Goal: Task Accomplishment & Management: Manage account settings

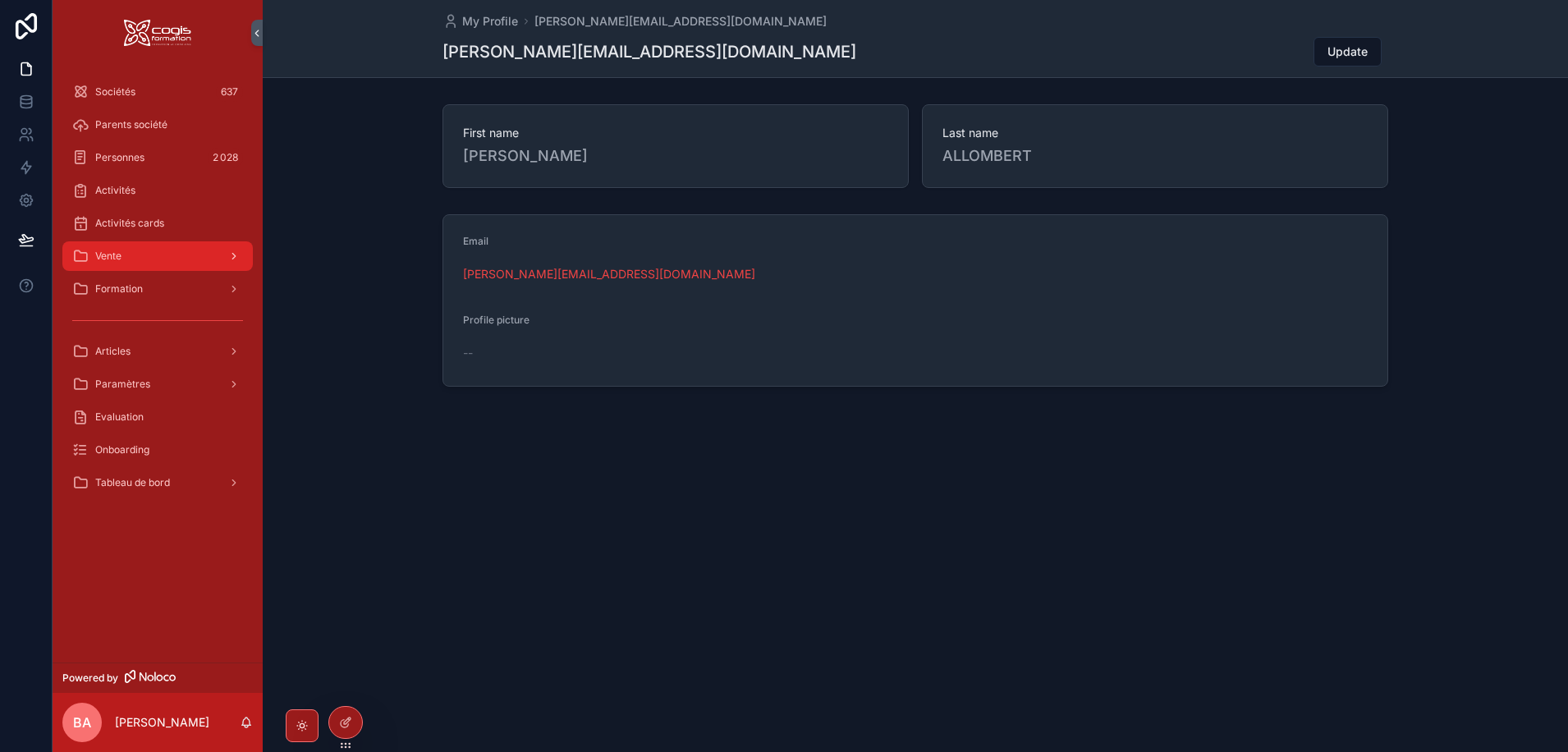
click at [115, 249] on div "Vente" at bounding box center [157, 255] width 171 height 26
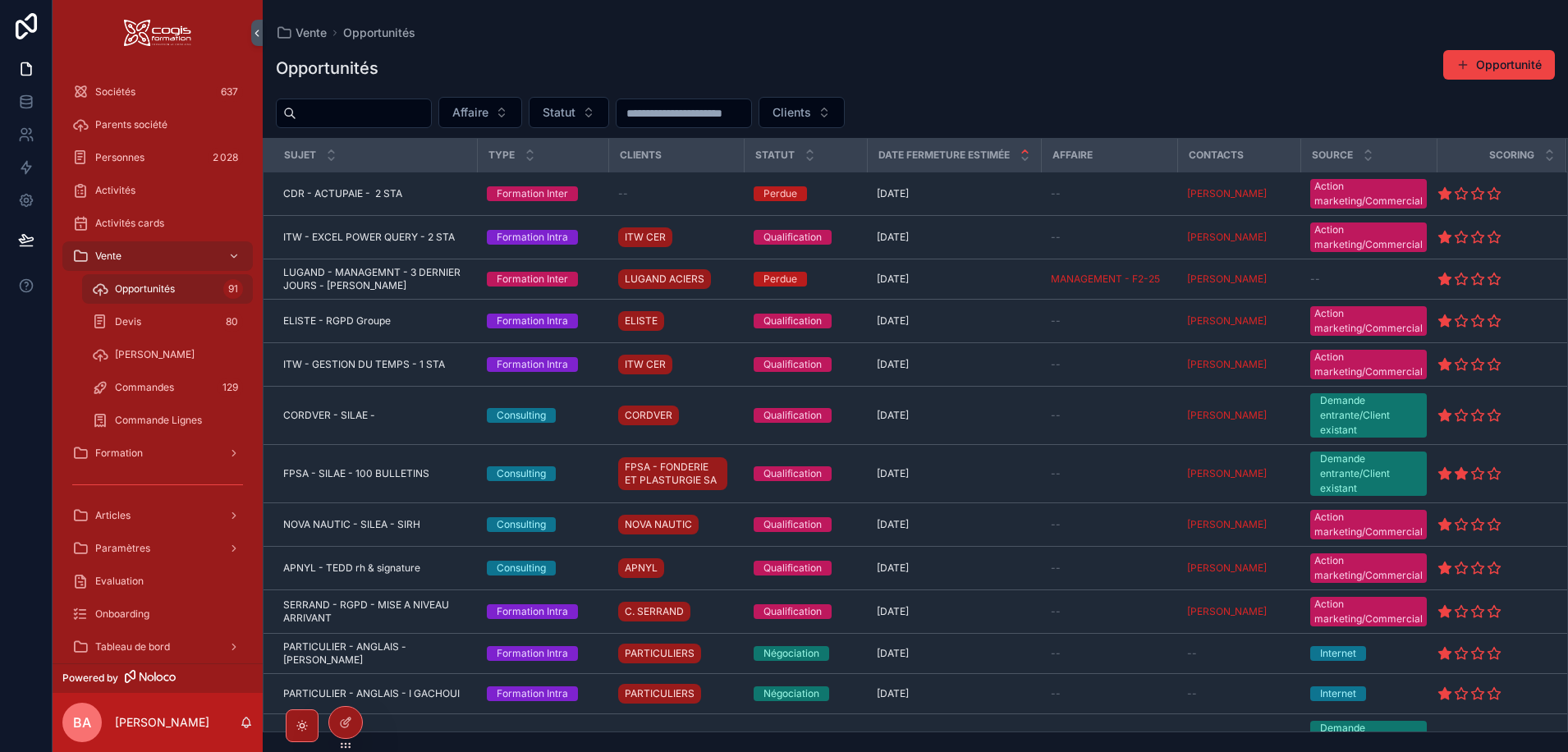
click at [110, 286] on div "Opportunités 91" at bounding box center [167, 289] width 151 height 26
click at [333, 118] on input "scrollable content" at bounding box center [363, 113] width 134 height 23
type input "*******"
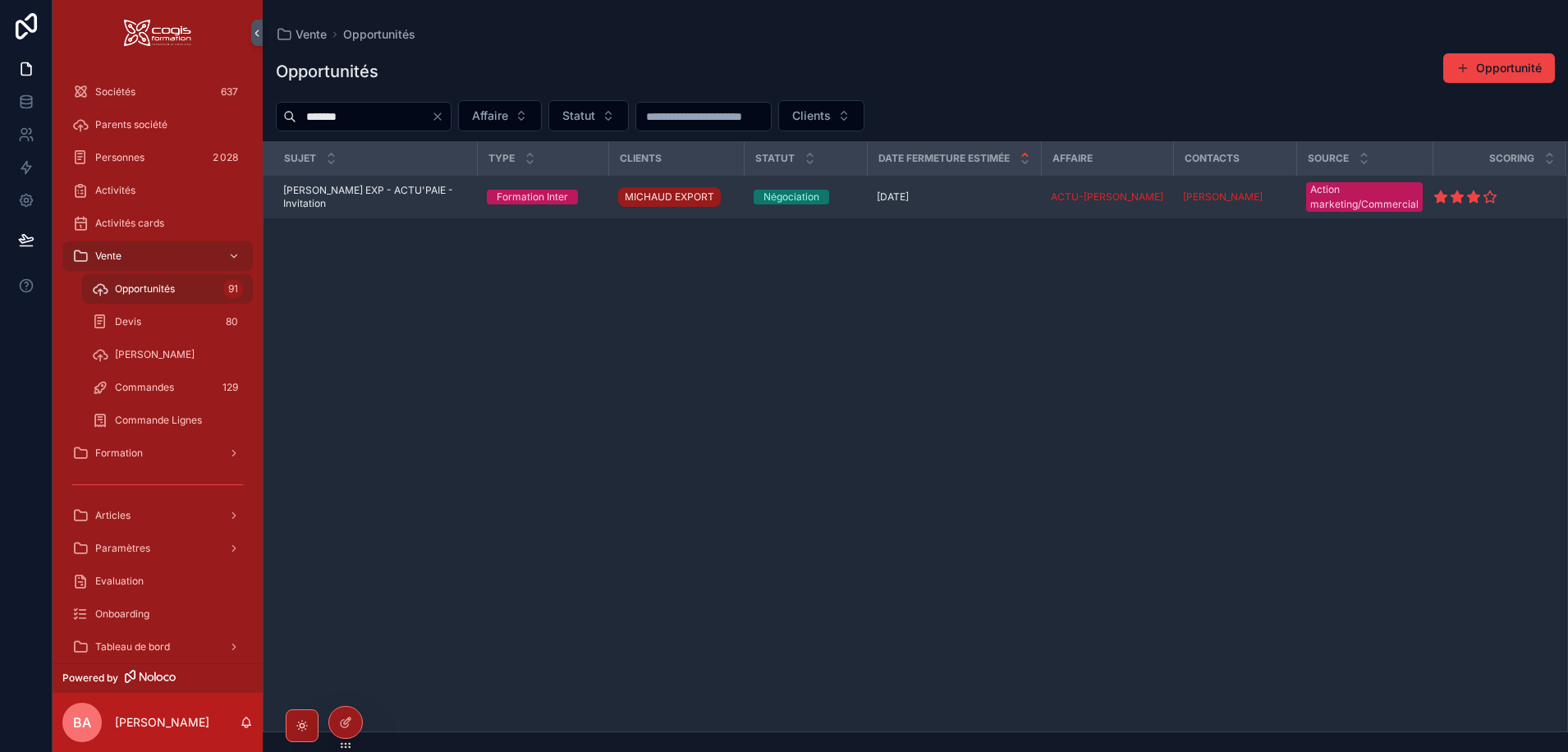
click at [351, 192] on span "MICHAUD EXP - ACTU'PAIE - Invitation" at bounding box center [375, 197] width 184 height 26
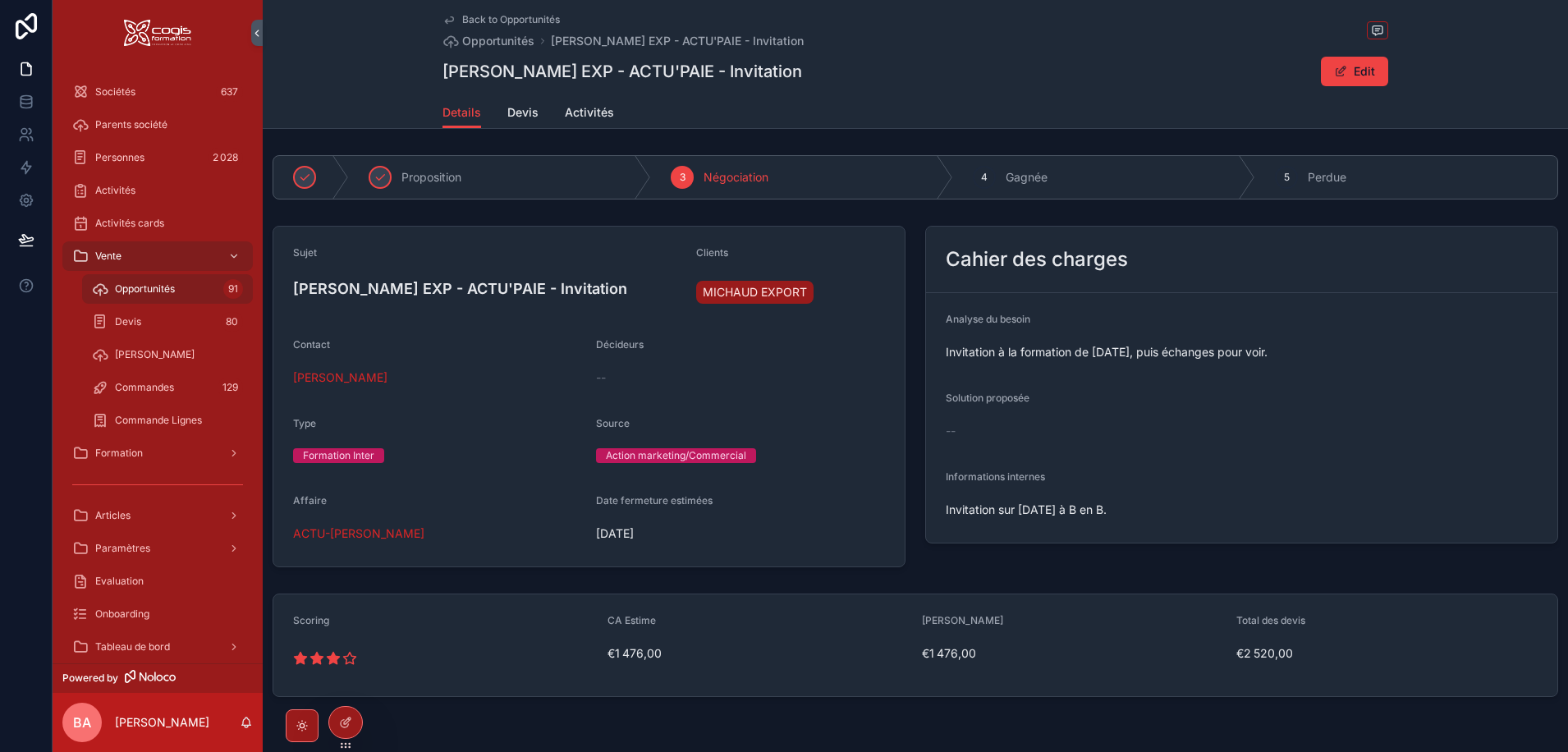
click at [461, 287] on h4 "MICHAUD EXP - ACTU'PAIE - Invitation" at bounding box center [488, 289] width 390 height 22
click at [1342, 73] on span "scrollable content" at bounding box center [1340, 71] width 13 height 13
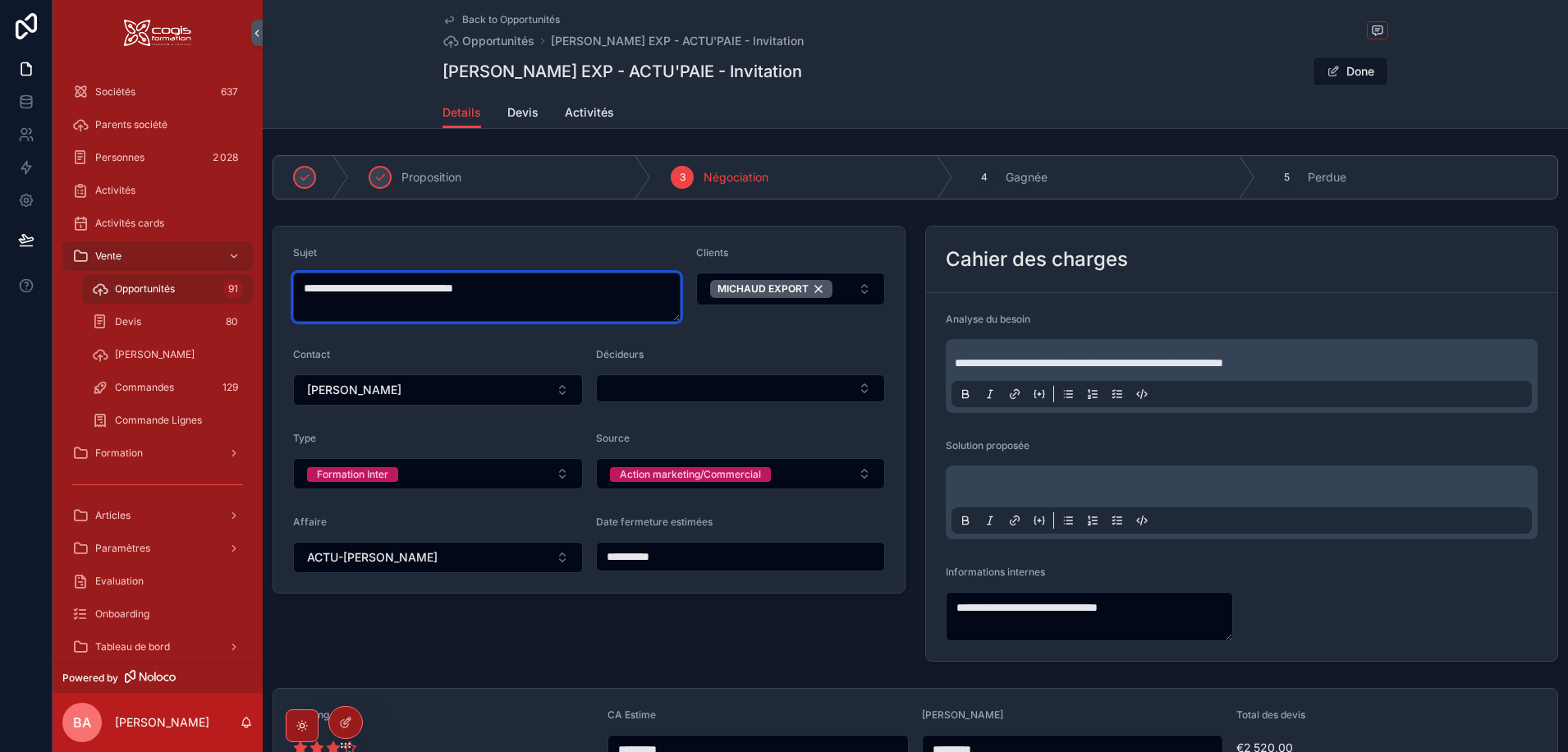
click at [431, 285] on textarea "**********" at bounding box center [486, 297] width 387 height 49
click at [553, 290] on textarea "**********" at bounding box center [486, 297] width 387 height 49
type textarea "**********"
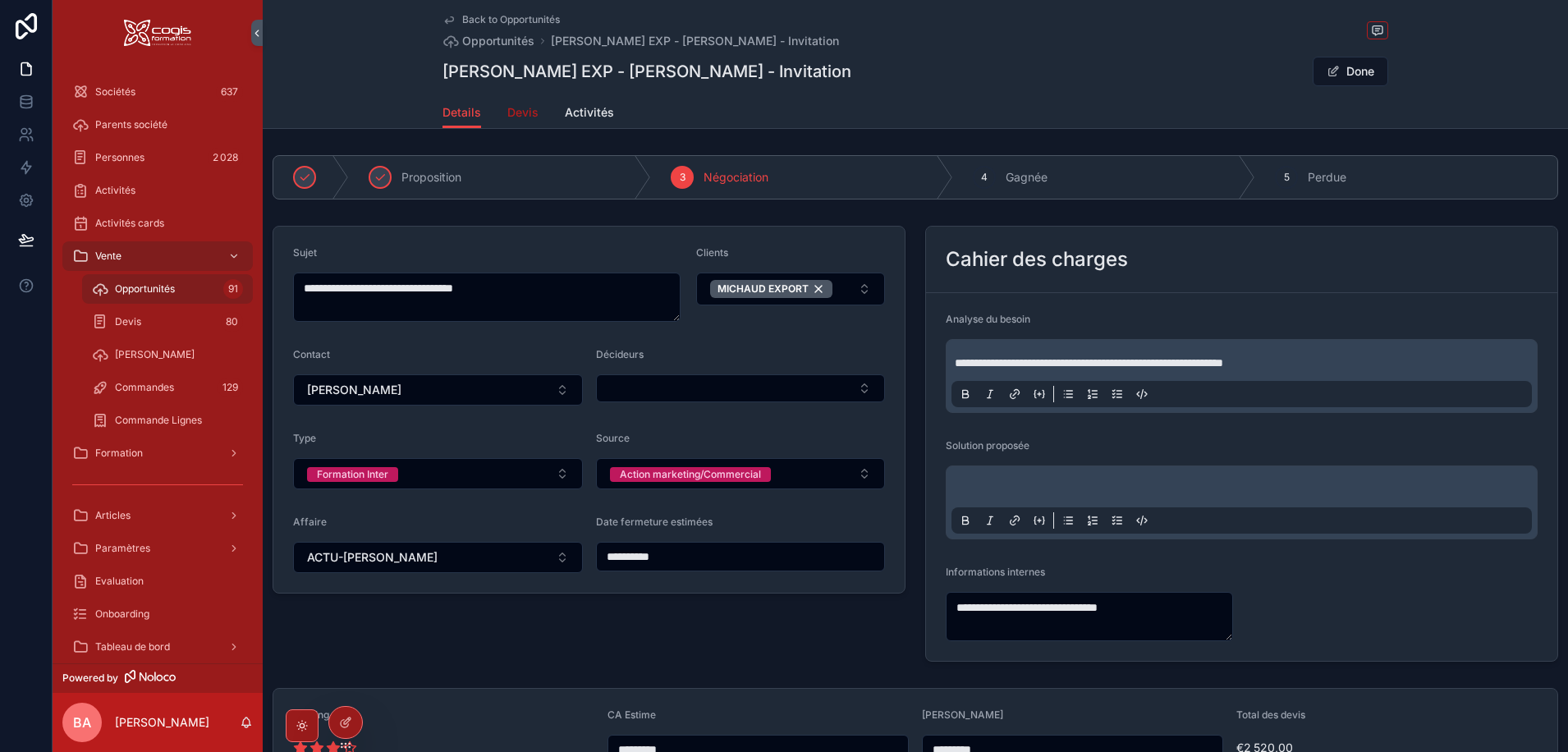
click at [524, 111] on span "Devis" at bounding box center [523, 112] width 31 height 16
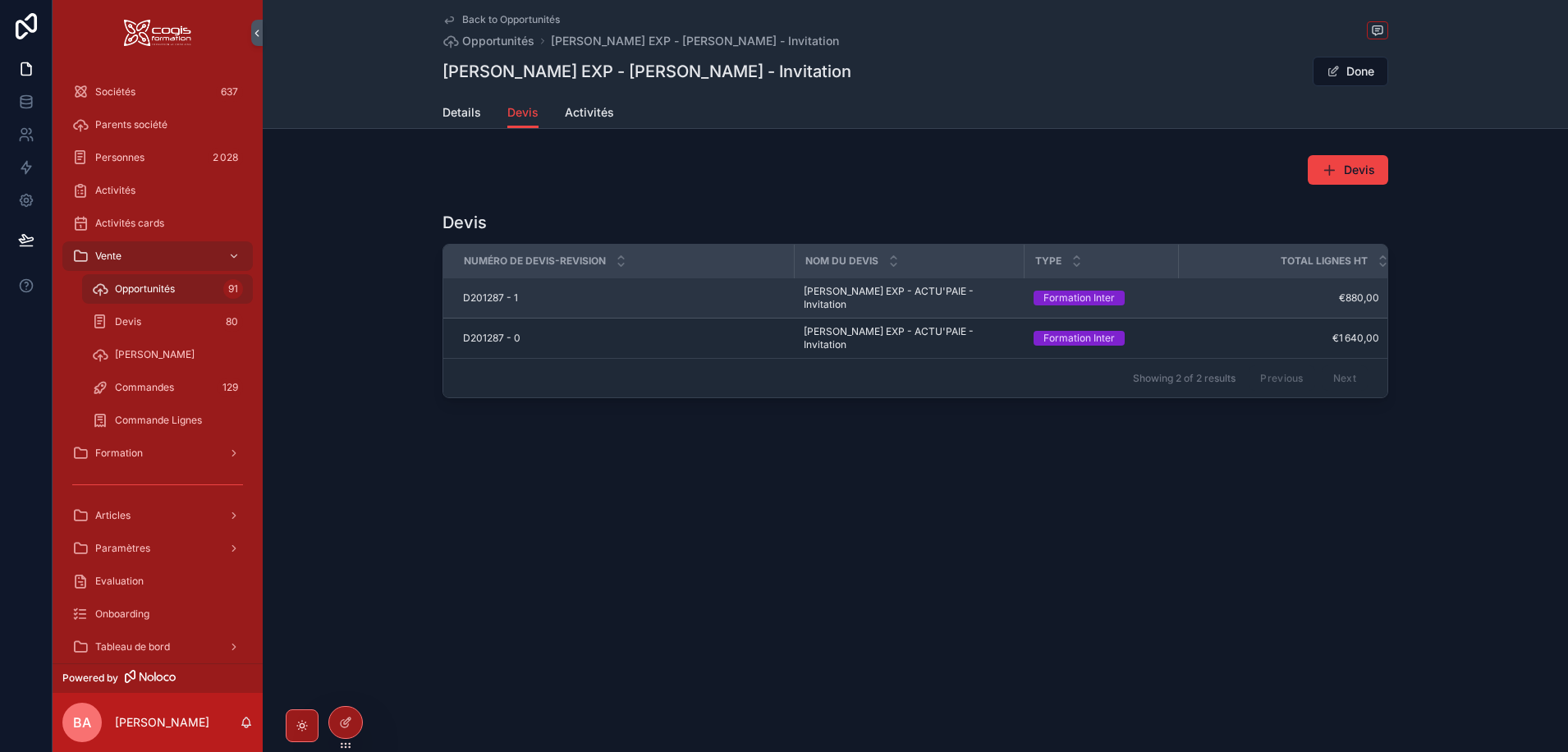
click at [484, 291] on span "D201287 - 1" at bounding box center [490, 297] width 55 height 13
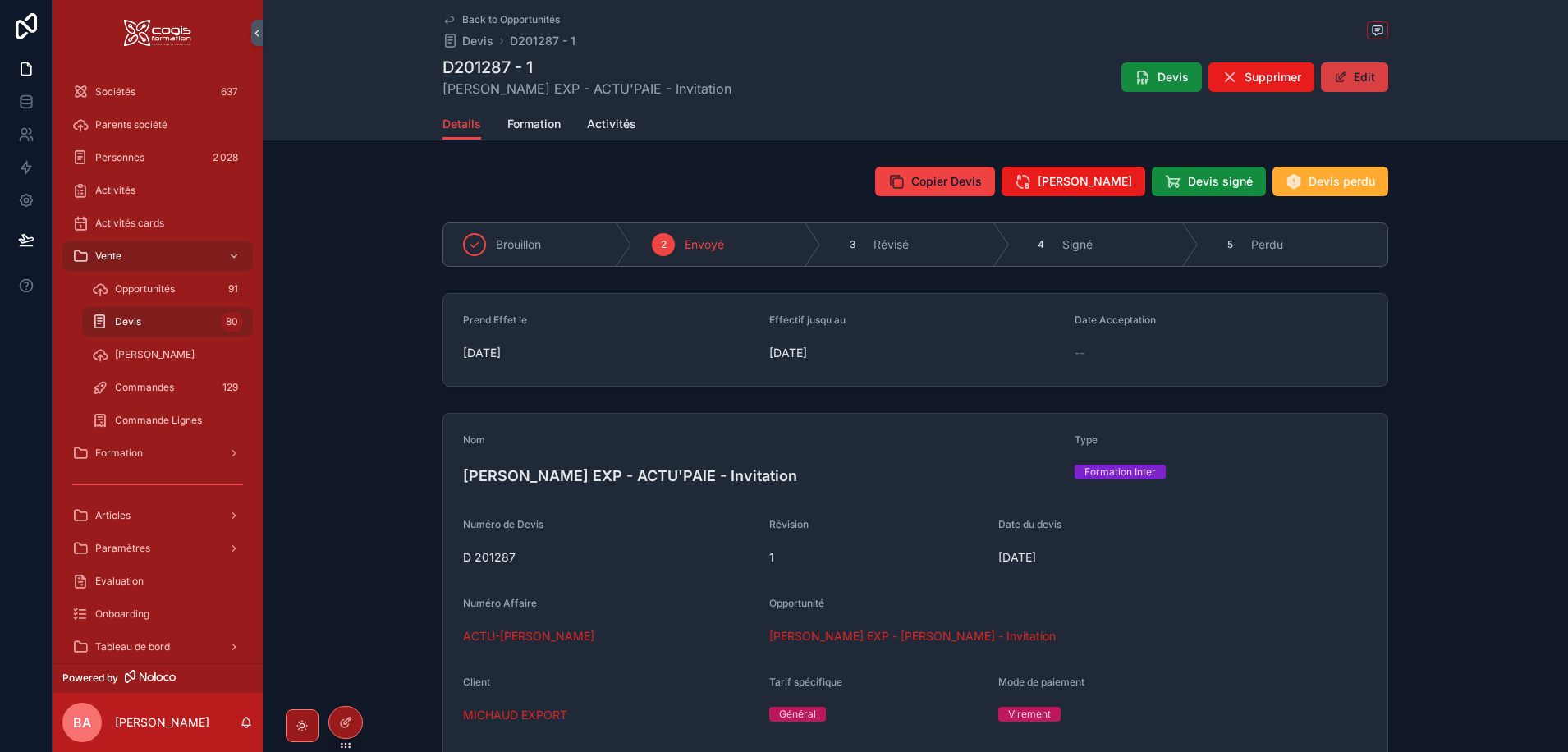
click at [1356, 75] on button "Edit" at bounding box center [1354, 77] width 67 height 30
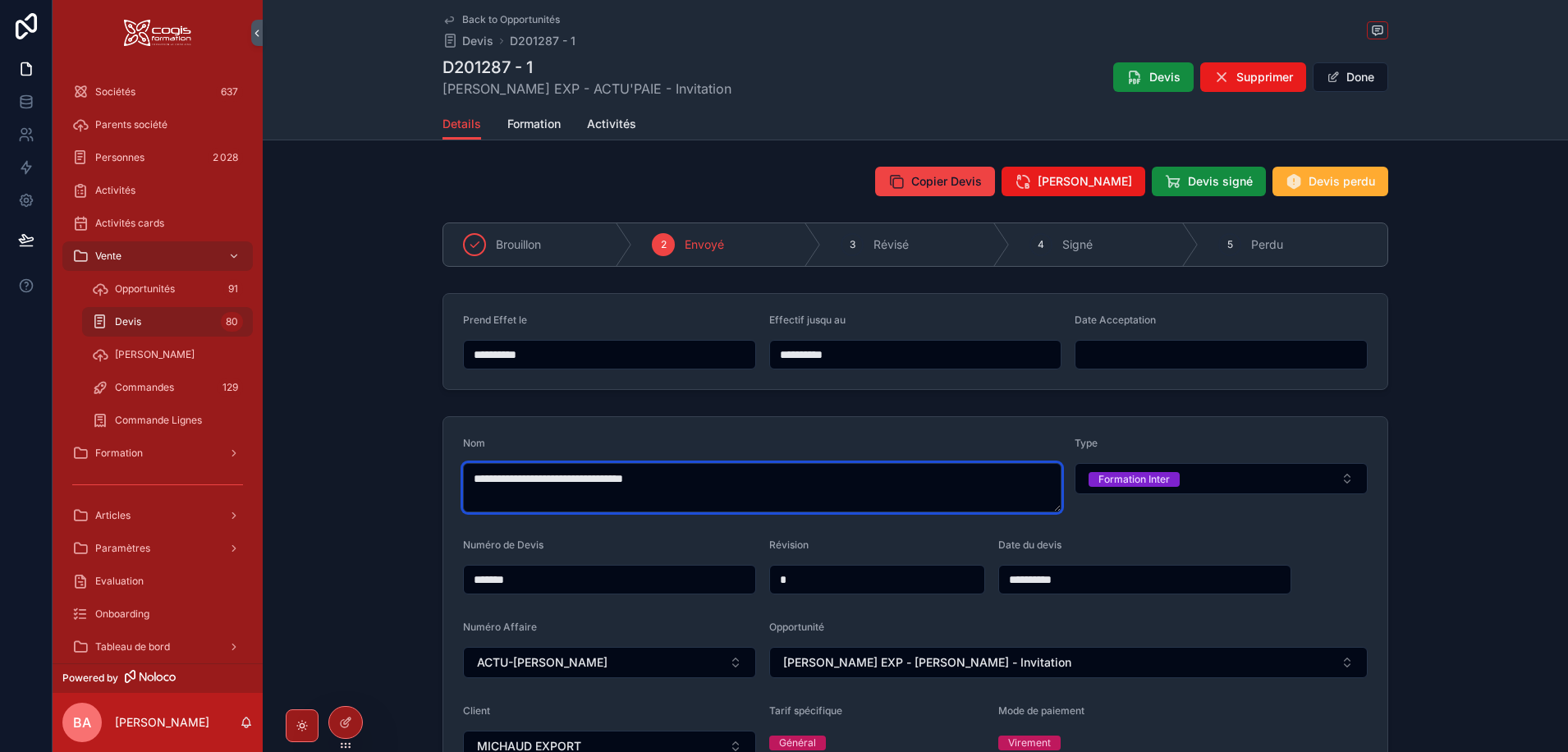
click at [596, 477] on textarea "**********" at bounding box center [762, 488] width 598 height 49
type textarea "**********"
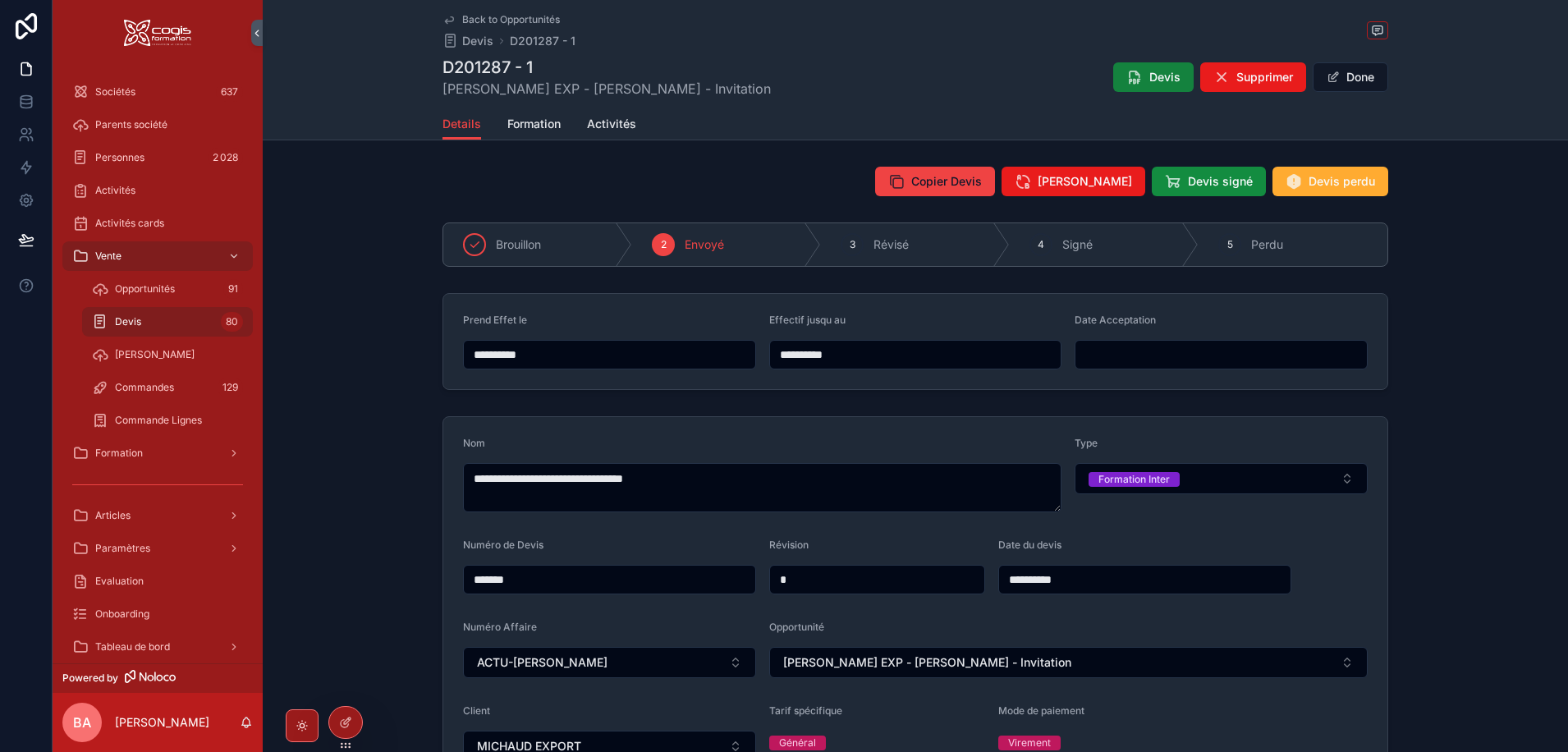
click at [1152, 75] on span "Devis" at bounding box center [1165, 77] width 31 height 16
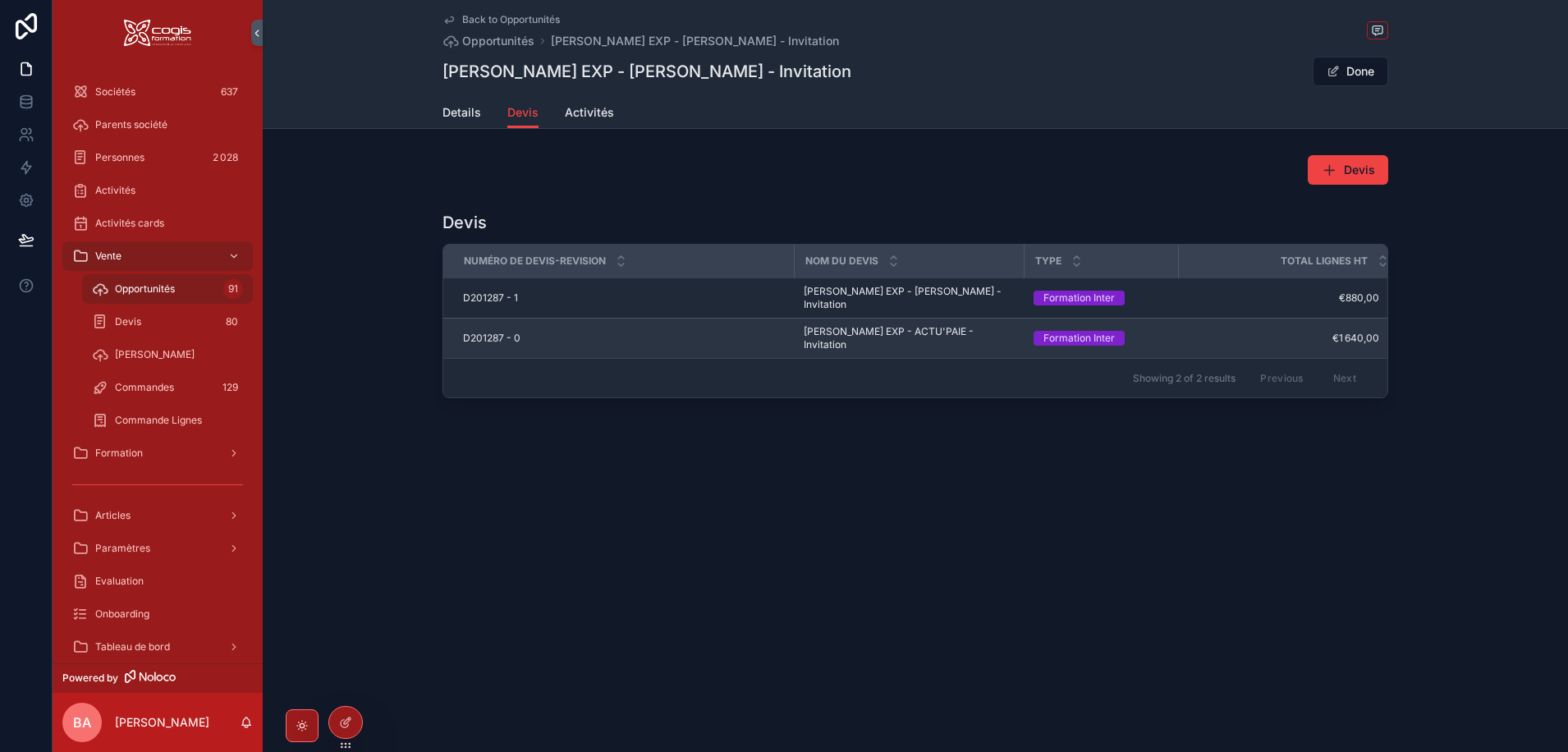
click at [480, 332] on span "D201287 - 0" at bounding box center [491, 338] width 57 height 13
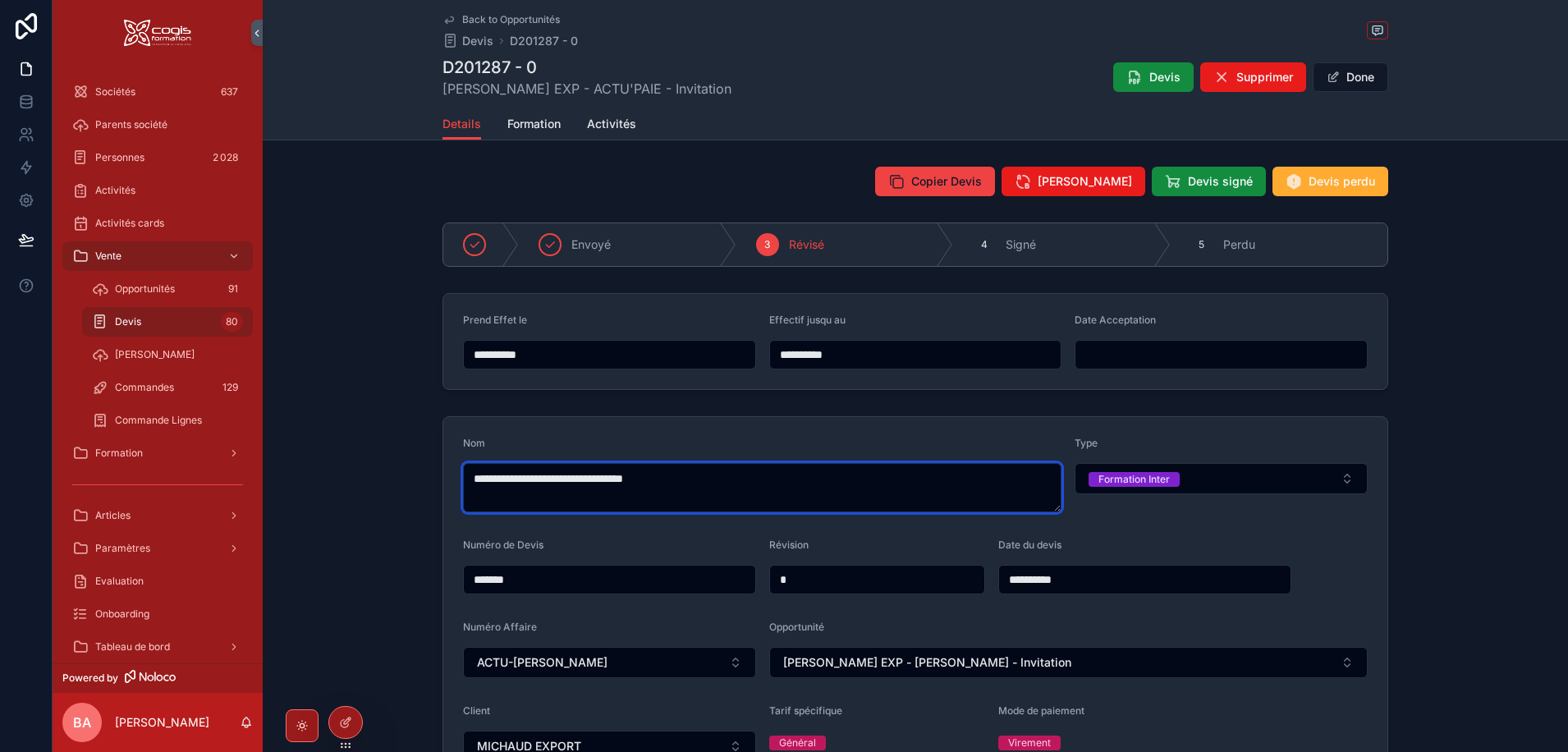
click at [600, 478] on textarea "**********" at bounding box center [762, 488] width 598 height 49
type textarea "**********"
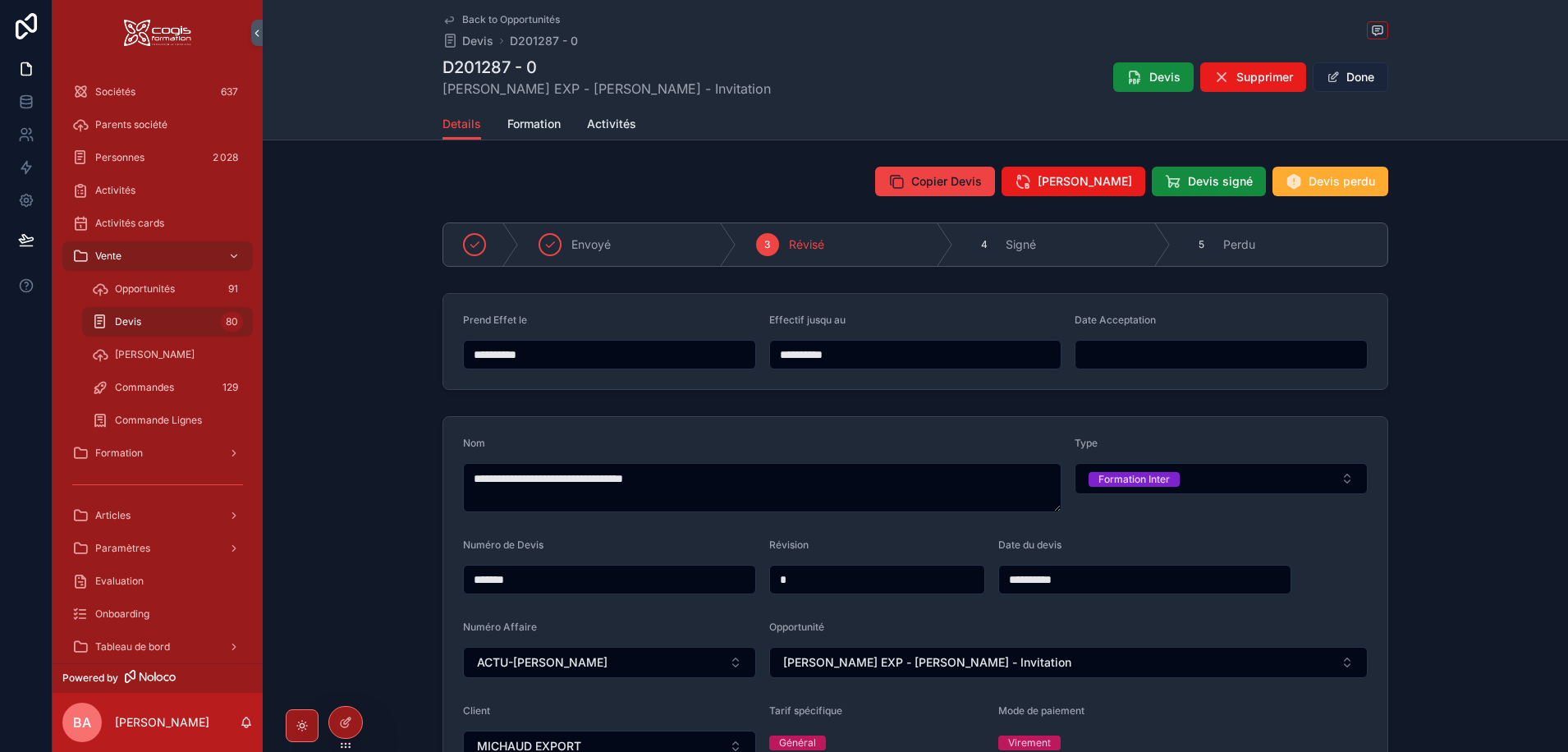
click at [1358, 80] on button "Done" at bounding box center [1350, 77] width 76 height 30
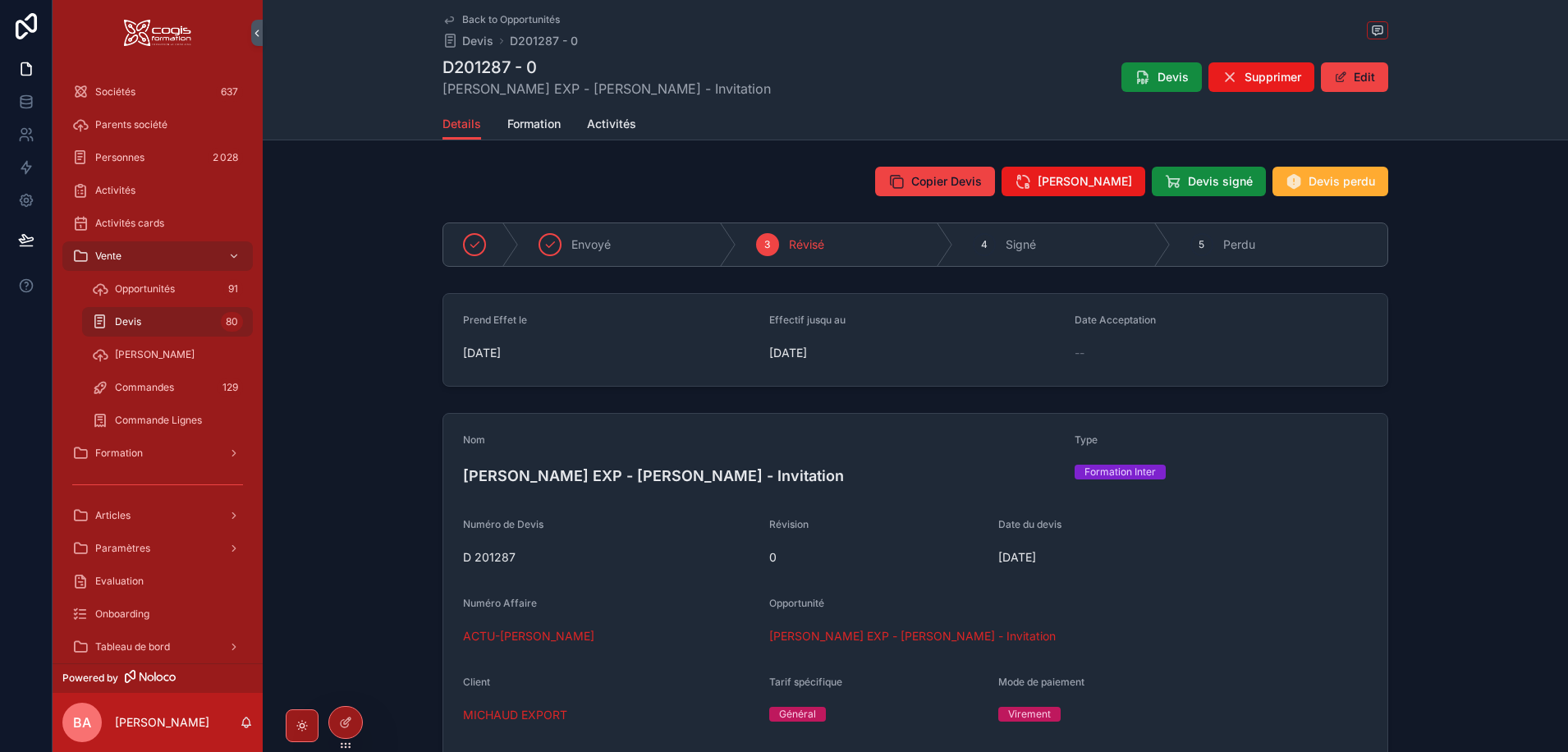
click at [764, 166] on div "Copier Devis Réviser Devis Devis signé Devis perdu" at bounding box center [915, 181] width 1305 height 43
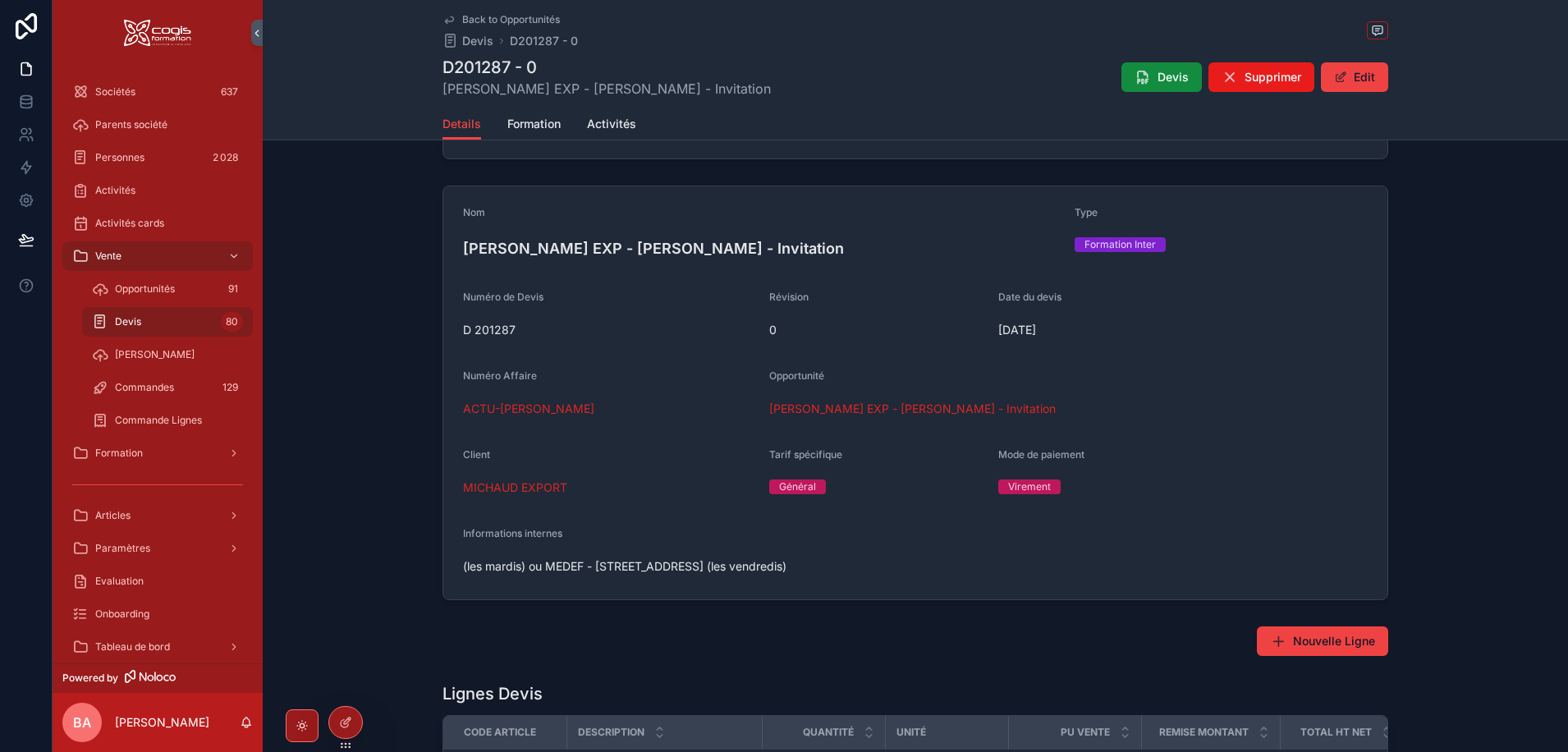
scroll to position [246, 0]
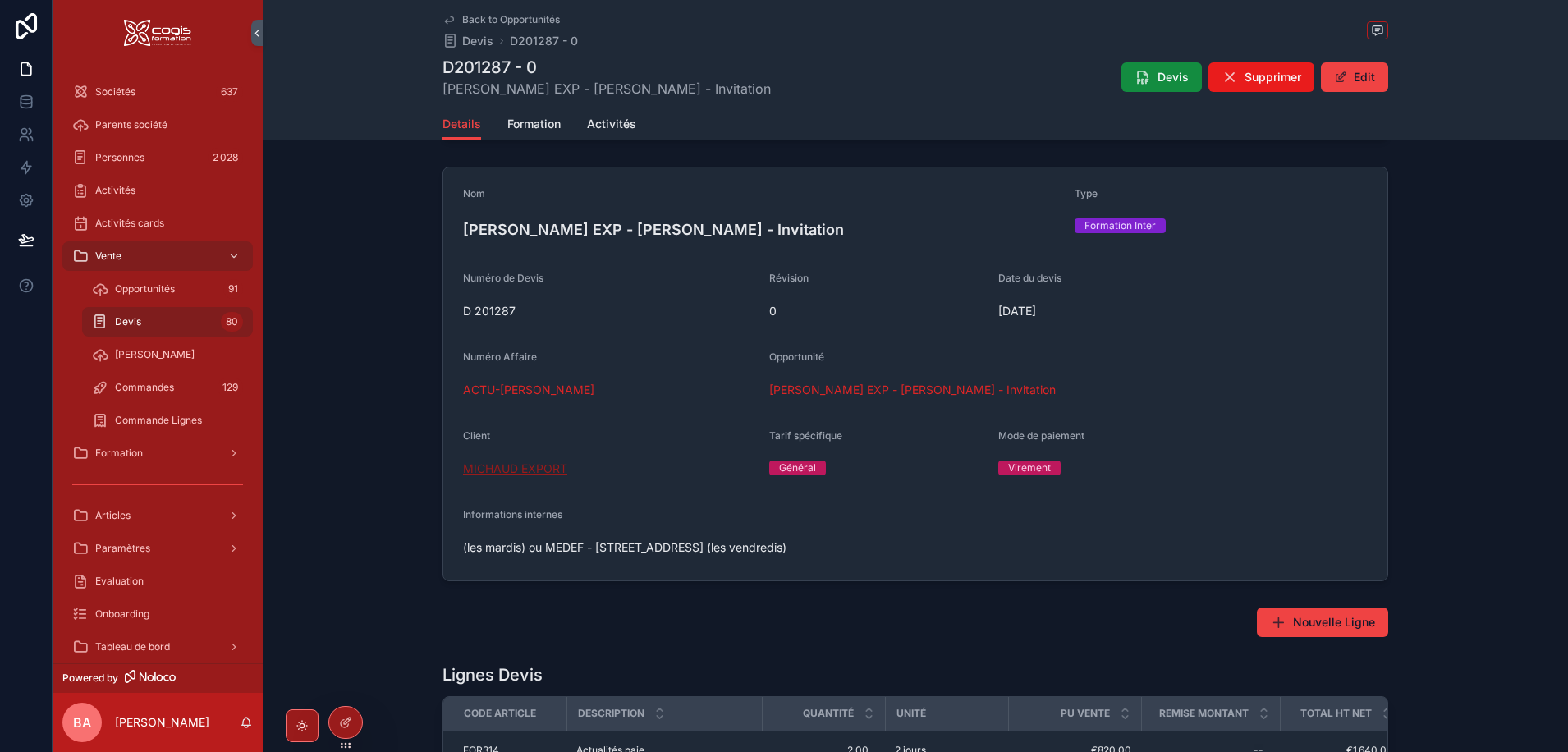
click at [494, 468] on span "MICHAUD EXPORT" at bounding box center [515, 468] width 104 height 16
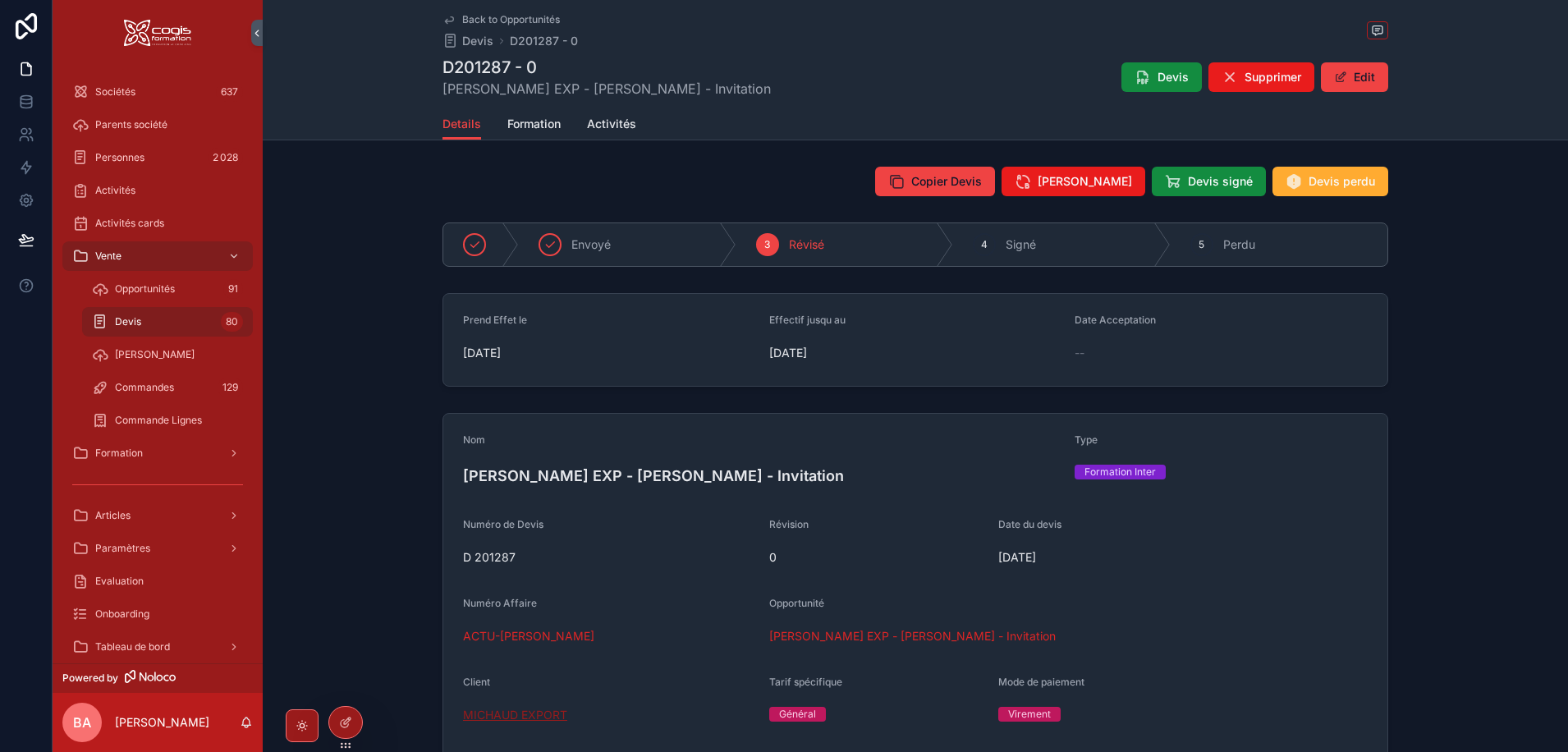
click at [524, 712] on span "MICHAUD EXPORT" at bounding box center [515, 715] width 104 height 16
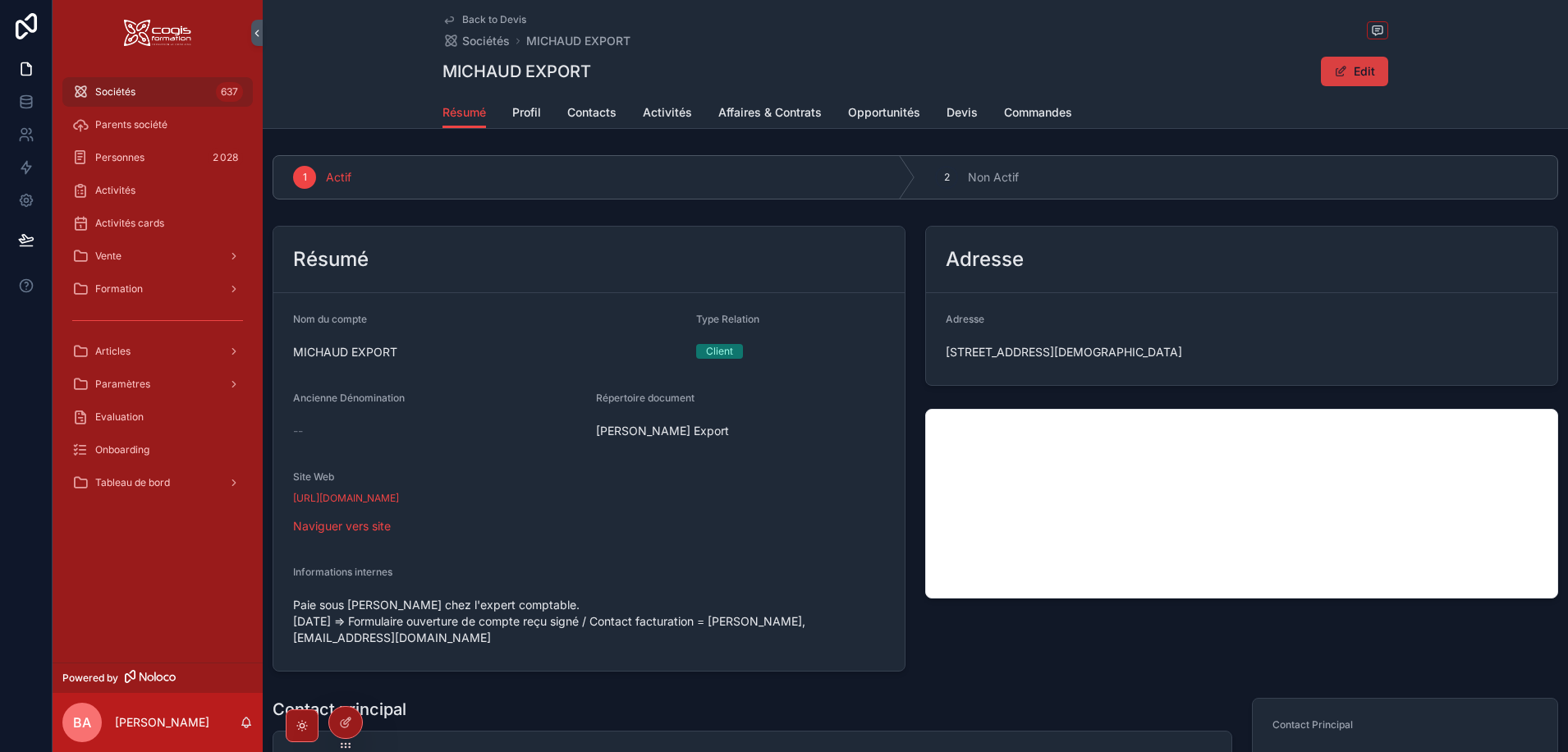
click at [1342, 74] on span "scrollable content" at bounding box center [1340, 71] width 13 height 13
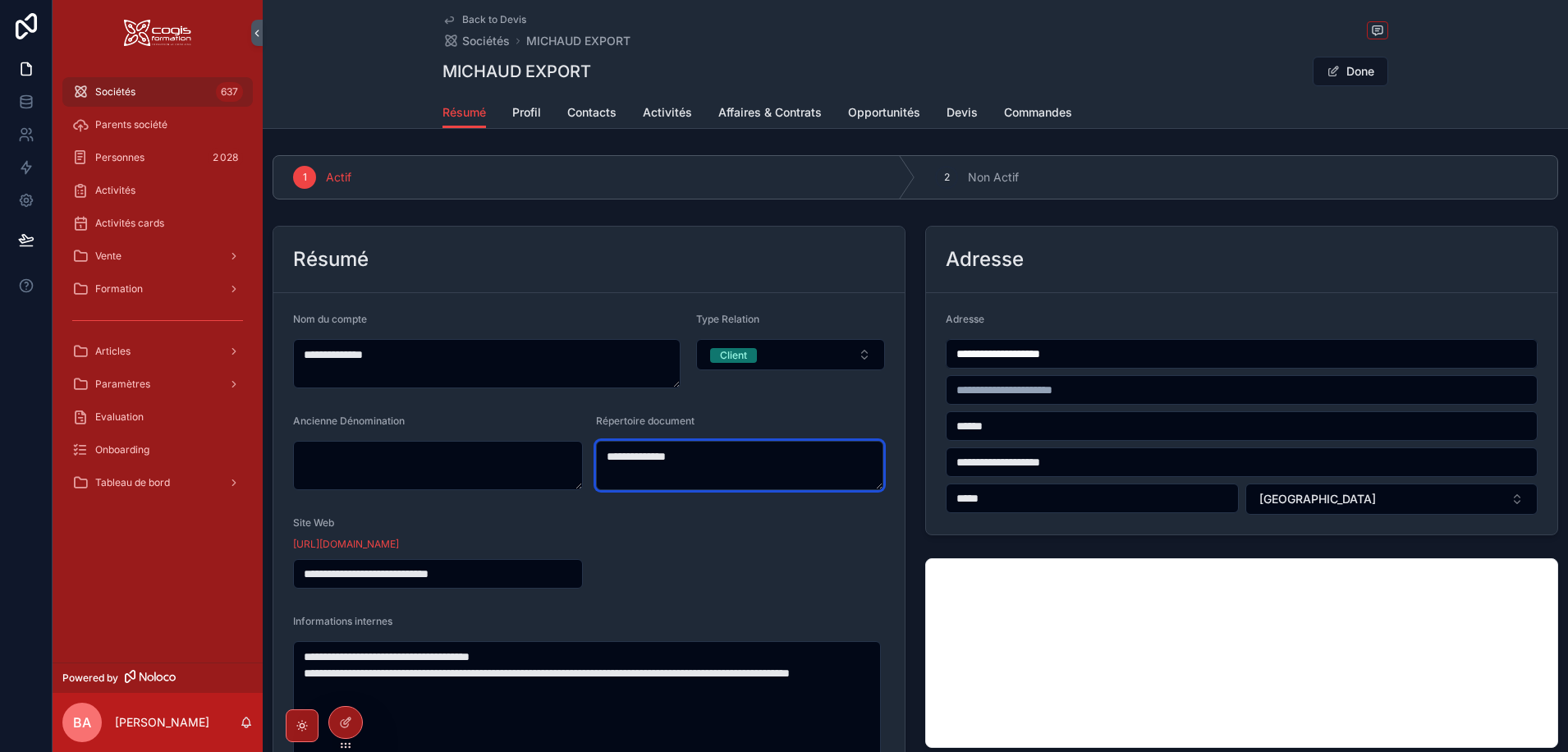
click at [715, 461] on textarea "**********" at bounding box center [739, 466] width 287 height 49
click at [663, 456] on textarea "**********" at bounding box center [739, 466] width 287 height 49
click at [598, 461] on textarea "**********" at bounding box center [739, 466] width 287 height 49
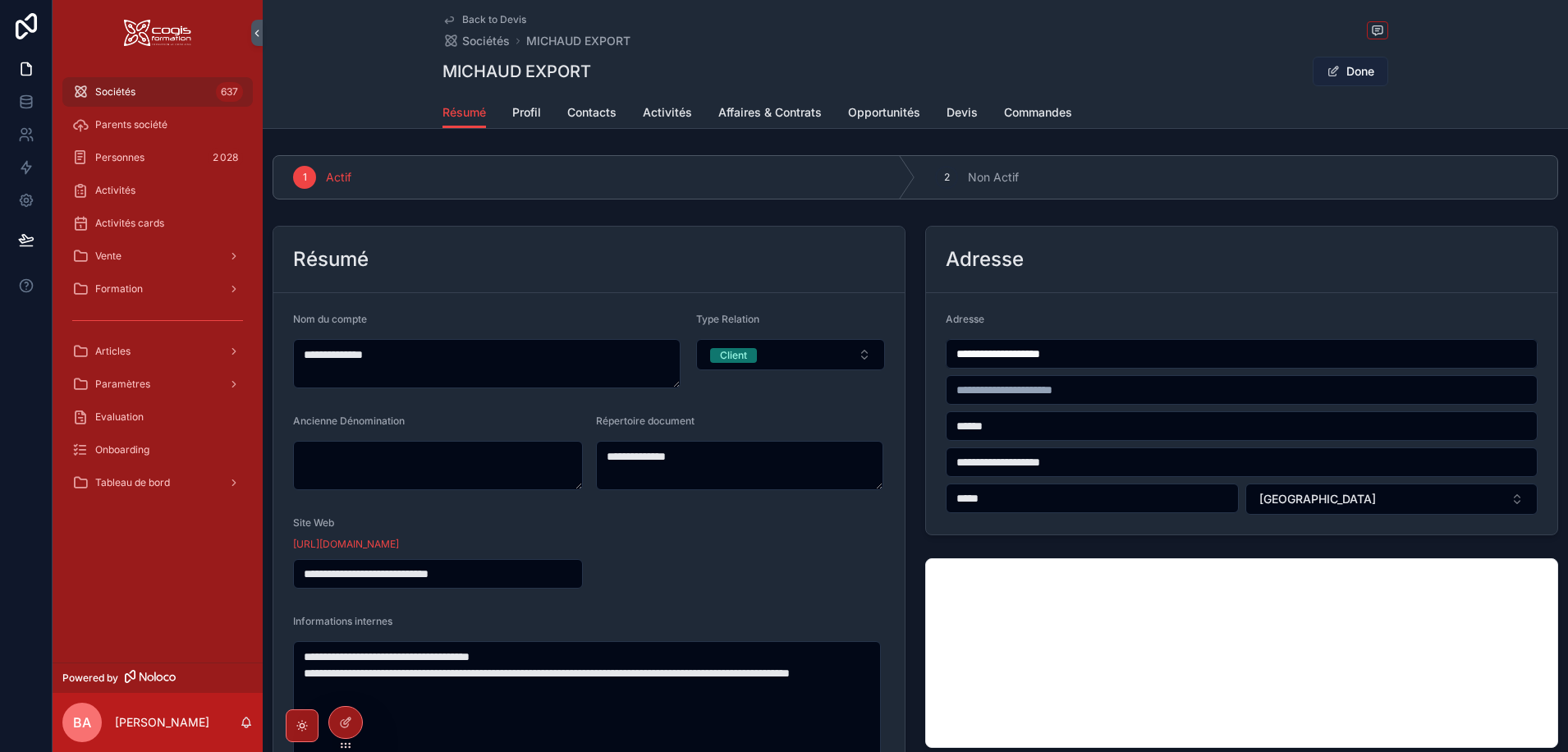
click at [1333, 66] on span "scrollable content" at bounding box center [1332, 71] width 13 height 13
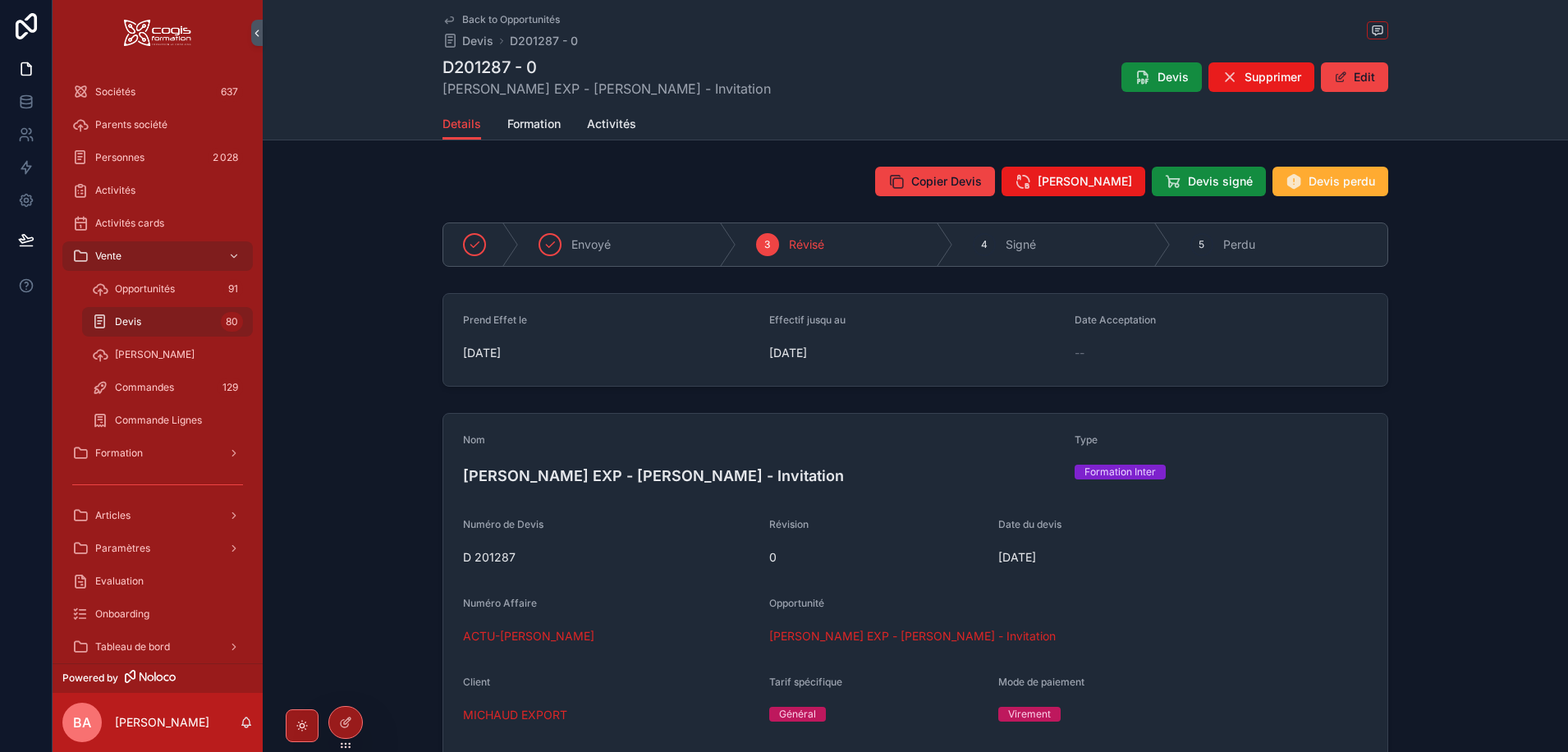
click at [620, 483] on h4 "MICHAUD EXP - ACTU PAIE - Invitation" at bounding box center [762, 476] width 598 height 22
click at [831, 636] on span "MICHAUD EXP - ACTU PAIE - Invitation" at bounding box center [913, 636] width 287 height 16
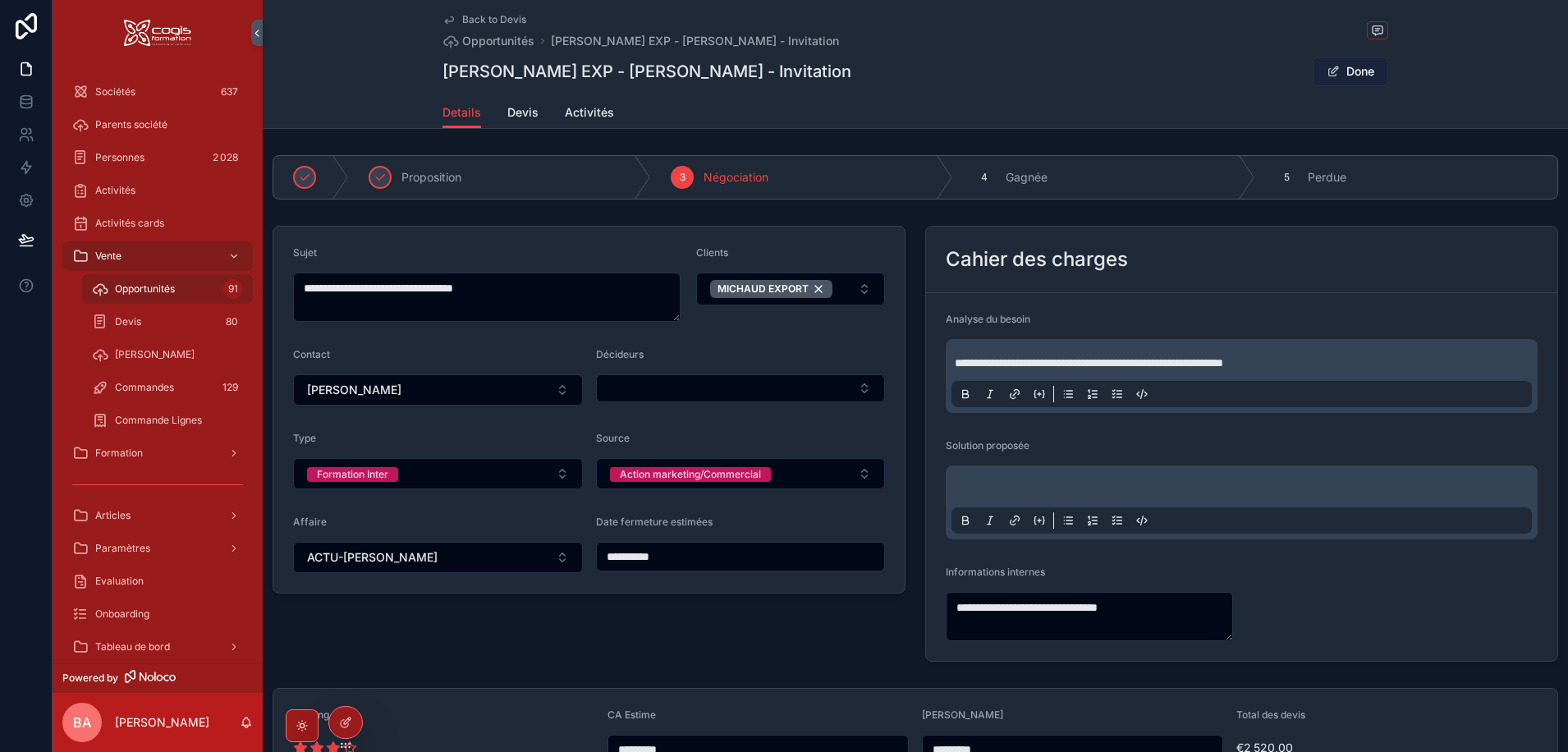
click at [1353, 64] on button "Done" at bounding box center [1350, 72] width 76 height 30
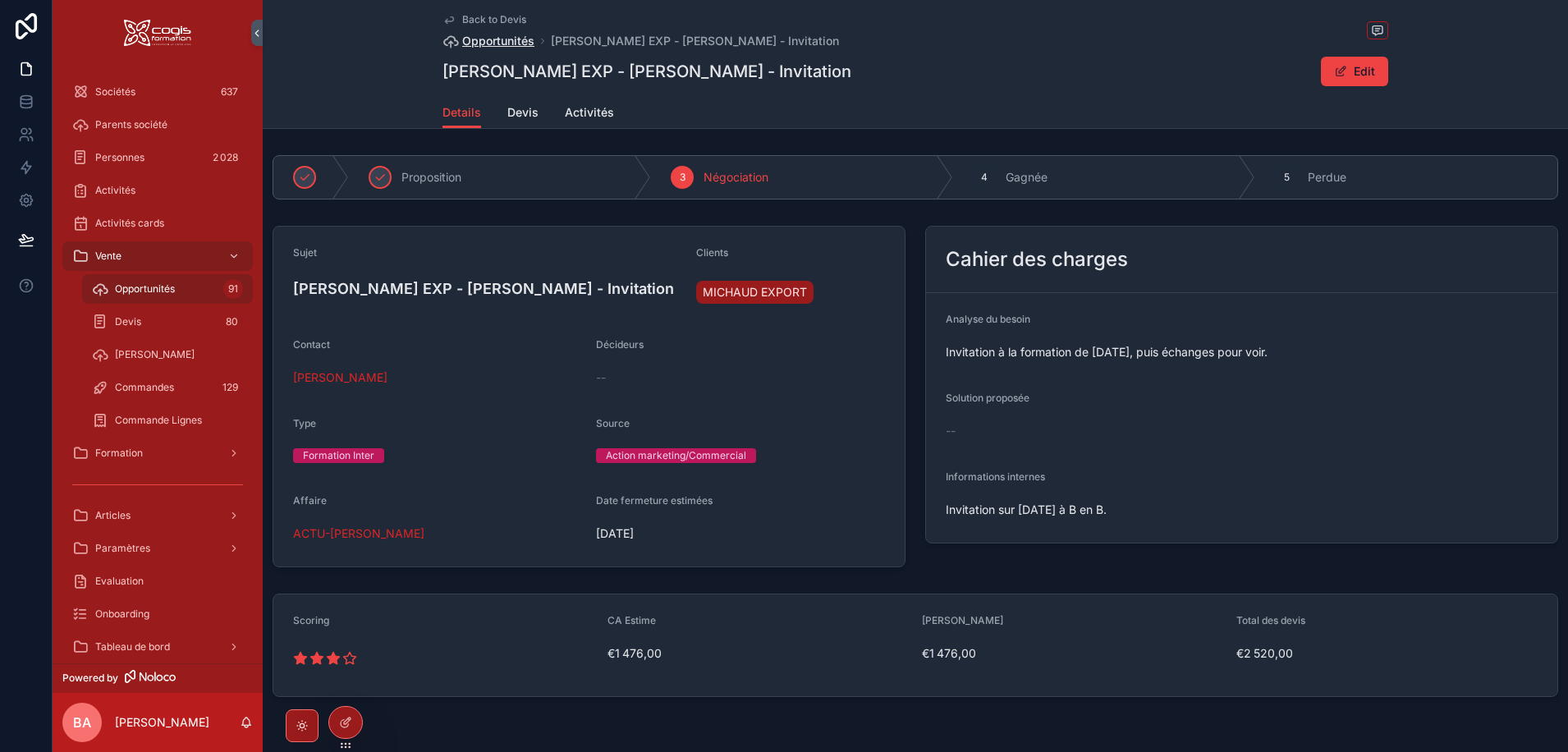
click at [491, 41] on span "Opportunités" at bounding box center [498, 41] width 72 height 16
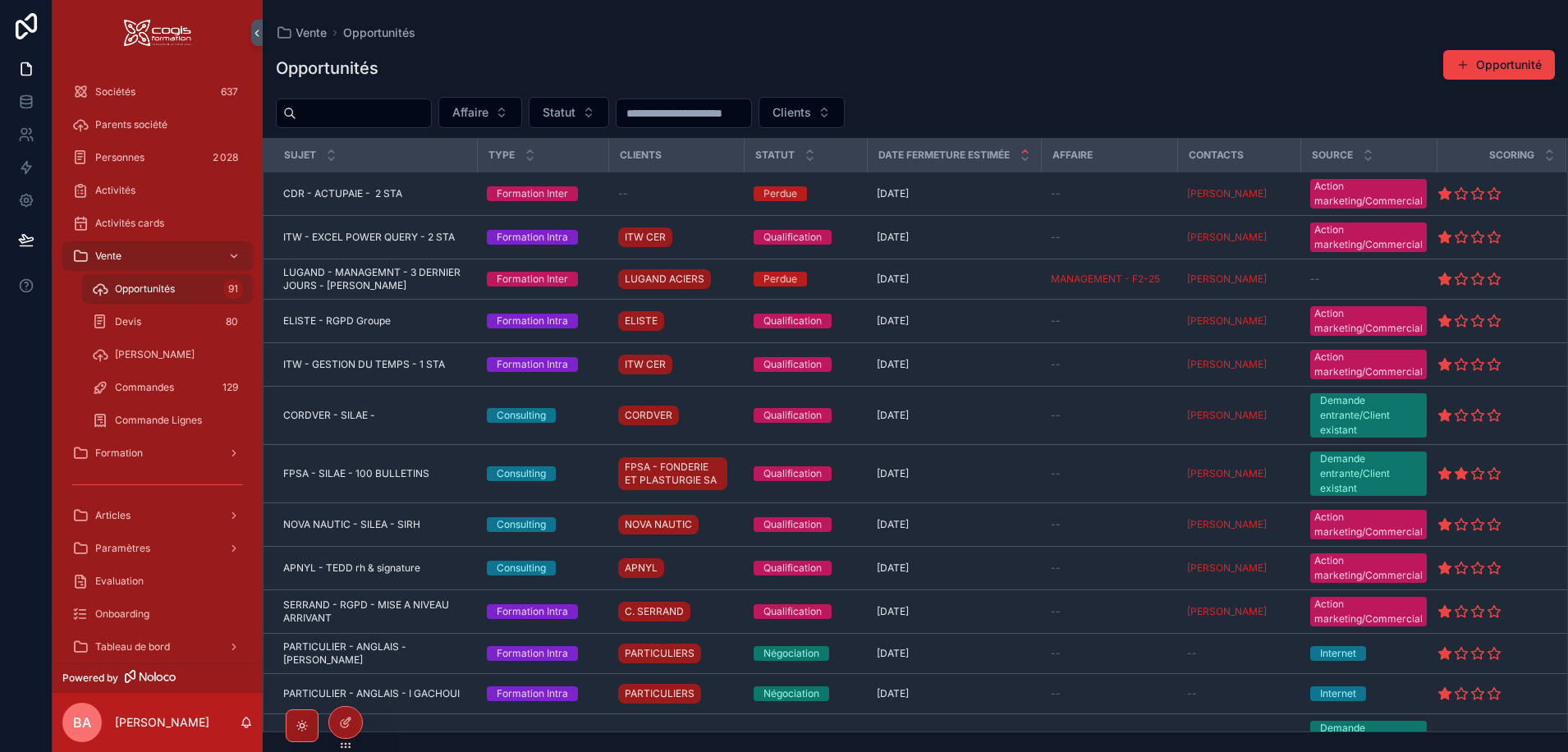
click at [322, 112] on input "scrollable content" at bounding box center [363, 113] width 134 height 23
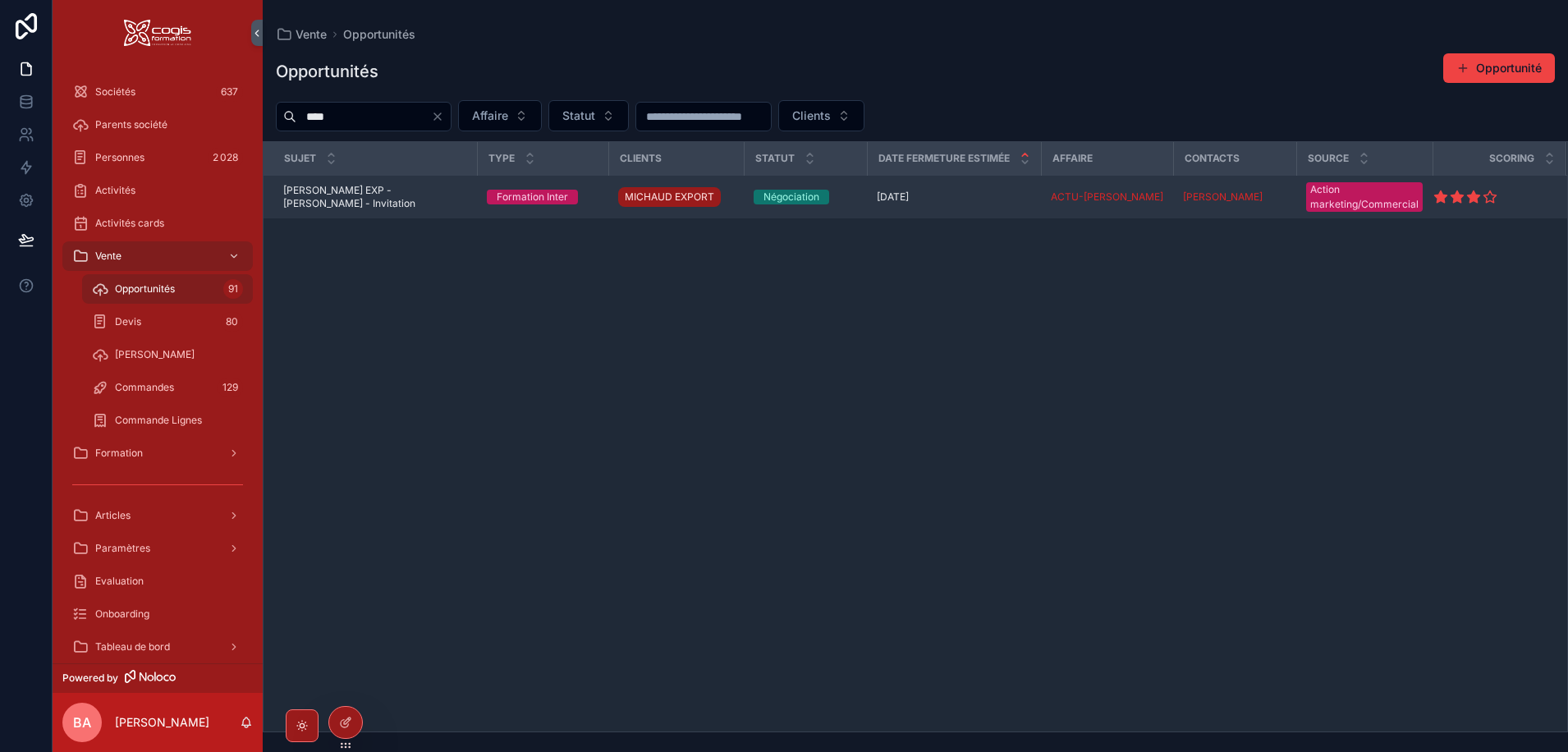
type input "****"
click at [395, 199] on span "MICHAUD EXP - ACTU PAIE - Invitation" at bounding box center [375, 197] width 184 height 26
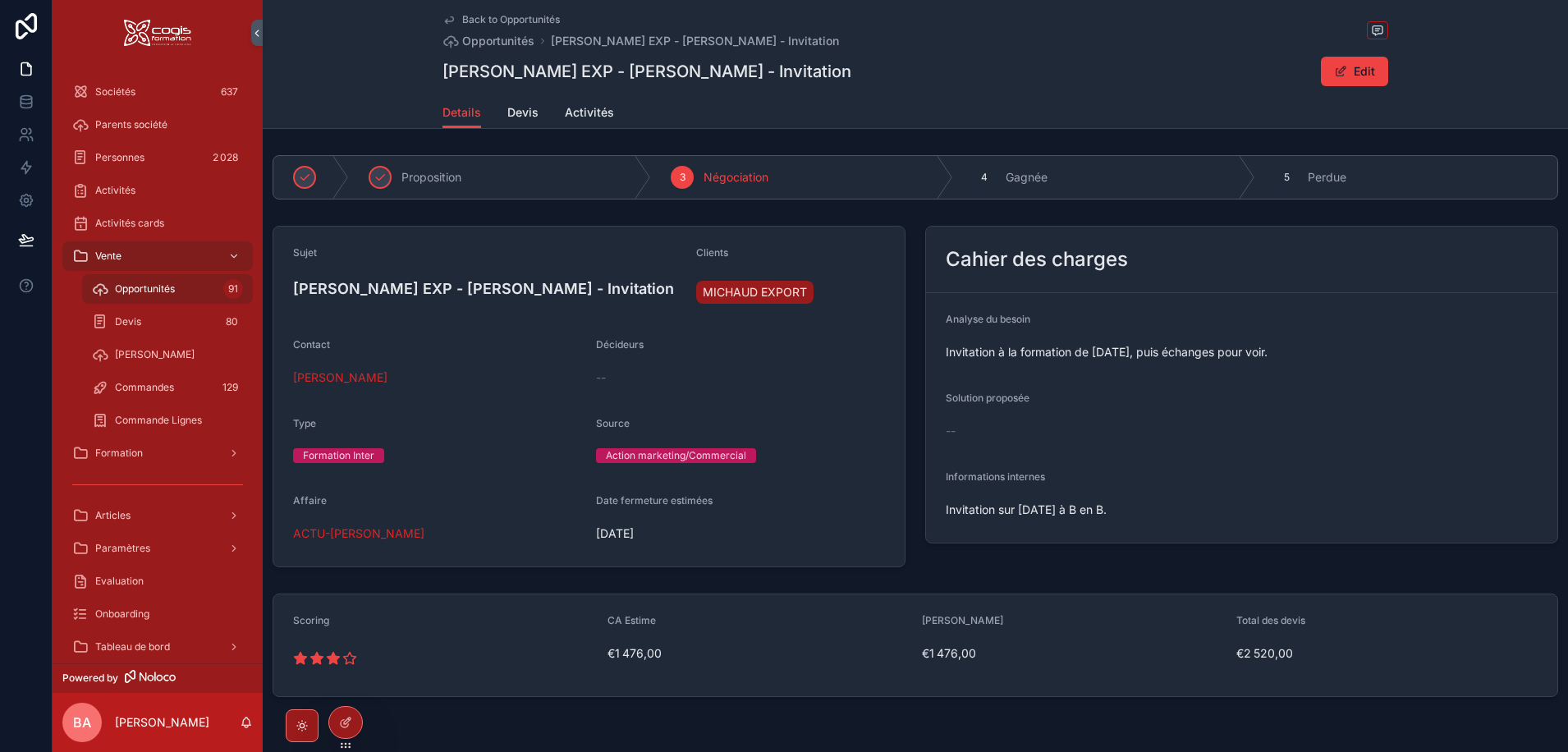
click at [312, 290] on h4 "MICHAUD EXP - ACTU PAIE - Invitation" at bounding box center [488, 289] width 390 height 22
click at [522, 108] on span "Devis" at bounding box center [523, 112] width 31 height 16
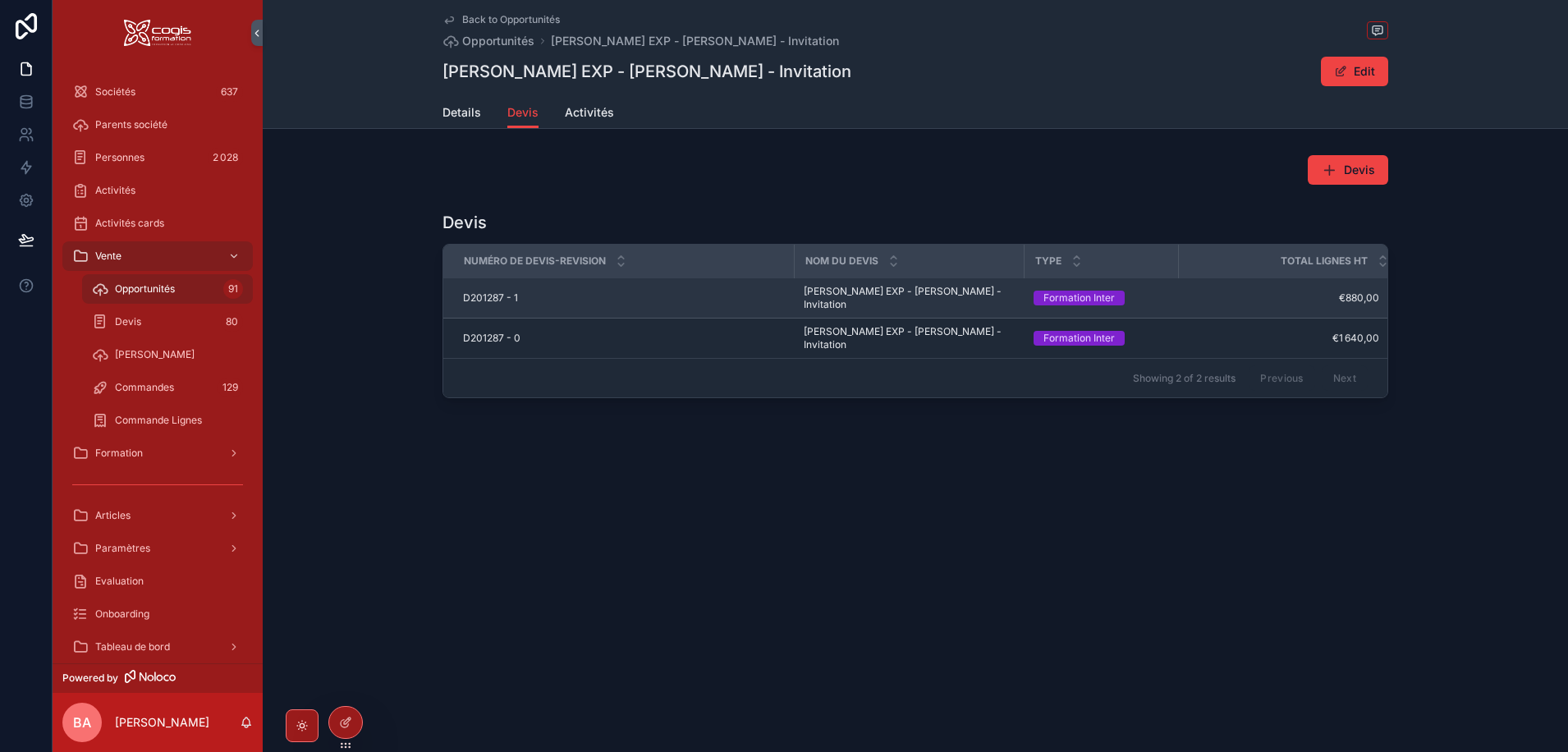
click at [489, 291] on span "D201287 - 1" at bounding box center [490, 297] width 55 height 13
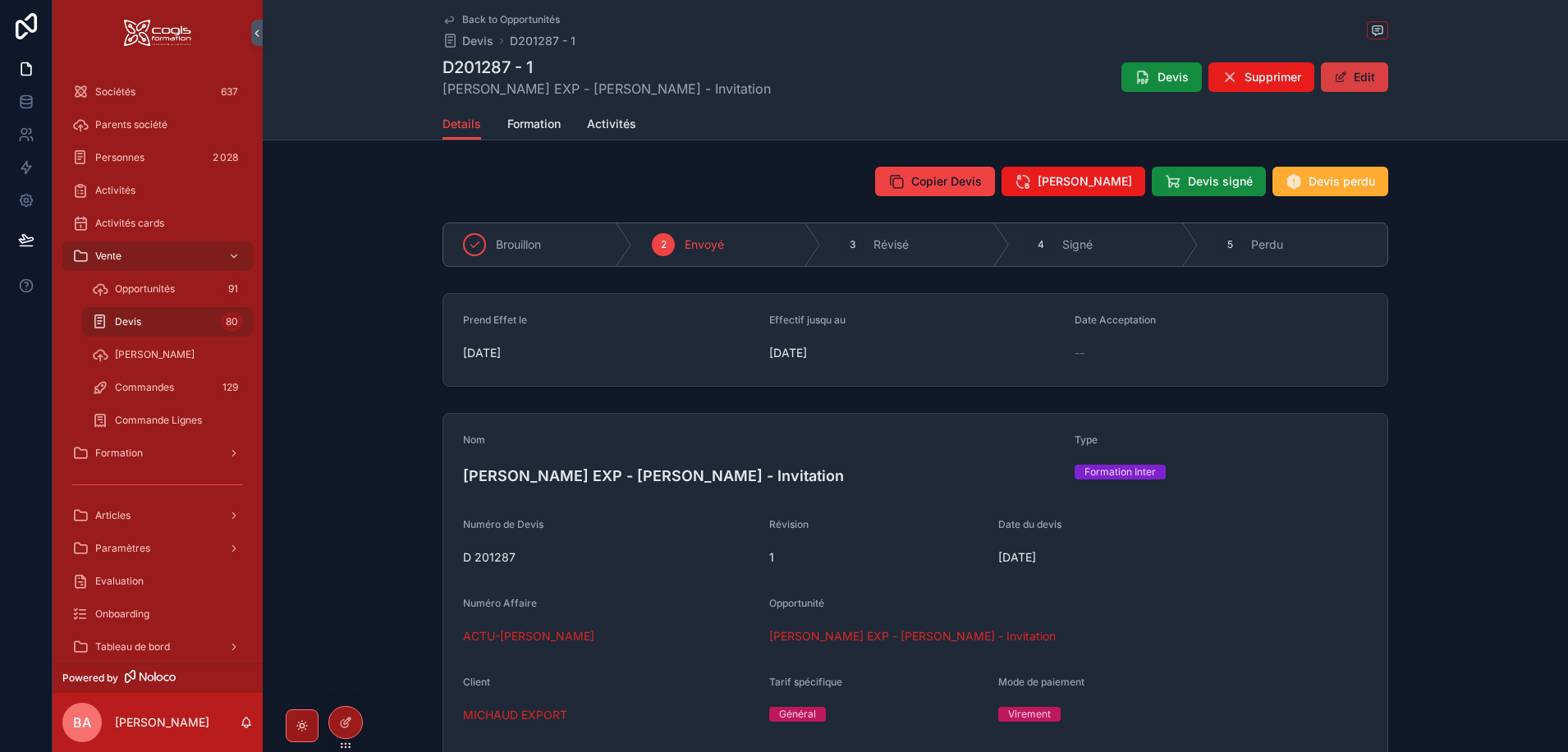
click at [1358, 76] on button "Edit" at bounding box center [1354, 77] width 67 height 30
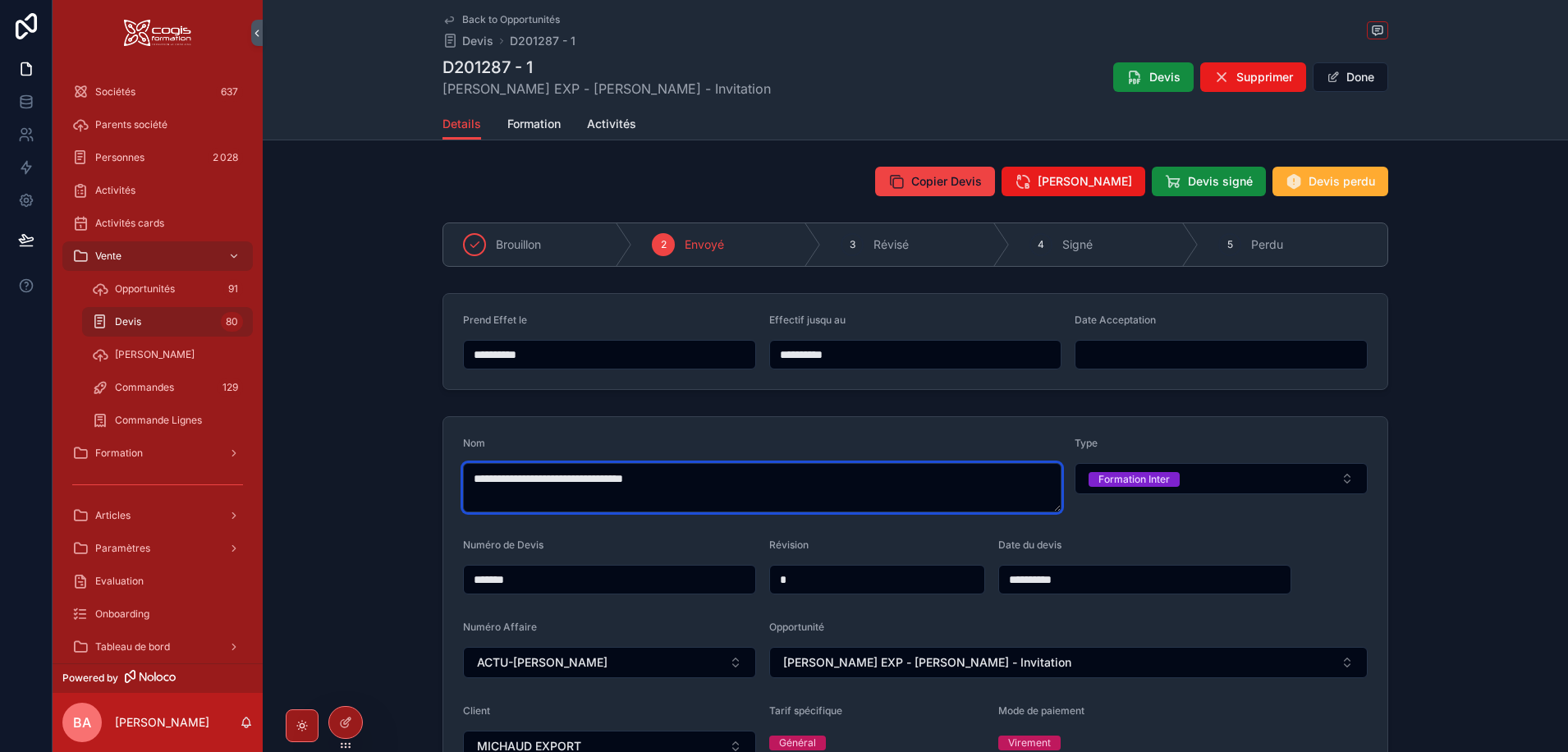
drag, startPoint x: 698, startPoint y: 479, endPoint x: 622, endPoint y: 478, distance: 76.0
click at [622, 478] on textarea "**********" at bounding box center [762, 488] width 598 height 49
click at [598, 479] on textarea "**********" at bounding box center [762, 488] width 598 height 49
type textarea "**********"
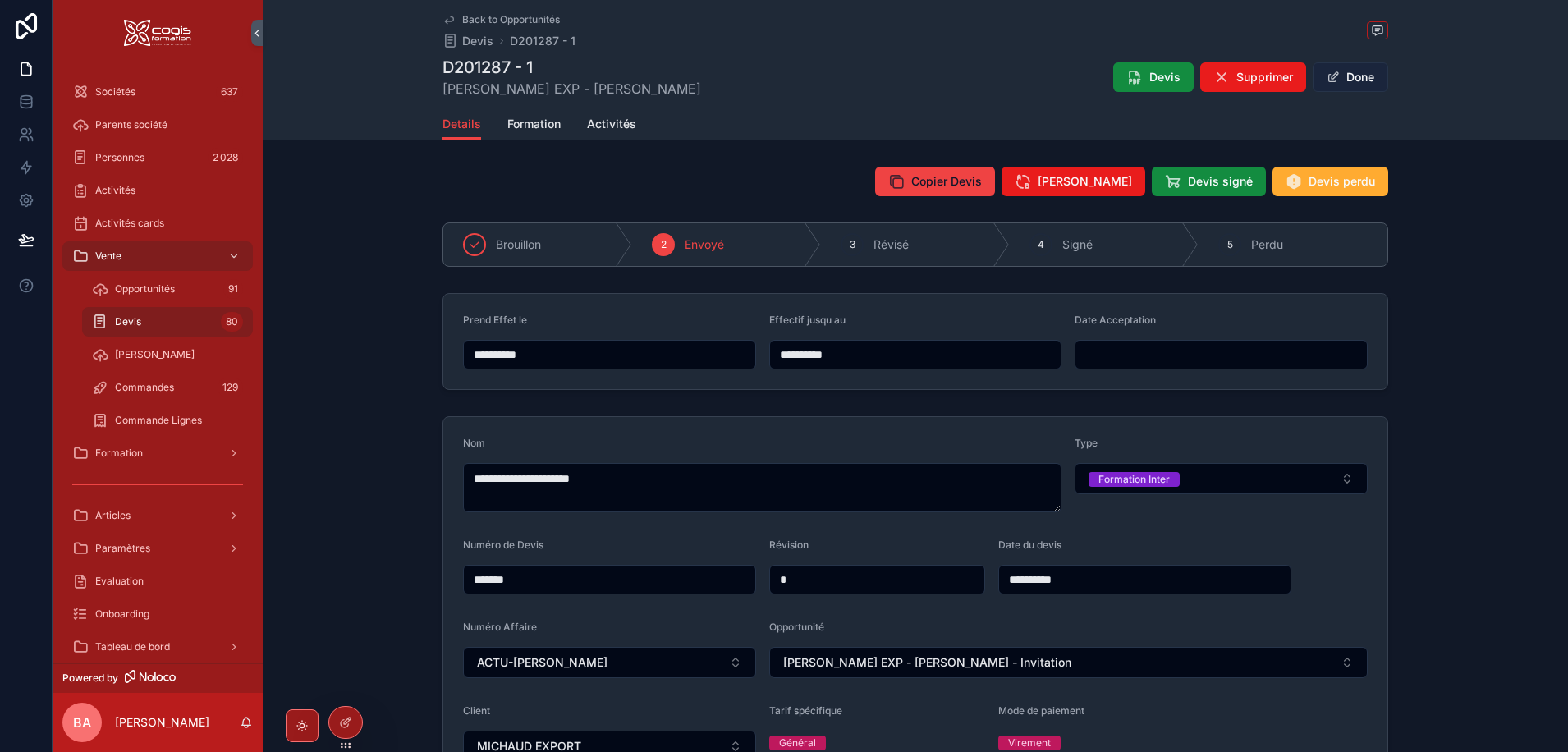
click at [1337, 75] on button "Done" at bounding box center [1350, 77] width 76 height 30
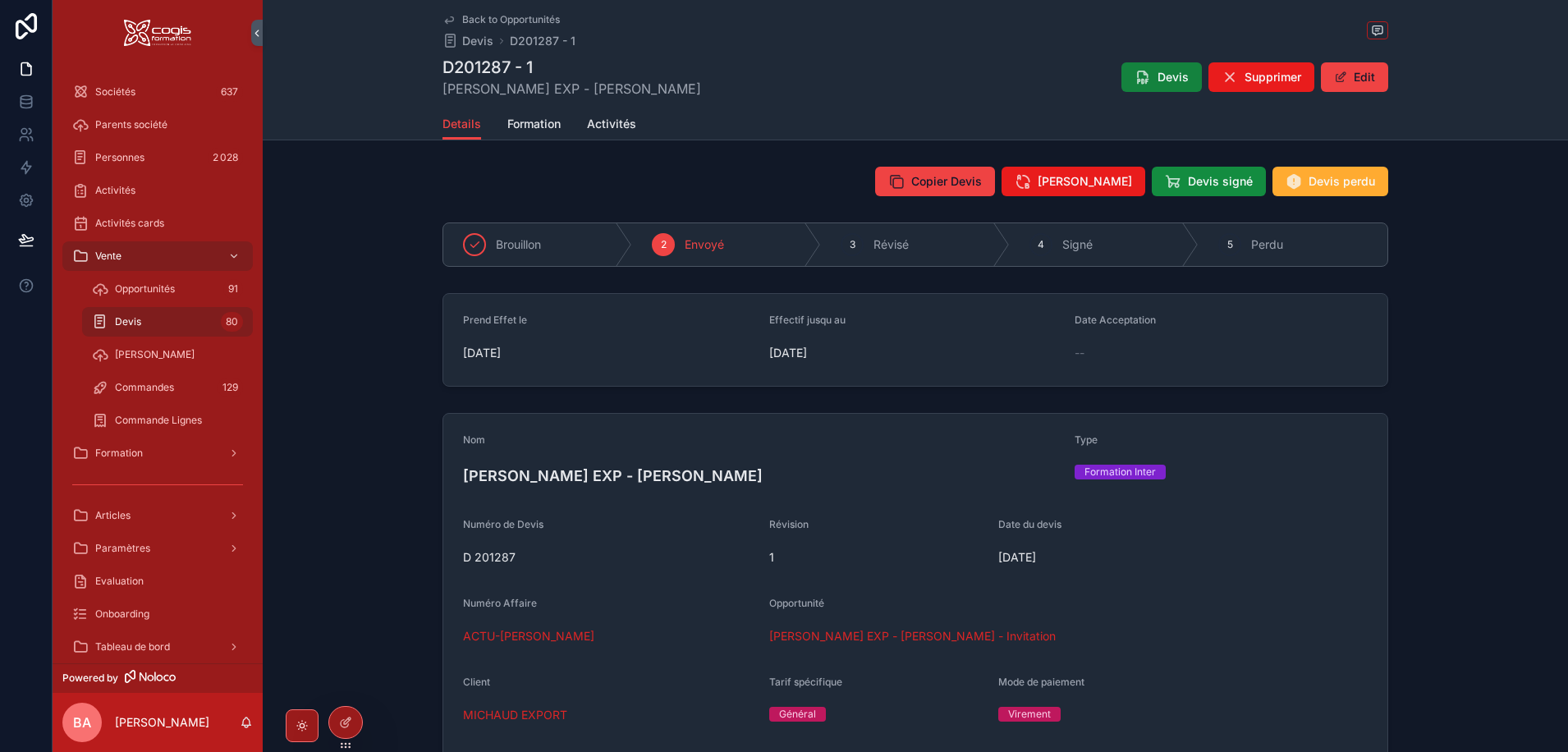
click at [1147, 76] on button "Devis" at bounding box center [1161, 77] width 80 height 30
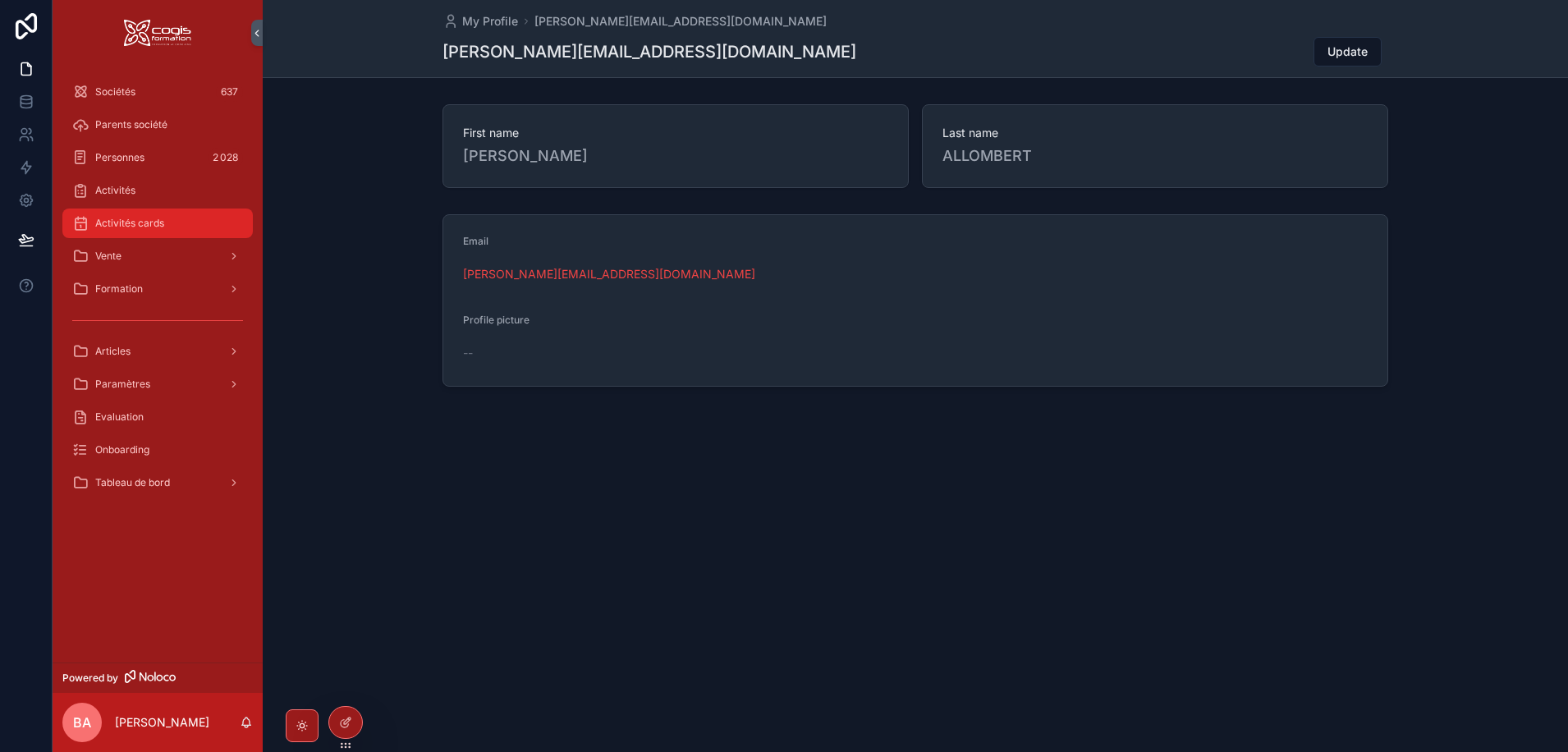
drag, startPoint x: 110, startPoint y: 222, endPoint x: 122, endPoint y: 236, distance: 18.4
click at [110, 222] on span "Activités cards" at bounding box center [129, 223] width 69 height 13
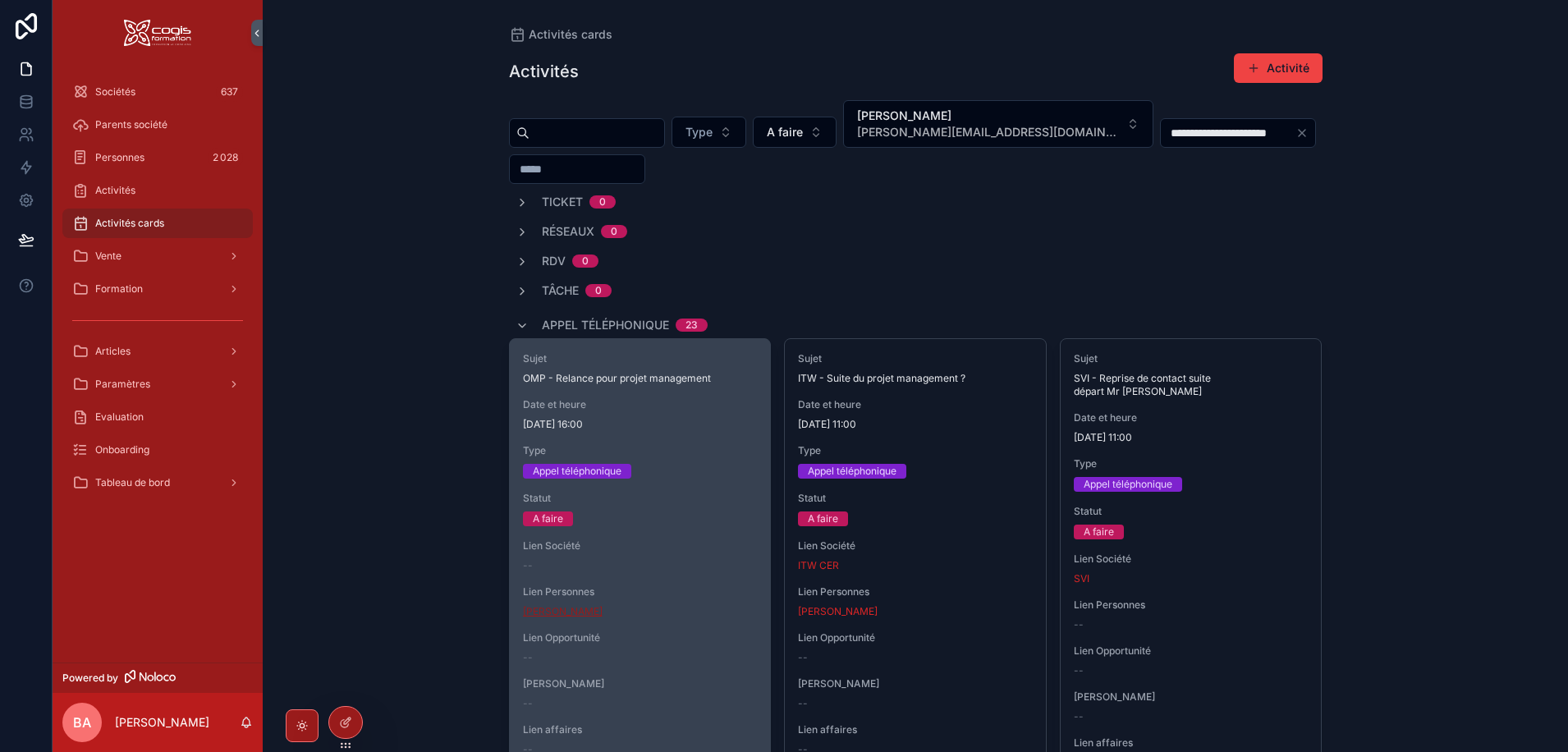
click at [554, 617] on span "[PERSON_NAME]" at bounding box center [563, 611] width 80 height 13
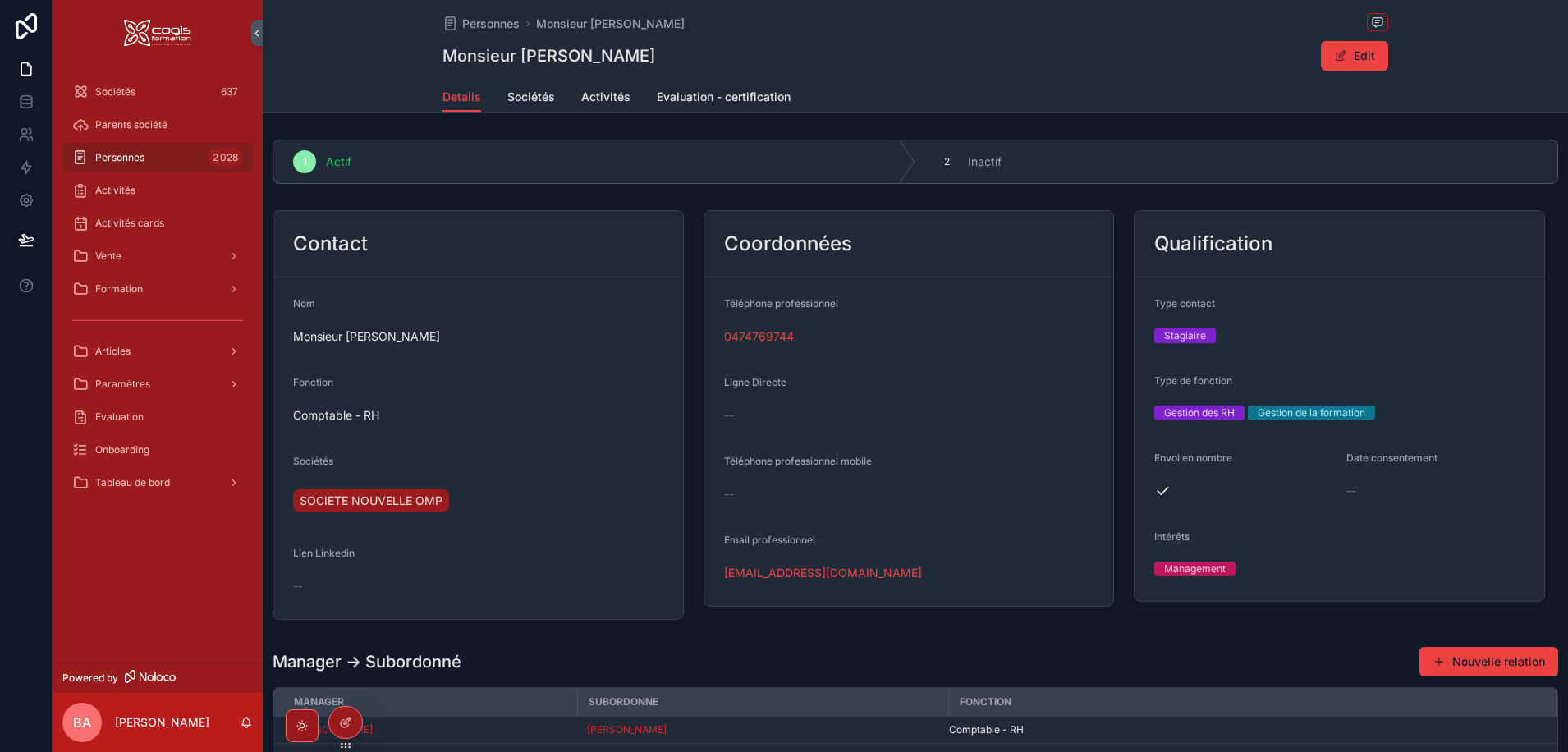
click at [820, 336] on div "0474769744" at bounding box center [908, 336] width 370 height 16
click at [387, 497] on span "SOCIETE NOUVELLE OMP" at bounding box center [371, 501] width 143 height 16
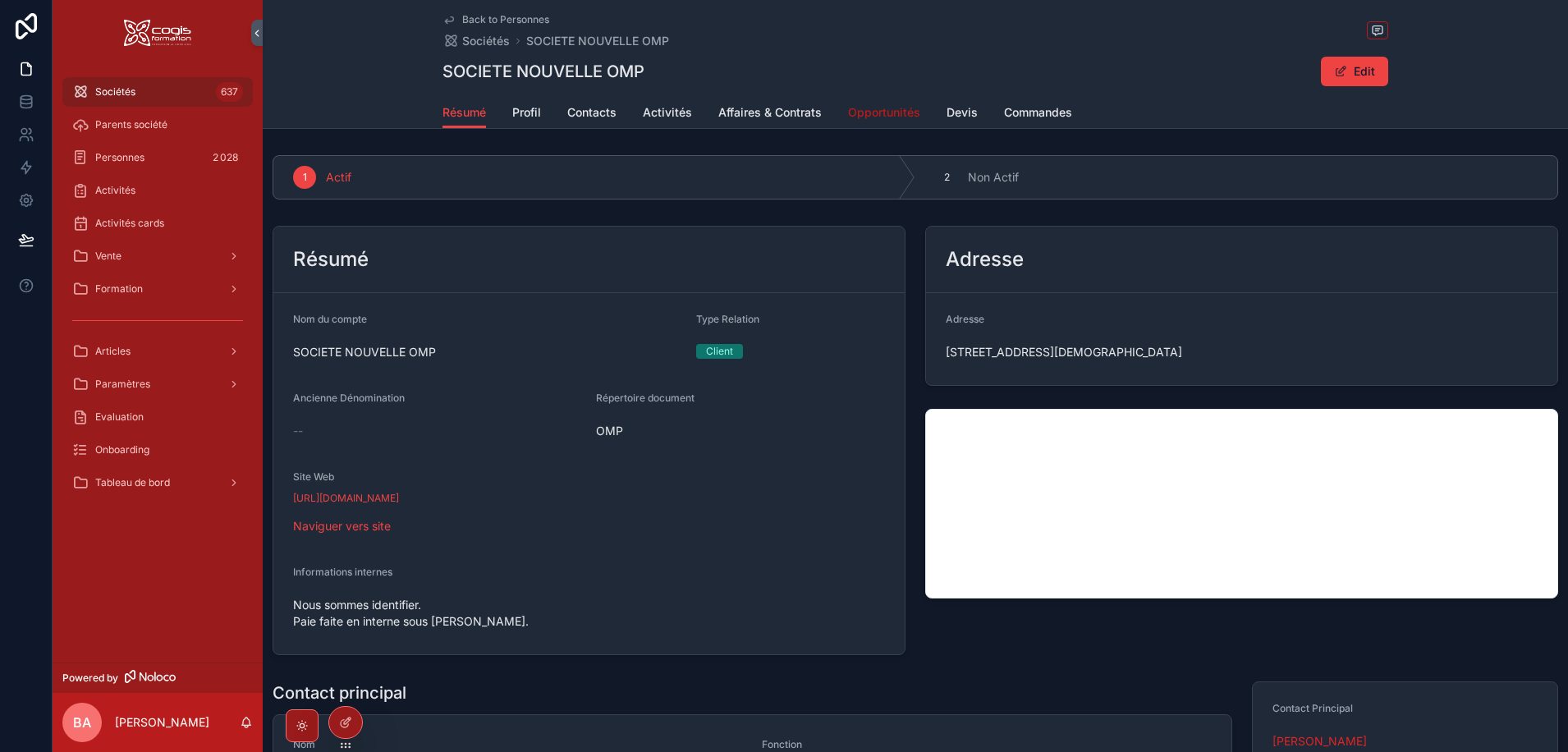
drag, startPoint x: 885, startPoint y: 114, endPoint x: 884, endPoint y: 135, distance: 21.0
click at [885, 114] on span "Opportunités" at bounding box center [884, 112] width 72 height 16
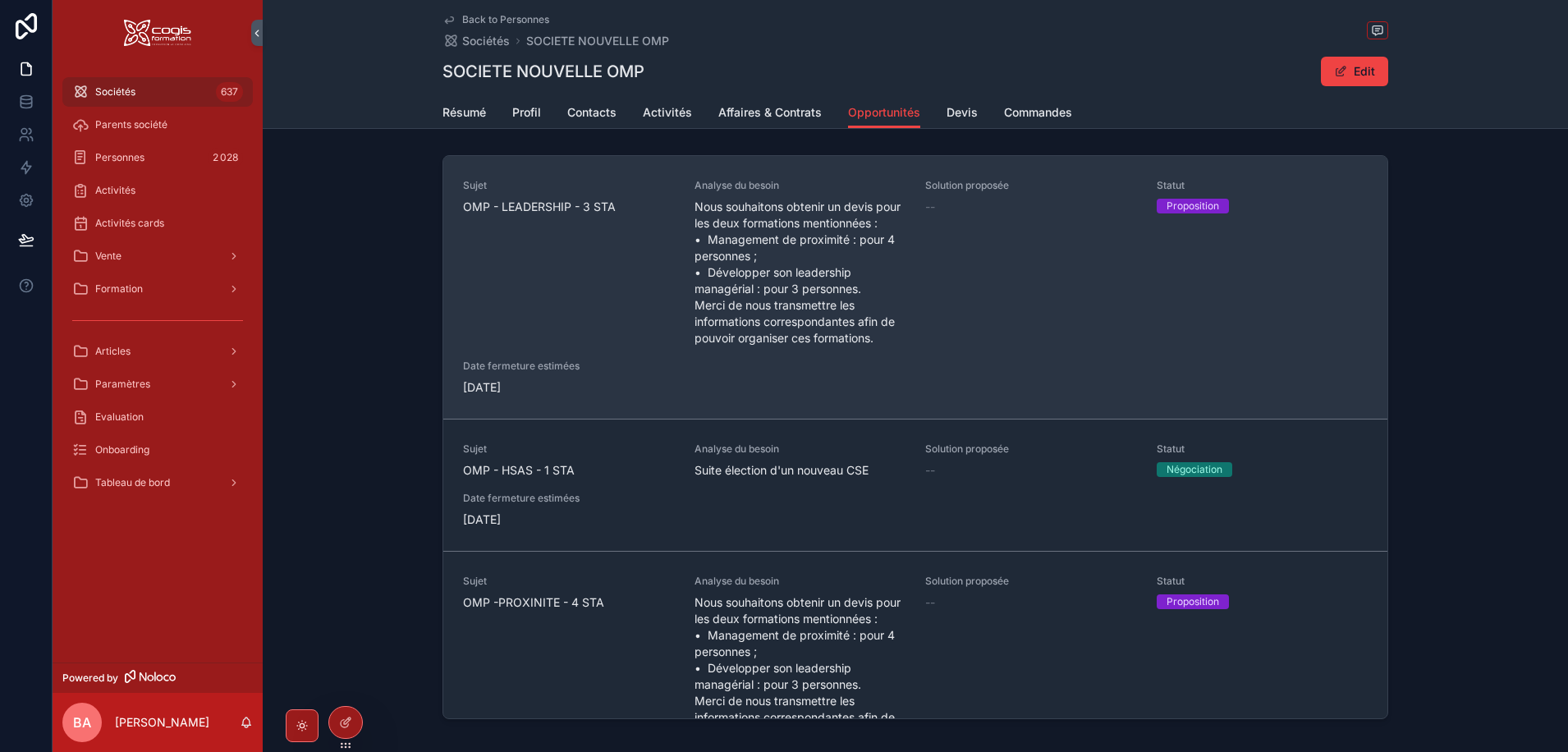
click at [589, 314] on div "Sujet OMP - LEADERSHIP - 3 STA" at bounding box center [569, 262] width 212 height 168
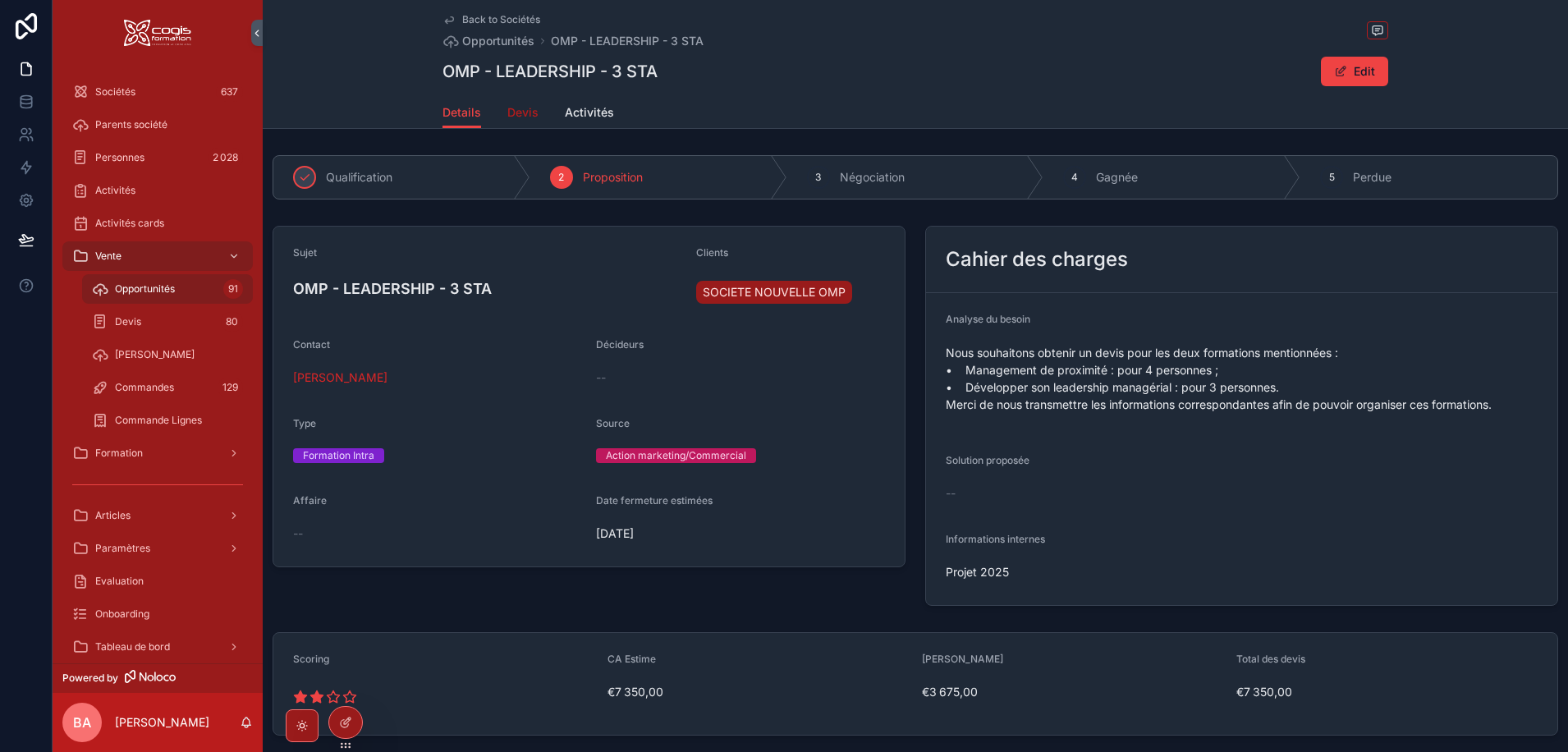
click at [518, 111] on span "Devis" at bounding box center [523, 112] width 31 height 16
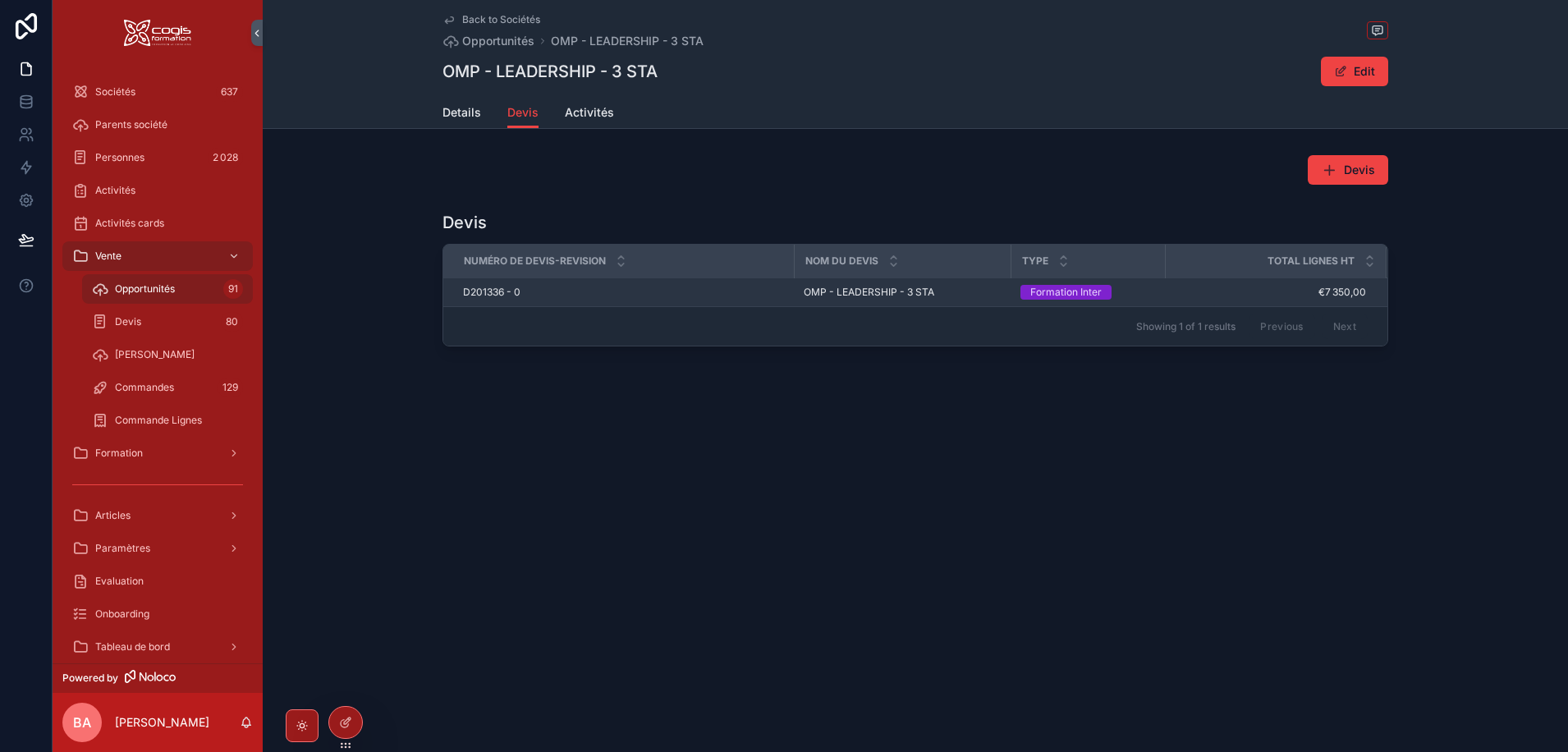
click at [478, 291] on span "D201336 - 0" at bounding box center [491, 292] width 57 height 13
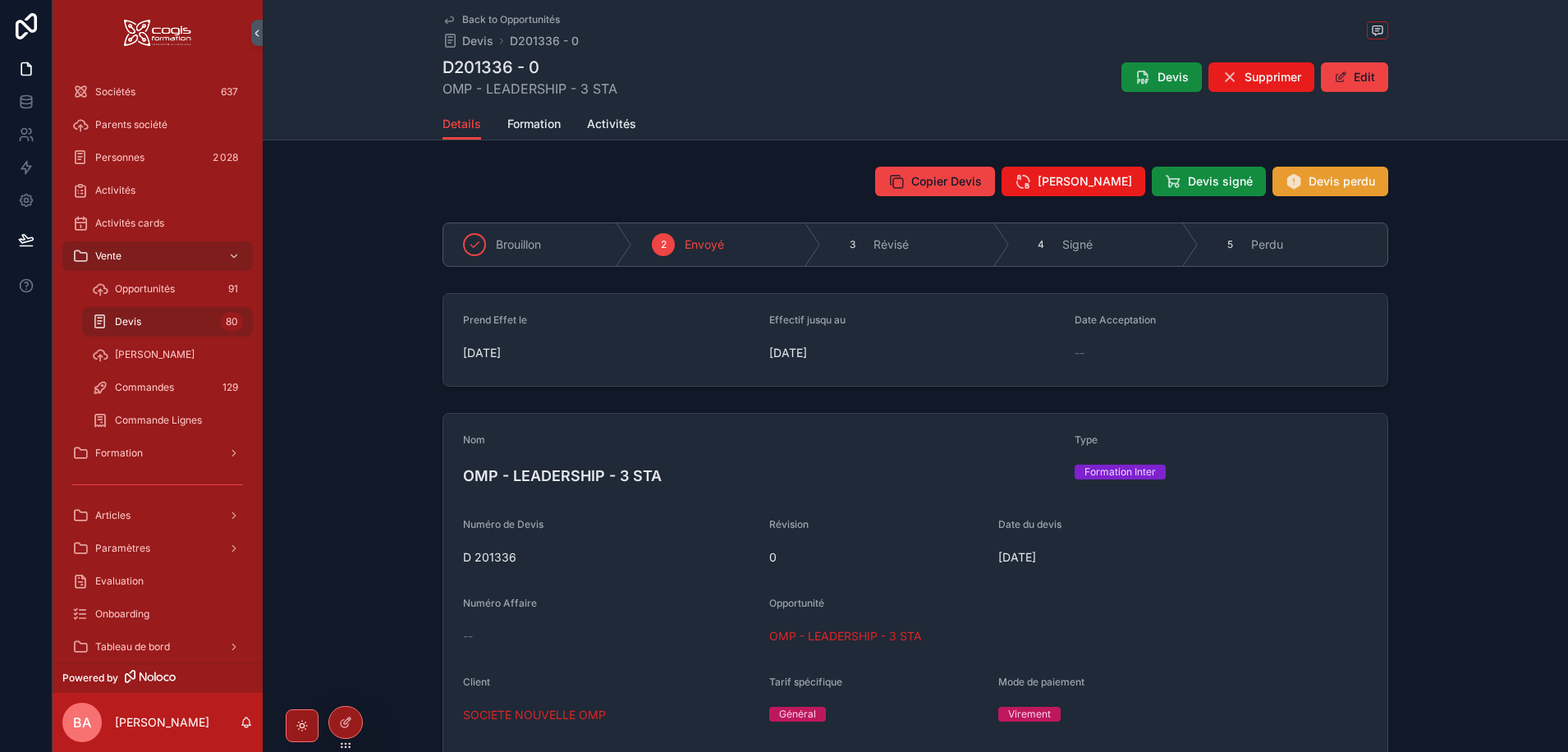
click at [1325, 180] on span "Devis perdu" at bounding box center [1342, 181] width 66 height 16
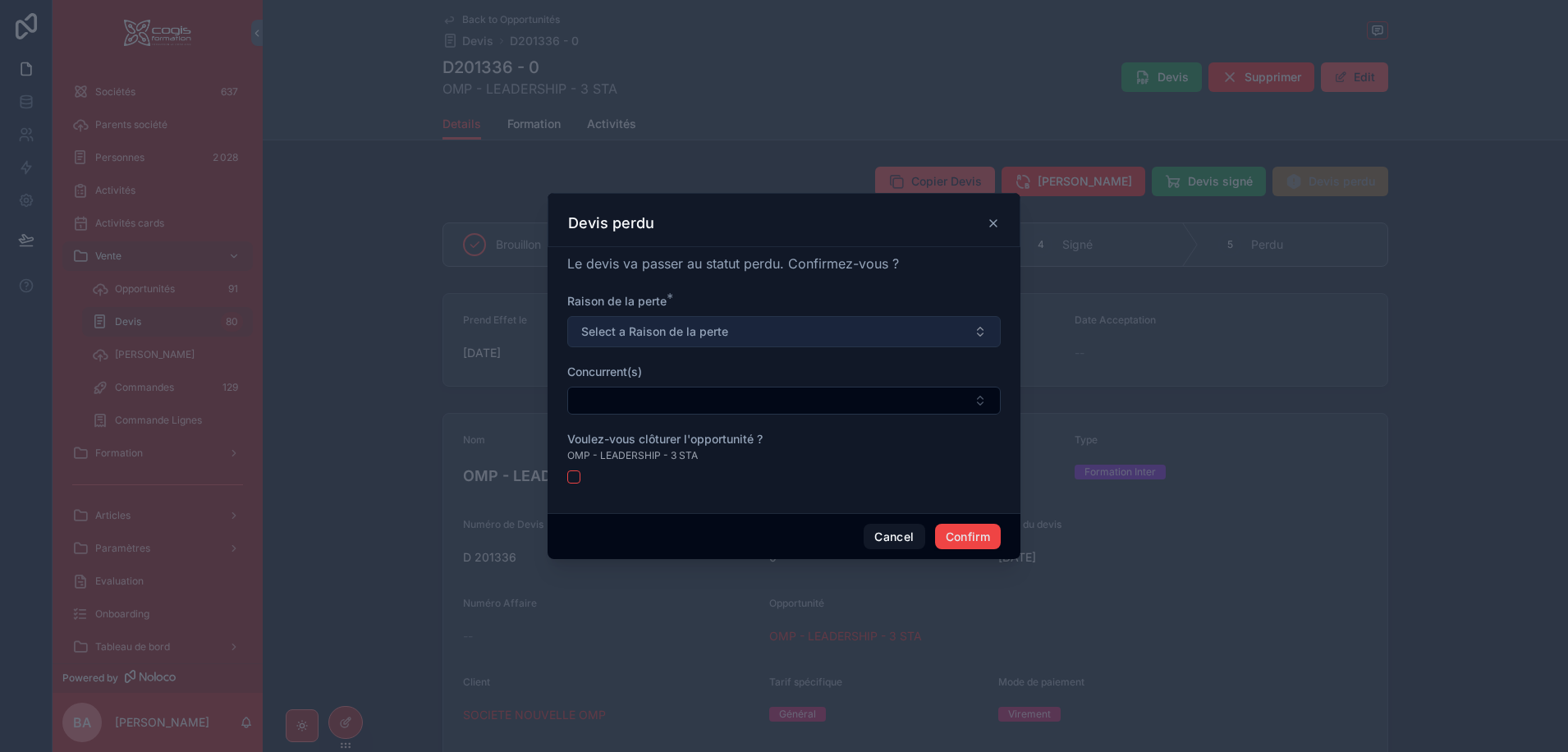
click at [662, 331] on span "Select a Raison de la perte" at bounding box center [655, 331] width 147 height 16
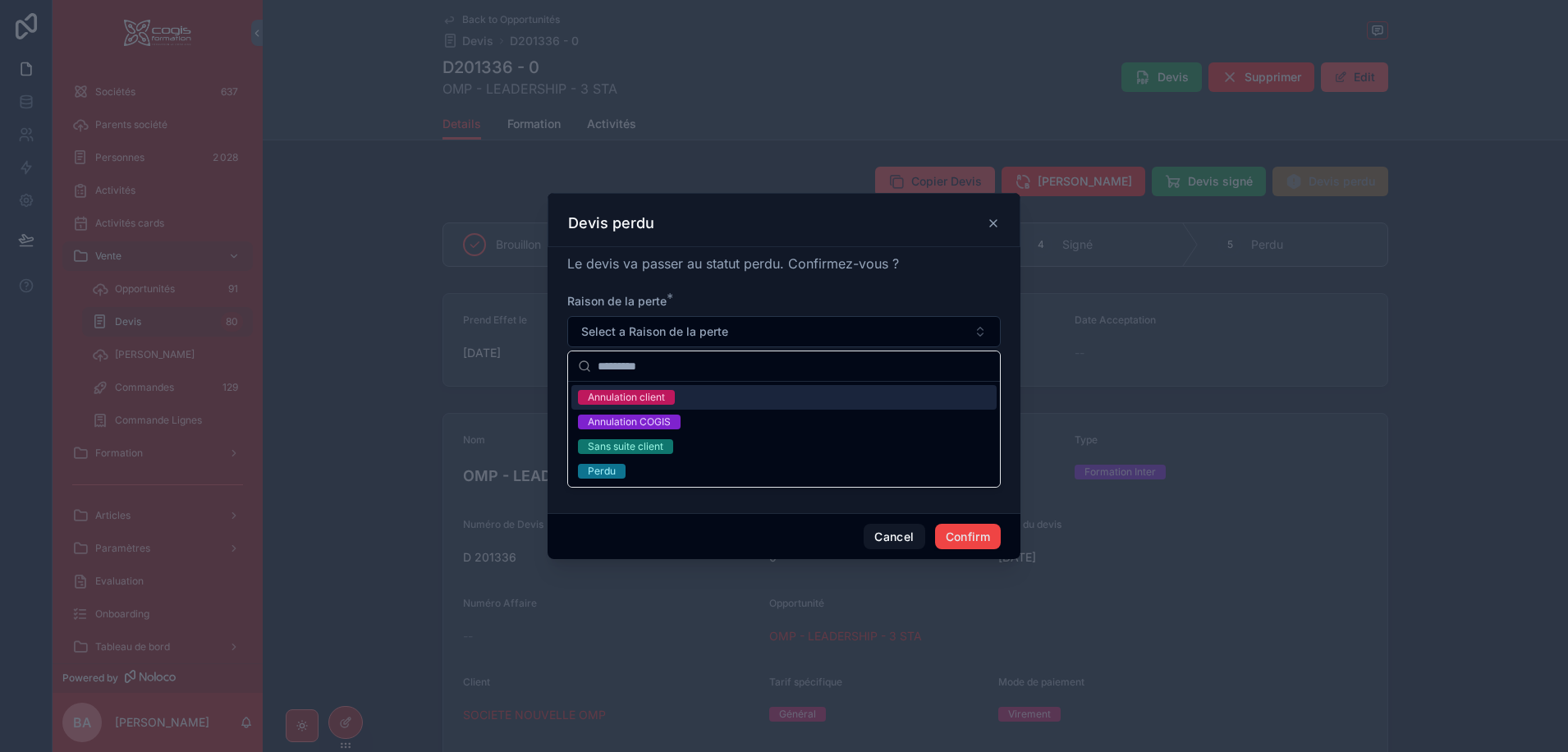
click at [650, 400] on div "Annulation client" at bounding box center [626, 397] width 77 height 14
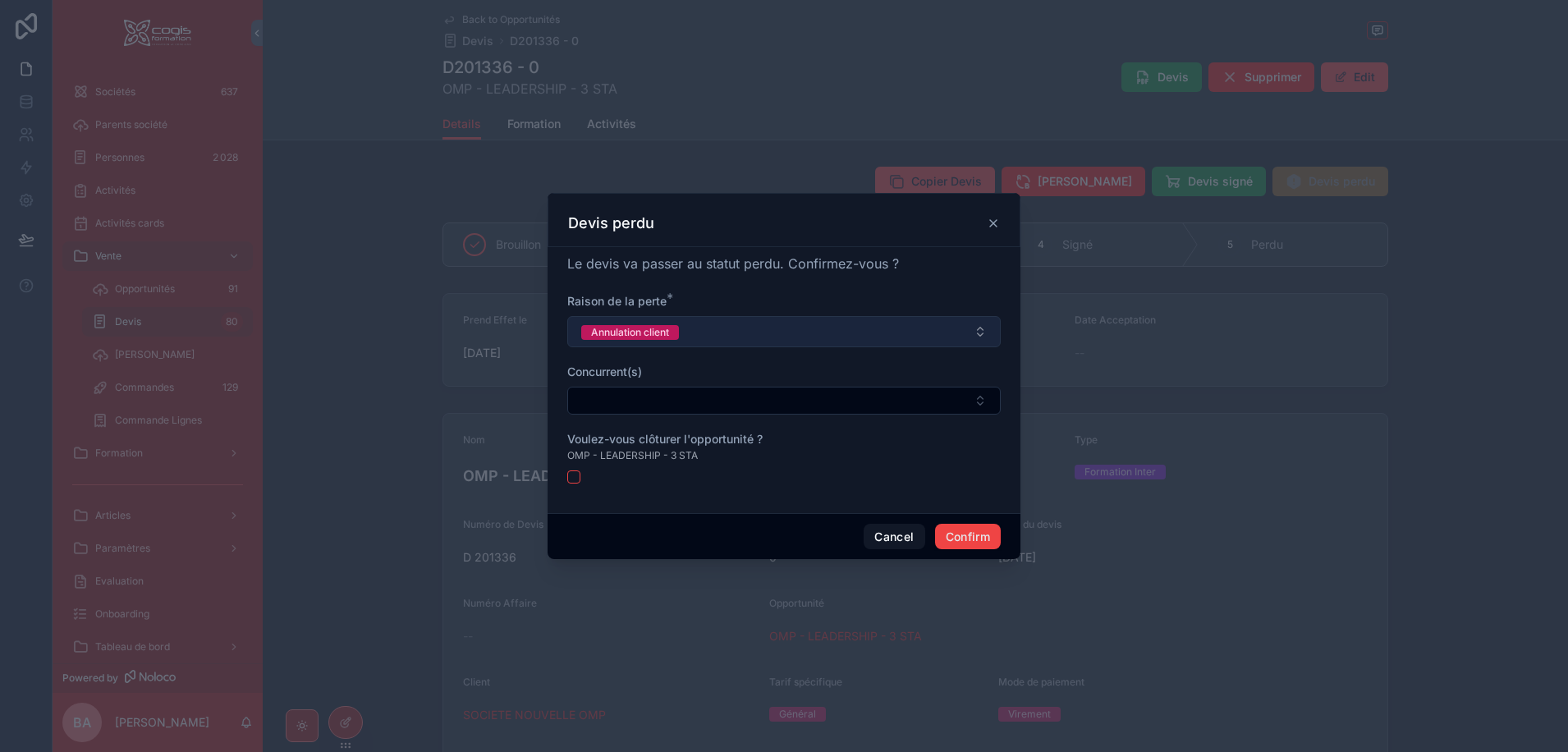
click at [684, 328] on button "Annulation client" at bounding box center [783, 331] width 433 height 32
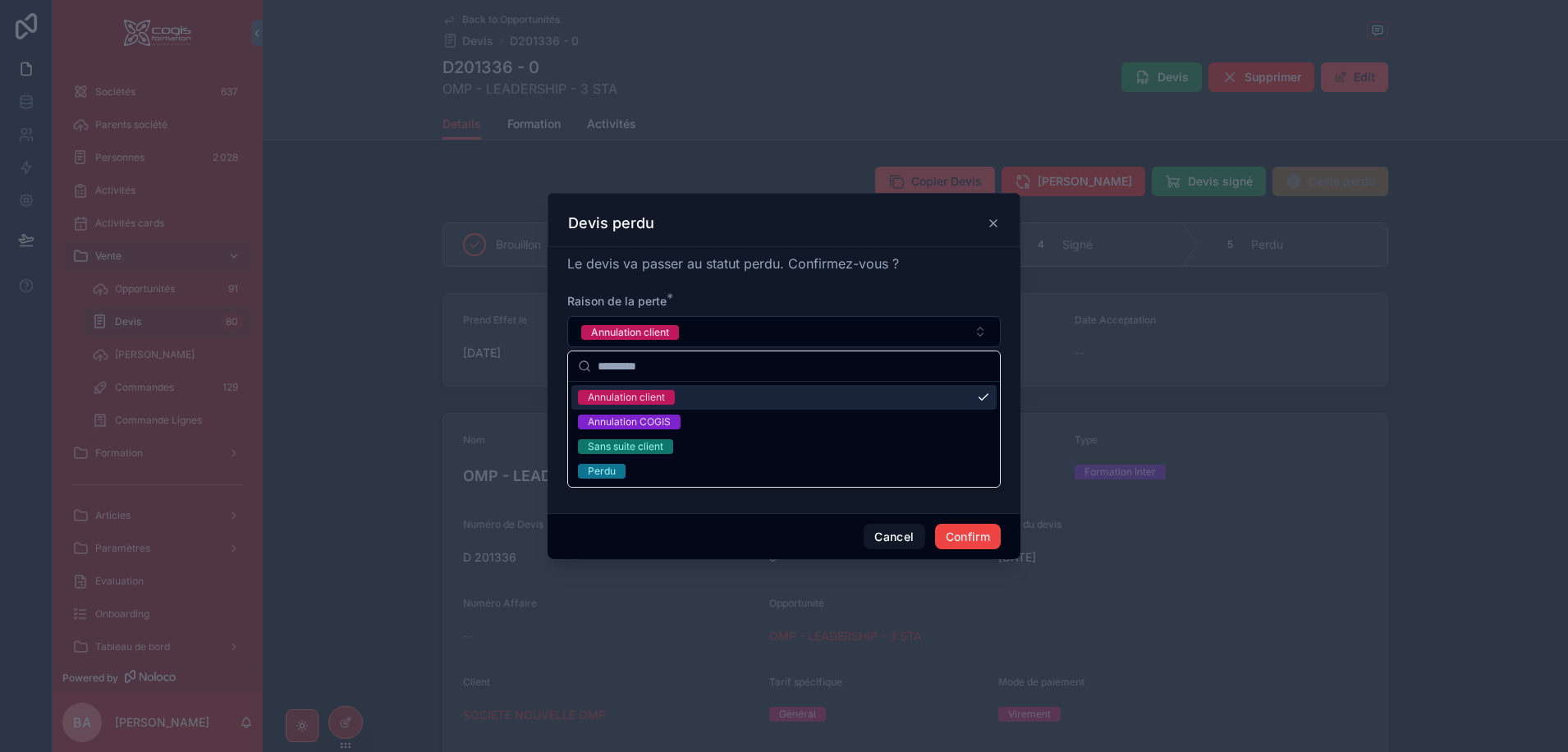
click at [662, 393] on div "Annulation client" at bounding box center [626, 397] width 77 height 14
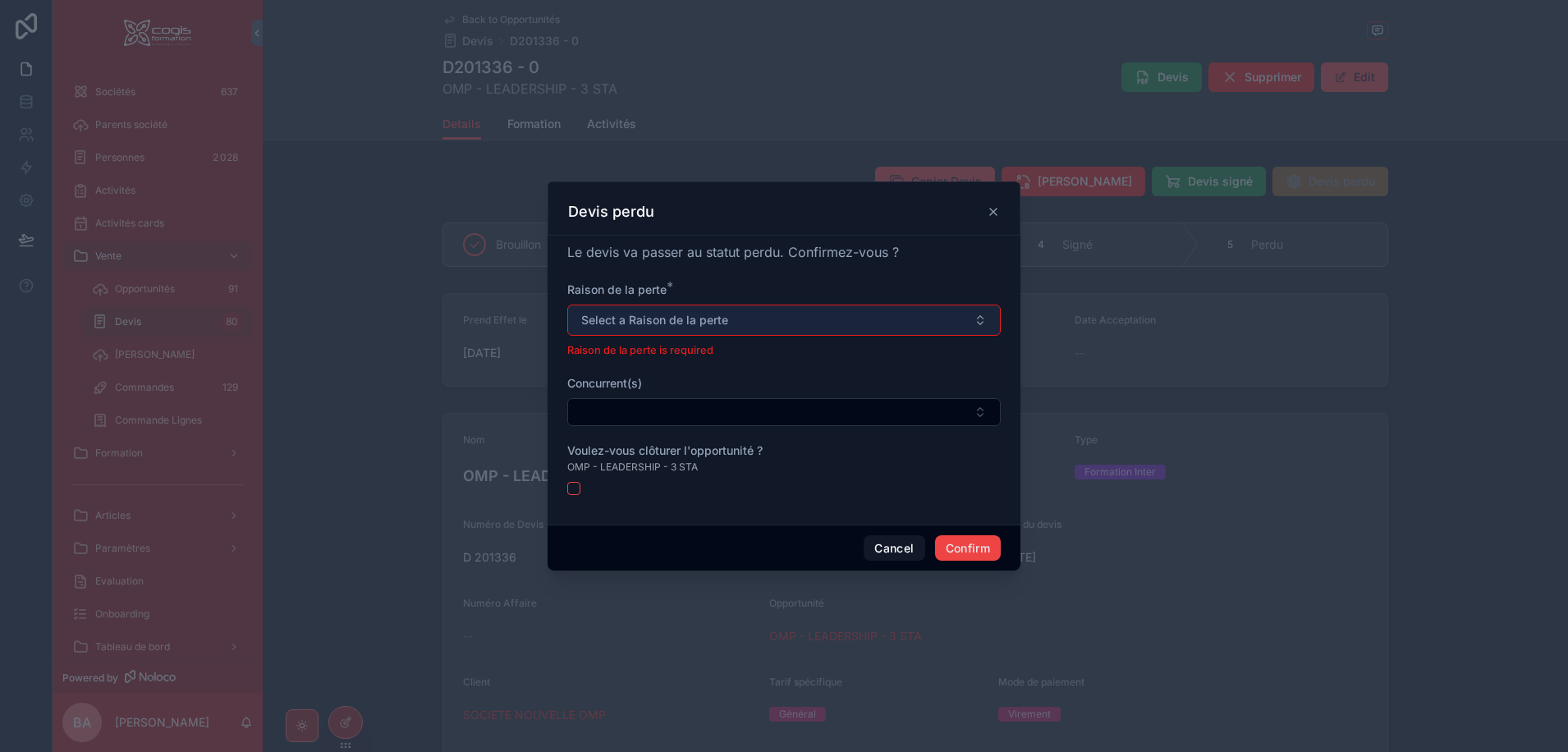
click at [703, 324] on span "Select a Raison de la perte" at bounding box center [655, 319] width 147 height 16
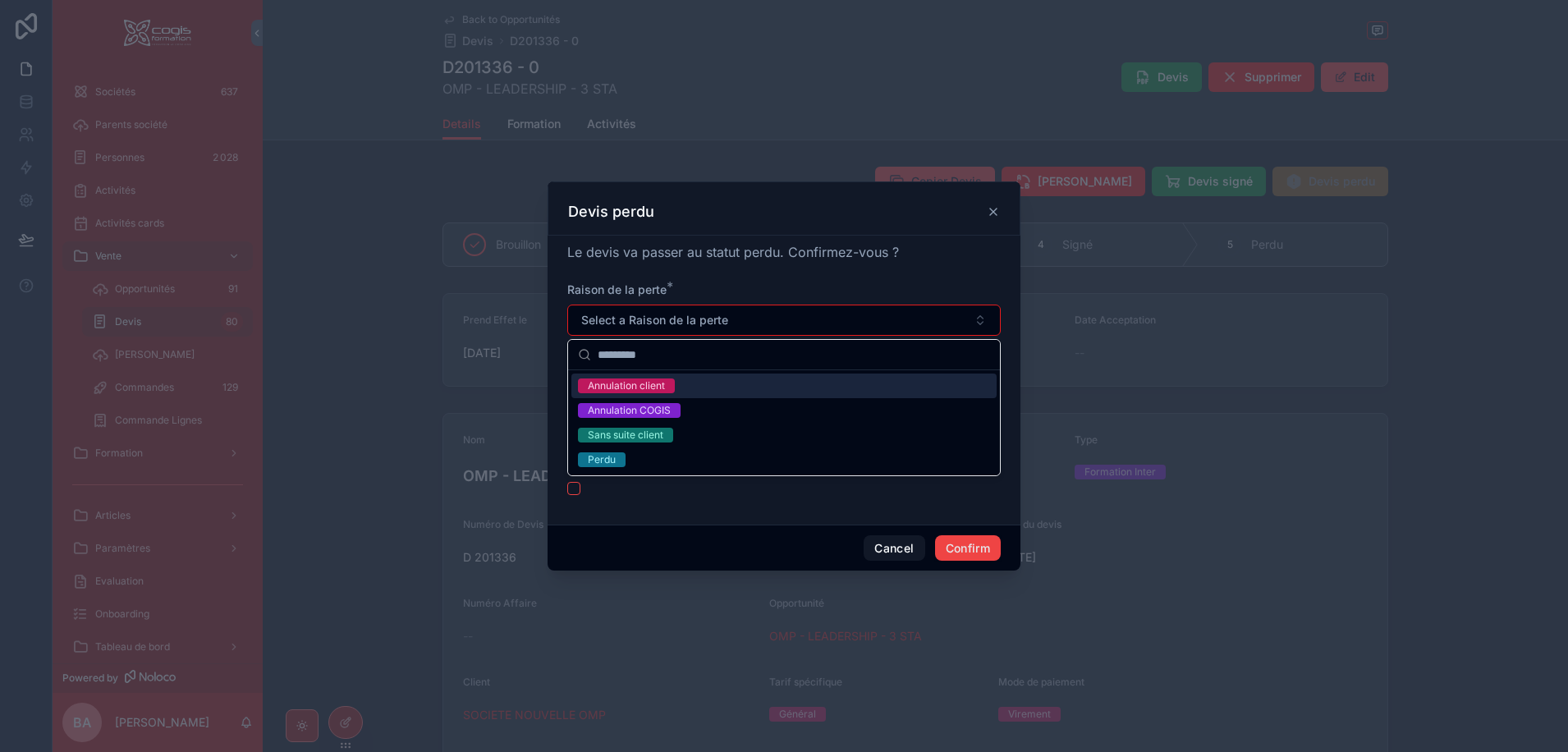
click at [650, 388] on div "Annulation client" at bounding box center [626, 386] width 77 height 14
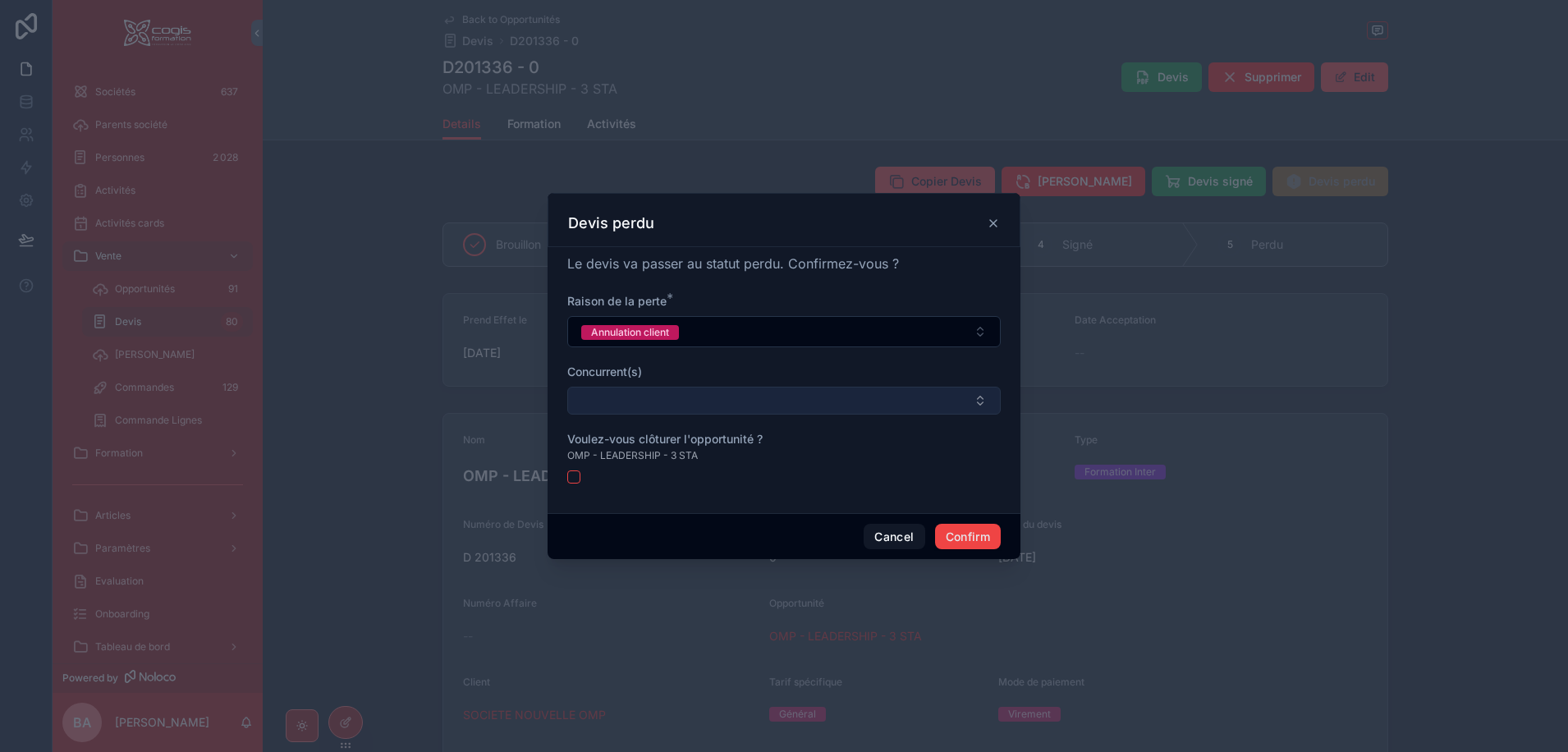
click at [630, 395] on button "Select Button" at bounding box center [783, 400] width 433 height 28
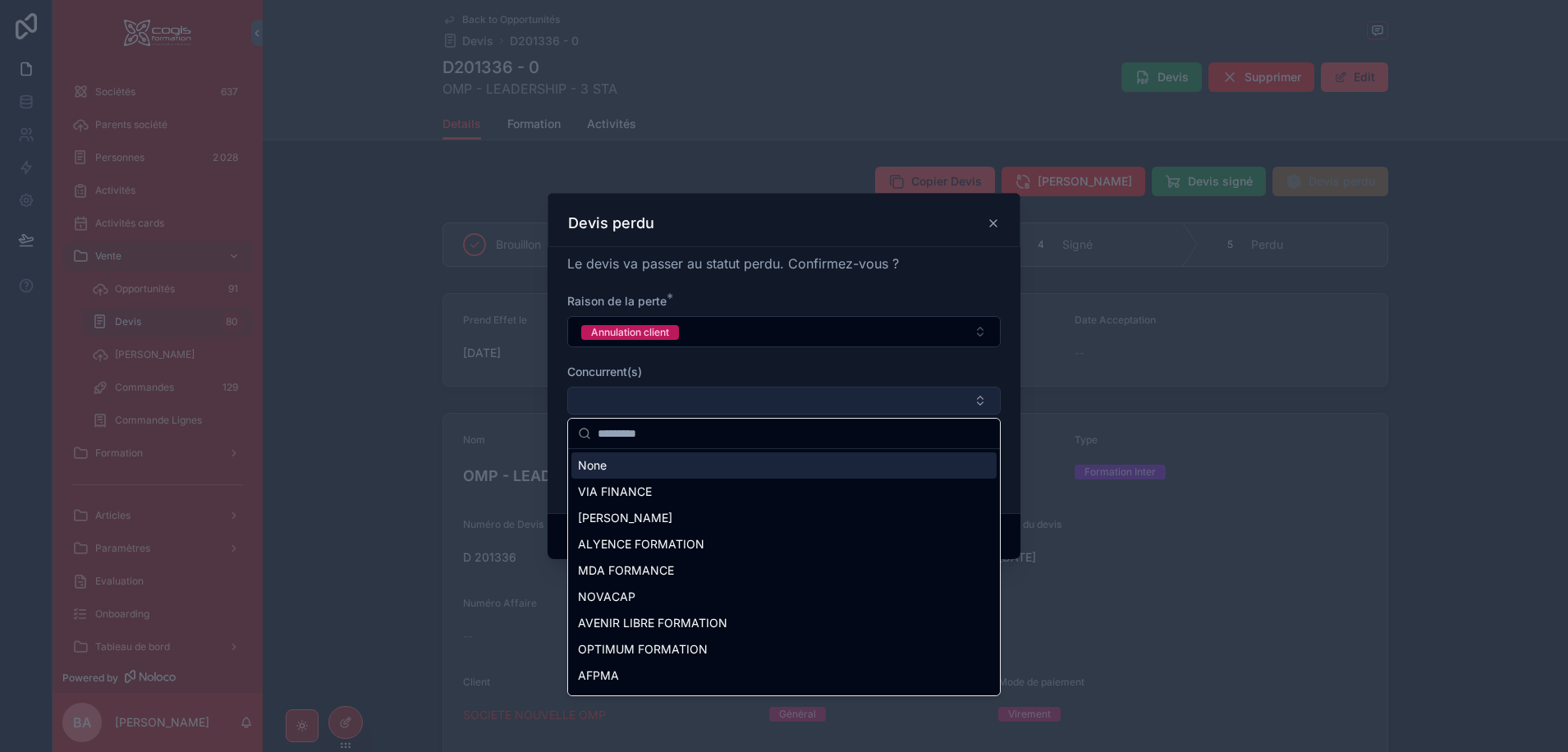
click at [630, 395] on button "Select Button" at bounding box center [783, 400] width 433 height 28
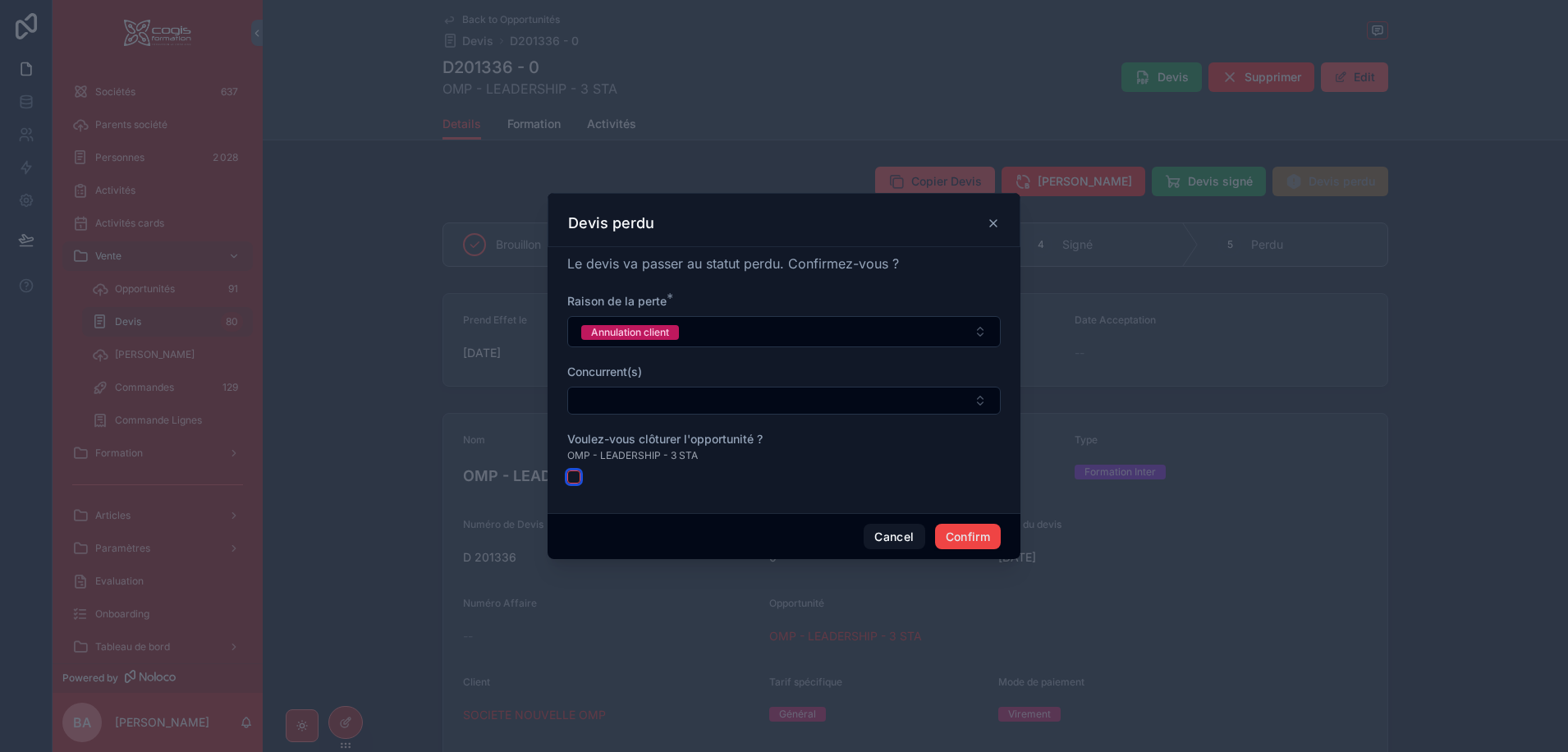
click at [576, 474] on button "button" at bounding box center [573, 477] width 13 height 13
click at [970, 539] on button "Confirm" at bounding box center [967, 537] width 66 height 26
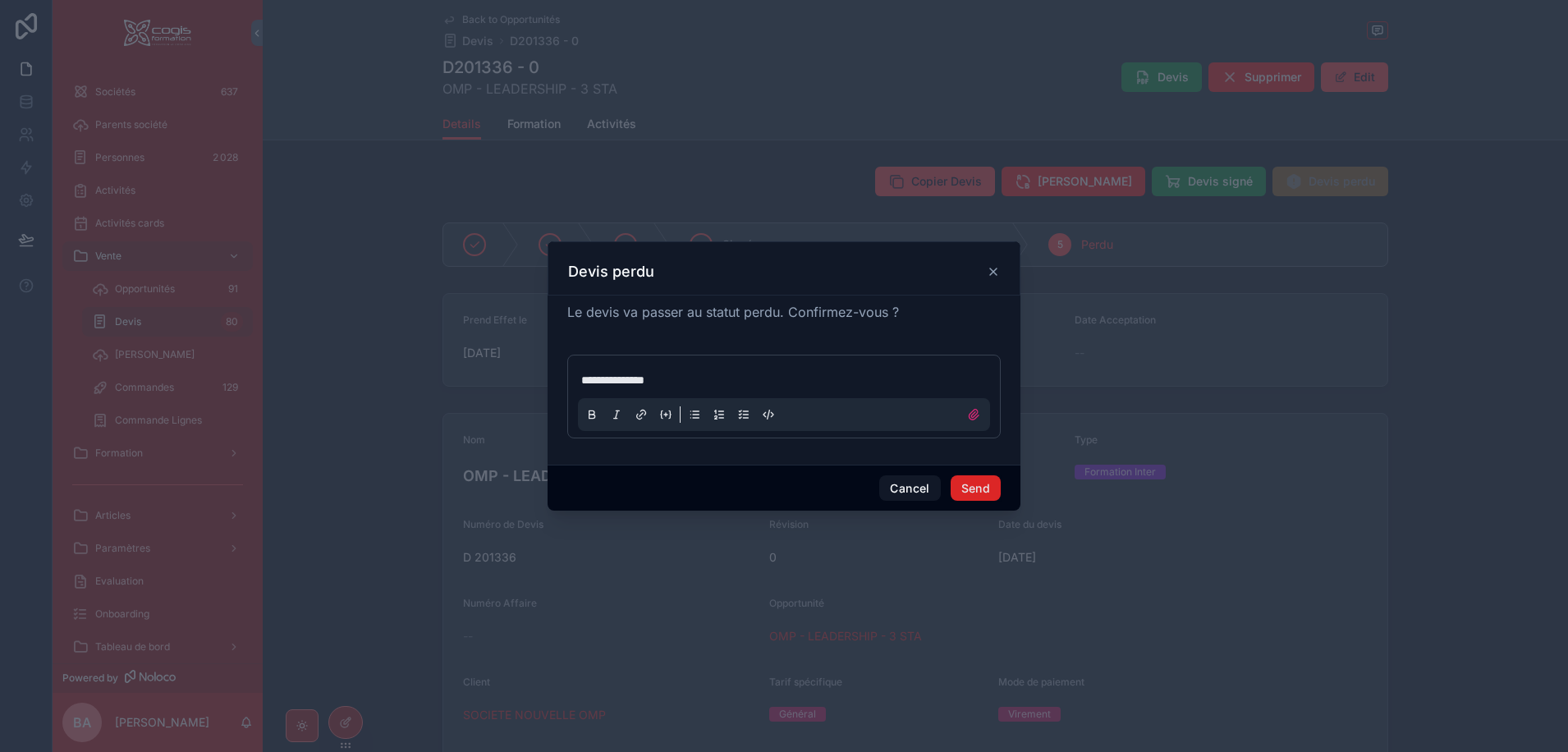
click at [970, 486] on button "Send" at bounding box center [976, 488] width 50 height 26
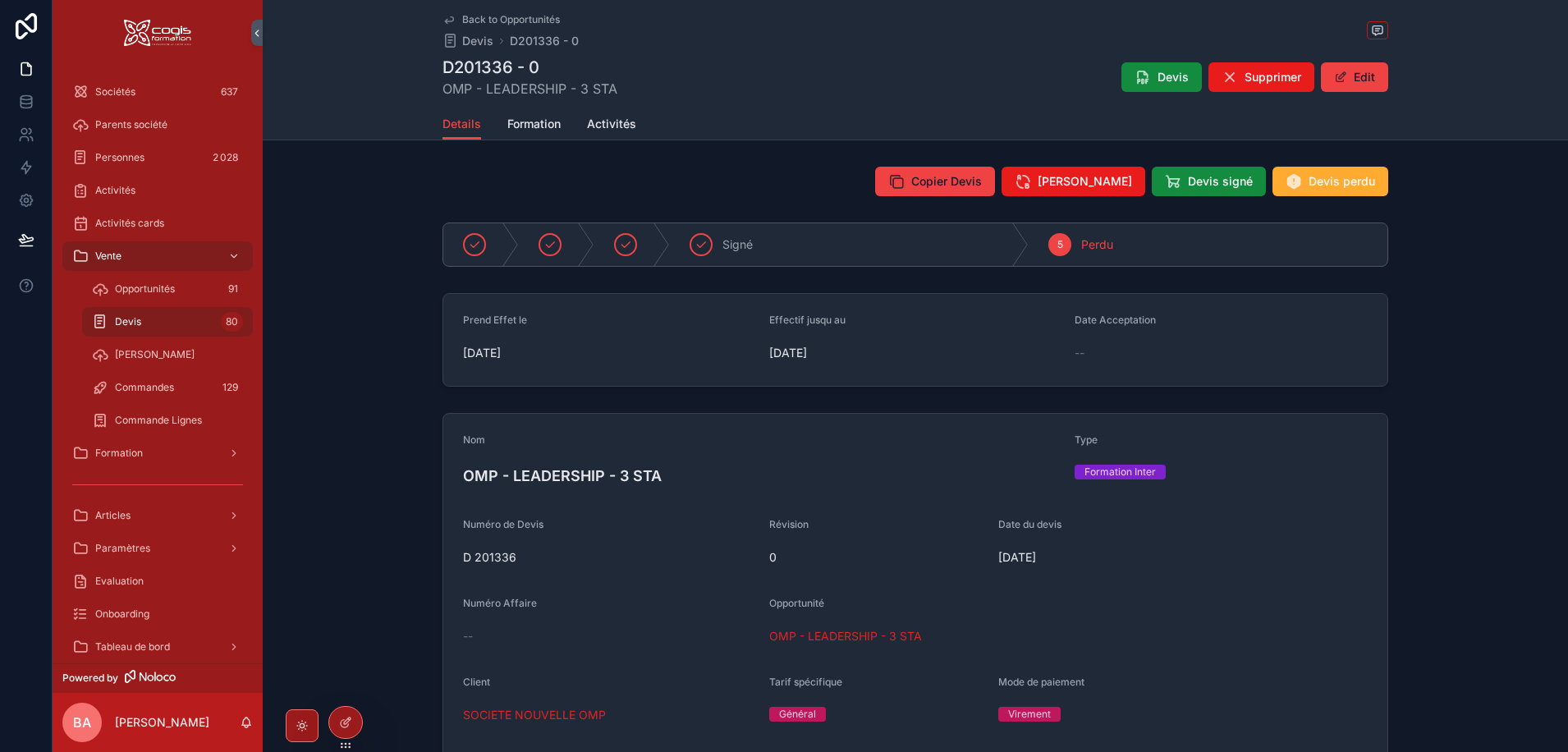
click at [520, 17] on span "Back to Opportunités" at bounding box center [511, 19] width 98 height 13
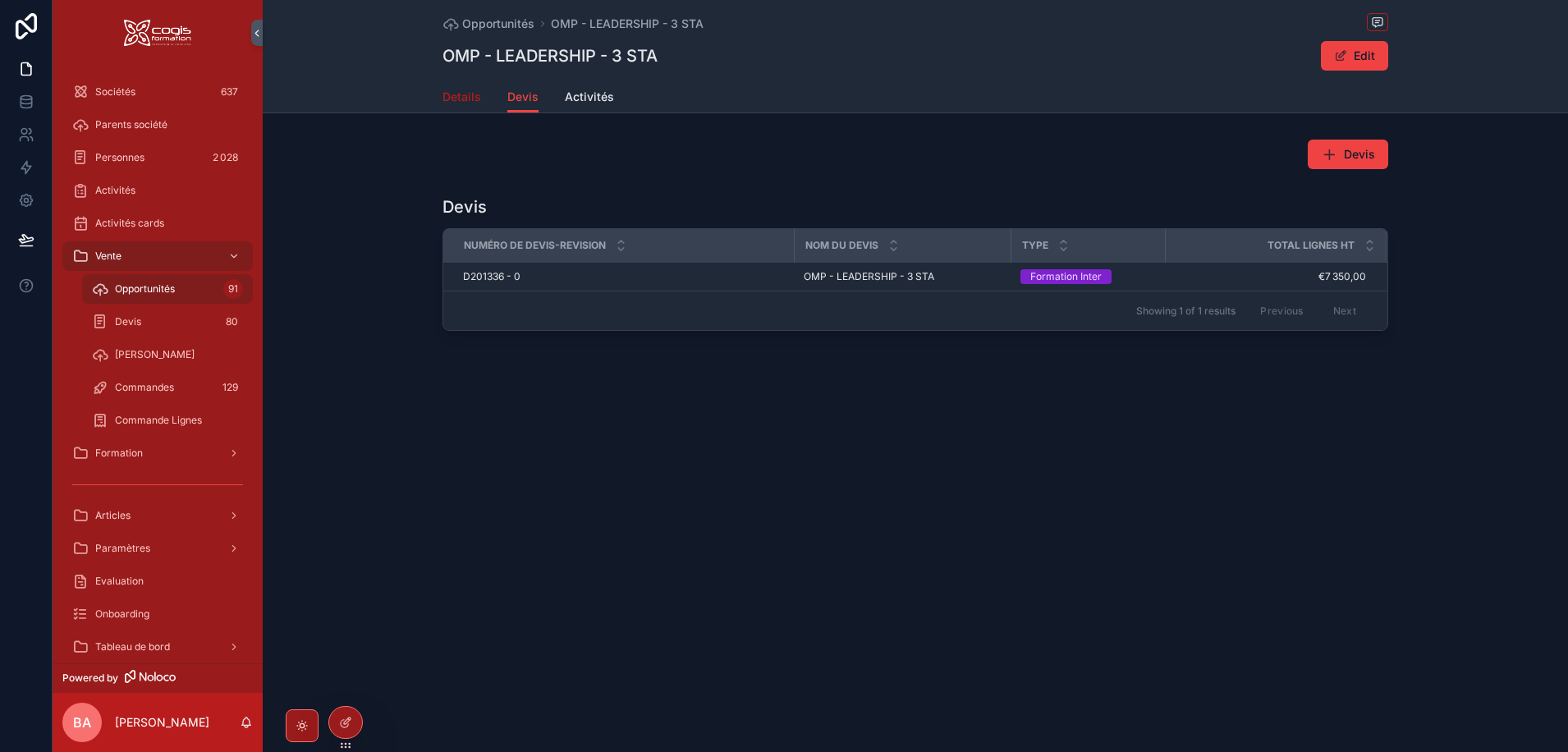
click at [447, 97] on span "Details" at bounding box center [461, 96] width 38 height 16
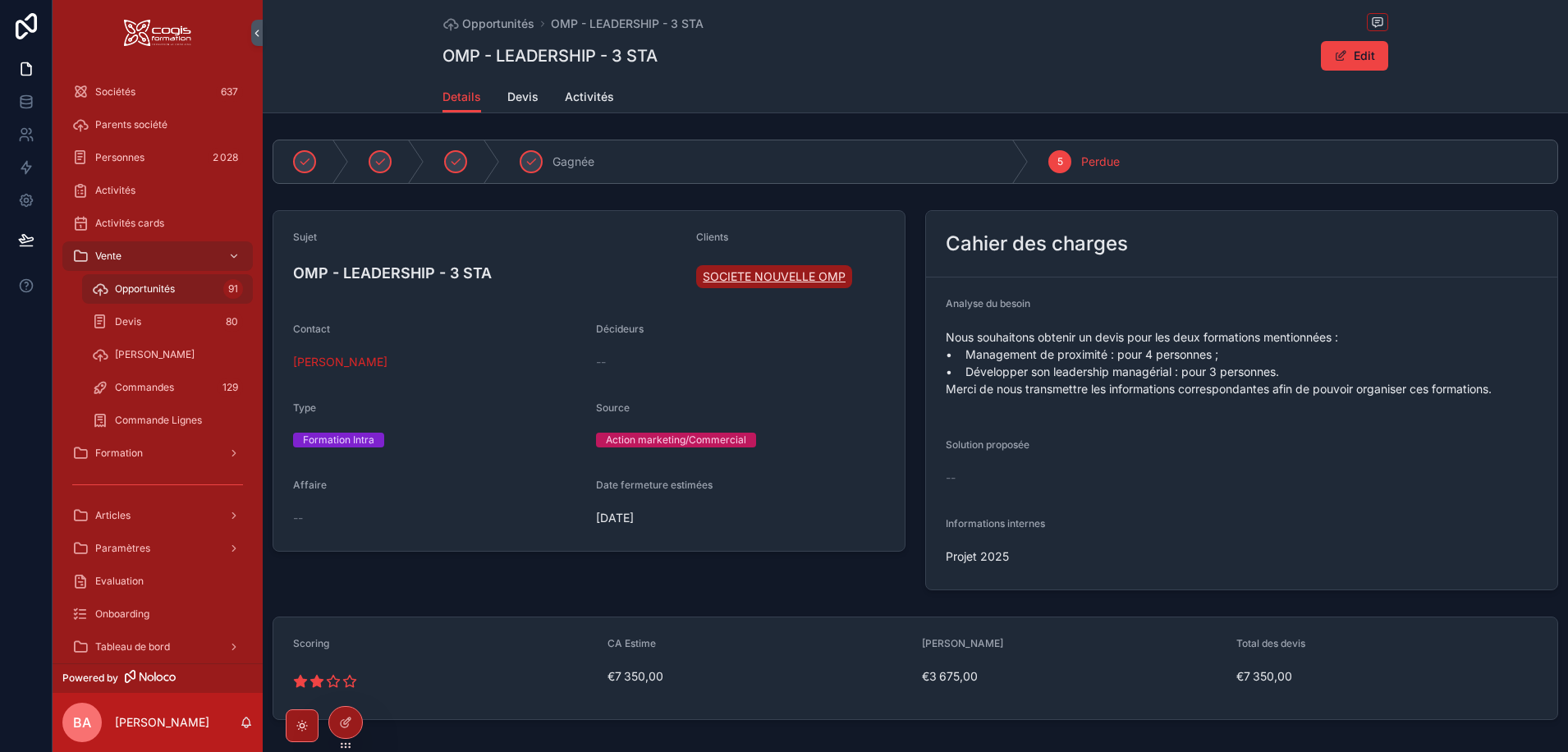
click at [759, 272] on span "SOCIETE NOUVELLE OMP" at bounding box center [774, 276] width 143 height 16
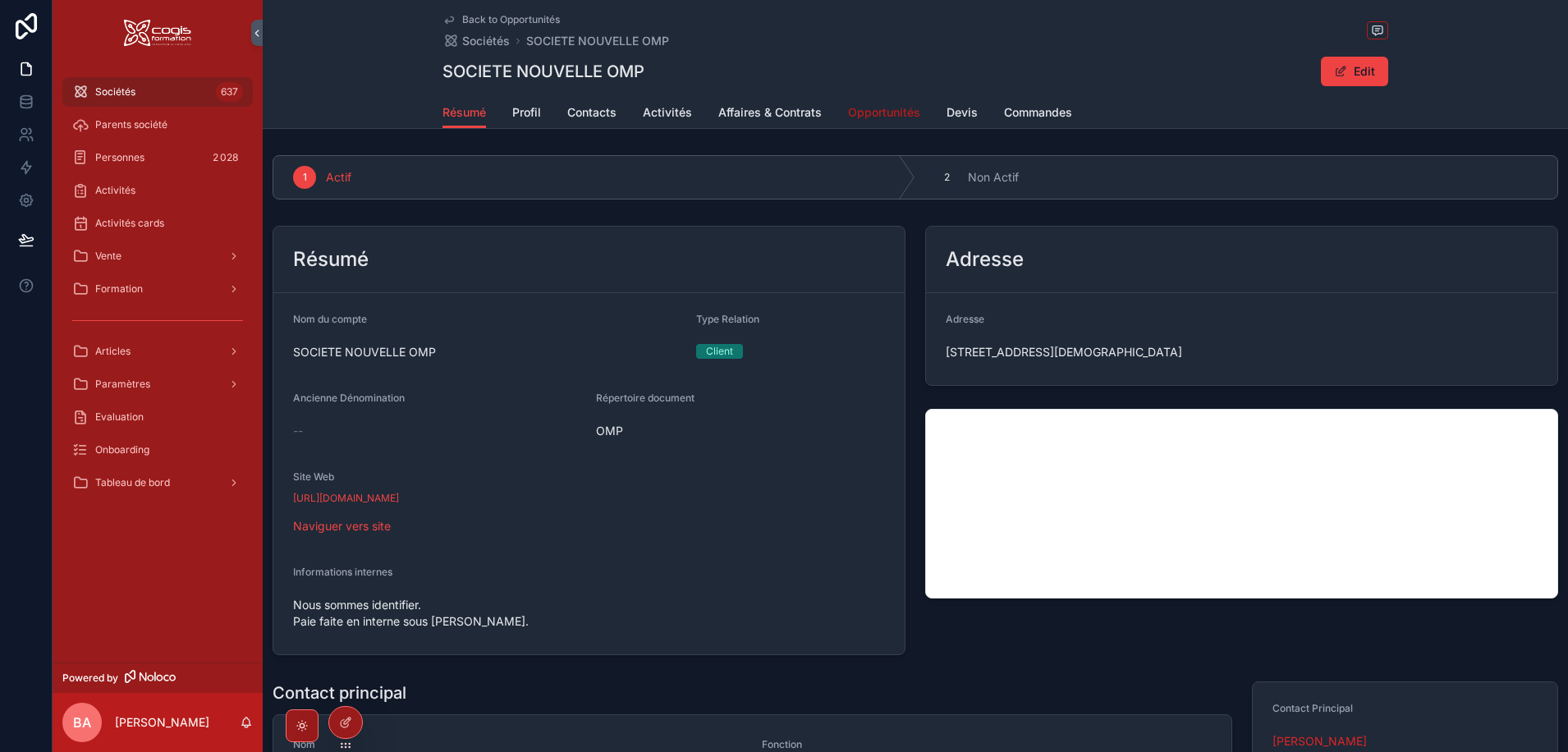
click at [895, 112] on span "Opportunités" at bounding box center [884, 112] width 72 height 16
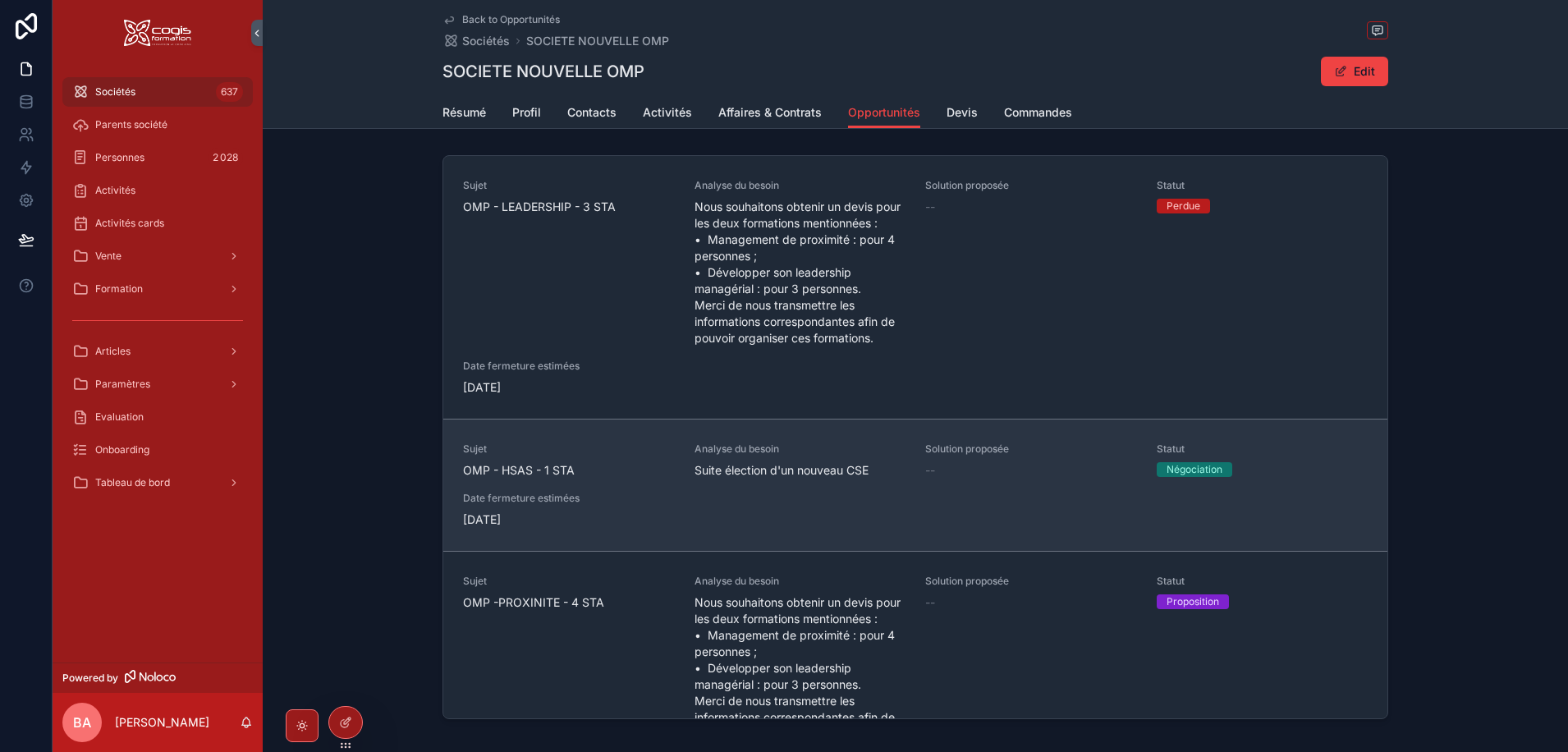
click at [630, 479] on span "OMP - HSAS - 1 STA" at bounding box center [569, 470] width 212 height 16
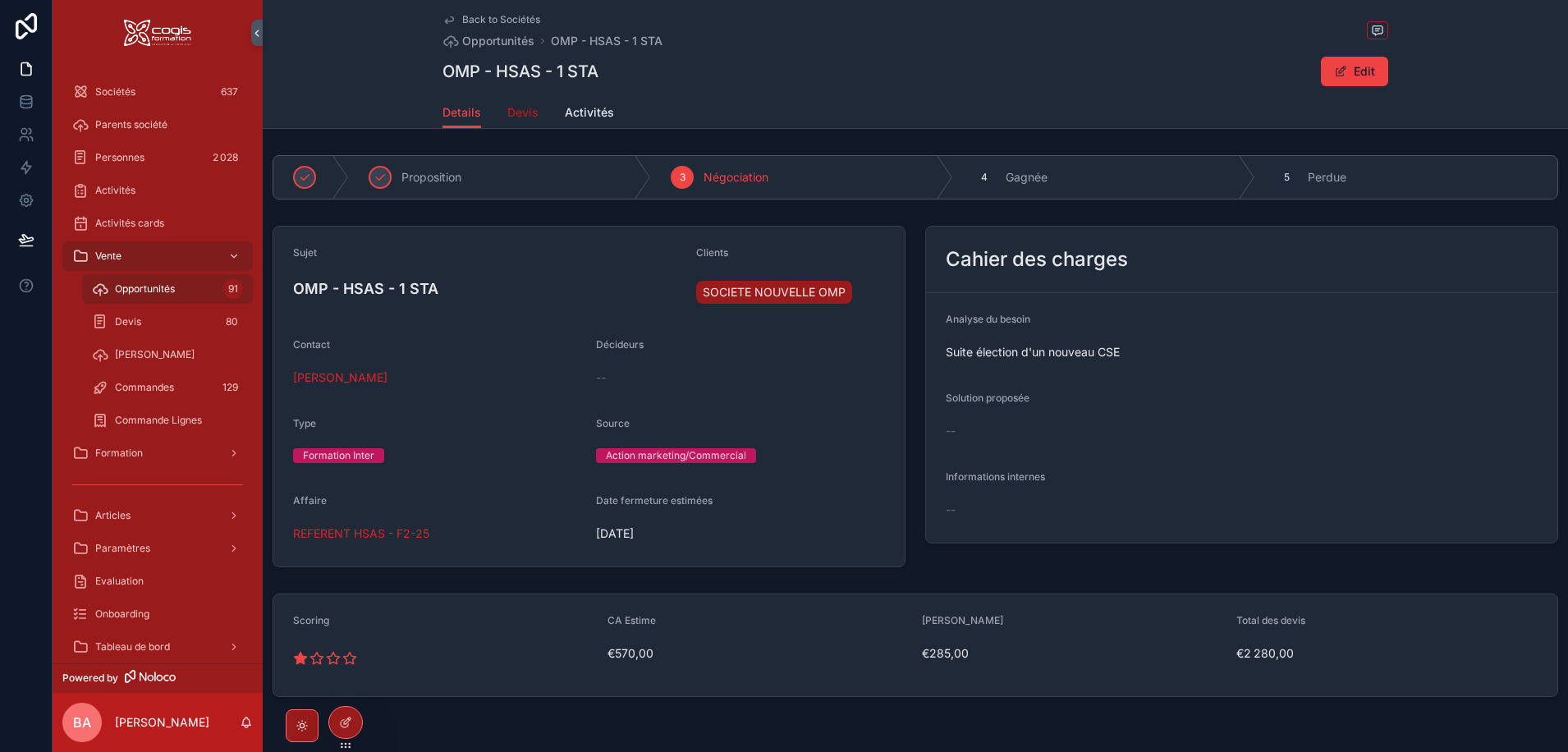
click at [511, 112] on span "Devis" at bounding box center [523, 112] width 31 height 16
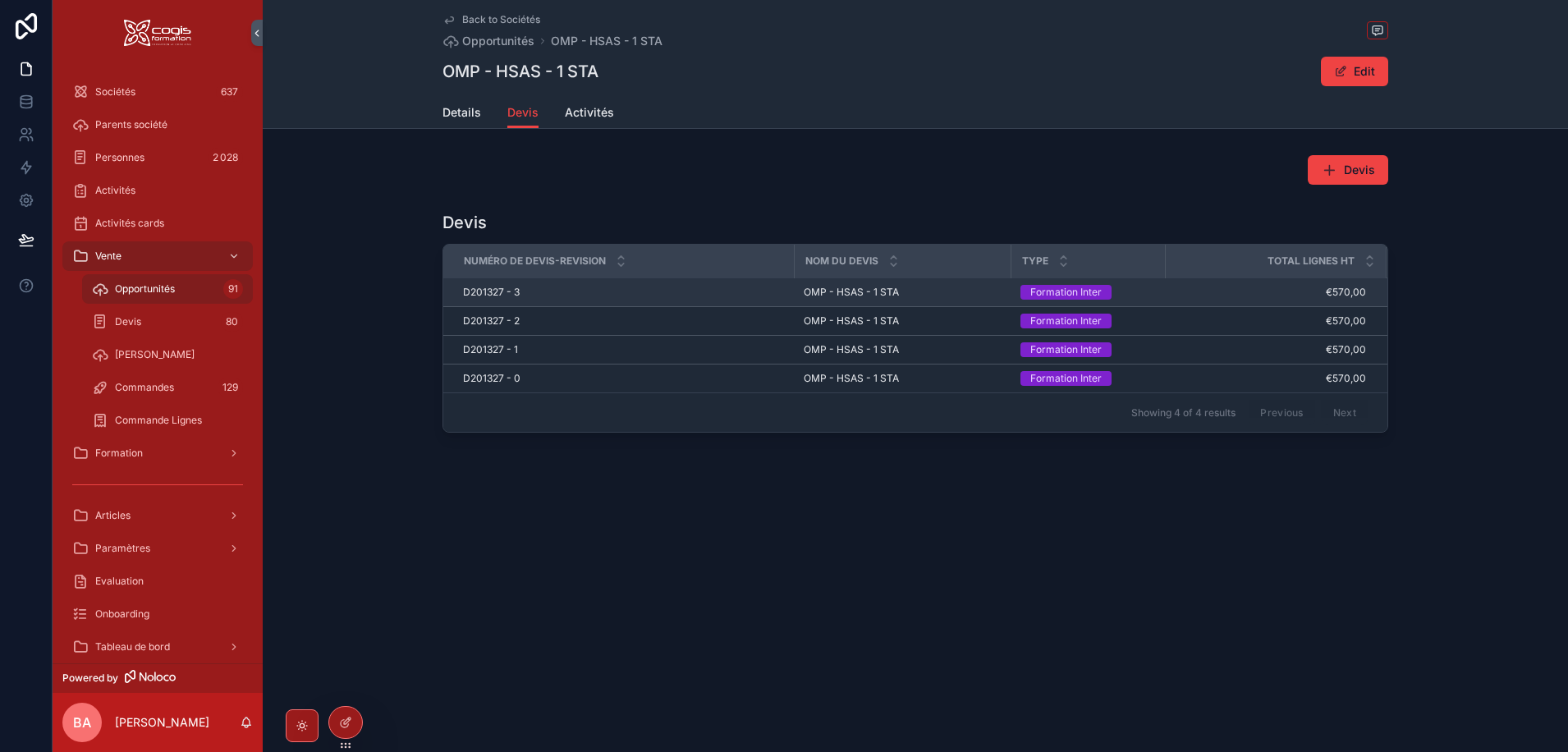
click at [491, 282] on td "D201327 - 3 D201327 - 3" at bounding box center [619, 293] width 351 height 29
click at [488, 290] on span "D201327 - 3" at bounding box center [491, 292] width 57 height 13
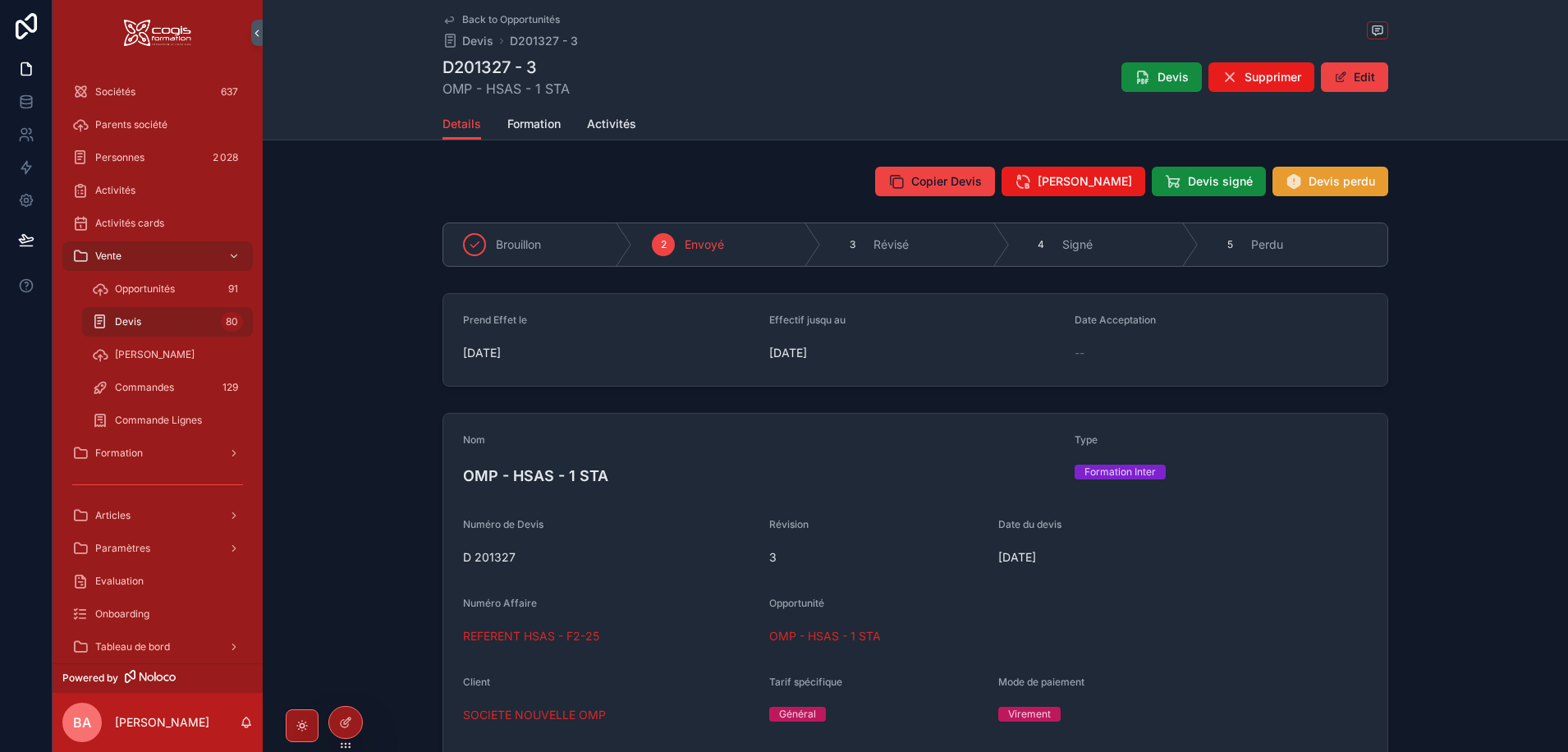
click at [1320, 180] on span "Devis perdu" at bounding box center [1342, 181] width 66 height 16
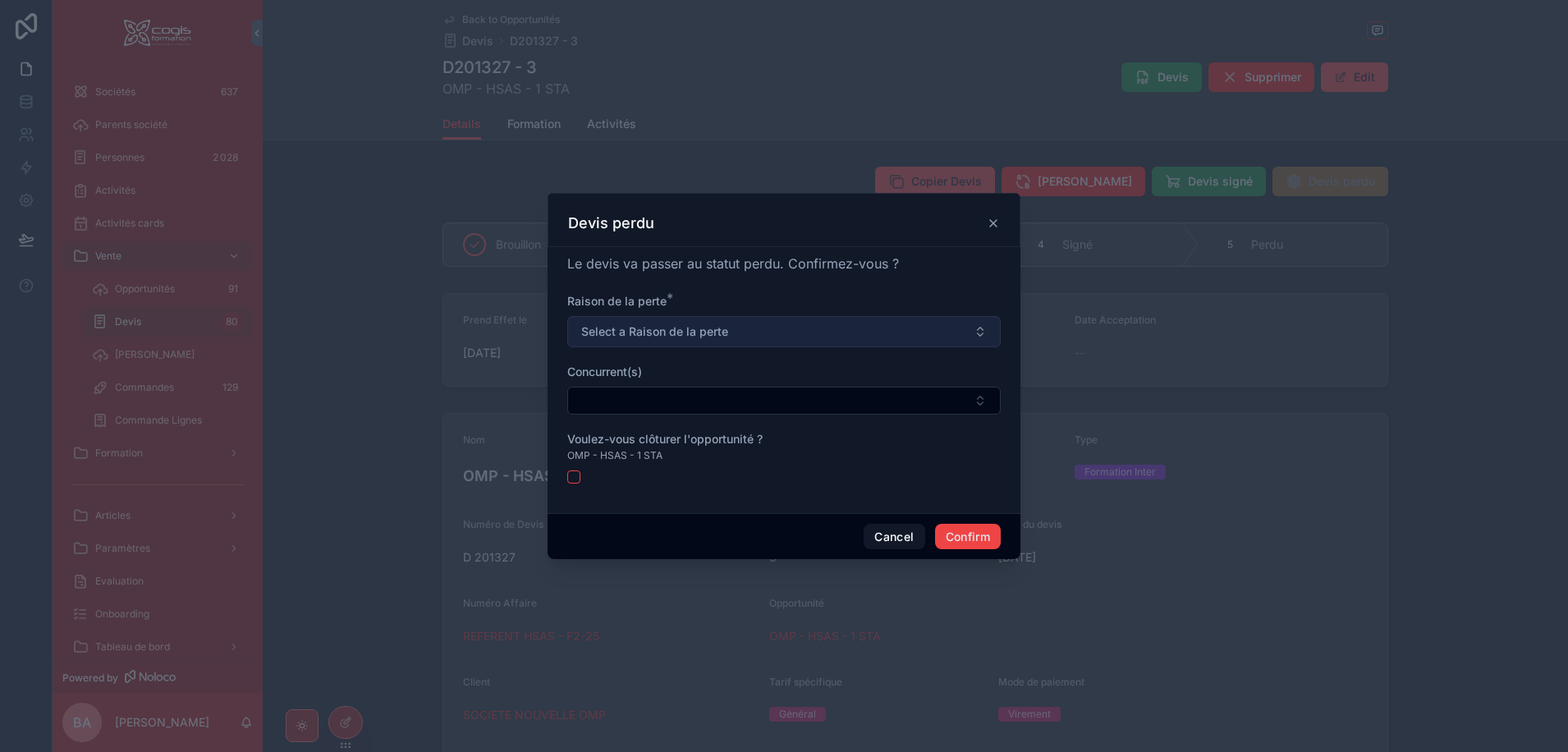
click at [770, 338] on button "Select a Raison de la perte" at bounding box center [783, 331] width 433 height 32
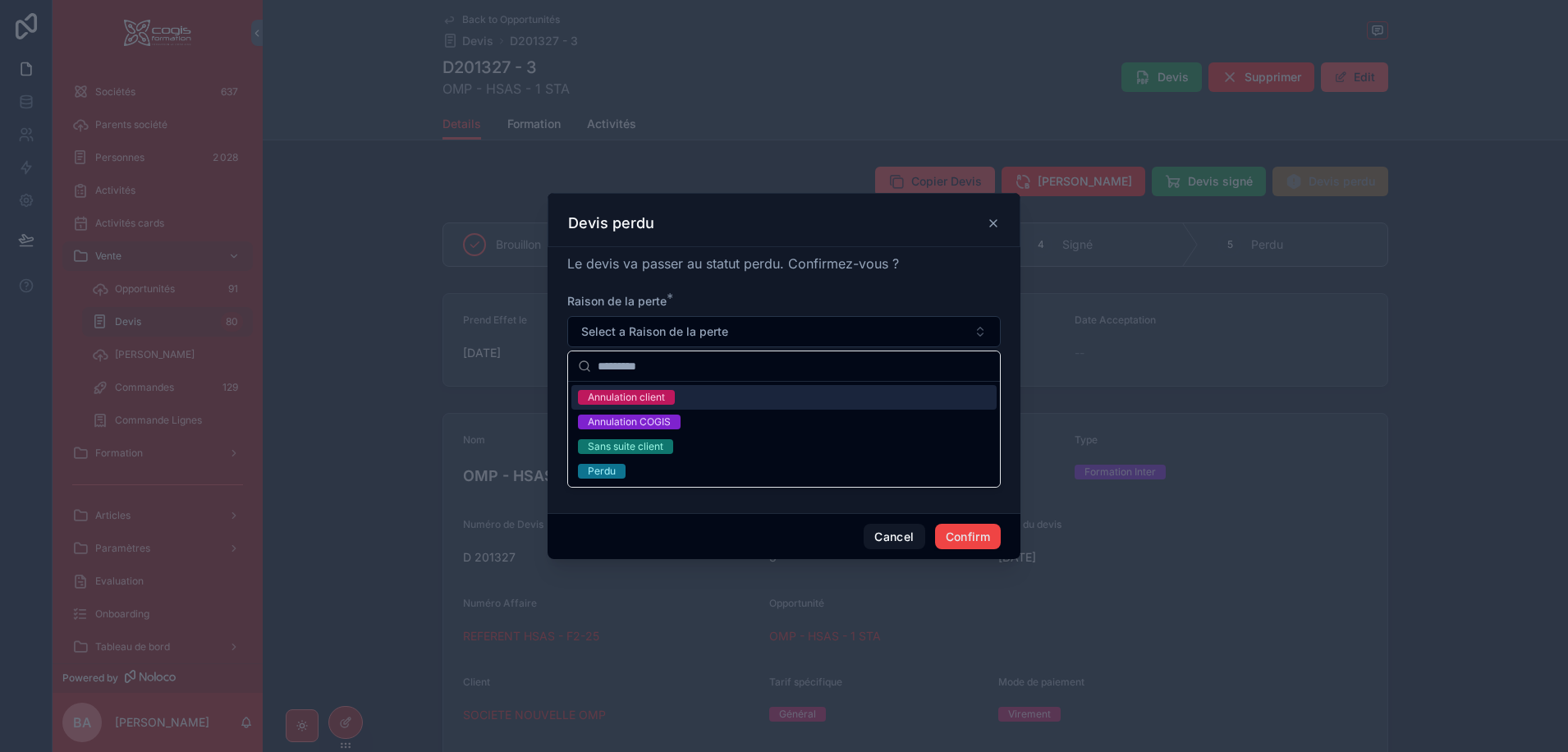
click at [644, 398] on div "Annulation client" at bounding box center [626, 397] width 77 height 14
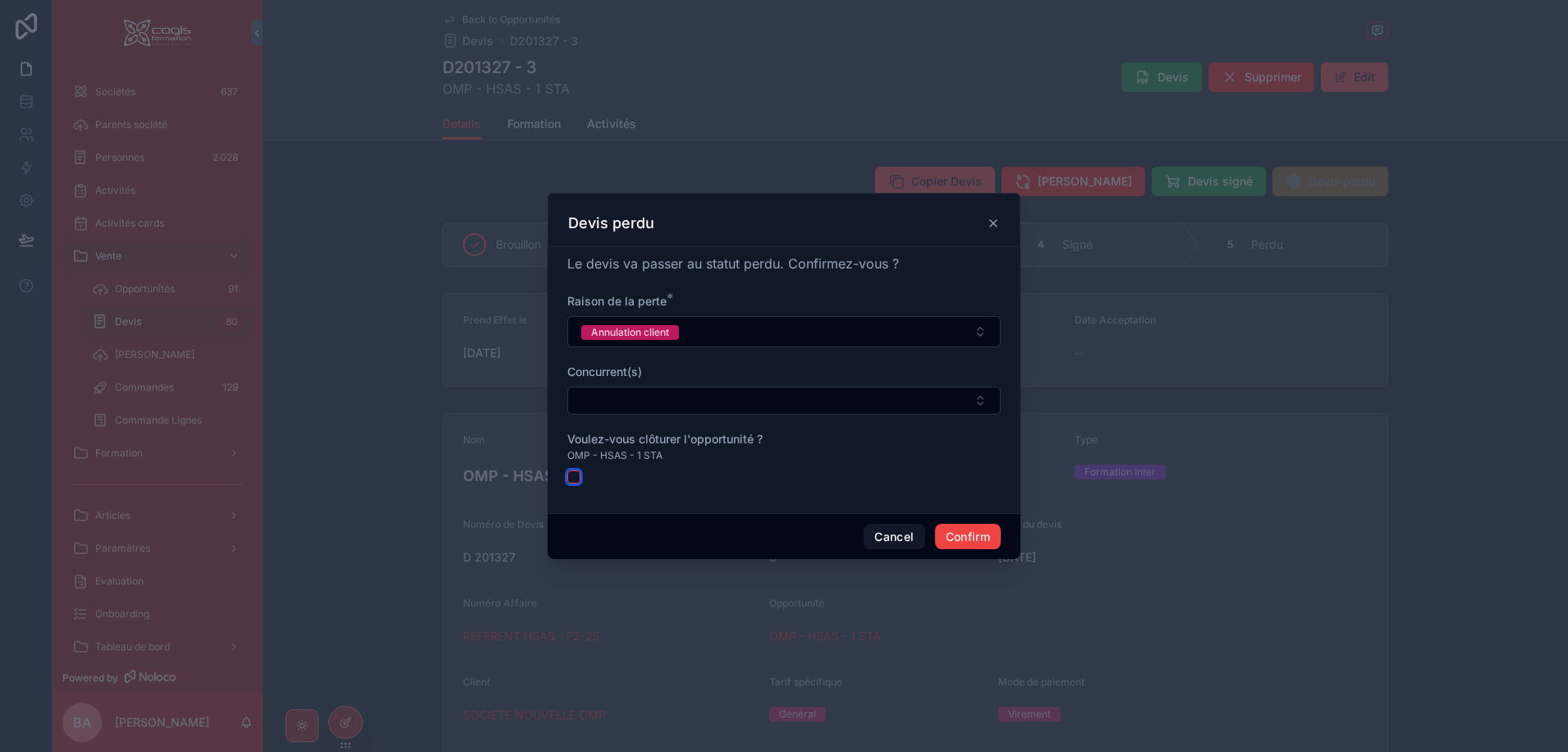
click at [574, 478] on button "button" at bounding box center [573, 477] width 13 height 13
click at [976, 534] on button "Confirm" at bounding box center [967, 537] width 66 height 26
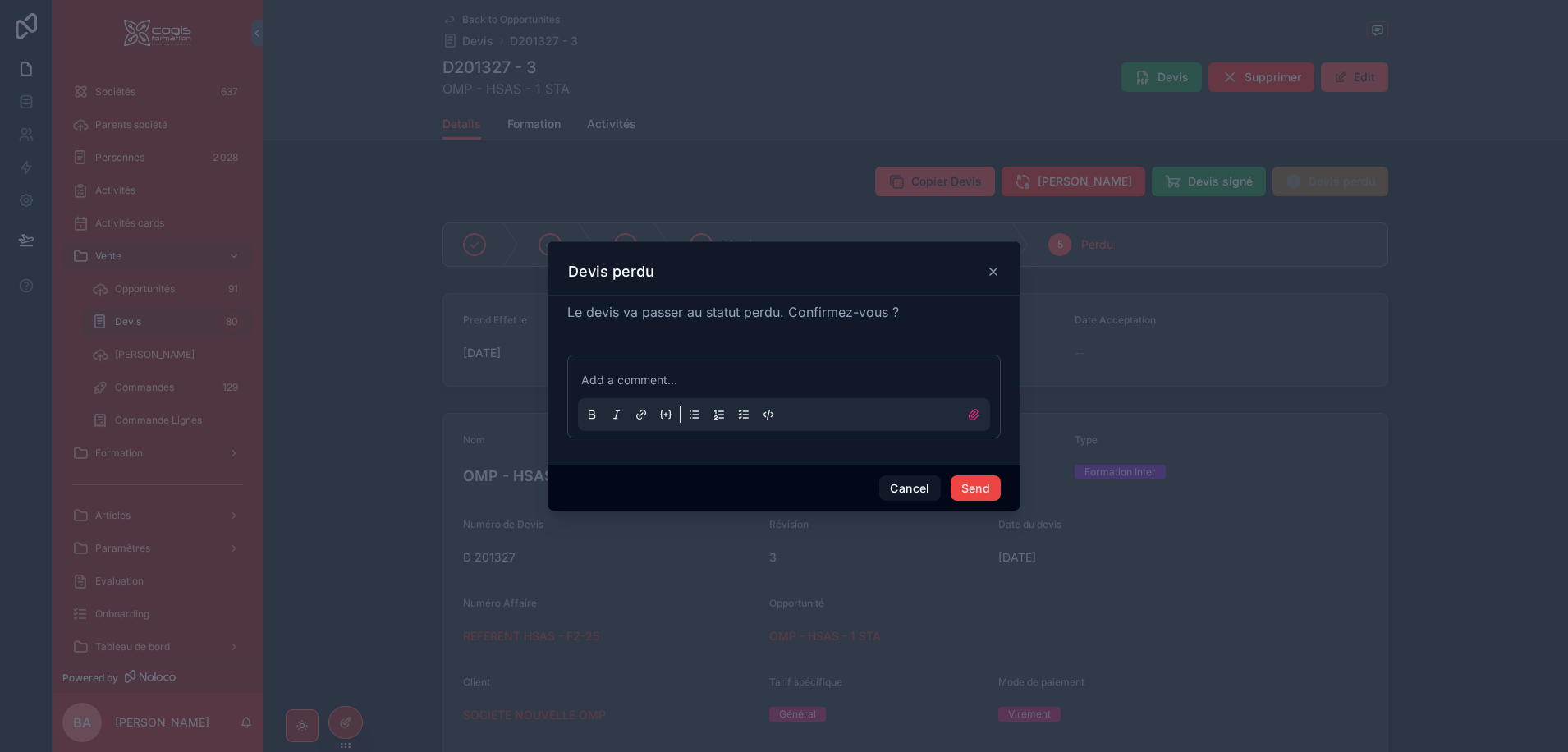
click at [624, 380] on p at bounding box center [787, 380] width 412 height 16
drag, startPoint x: 980, startPoint y: 490, endPoint x: 964, endPoint y: 491, distance: 16.0
click at [979, 490] on button "Send" at bounding box center [976, 488] width 50 height 26
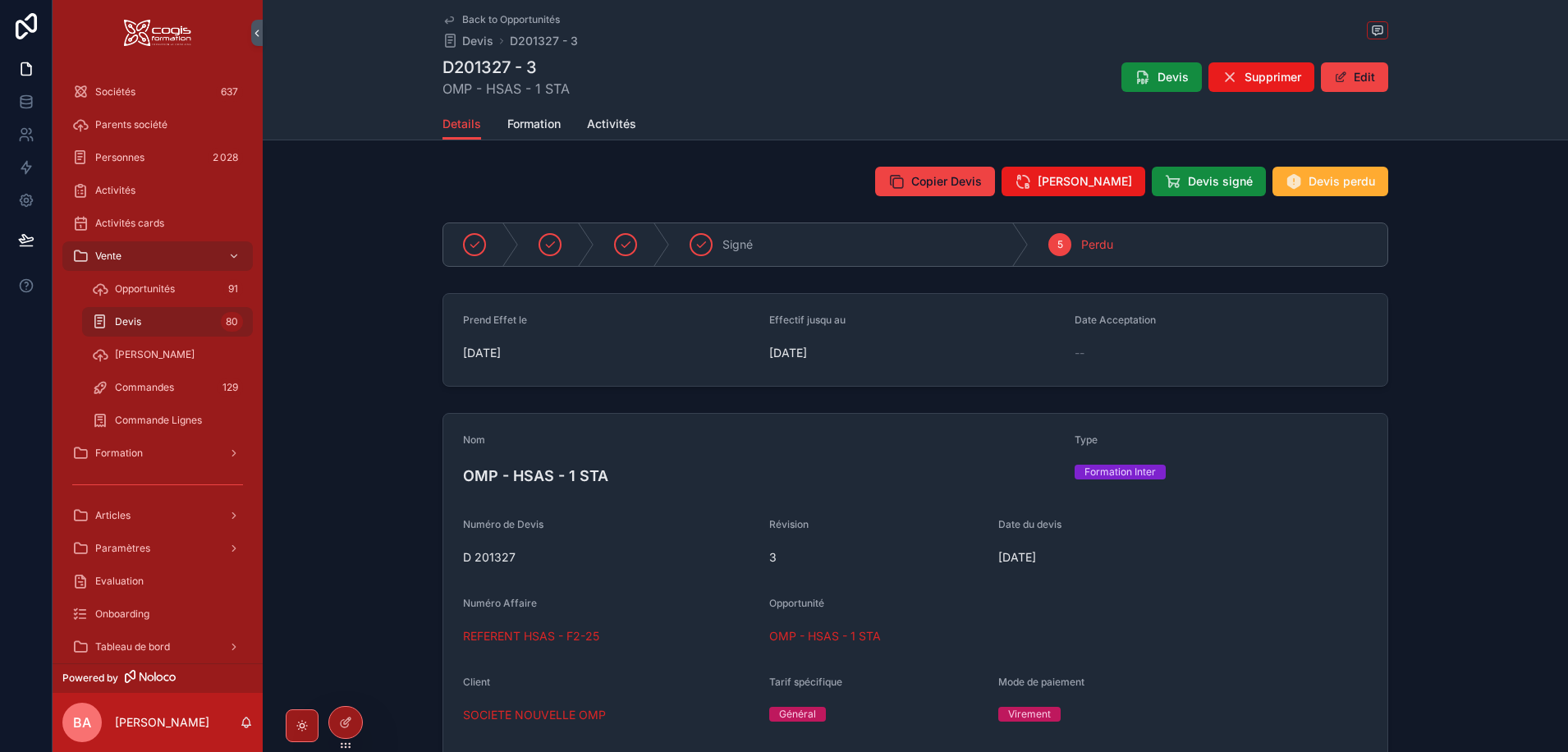
click at [508, 14] on span "Back to Opportunités" at bounding box center [511, 19] width 98 height 13
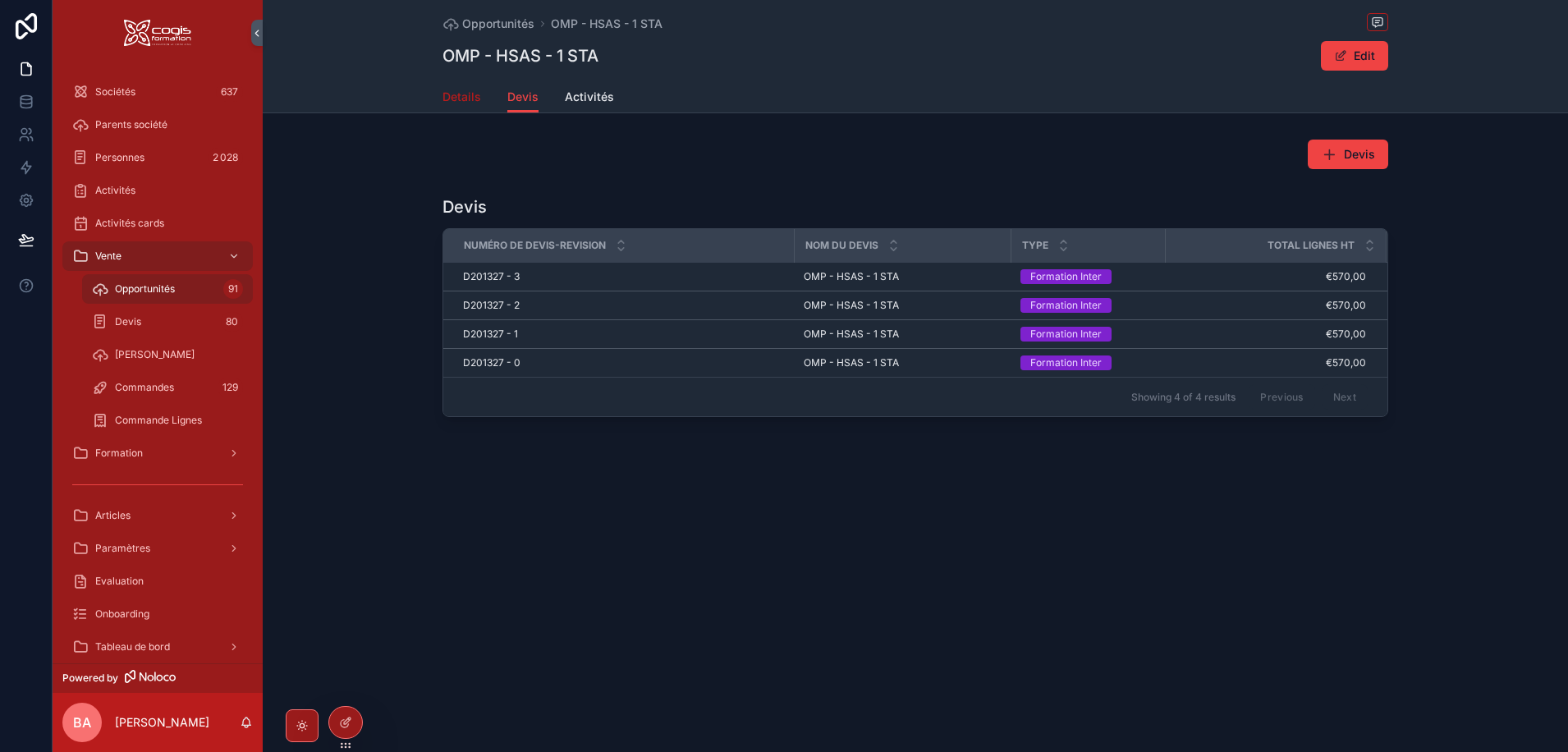
click at [472, 97] on span "Details" at bounding box center [461, 96] width 38 height 16
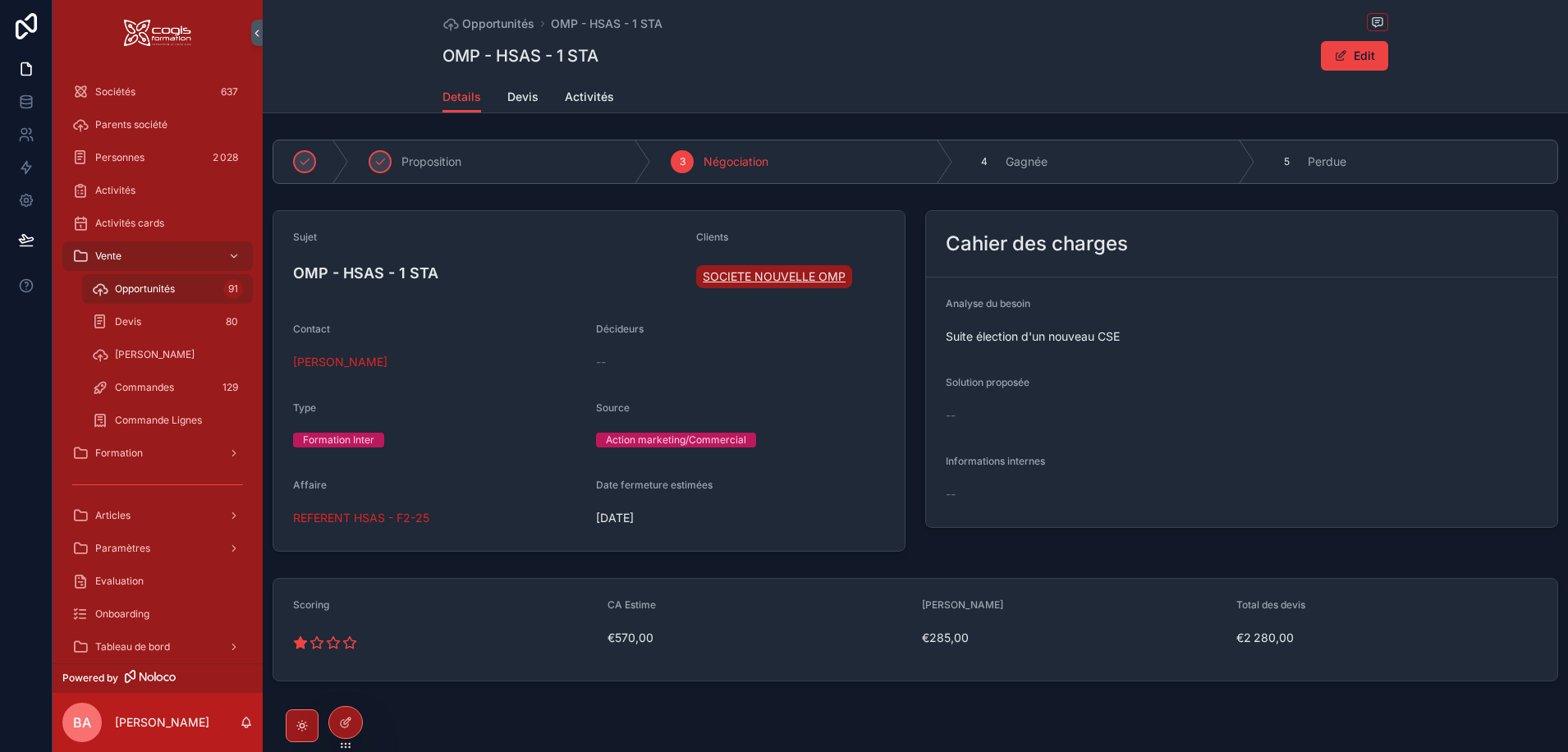
click at [736, 275] on span "SOCIETE NOUVELLE OMP" at bounding box center [774, 276] width 143 height 16
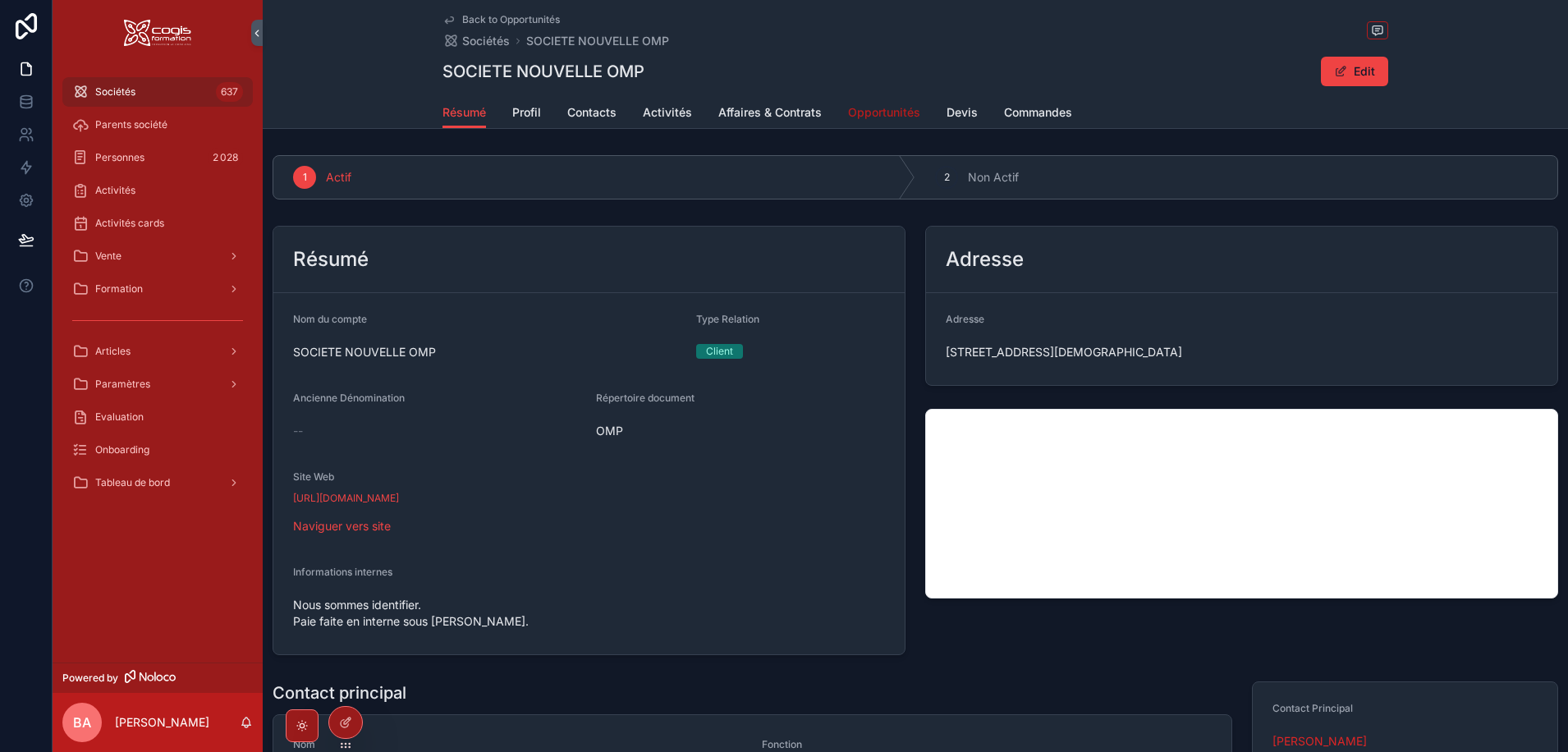
click at [884, 102] on link "Opportunités" at bounding box center [884, 114] width 72 height 33
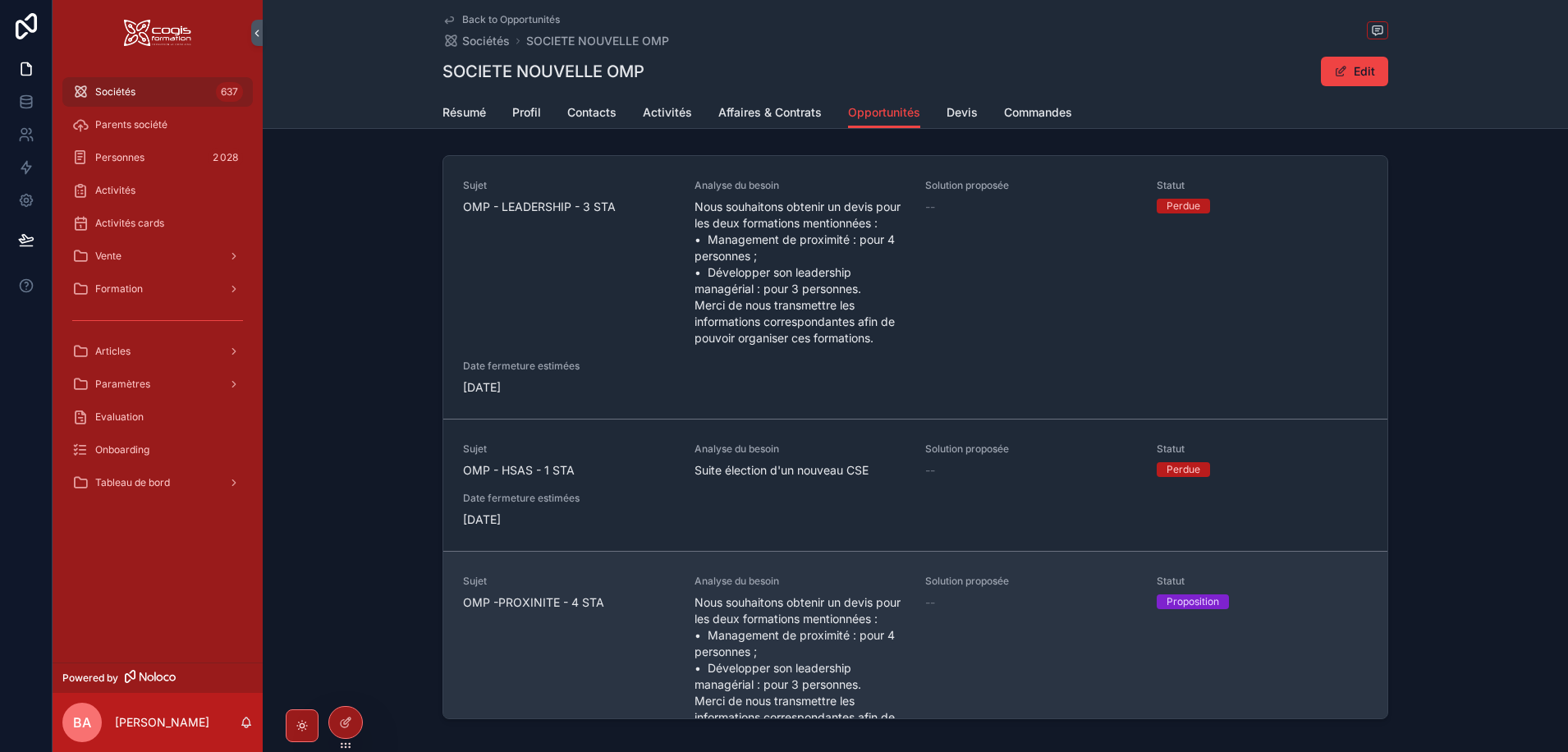
click at [525, 611] on span "OMP -PROXINITE - 4 STA" at bounding box center [569, 602] width 212 height 16
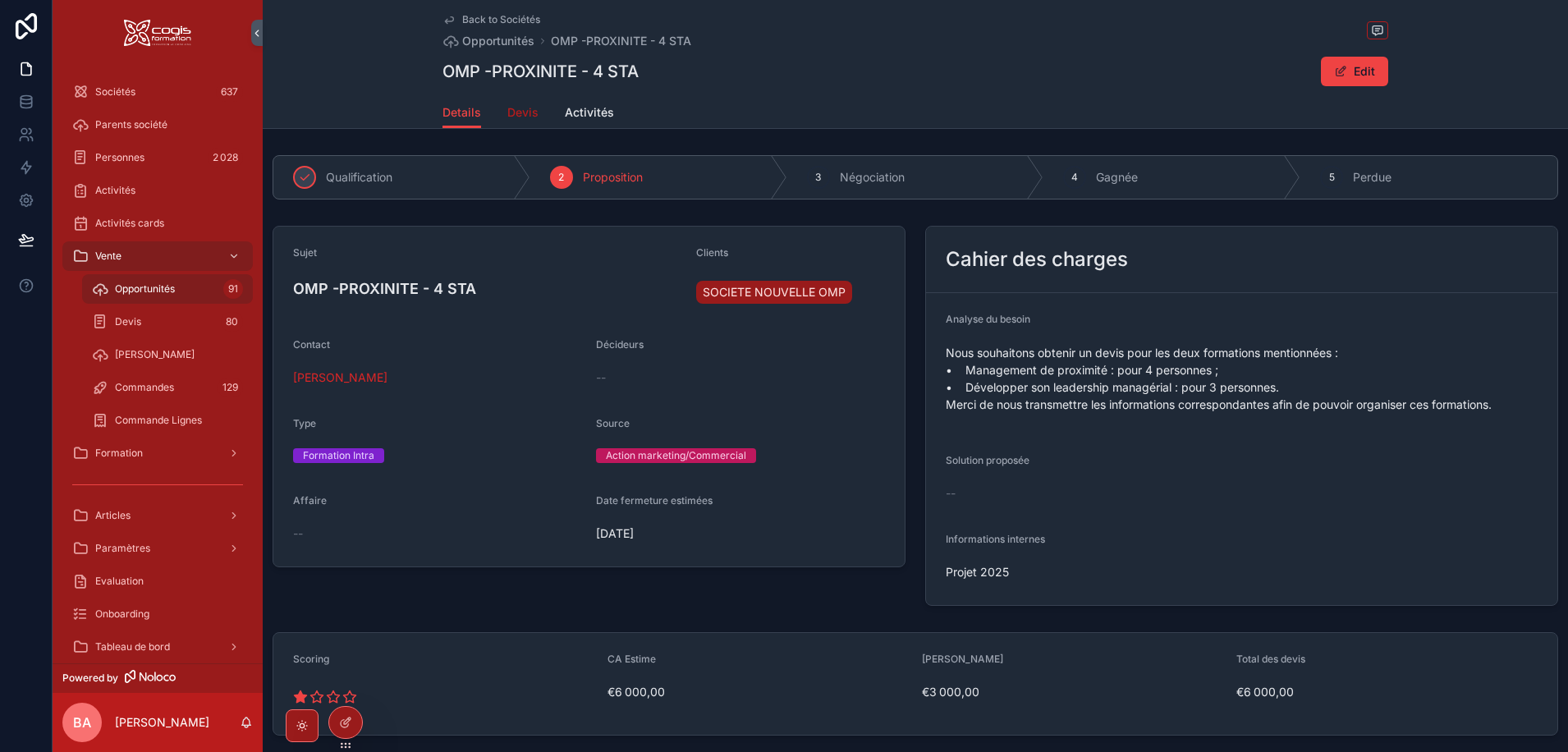
click at [509, 106] on span "Devis" at bounding box center [523, 112] width 31 height 16
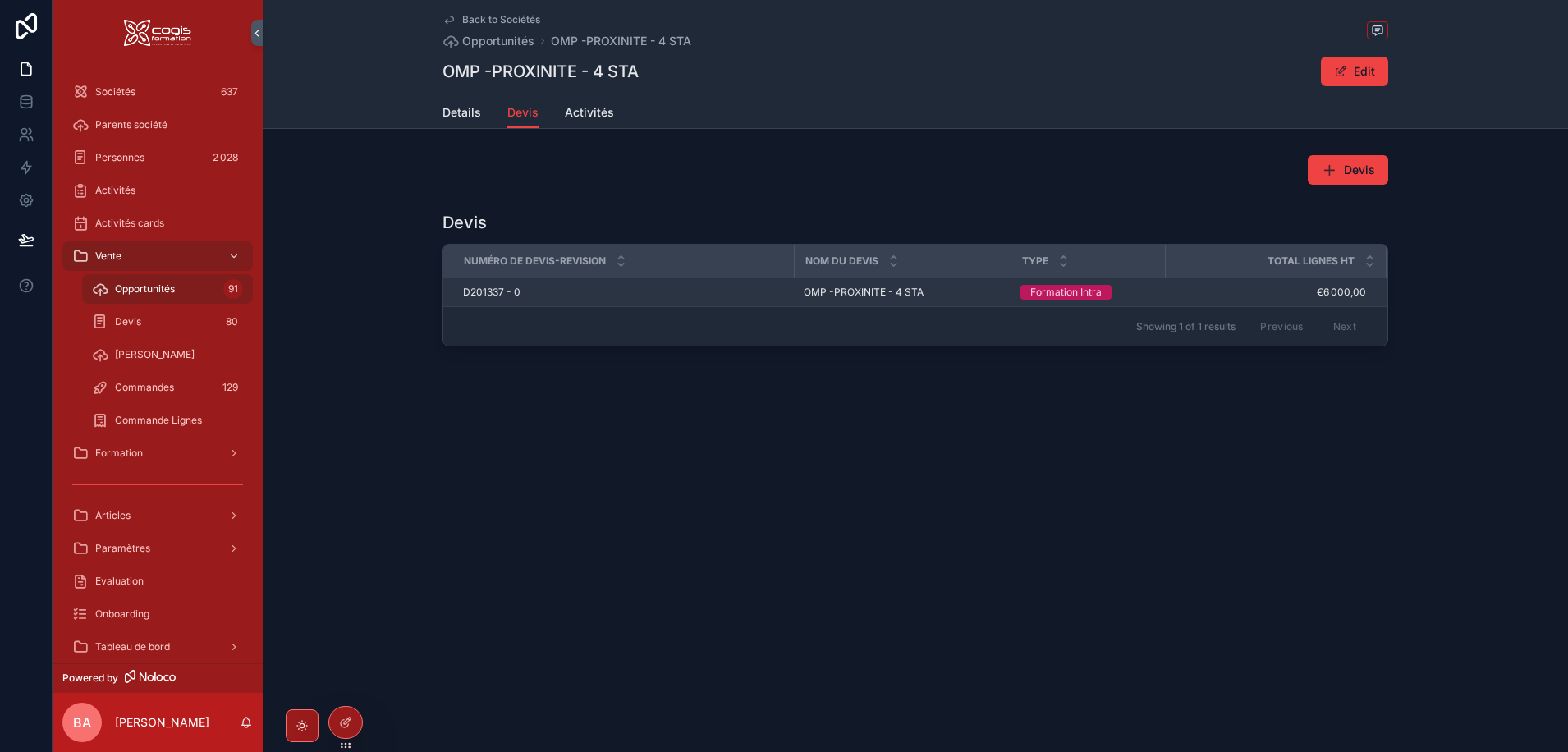
click at [497, 290] on span "D201337 - 0" at bounding box center [491, 292] width 57 height 13
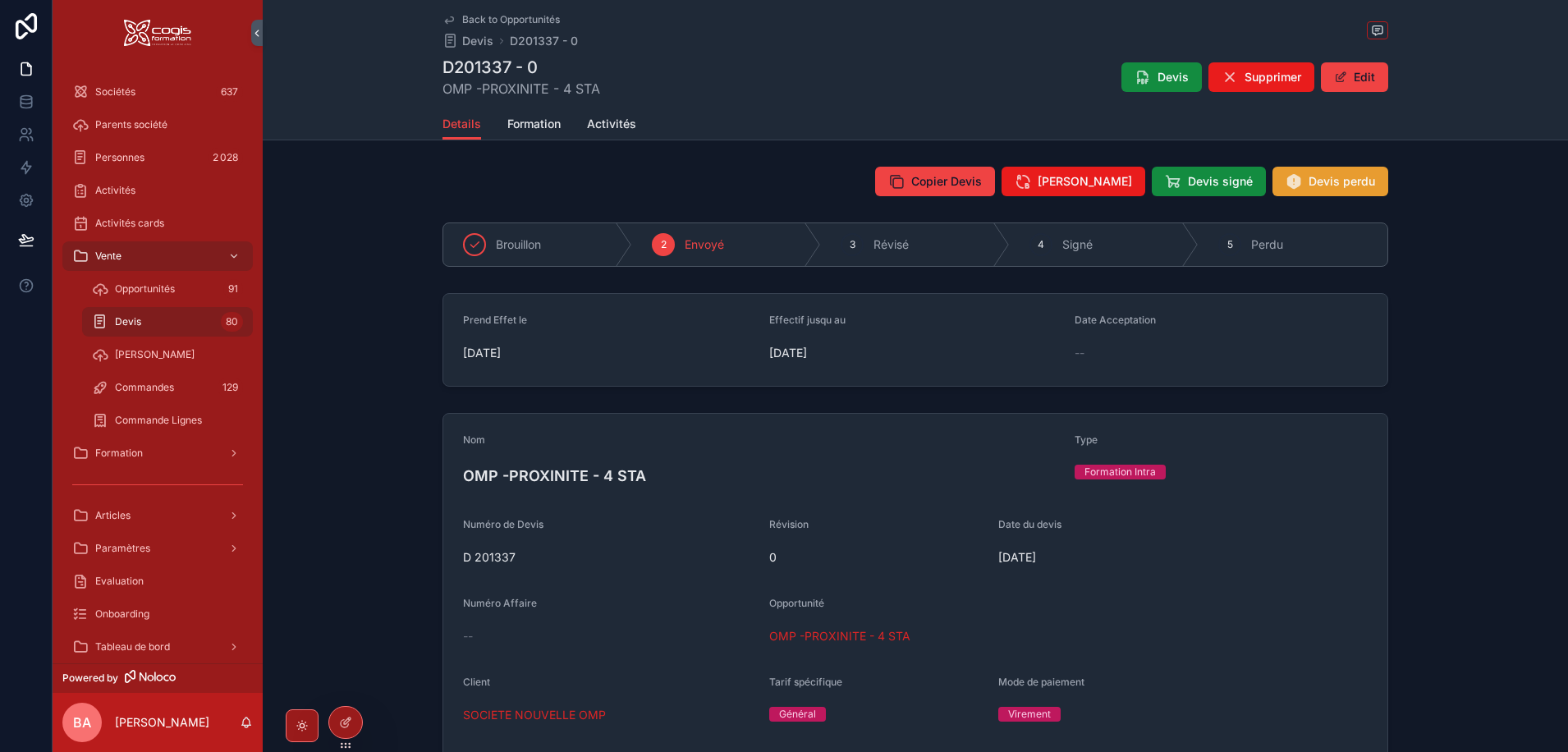
click at [1349, 183] on span "Devis perdu" at bounding box center [1342, 181] width 66 height 16
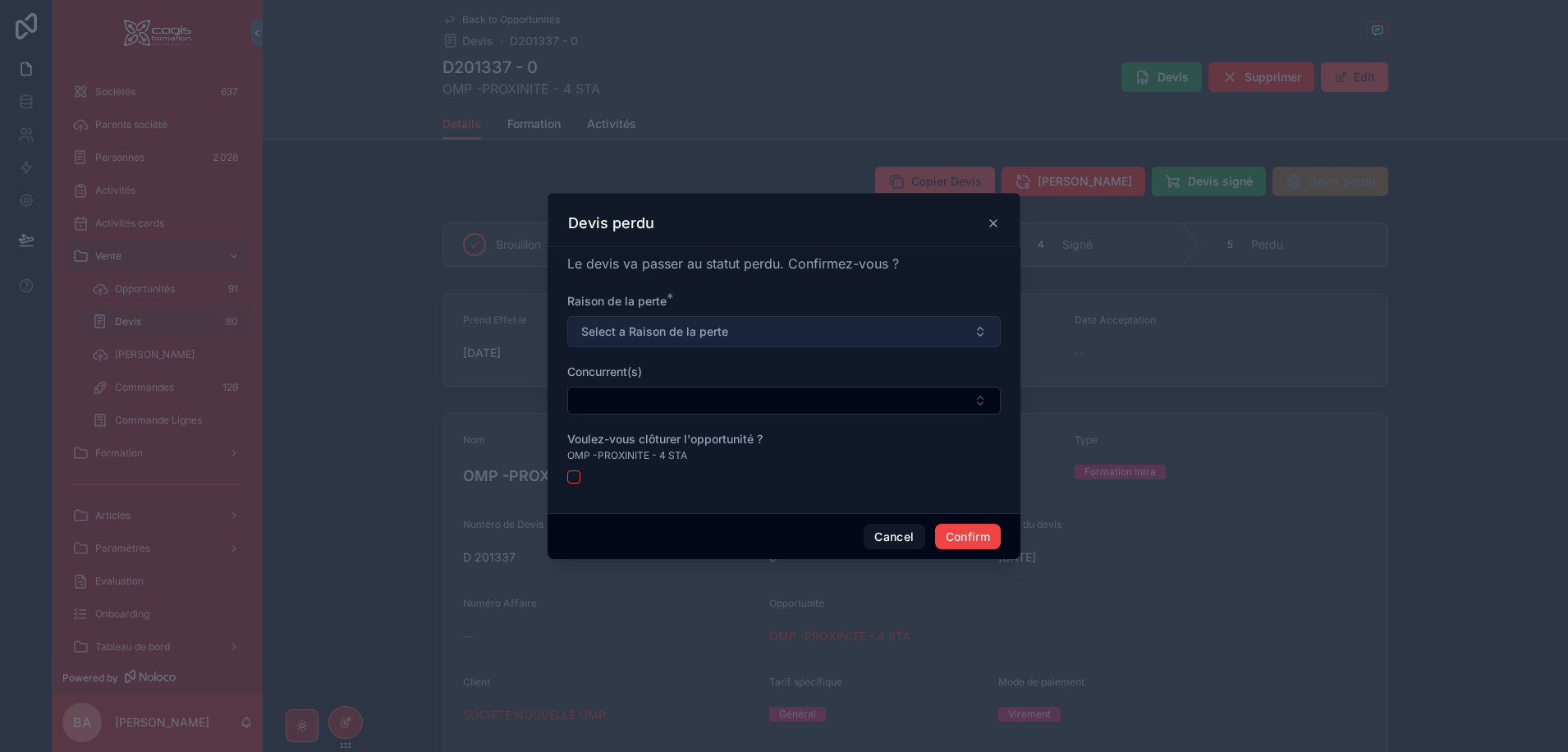
click at [747, 335] on button "Select a Raison de la perte" at bounding box center [783, 331] width 433 height 32
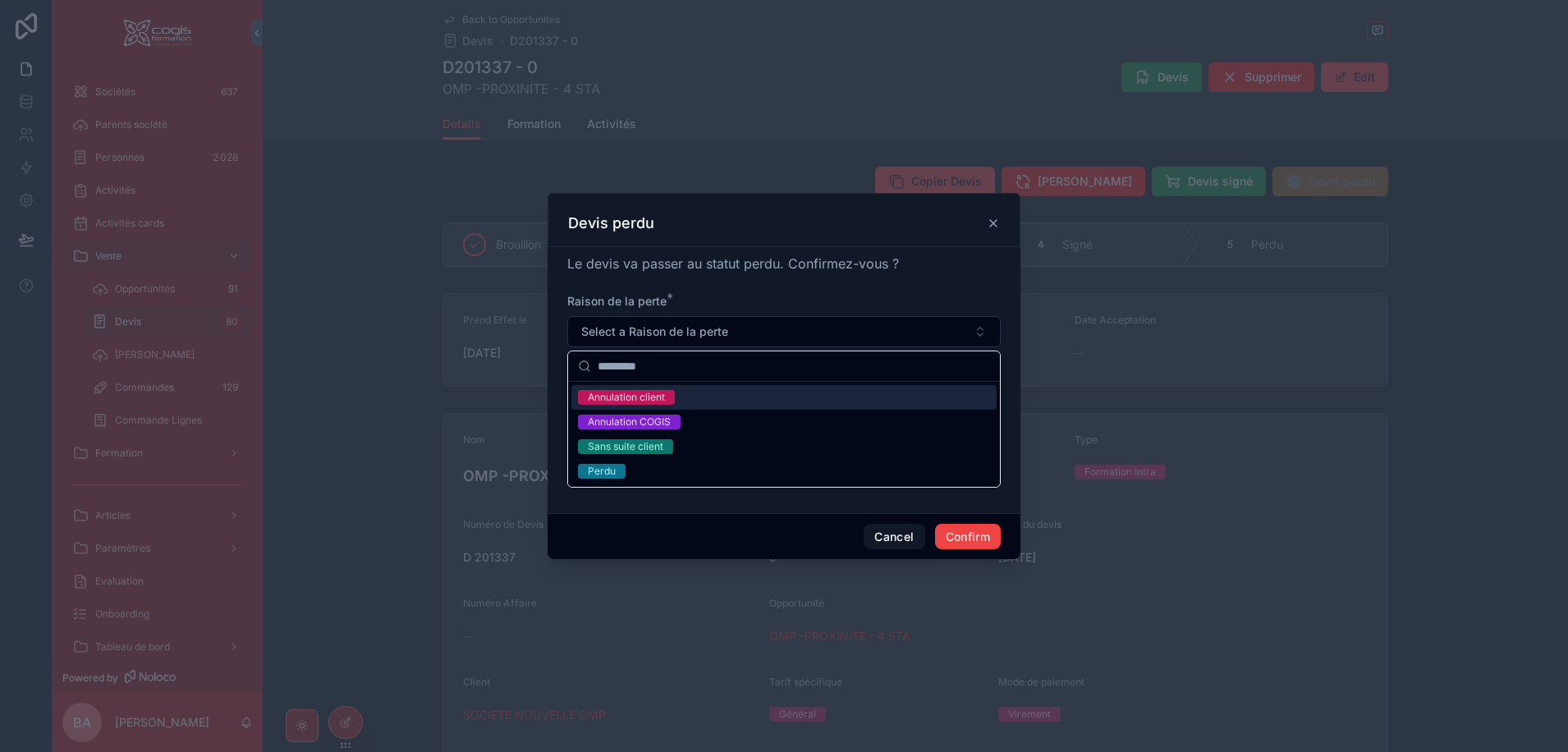
click at [624, 401] on div "Annulation client" at bounding box center [626, 397] width 77 height 14
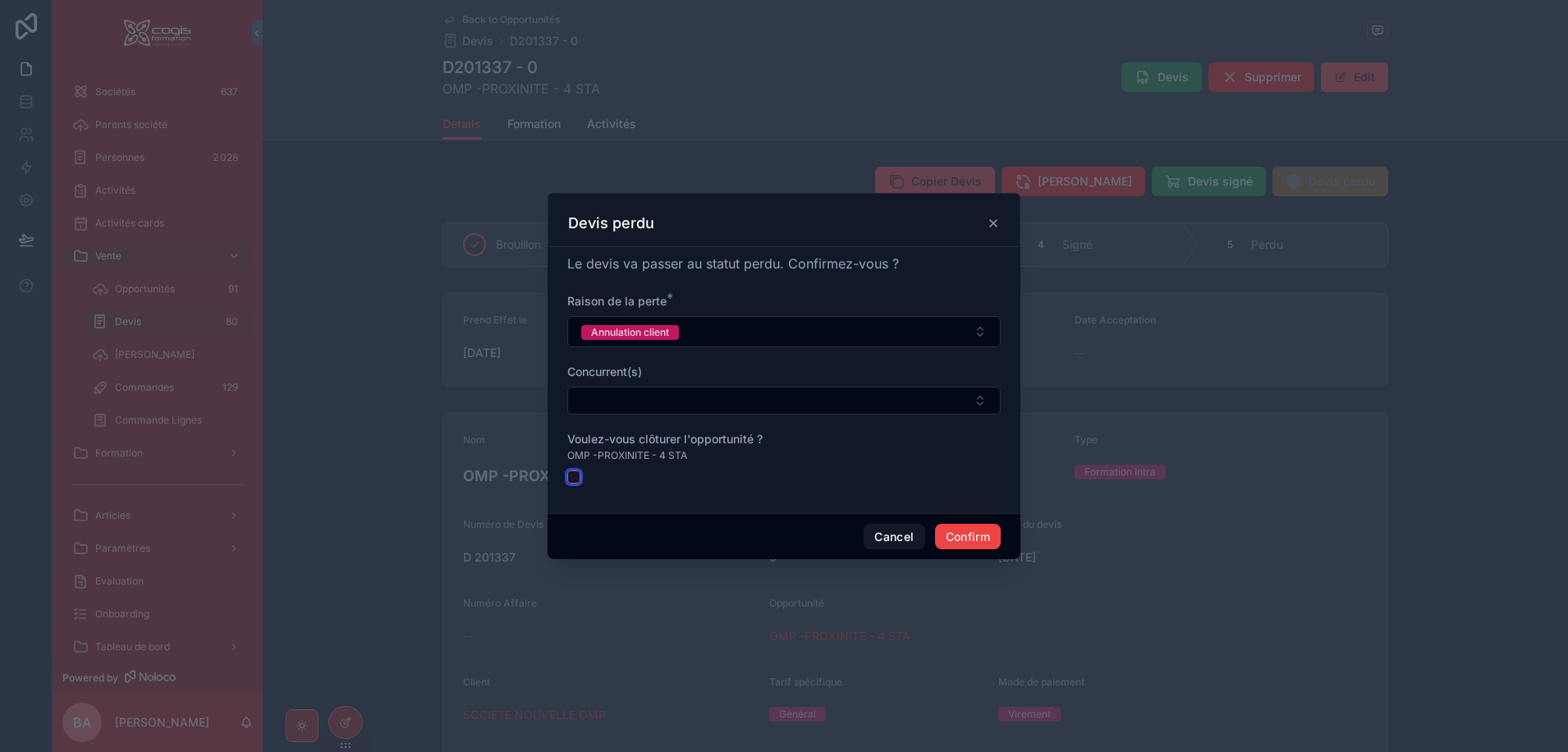
click at [570, 476] on button "button" at bounding box center [573, 477] width 13 height 13
click at [979, 537] on button "Confirm" at bounding box center [967, 537] width 66 height 26
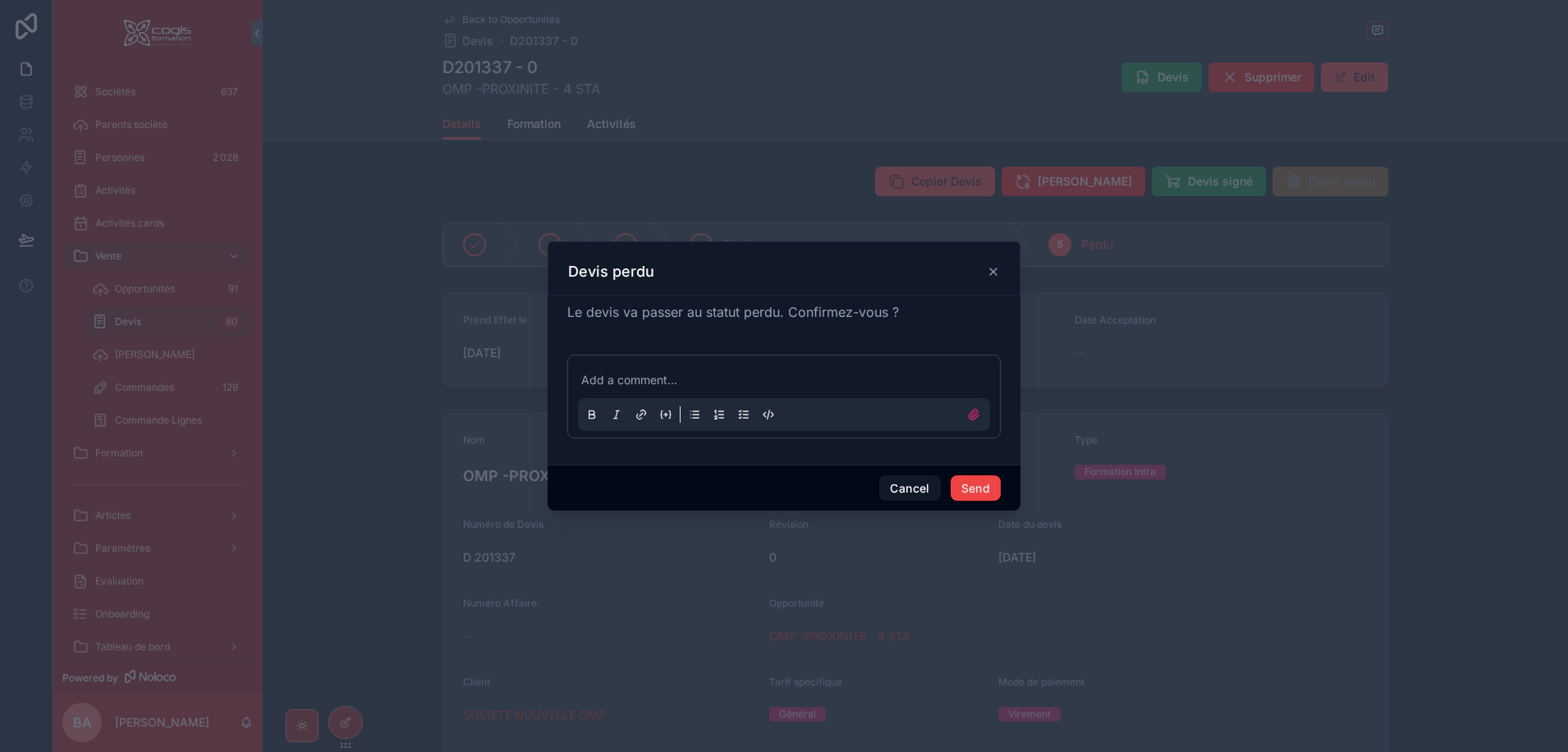
click at [607, 373] on p at bounding box center [787, 380] width 412 height 16
click at [979, 487] on button "Send" at bounding box center [976, 488] width 50 height 26
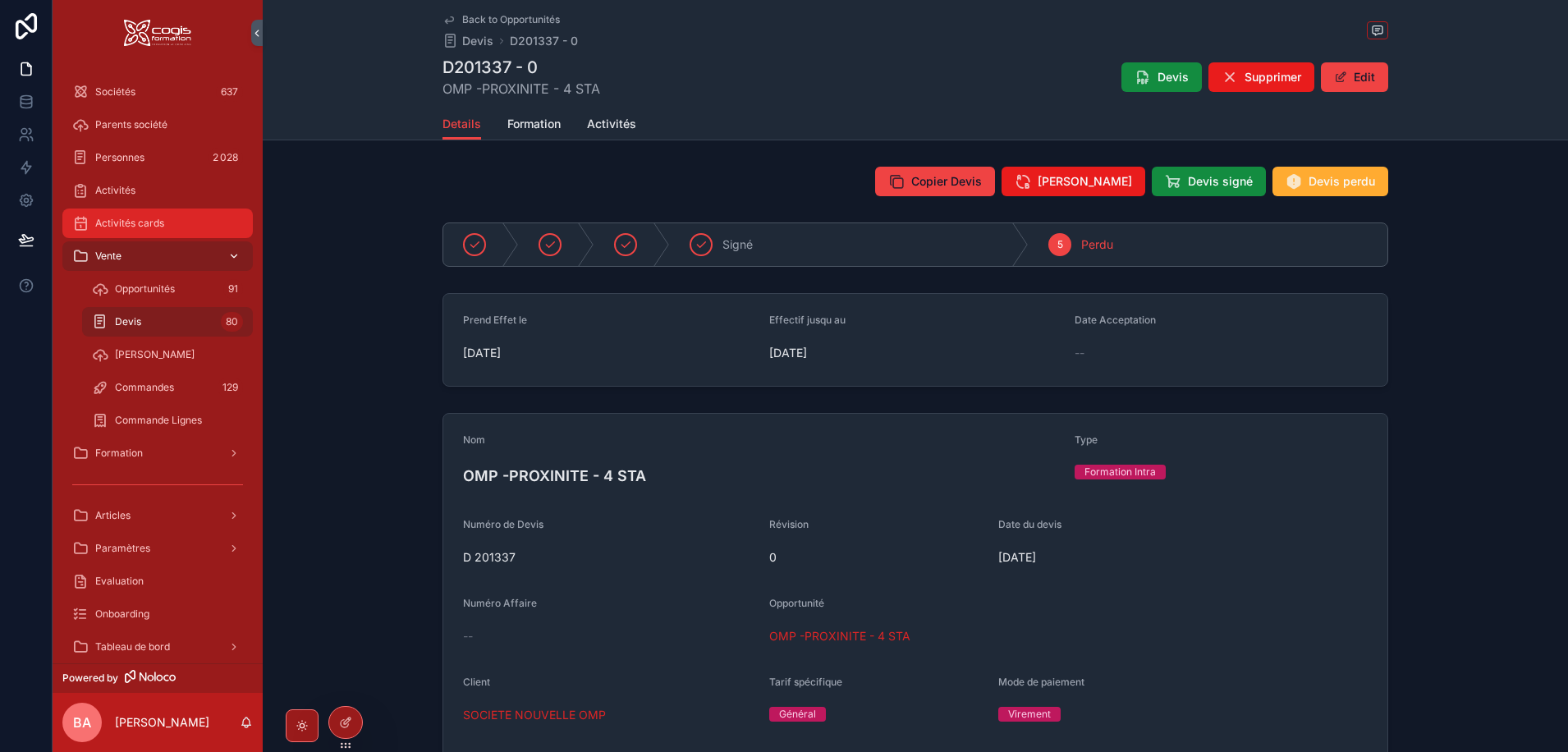
drag, startPoint x: 141, startPoint y: 221, endPoint x: 187, endPoint y: 269, distance: 66.5
click at [141, 221] on span "Activités cards" at bounding box center [129, 223] width 69 height 13
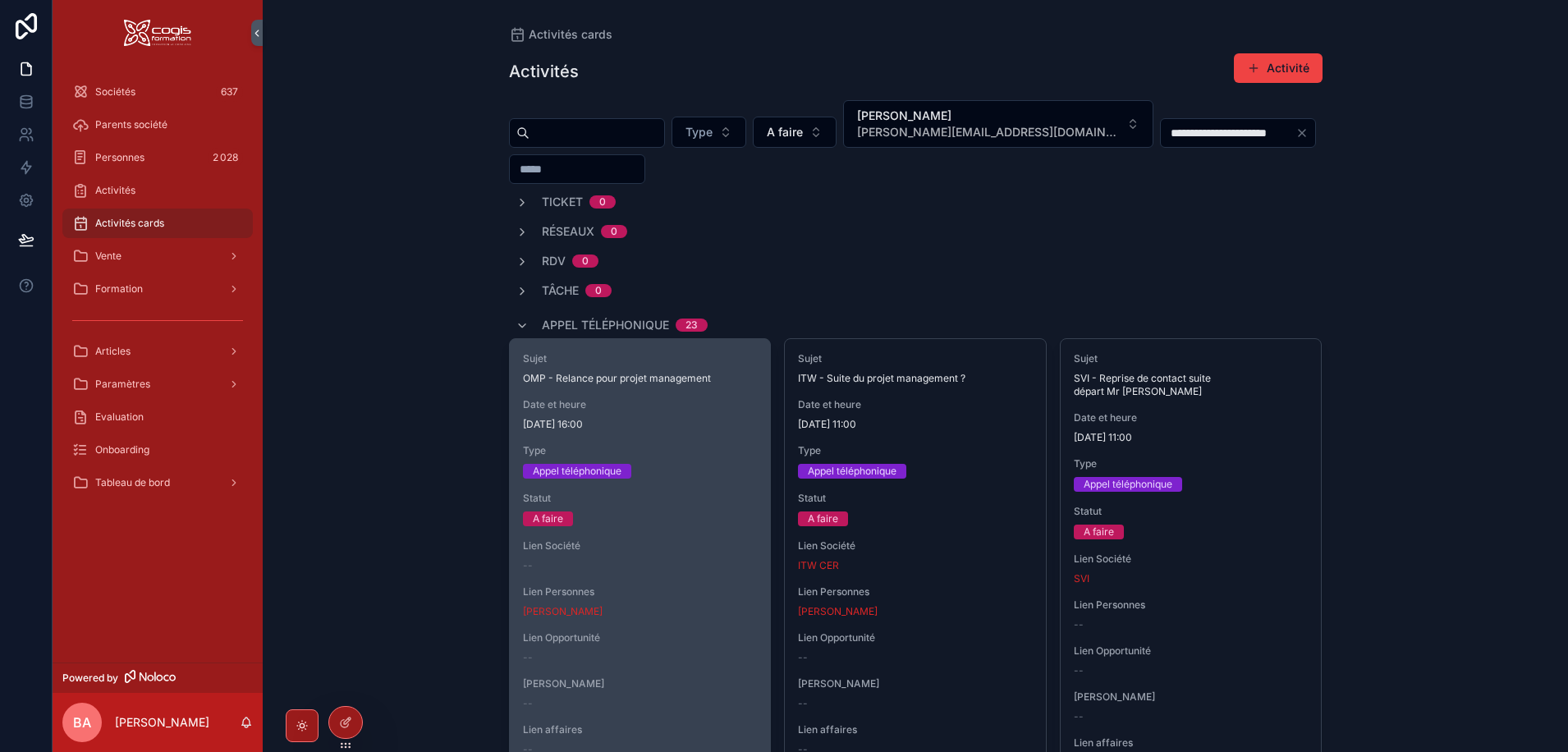
click at [675, 359] on span "Sujet" at bounding box center [640, 359] width 235 height 13
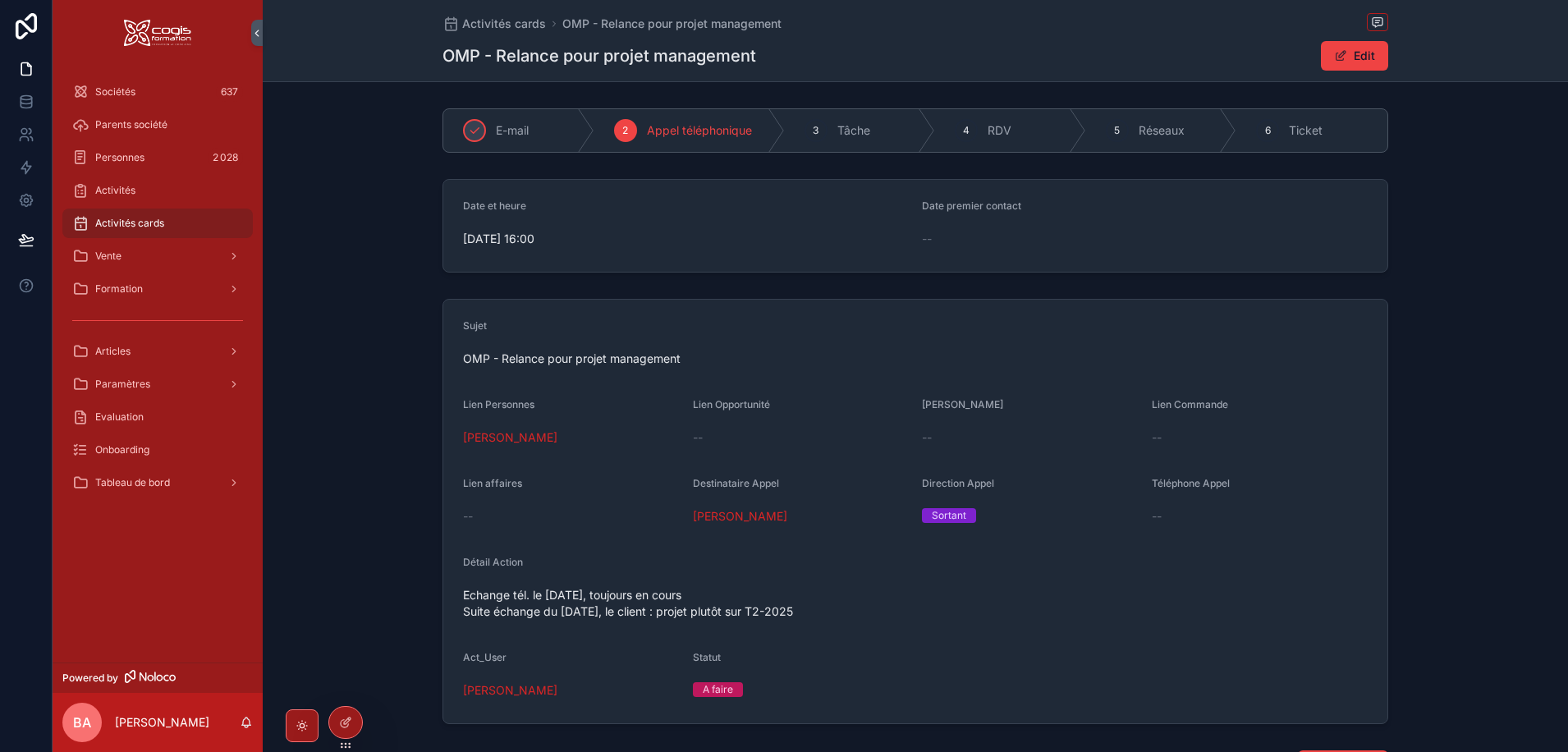
click at [713, 698] on div "A faire" at bounding box center [801, 690] width 217 height 25
click at [1353, 53] on button "Edit" at bounding box center [1354, 55] width 67 height 30
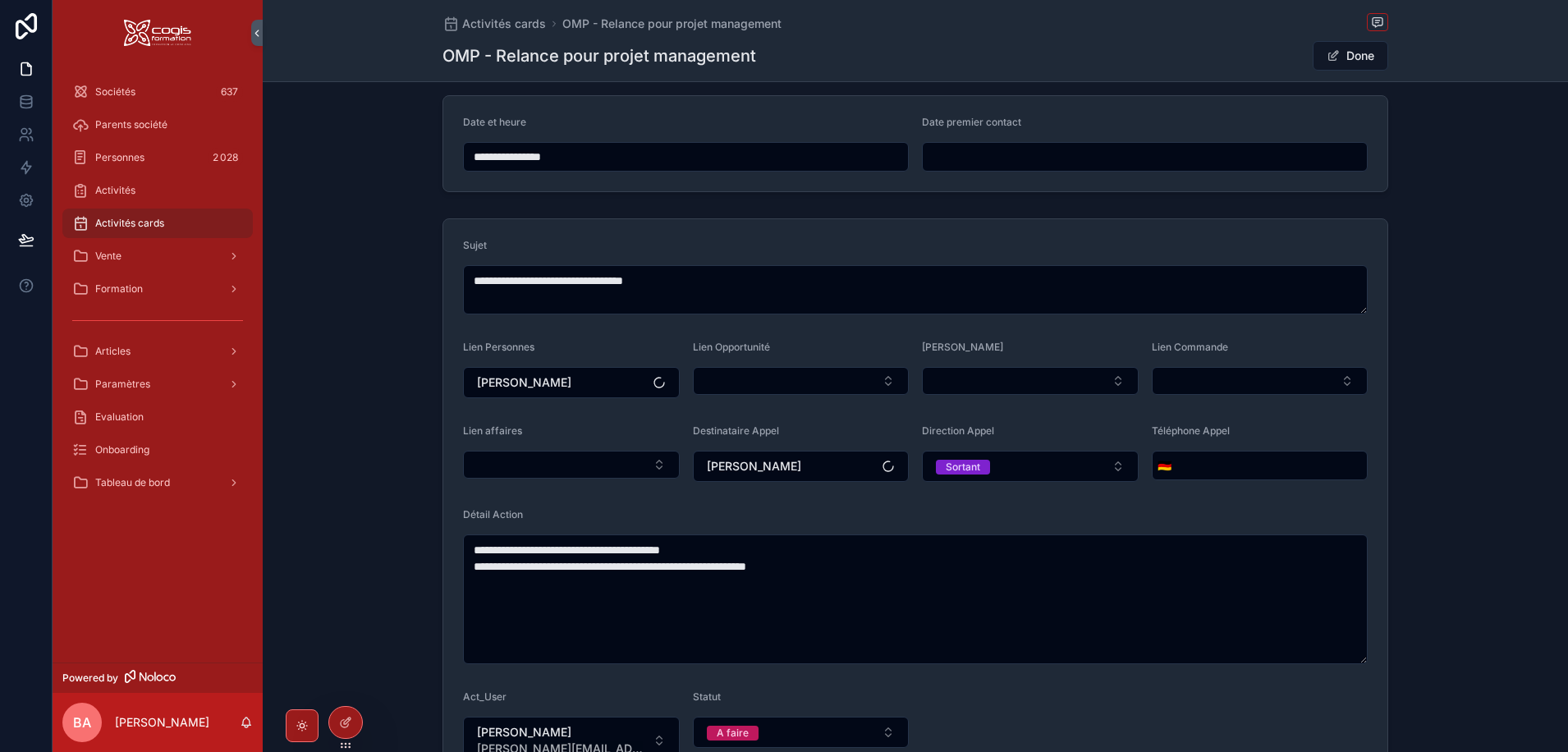
scroll to position [164, 0]
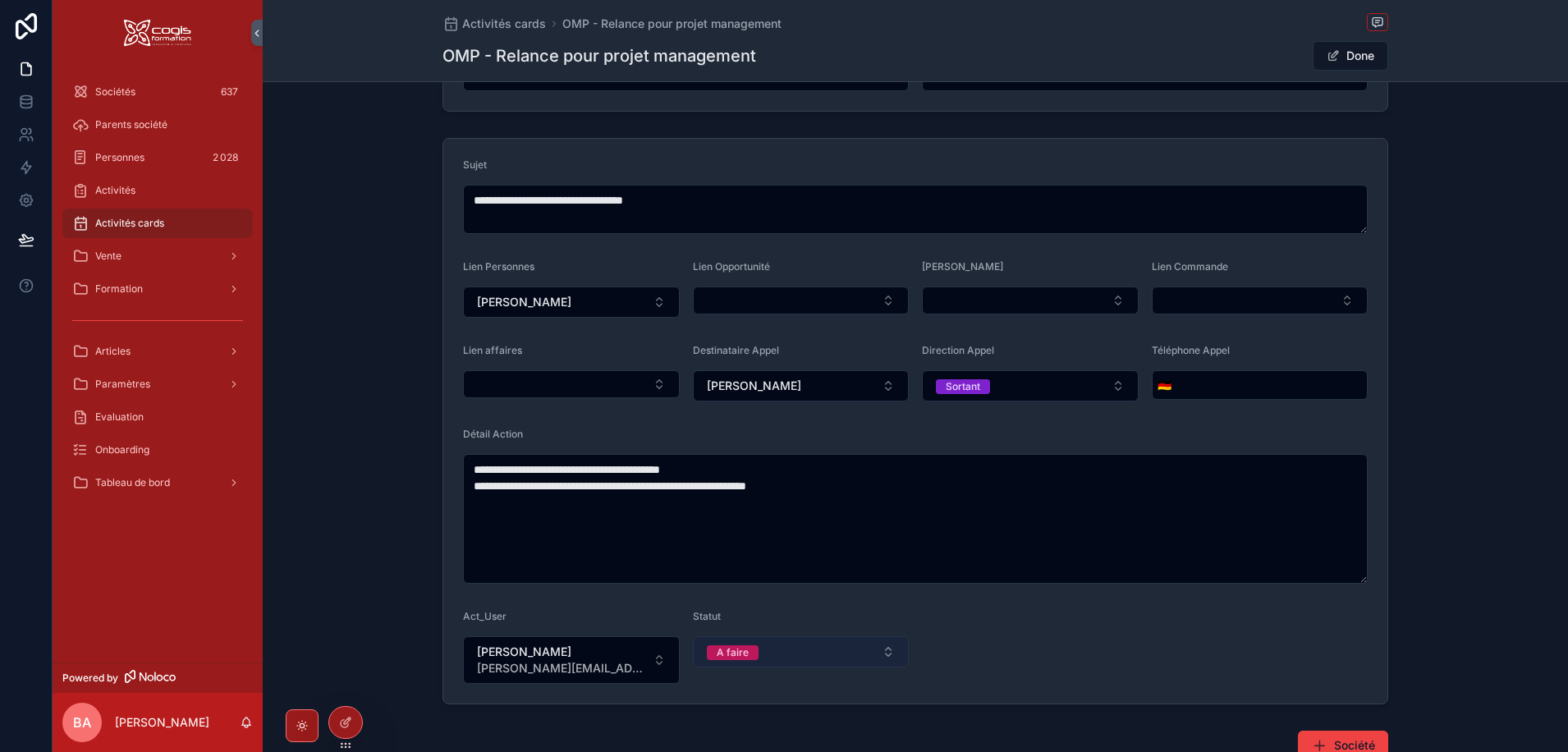
click at [736, 652] on div "A faire" at bounding box center [733, 652] width 32 height 14
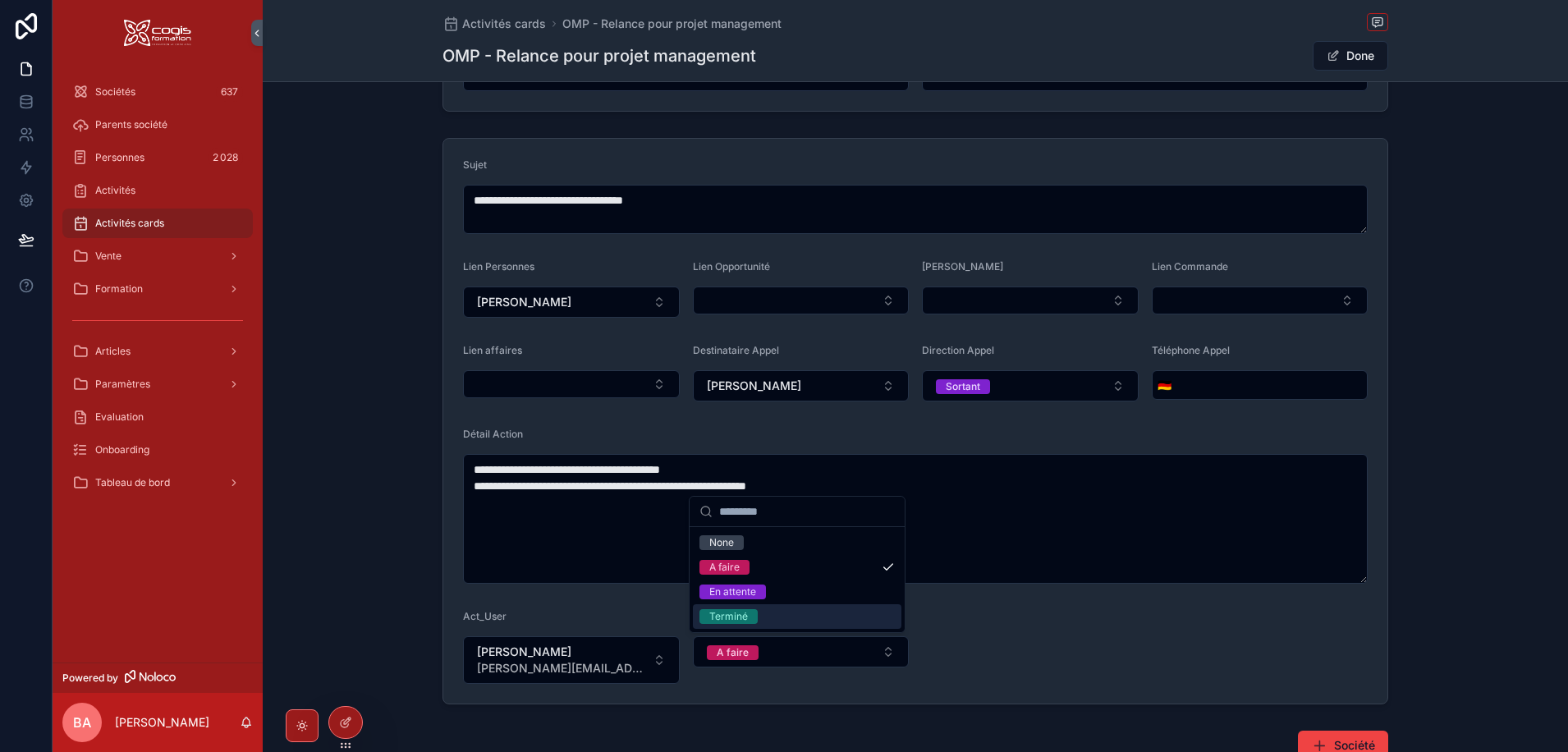
click at [719, 614] on div "Terminé" at bounding box center [728, 616] width 38 height 14
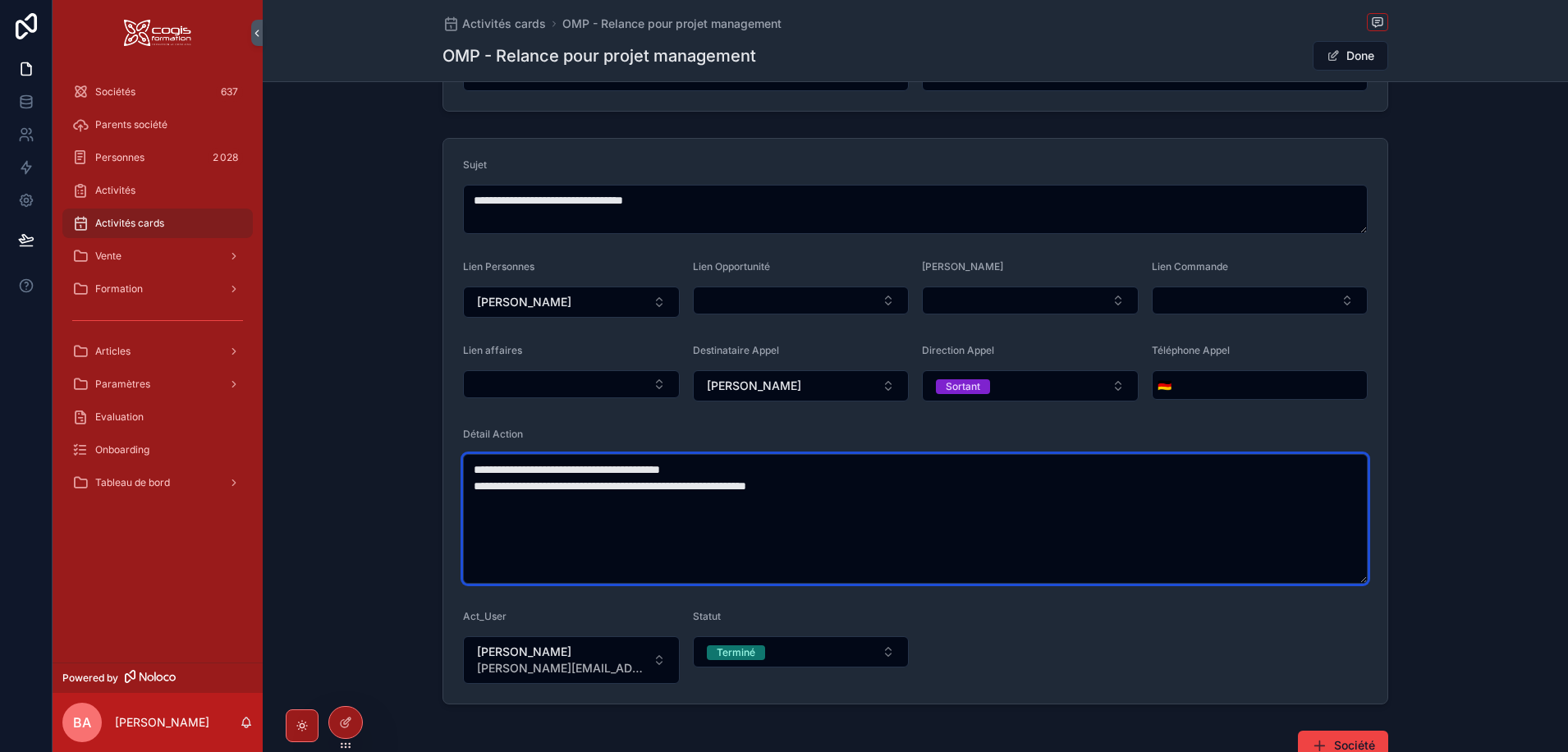
click at [695, 537] on textarea "**********" at bounding box center [915, 519] width 905 height 129
click at [471, 462] on textarea "**********" at bounding box center [915, 519] width 905 height 129
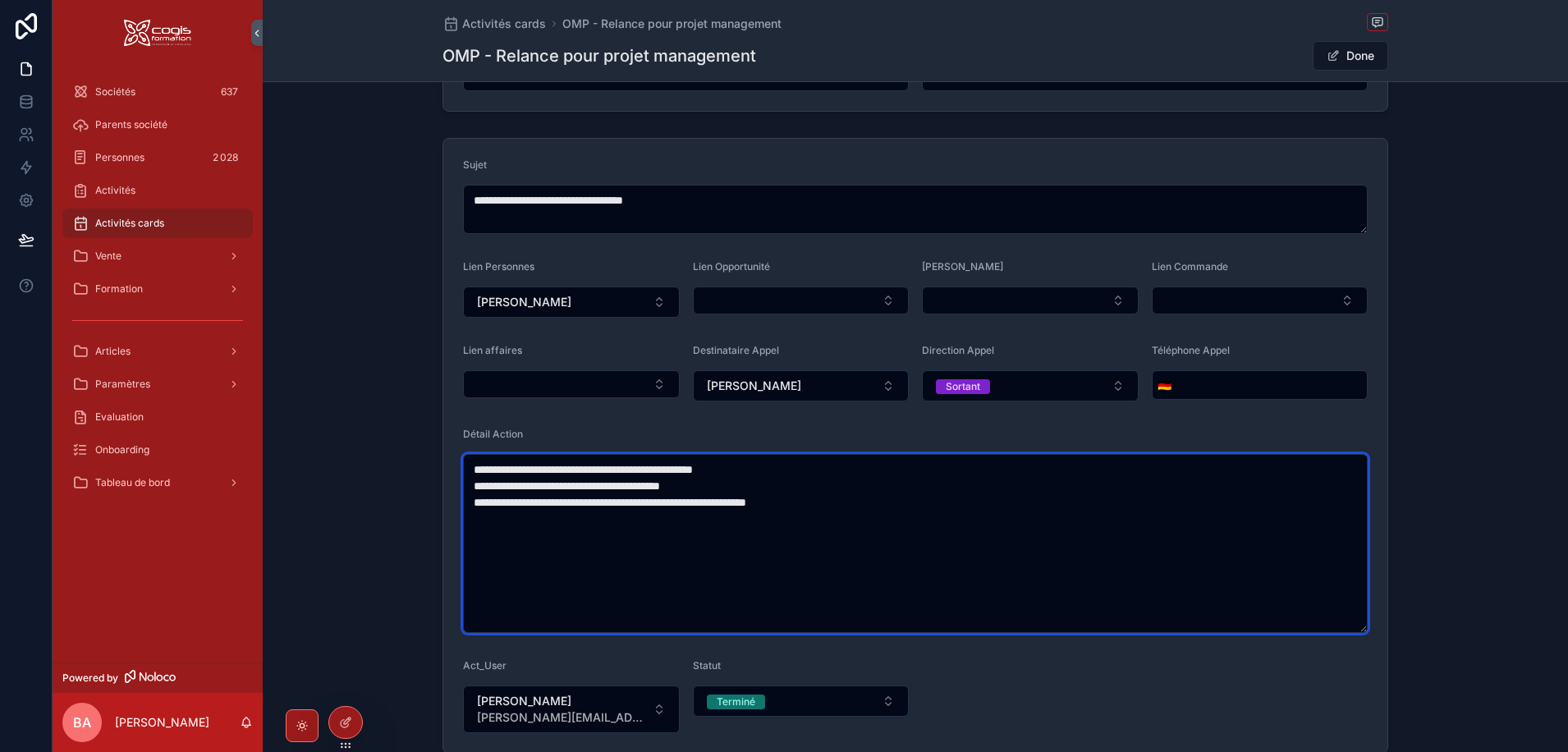
click at [784, 459] on textarea "**********" at bounding box center [915, 543] width 905 height 179
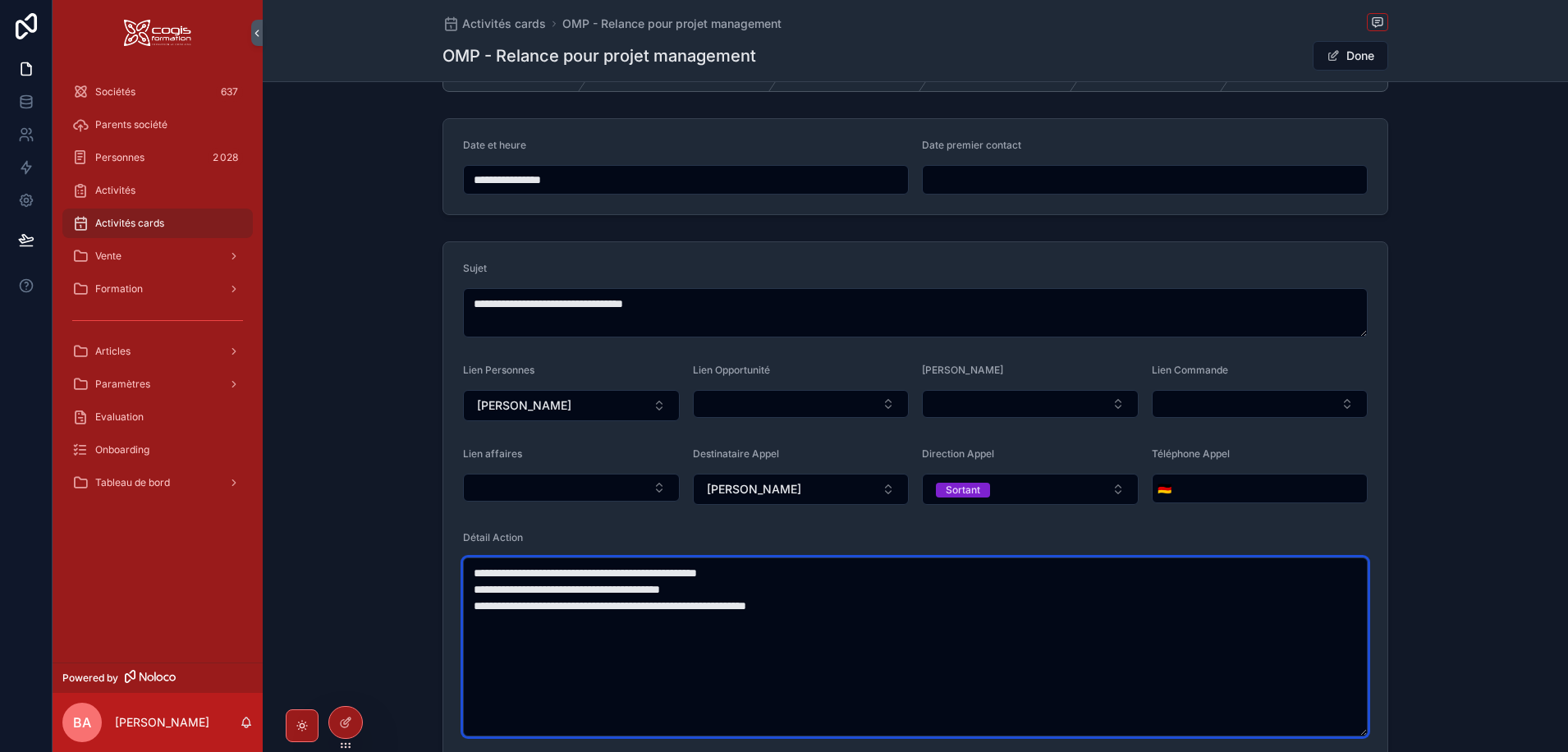
scroll to position [0, 0]
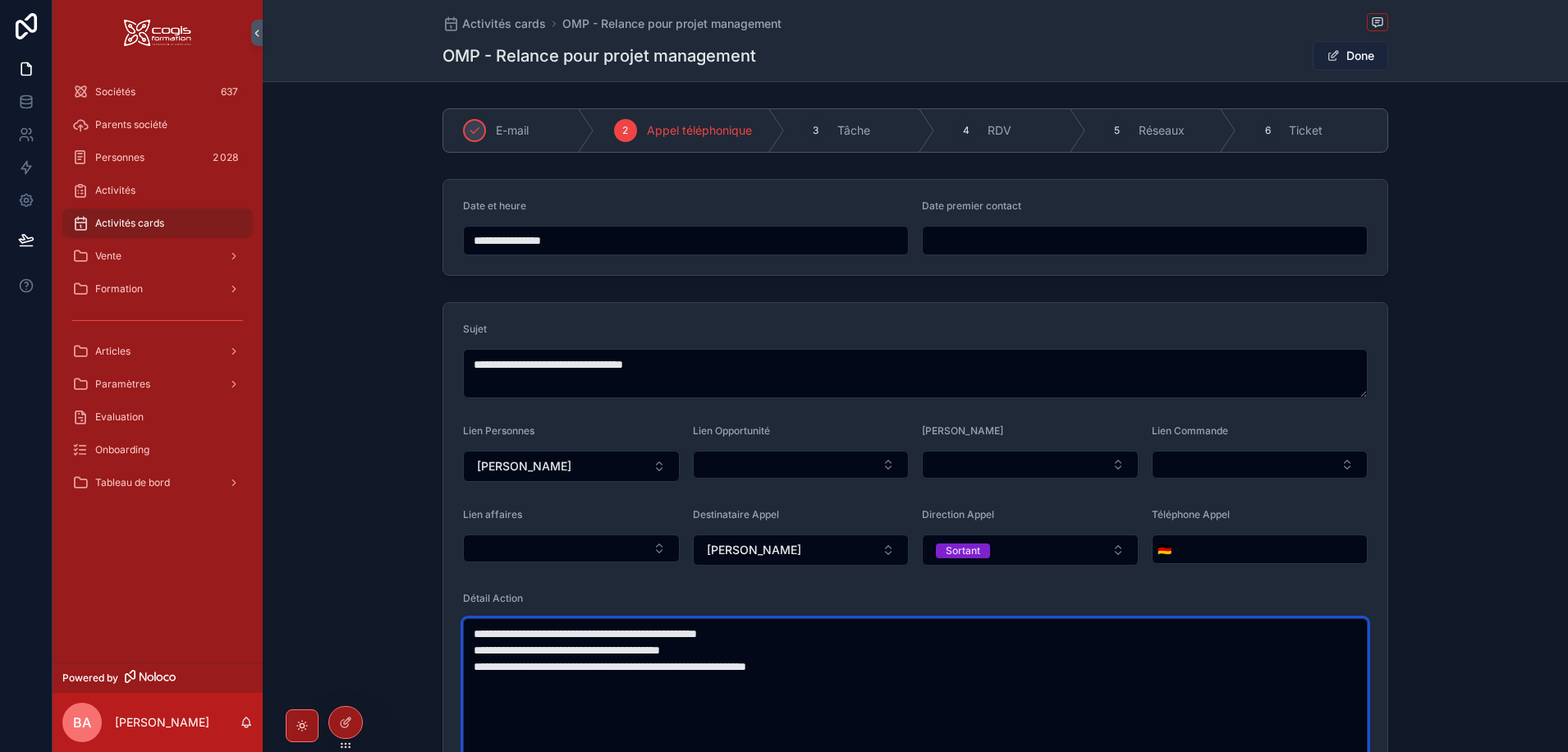
type textarea "**********"
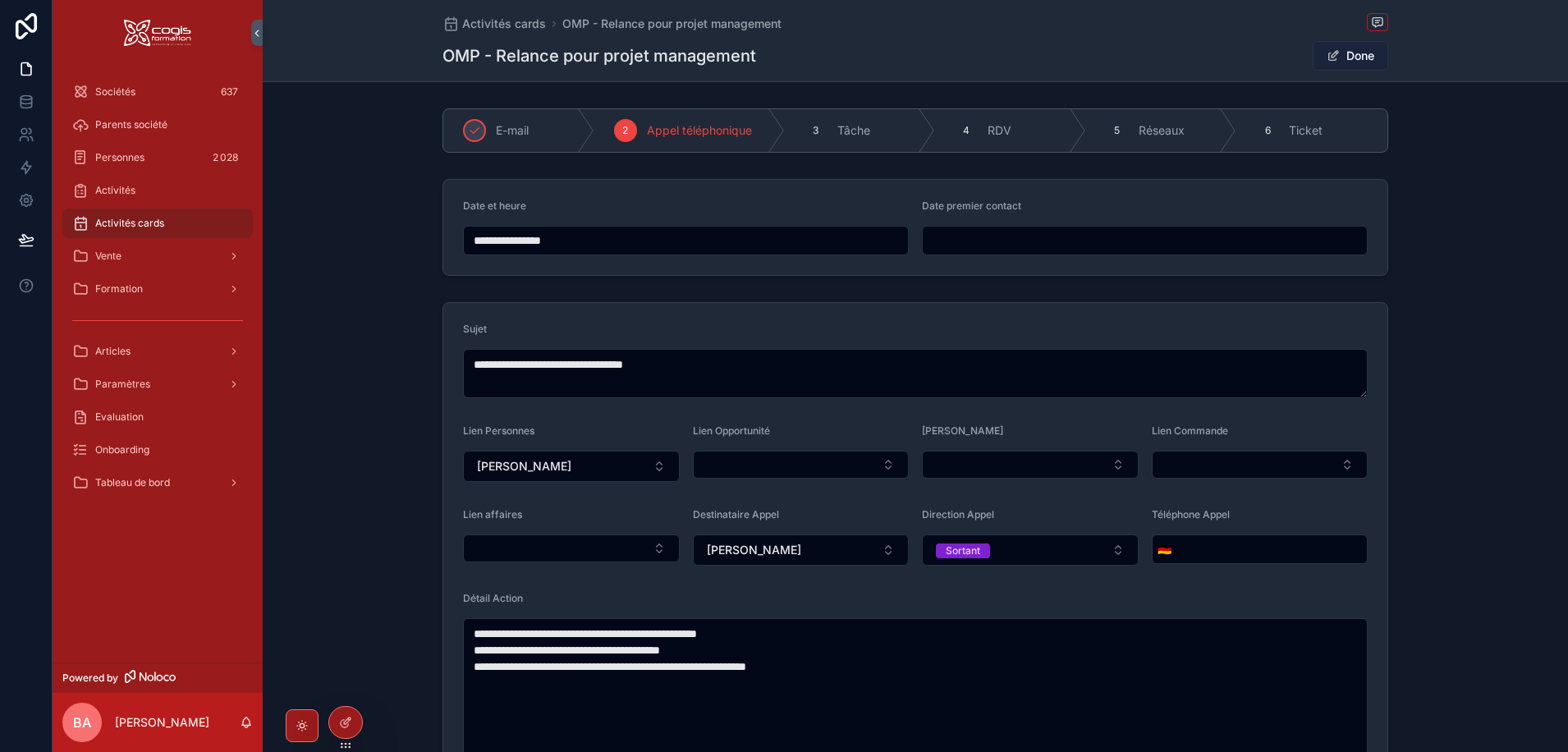
drag, startPoint x: 1336, startPoint y: 49, endPoint x: 1336, endPoint y: 57, distance: 8.0
click at [1336, 51] on button "Done" at bounding box center [1350, 55] width 76 height 30
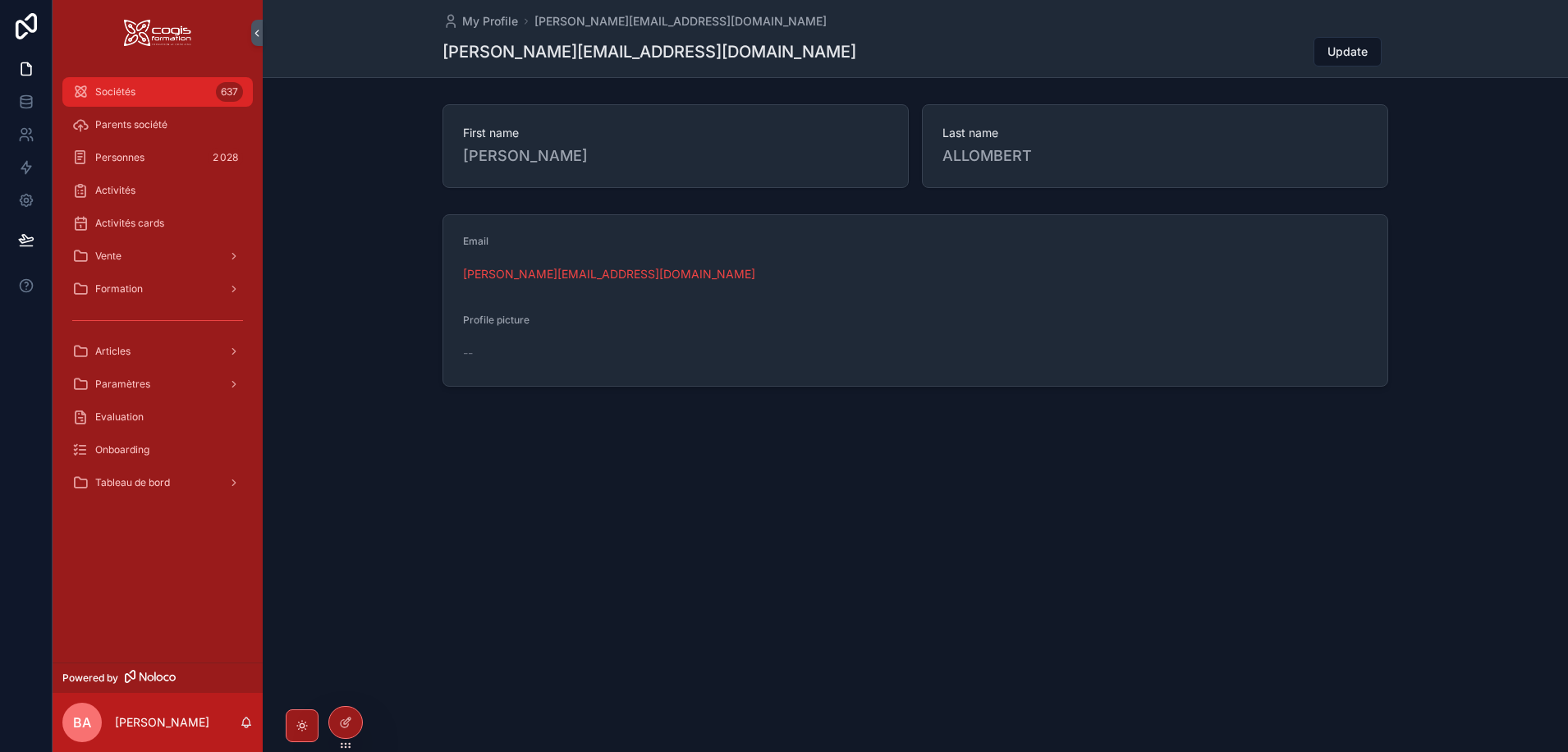
click at [115, 91] on span "Sociétés" at bounding box center [115, 91] width 40 height 13
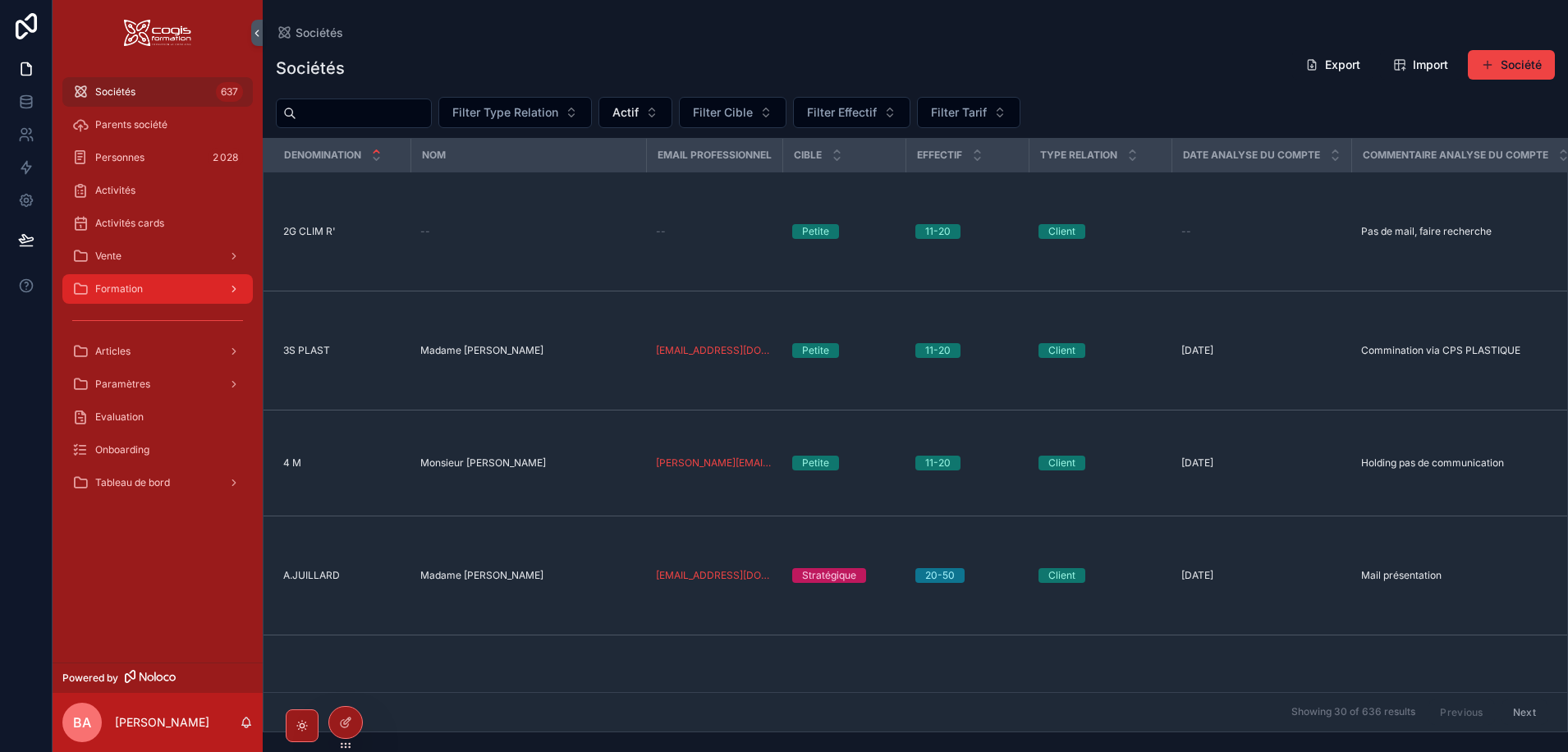
click at [129, 290] on span "Formation" at bounding box center [119, 289] width 48 height 13
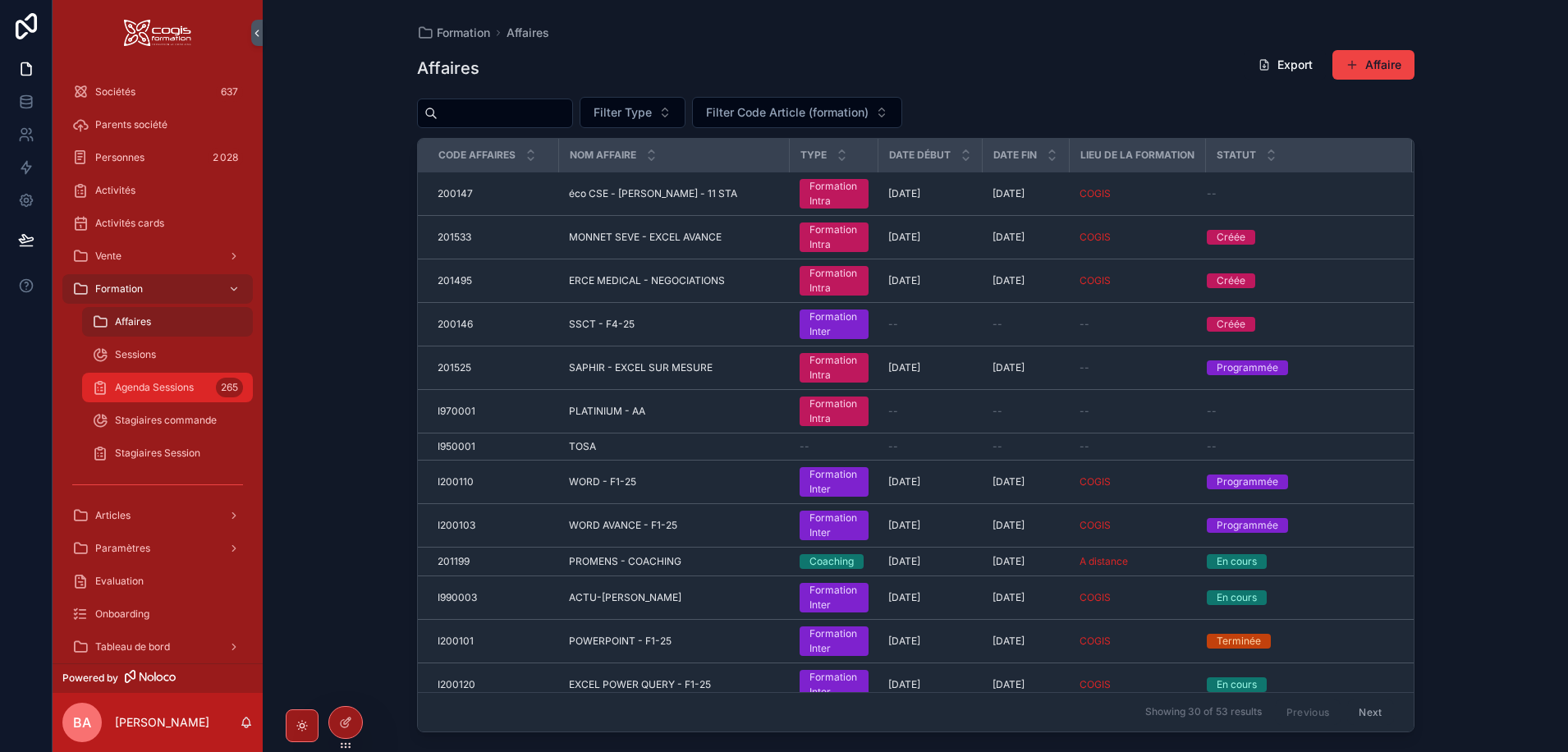
click at [144, 396] on div "Agenda Sessions 265" at bounding box center [167, 387] width 151 height 26
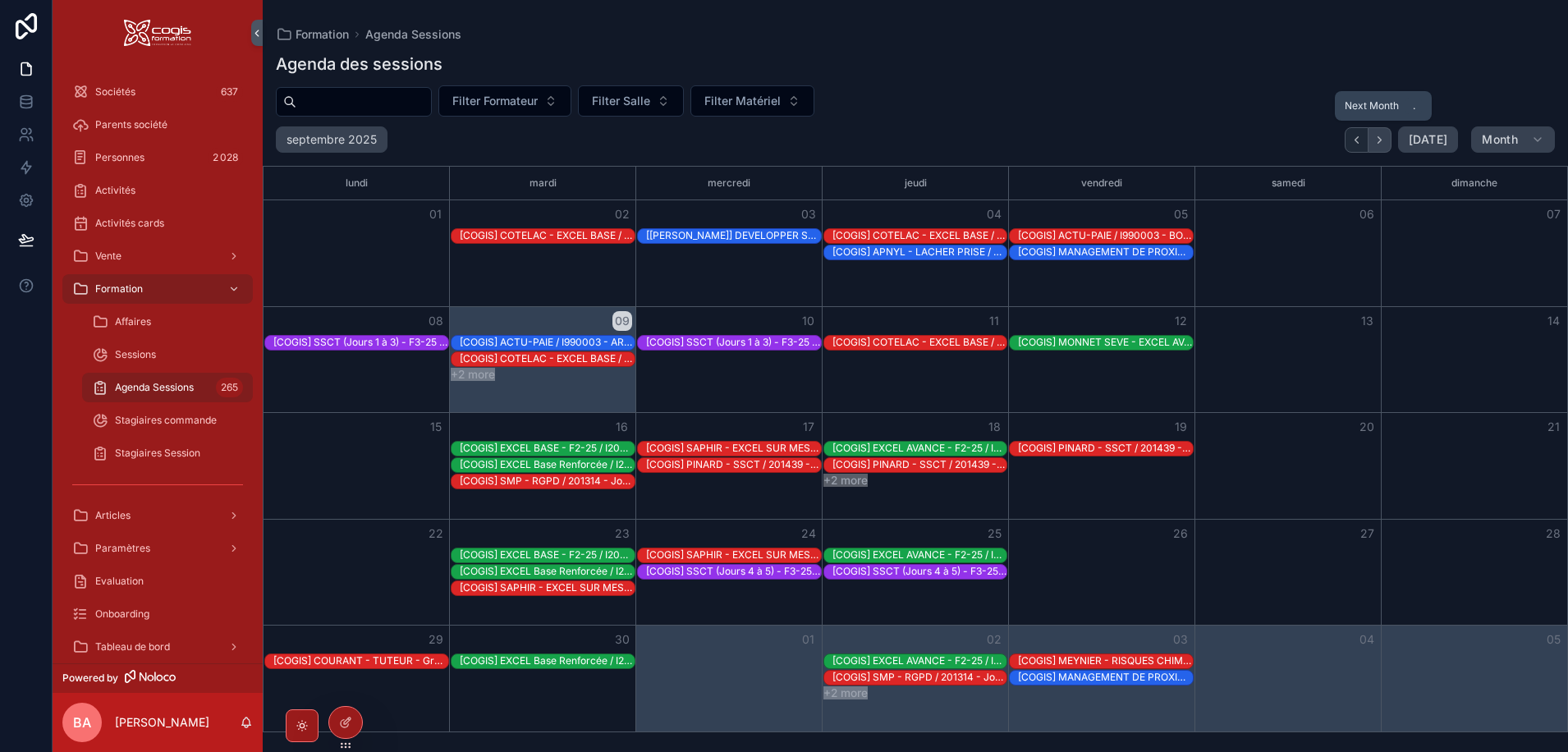
click at [1386, 136] on icon "Next" at bounding box center [1379, 140] width 12 height 12
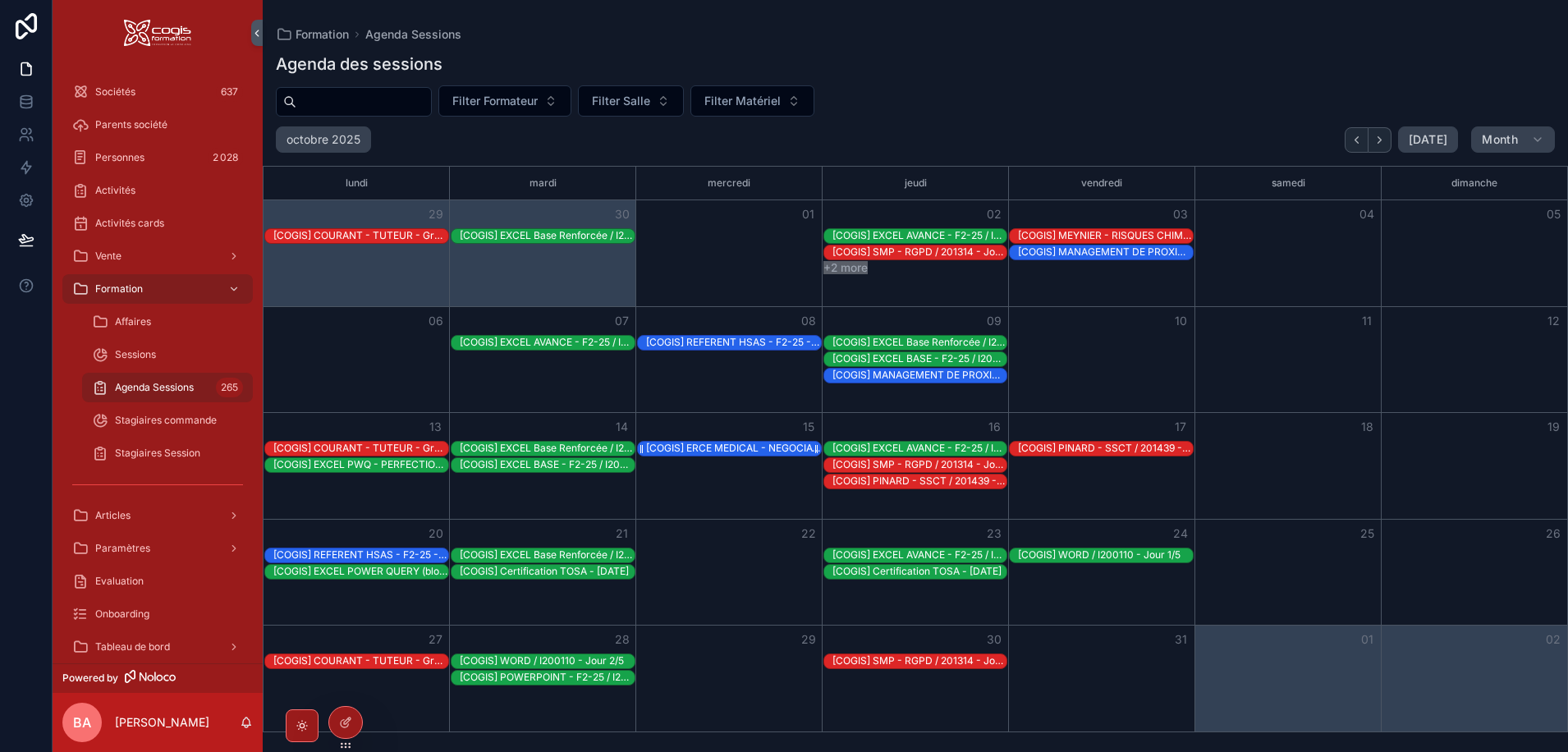
click at [734, 448] on div "[COGIS] ERCE MEDICAL - NEGOCIATIONS / 201495" at bounding box center [733, 448] width 175 height 13
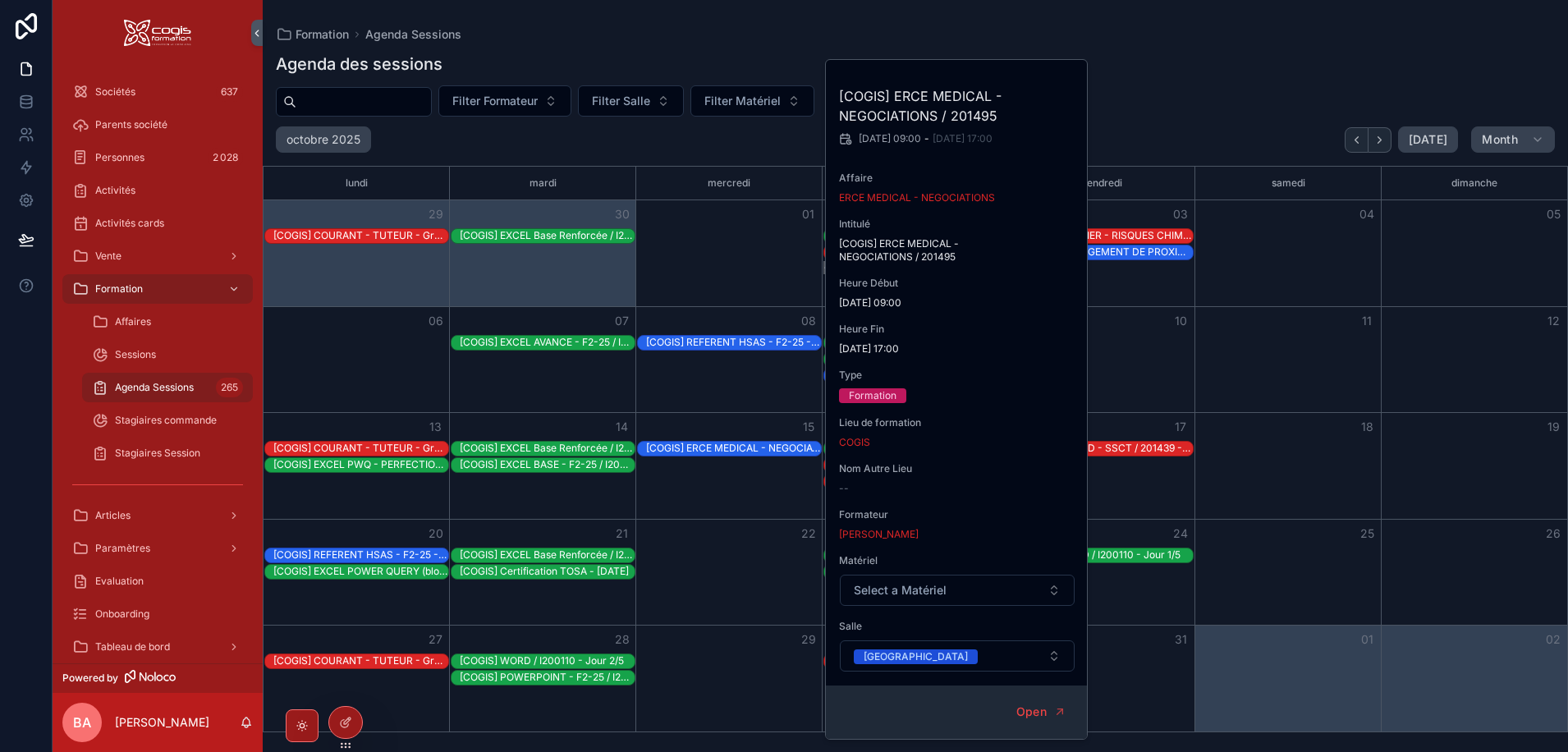
click at [1172, 80] on div "Agenda des sessions Filter Formateur Filter Salle Filter Matériel octobre 2025 …" at bounding box center [915, 387] width 1305 height 690
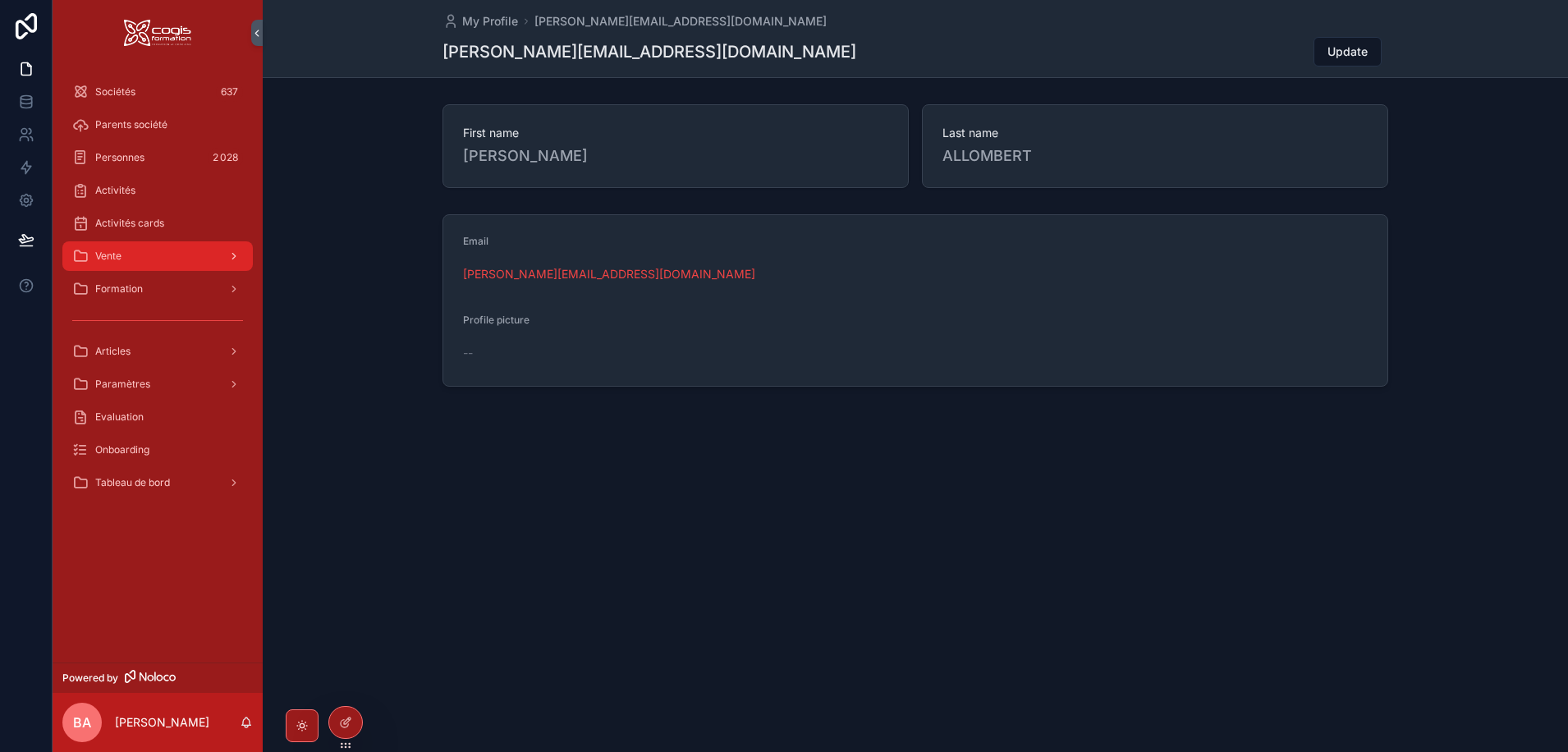
click at [123, 255] on div "Vente" at bounding box center [157, 255] width 171 height 26
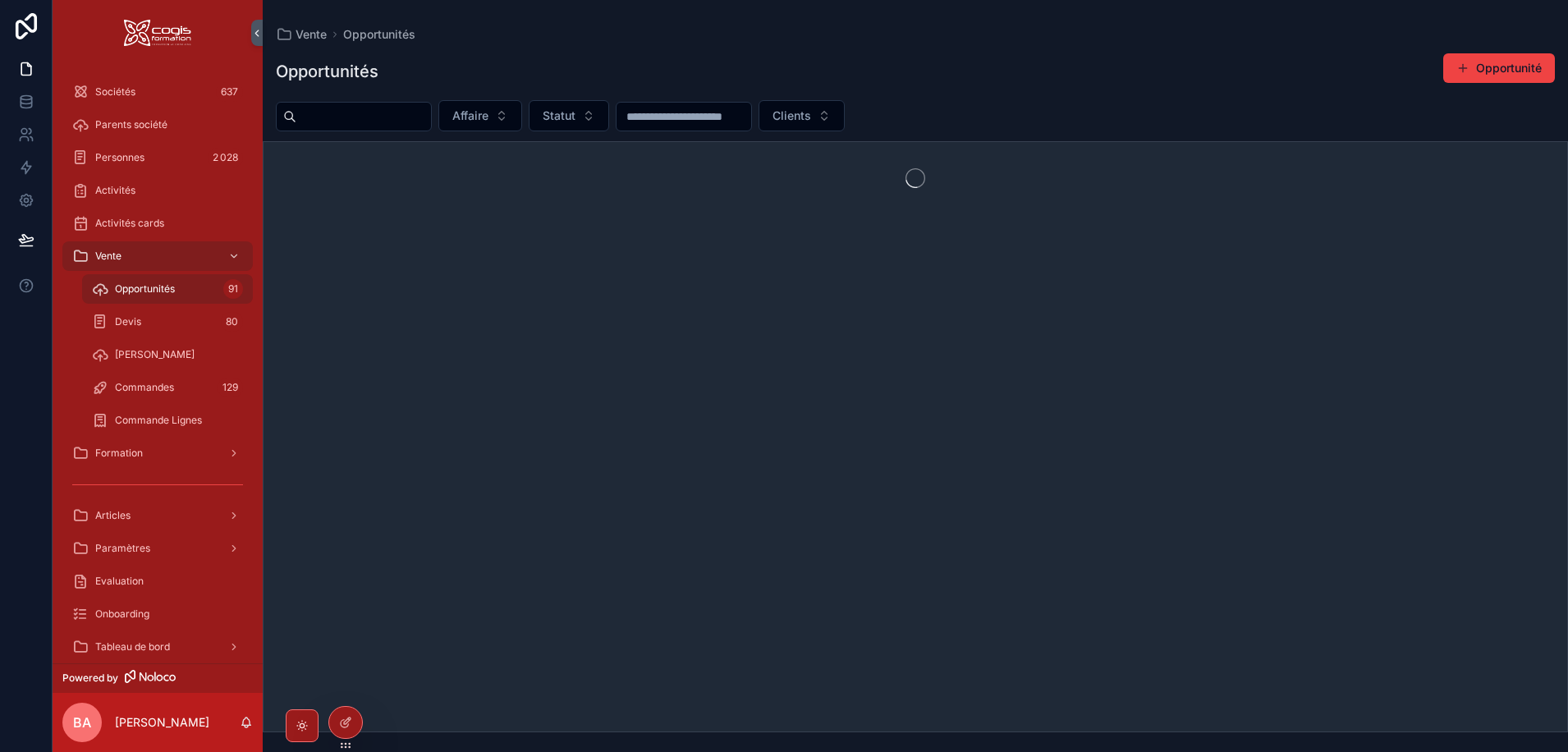
click at [126, 289] on span "Opportunités" at bounding box center [145, 289] width 60 height 13
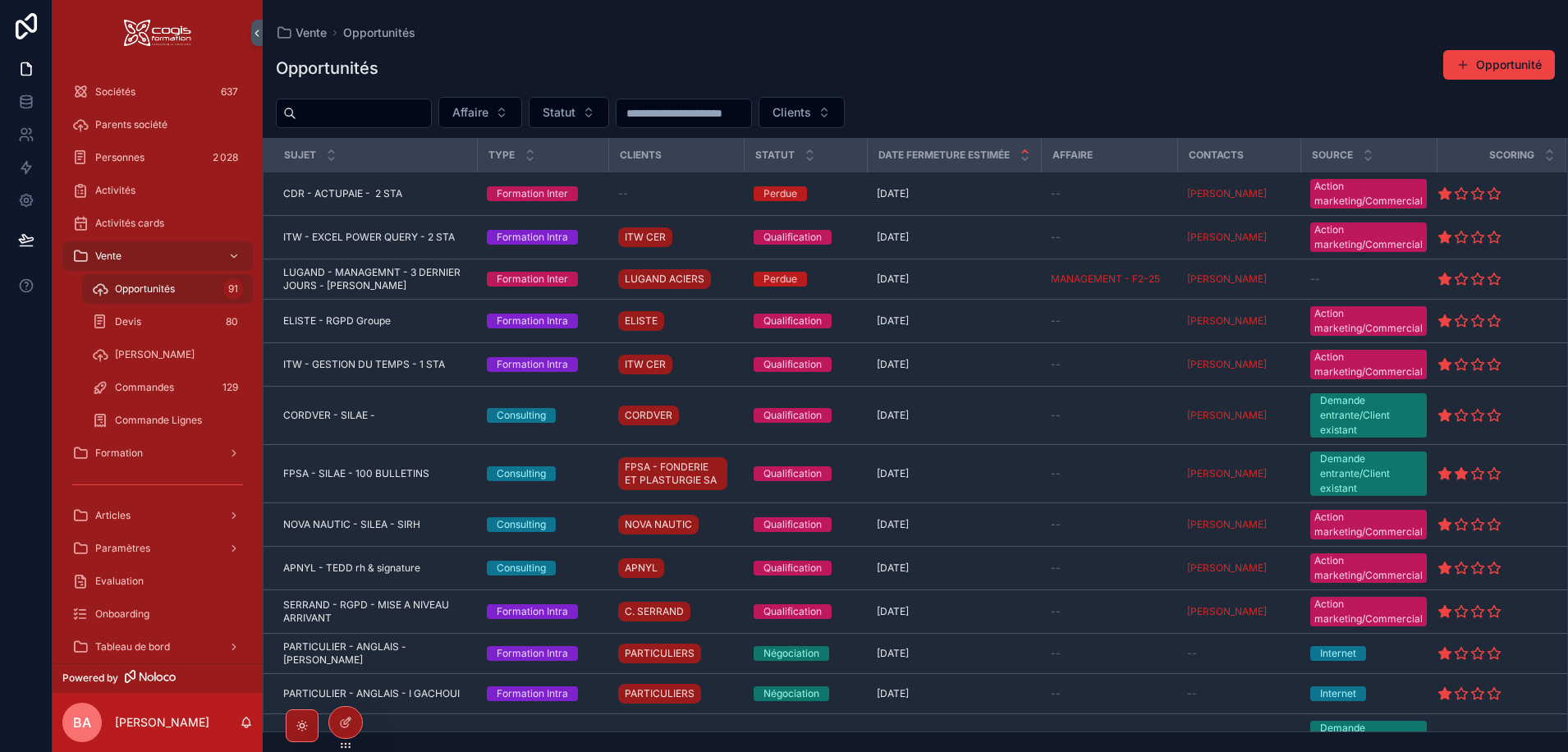
click at [340, 114] on input "scrollable content" at bounding box center [363, 113] width 134 height 23
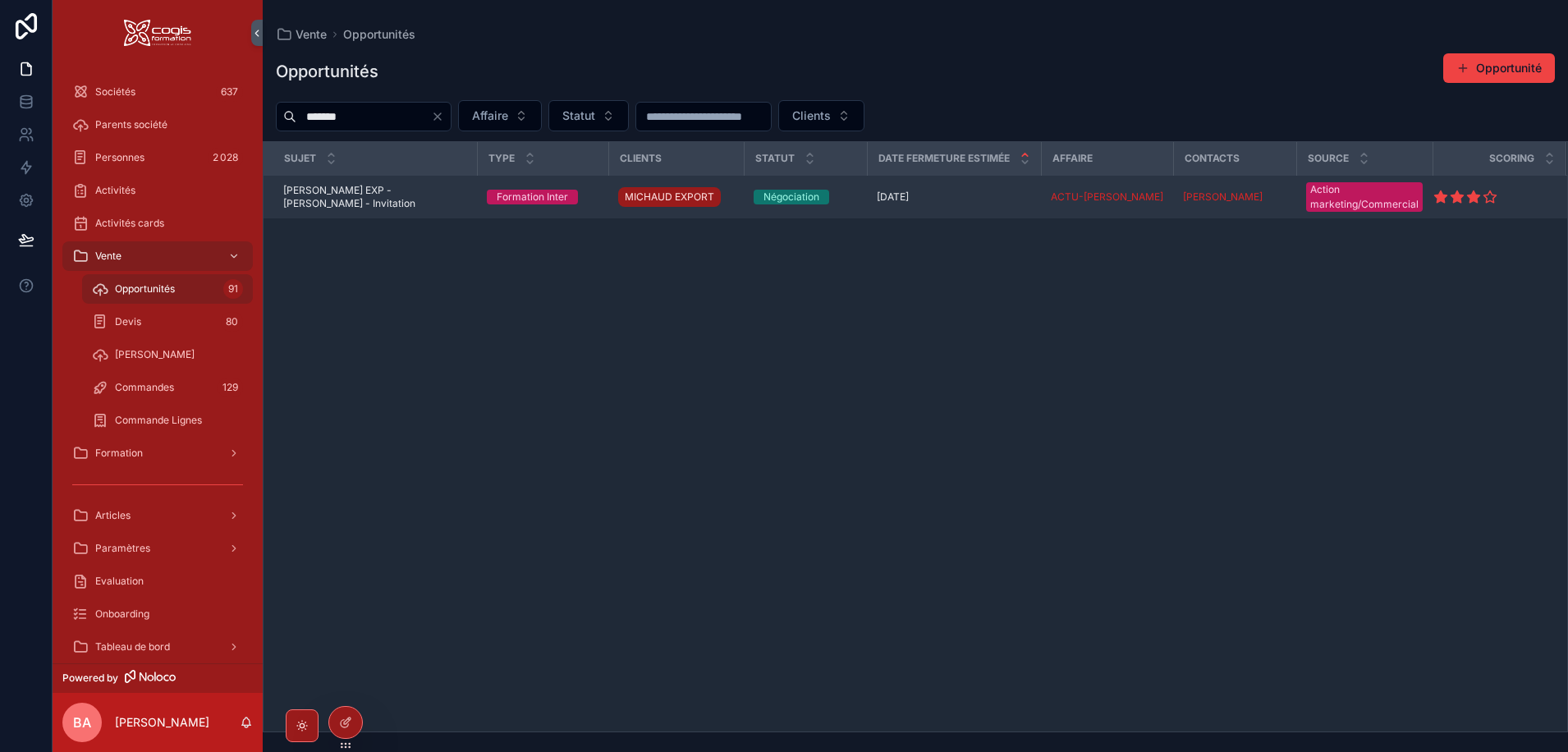
type input "*******"
click at [346, 196] on span "[PERSON_NAME] EXP - [PERSON_NAME] - Invitation" at bounding box center [375, 197] width 184 height 26
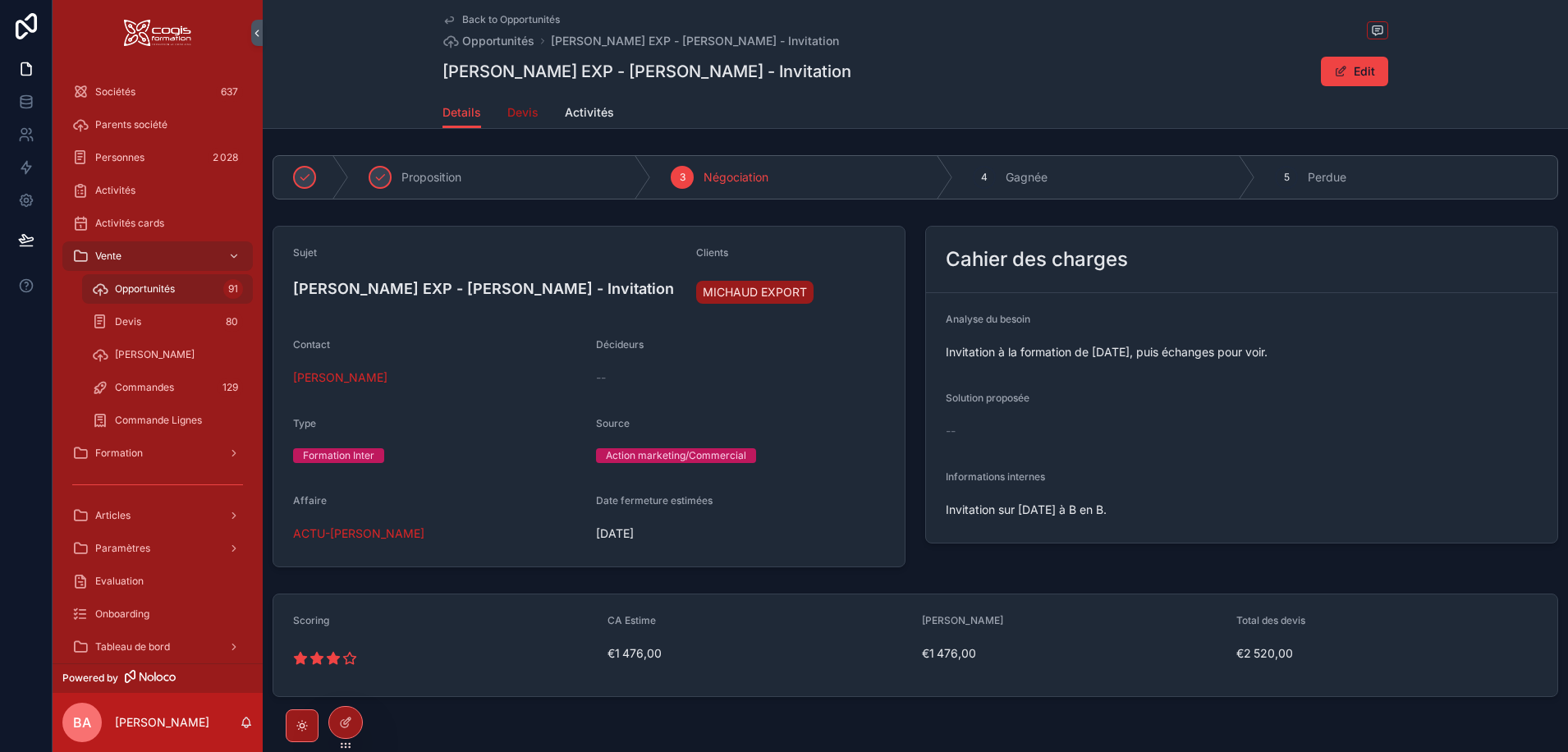
click at [517, 113] on span "Devis" at bounding box center [523, 112] width 31 height 16
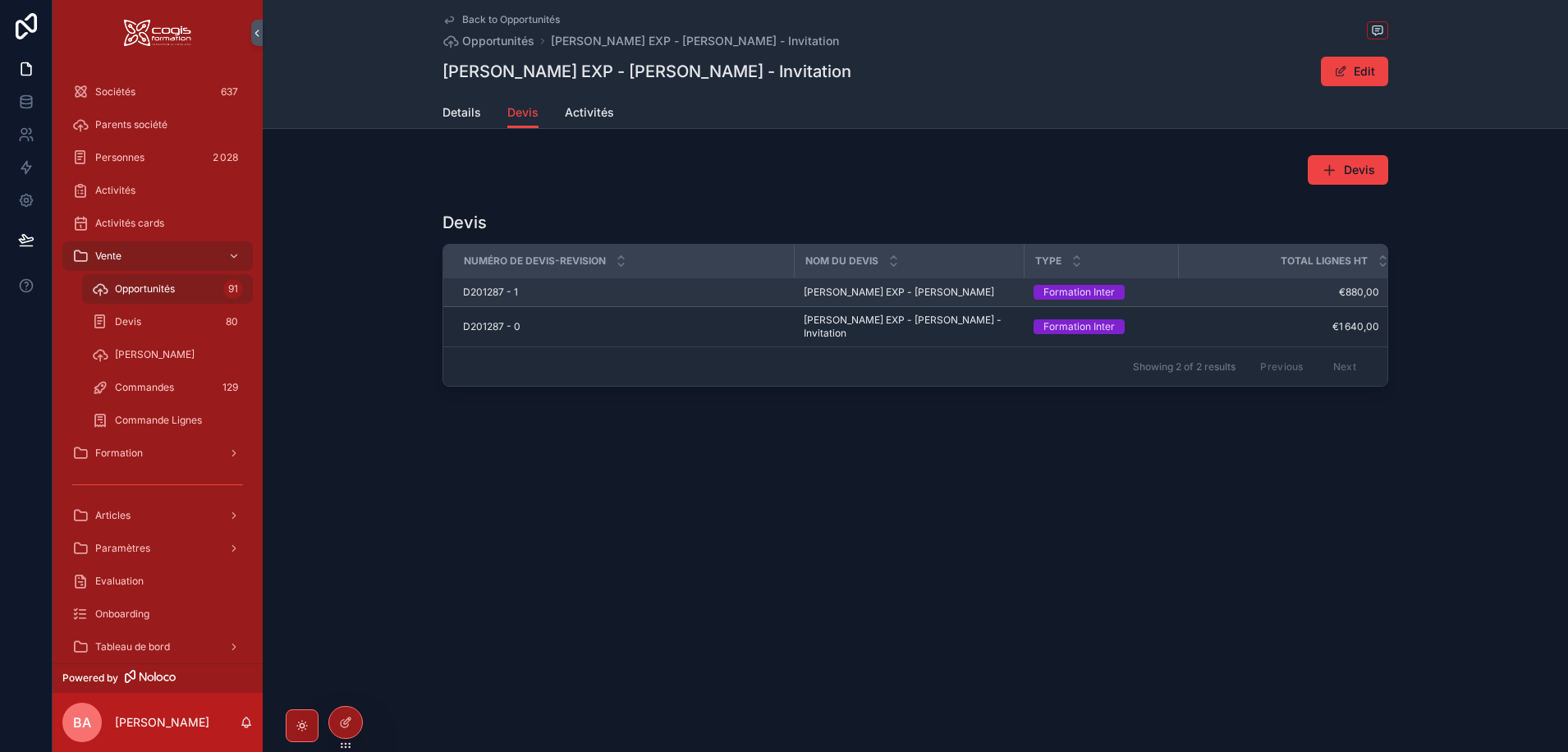
click at [493, 288] on span "D201287 - 1" at bounding box center [490, 292] width 55 height 13
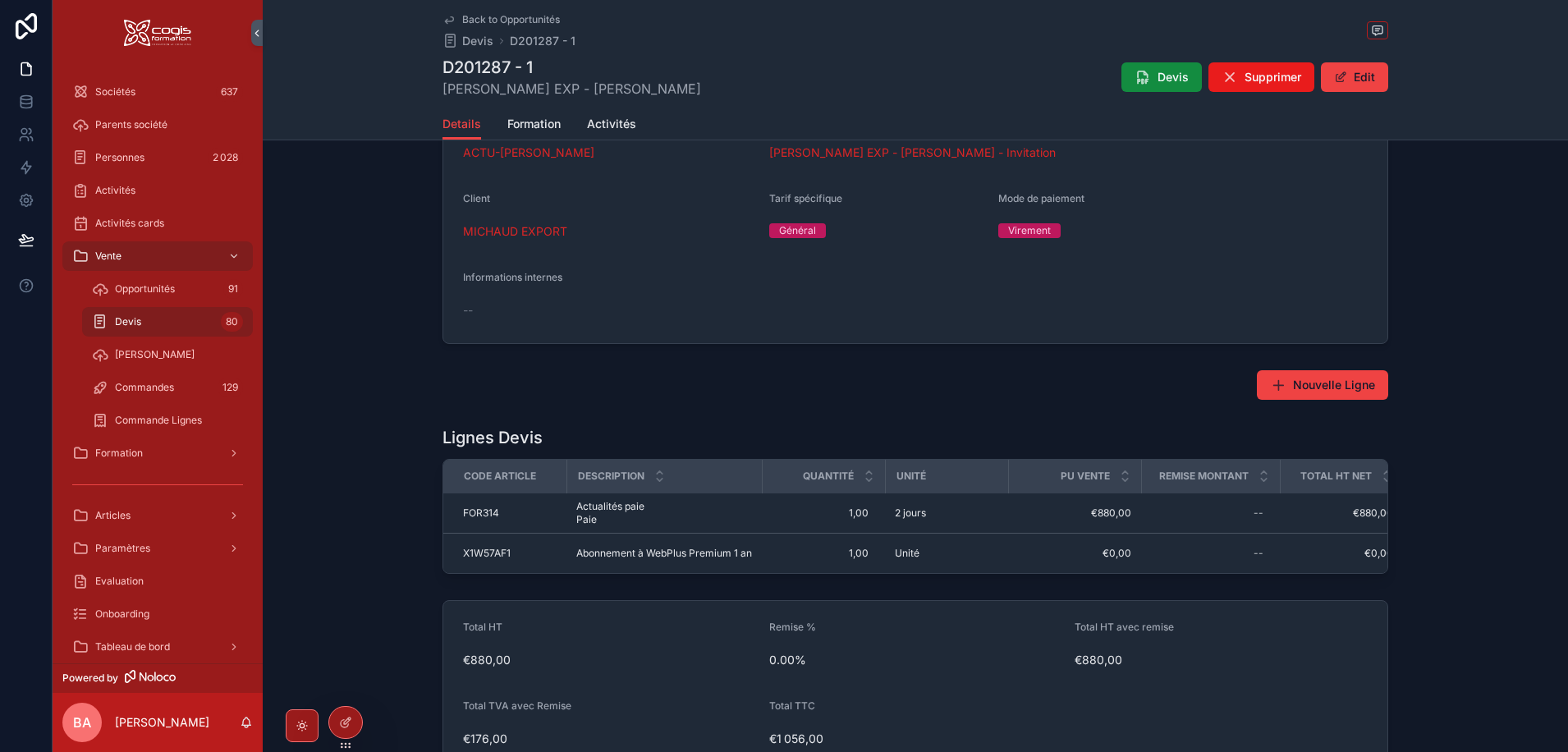
scroll to position [493, 0]
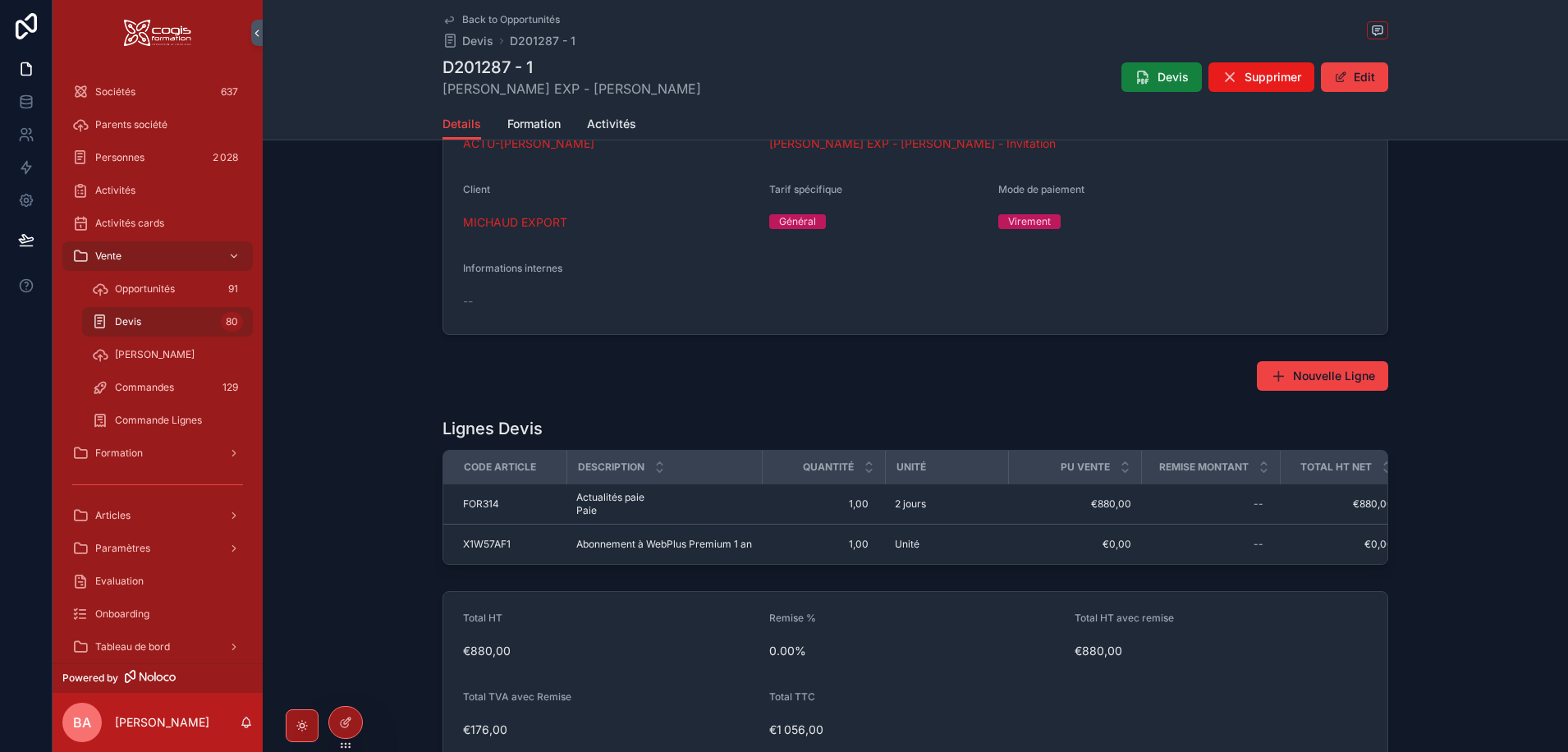
click at [1158, 72] on span "Devis" at bounding box center [1173, 77] width 31 height 16
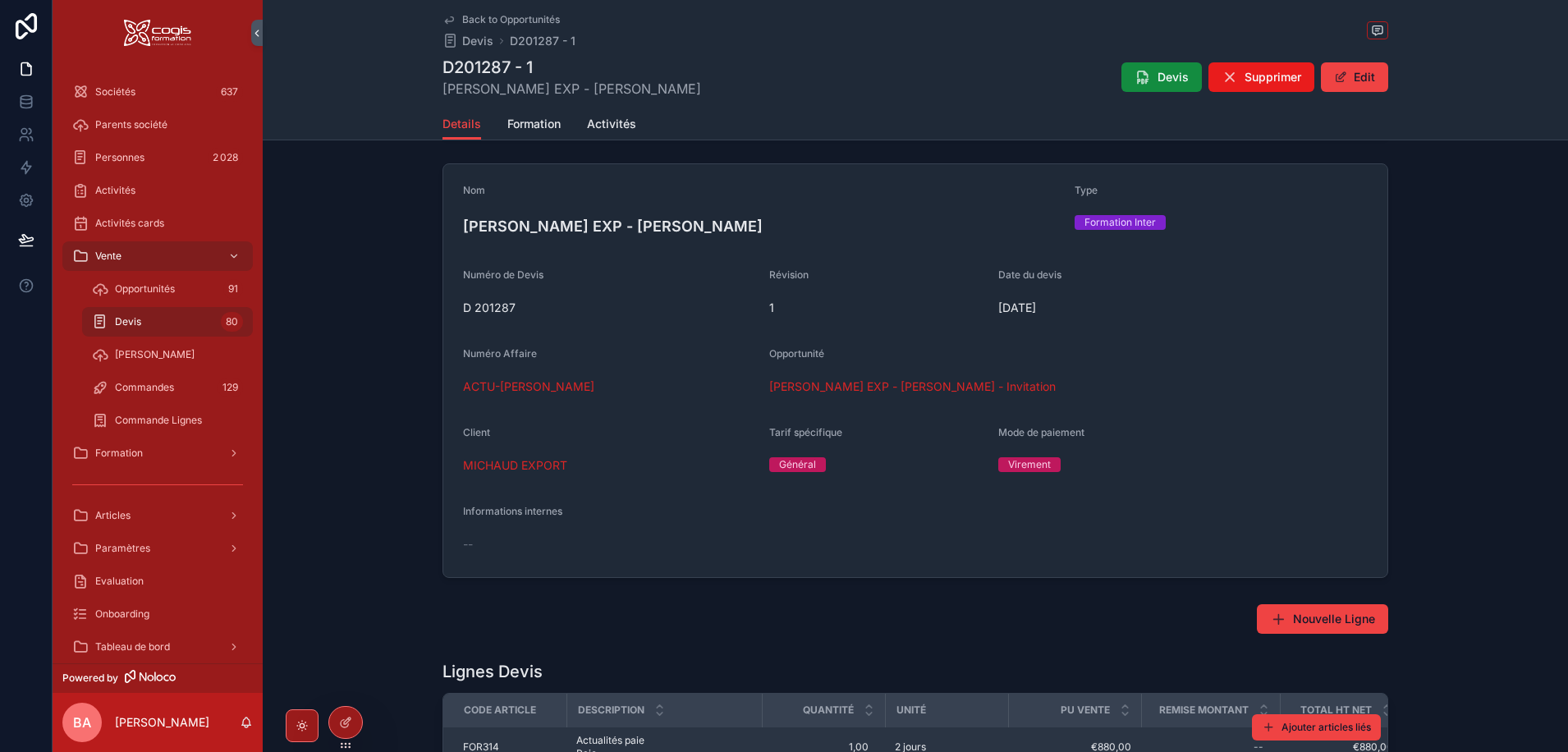
scroll to position [0, 0]
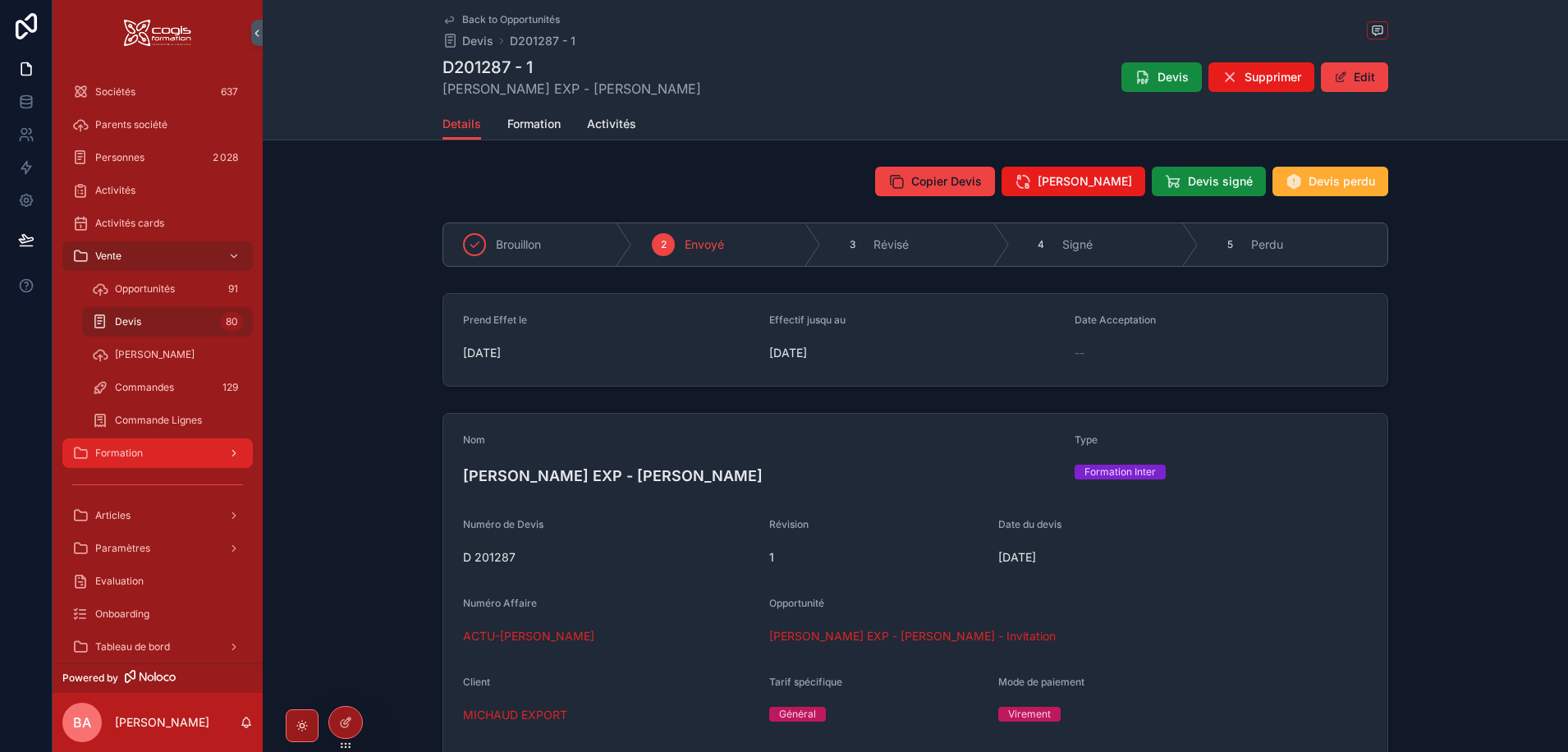
click at [119, 449] on span "Formation" at bounding box center [119, 453] width 48 height 13
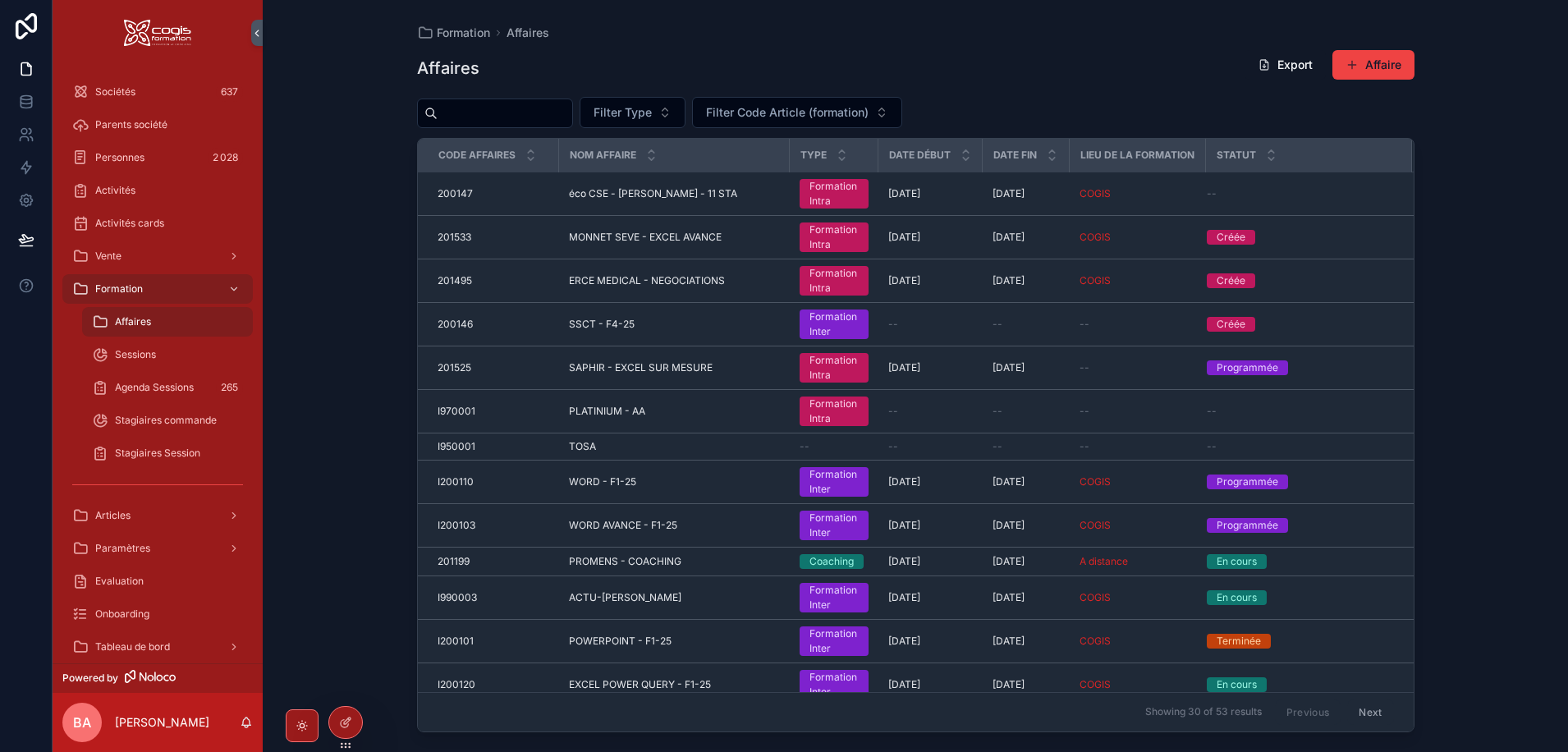
click at [314, 240] on div "Formation Affaires Affaires Export Affaire Filter Type Filter Code Article (for…" at bounding box center [915, 376] width 1305 height 752
click at [121, 259] on span "Vente" at bounding box center [108, 255] width 26 height 13
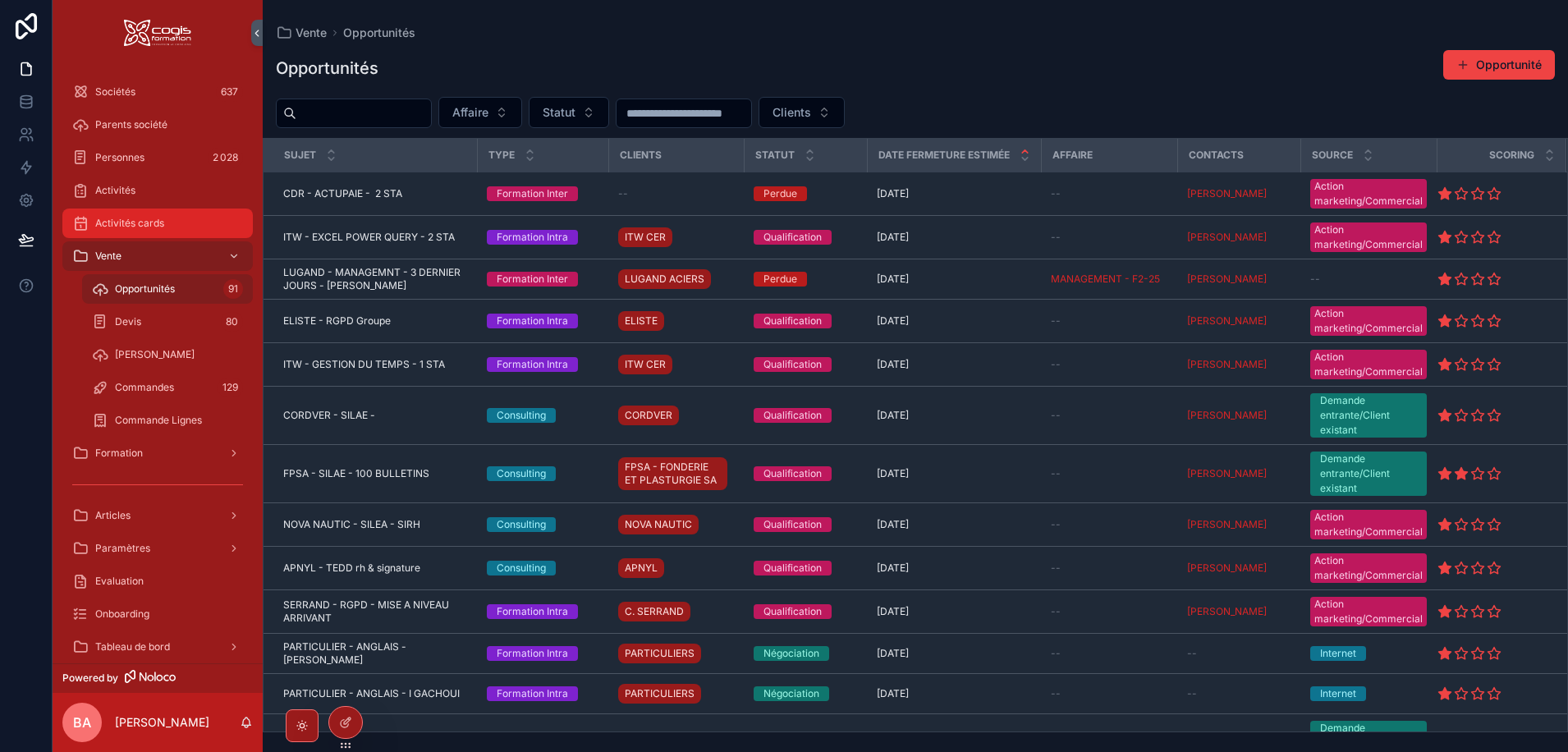
click at [117, 221] on span "Activités cards" at bounding box center [129, 223] width 69 height 13
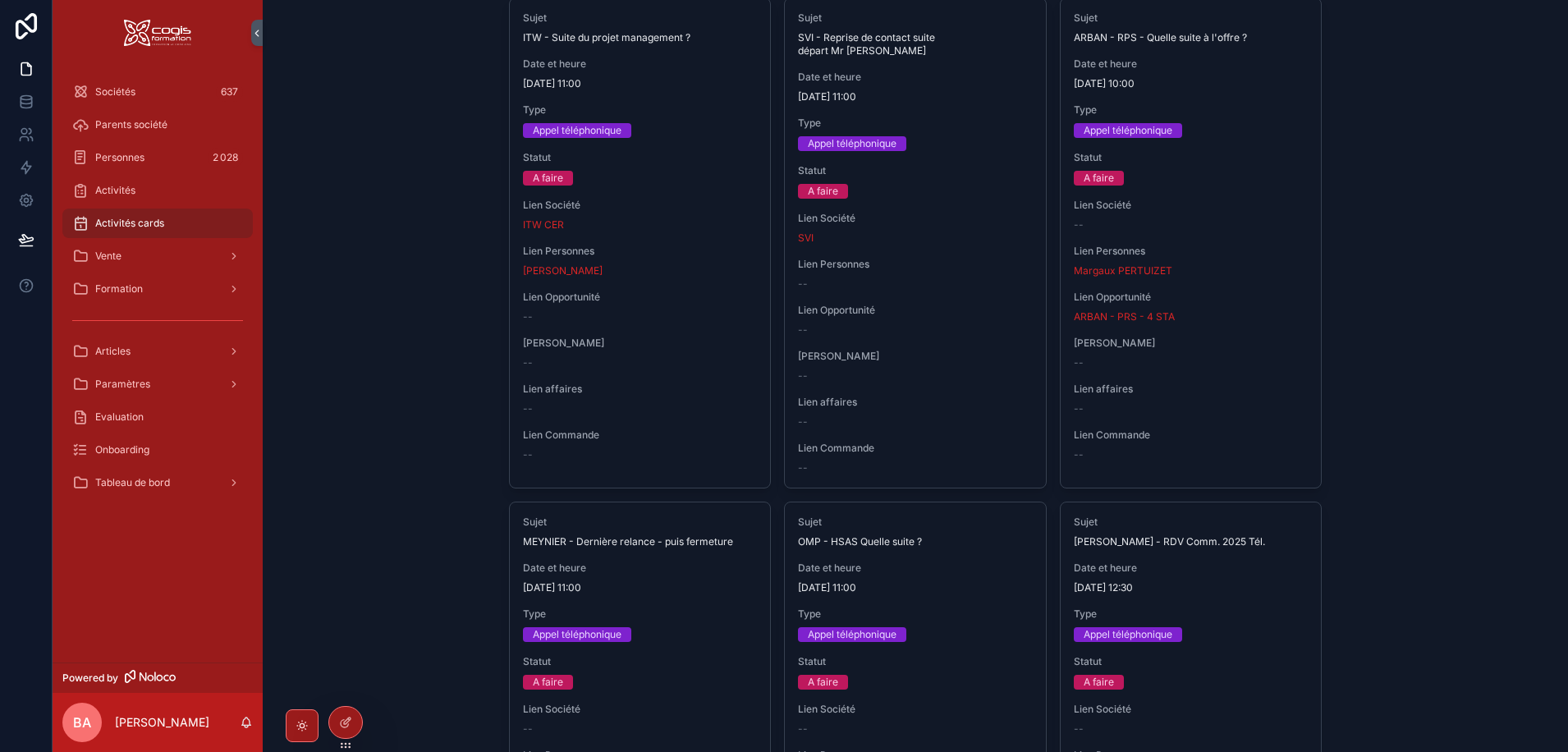
scroll to position [493, 0]
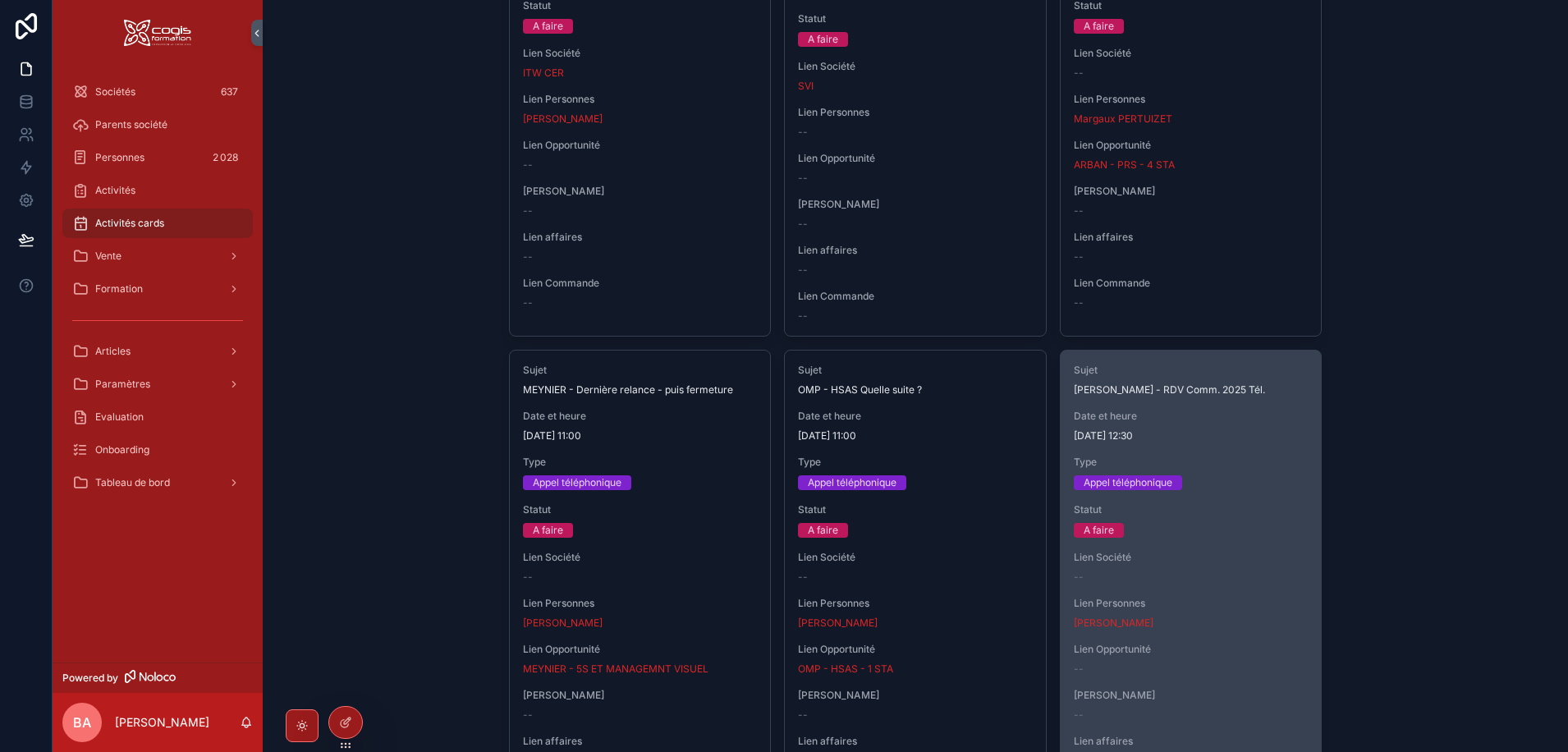
click at [1198, 422] on span "Date et heure" at bounding box center [1191, 416] width 235 height 13
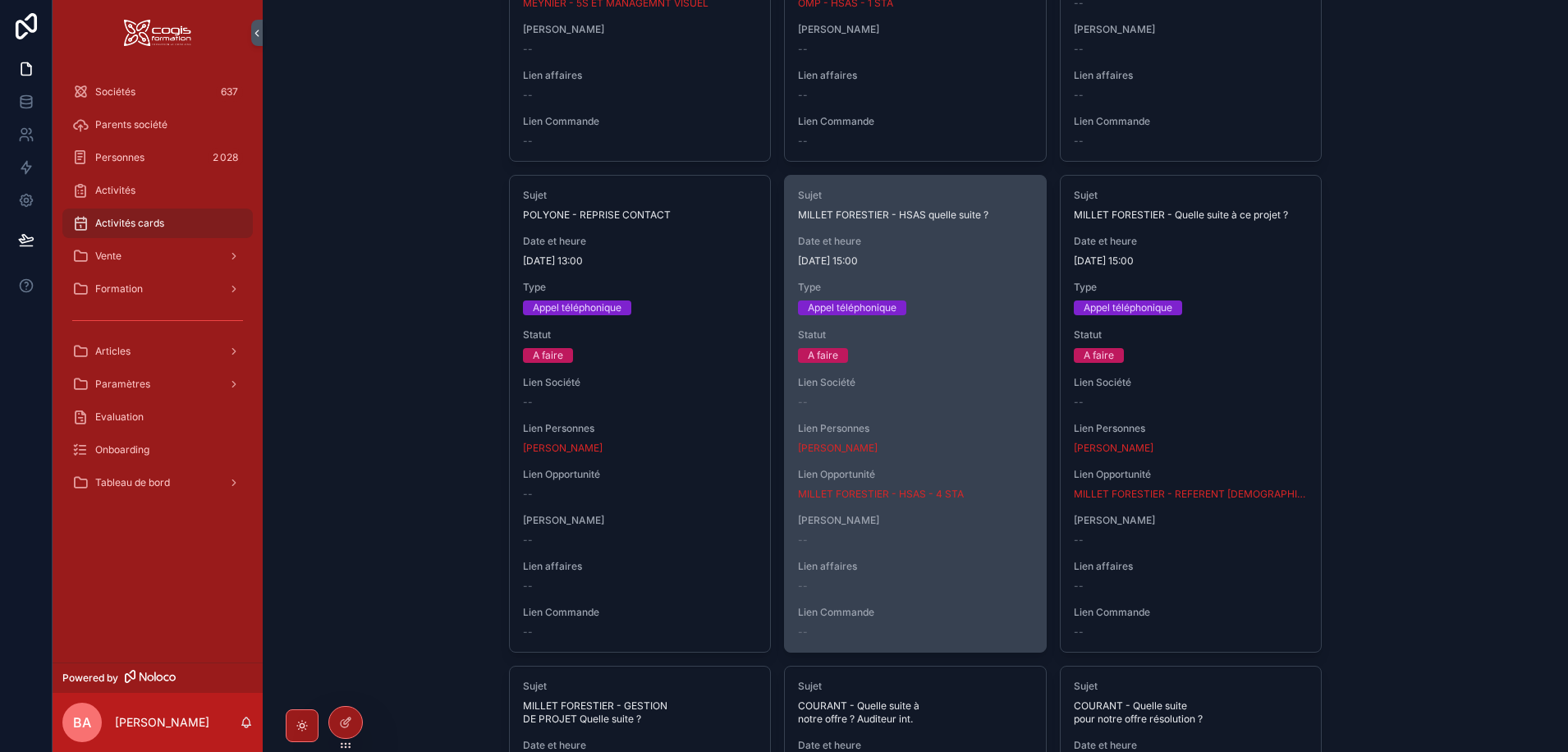
scroll to position [1231, 0]
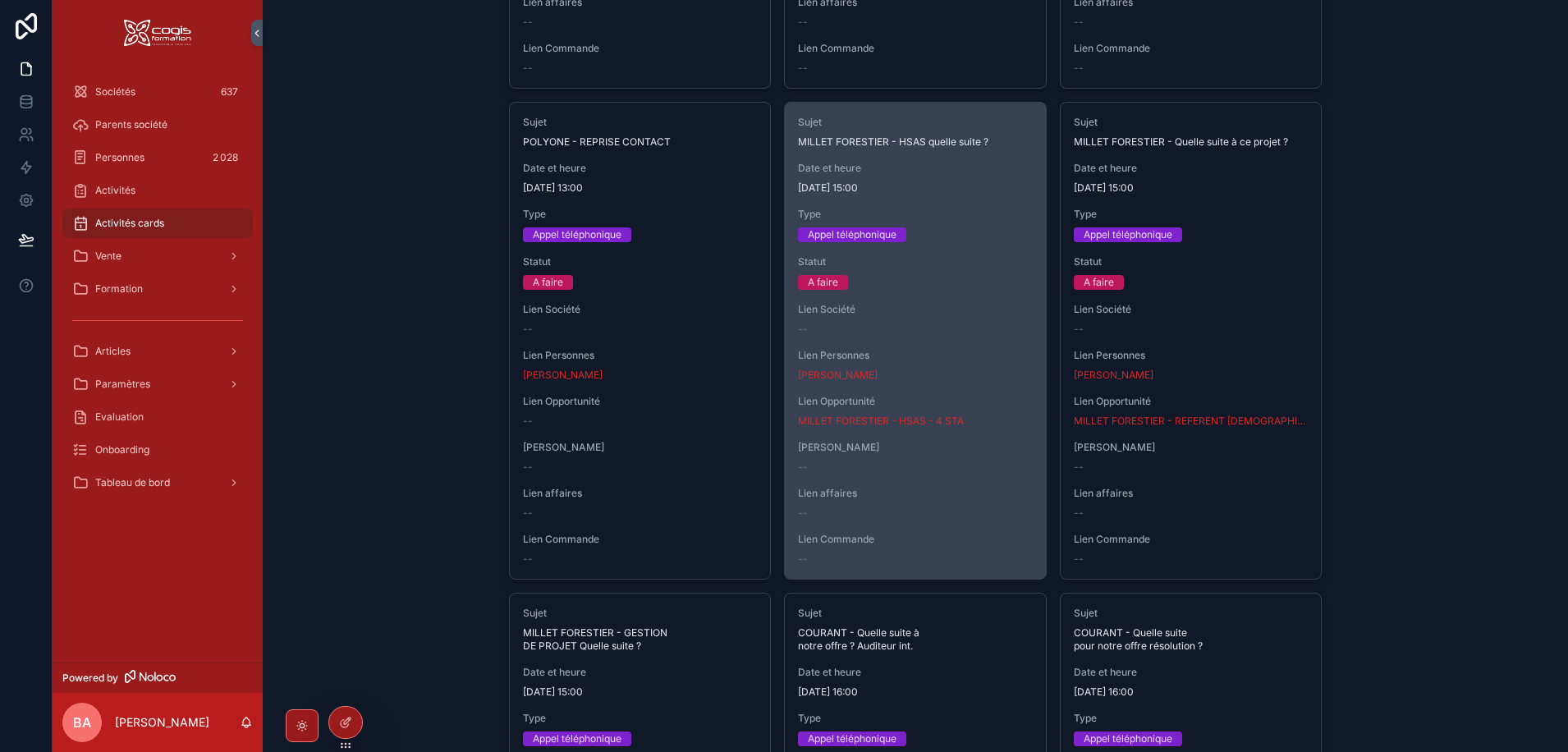
click at [947, 334] on div "--" at bounding box center [915, 329] width 235 height 13
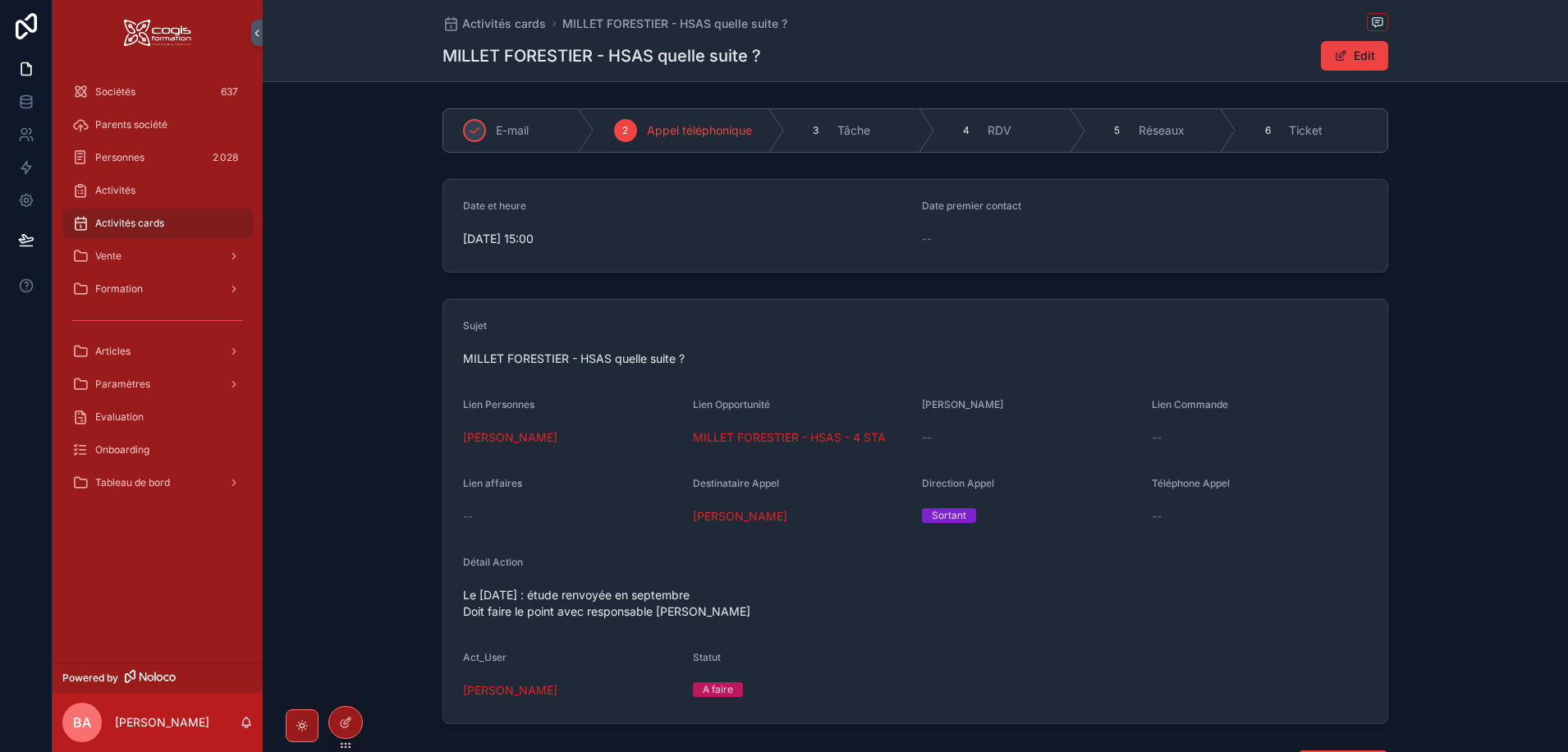
click at [512, 242] on span "11/09/2025 15:00" at bounding box center [686, 238] width 446 height 16
click at [1359, 49] on button "Edit" at bounding box center [1354, 55] width 67 height 30
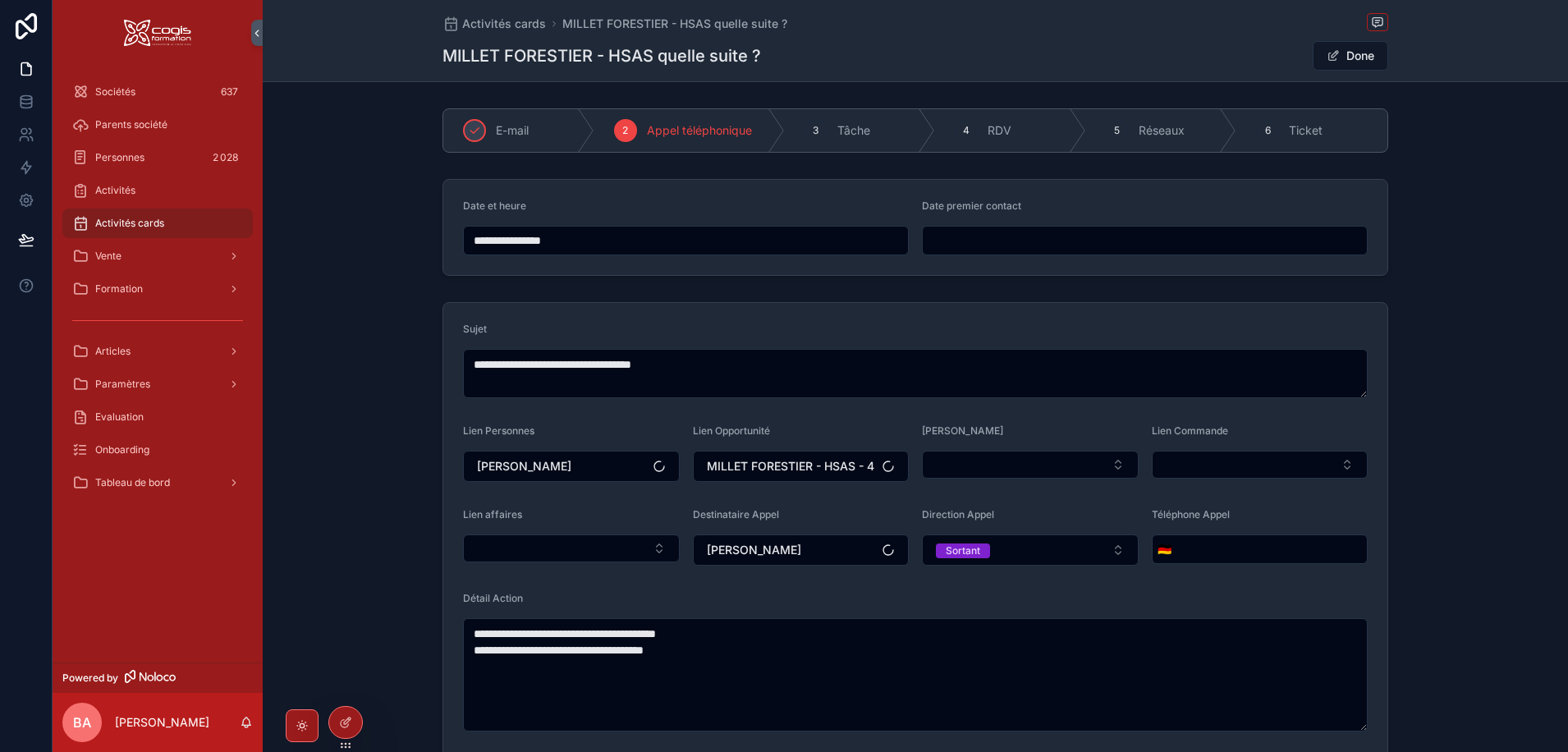
click at [621, 254] on div "**********" at bounding box center [686, 240] width 446 height 30
click at [606, 244] on input "**********" at bounding box center [686, 240] width 444 height 23
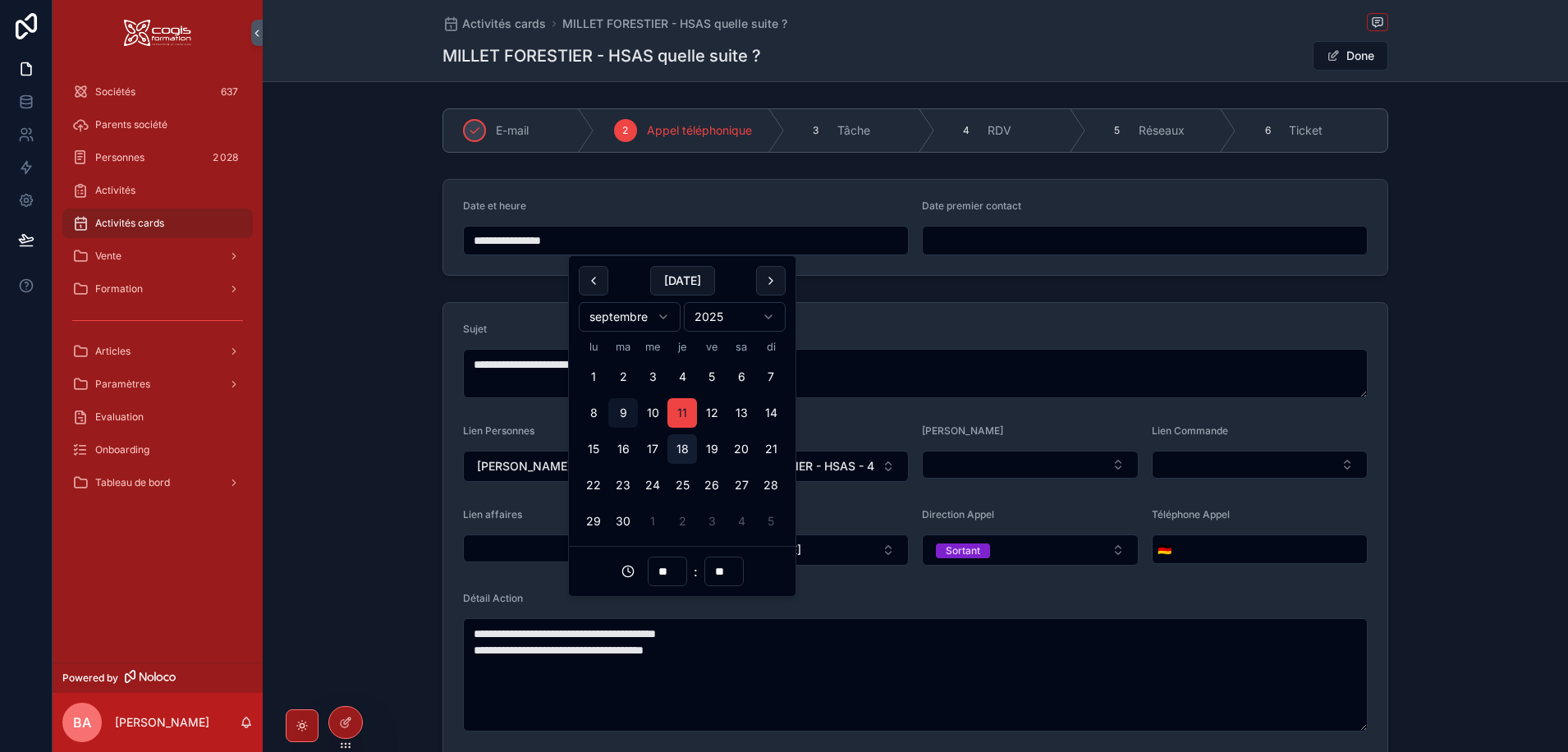
click at [684, 447] on button "18" at bounding box center [682, 449] width 30 height 30
type input "**********"
click at [852, 336] on div "Sujet" at bounding box center [915, 332] width 905 height 20
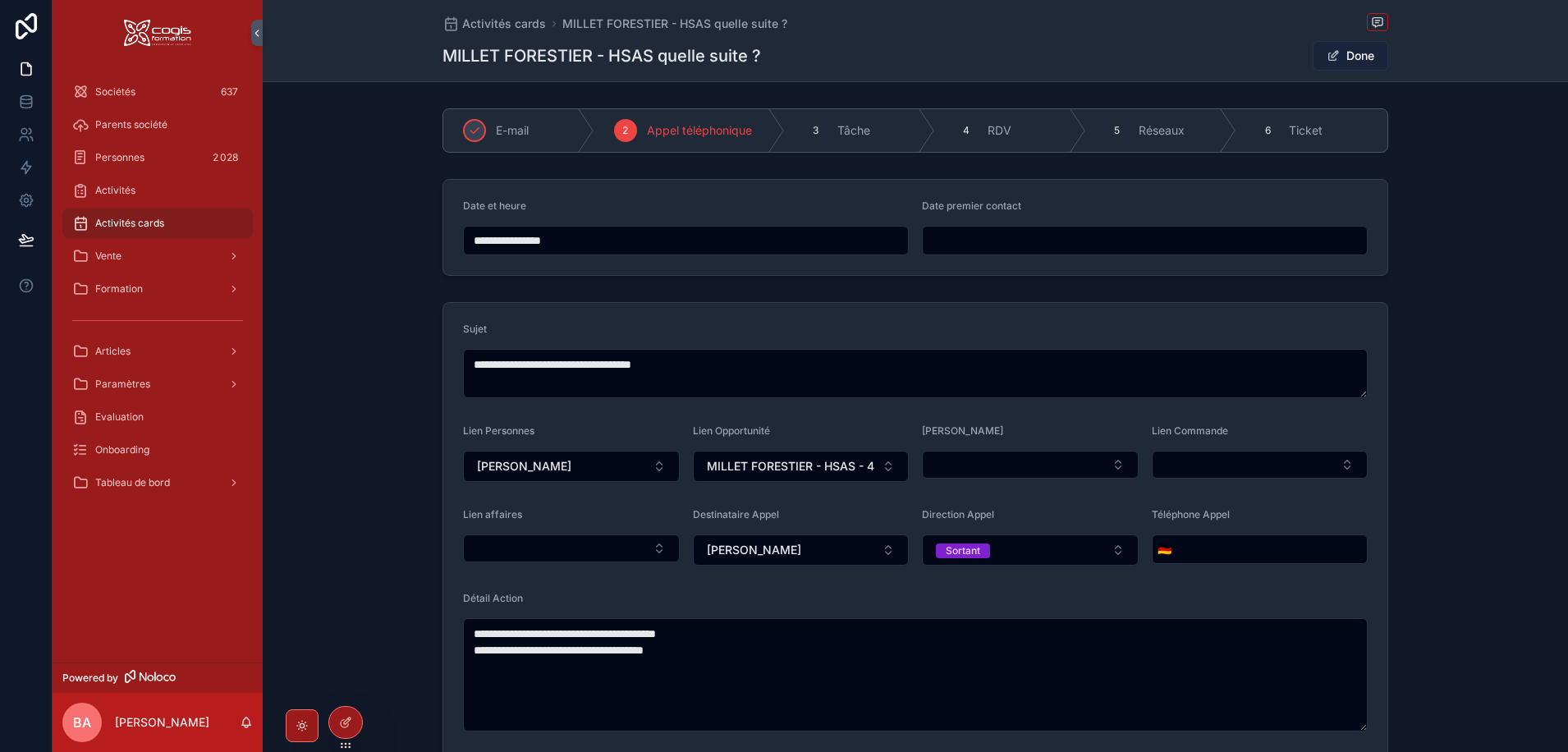
click at [1349, 53] on button "Done" at bounding box center [1350, 55] width 76 height 30
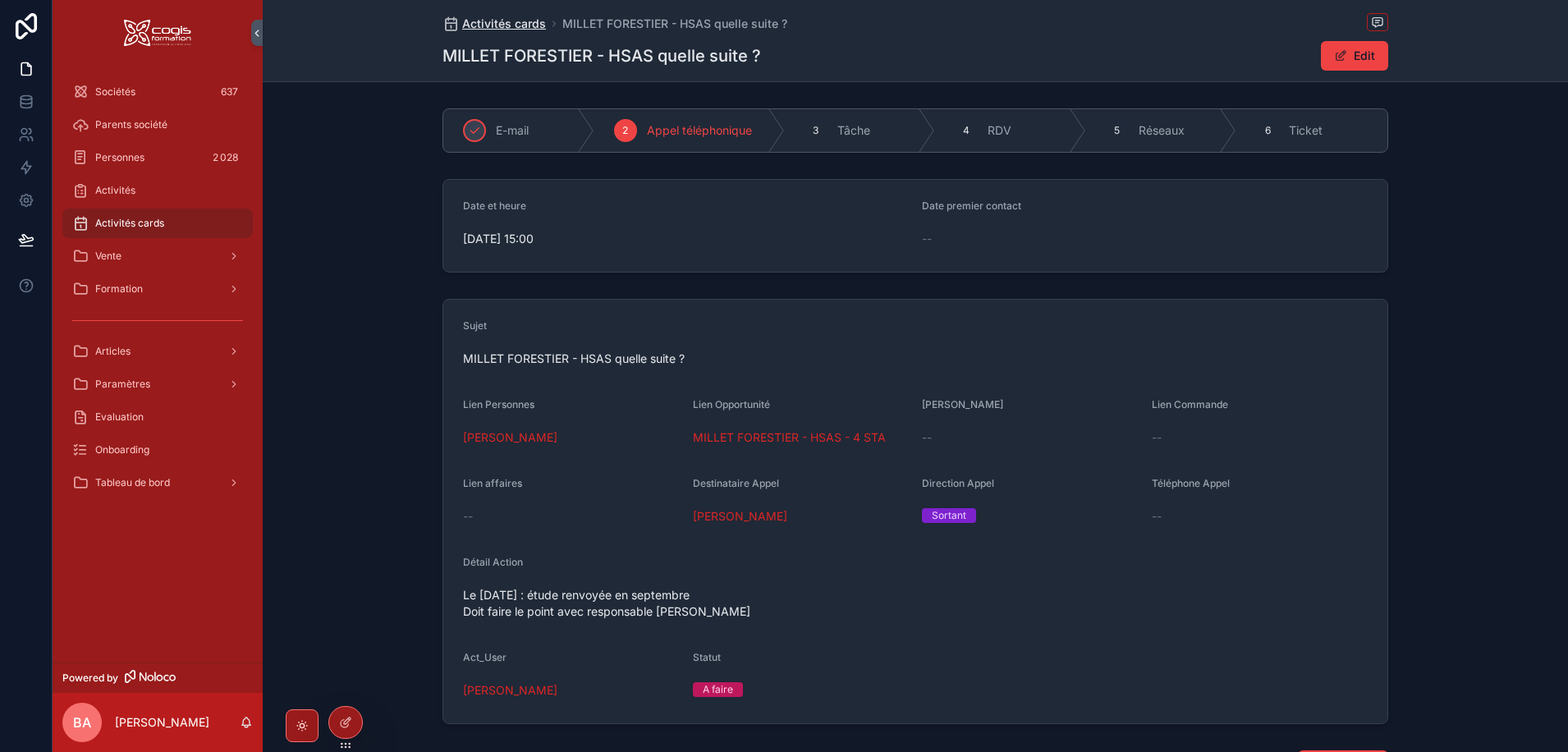
click at [501, 23] on span "Activités cards" at bounding box center [504, 23] width 83 height 16
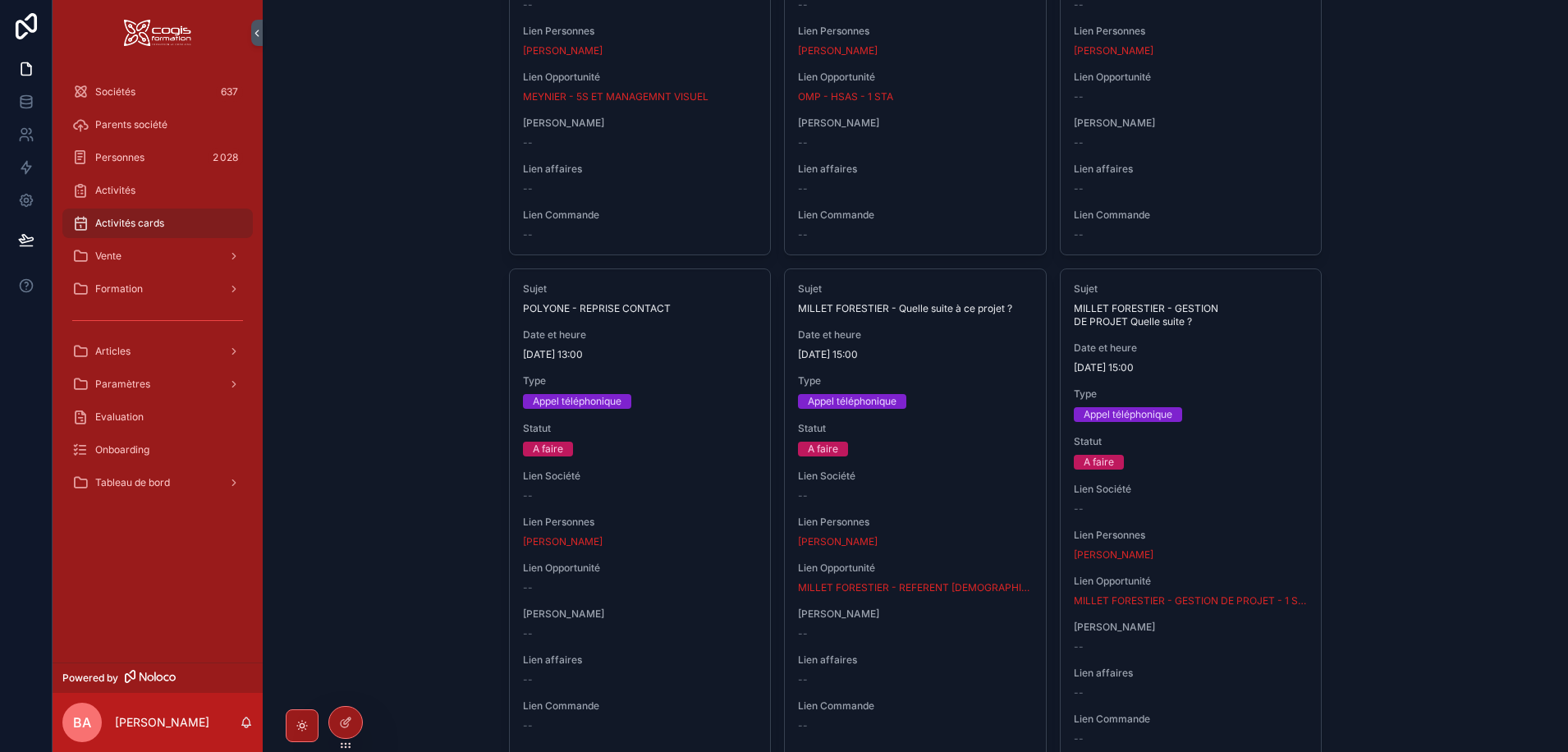
scroll to position [1150, 0]
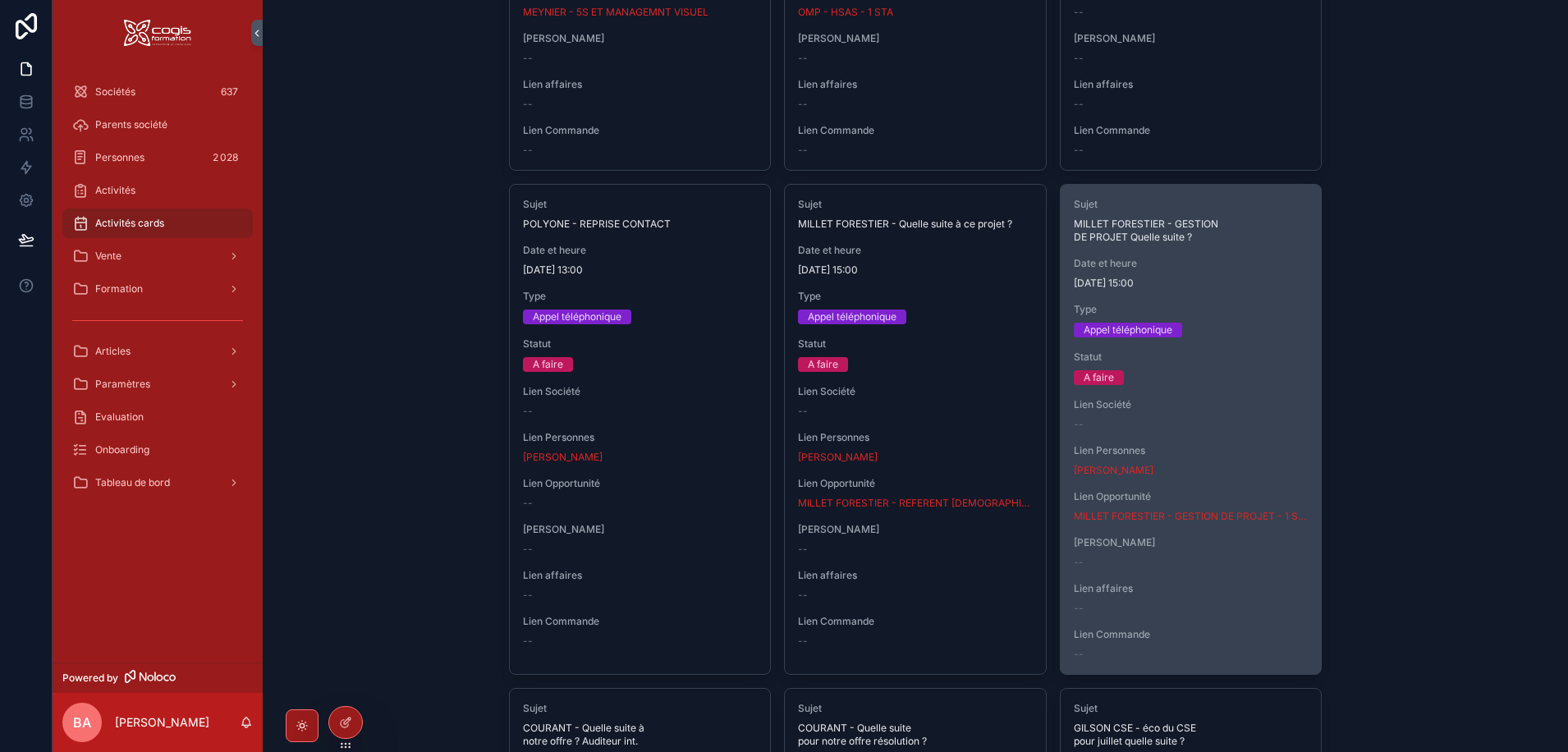
click at [1129, 226] on span "MILLET FORESTIER - GESTION DE PROJET Quelle suite ?" at bounding box center [1191, 231] width 235 height 26
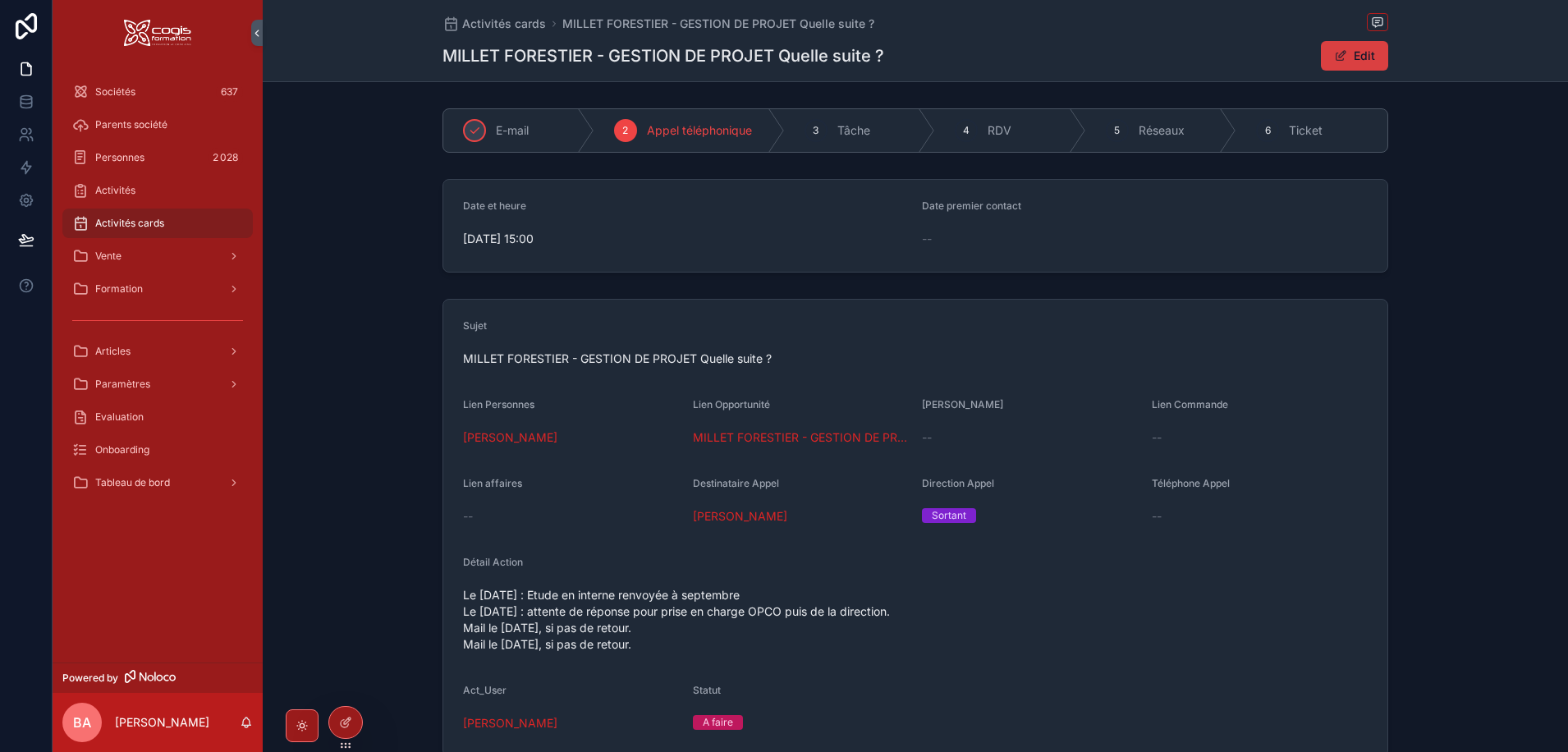
click at [1342, 53] on span "scrollable content" at bounding box center [1340, 55] width 13 height 13
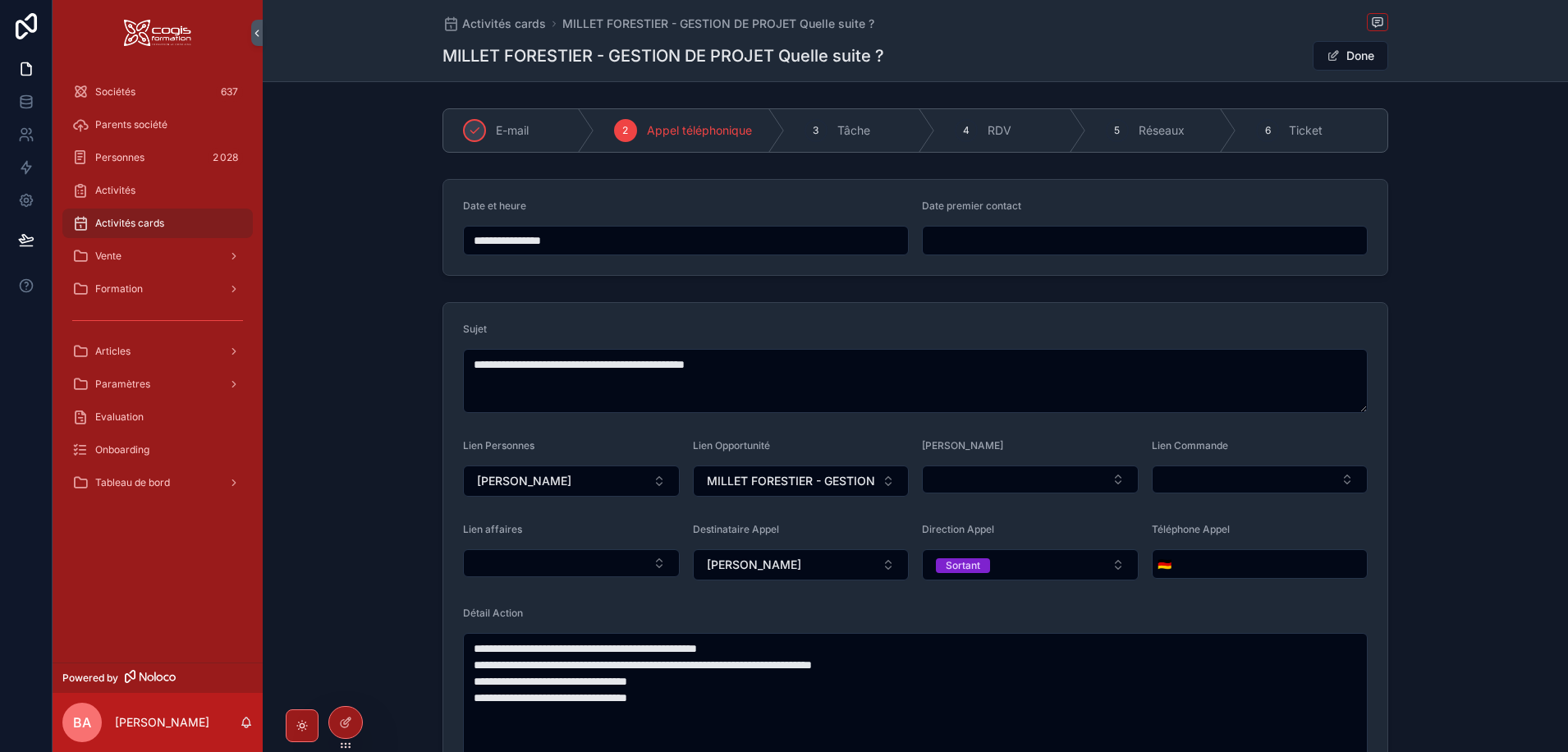
click at [554, 240] on input "**********" at bounding box center [686, 240] width 444 height 23
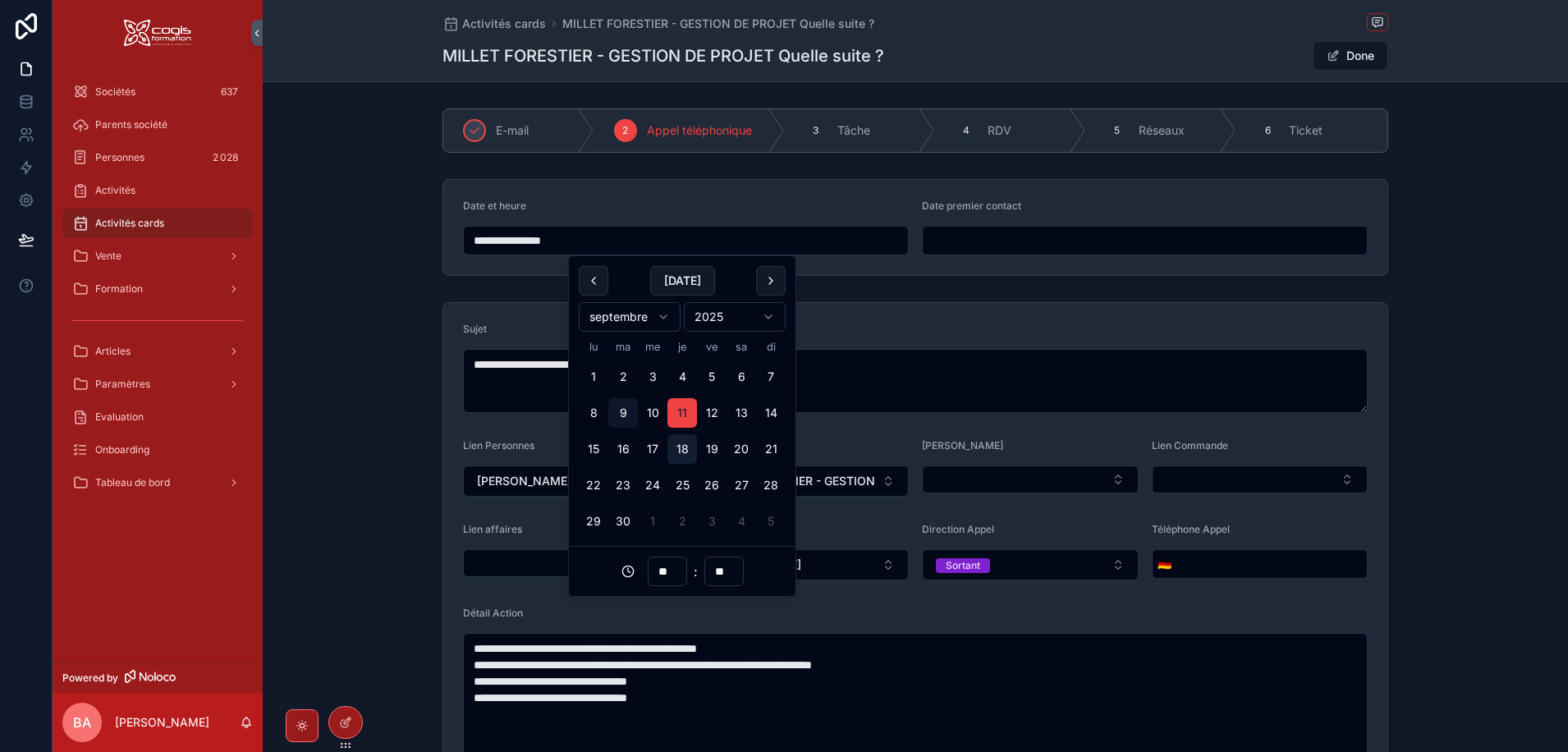
click at [680, 449] on button "18" at bounding box center [682, 449] width 30 height 30
type input "**********"
click at [1344, 54] on button "Done" at bounding box center [1350, 55] width 76 height 30
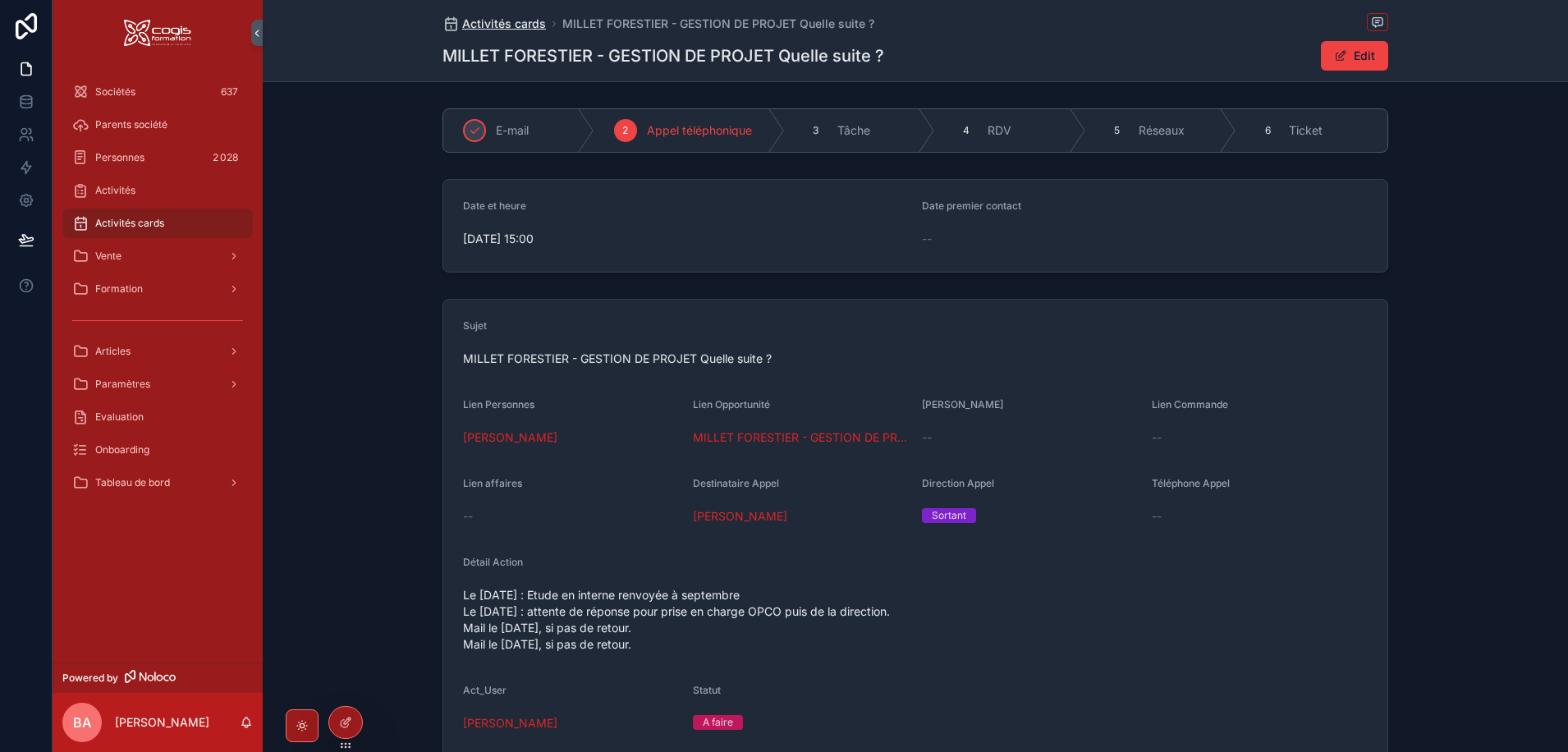
click at [490, 22] on span "Activités cards" at bounding box center [504, 23] width 83 height 16
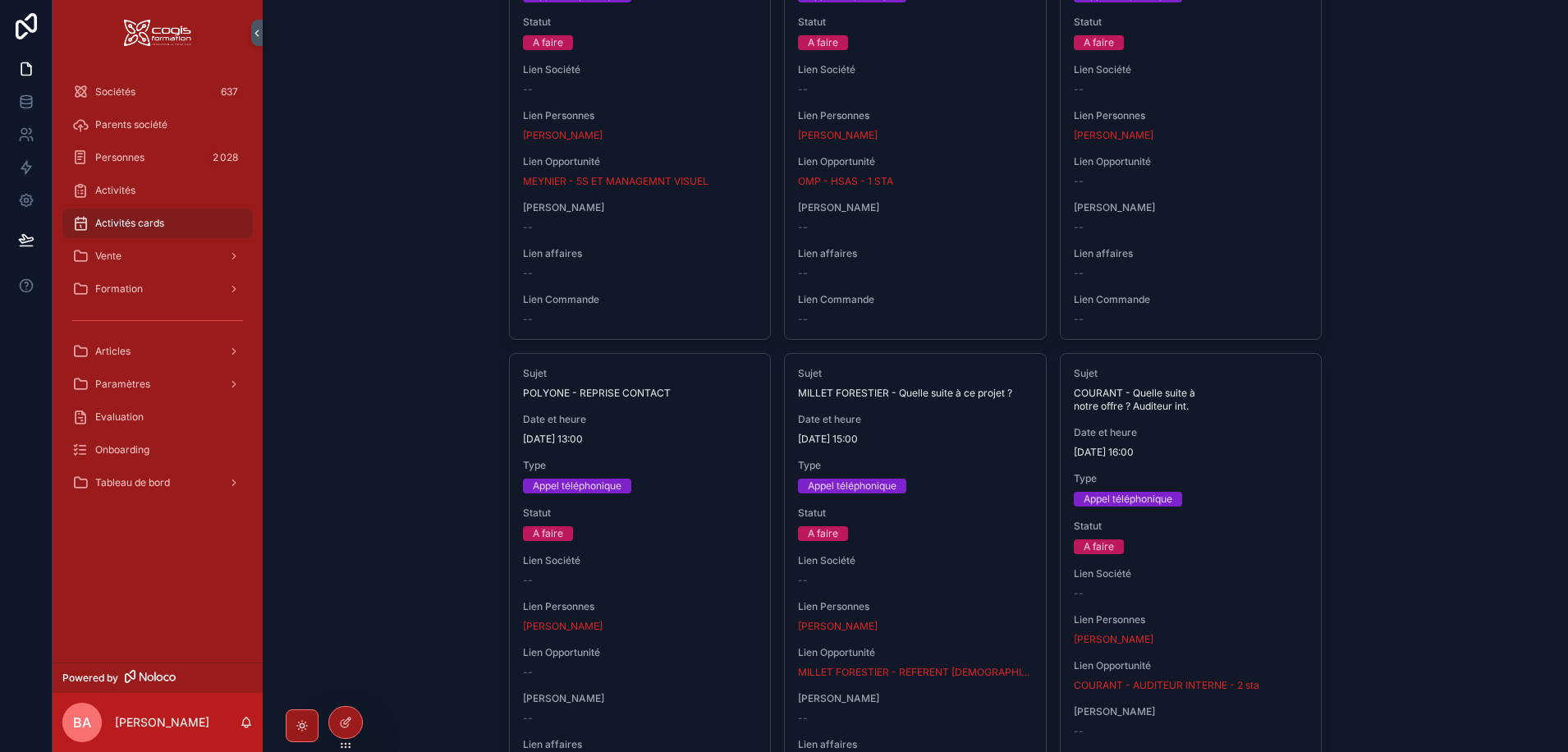
scroll to position [985, 0]
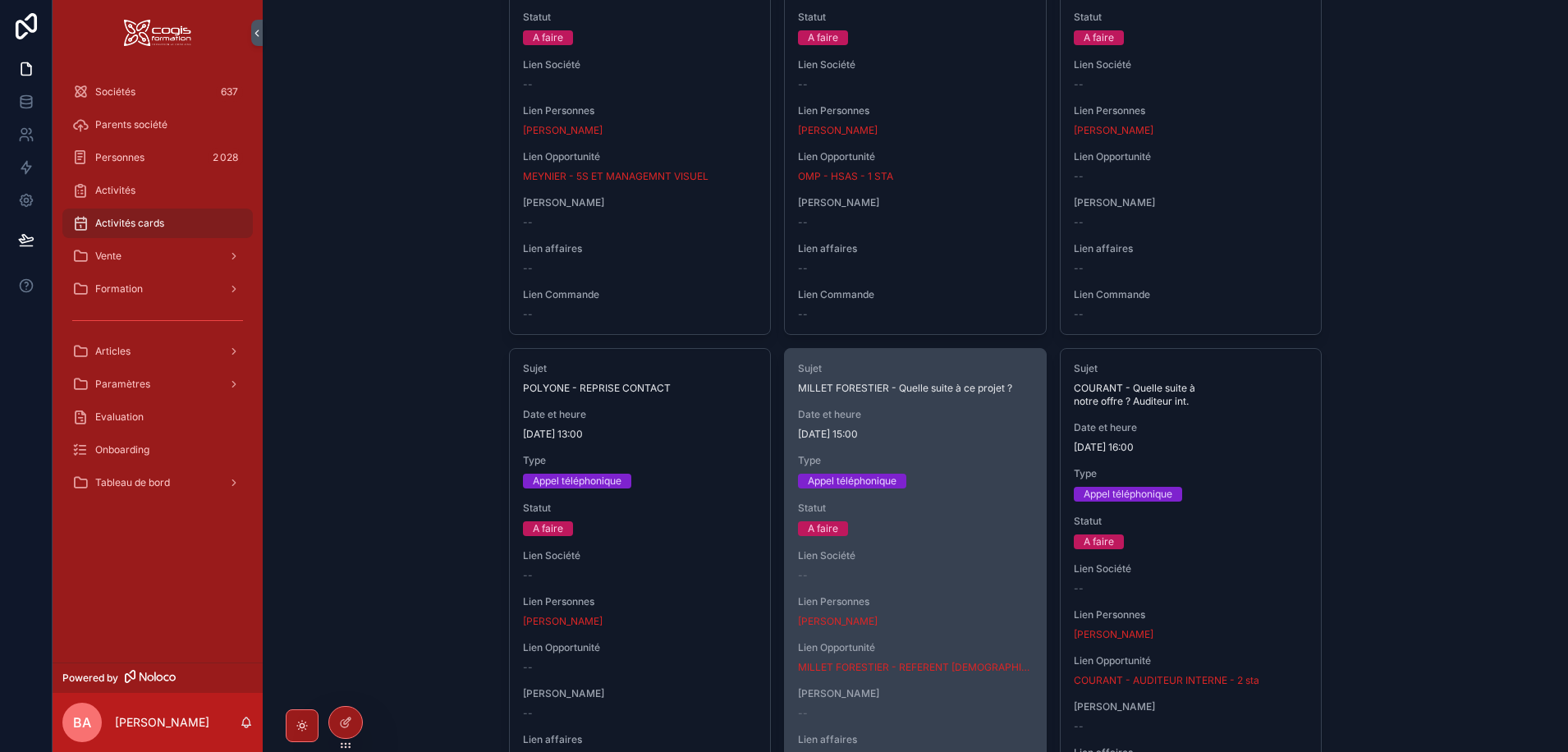
click at [949, 384] on span "MILLET FORESTIER - Quelle suite à ce projet ?" at bounding box center [915, 387] width 235 height 13
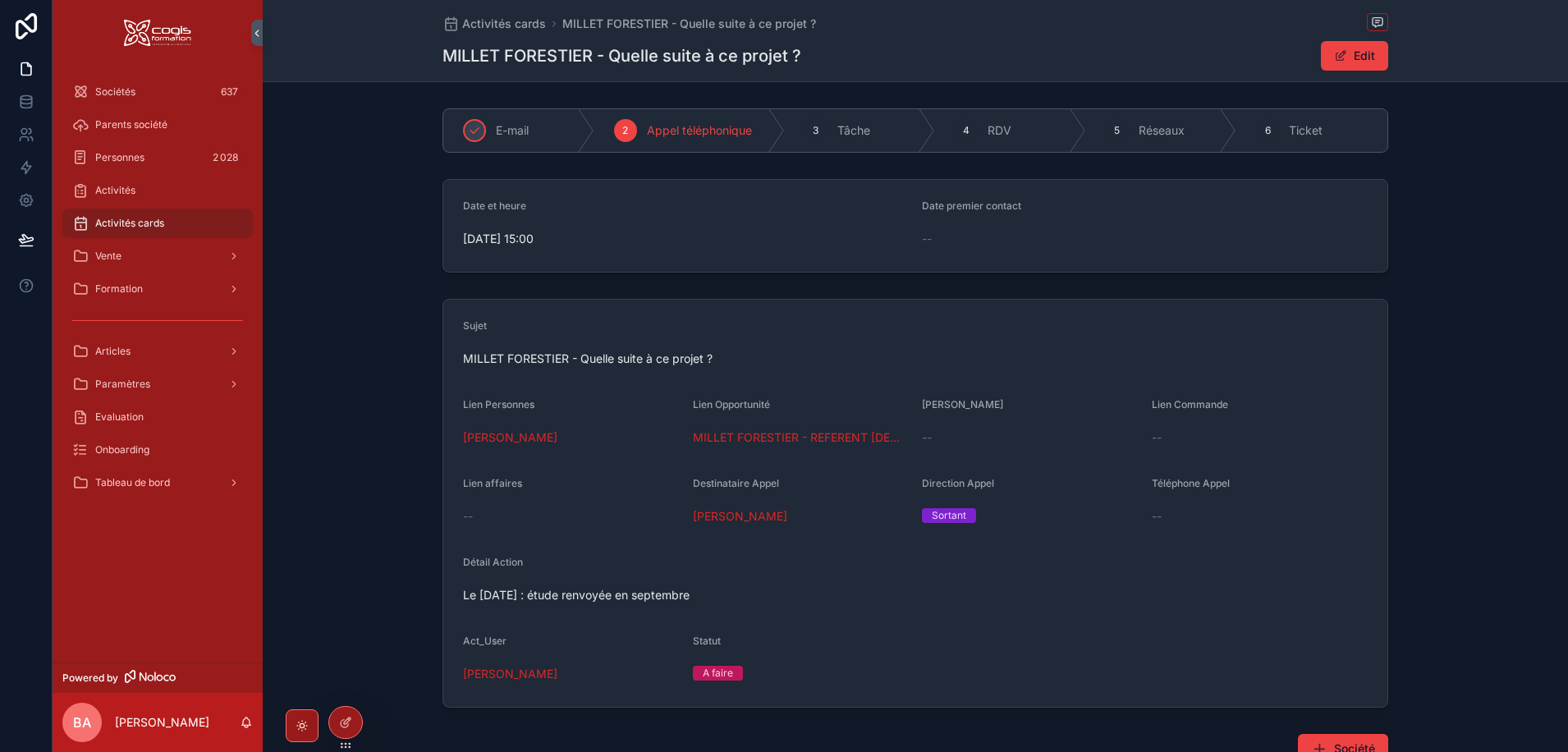
drag, startPoint x: 1349, startPoint y: 53, endPoint x: 1222, endPoint y: 102, distance: 136.1
click at [1349, 52] on button "Edit" at bounding box center [1354, 55] width 67 height 30
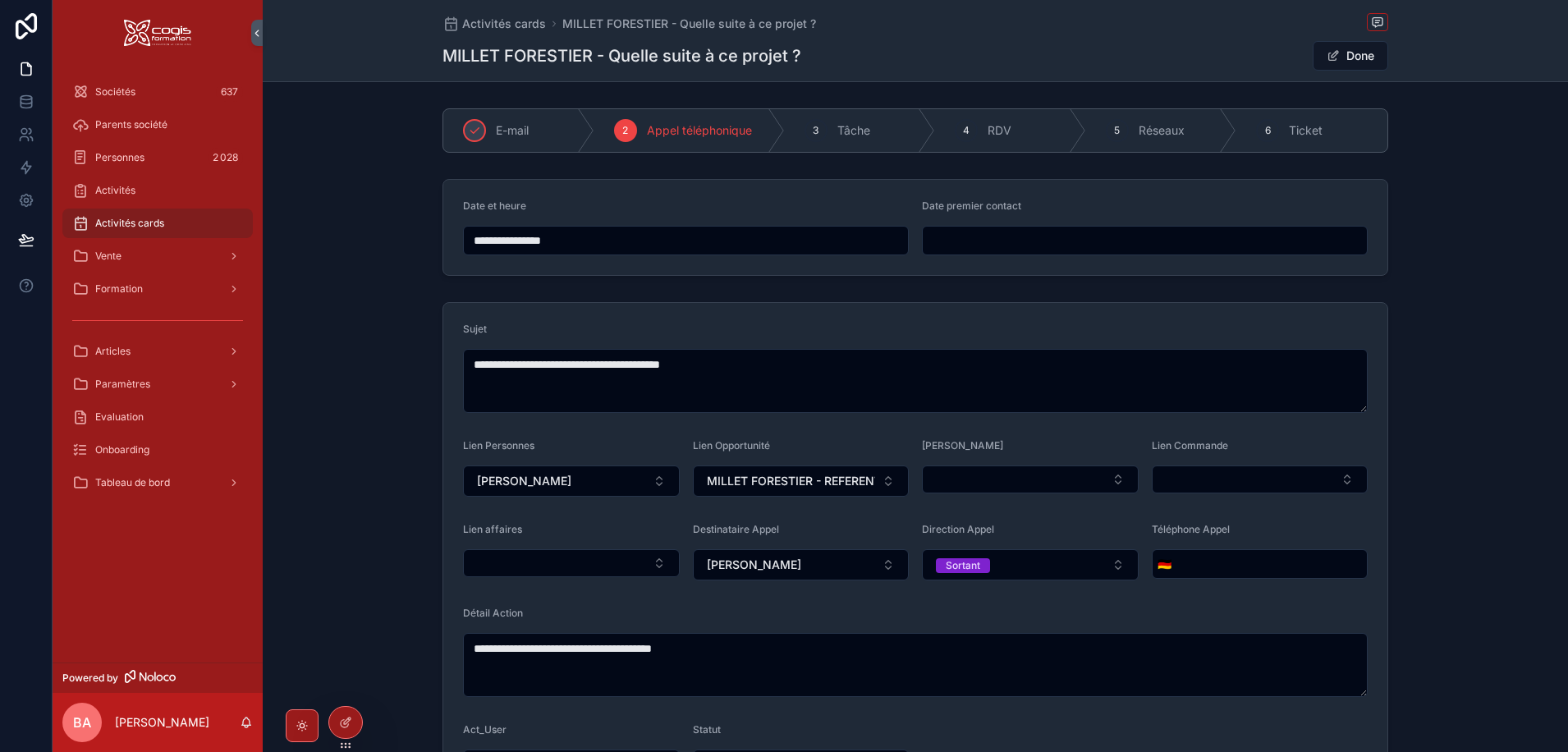
click at [494, 241] on input "**********" at bounding box center [686, 240] width 444 height 23
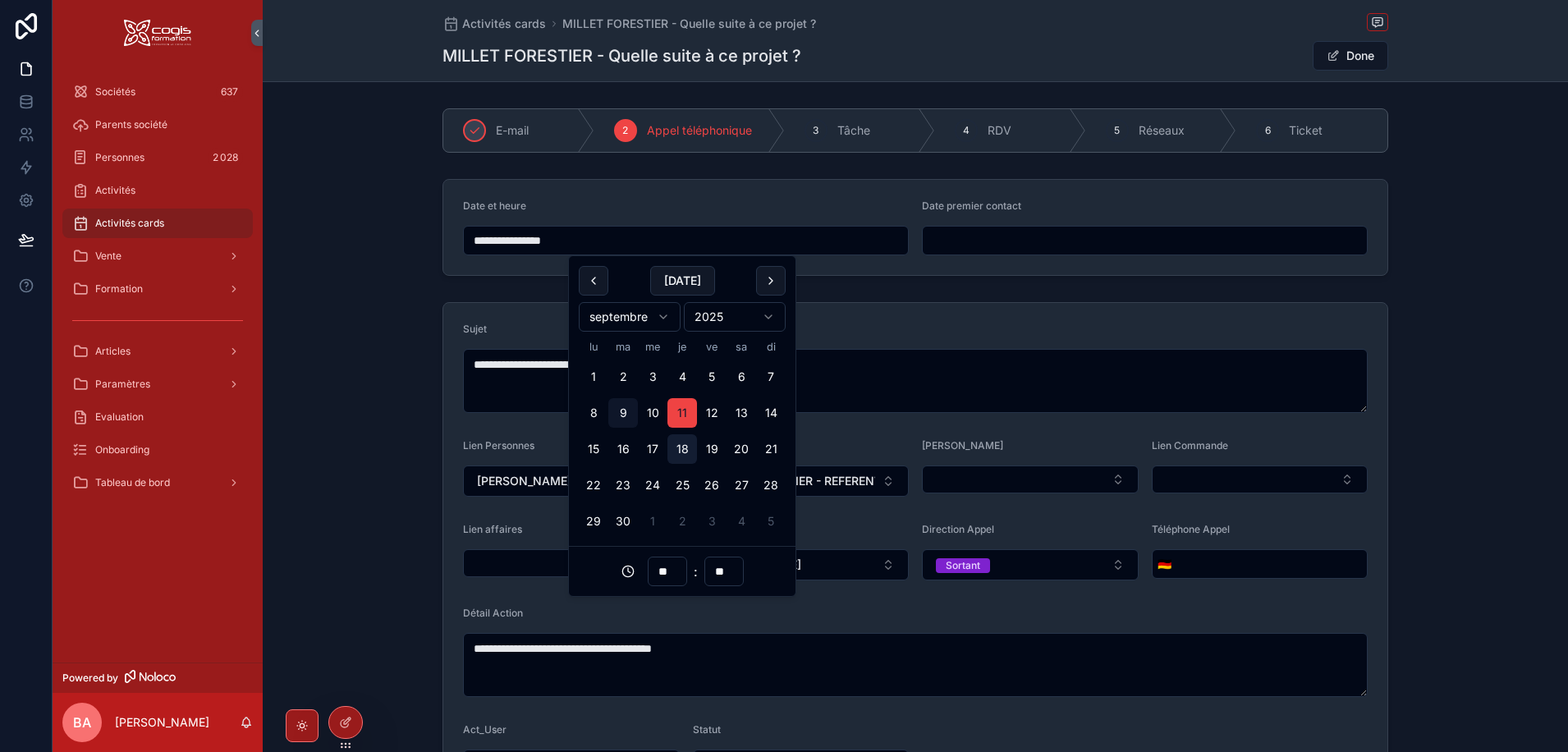
click at [677, 447] on button "18" at bounding box center [682, 449] width 30 height 30
type input "**********"
click at [1429, 142] on div "E-mail 2 Appel téléphonique 3 Tâche 4 RDV 5 Réseaux 6 Ticket" at bounding box center [915, 130] width 1305 height 57
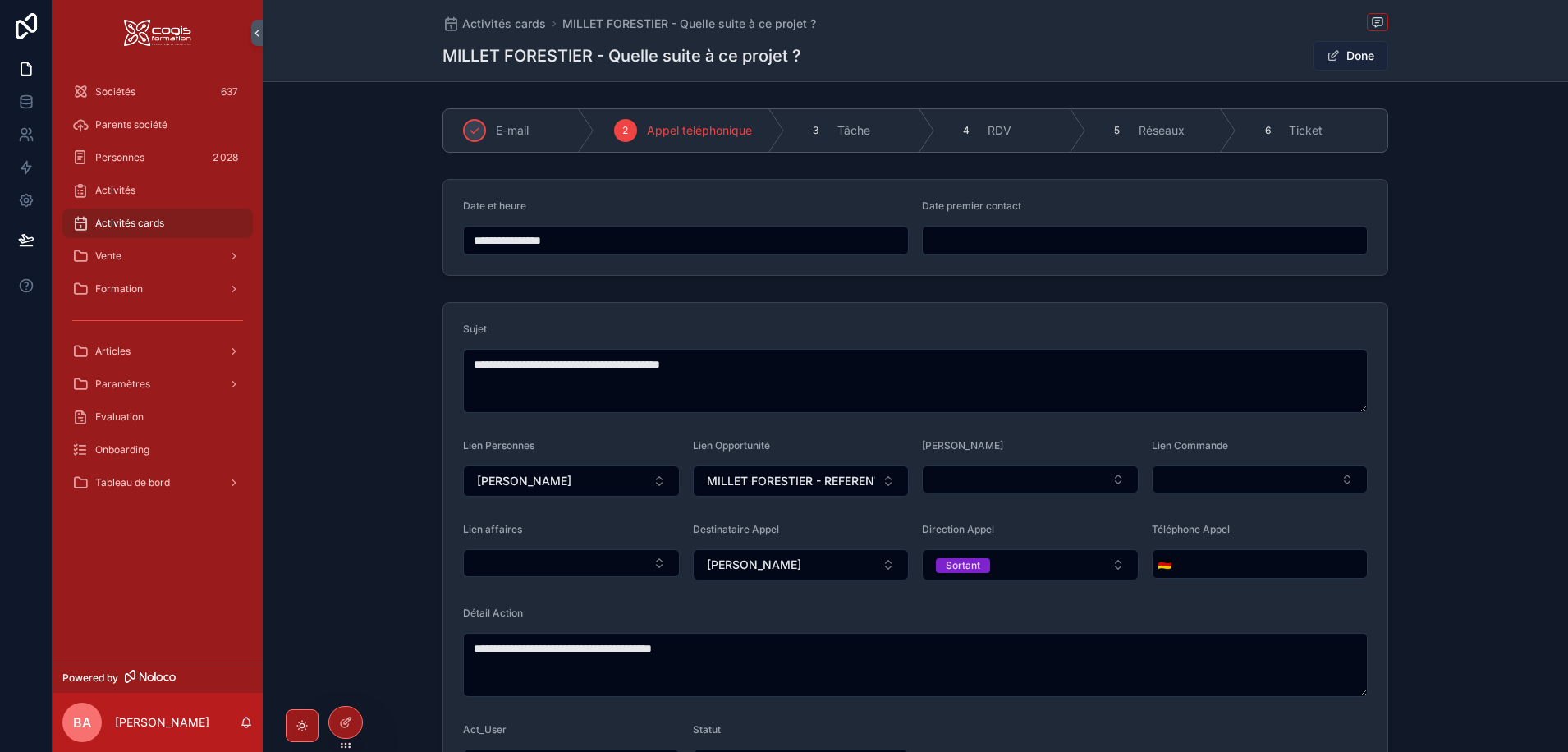
click at [1355, 55] on button "Done" at bounding box center [1350, 55] width 76 height 30
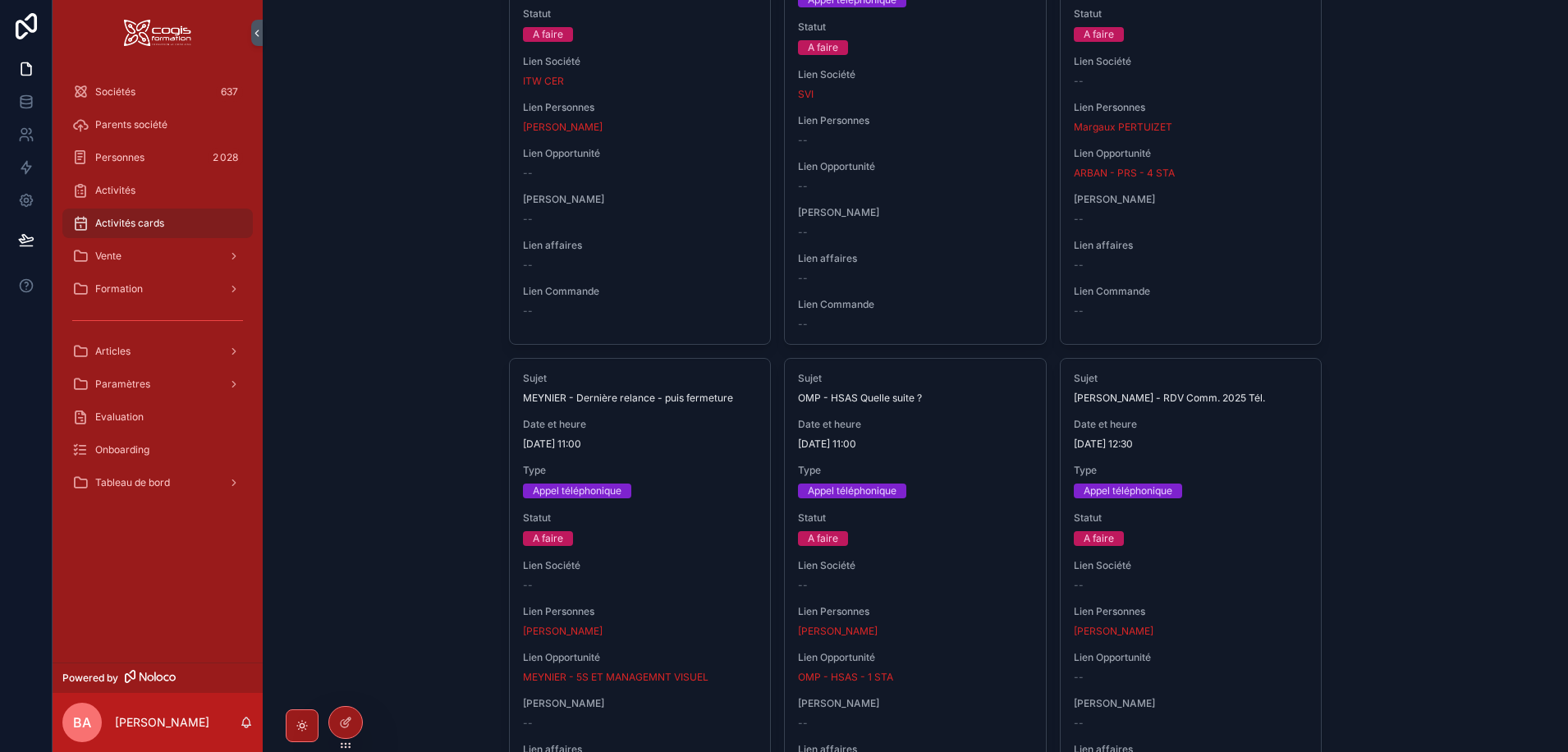
scroll to position [575, 0]
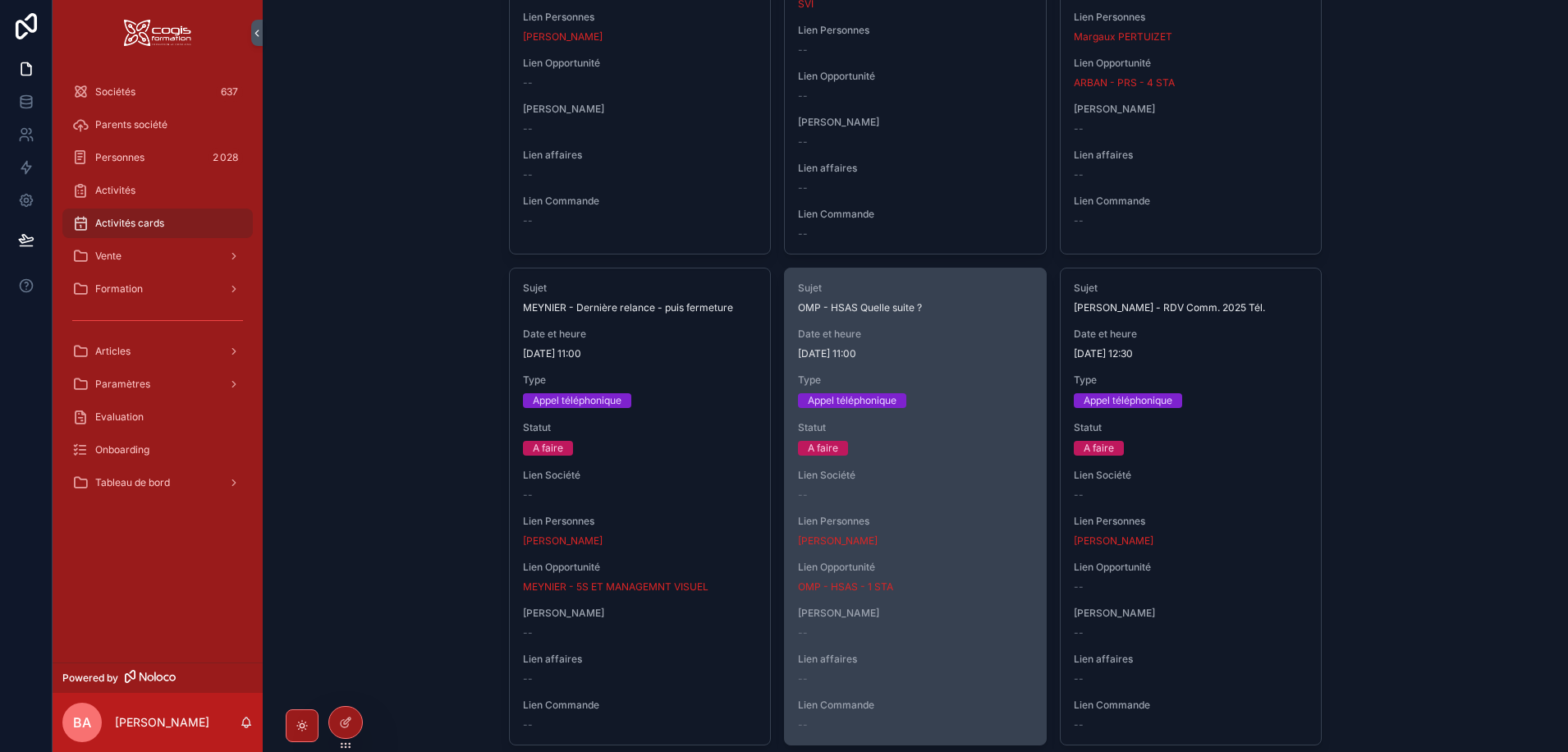
click at [958, 331] on span "Date et heure" at bounding box center [915, 334] width 235 height 13
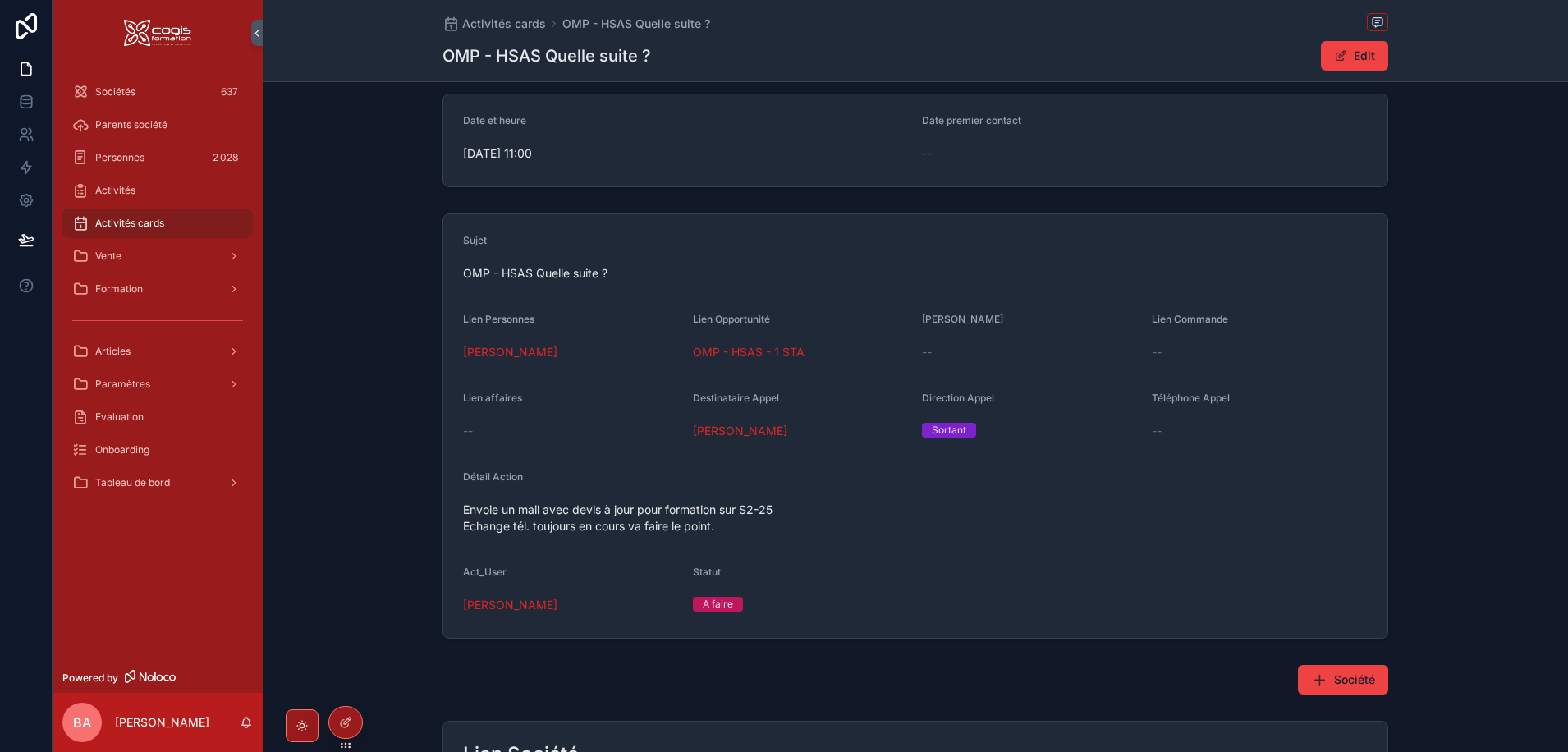
scroll to position [82, 0]
click at [705, 606] on div "A faire" at bounding box center [718, 607] width 31 height 14
click at [1375, 49] on button "Edit" at bounding box center [1354, 55] width 67 height 30
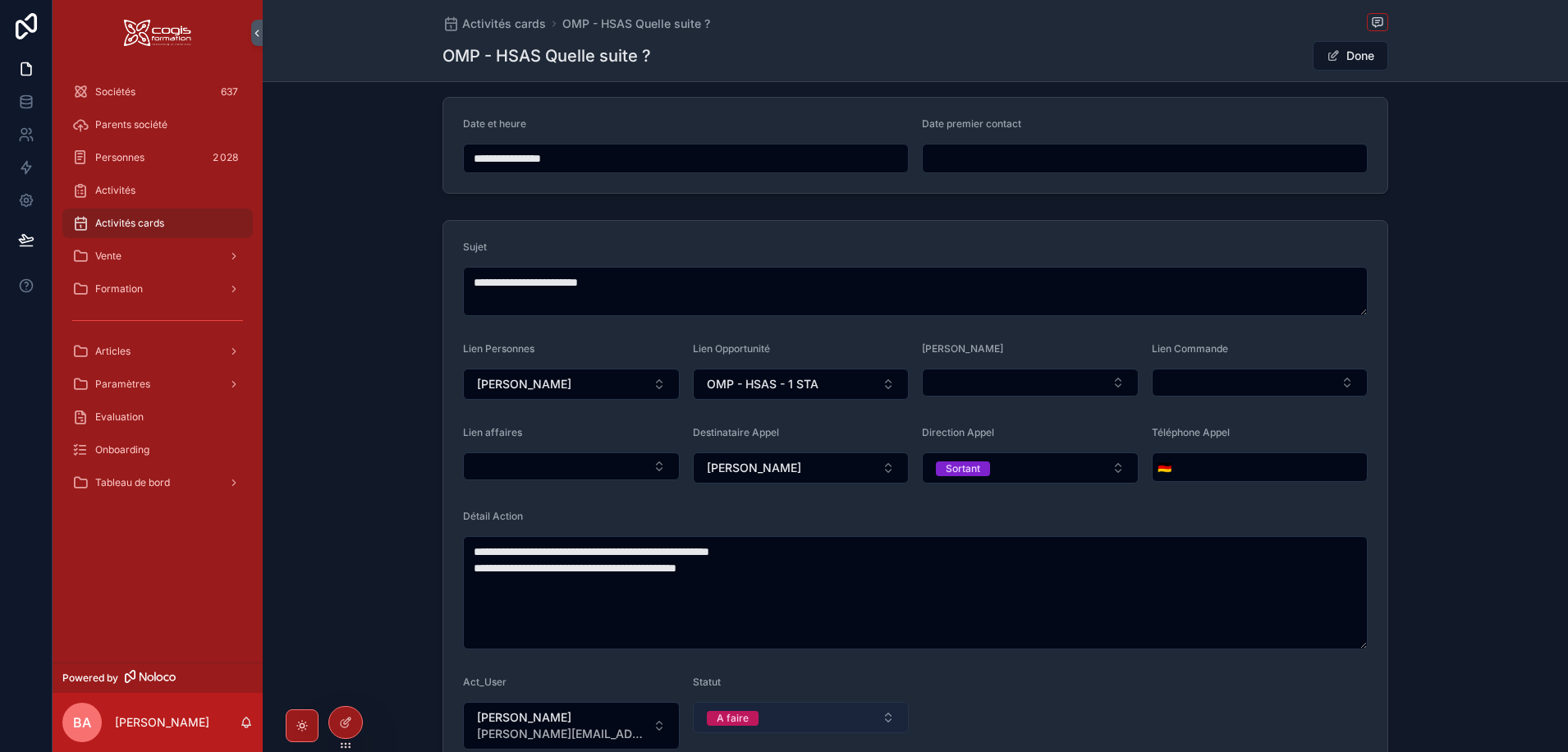
click at [887, 709] on button "A faire" at bounding box center [801, 717] width 217 height 32
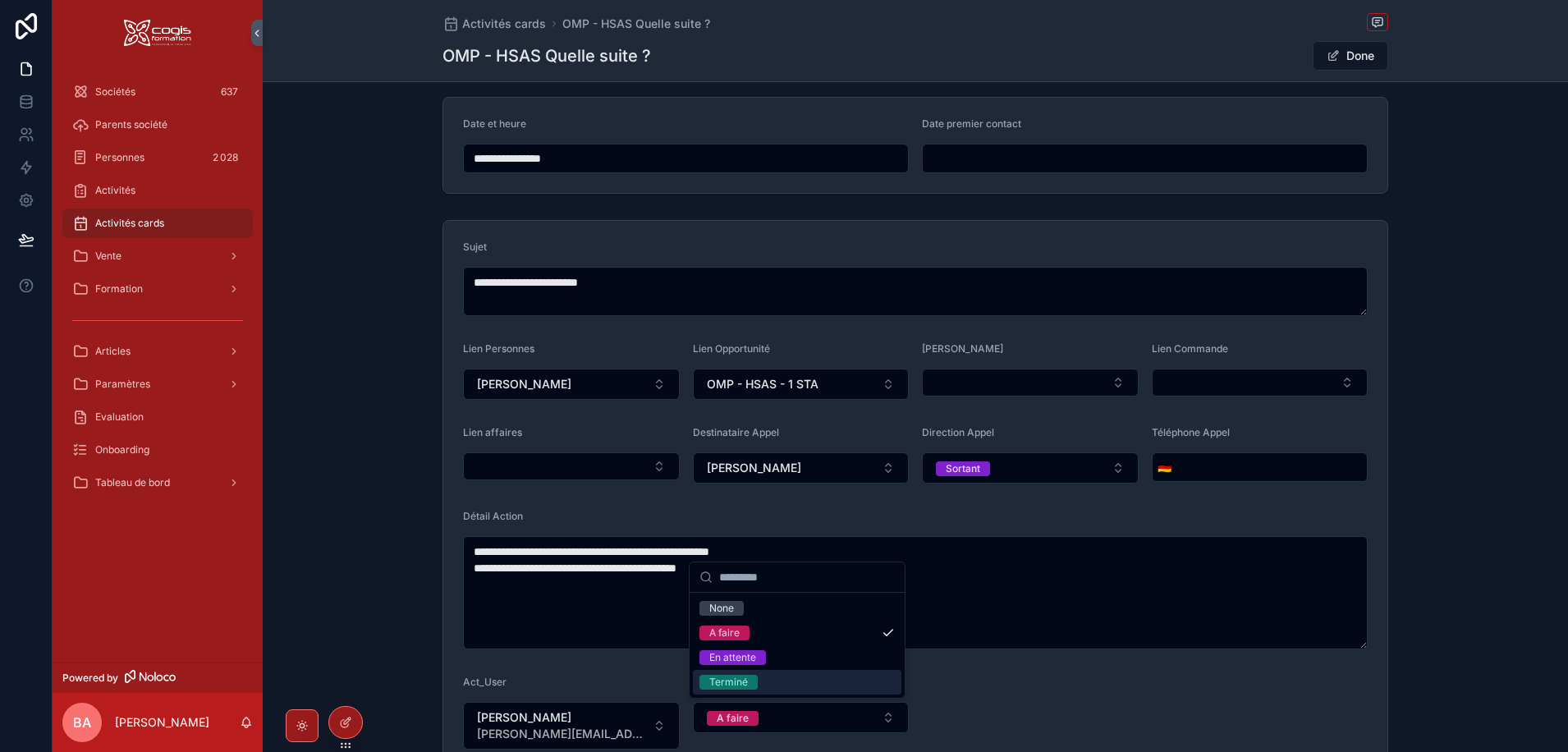
click at [747, 685] on div "Terminé" at bounding box center [728, 682] width 38 height 14
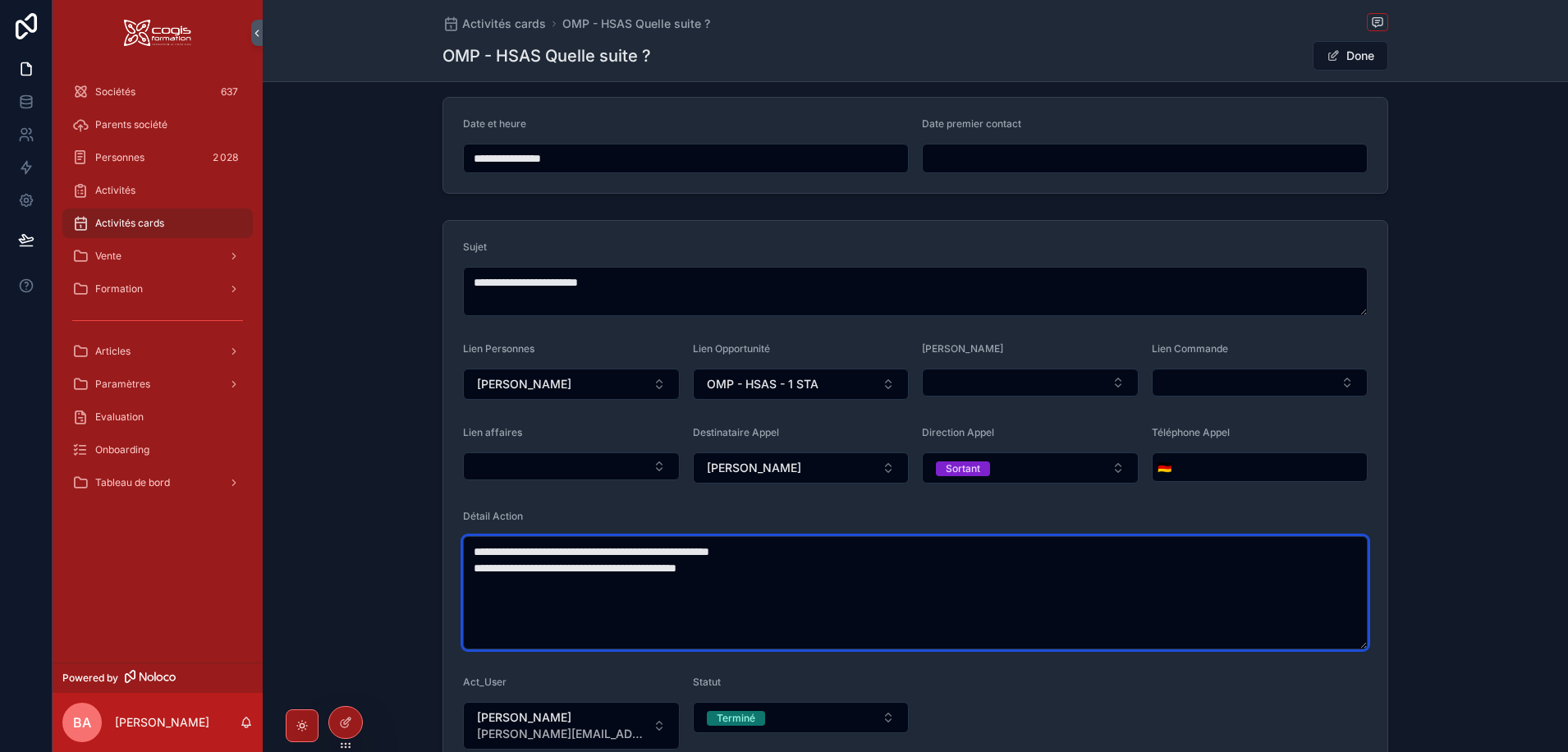
click at [467, 547] on textarea "**********" at bounding box center [915, 593] width 905 height 113
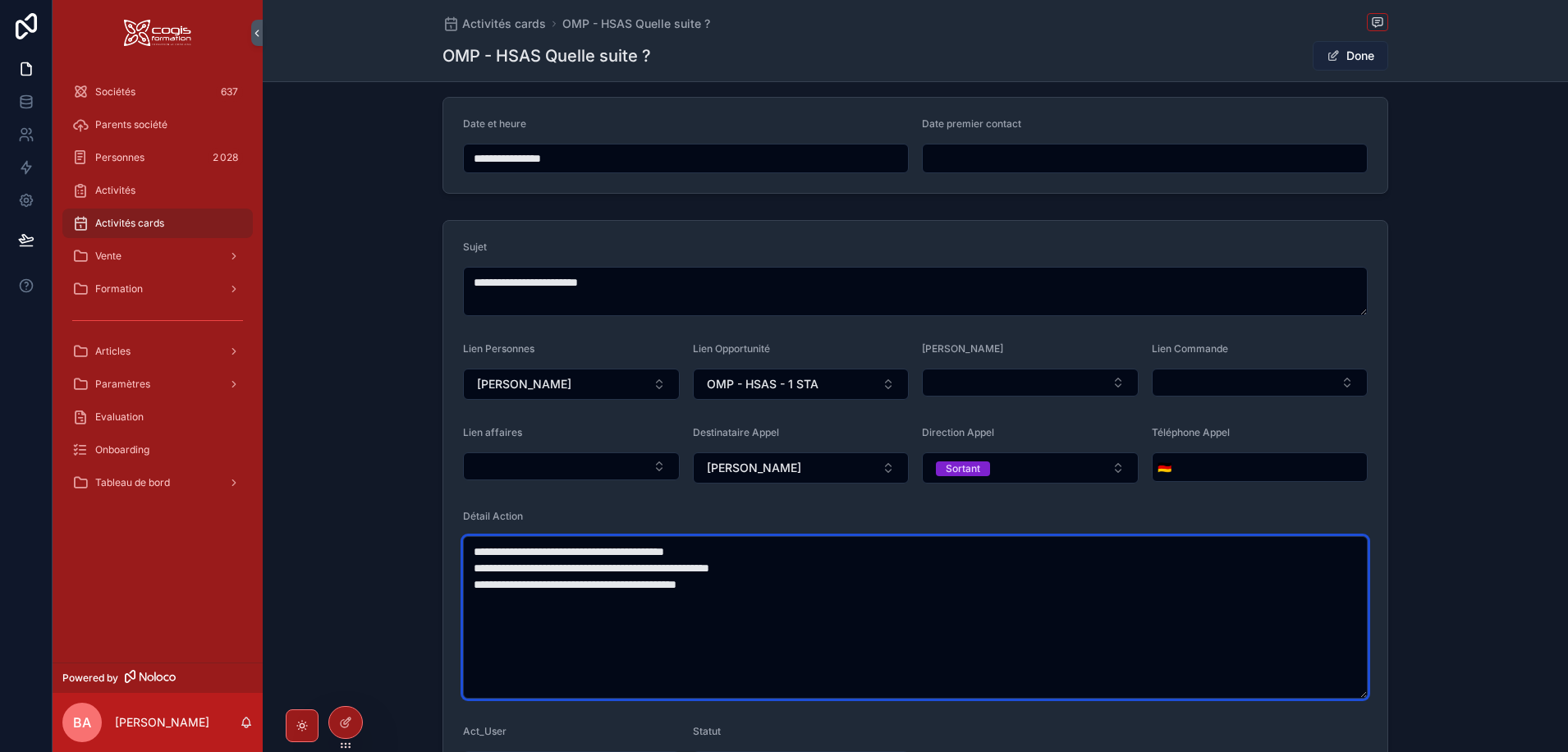
type textarea "**********"
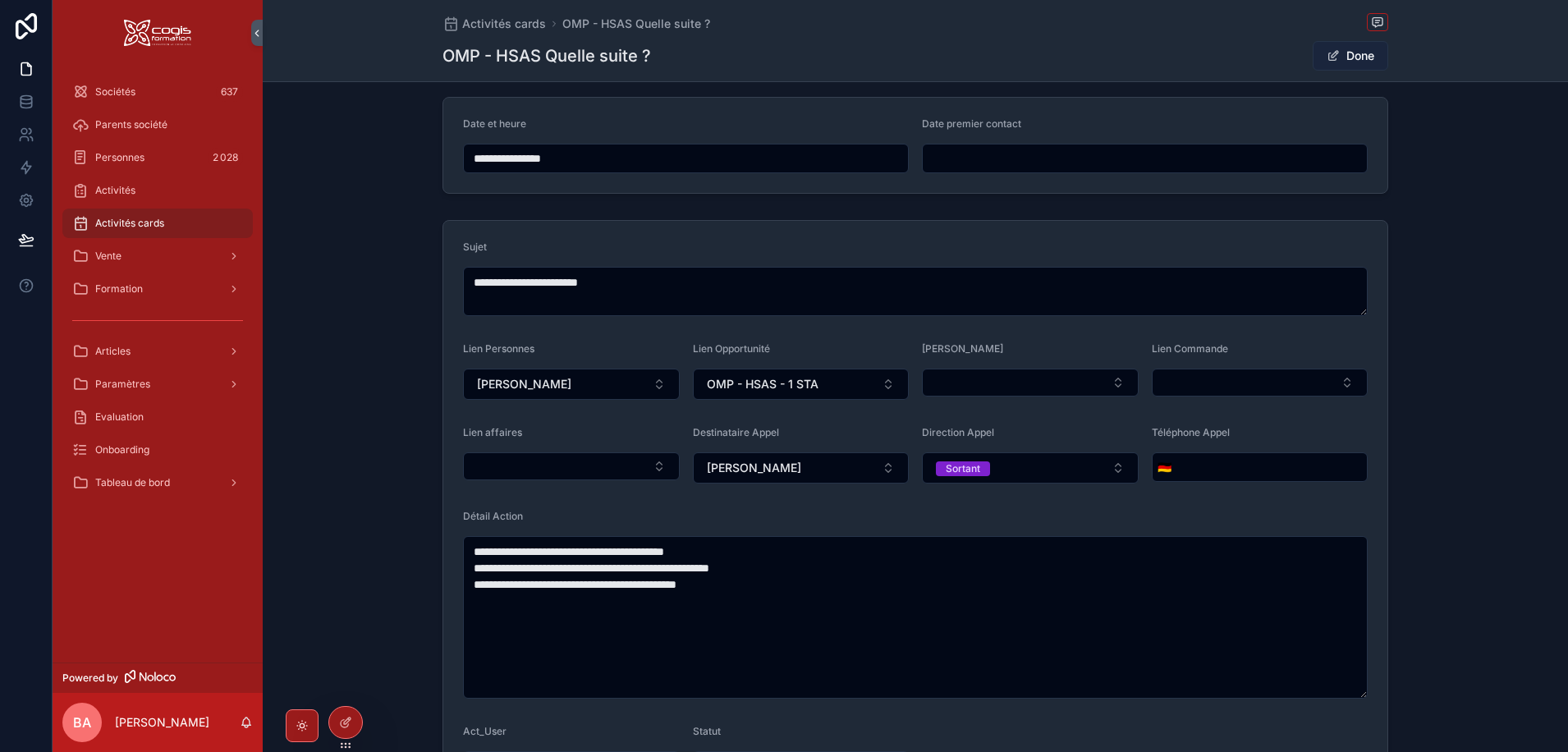
click at [1353, 51] on button "Done" at bounding box center [1350, 55] width 76 height 30
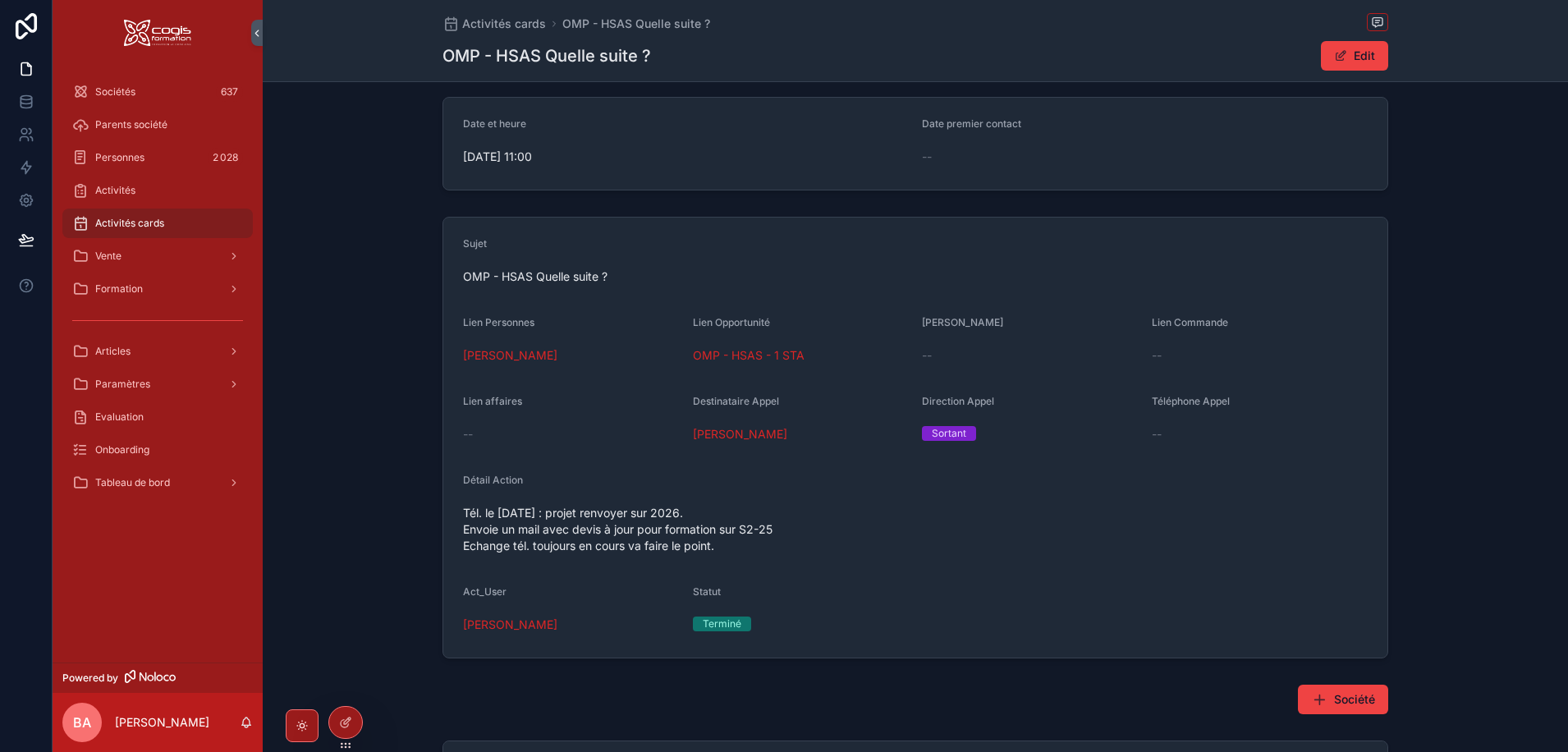
drag, startPoint x: 487, startPoint y: 23, endPoint x: 477, endPoint y: 37, distance: 17.2
click at [487, 23] on span "Activités cards" at bounding box center [504, 23] width 83 height 16
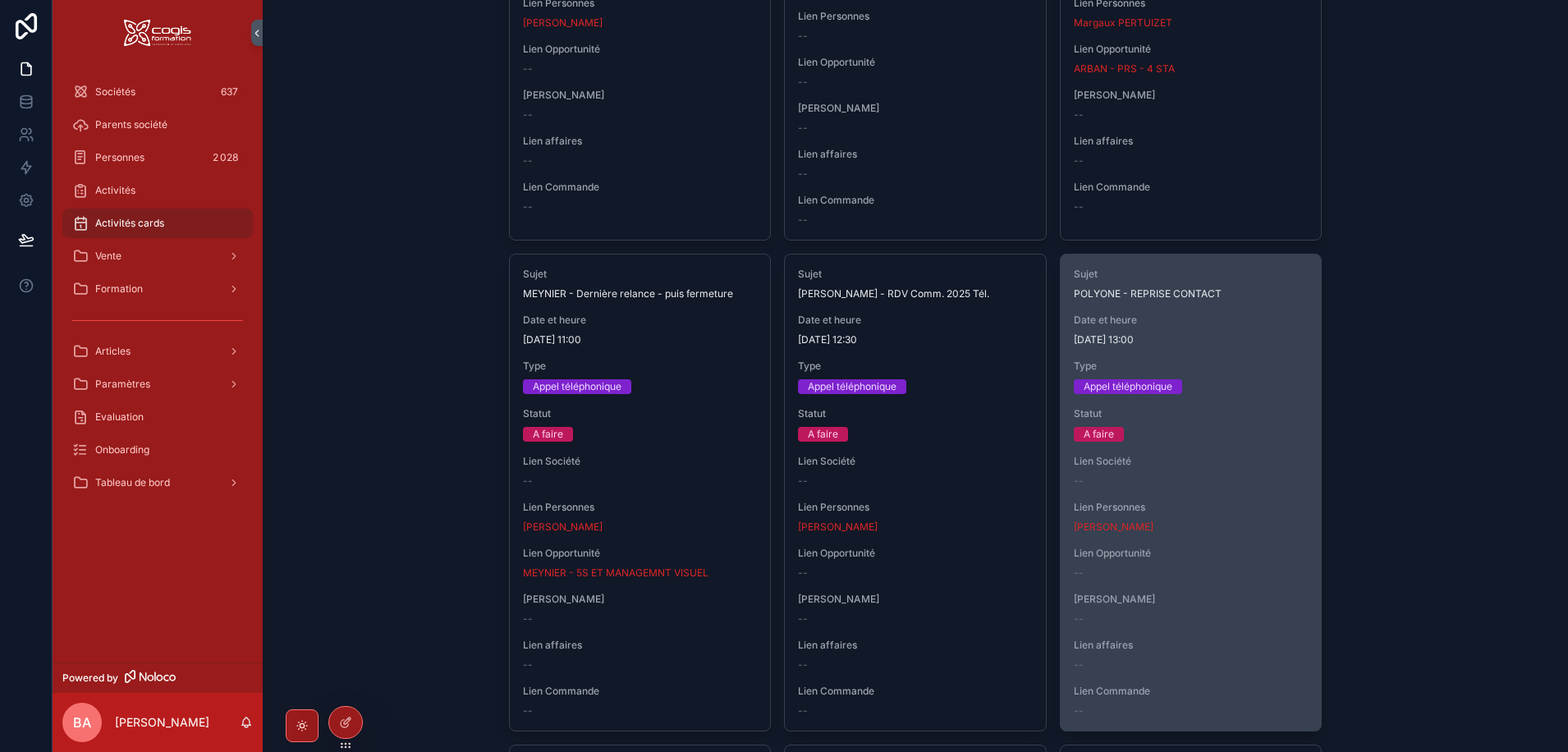
scroll to position [657, 0]
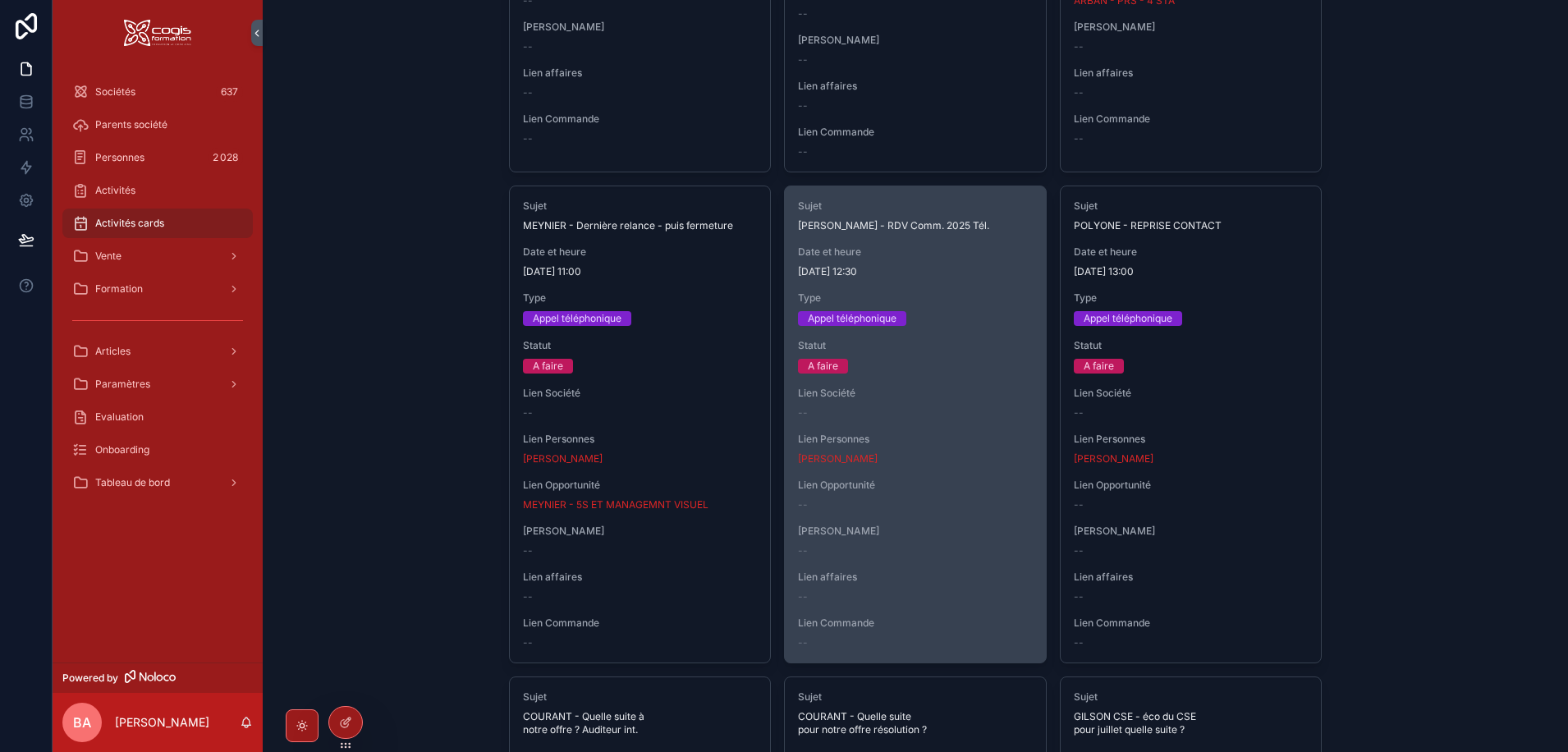
click at [964, 280] on div "Sujet TERRA FLORA - RDV Comm. 2025 Tél. Date et heure 11/09/2025 12:30 Type App…" at bounding box center [915, 424] width 261 height 476
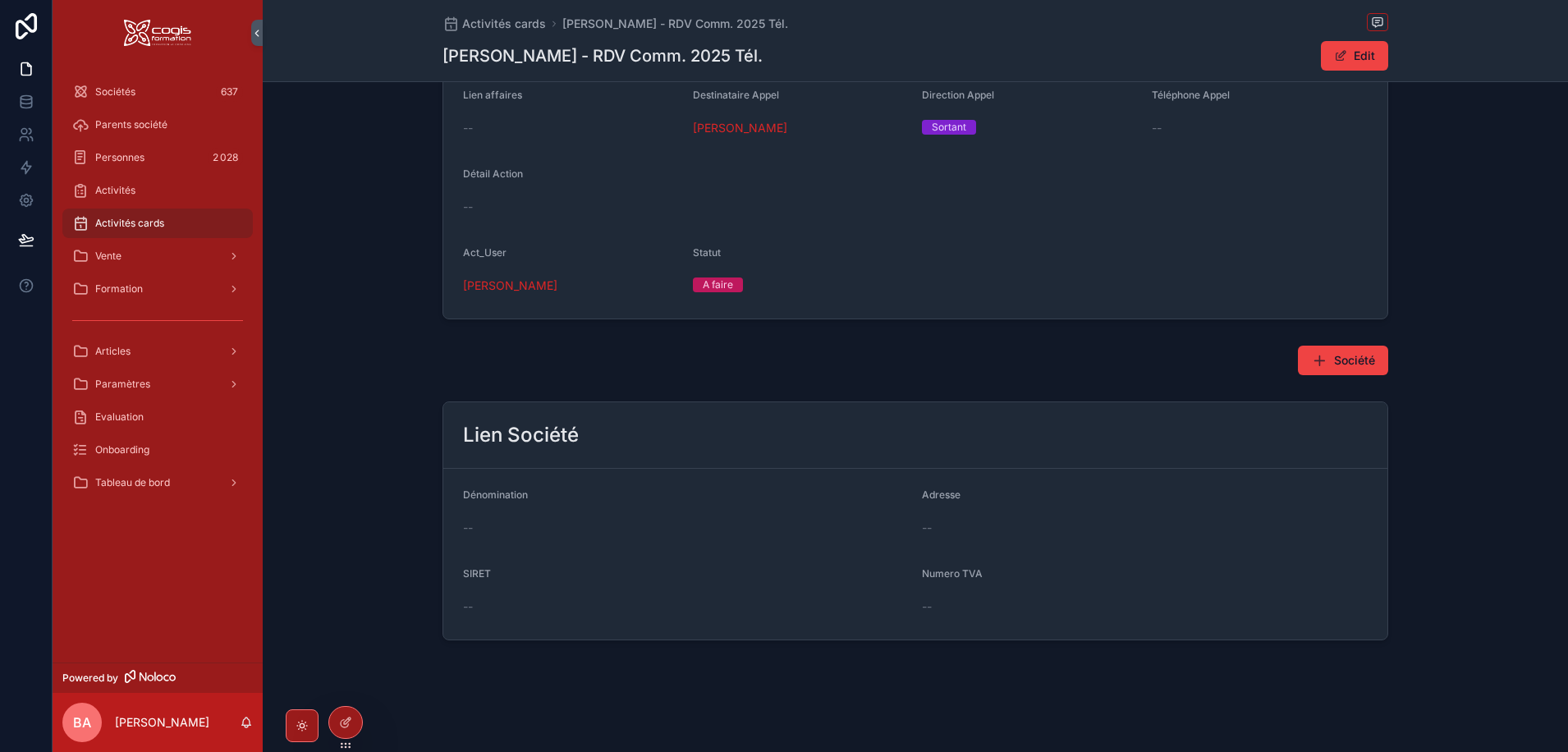
scroll to position [388, 0]
drag, startPoint x: 778, startPoint y: 339, endPoint x: 767, endPoint y: 338, distance: 11.0
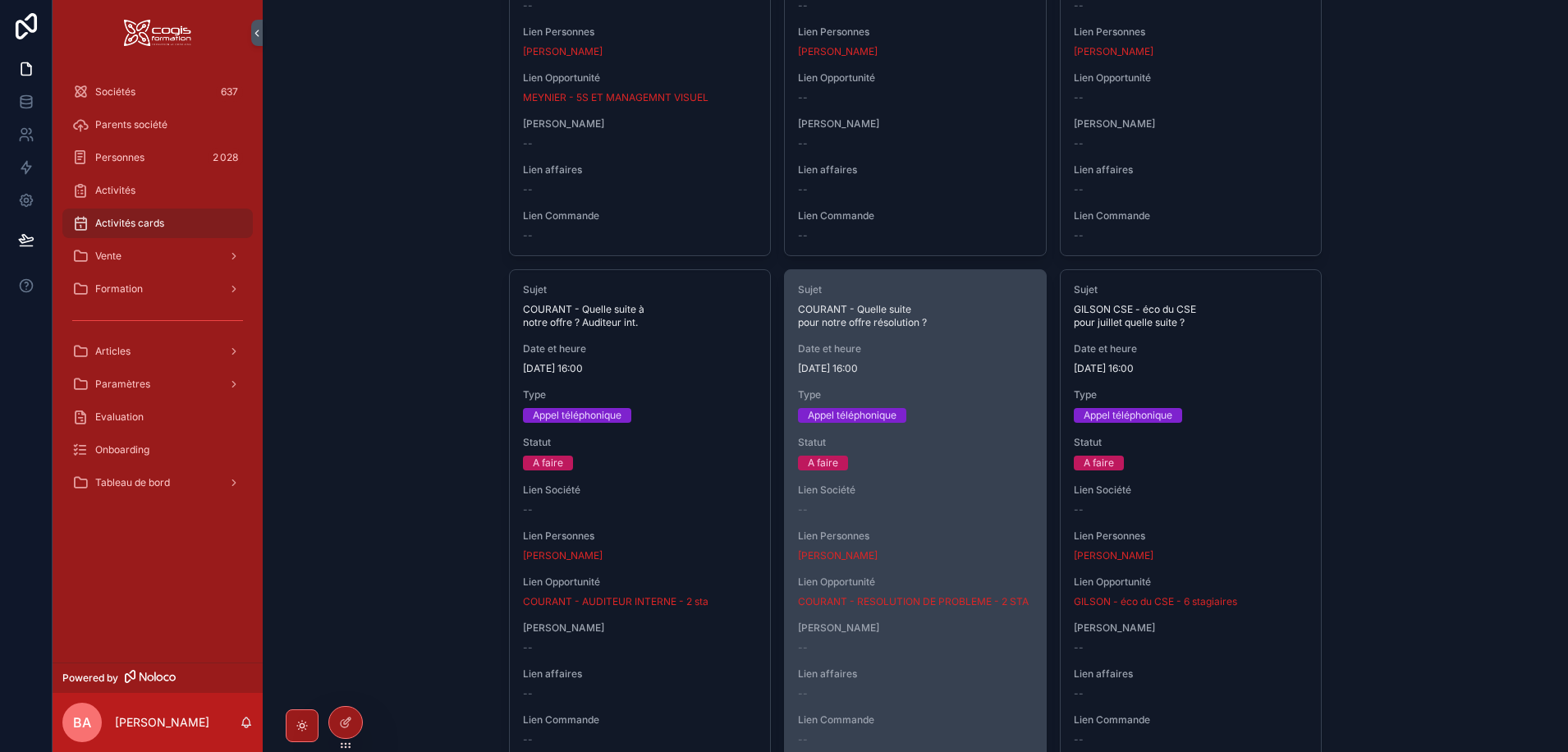
scroll to position [1068, 0]
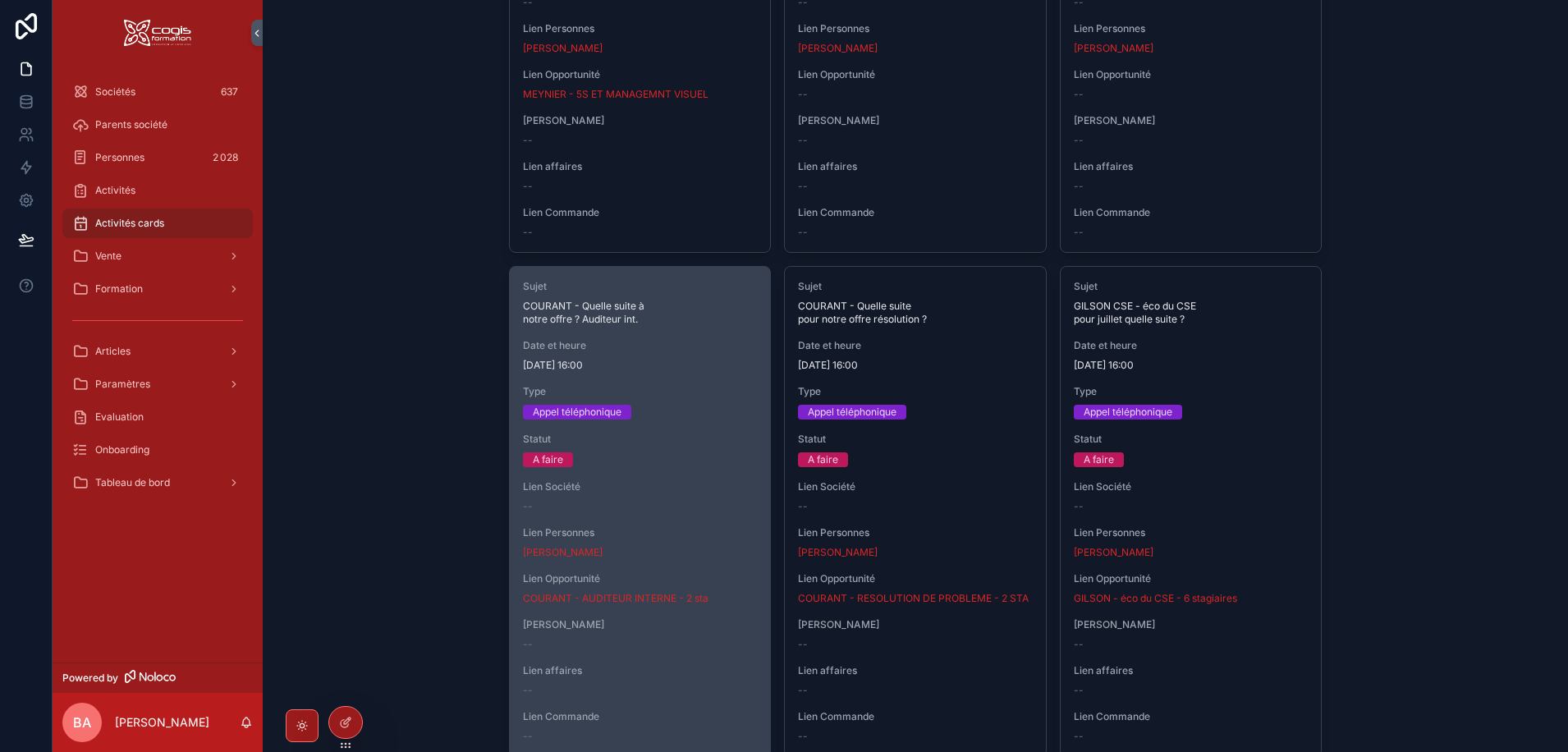
click at [579, 316] on span "COURANT - Quelle suite à notre offre ? Auditeur int." at bounding box center [640, 313] width 235 height 26
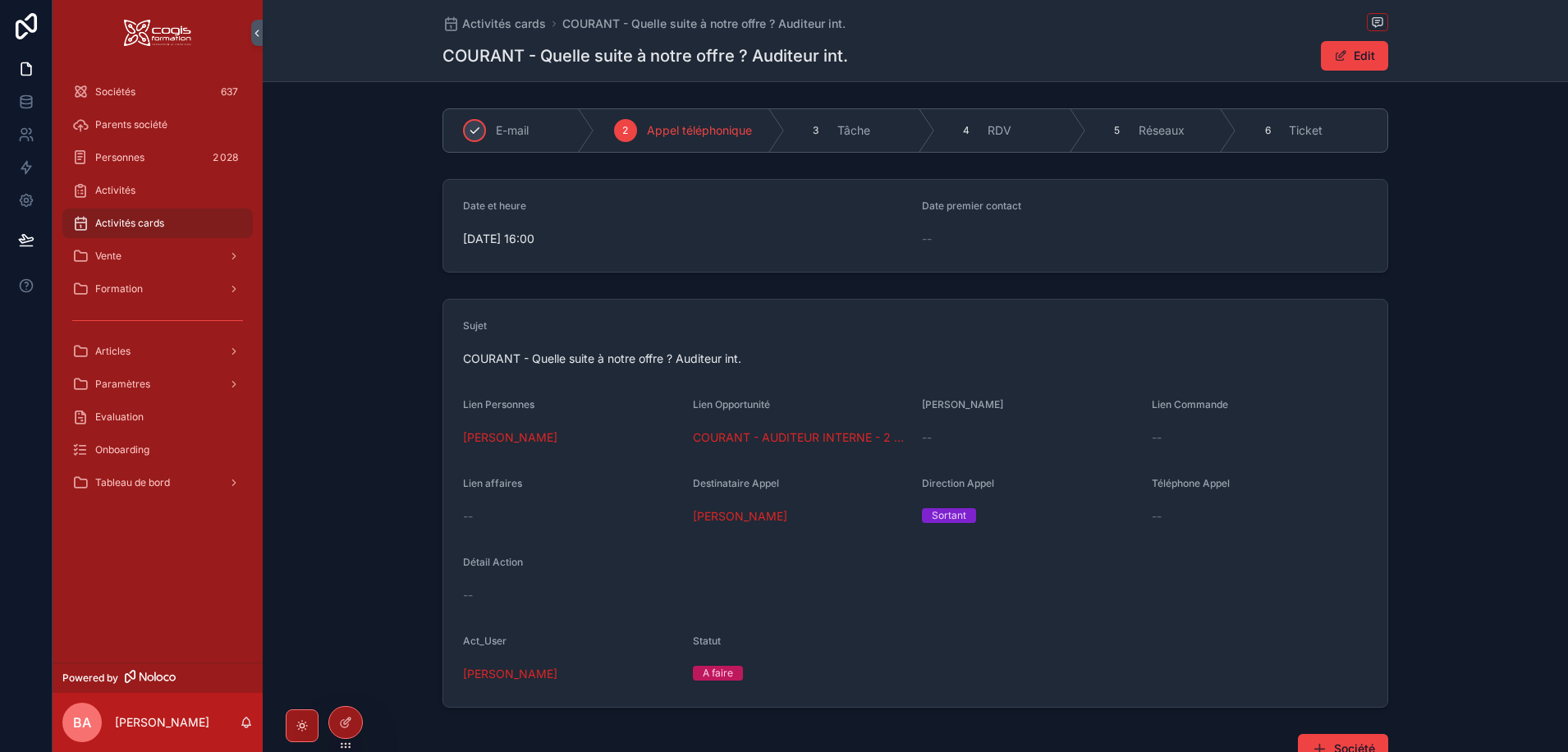
click at [470, 127] on icon "scrollable content" at bounding box center [474, 130] width 13 height 13
click at [627, 128] on icon "scrollable content" at bounding box center [625, 130] width 13 height 13
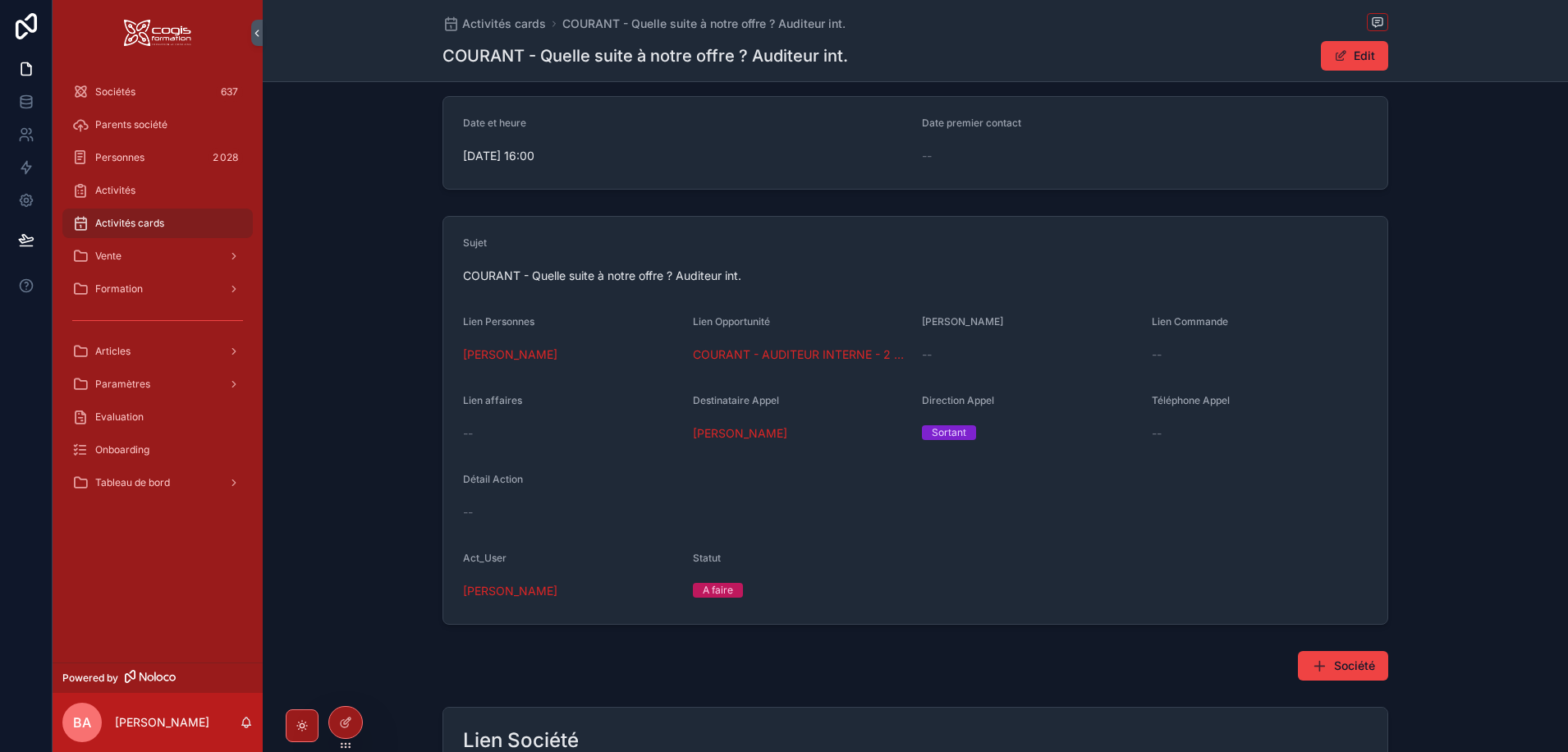
scroll to position [82, 0]
click at [1348, 51] on button "Edit" at bounding box center [1354, 55] width 67 height 30
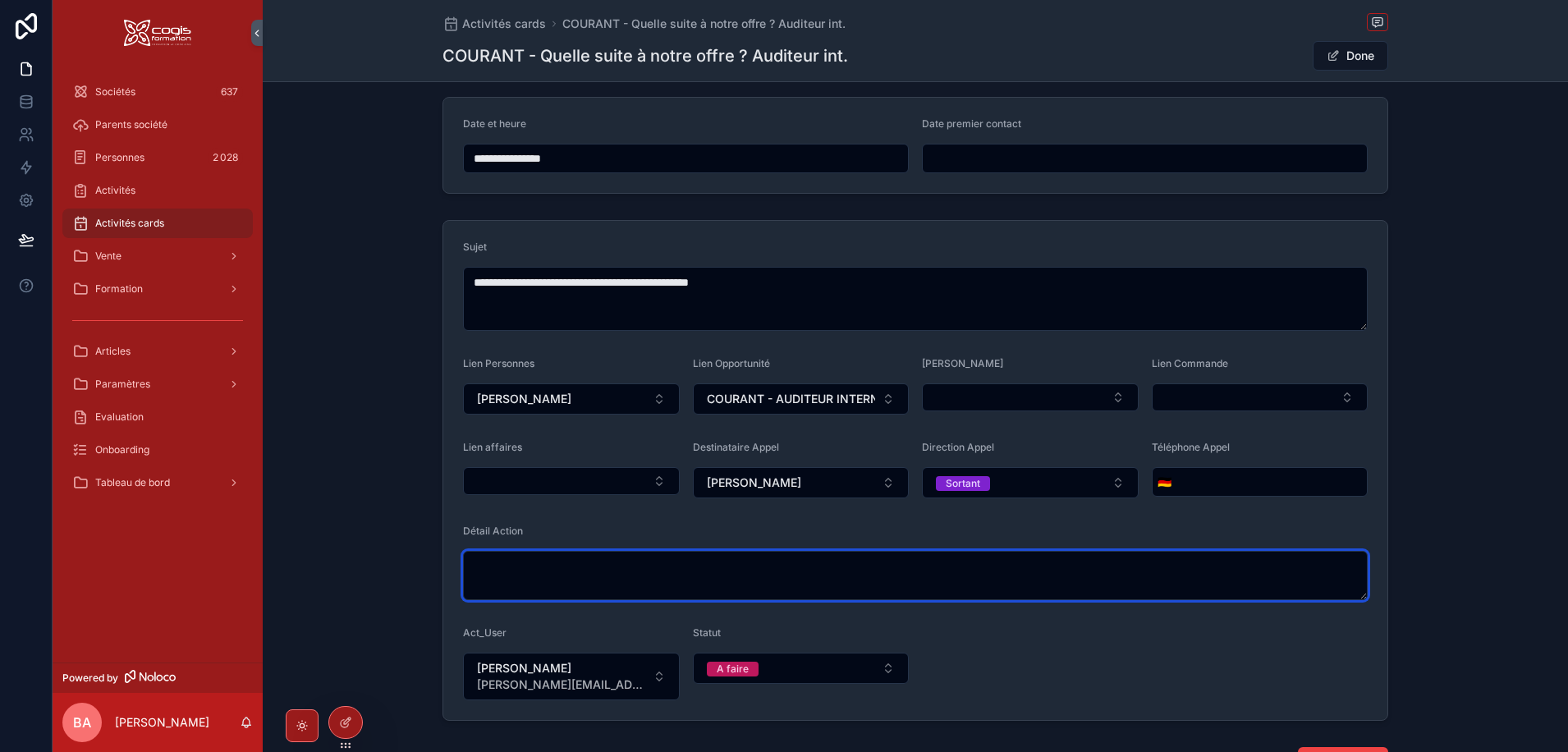
click at [515, 567] on textarea "scrollable content" at bounding box center [915, 576] width 905 height 49
type textarea "**********"
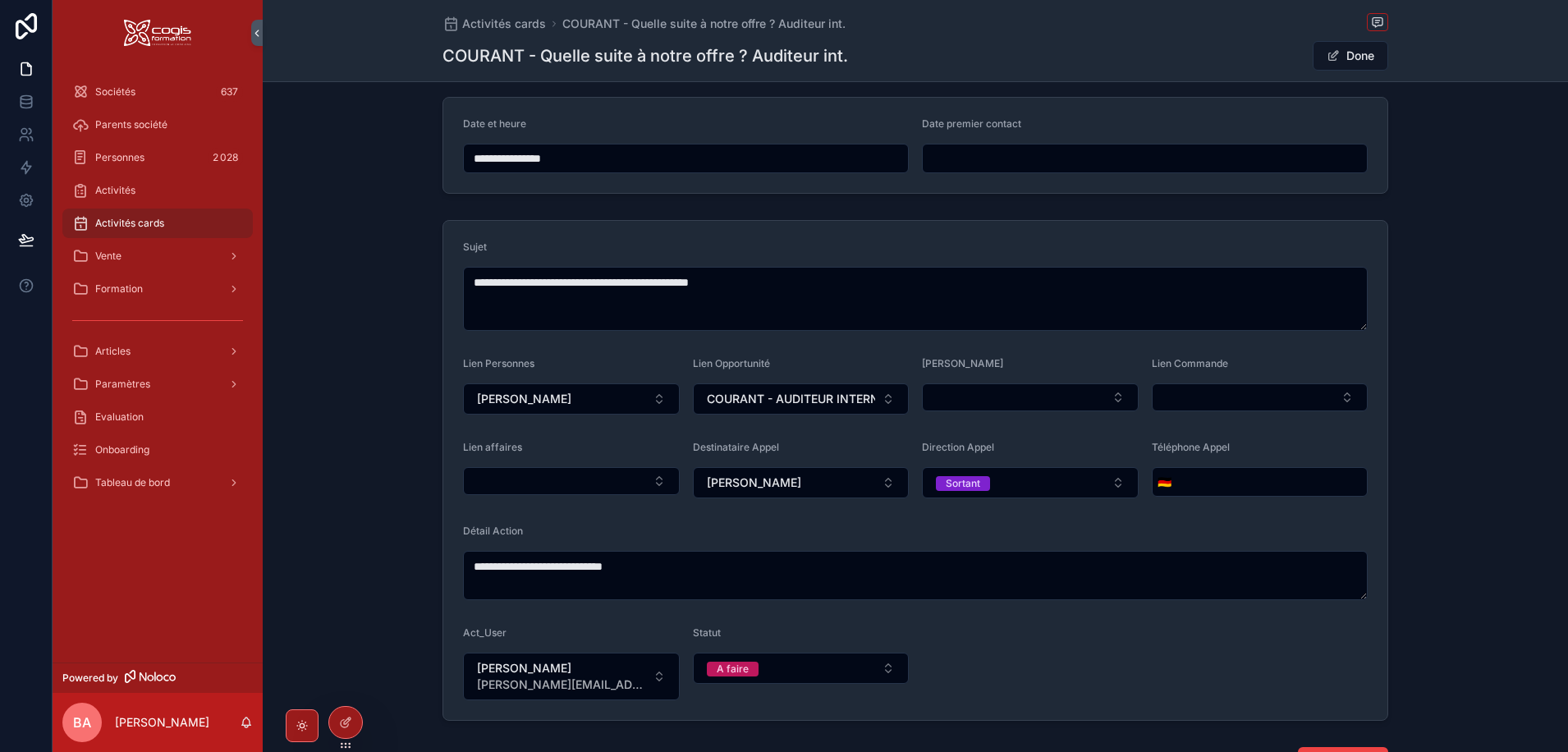
click at [598, 149] on input "**********" at bounding box center [686, 158] width 444 height 23
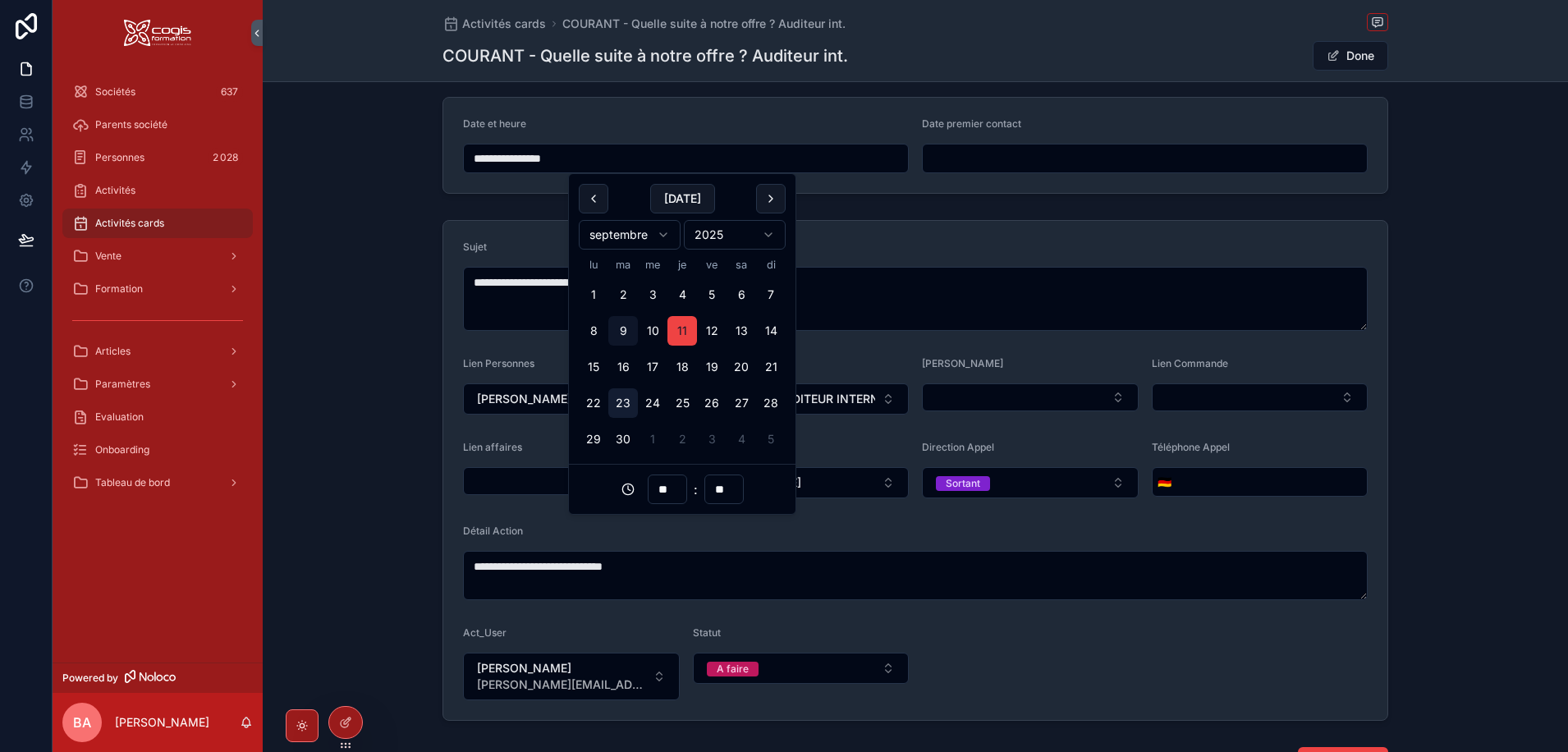
click at [621, 397] on button "23" at bounding box center [623, 403] width 30 height 30
type input "**********"
click at [673, 484] on input "**" at bounding box center [667, 489] width 37 height 23
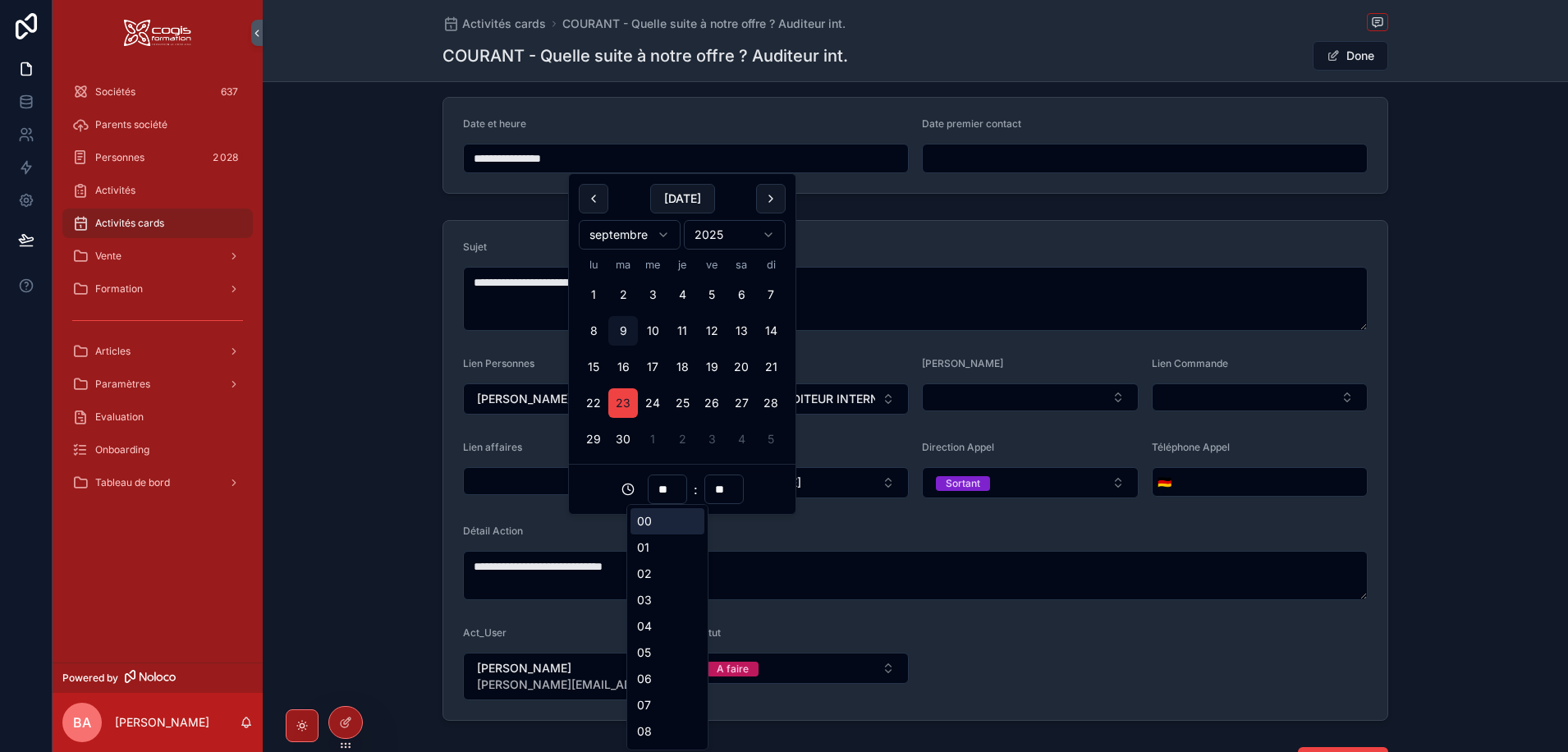
drag, startPoint x: 674, startPoint y: 487, endPoint x: 655, endPoint y: 486, distance: 19.0
click at [655, 486] on input "**" at bounding box center [667, 489] width 37 height 23
type input "**"
type input "**********"
type input "**"
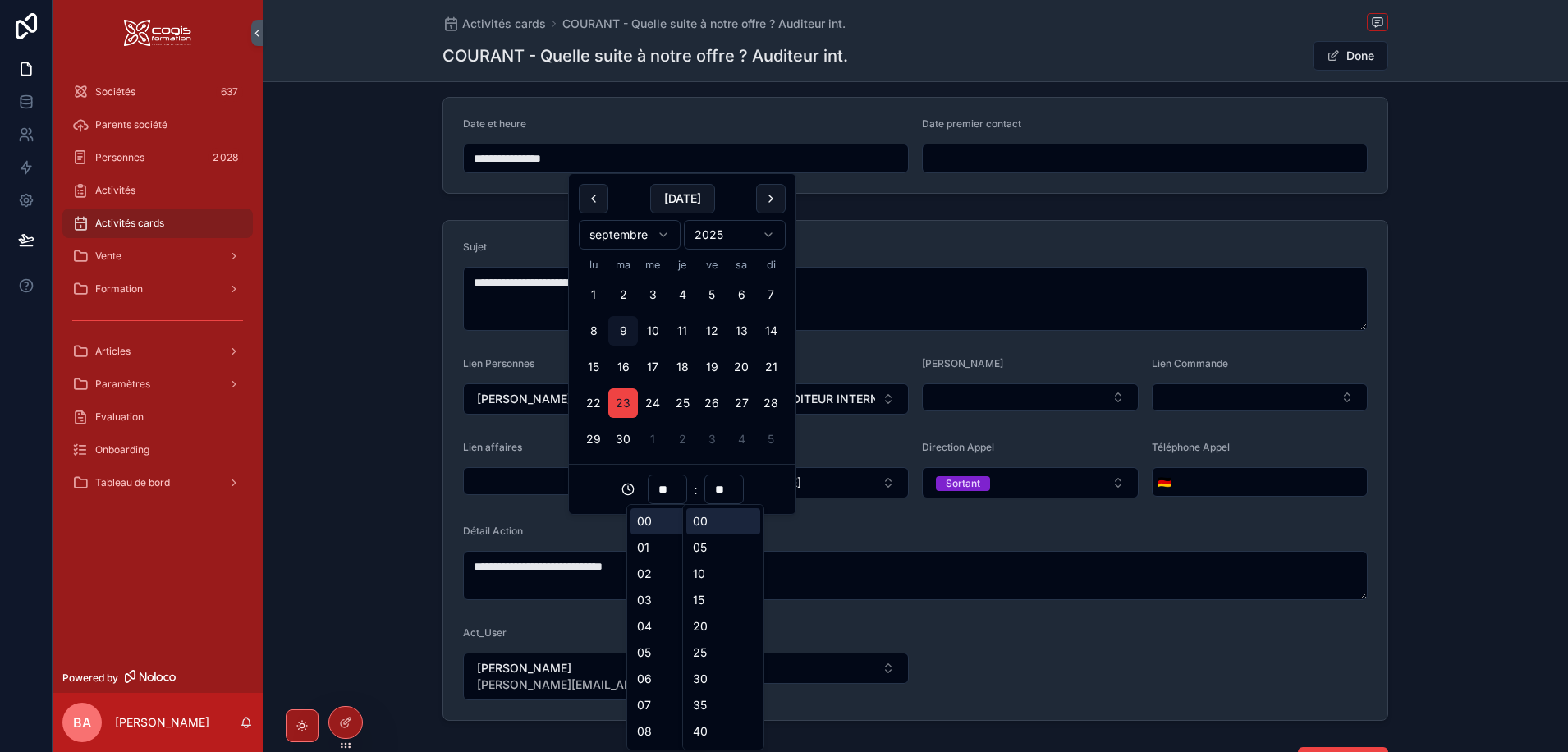
type input "**********"
type input "**"
type input "**********"
type input "**"
click at [836, 344] on form "**********" at bounding box center [915, 470] width 944 height 499
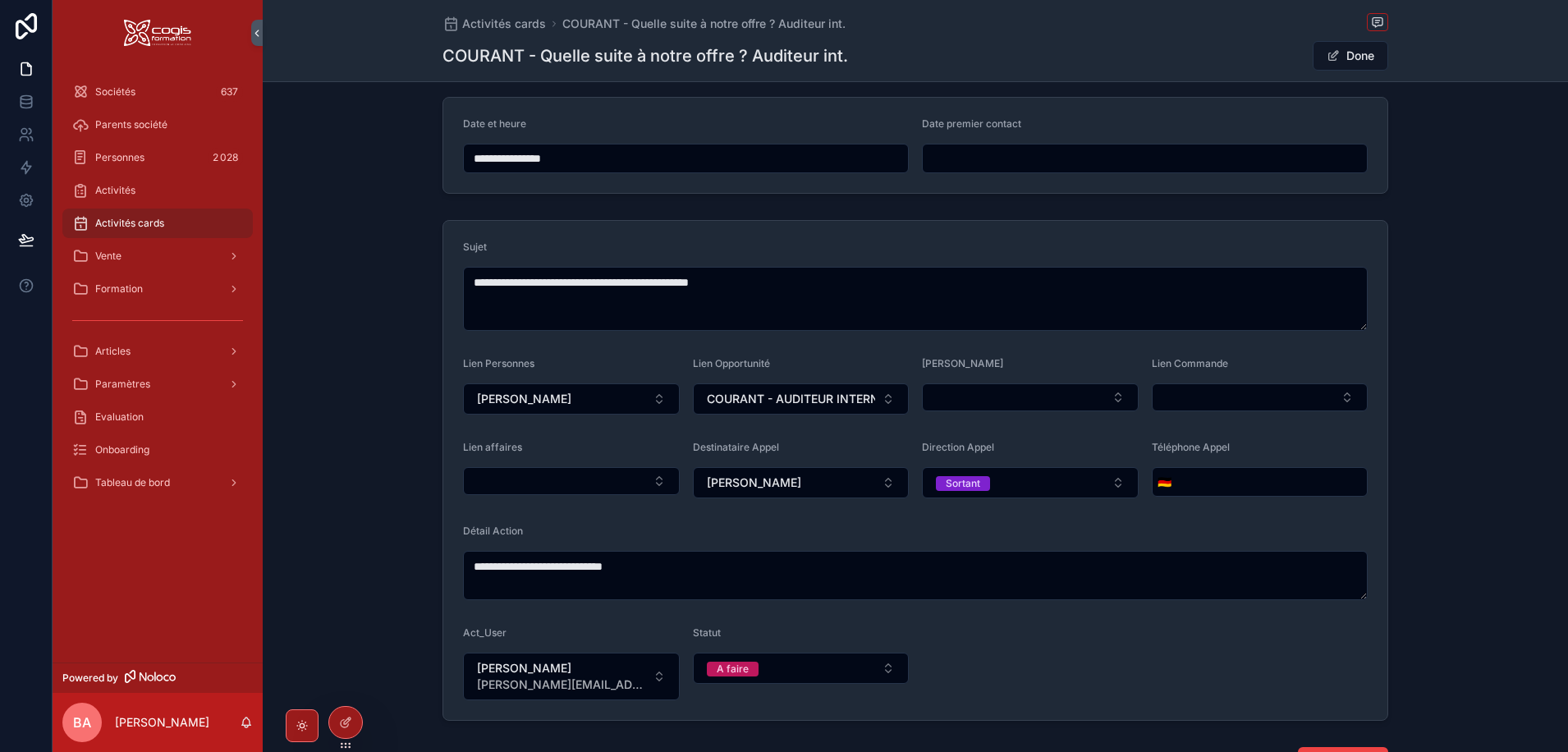
scroll to position [0, 0]
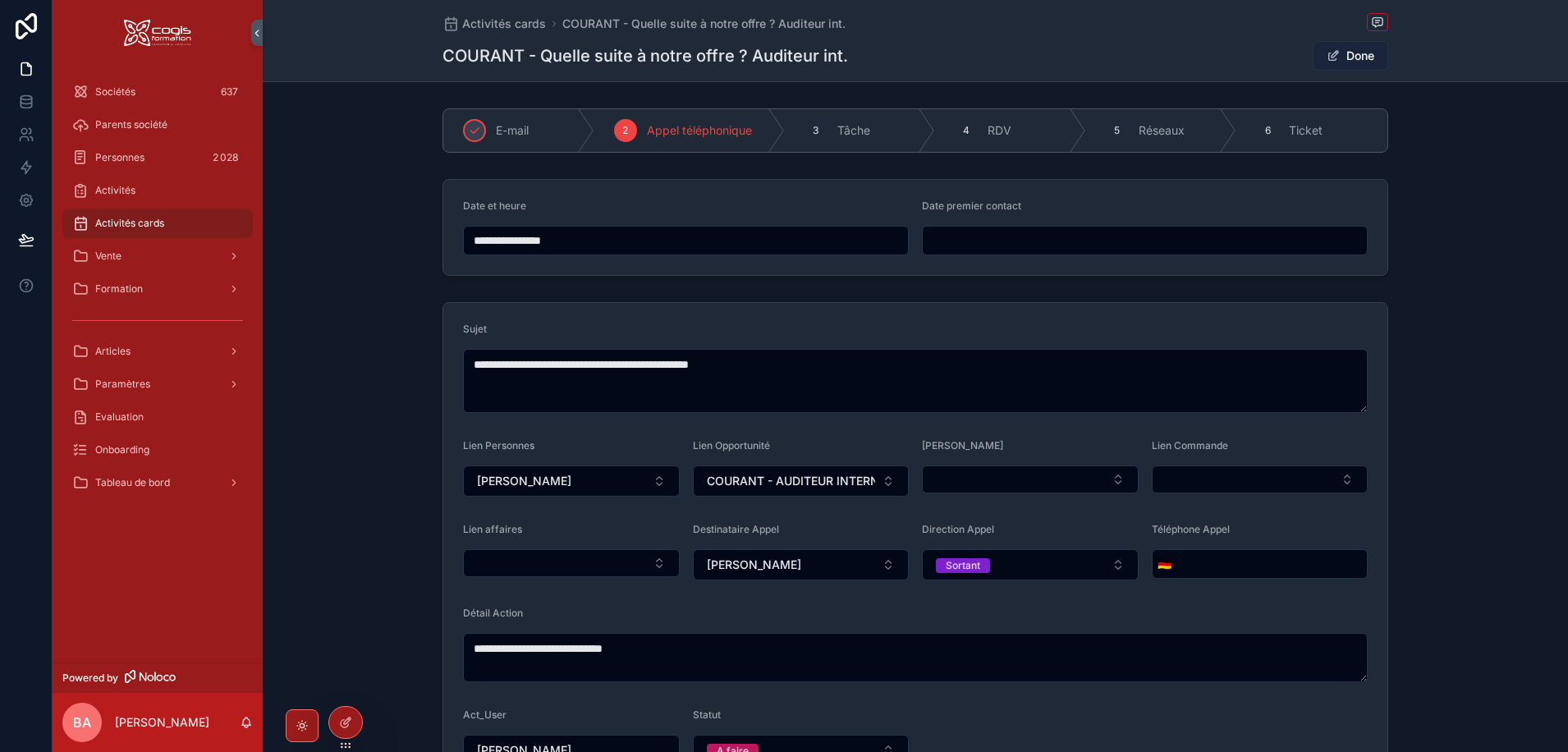
click at [1344, 57] on button "Done" at bounding box center [1350, 55] width 76 height 30
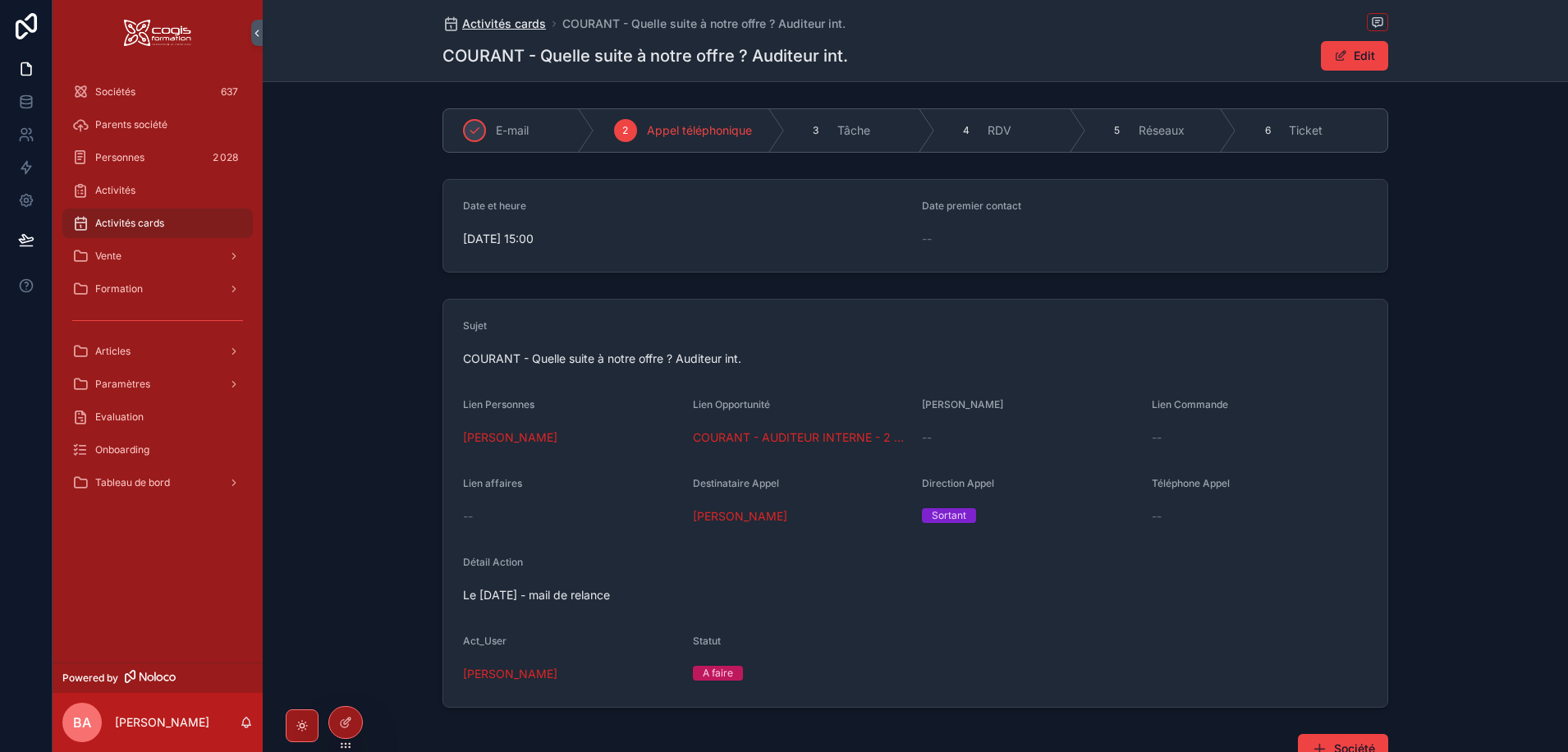
click at [501, 20] on span "Activités cards" at bounding box center [504, 23] width 83 height 16
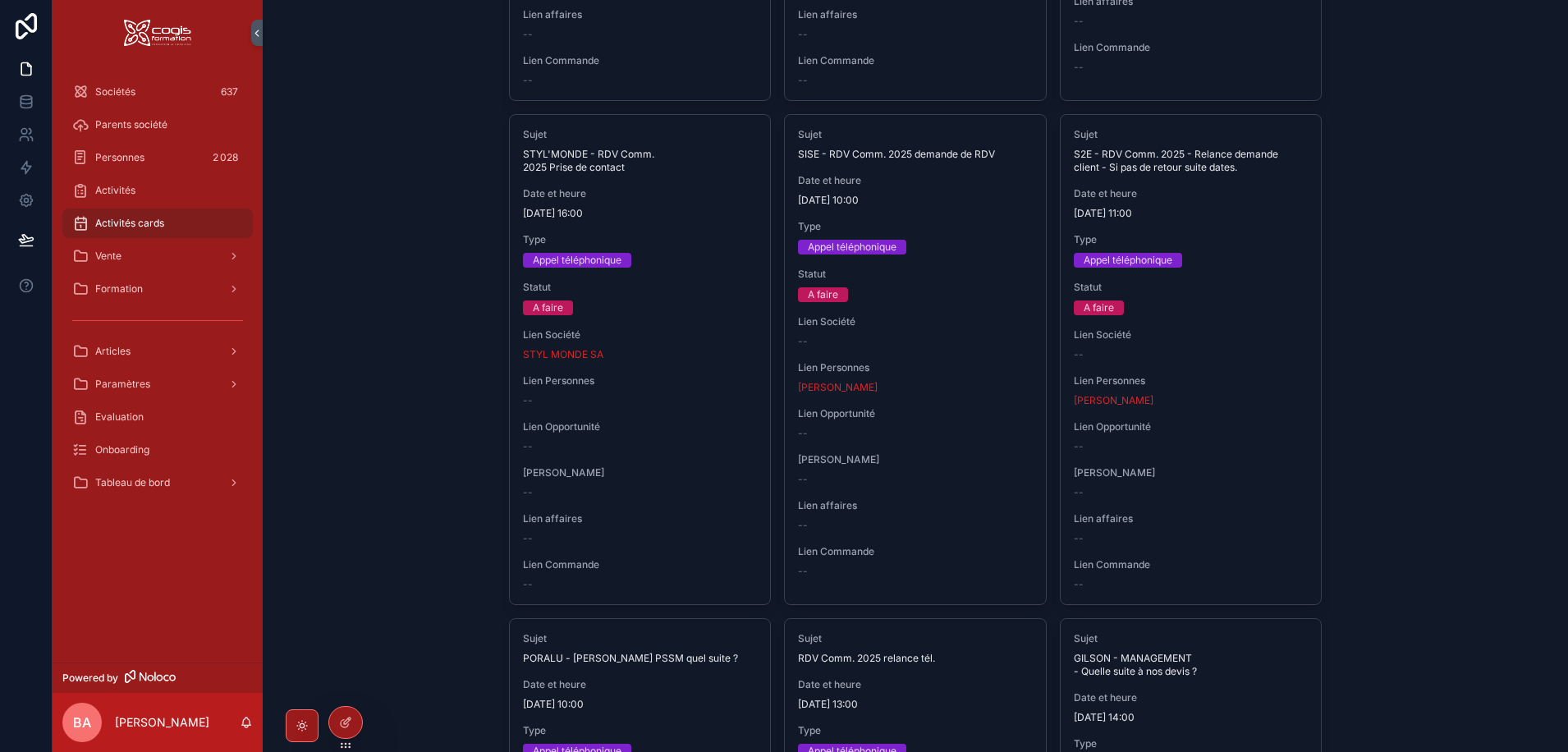
scroll to position [1725, 0]
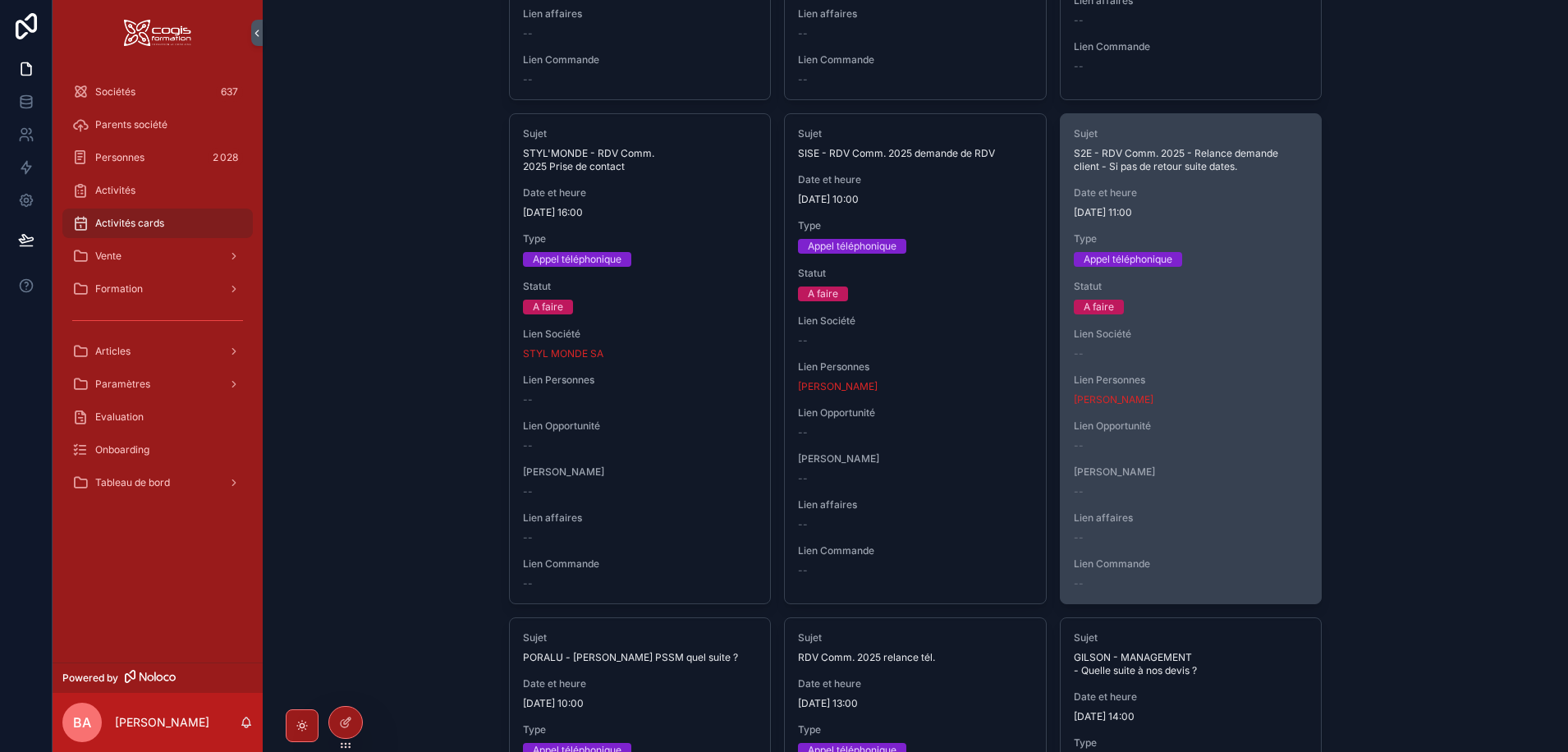
click at [1217, 279] on div "Sujet S2E - RDV Comm. 2025 - Relance demande client - Si pas de retour suite da…" at bounding box center [1191, 359] width 261 height 490
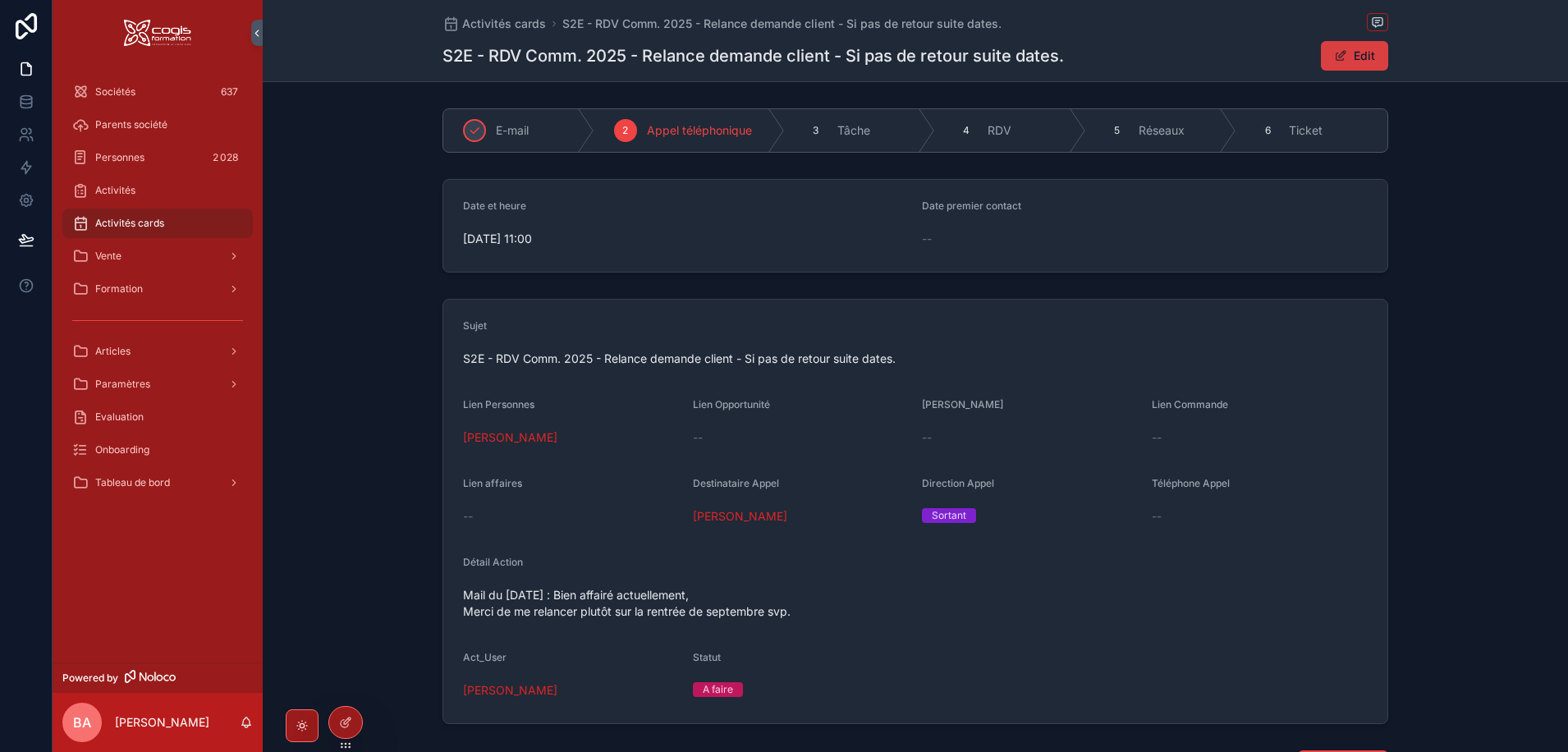
click at [1338, 57] on span "scrollable content" at bounding box center [1340, 55] width 13 height 13
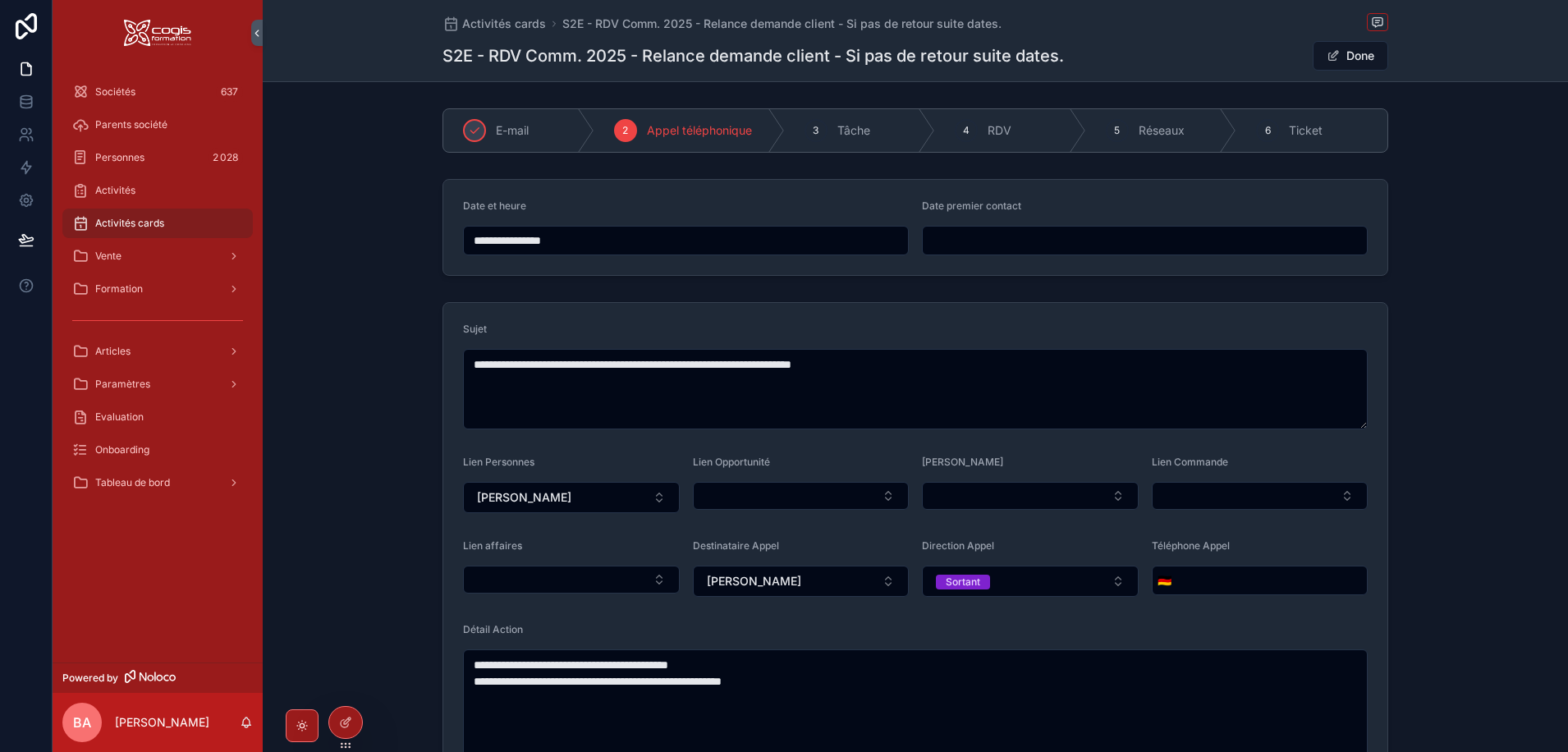
click at [498, 244] on input "**********" at bounding box center [686, 240] width 444 height 23
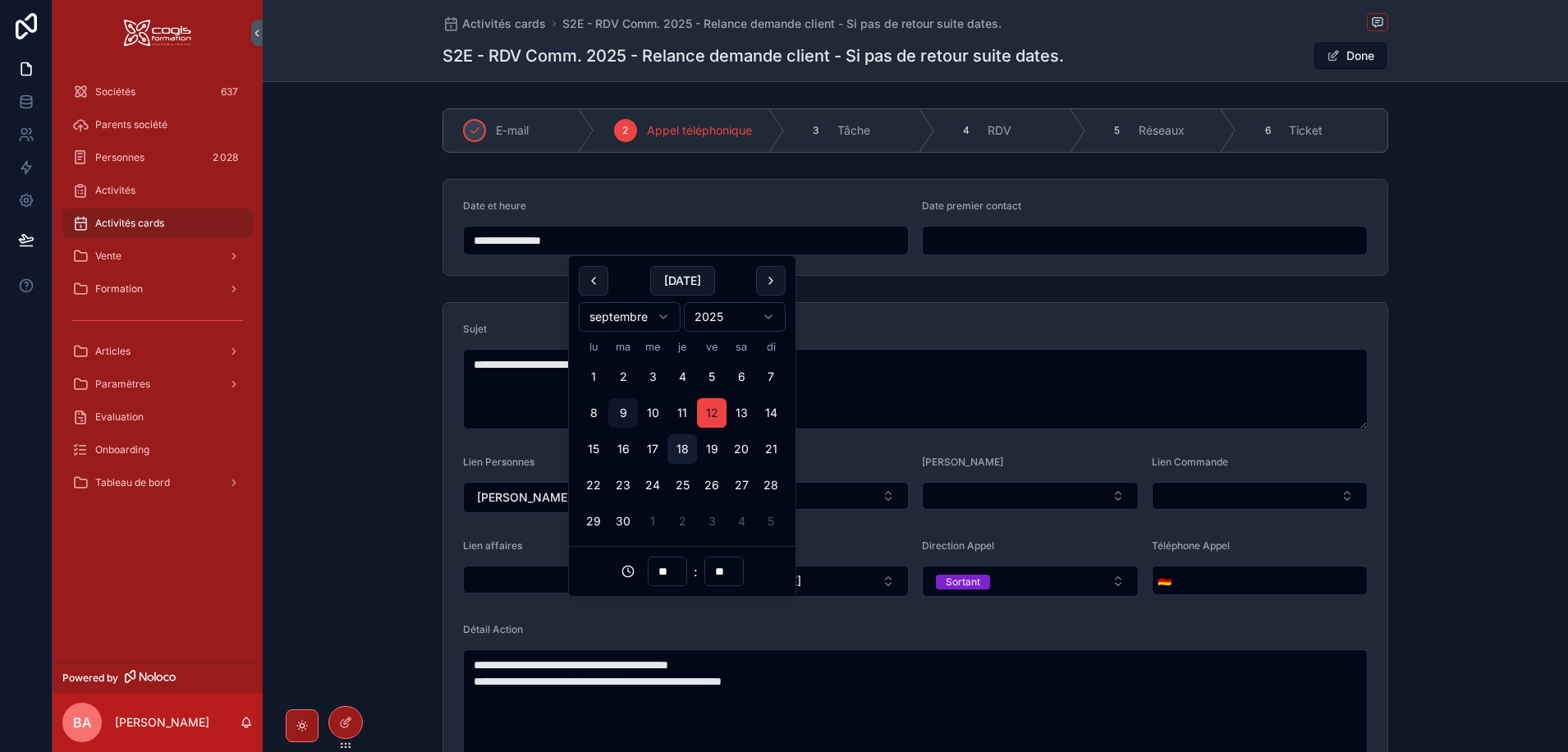
click at [686, 453] on button "18" at bounding box center [682, 449] width 30 height 30
click at [651, 484] on button "24" at bounding box center [652, 485] width 30 height 30
type input "**********"
click at [831, 320] on form "**********" at bounding box center [915, 601] width 944 height 596
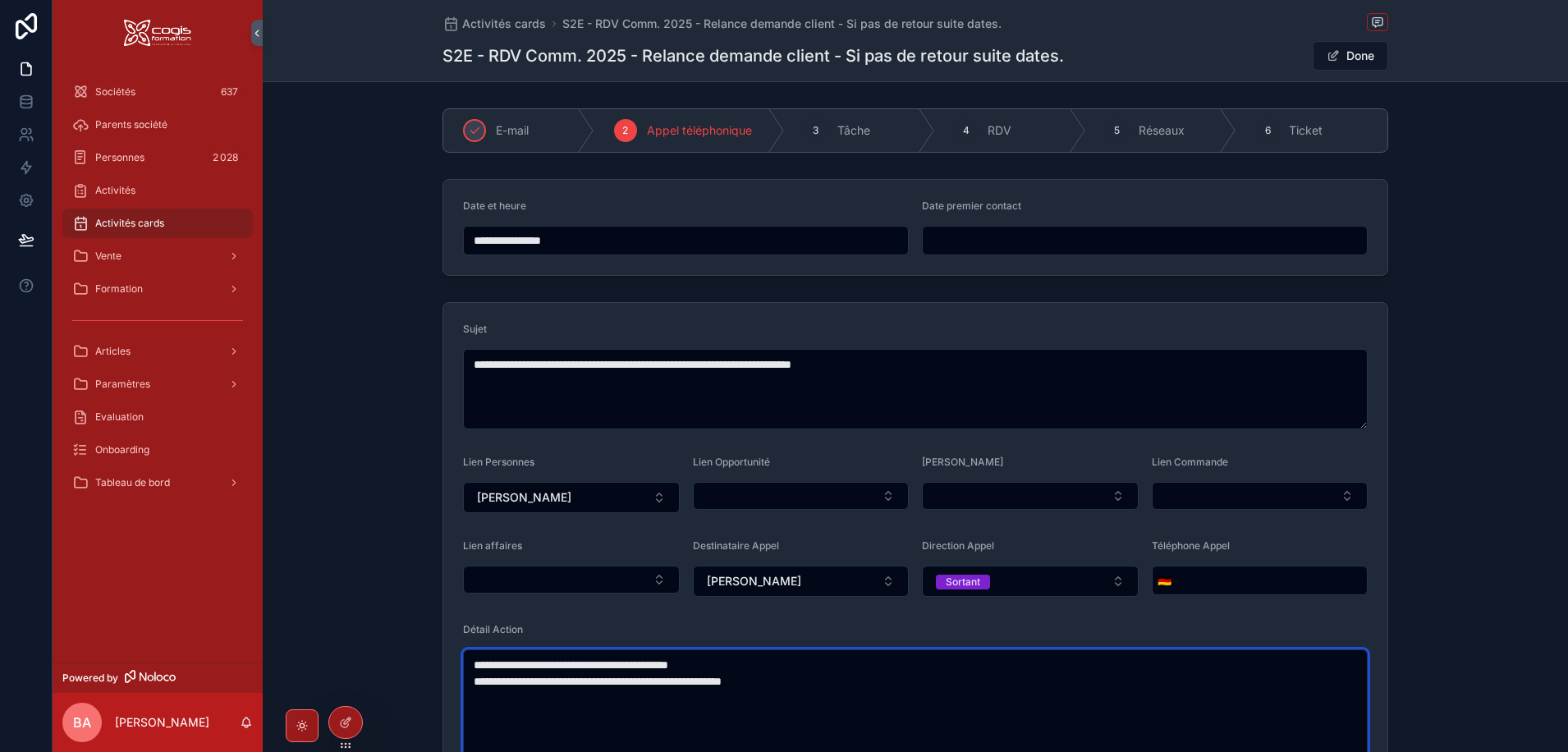
click at [473, 663] on textarea "**********" at bounding box center [915, 715] width 905 height 129
type textarea "**********"
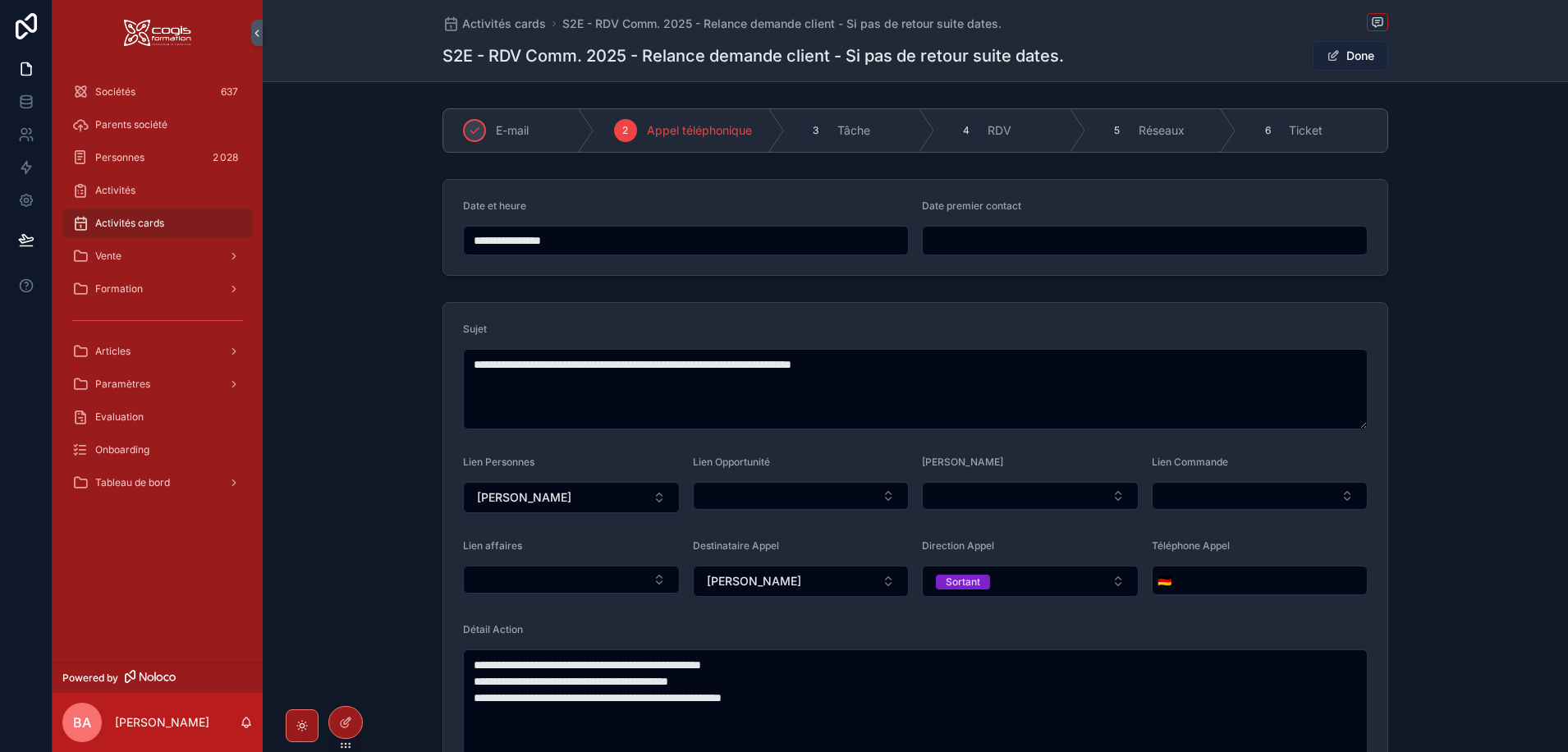
click at [1331, 49] on button "Done" at bounding box center [1350, 55] width 76 height 30
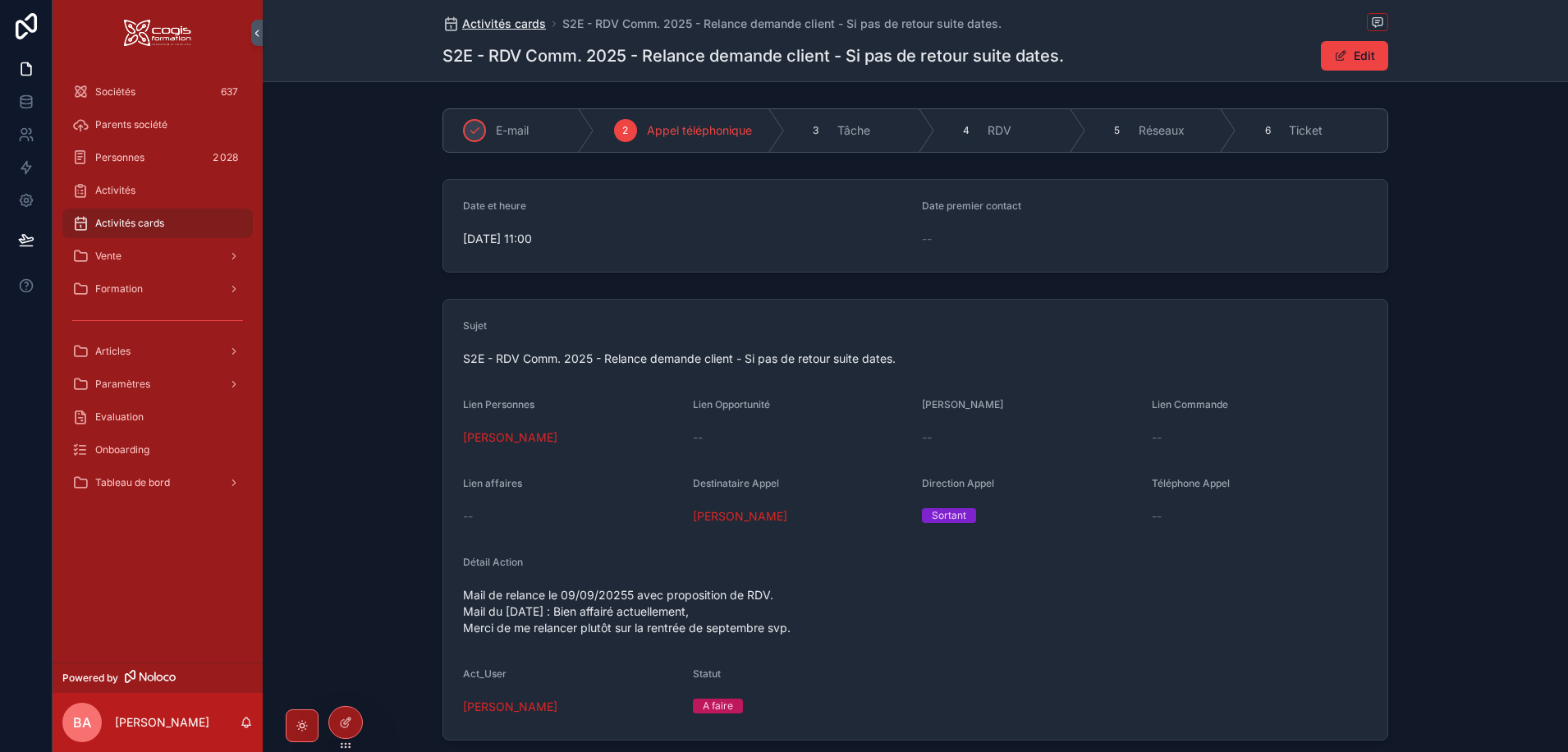
click at [506, 16] on span "Activités cards" at bounding box center [504, 23] width 83 height 16
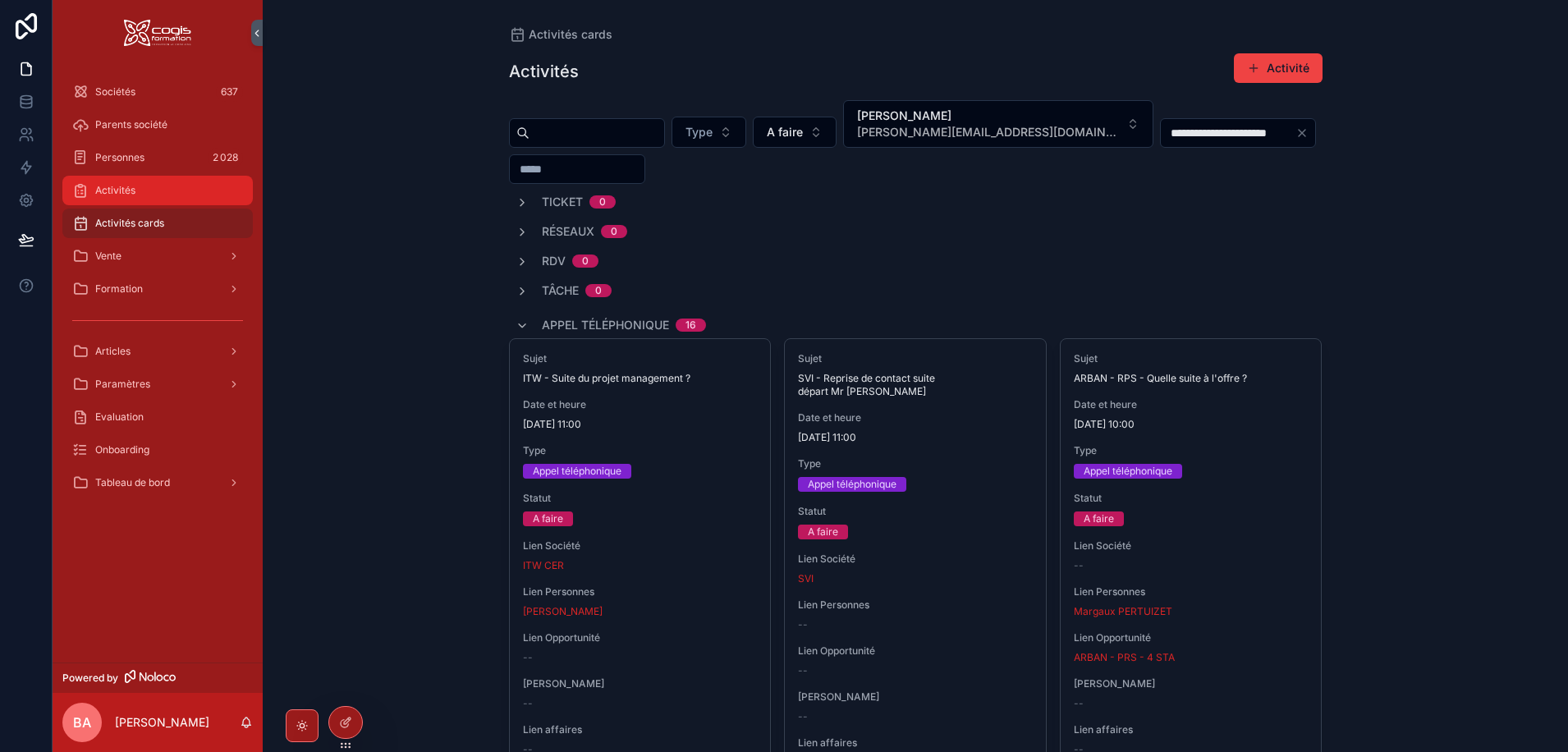
click at [111, 195] on span "Activités" at bounding box center [115, 190] width 40 height 13
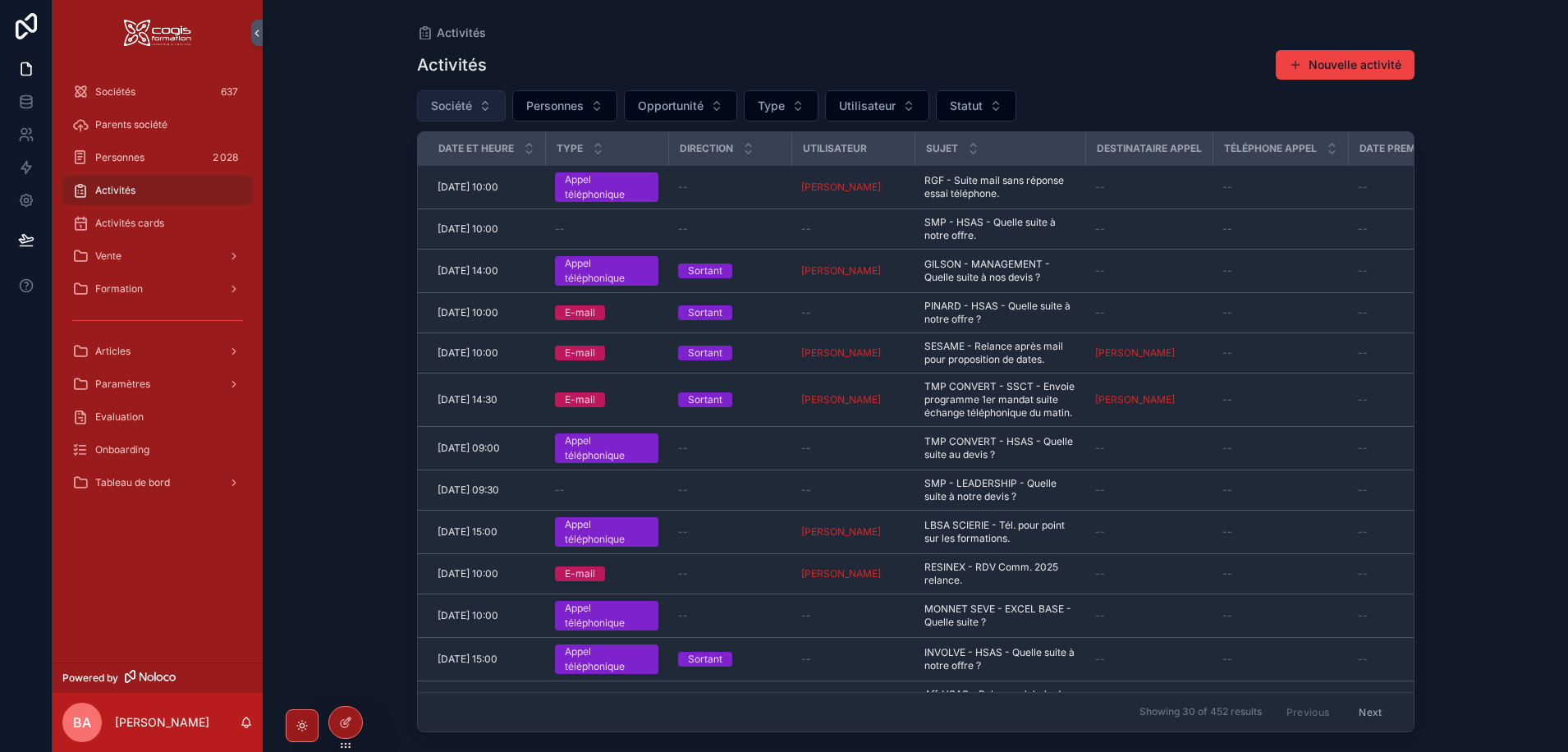
click at [481, 104] on button "Société" at bounding box center [461, 106] width 89 height 32
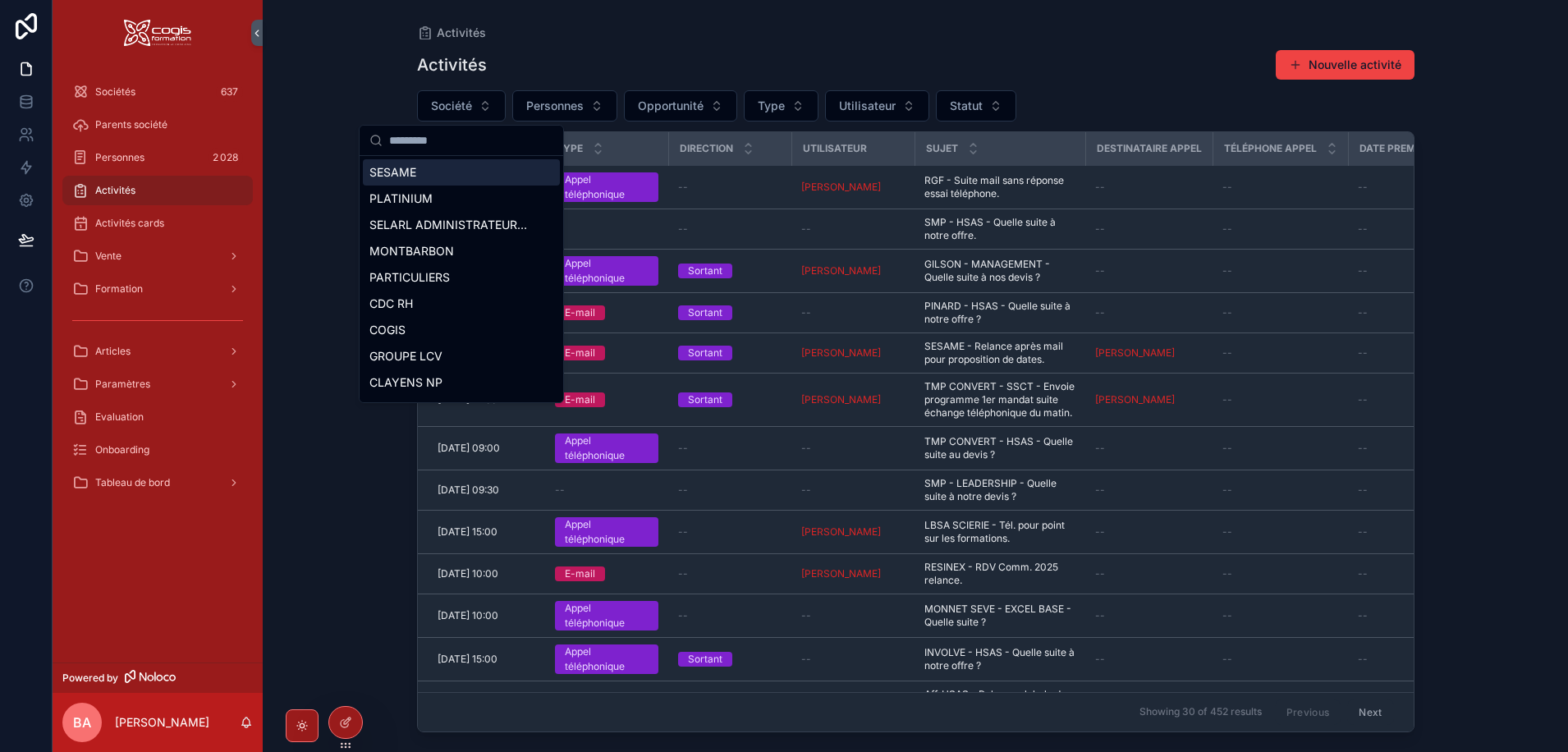
click at [398, 142] on input "scrollable content" at bounding box center [471, 141] width 164 height 30
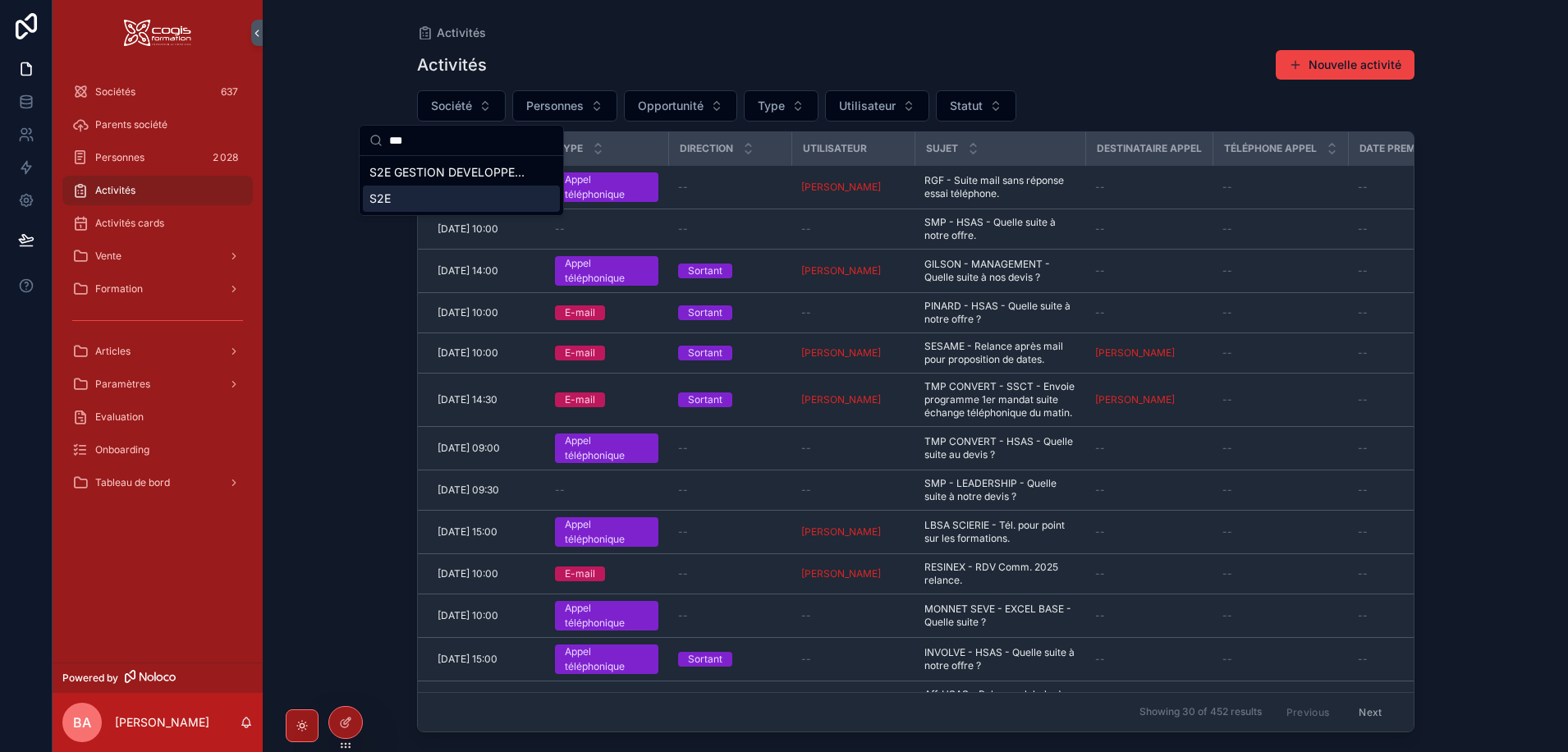
type input "***"
click at [372, 201] on span "S2E" at bounding box center [380, 198] width 21 height 16
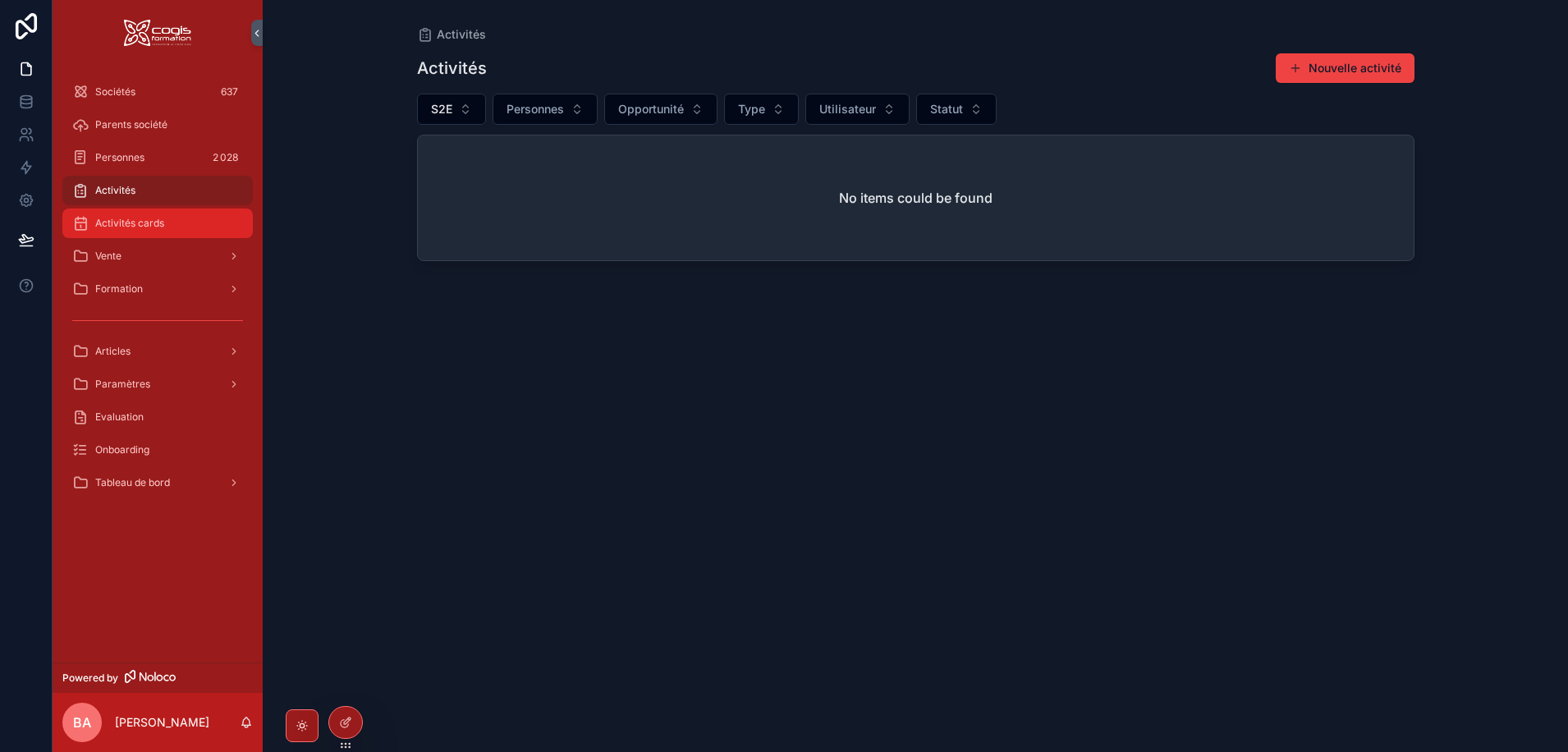
click at [106, 215] on div "Activités cards" at bounding box center [157, 223] width 171 height 26
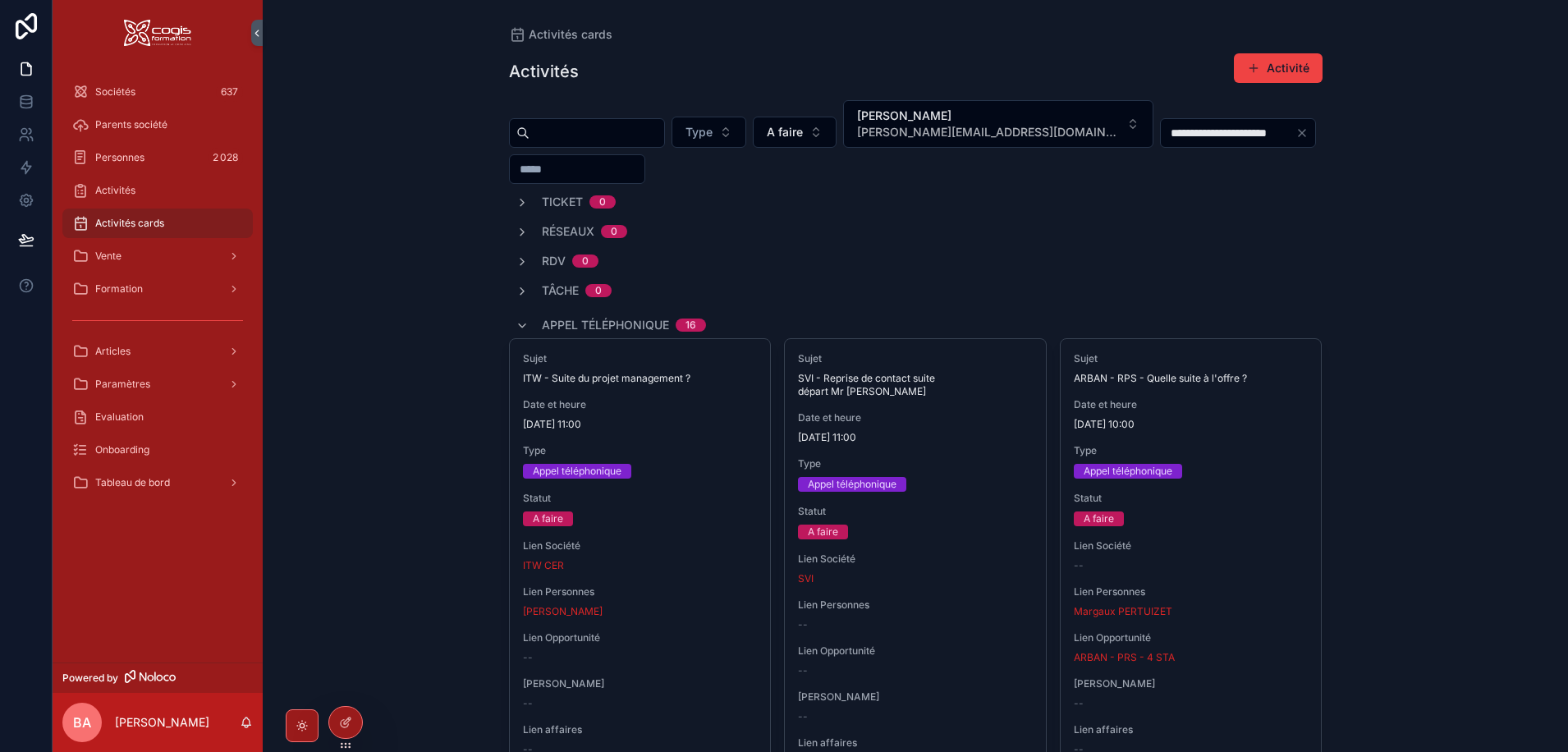
click at [1301, 121] on div "**********" at bounding box center [1238, 133] width 156 height 30
click at [1297, 130] on icon "Clear" at bounding box center [1302, 132] width 13 height 13
click at [1248, 131] on input "scrollable content" at bounding box center [1228, 133] width 134 height 23
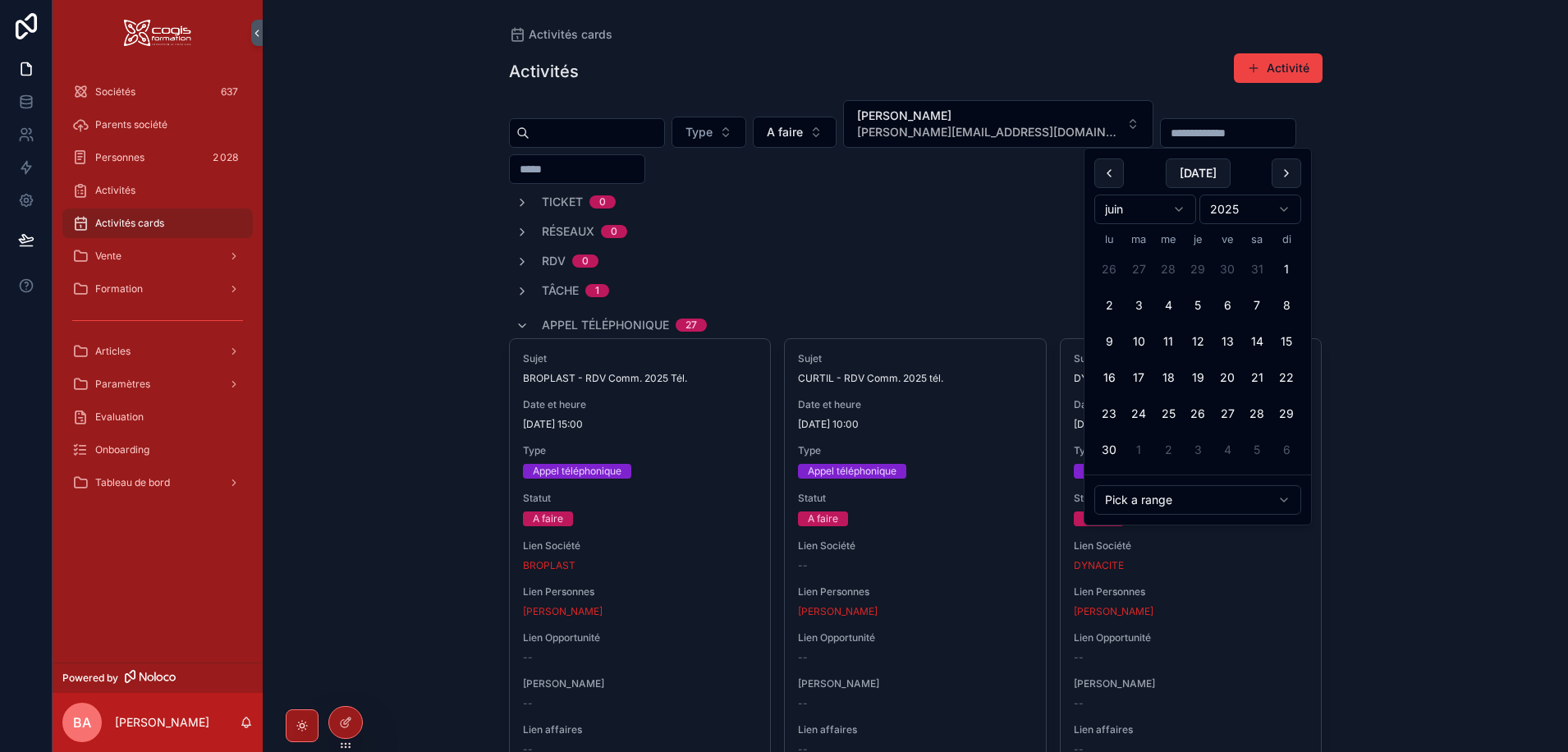
click at [1280, 494] on html "Sociétés 637 Parents société Personnes 2 028 Activités Activités cards Vente Fo…" at bounding box center [784, 376] width 1568 height 752
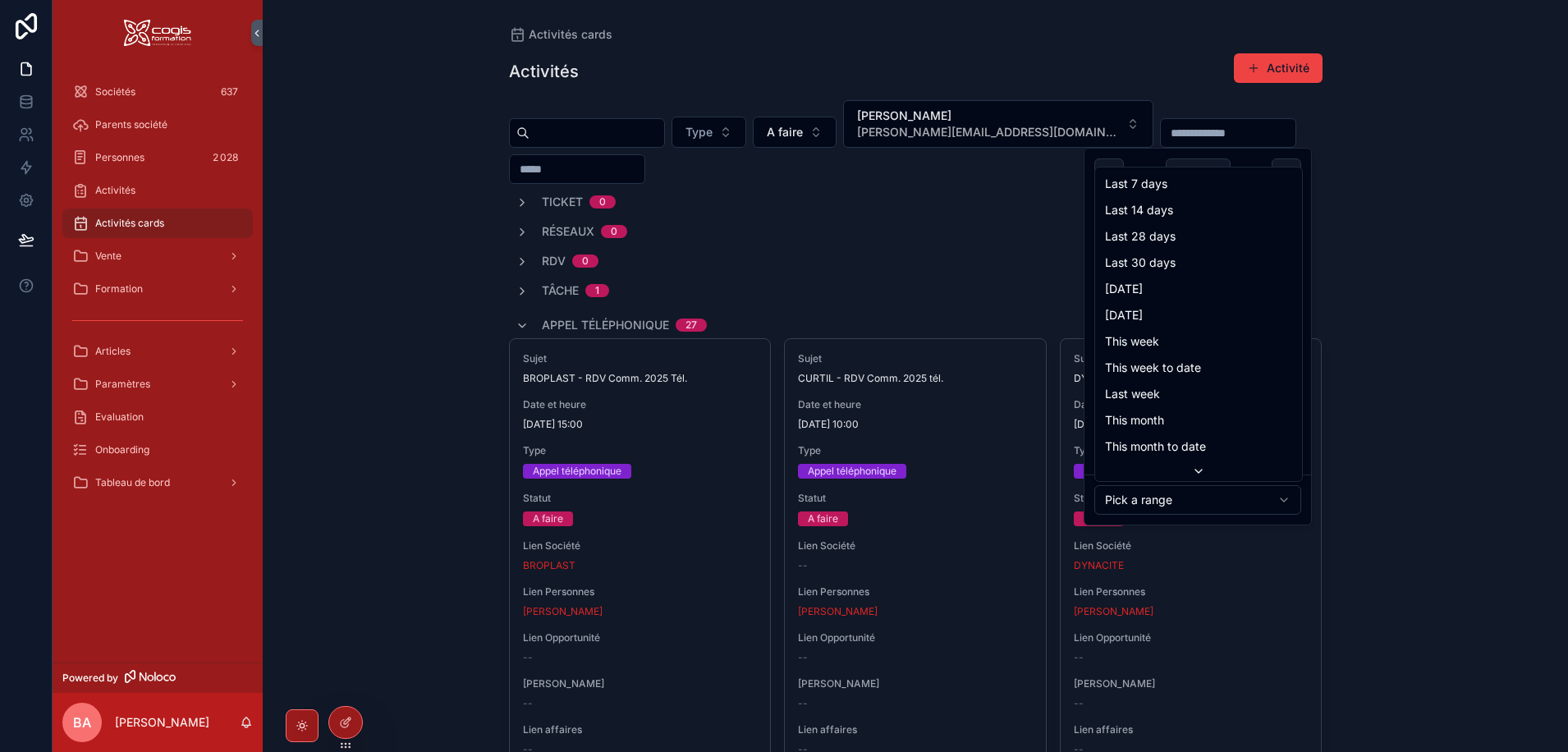
type input "**********"
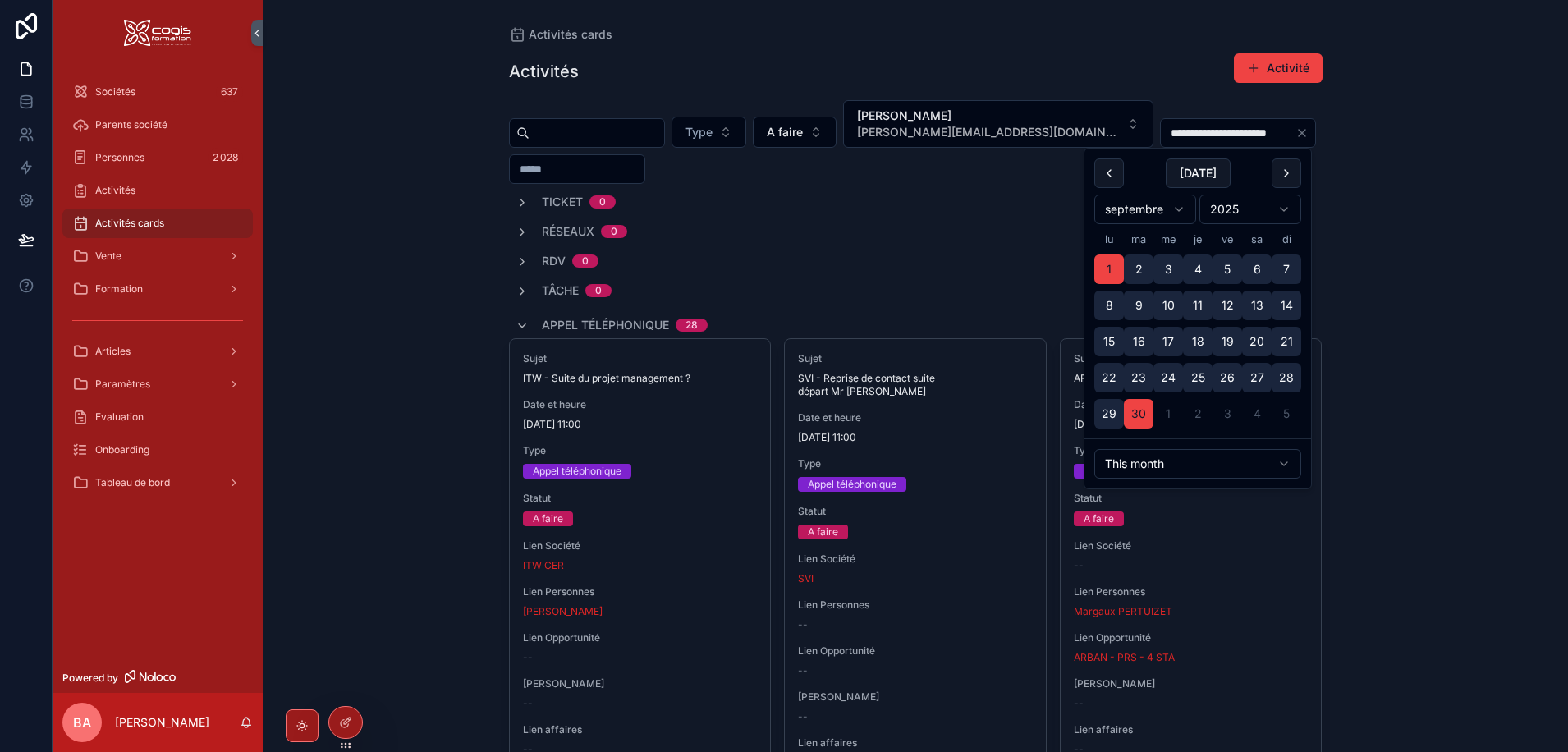
click at [1369, 392] on div "**********" at bounding box center [915, 376] width 1305 height 752
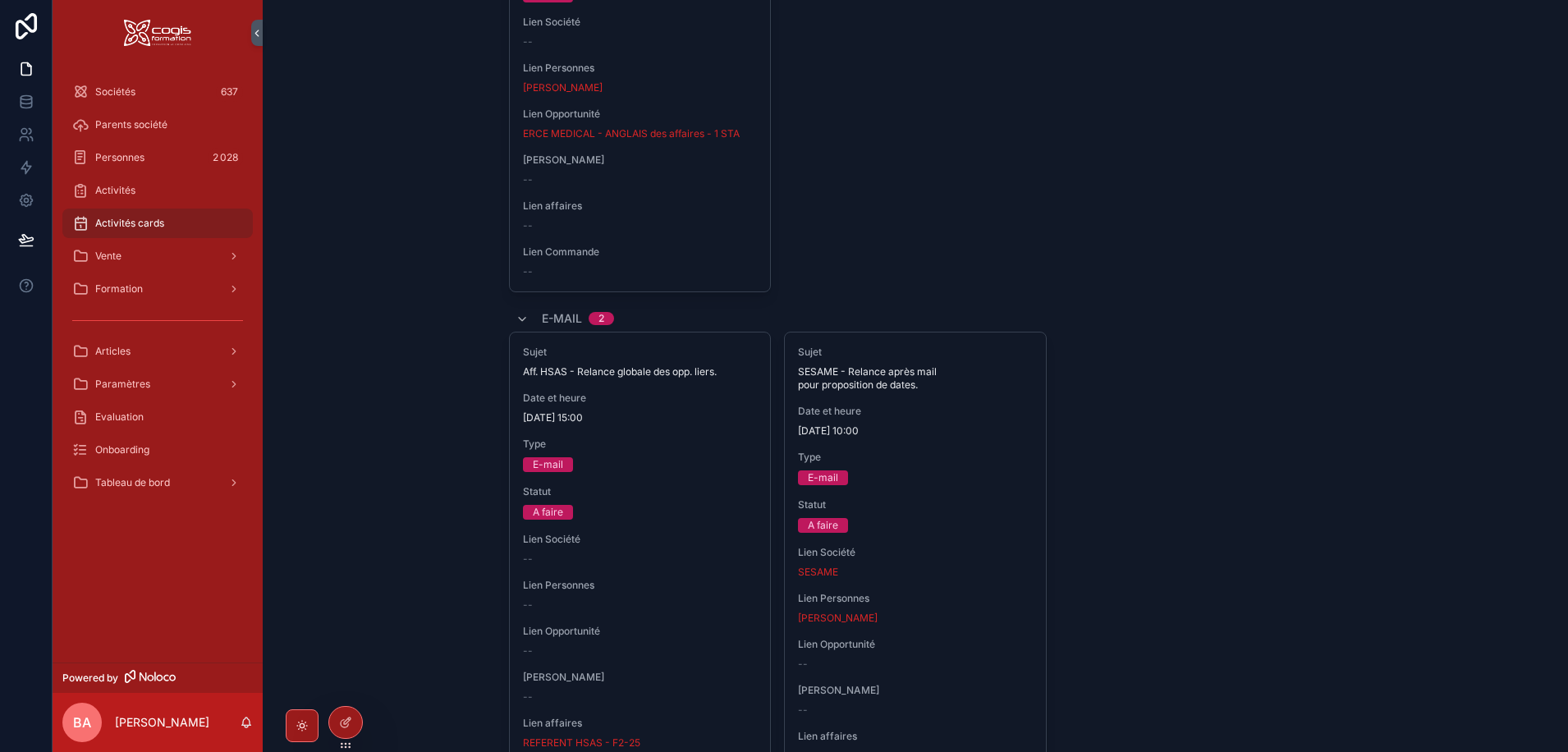
scroll to position [5091, 0]
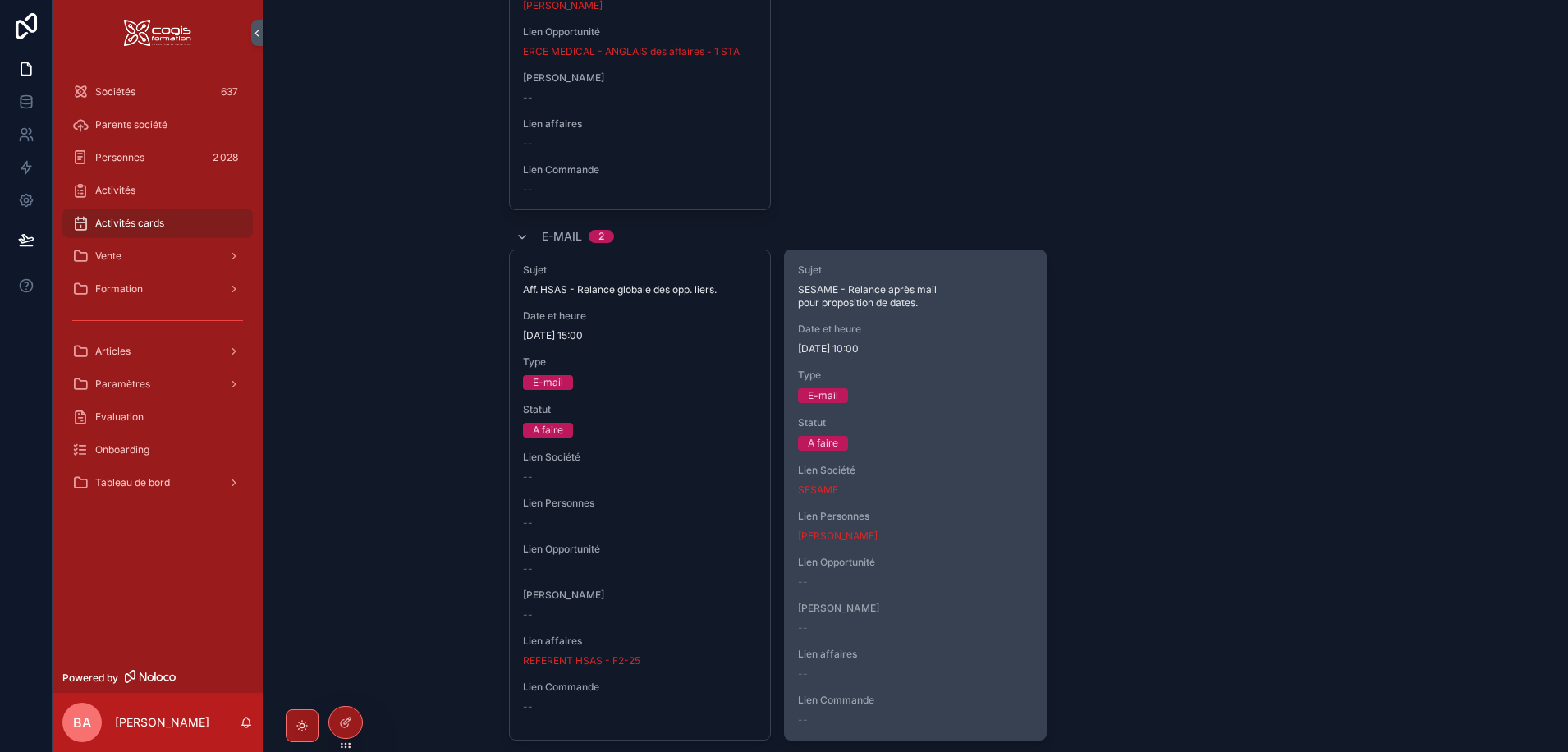
click at [901, 343] on span "12/09/2025 10:00" at bounding box center [915, 348] width 235 height 13
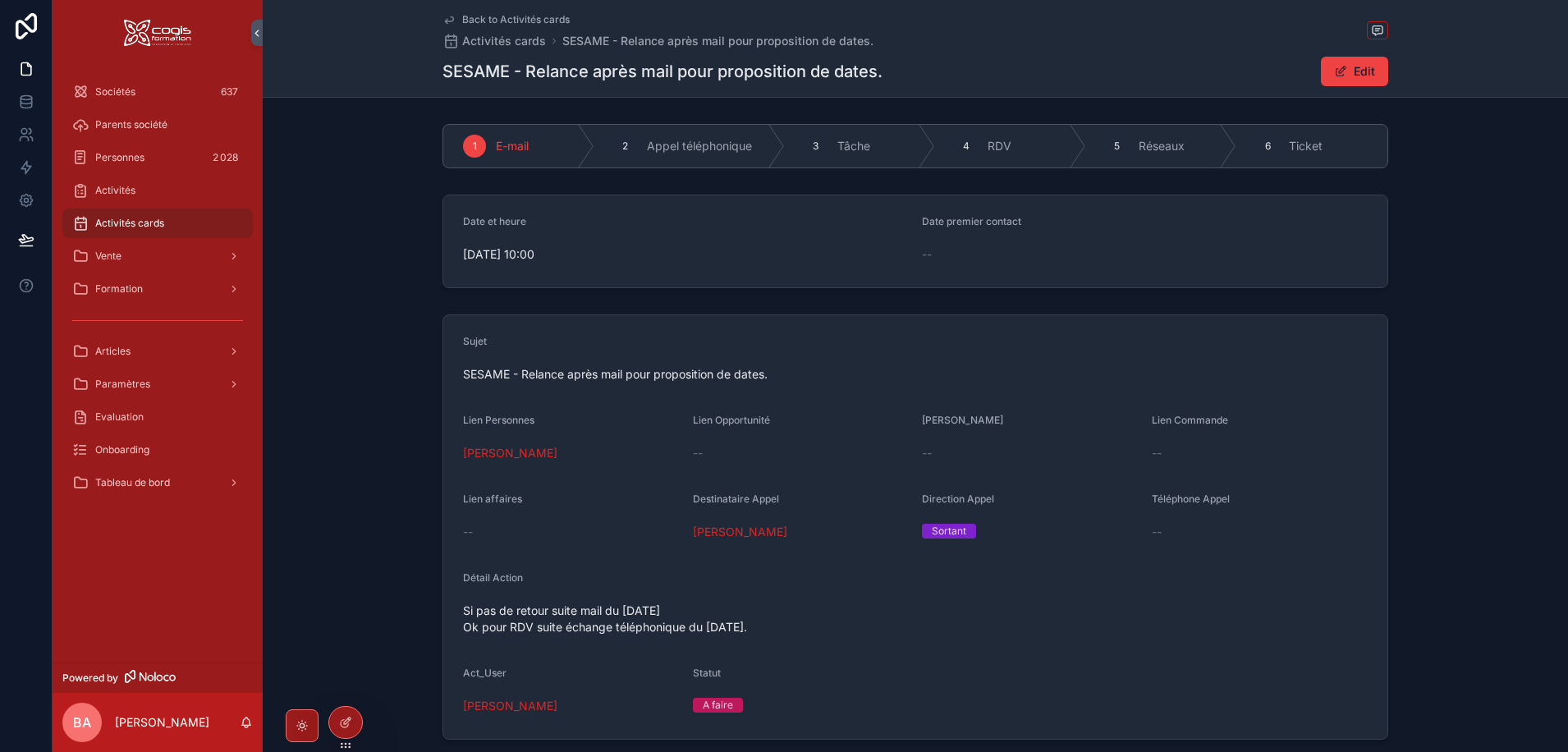
click at [717, 704] on div "A faire" at bounding box center [718, 705] width 31 height 14
click at [707, 606] on span "Si pas de retour suite mail du 09/09/2025 Ok pour RDV suite échange téléphoniqu…" at bounding box center [915, 619] width 905 height 33
click at [1341, 77] on span "scrollable content" at bounding box center [1340, 71] width 13 height 13
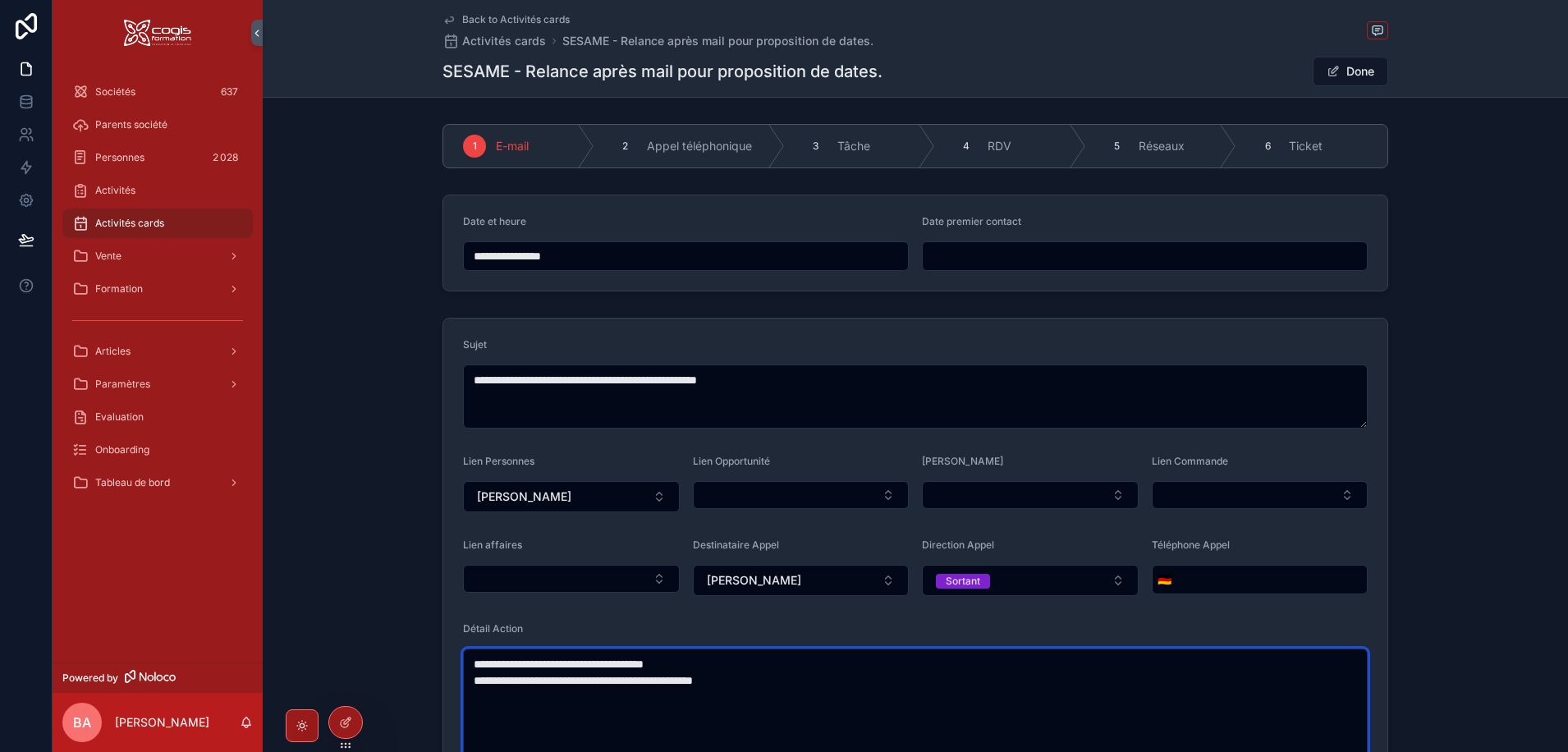
click at [713, 657] on textarea "**********" at bounding box center [915, 705] width 905 height 113
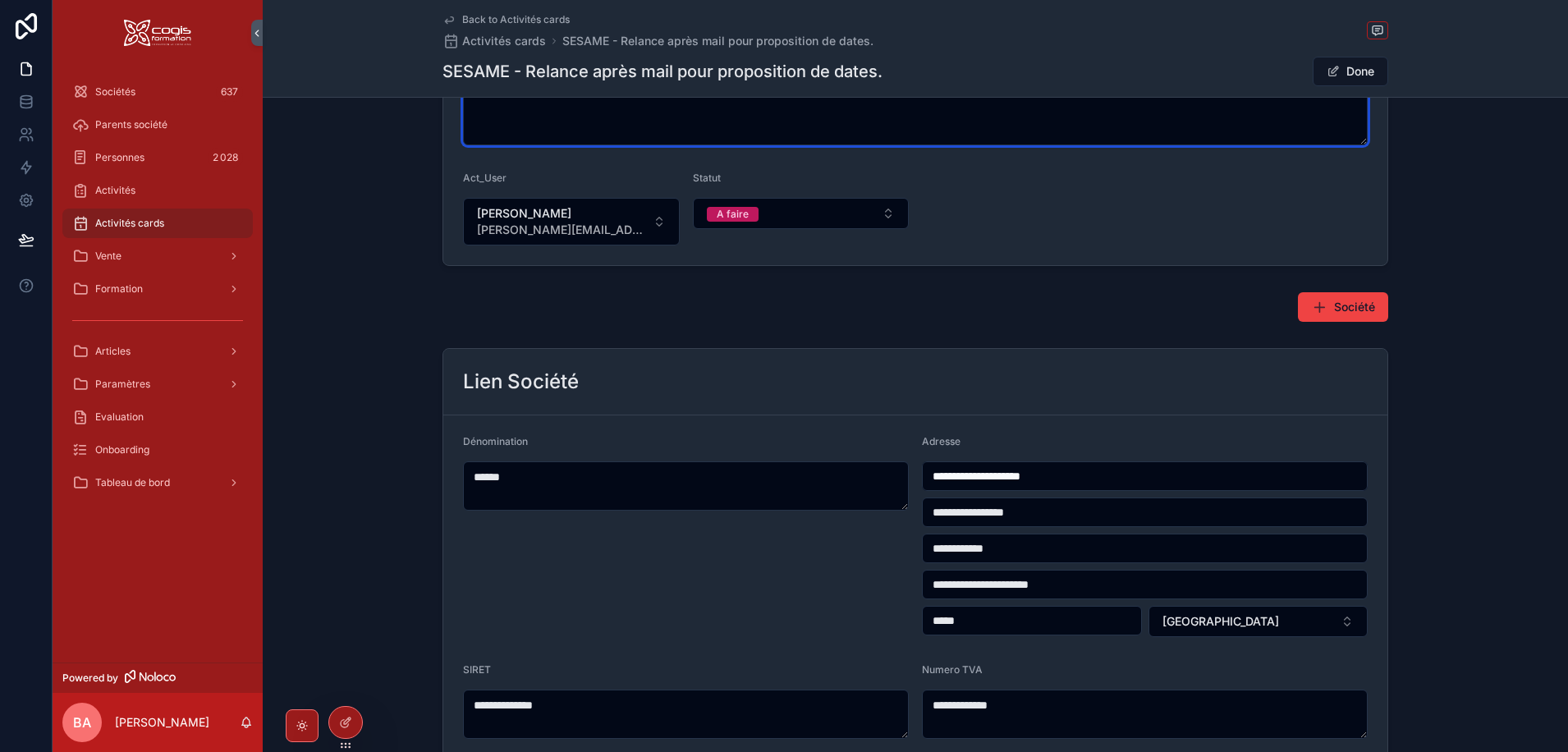
scroll to position [407, 0]
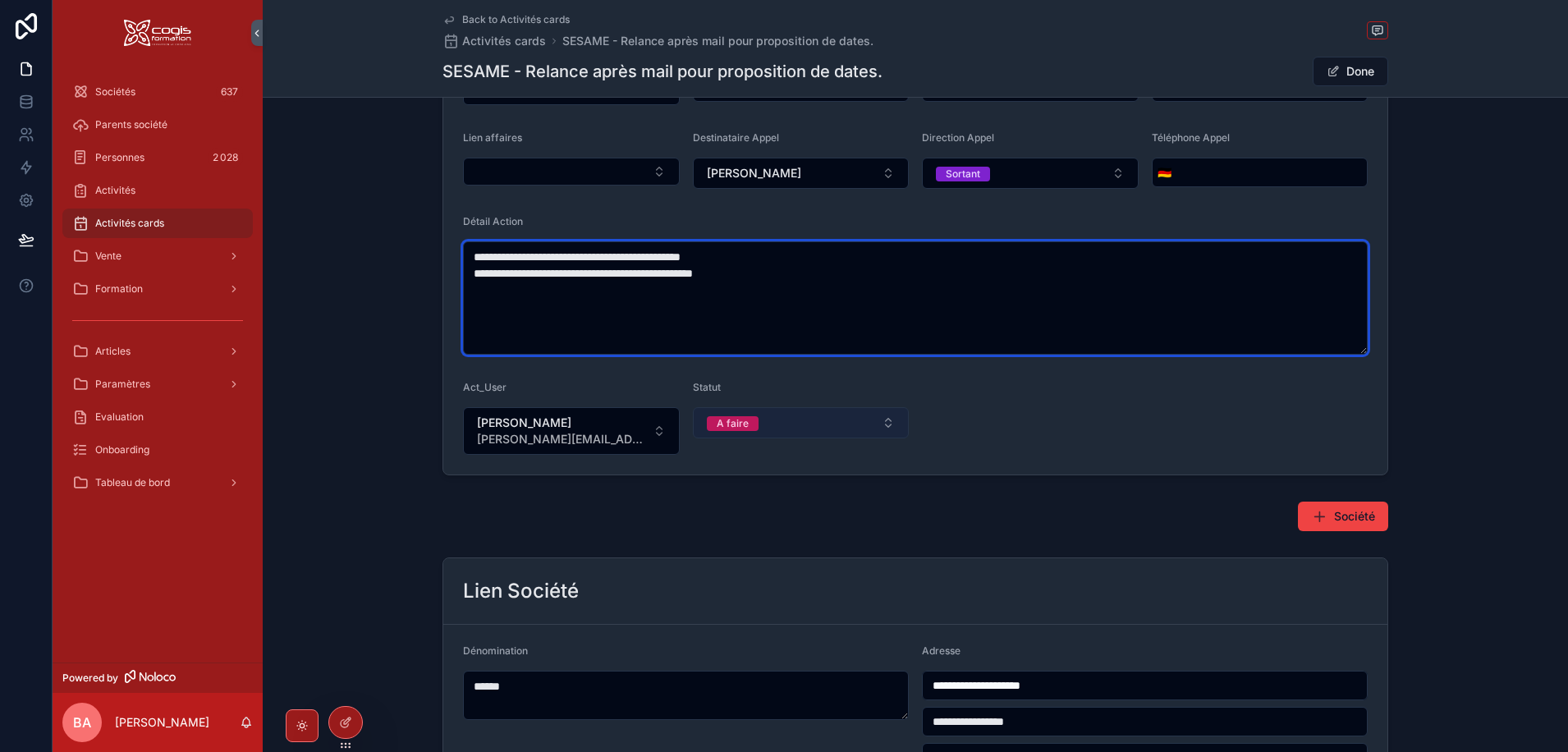
type textarea "**********"
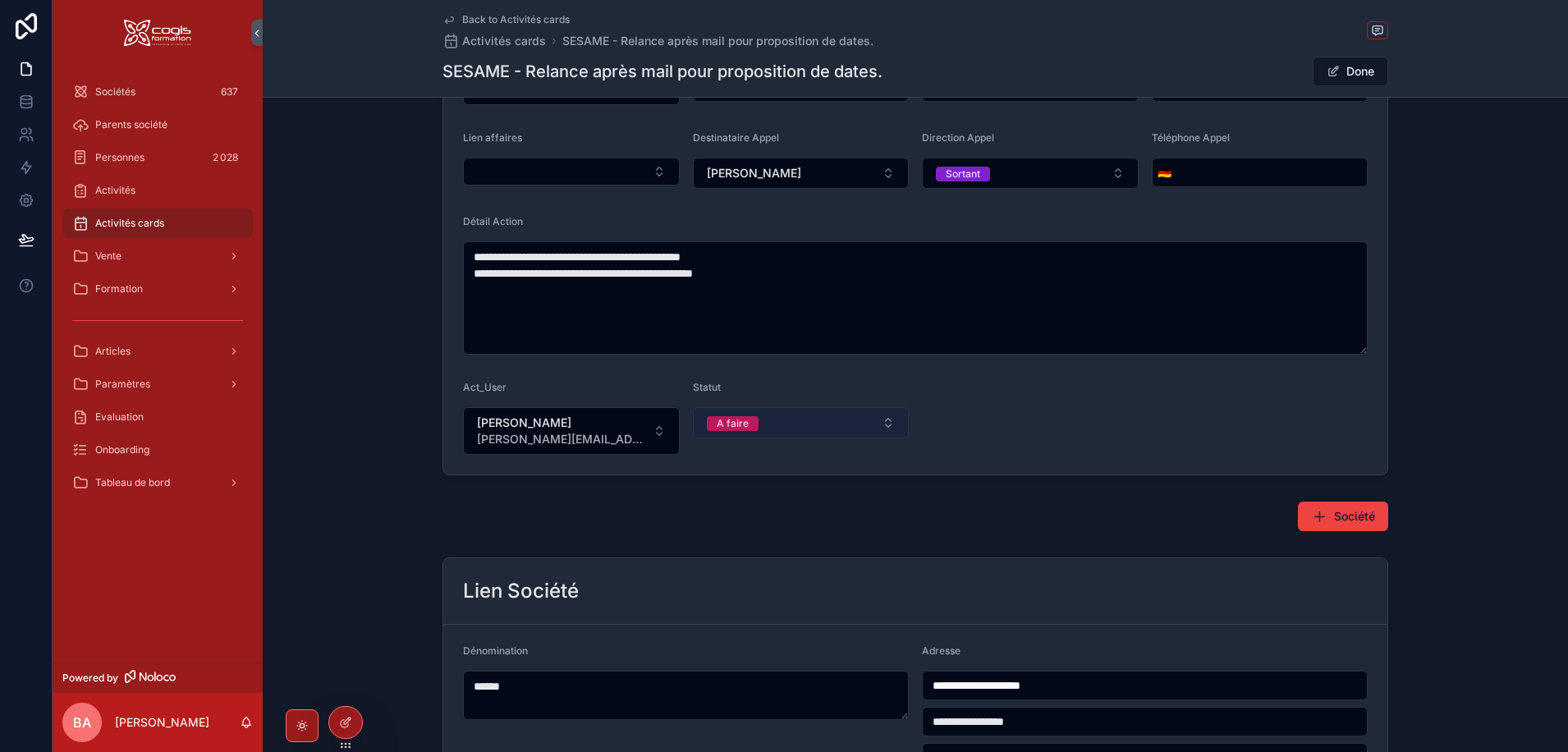
click at [735, 420] on div "A faire" at bounding box center [733, 423] width 32 height 14
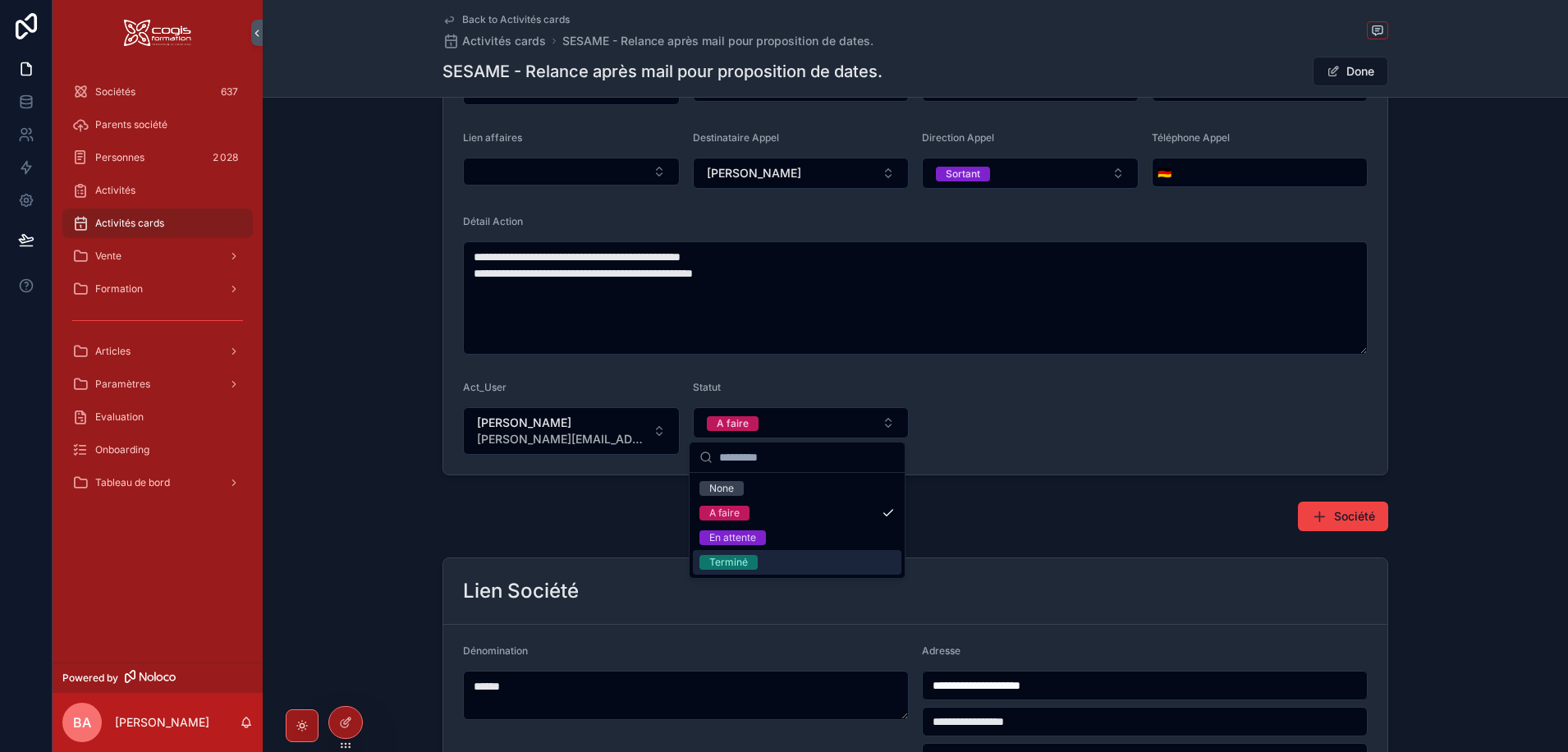
click at [726, 565] on div "Terminé" at bounding box center [728, 562] width 38 height 14
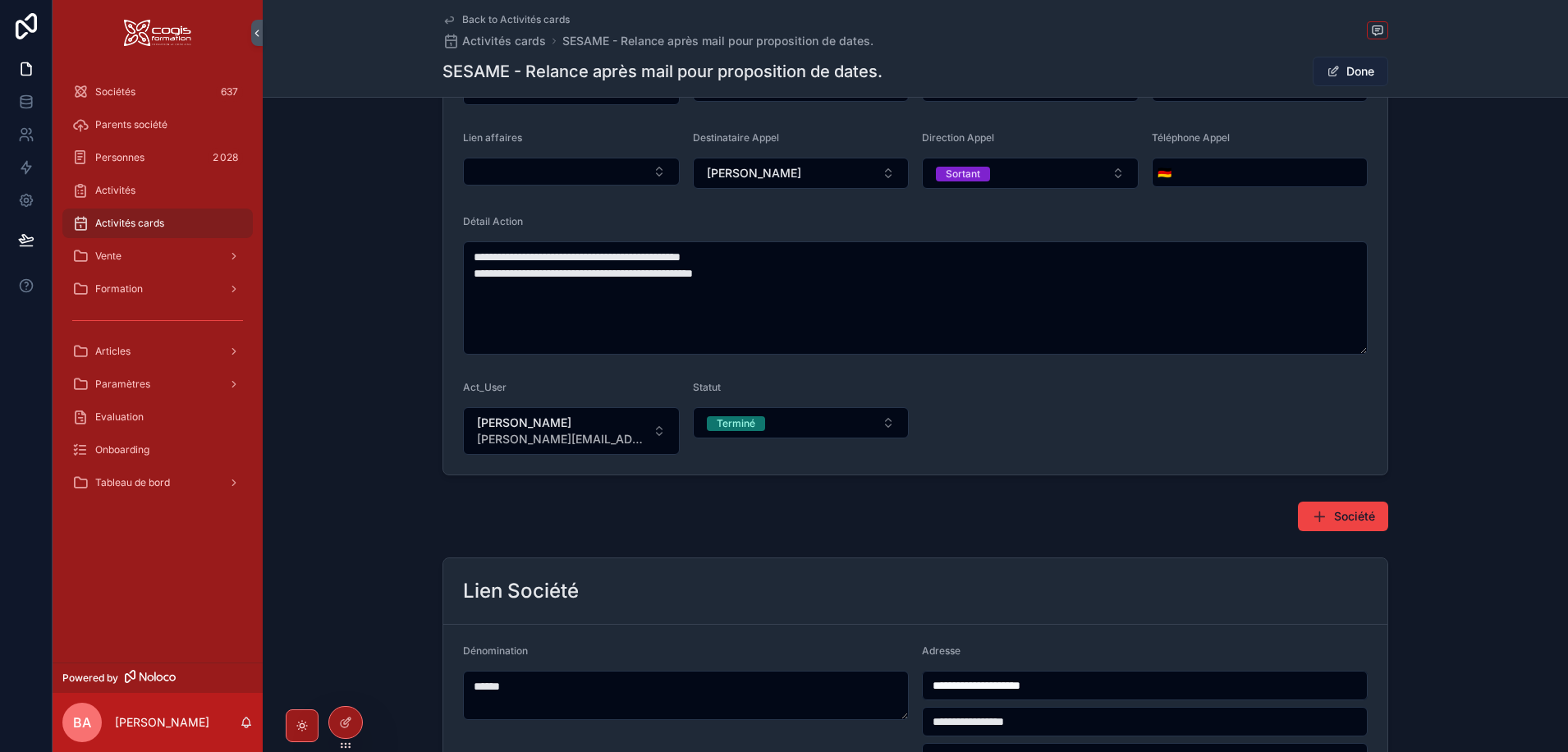
click at [1353, 67] on button "Done" at bounding box center [1350, 72] width 76 height 30
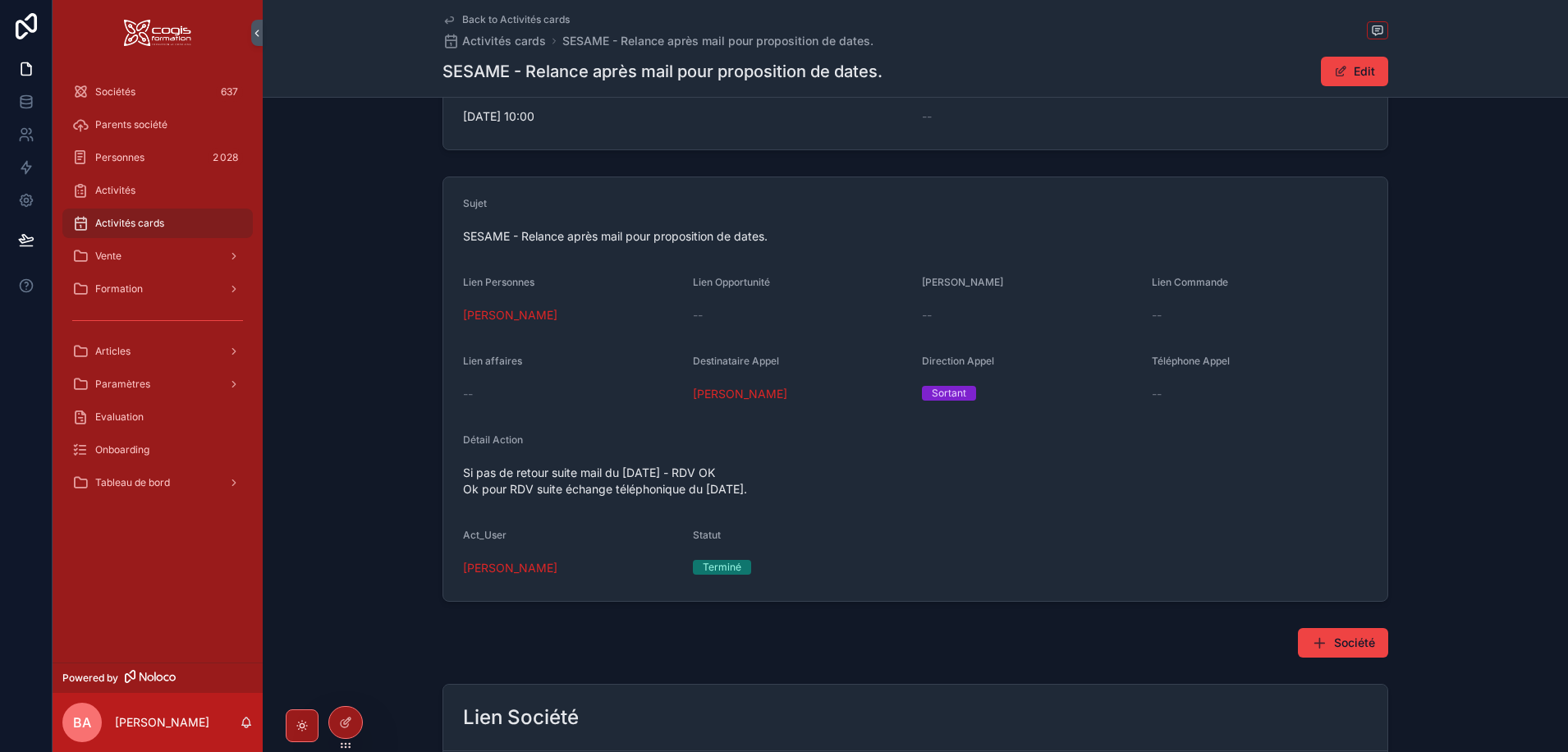
scroll to position [0, 0]
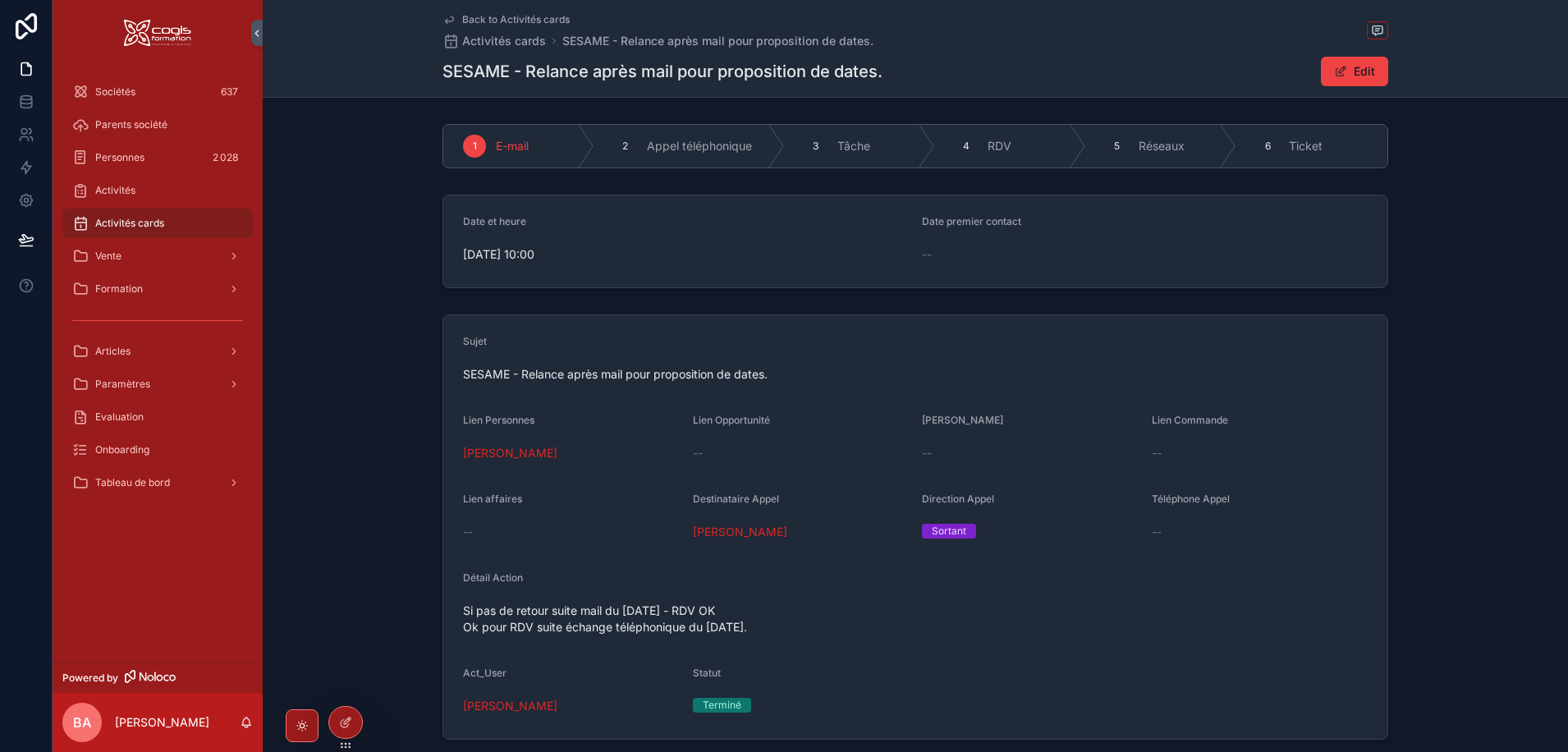
click at [476, 15] on span "Back to Activités cards" at bounding box center [516, 19] width 107 height 13
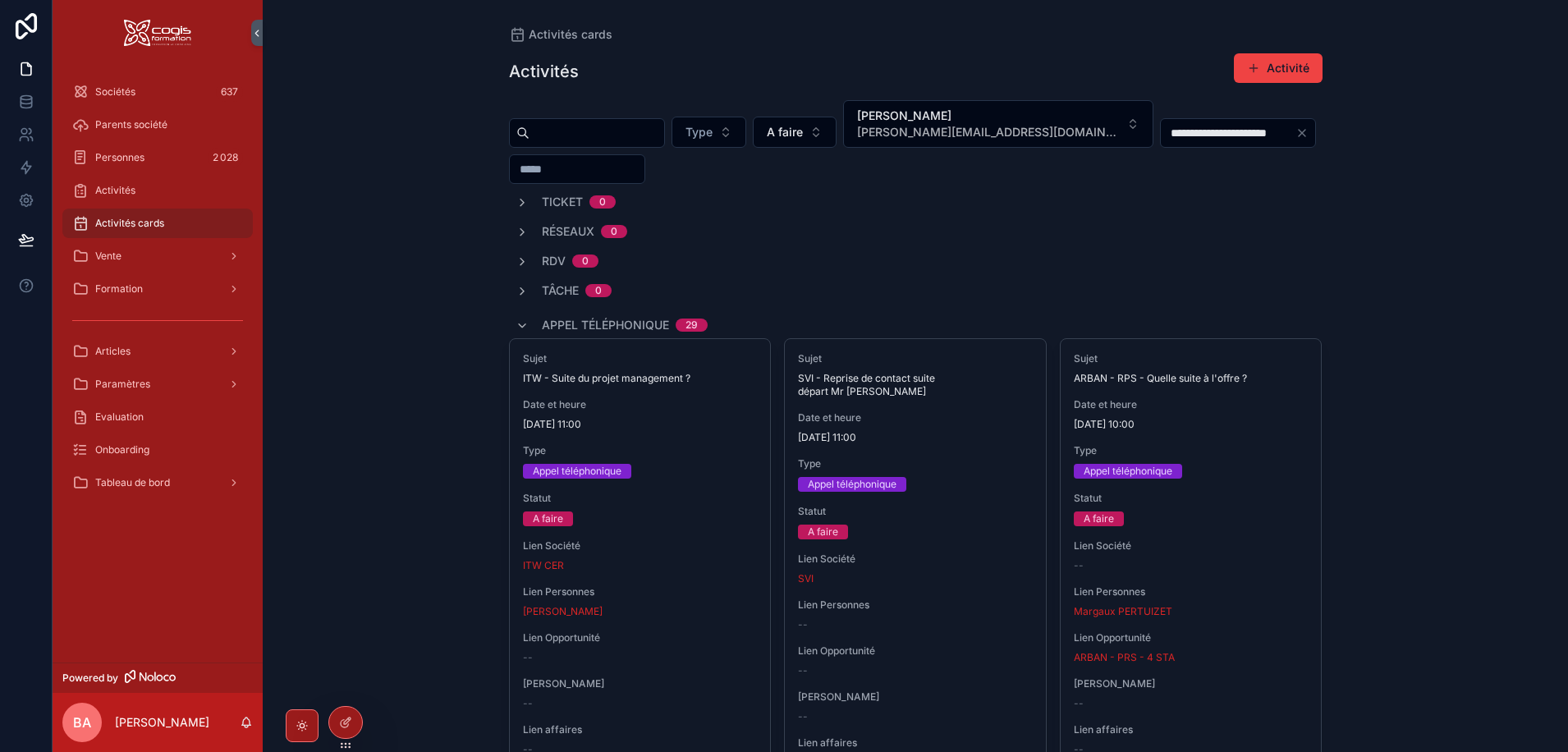
click at [555, 135] on input "scrollable content" at bounding box center [597, 133] width 134 height 23
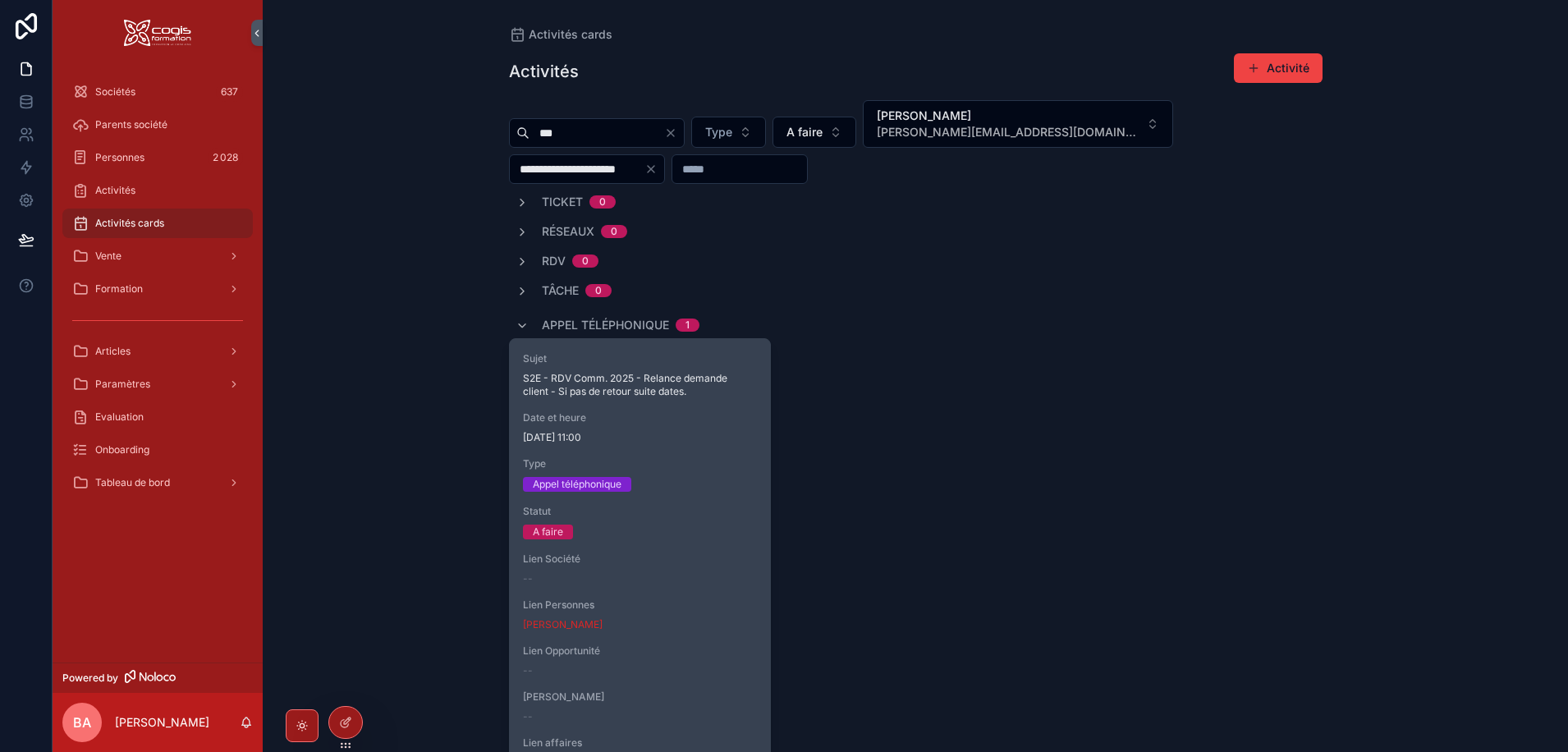
type input "***"
click at [667, 541] on div "Sujet S2E - RDV Comm. 2025 - Relance demande client - Si pas de retour suite da…" at bounding box center [640, 583] width 261 height 490
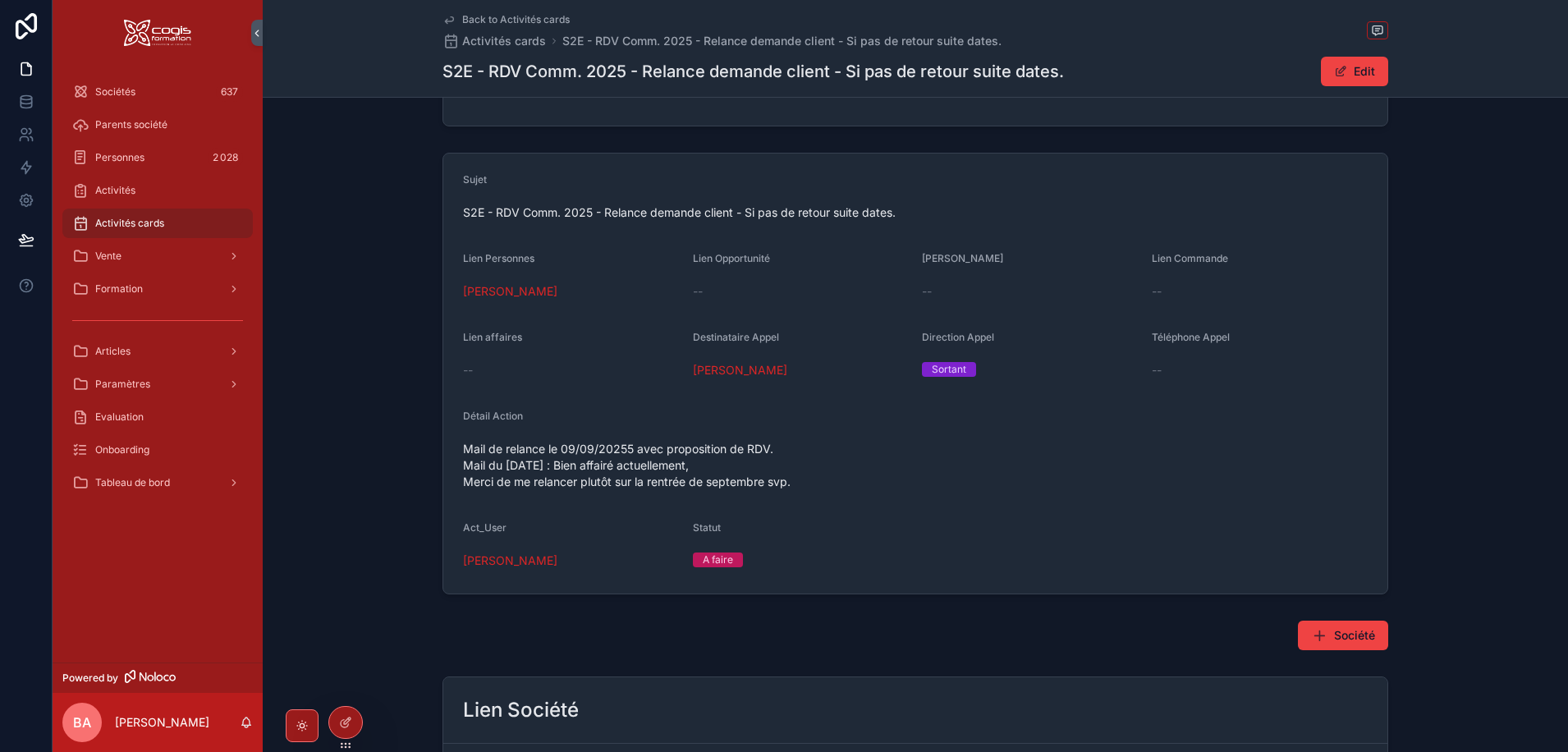
scroll to position [108, 0]
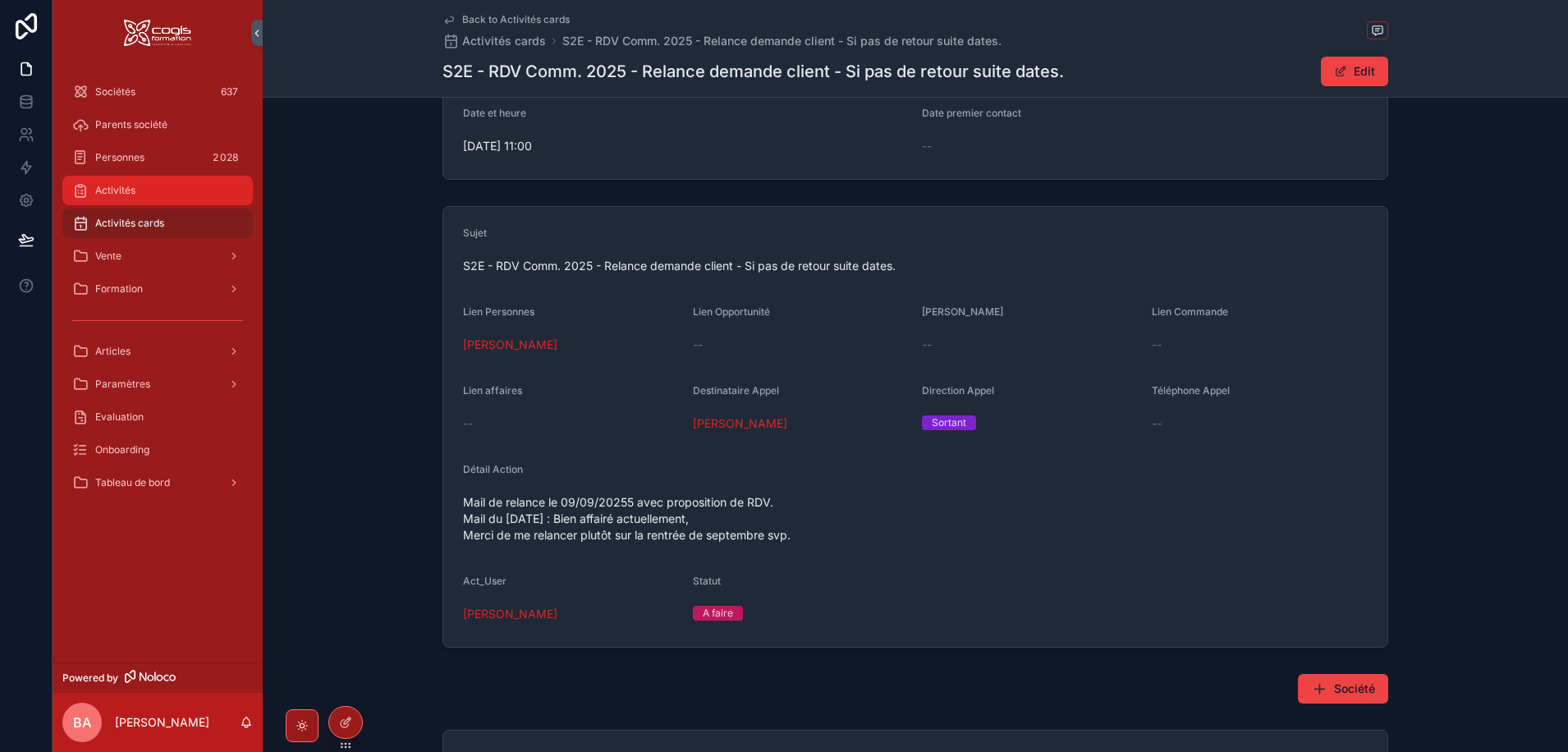
click at [119, 183] on div "Activités" at bounding box center [157, 190] width 171 height 26
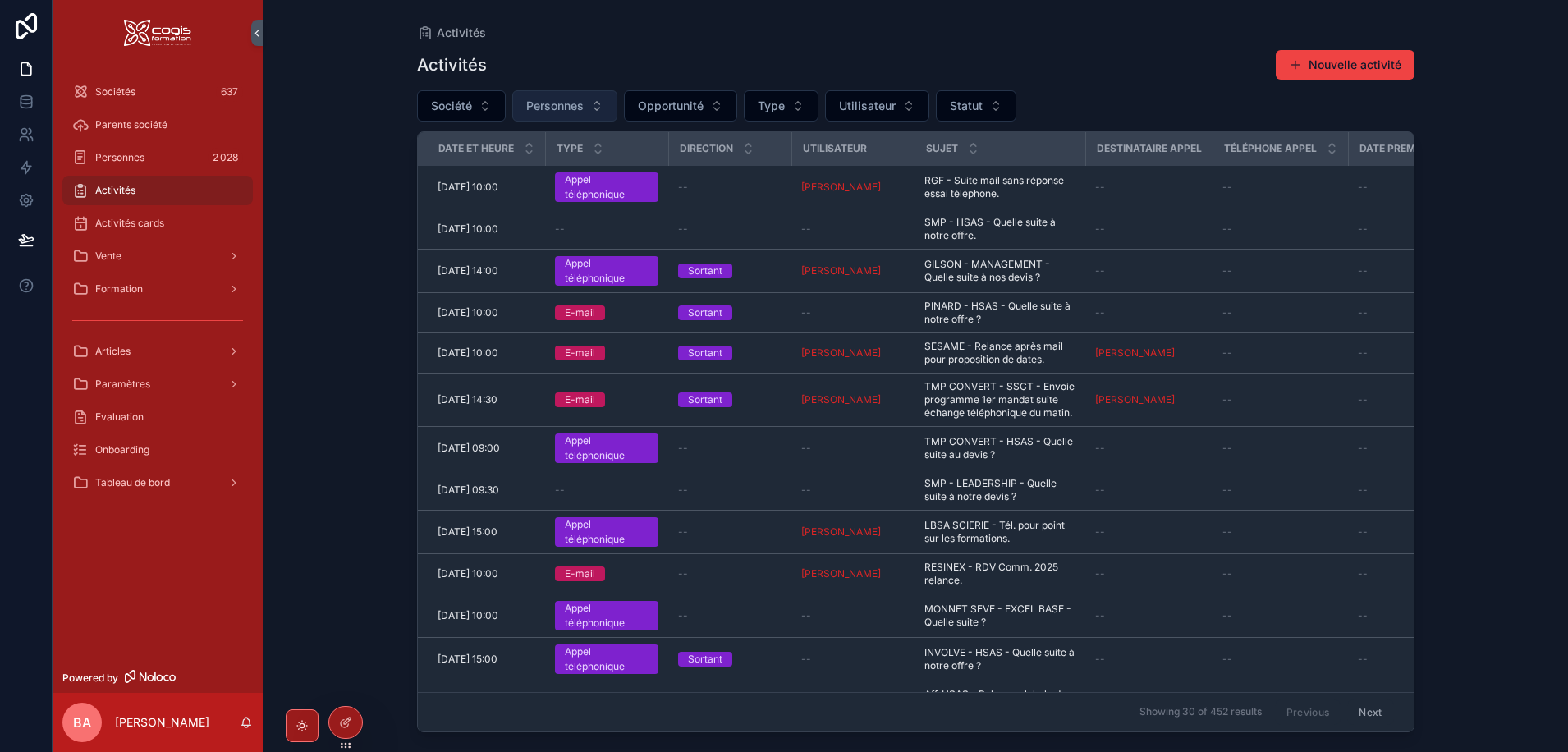
click at [563, 107] on span "Personnes" at bounding box center [554, 106] width 57 height 16
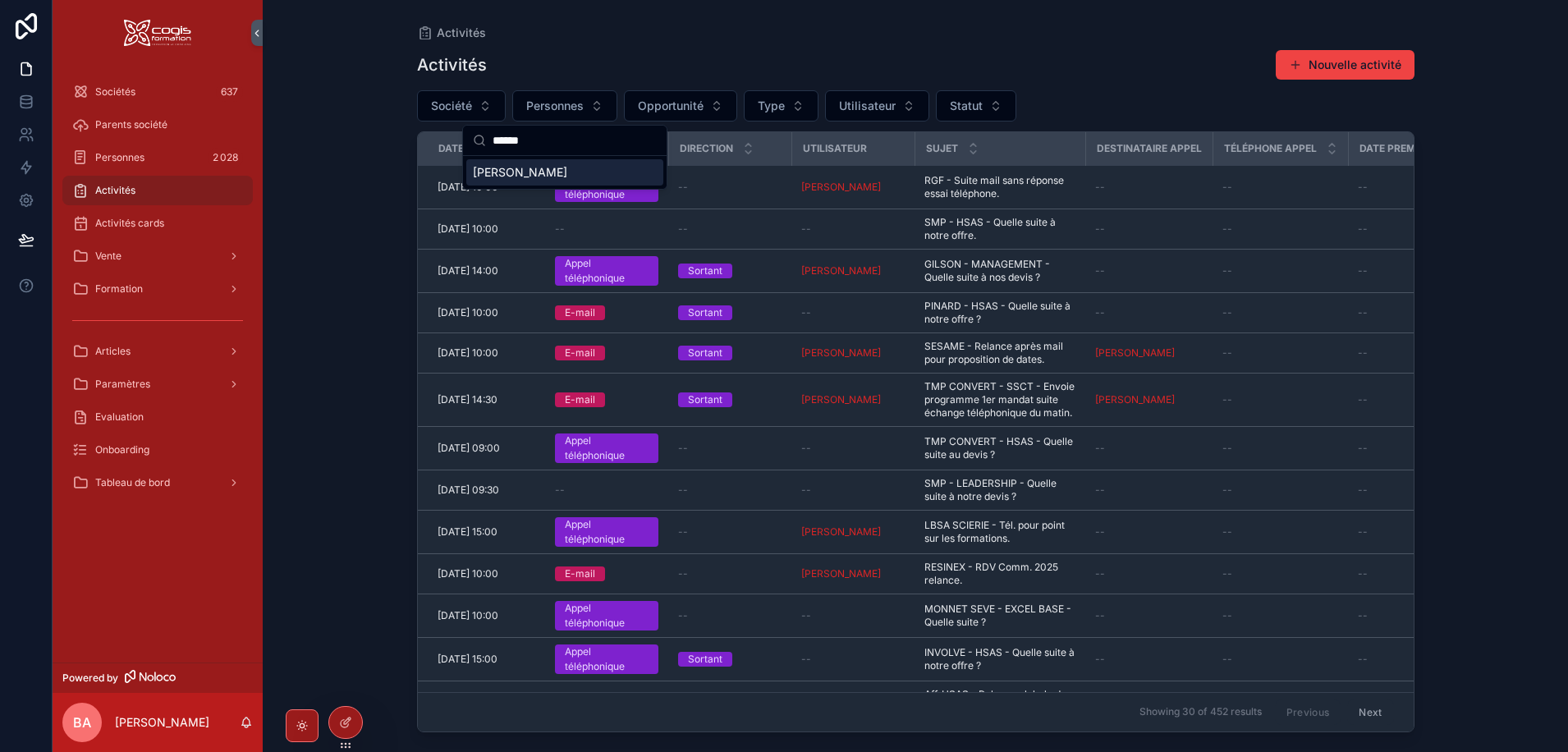
type input "******"
click at [524, 174] on span "Laurent SOCHAY" at bounding box center [519, 172] width 94 height 16
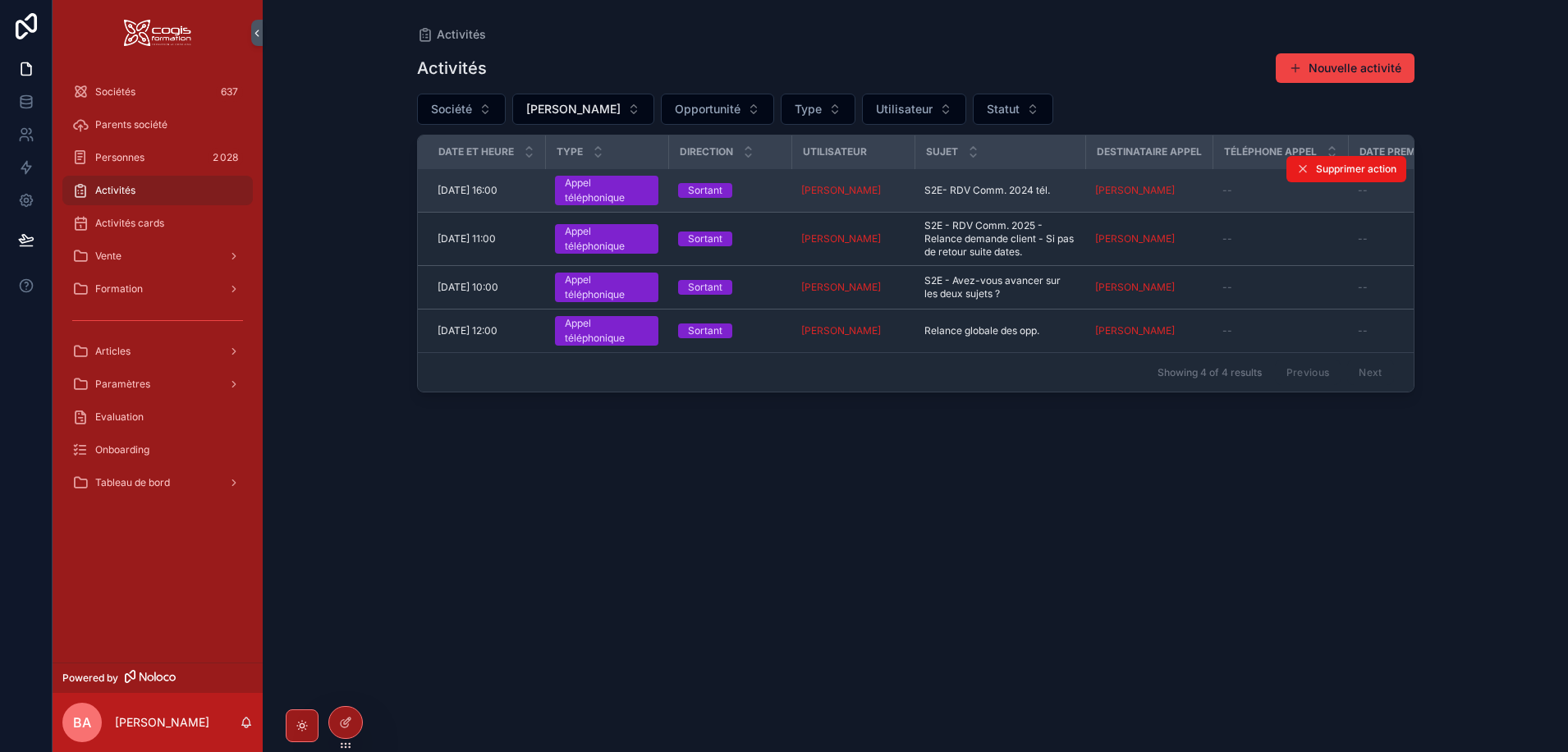
click at [1129, 183] on td "Laurent SOCHAY" at bounding box center [1148, 191] width 127 height 43
click at [1130, 191] on span "Laurent SOCHAY" at bounding box center [1135, 190] width 80 height 13
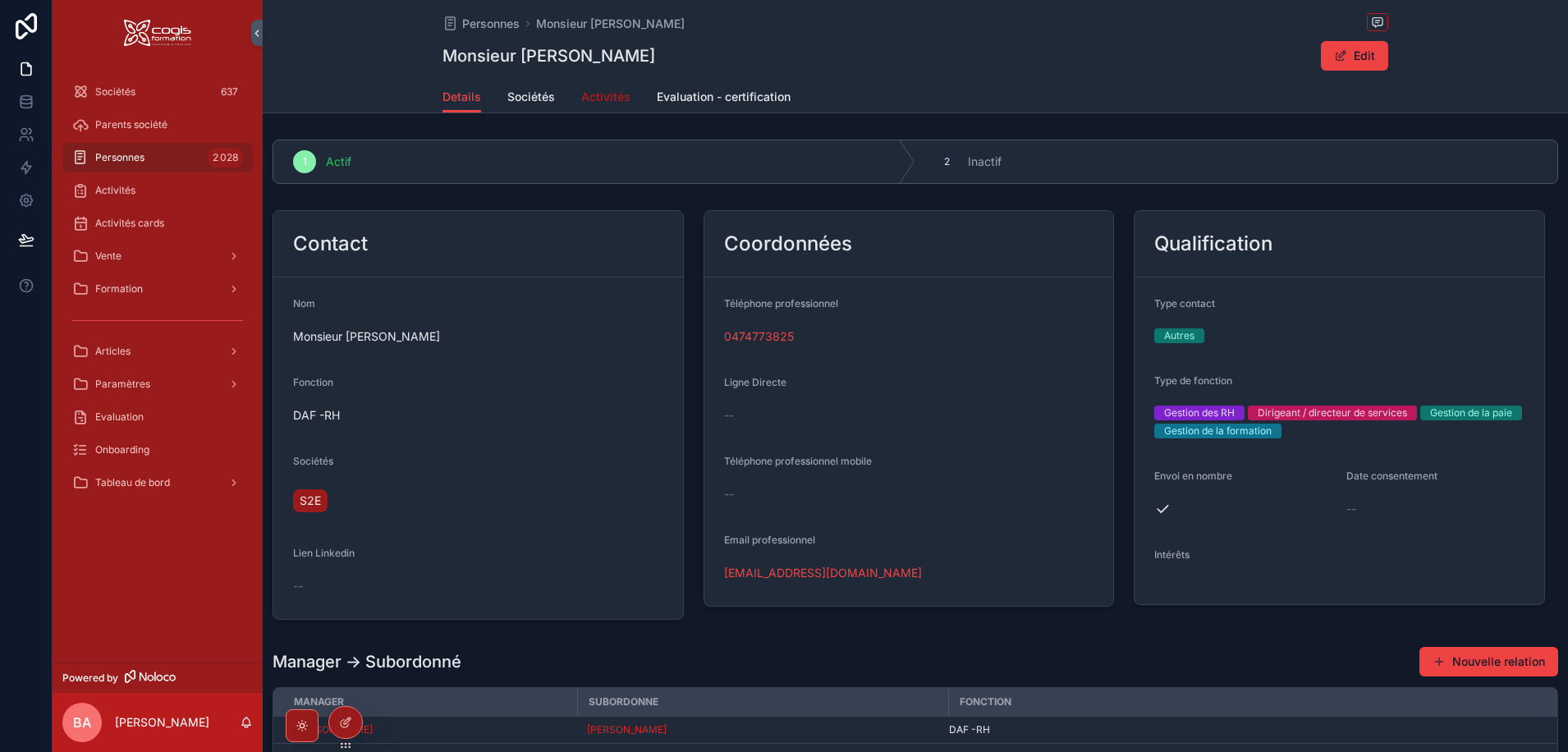
click at [590, 97] on span "Activités" at bounding box center [606, 96] width 49 height 16
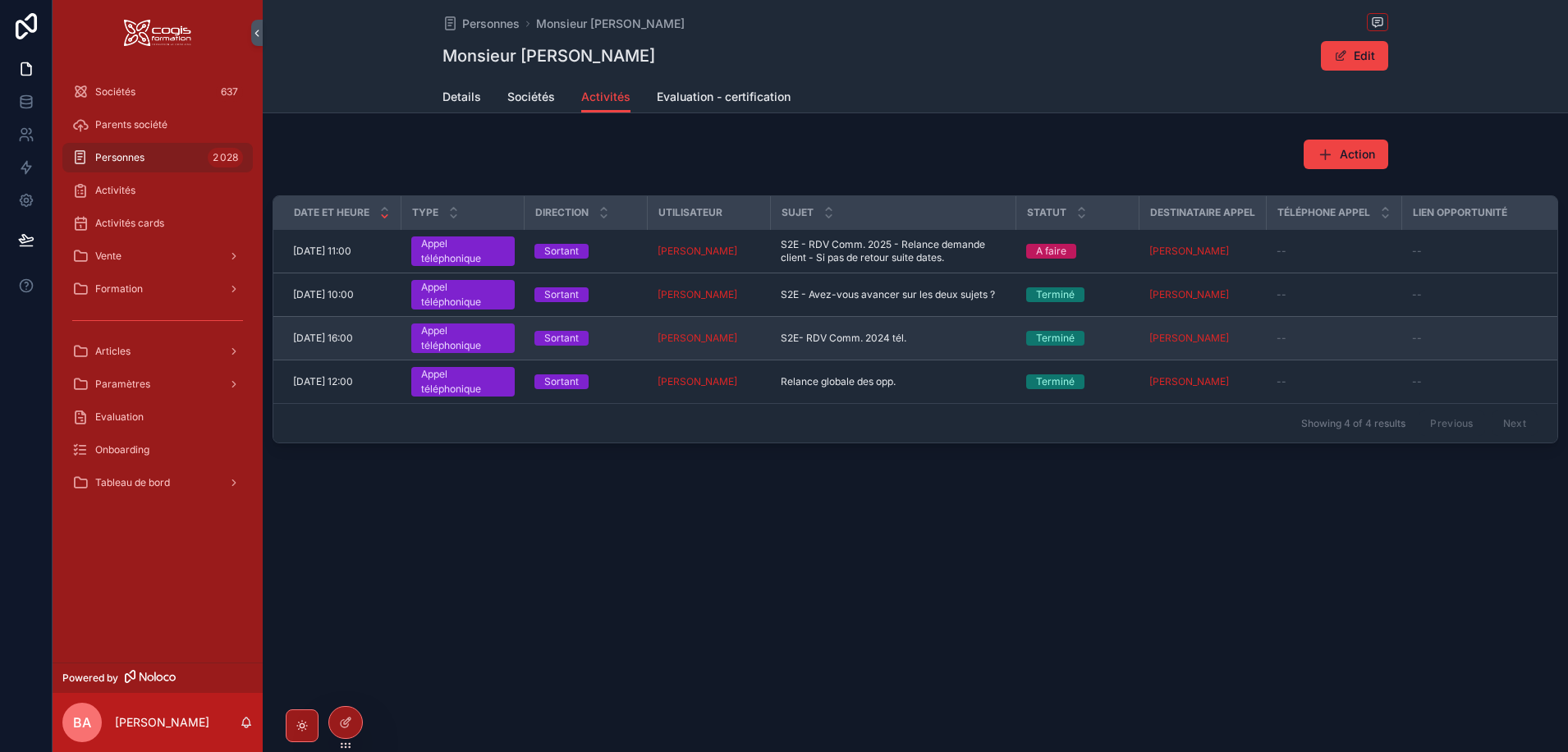
click at [329, 336] on span "23/09/2024 16:00" at bounding box center [323, 338] width 60 height 13
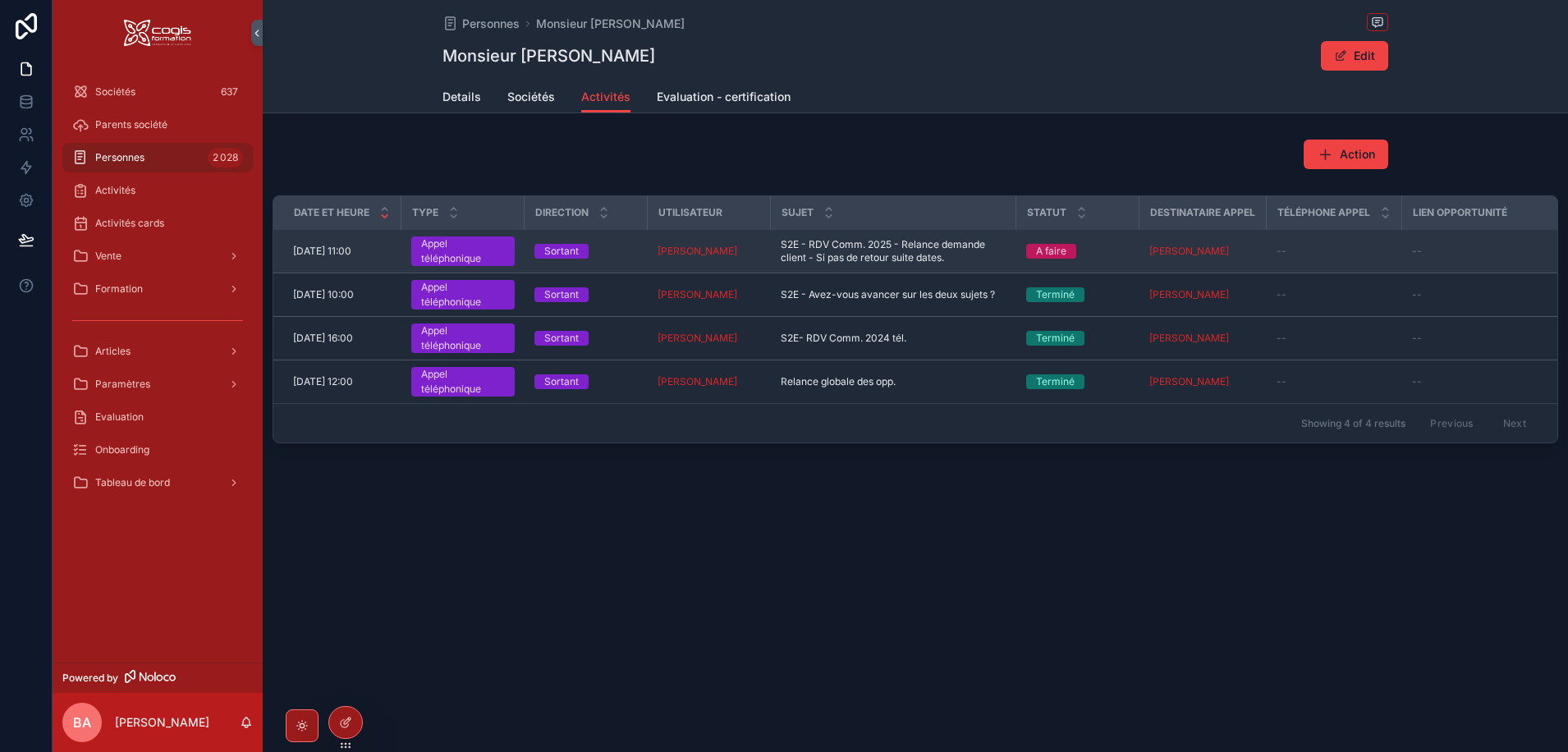
click at [325, 250] on span "24/09/2025 11:00" at bounding box center [322, 250] width 58 height 13
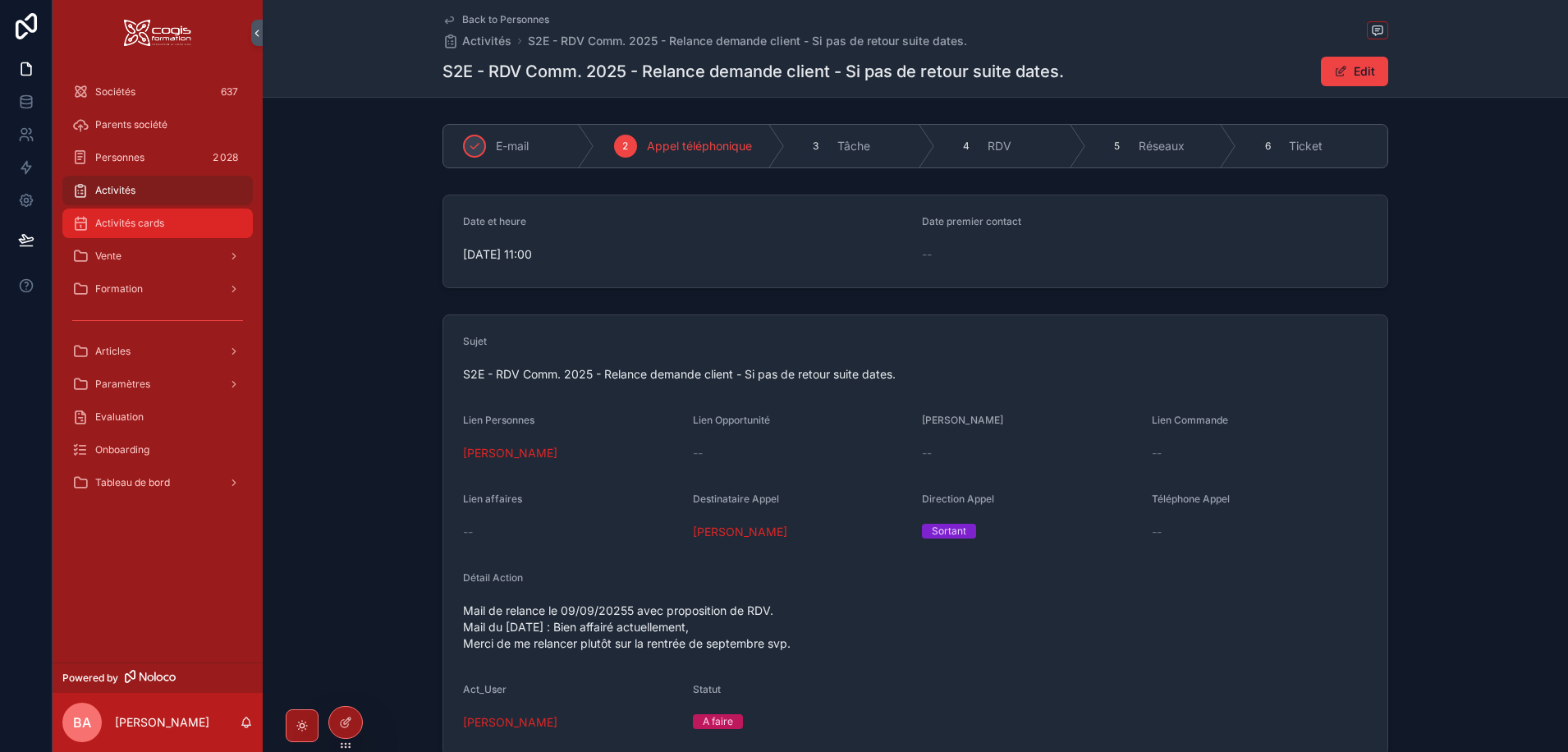
click at [145, 219] on span "Activités cards" at bounding box center [129, 223] width 69 height 13
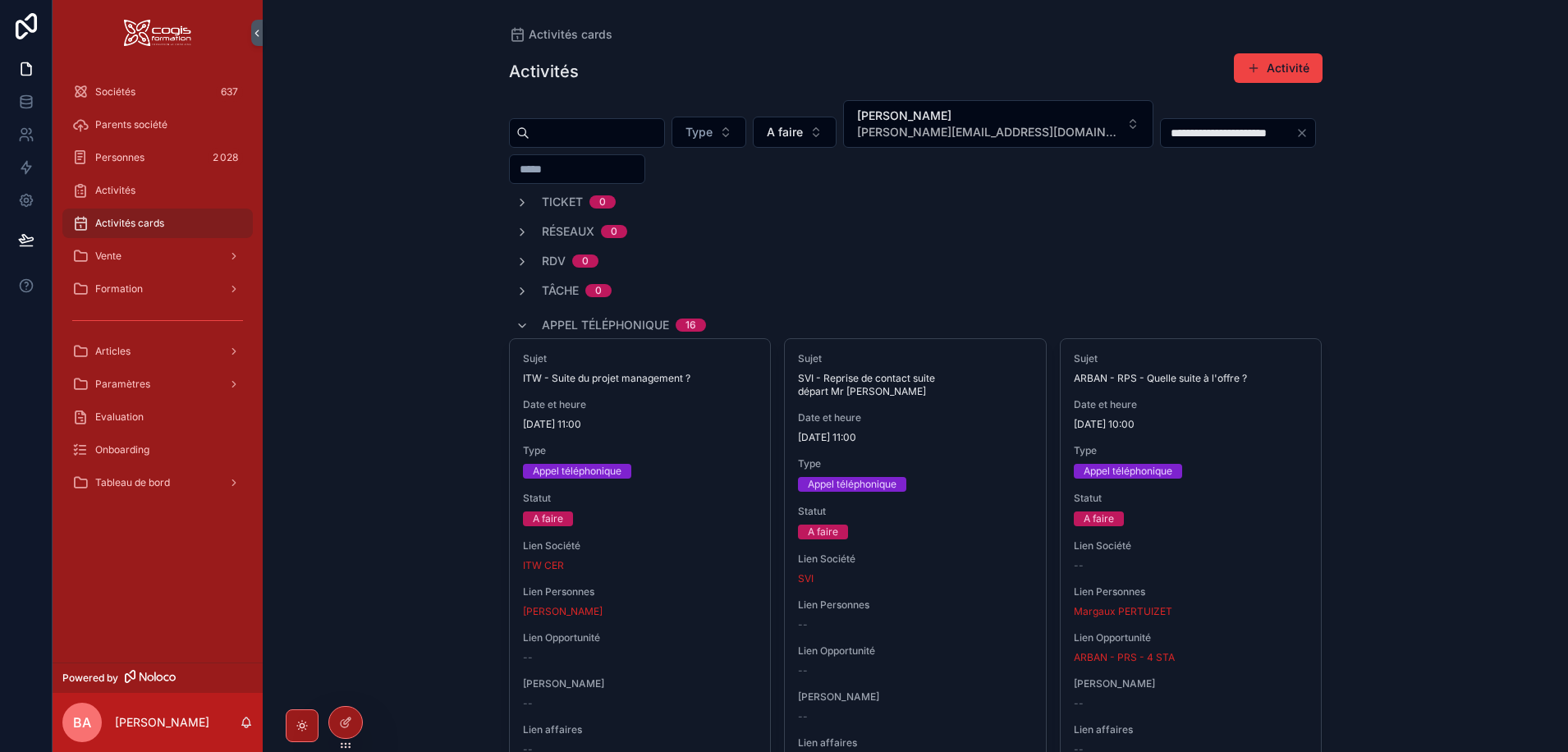
click at [1298, 133] on icon "Clear" at bounding box center [1302, 133] width 7 height 7
click at [1246, 129] on input "scrollable content" at bounding box center [1228, 133] width 134 height 23
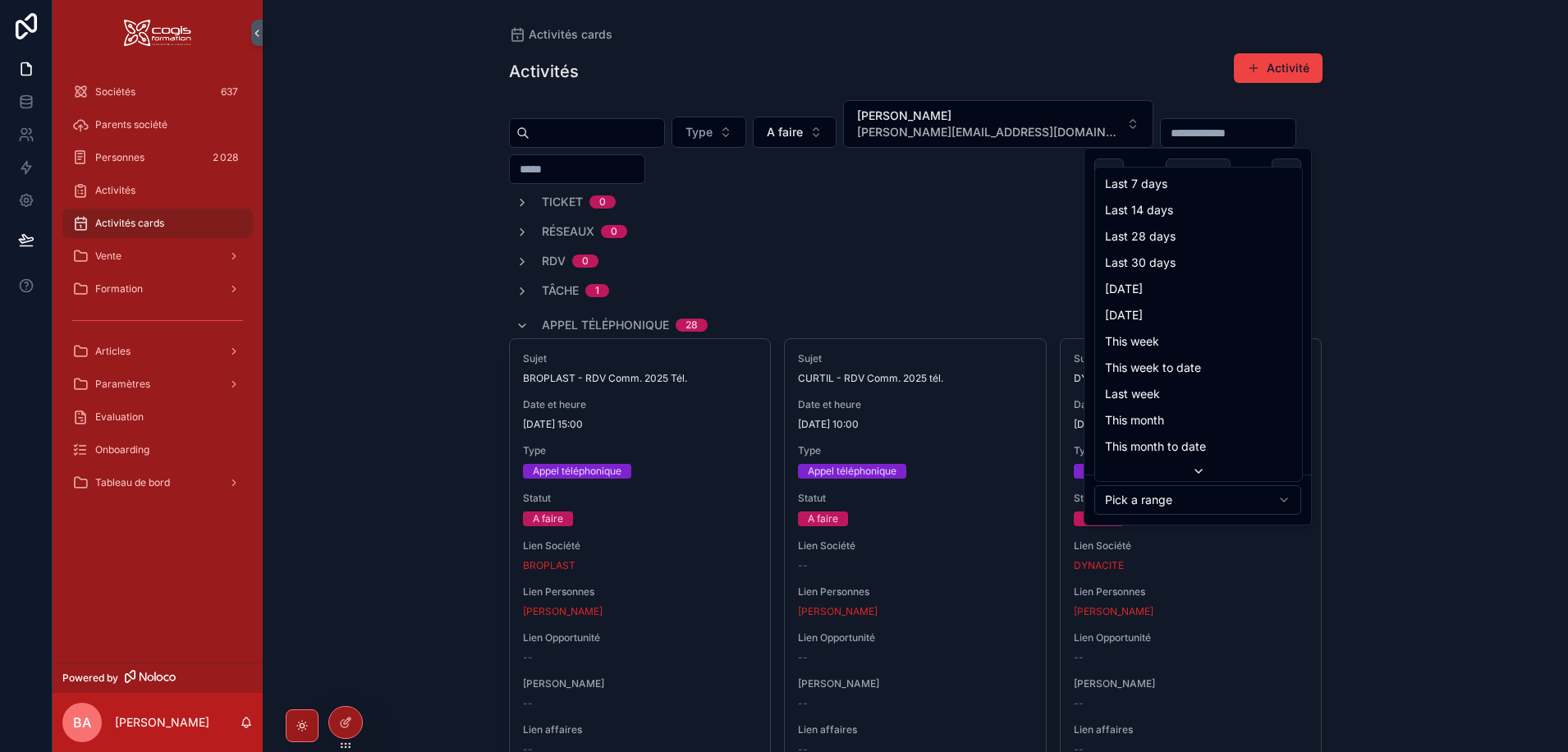
click at [1290, 494] on html "Sociétés 637 Parents société Personnes 2 028 Activités Activités cards Vente Fo…" at bounding box center [784, 376] width 1568 height 752
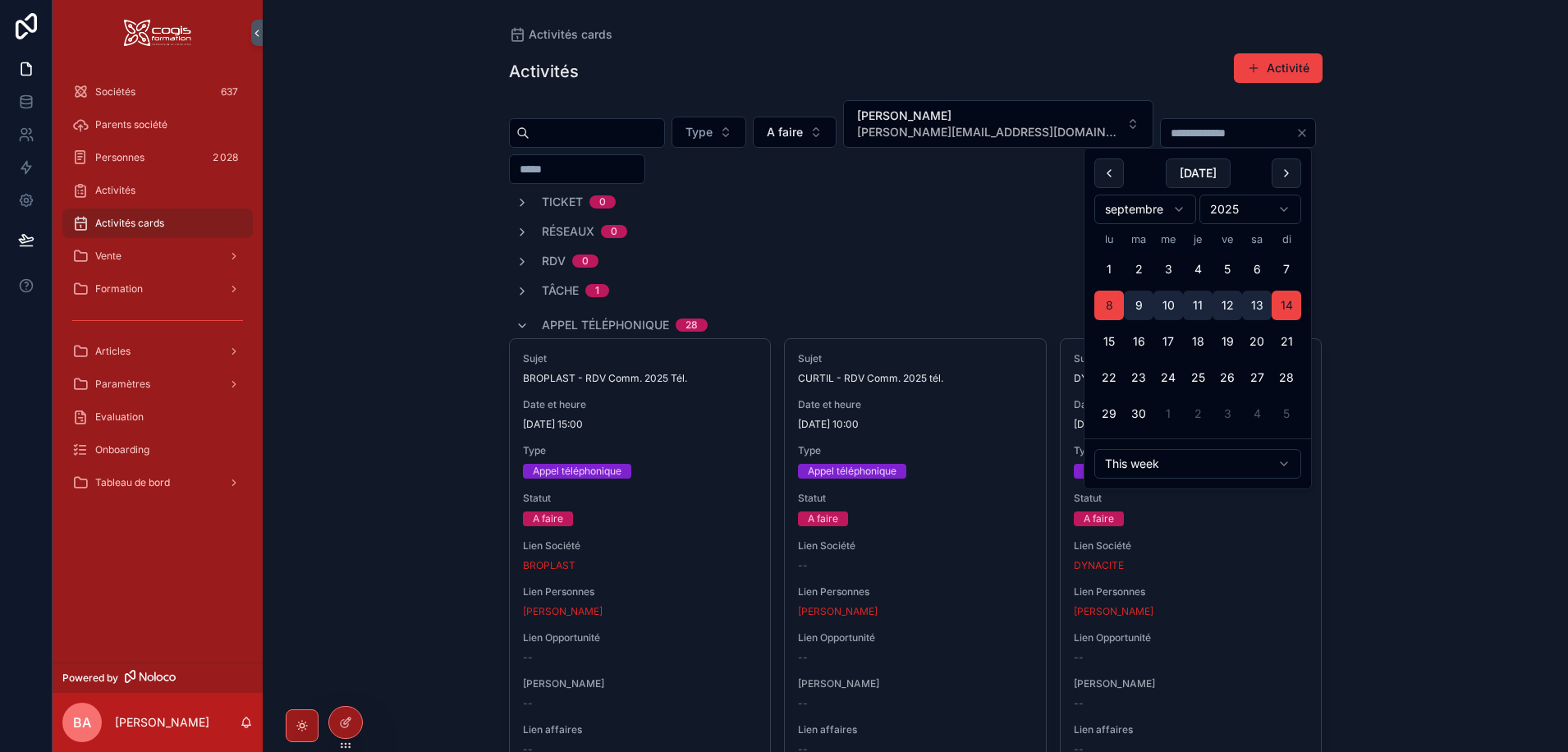
type input "**********"
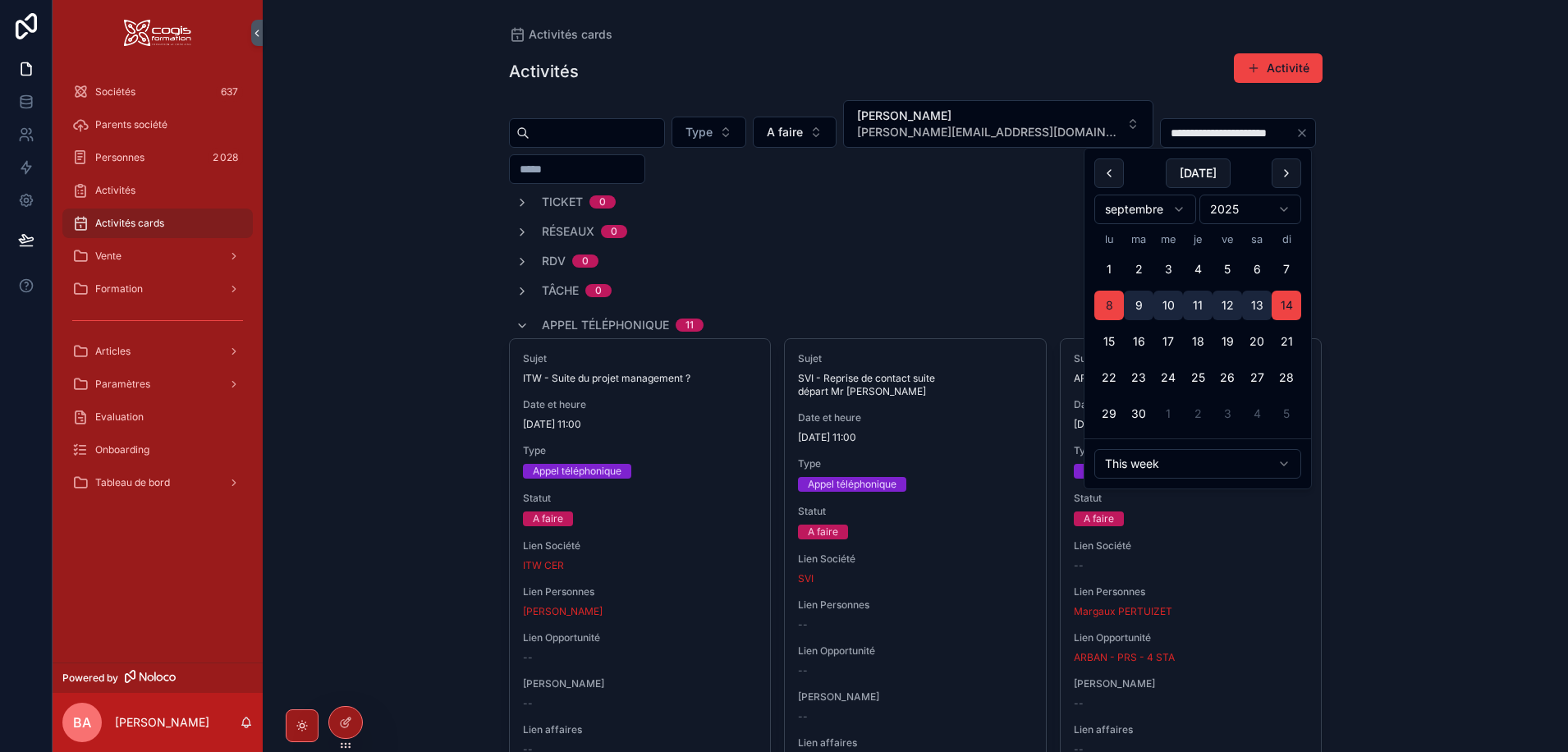
click at [1459, 224] on div "**********" at bounding box center [915, 376] width 1305 height 752
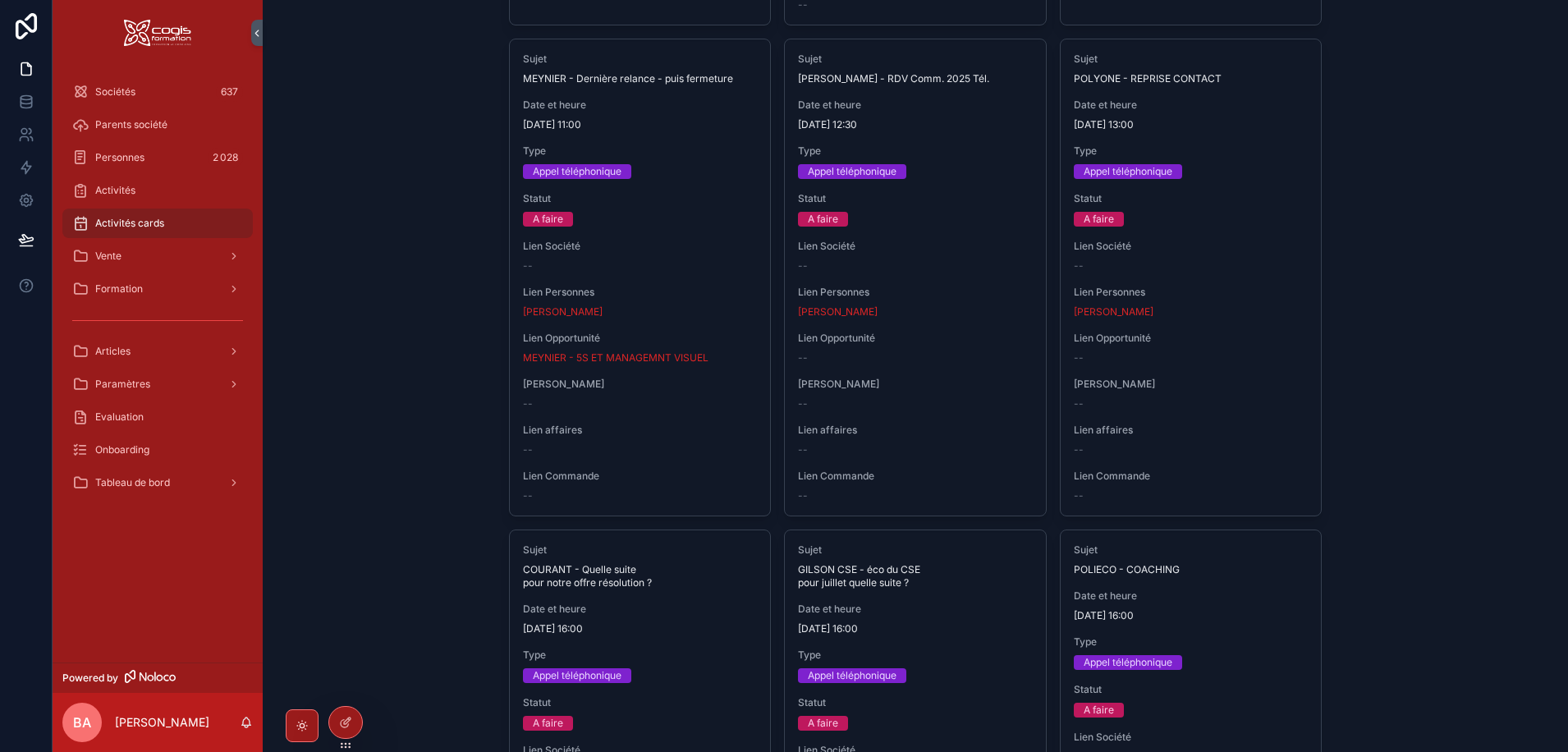
scroll to position [985, 0]
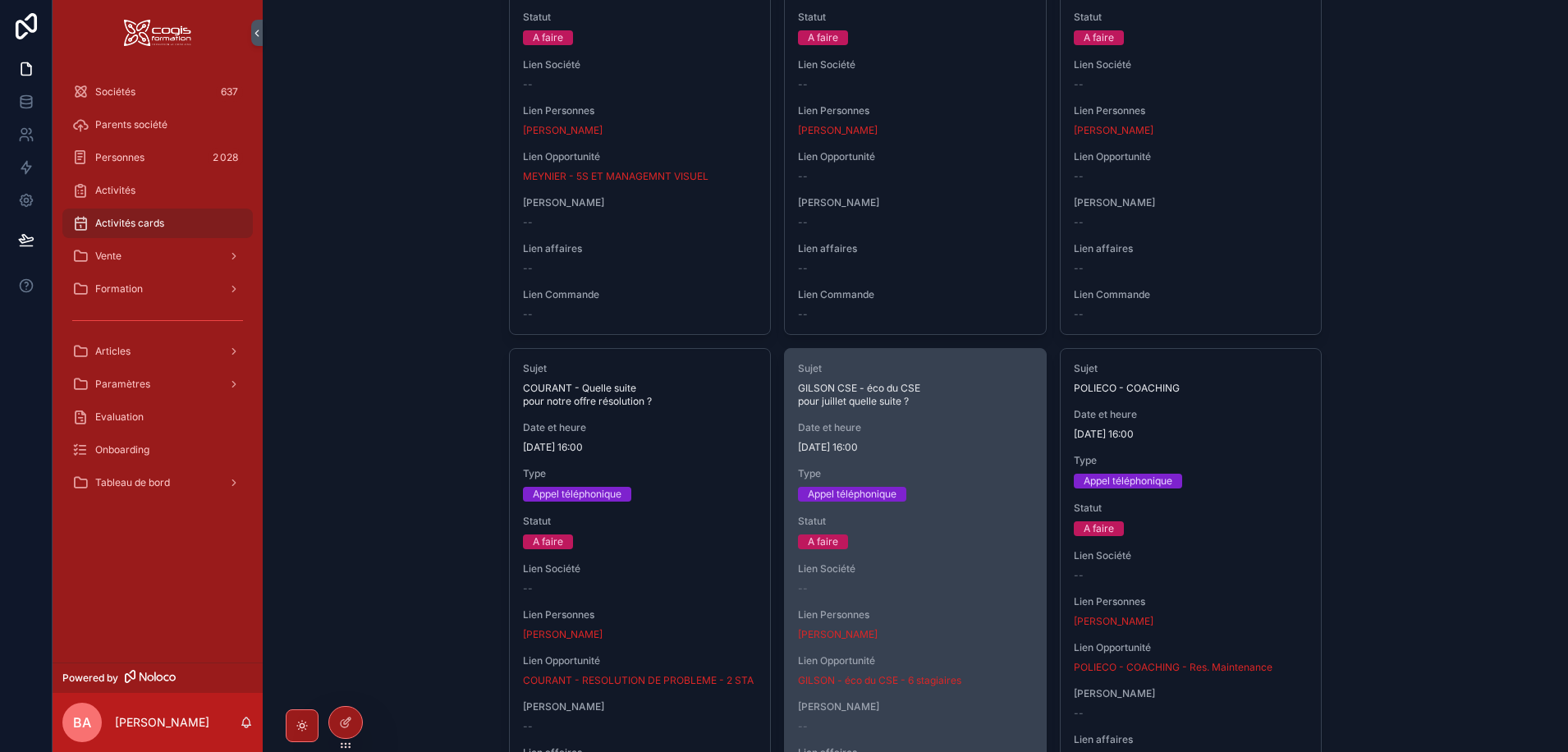
click at [941, 401] on span "GILSON CSE - éco du CSE pour juillet quelle suite ?" at bounding box center [915, 394] width 235 height 26
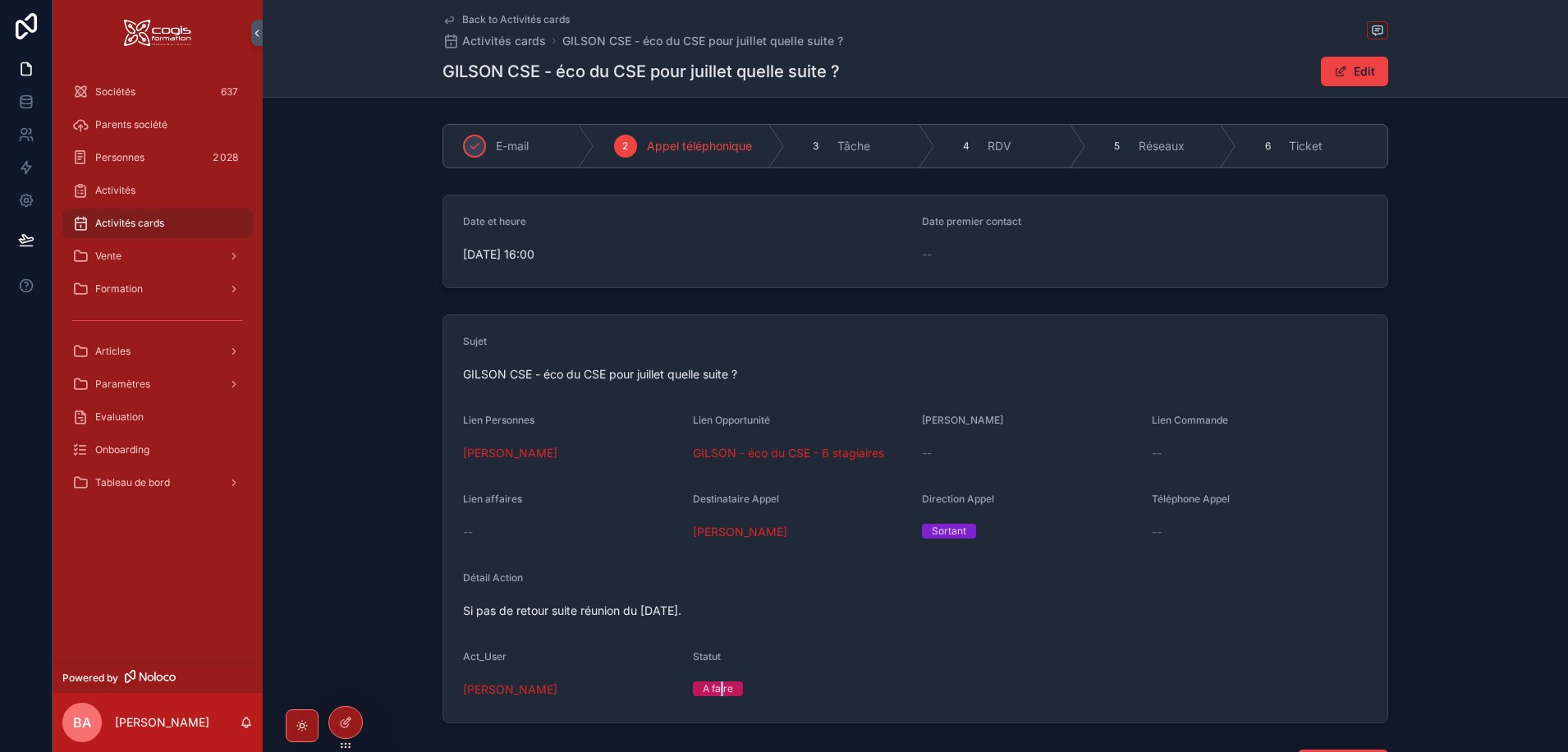
click at [718, 691] on div "A faire" at bounding box center [718, 688] width 31 height 14
click at [501, 252] on span "11/09/2025 16:00" at bounding box center [686, 254] width 446 height 16
click at [1354, 60] on button "Edit" at bounding box center [1354, 72] width 67 height 30
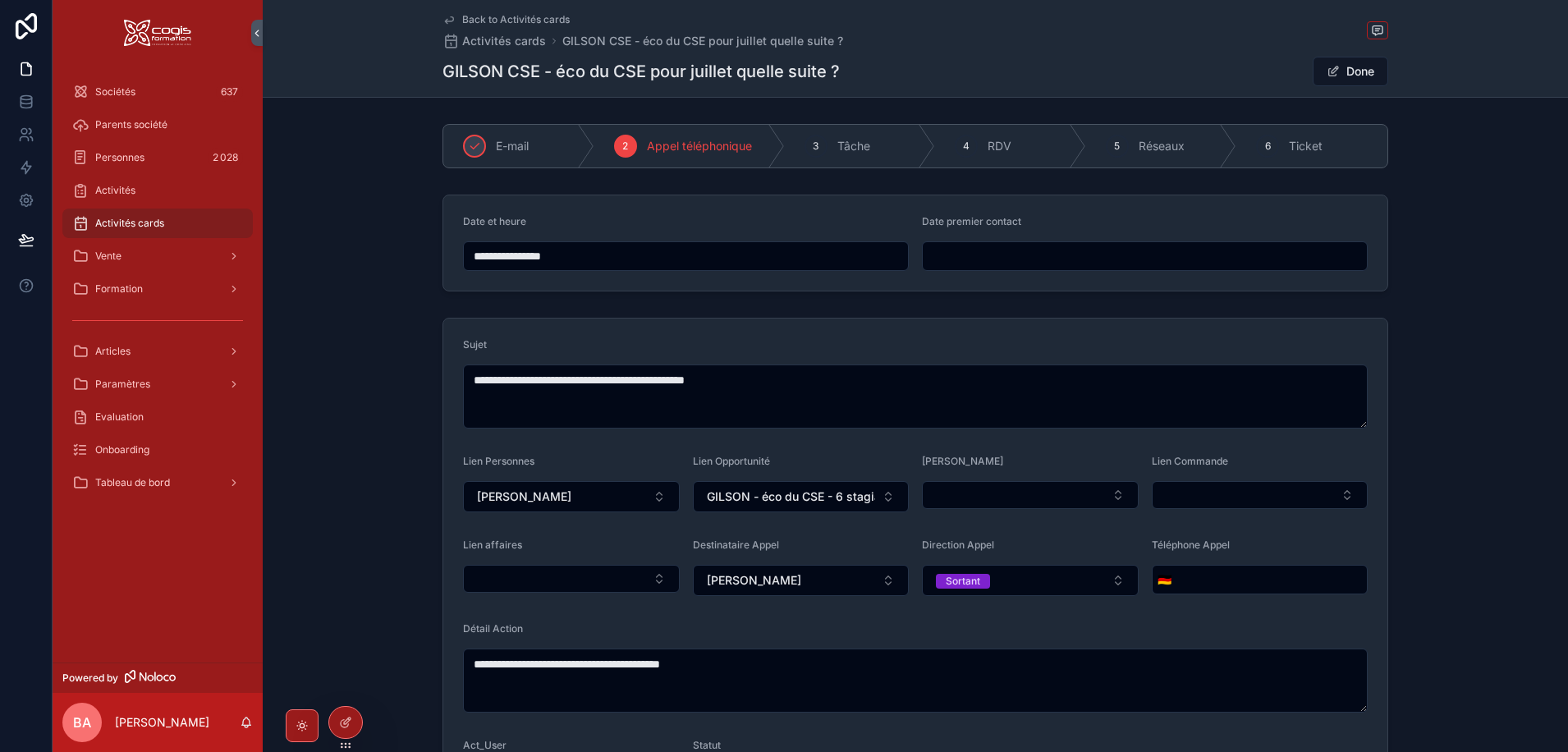
click at [609, 249] on input "**********" at bounding box center [686, 255] width 444 height 23
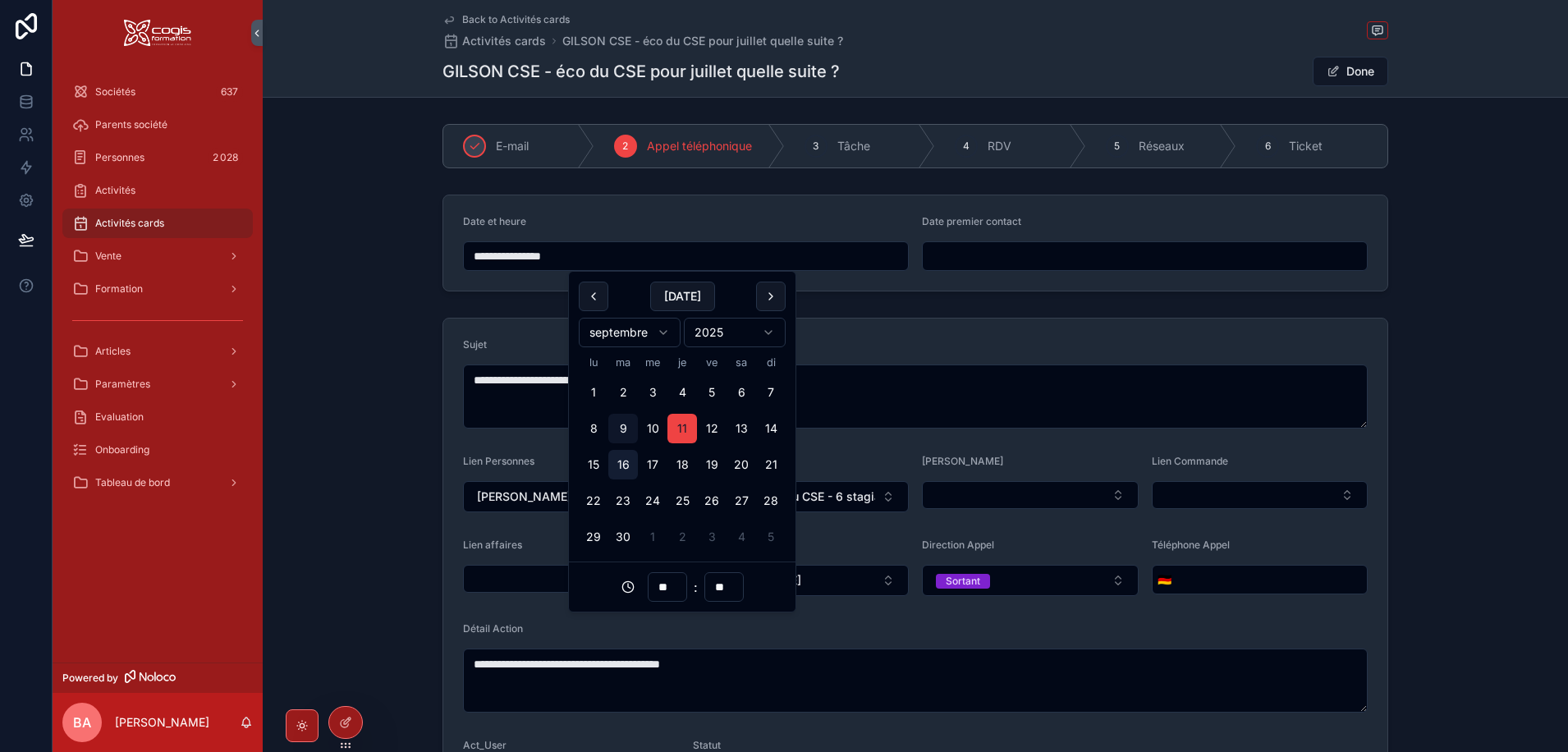
click at [615, 463] on button "16" at bounding box center [623, 464] width 30 height 30
type input "**********"
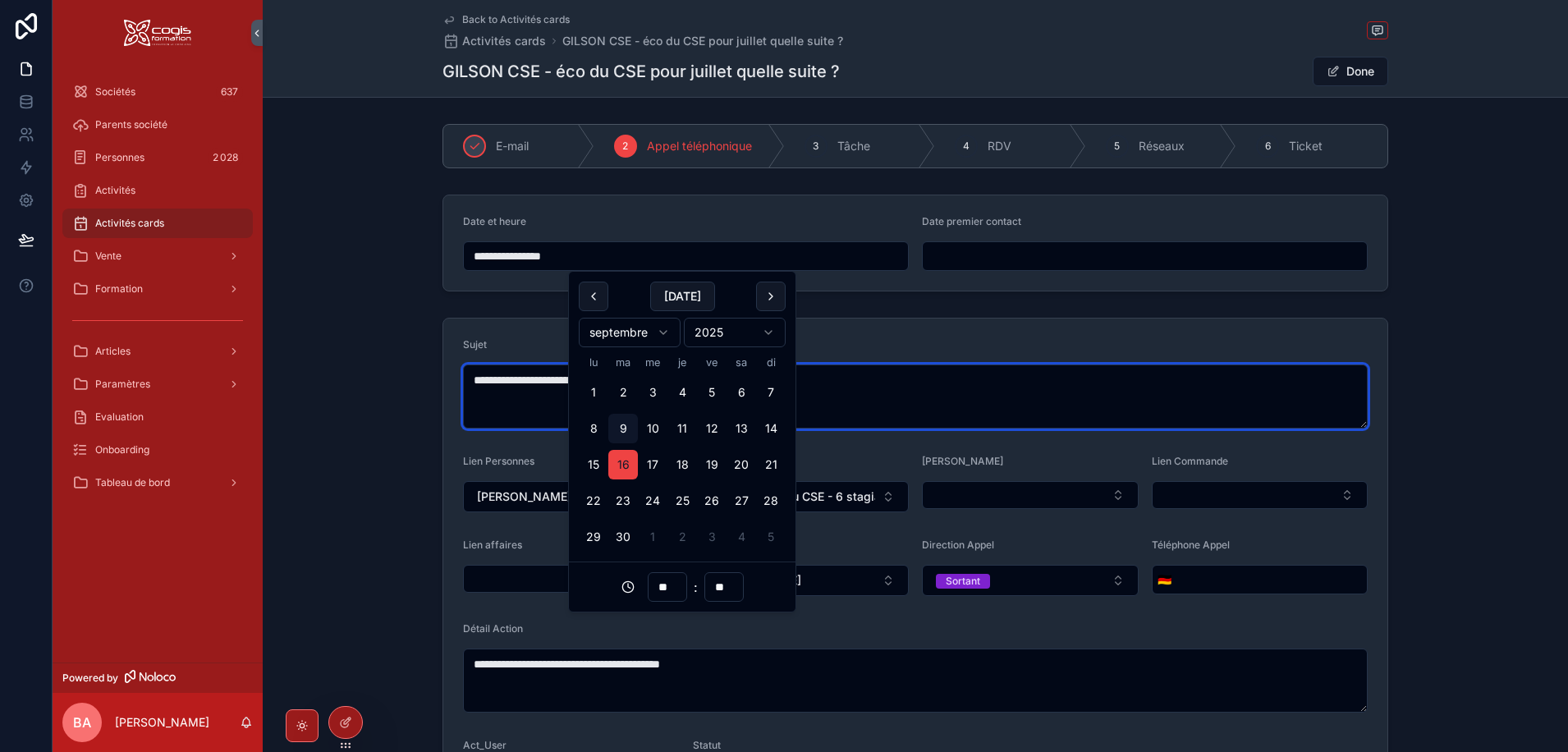
click at [481, 423] on textarea "**********" at bounding box center [915, 396] width 905 height 64
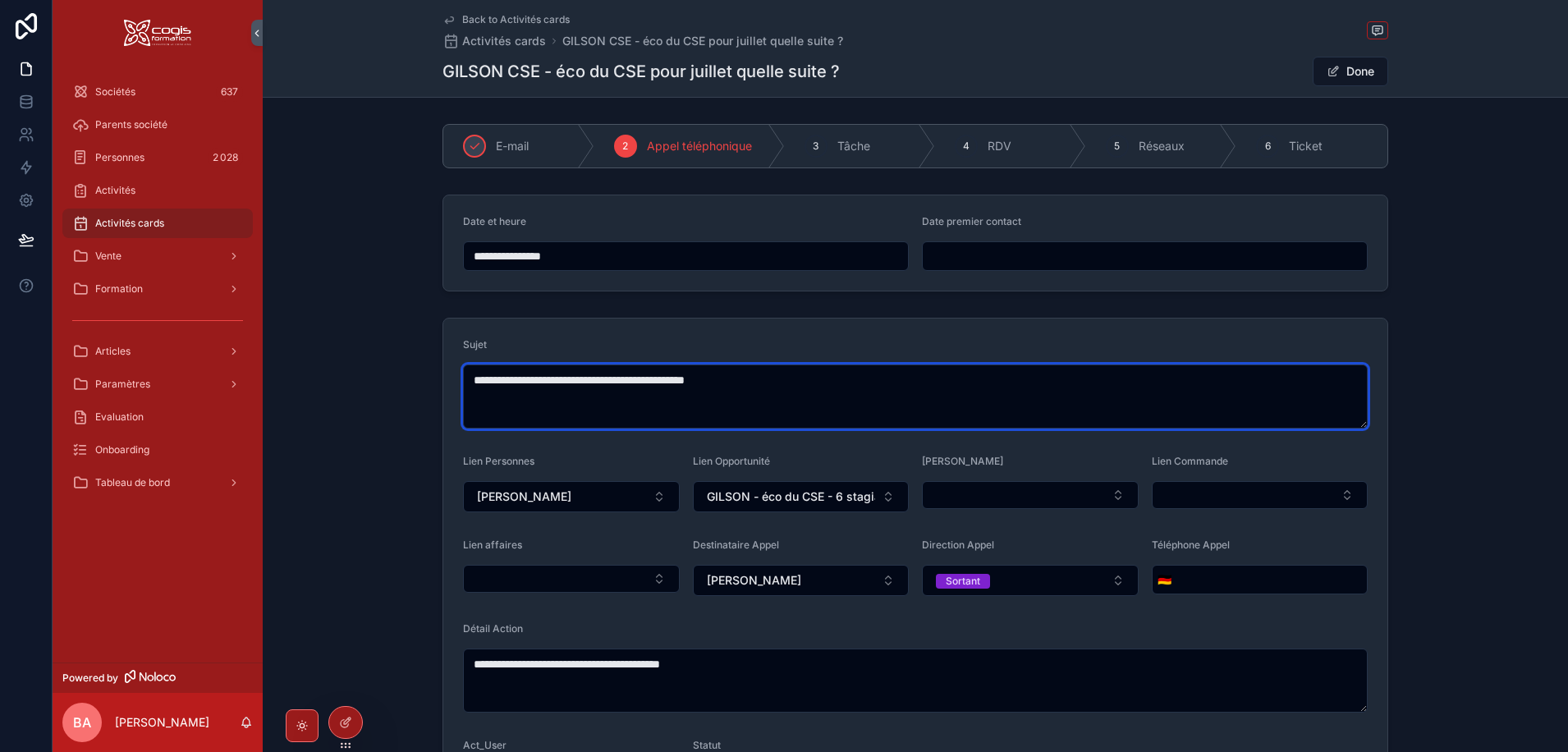
drag, startPoint x: 619, startPoint y: 380, endPoint x: 736, endPoint y: 381, distance: 117.0
click at [736, 381] on textarea "**********" at bounding box center [915, 396] width 905 height 64
type textarea "**********"
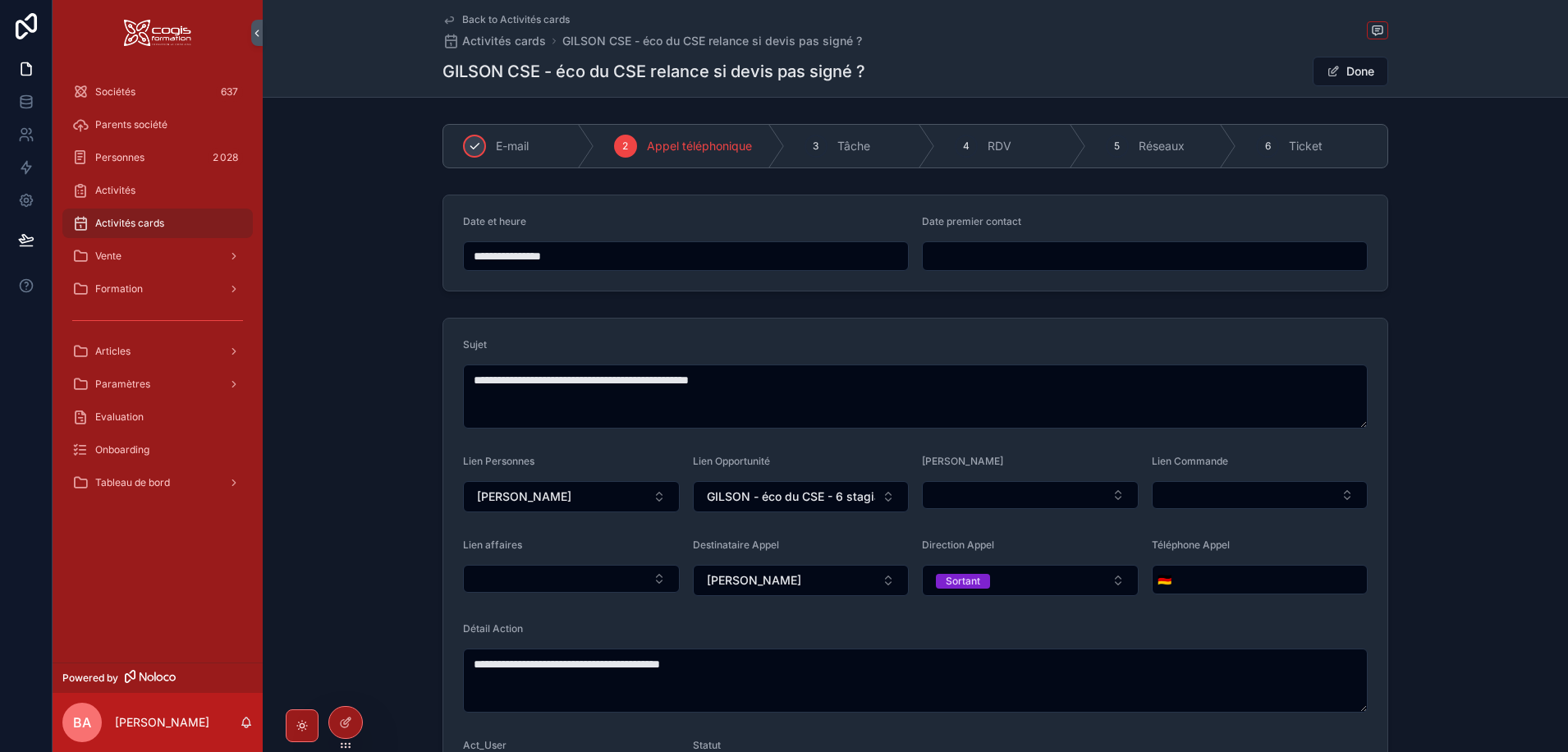
click at [490, 143] on div "E-mail" at bounding box center [518, 146] width 151 height 43
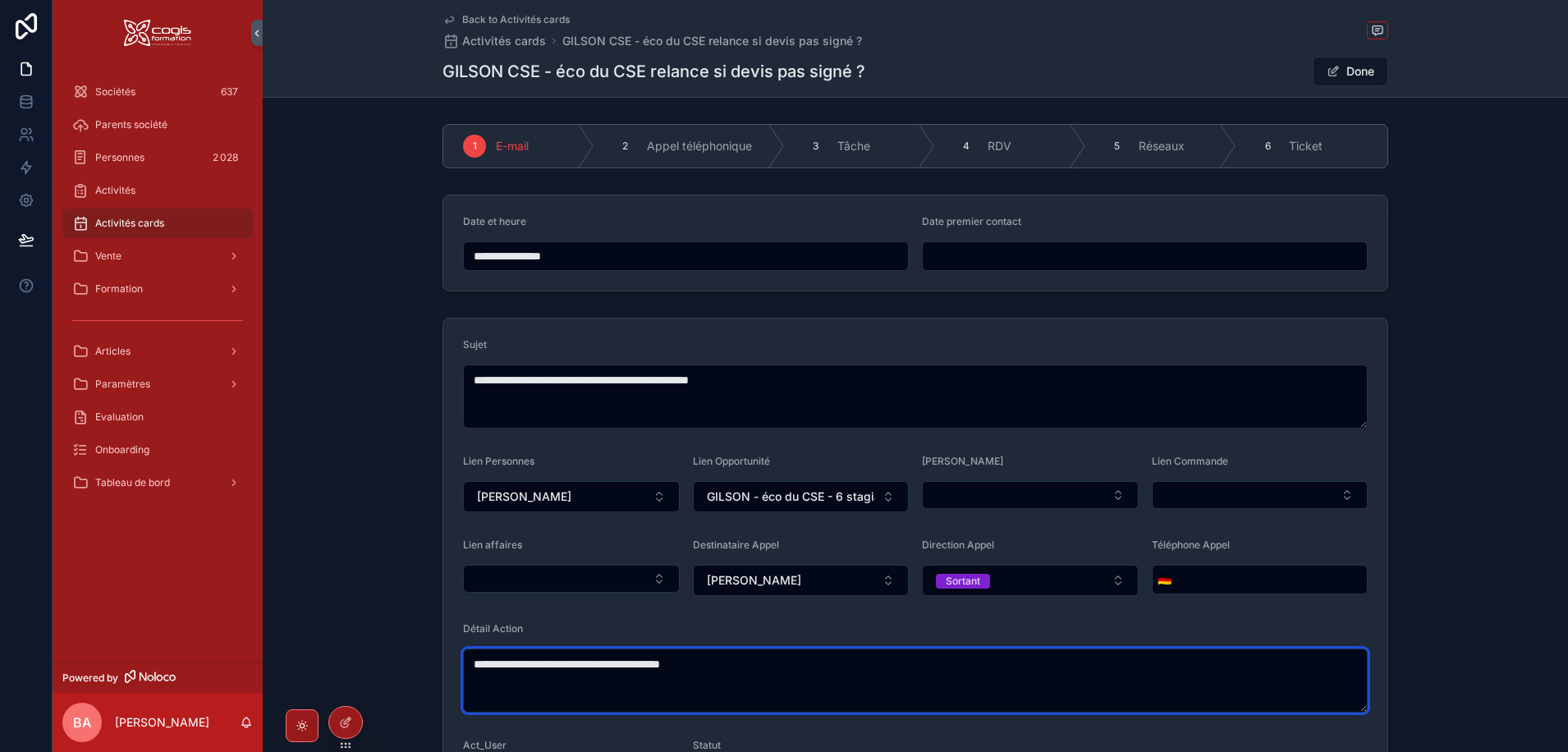
drag, startPoint x: 735, startPoint y: 663, endPoint x: 416, endPoint y: 663, distance: 319.0
click at [416, 663] on div "**********" at bounding box center [915, 575] width 1305 height 529
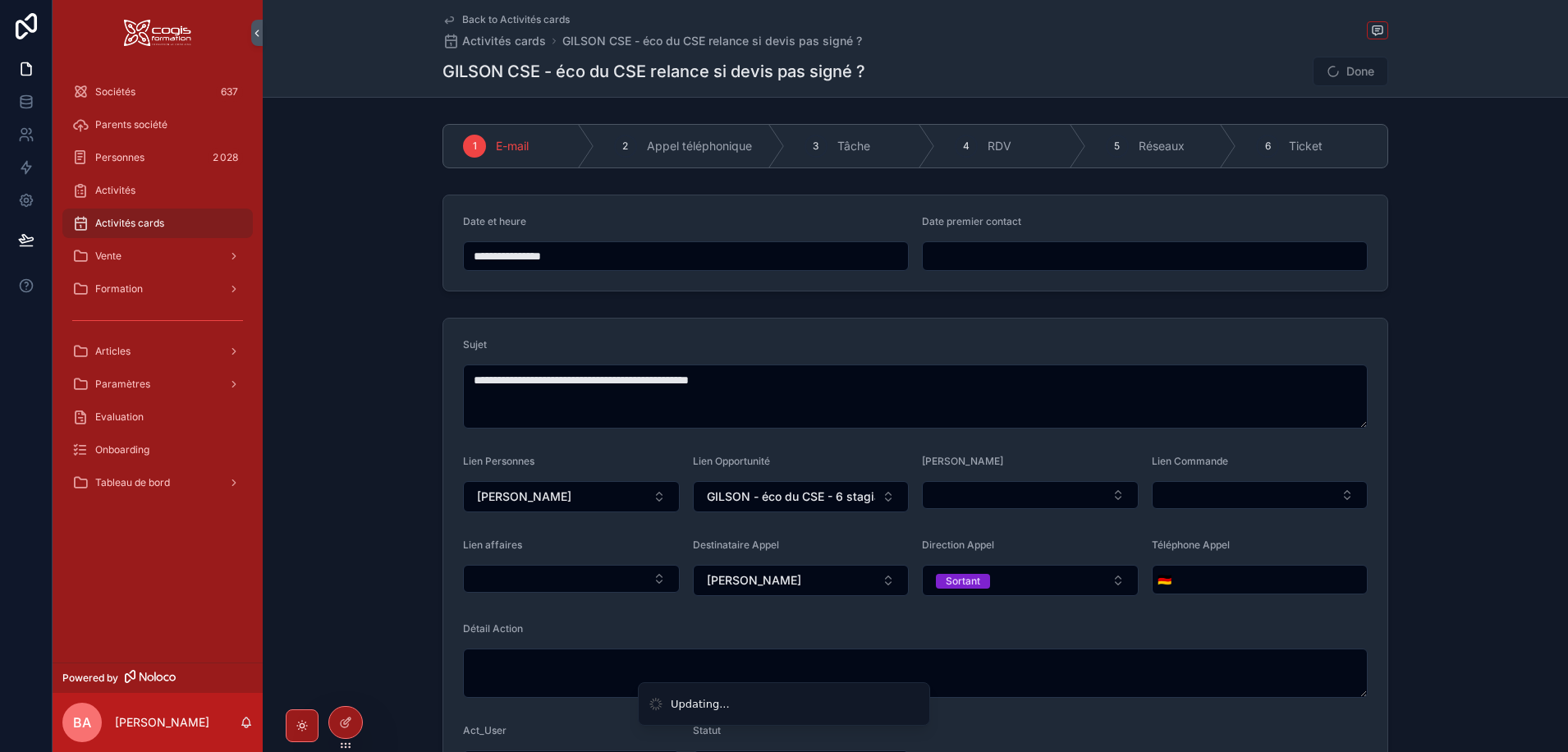
click at [1352, 73] on span "Done" at bounding box center [1350, 72] width 76 height 30
click at [1331, 72] on span "scrollable content" at bounding box center [1332, 71] width 13 height 13
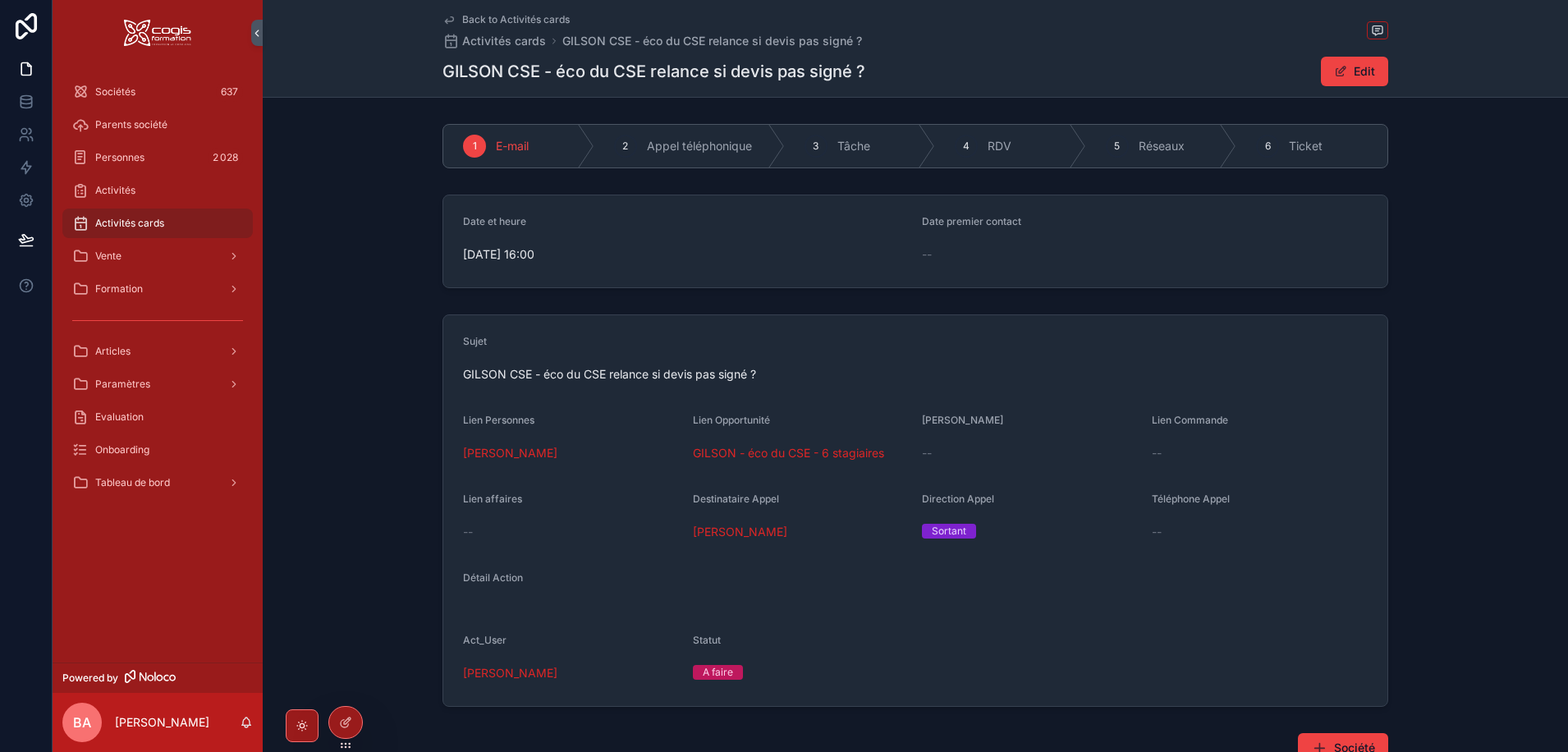
click at [477, 14] on span "Back to Activités cards" at bounding box center [516, 19] width 107 height 13
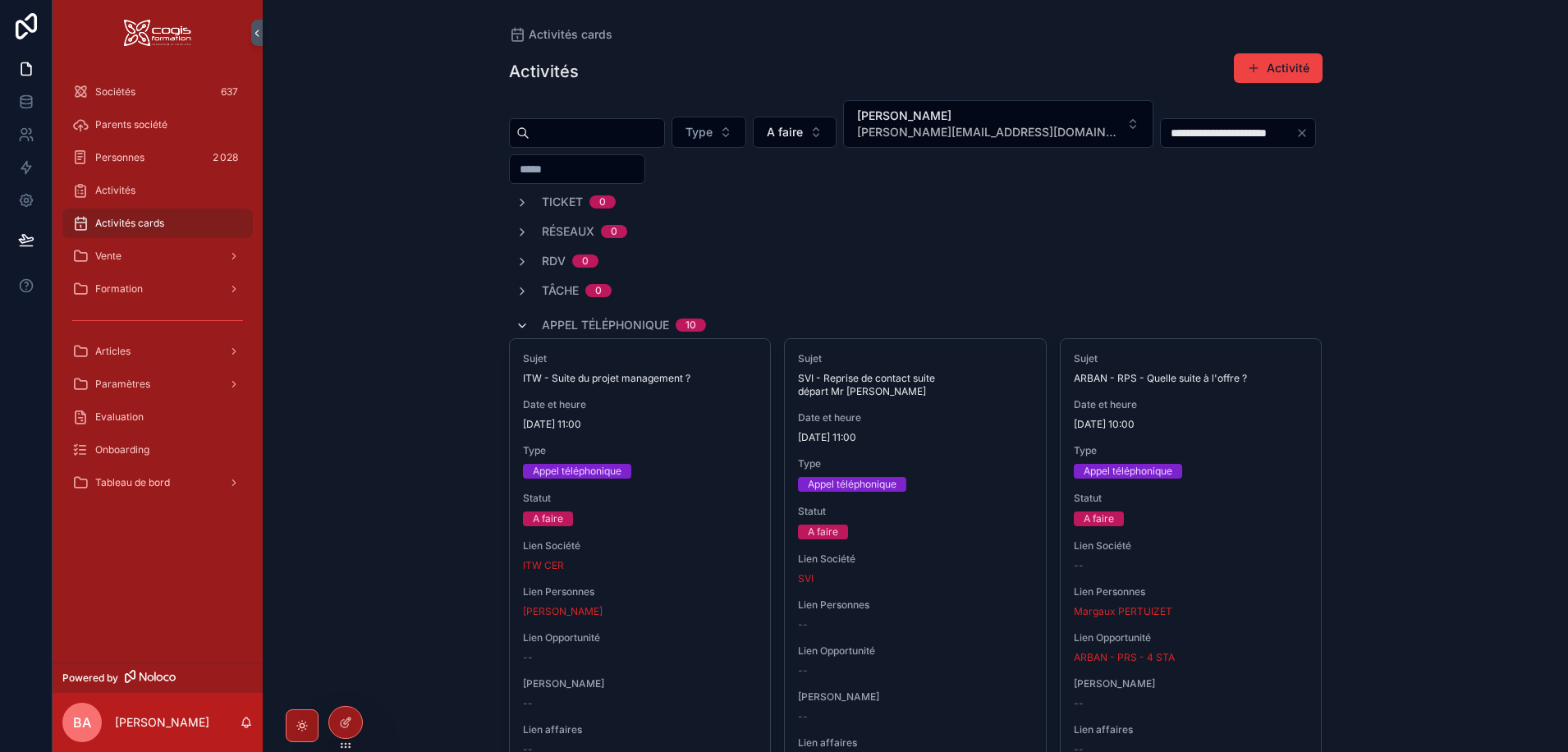
click at [517, 321] on icon "scrollable content" at bounding box center [522, 325] width 13 height 13
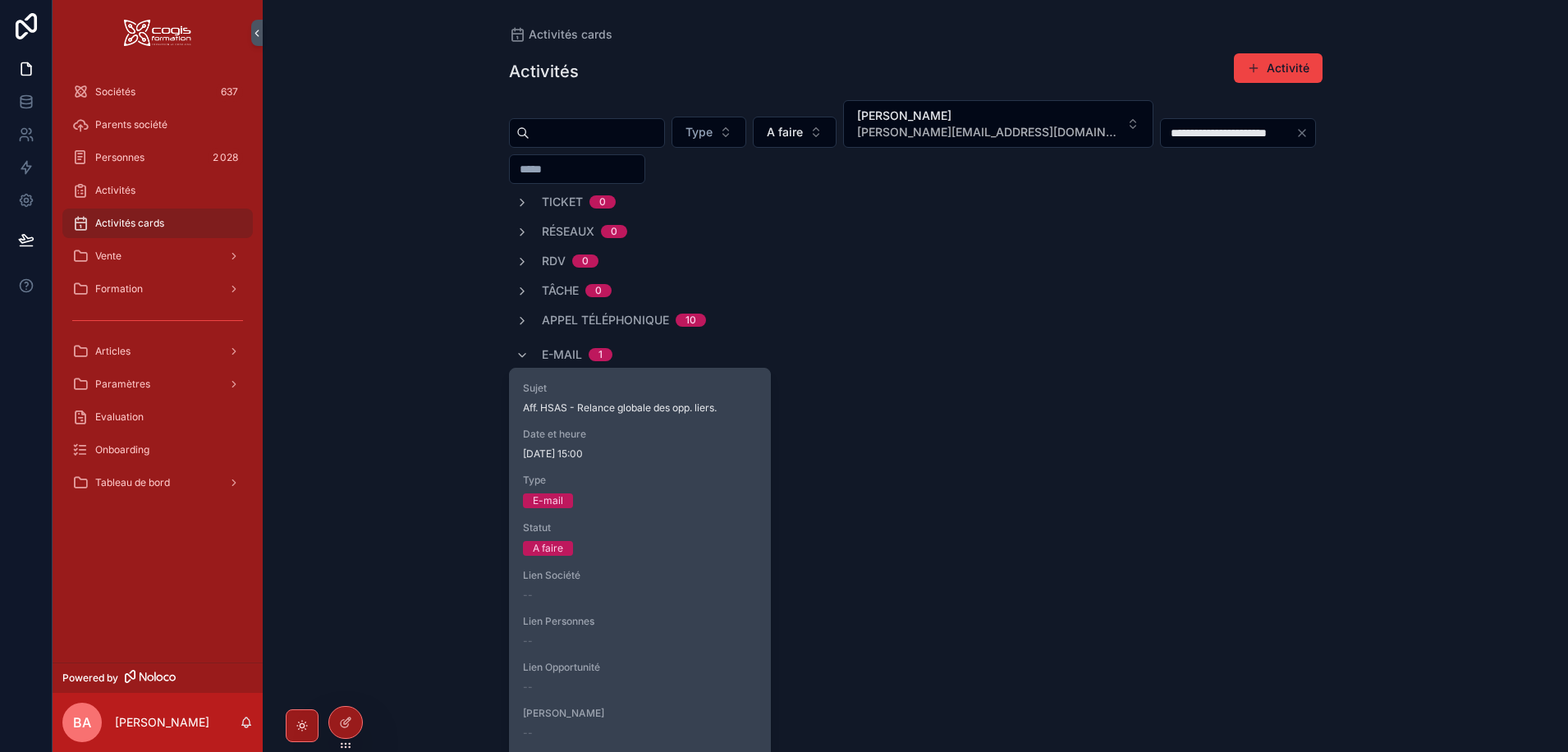
click at [631, 402] on span "Aff. HSAS - Relance globale des opp. liers." at bounding box center [640, 408] width 235 height 13
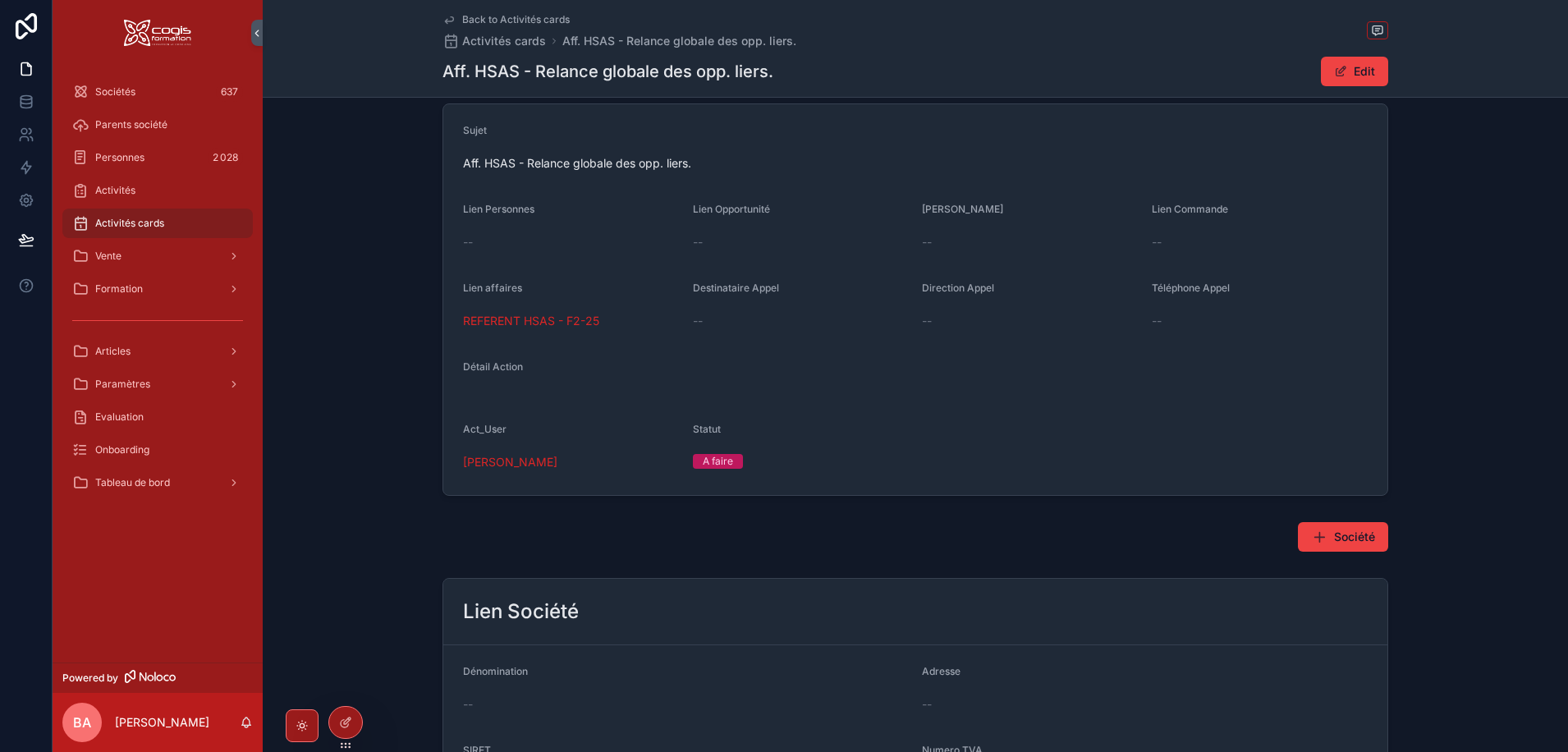
scroll to position [246, 0]
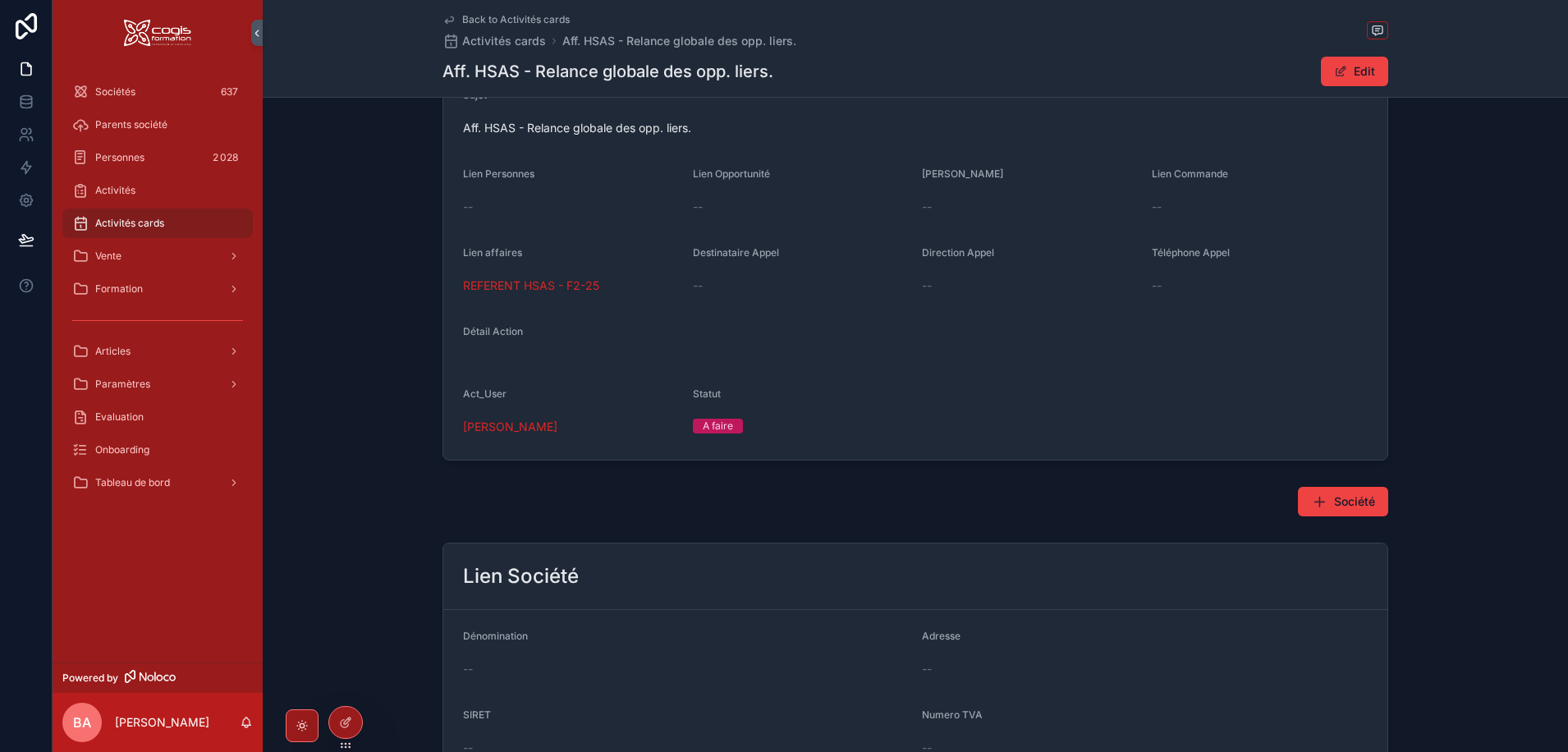
click at [697, 425] on span "A faire" at bounding box center [718, 426] width 50 height 14
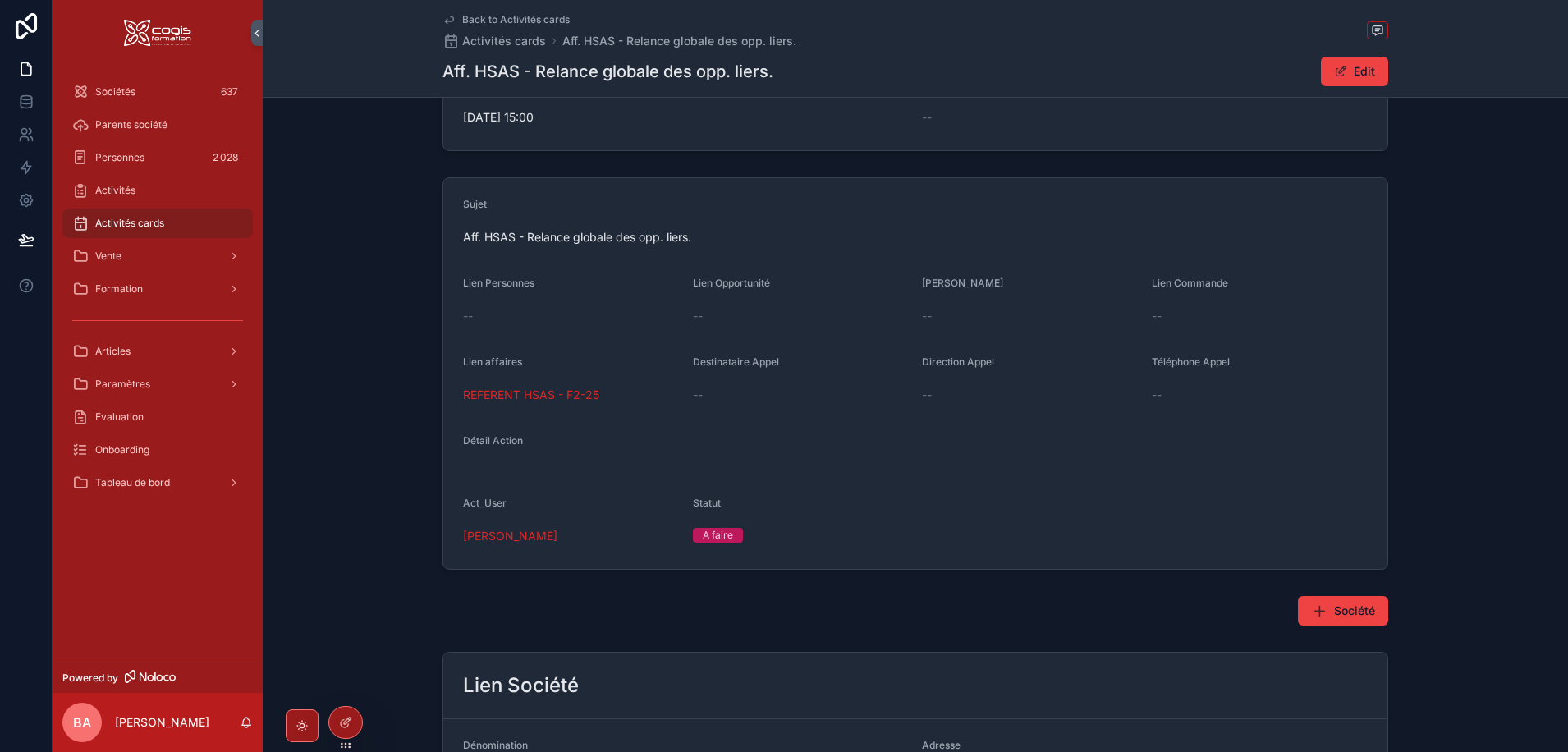
scroll to position [0, 0]
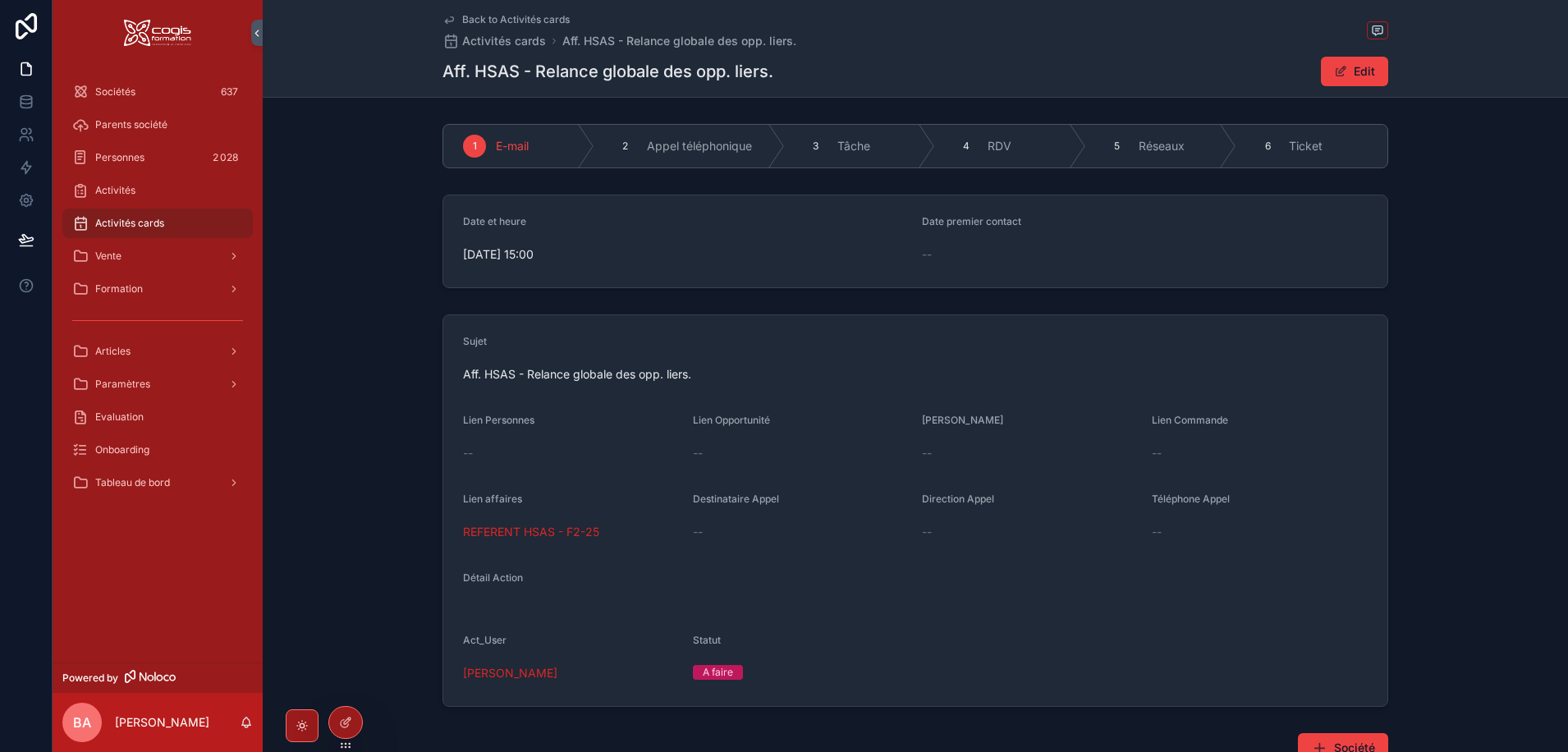
click at [604, 378] on span "Aff. HSAS - Relance globale des opp. liers." at bounding box center [915, 374] width 905 height 16
drag, startPoint x: 529, startPoint y: 376, endPoint x: 703, endPoint y: 376, distance: 174.0
click at [703, 376] on span "Aff. HSAS - Relance globale des opp. liers." at bounding box center [915, 374] width 905 height 16
click at [315, 160] on div "1 E-mail 2 Appel téléphonique 3 Tâche 4 RDV 5 Réseaux 6 Ticket" at bounding box center [915, 146] width 1305 height 57
drag, startPoint x: 110, startPoint y: 250, endPoint x: 146, endPoint y: 260, distance: 37.4
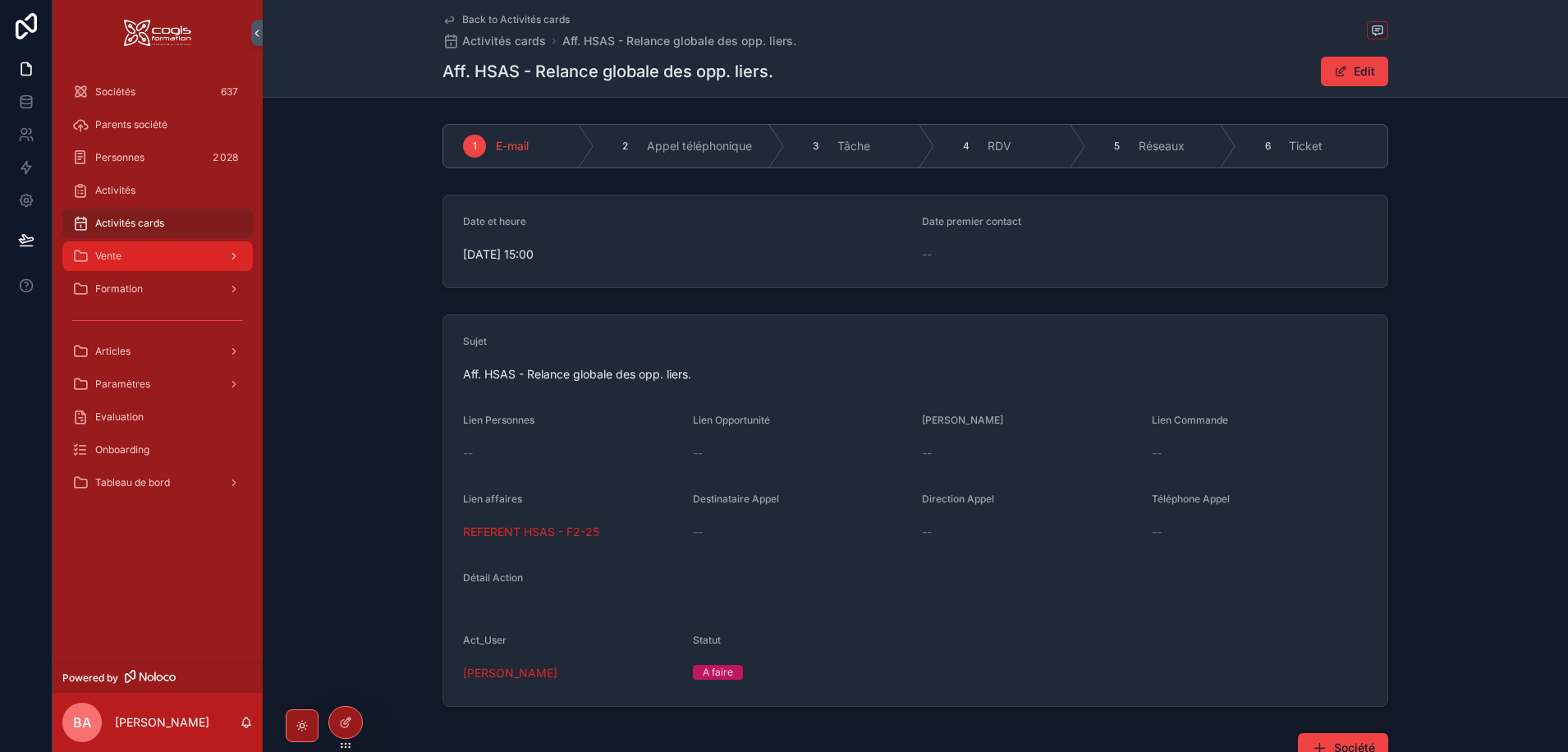
click at [110, 250] on span "Vente" at bounding box center [108, 255] width 26 height 13
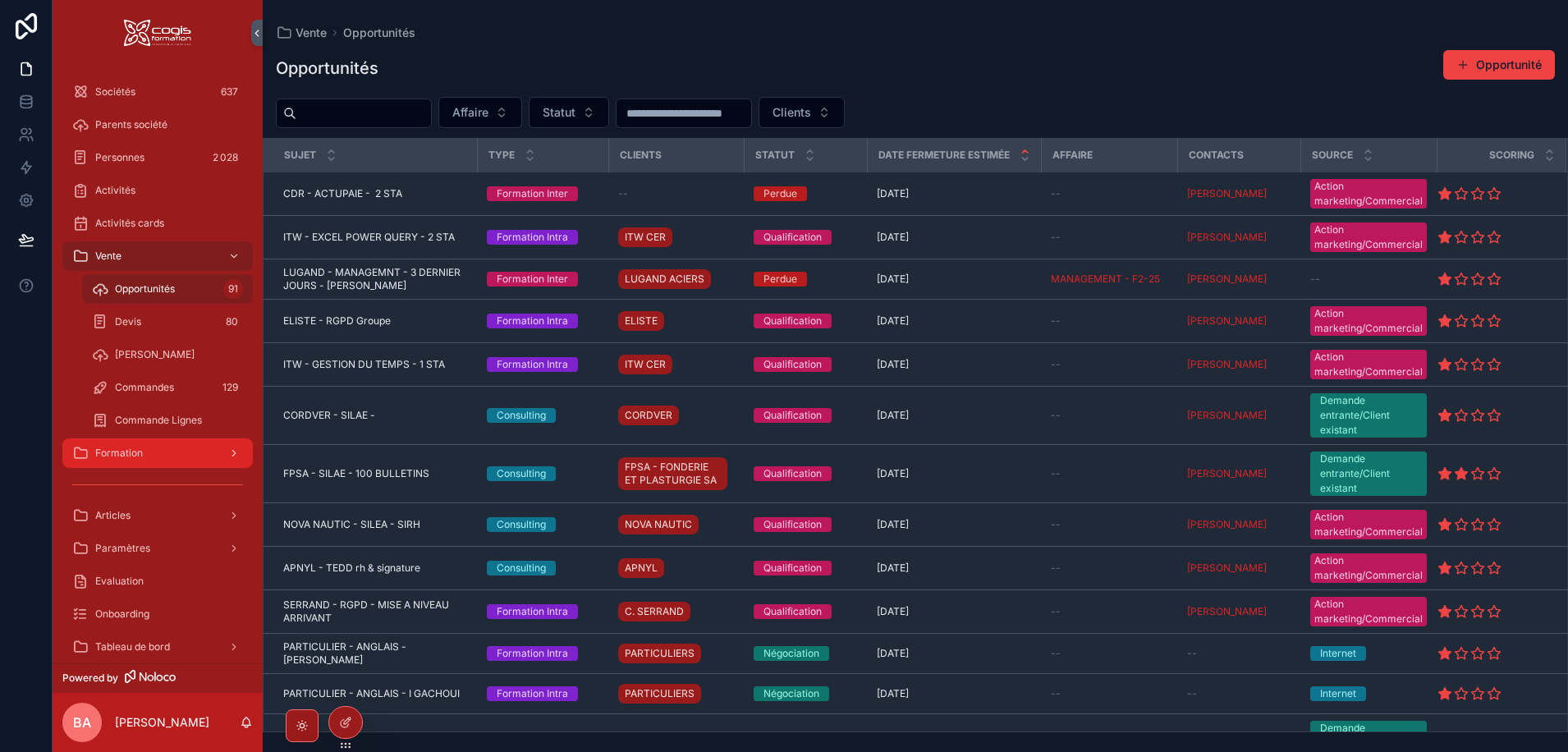
click at [112, 451] on span "Formation" at bounding box center [119, 453] width 48 height 13
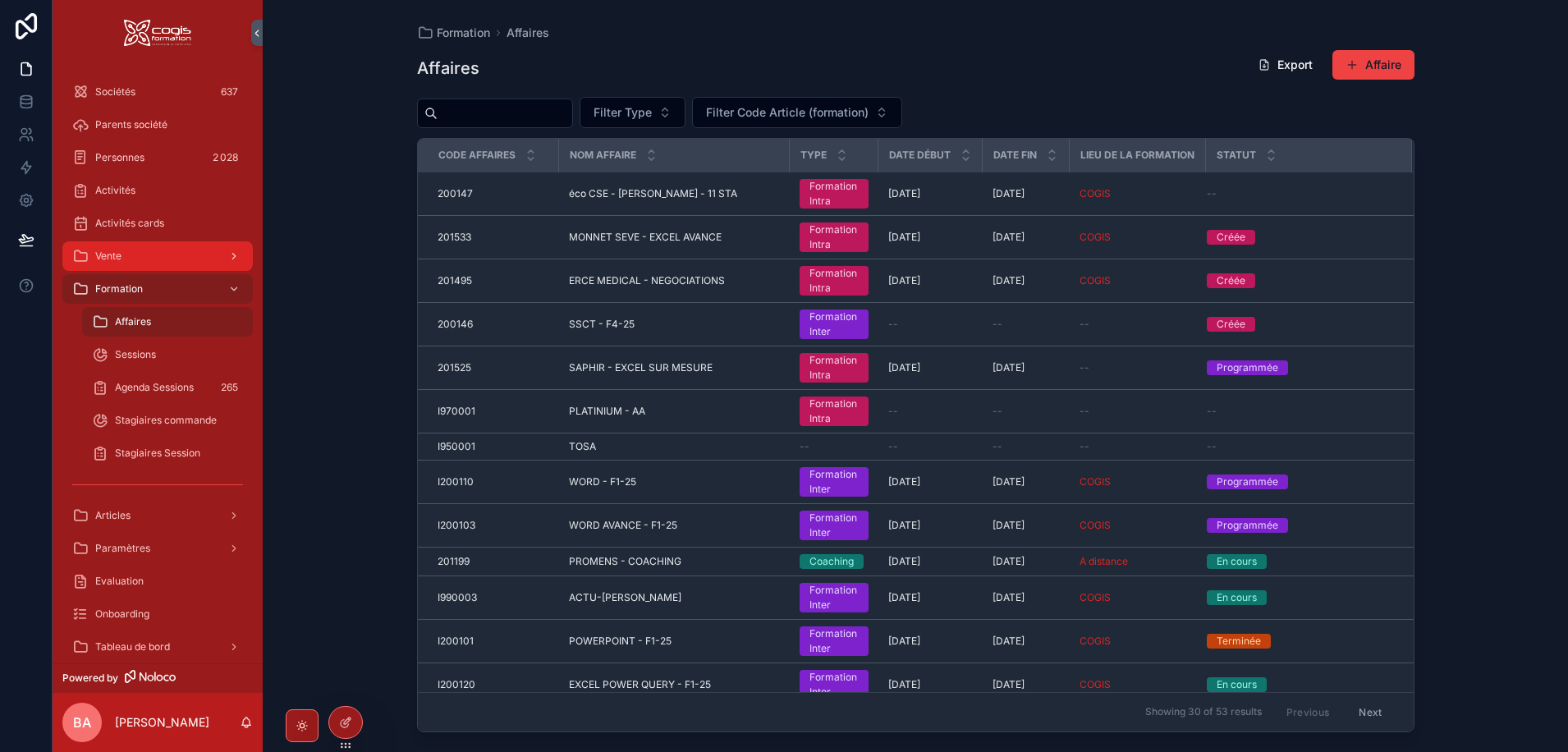
click at [119, 255] on span "Vente" at bounding box center [108, 255] width 26 height 13
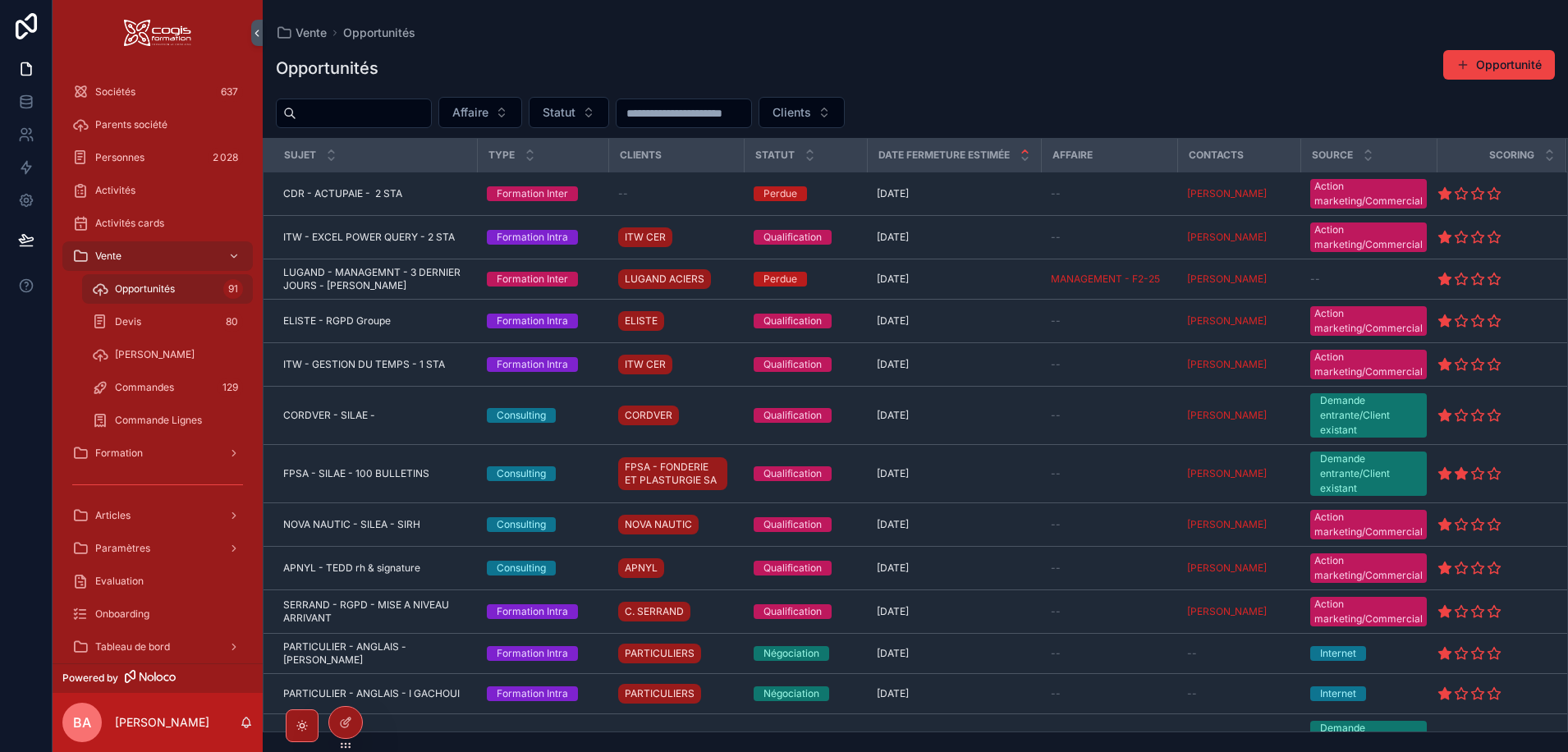
click at [122, 287] on span "Opportunités" at bounding box center [145, 289] width 60 height 13
click at [335, 108] on input "scrollable content" at bounding box center [363, 113] width 134 height 23
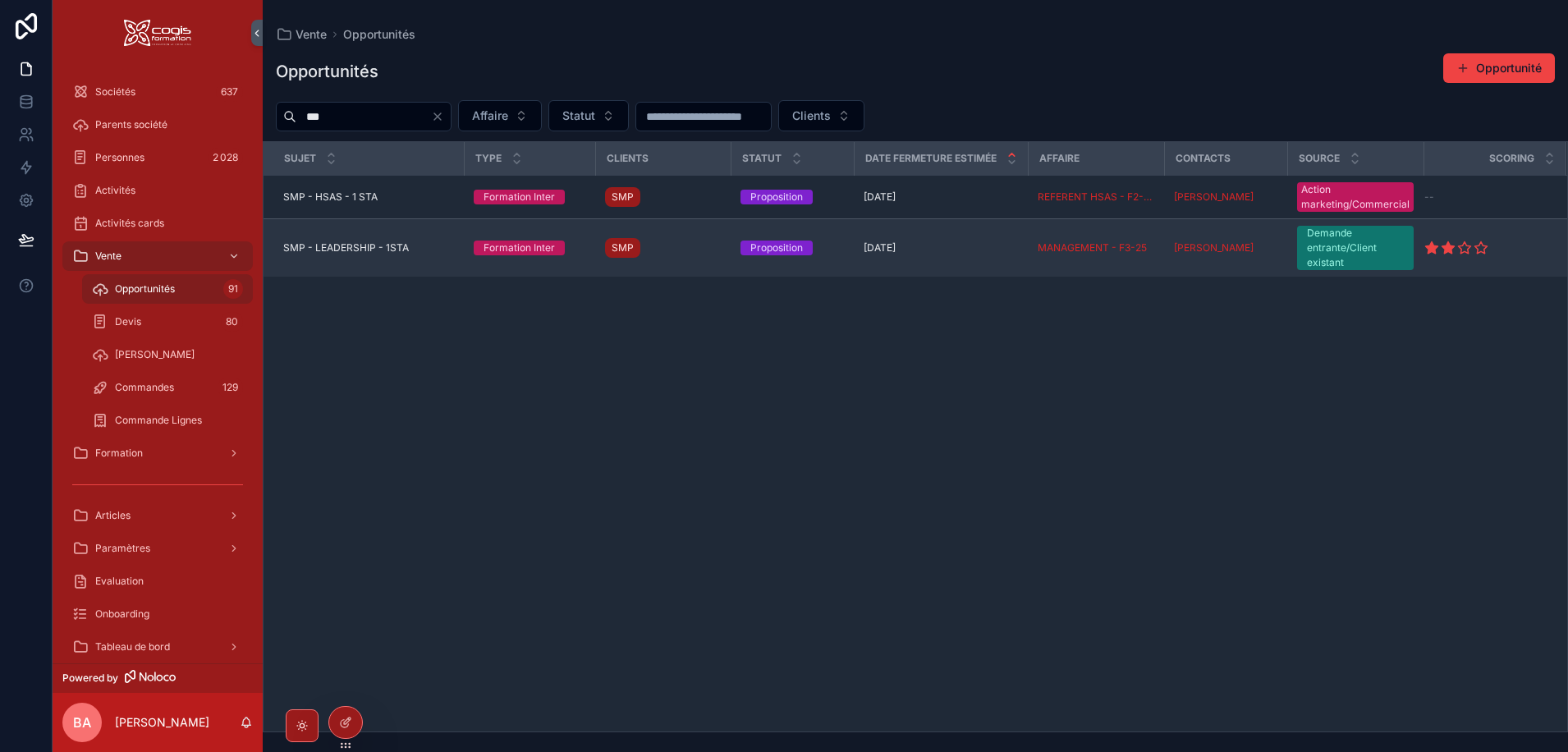
type input "***"
click at [332, 239] on td "SMP - LEADERSHIP - 1STA SMP - LEADERSHIP - 1STA" at bounding box center [363, 248] width 200 height 58
click at [361, 246] on span "SMP - LEADERSHIP - 1STA" at bounding box center [346, 247] width 126 height 13
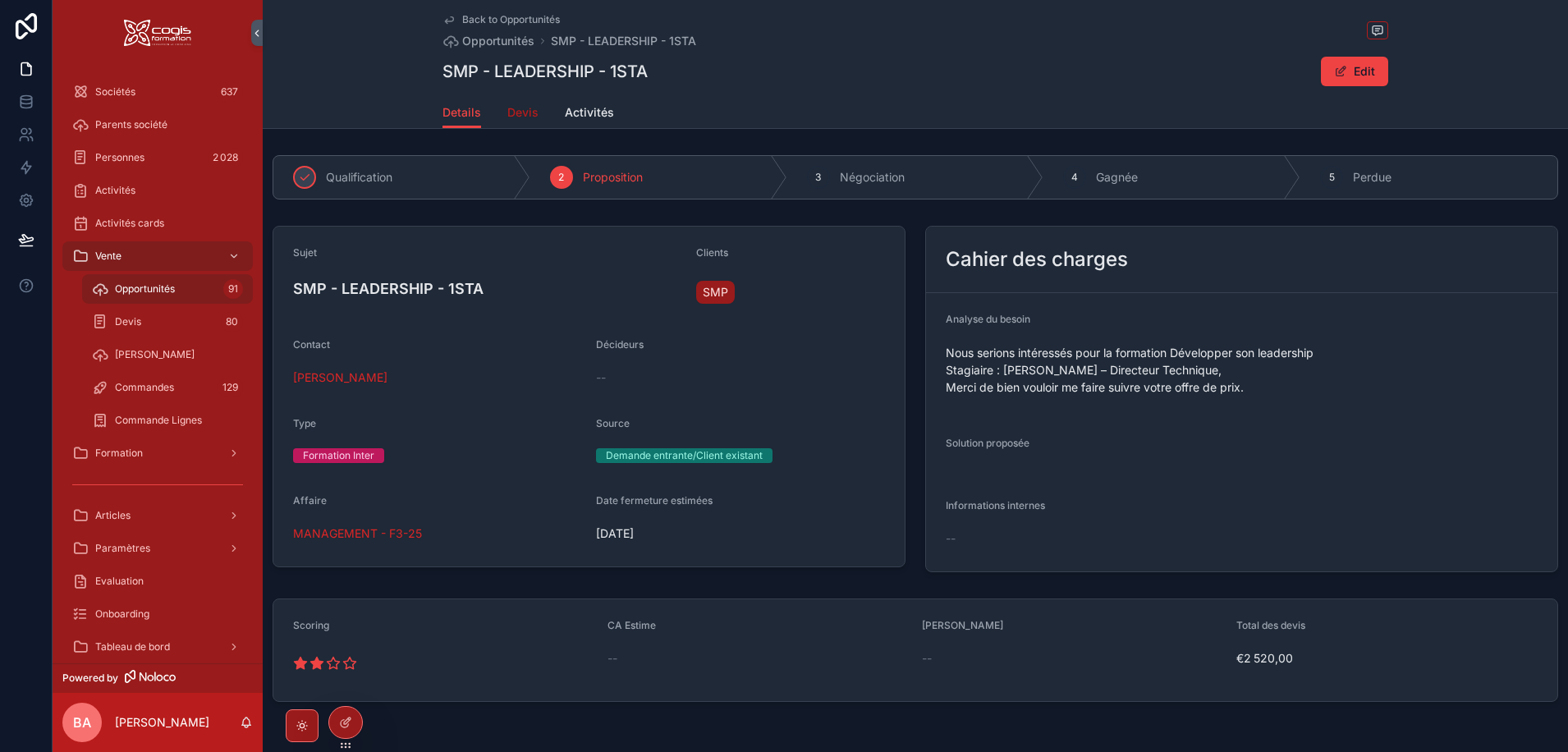
click at [515, 119] on span "Devis" at bounding box center [523, 112] width 31 height 16
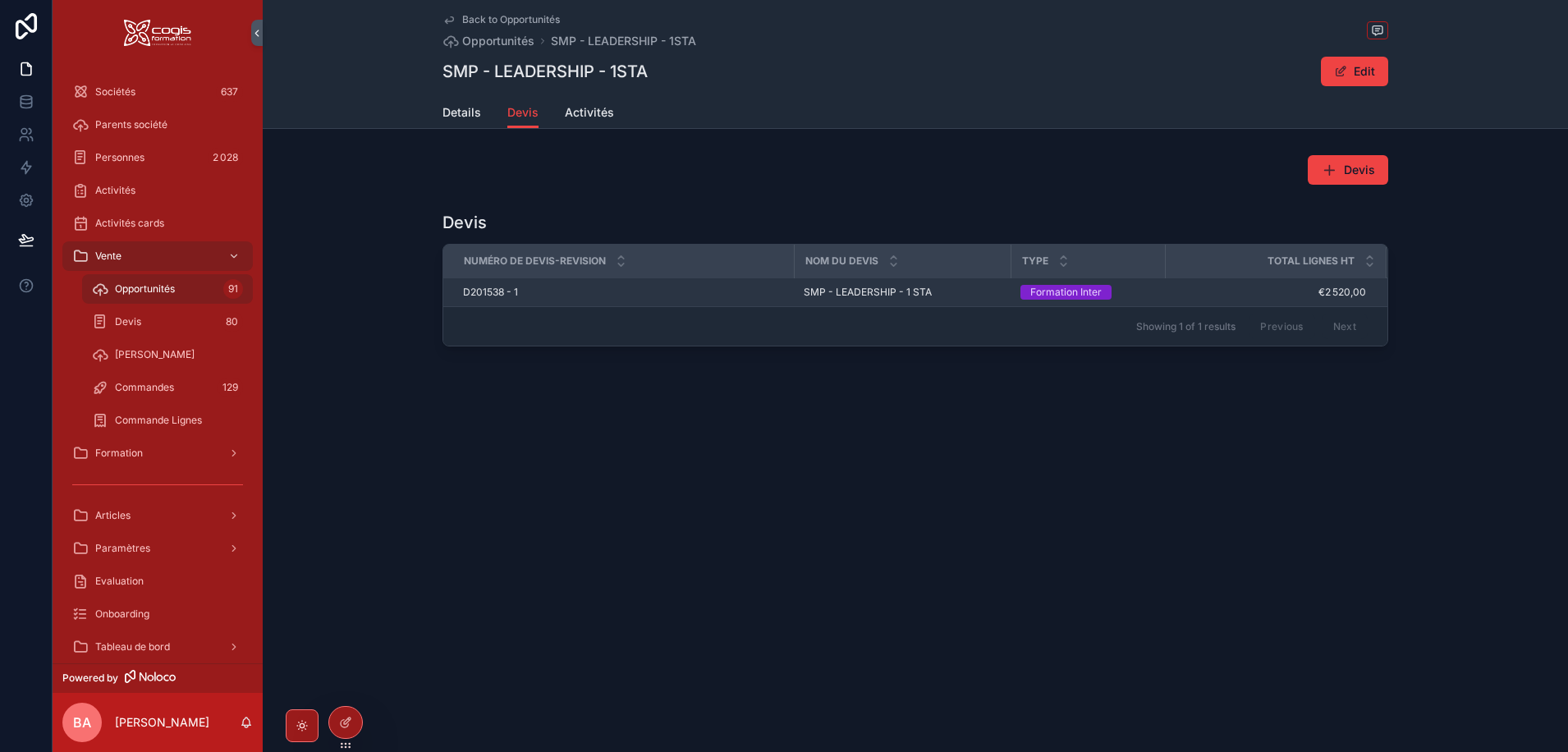
click at [473, 289] on span "D201538 - 1" at bounding box center [490, 292] width 55 height 13
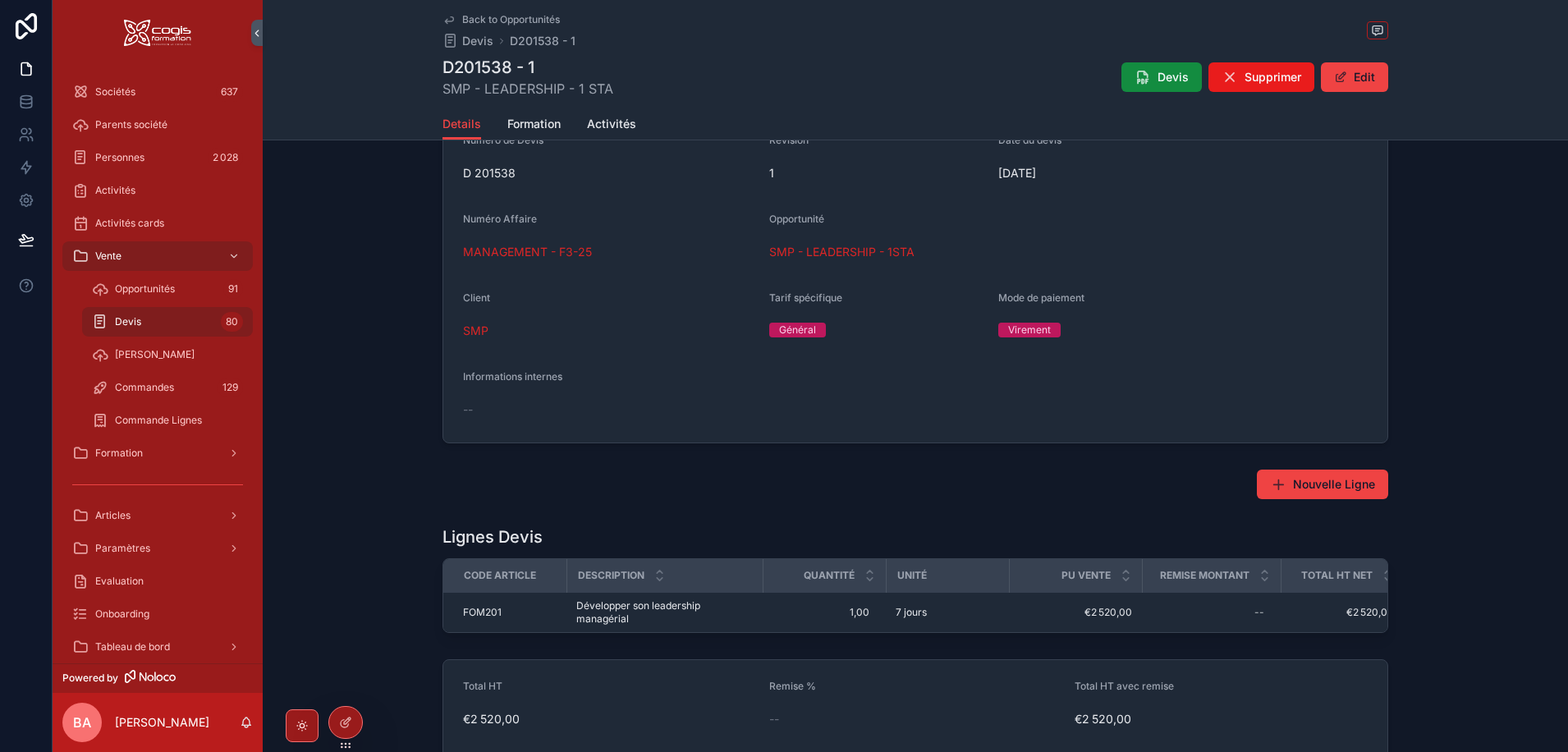
scroll to position [211, 0]
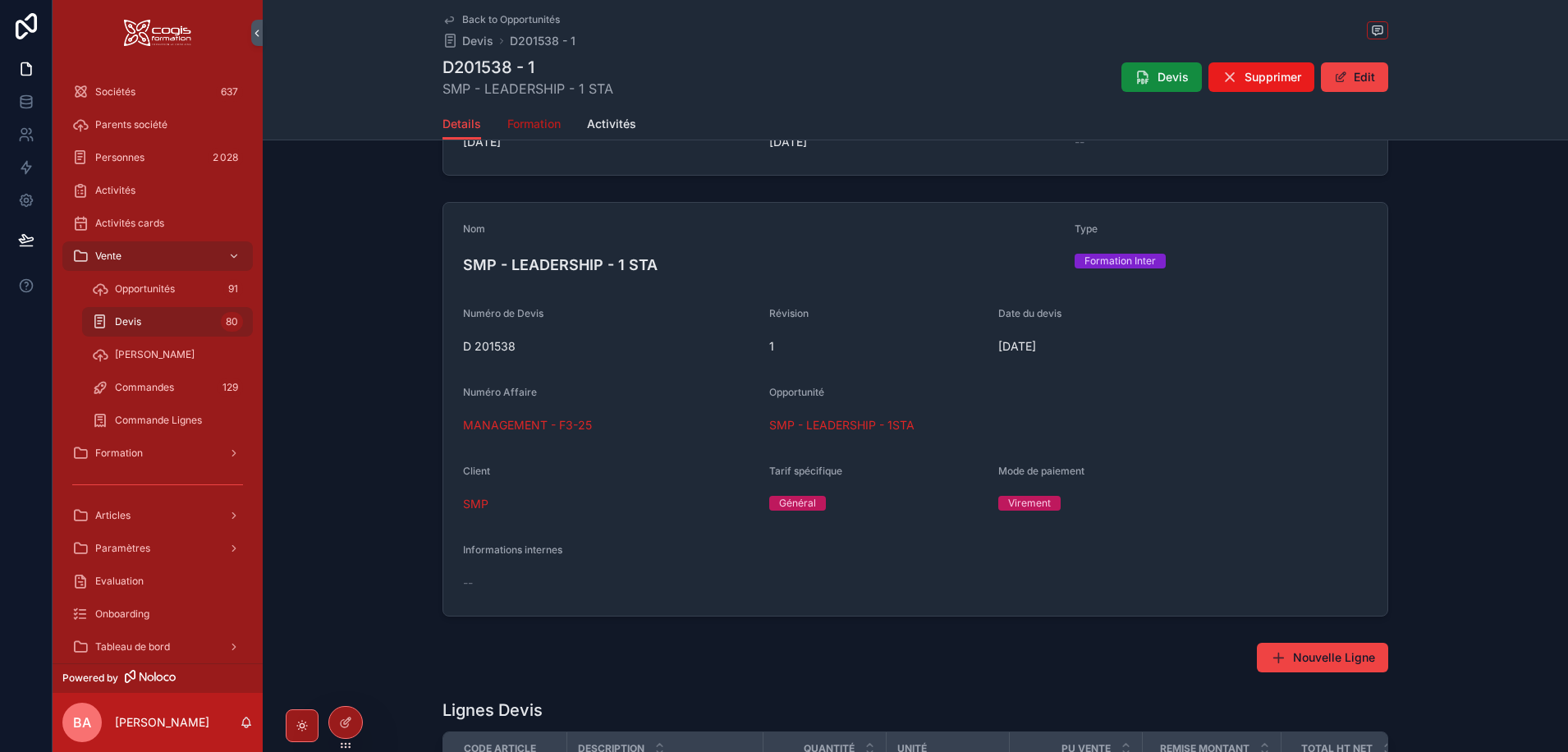
click at [532, 118] on span "Formation" at bounding box center [534, 123] width 54 height 16
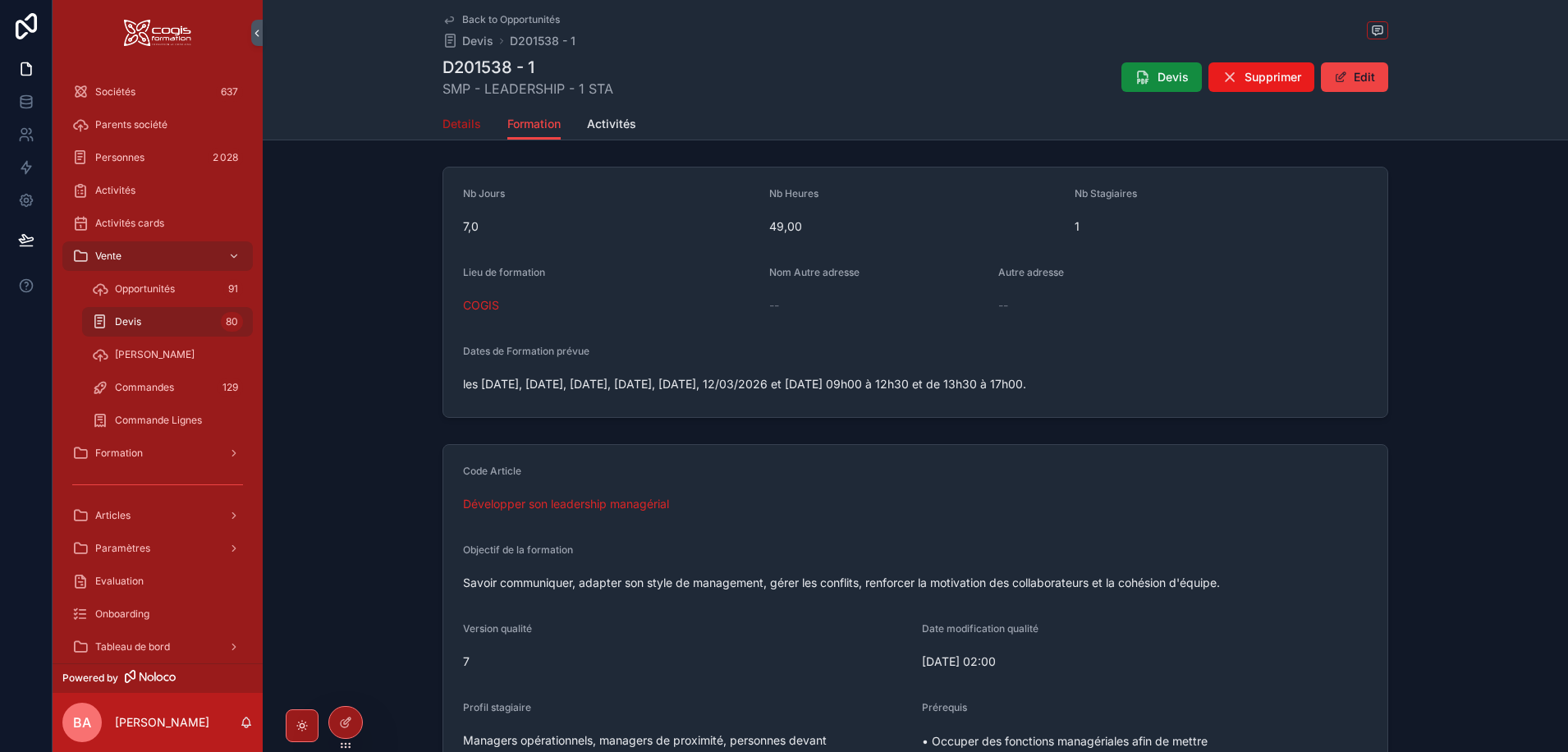
click at [449, 122] on span "Details" at bounding box center [461, 123] width 38 height 16
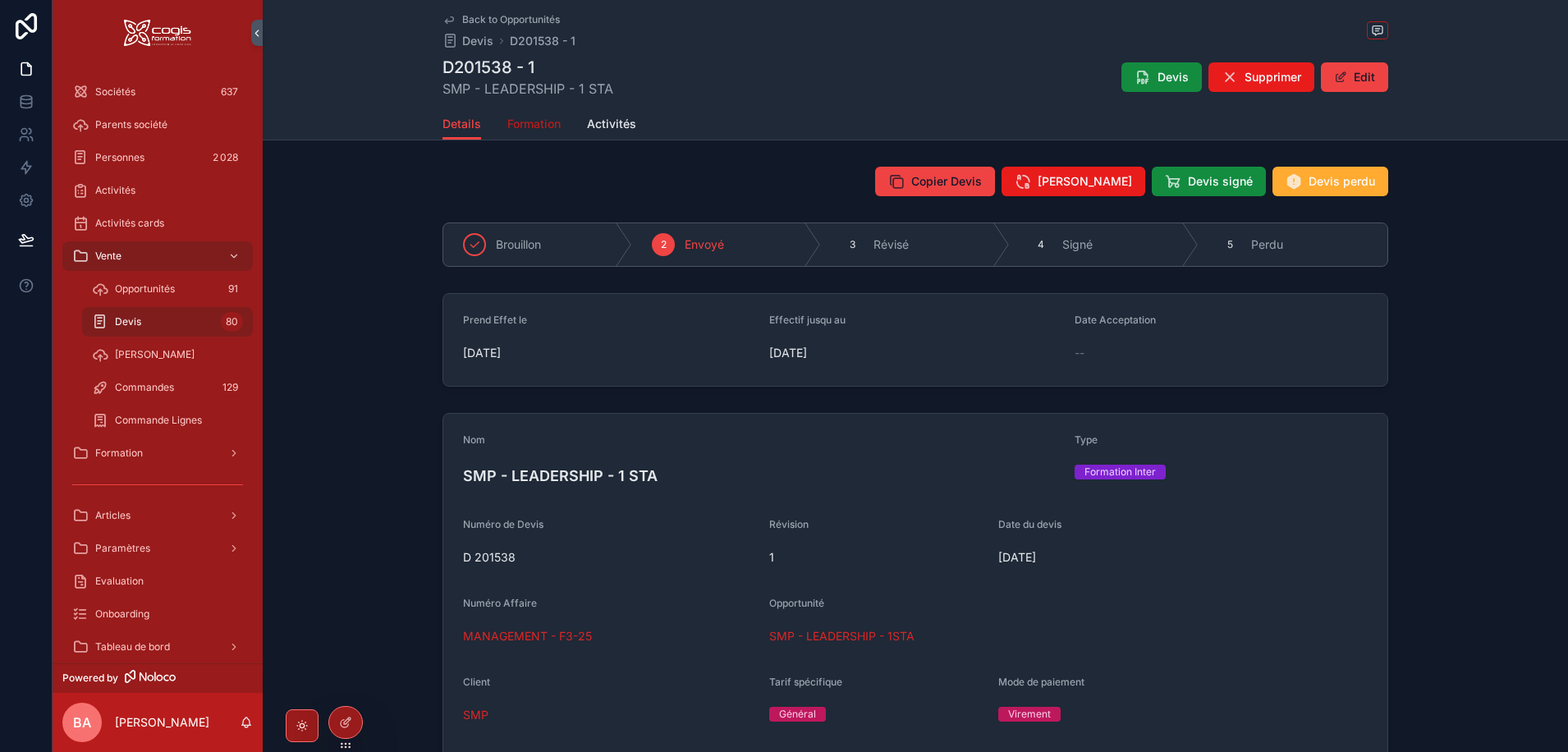
click at [541, 125] on span "Formation" at bounding box center [534, 123] width 54 height 16
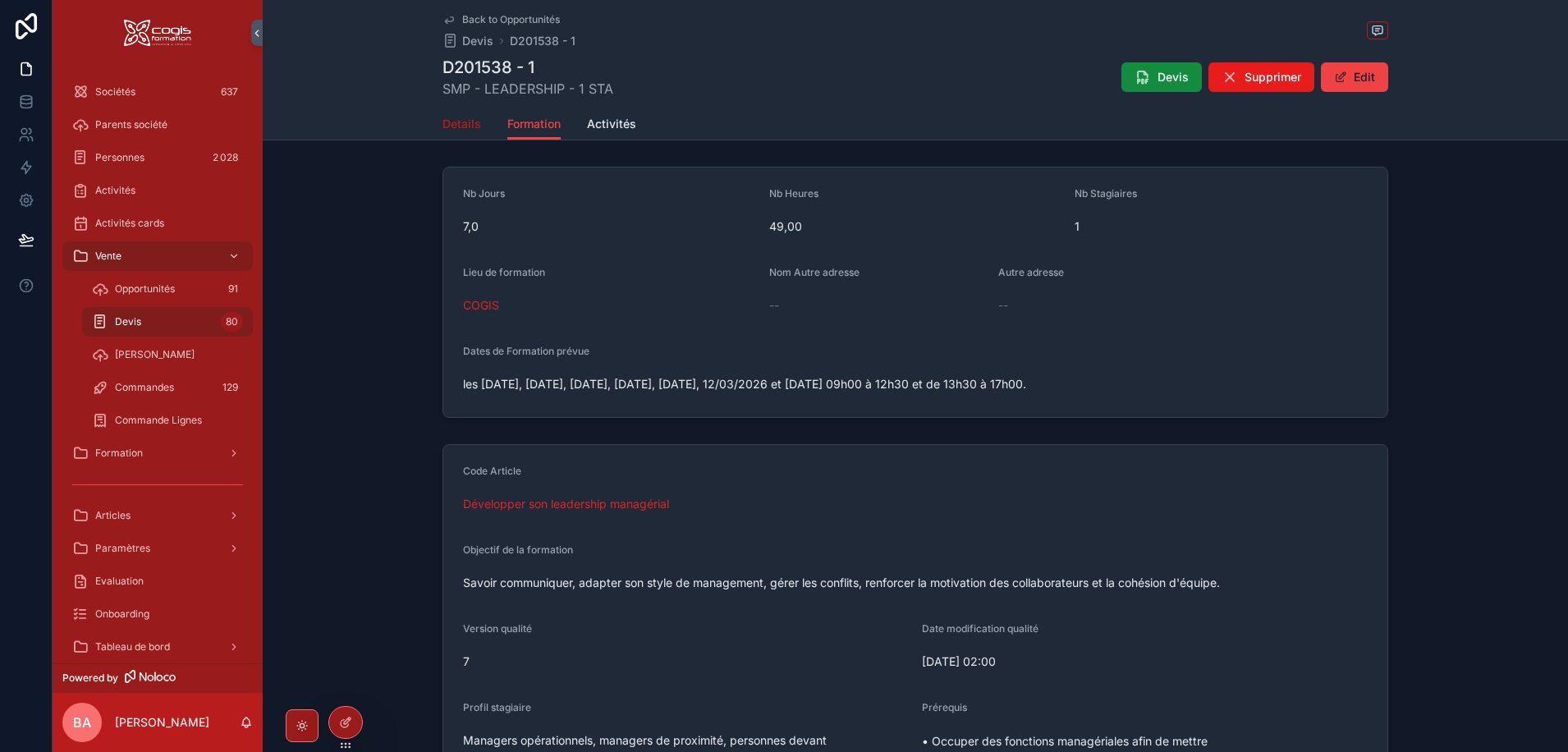
click at [469, 122] on span "Details" at bounding box center [461, 123] width 38 height 16
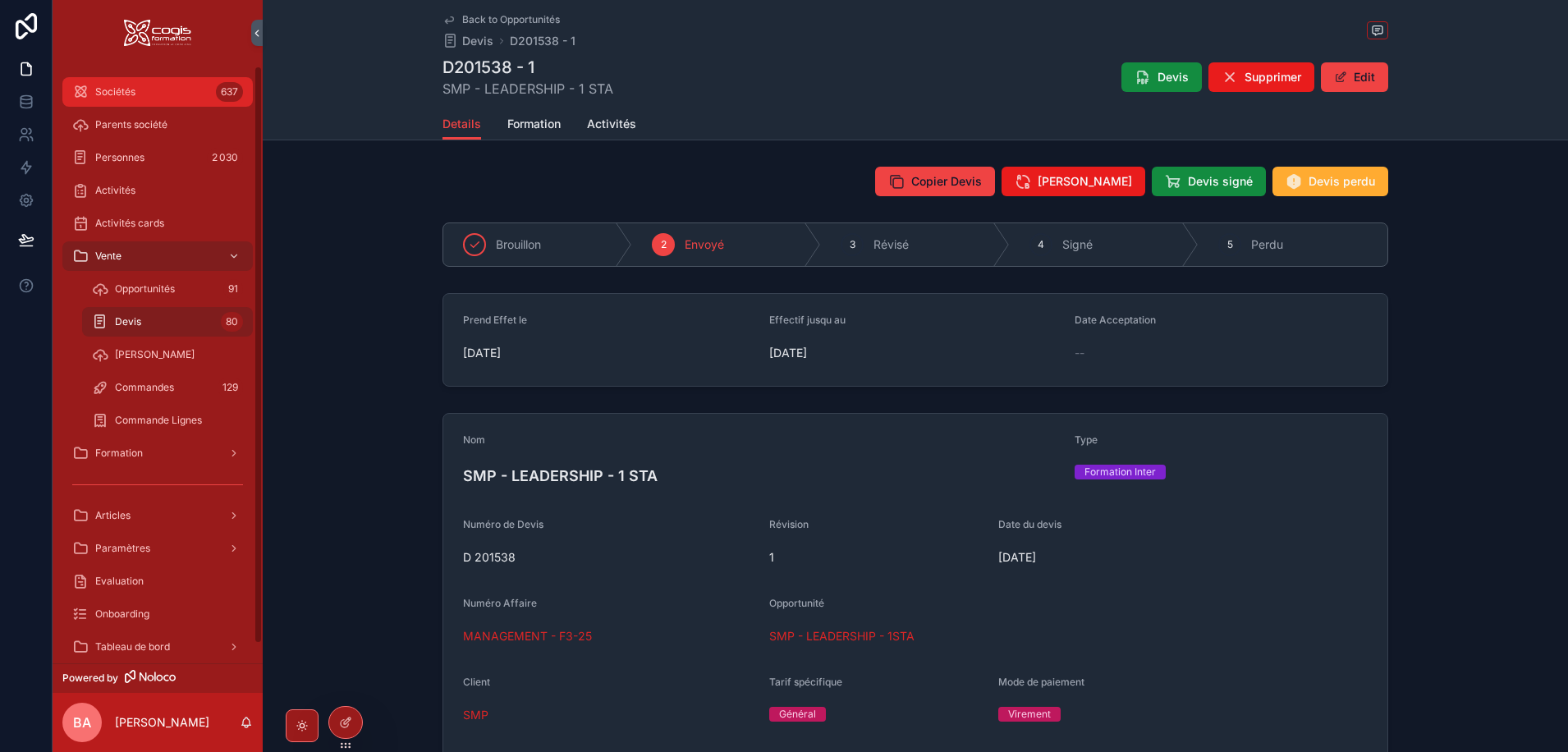
click at [153, 90] on div "Sociétés 637" at bounding box center [157, 92] width 171 height 26
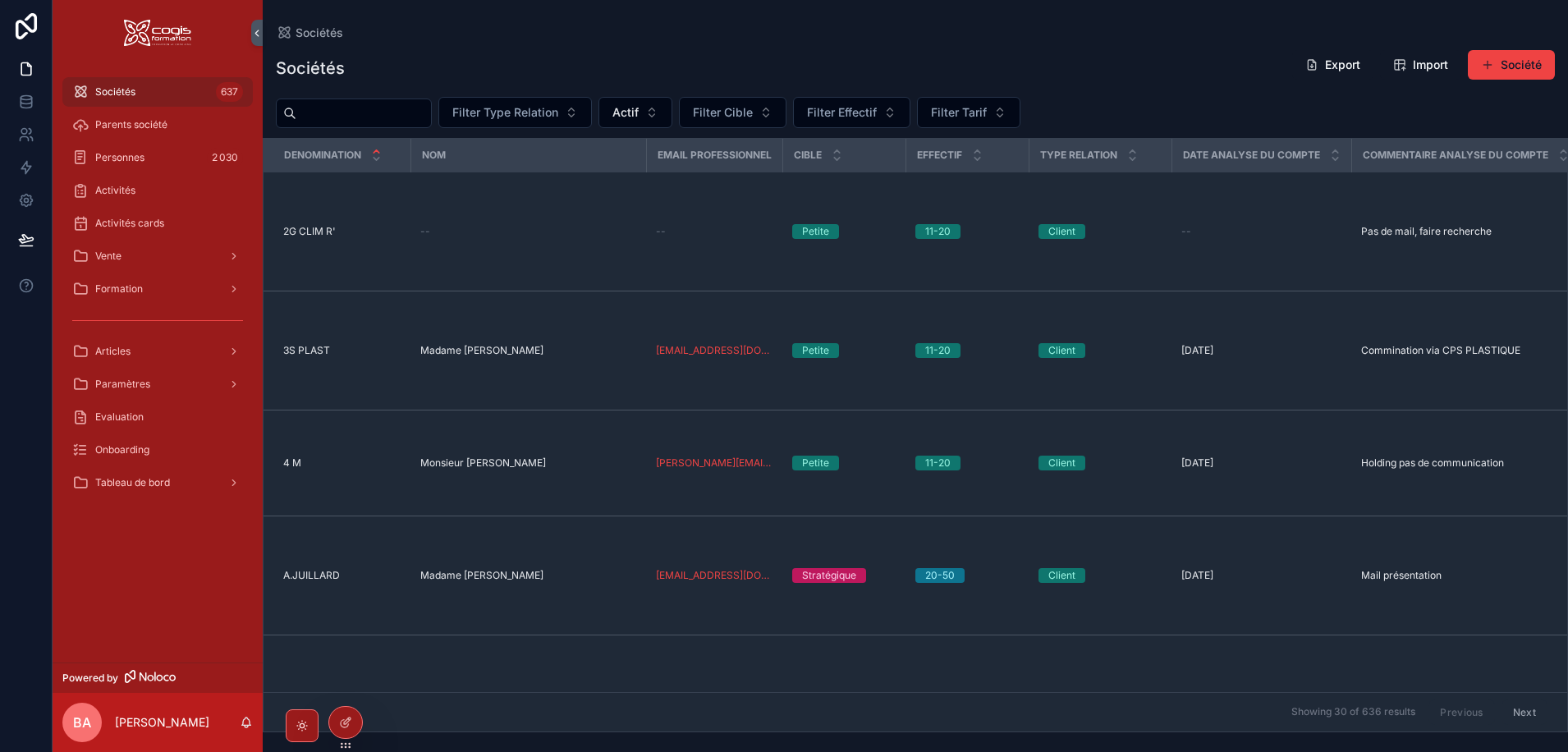
click at [338, 118] on input "scrollable content" at bounding box center [363, 113] width 134 height 23
click at [136, 257] on div "Vente" at bounding box center [157, 255] width 171 height 26
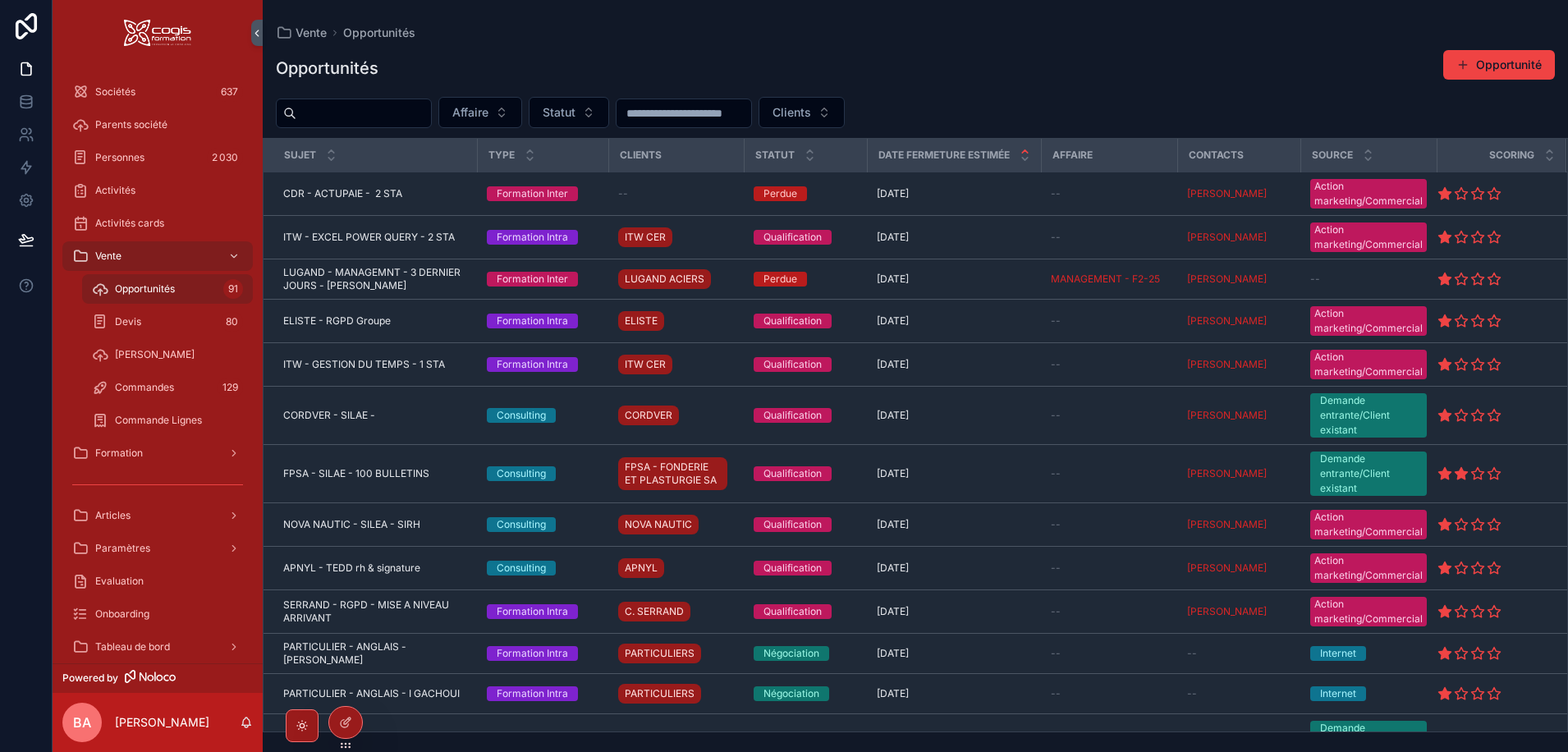
click at [346, 116] on input "scrollable content" at bounding box center [363, 113] width 134 height 23
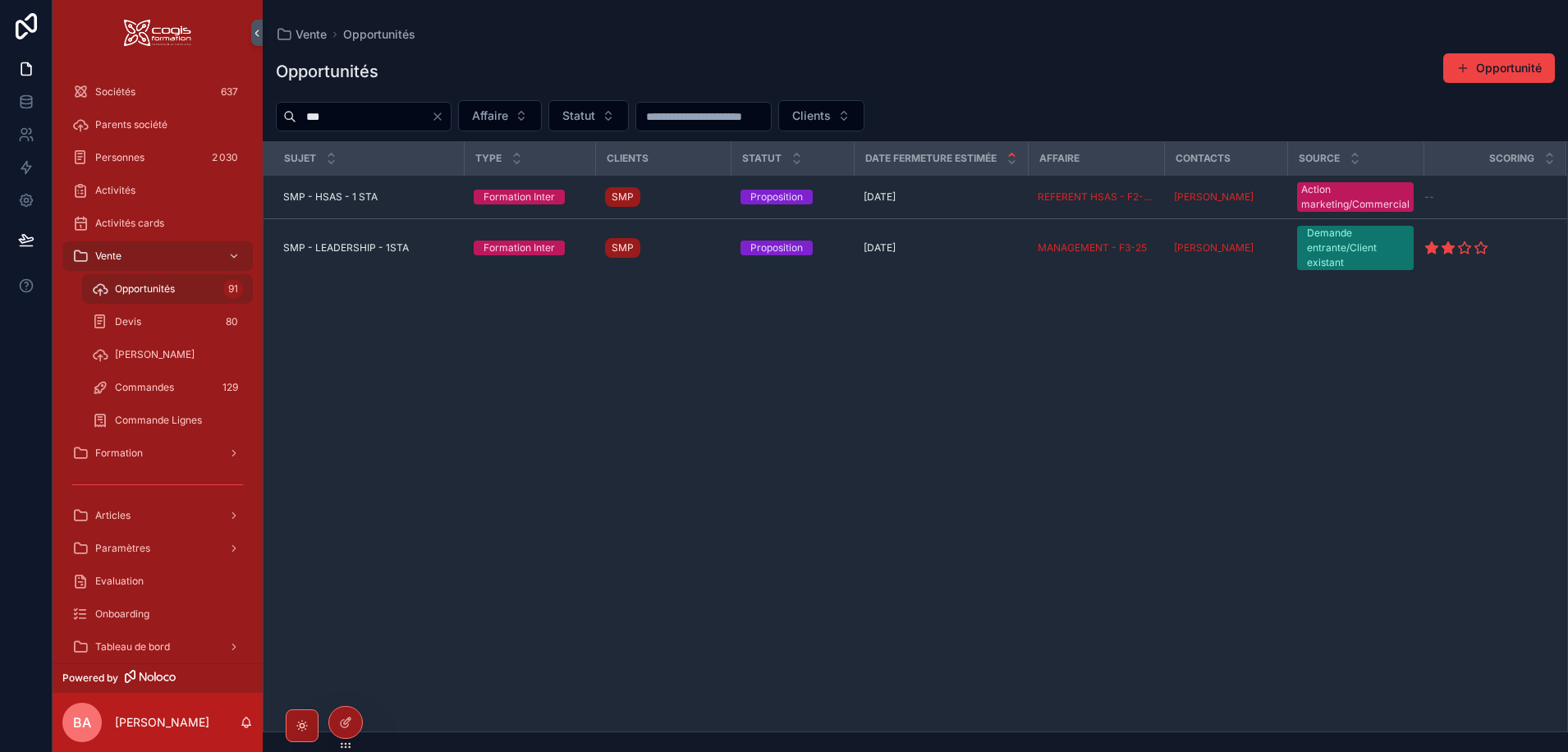
type input "***"
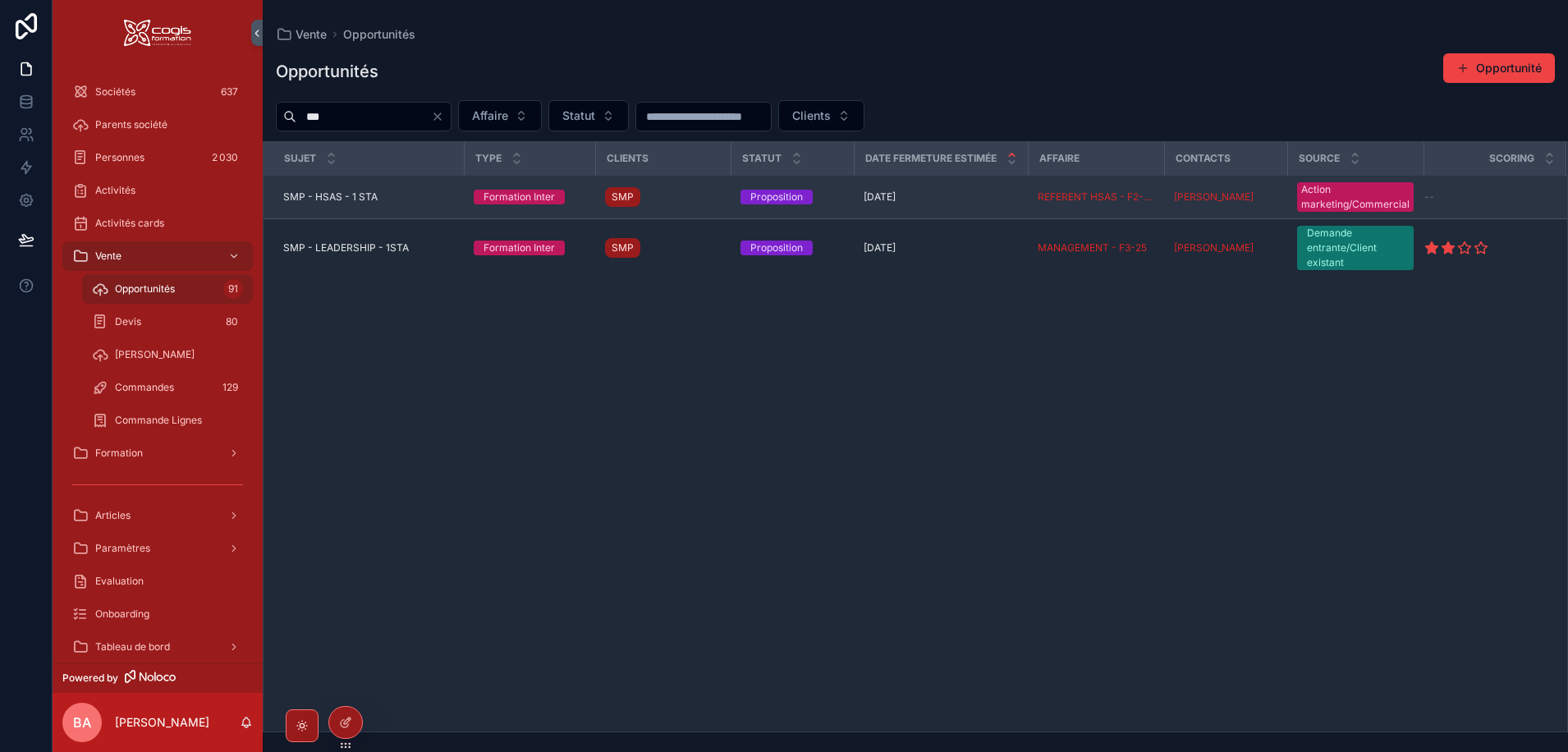
click at [303, 193] on span "SMP - HSAS - 1 STA" at bounding box center [330, 197] width 94 height 13
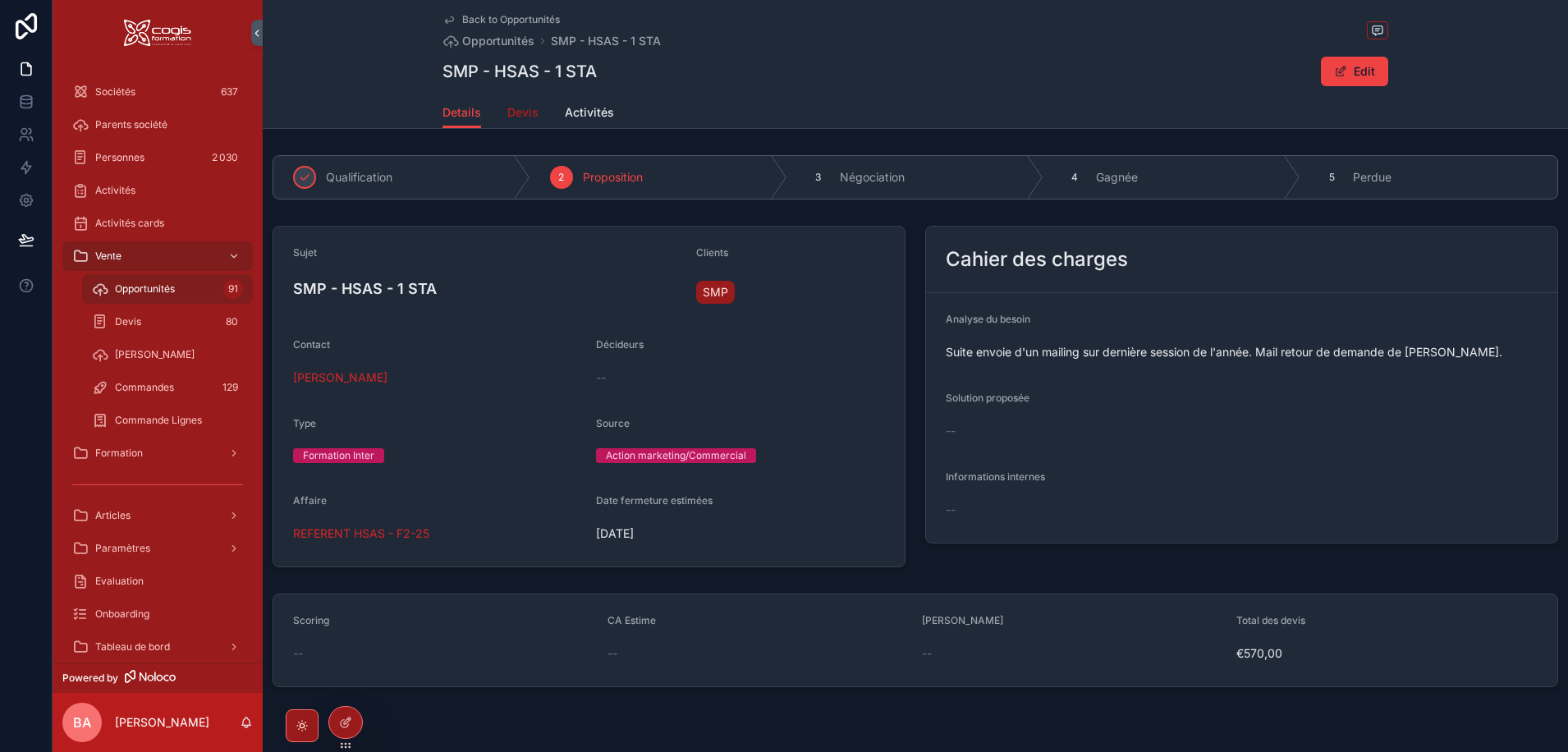
click at [517, 113] on span "Devis" at bounding box center [523, 112] width 31 height 16
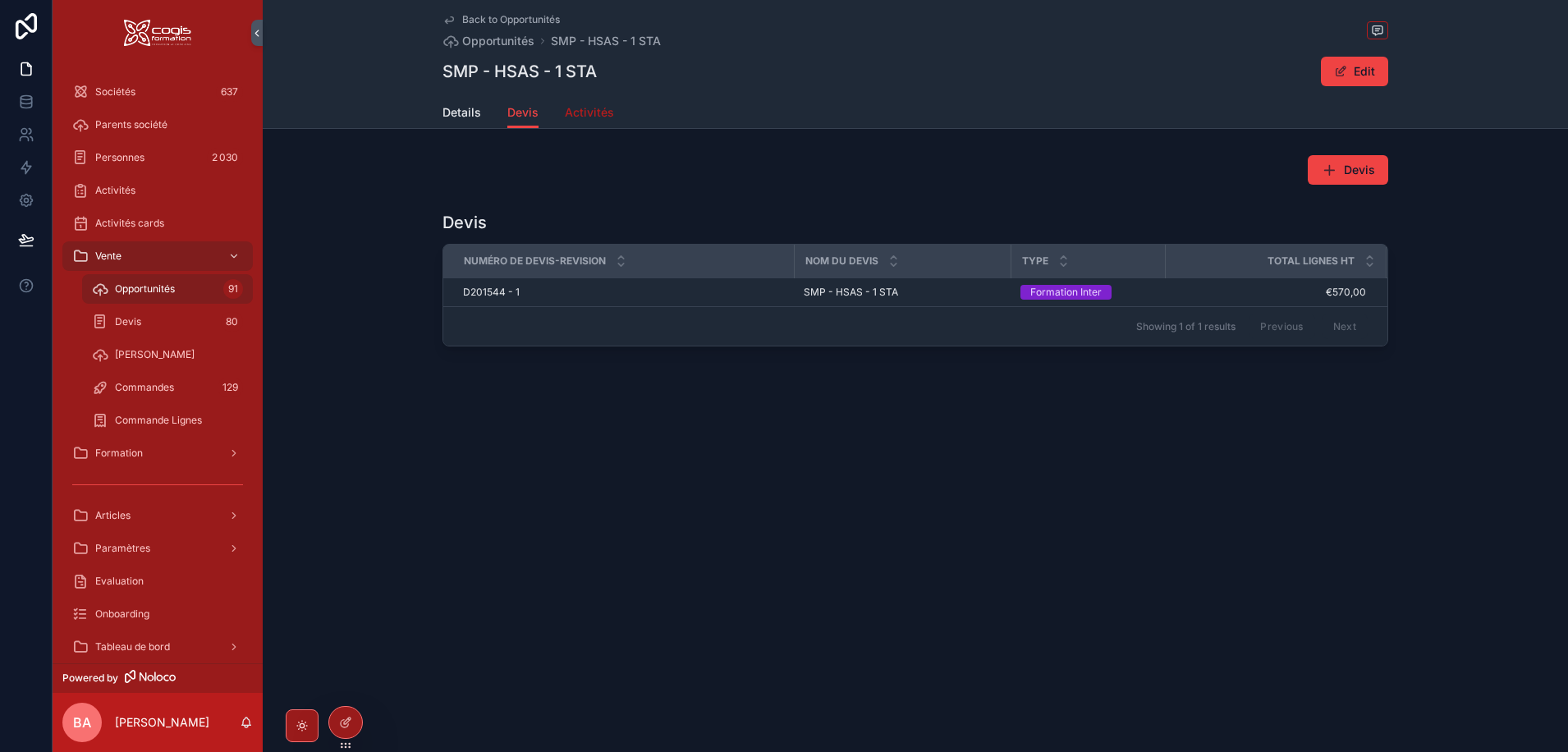
click at [586, 108] on span "Activités" at bounding box center [589, 112] width 49 height 16
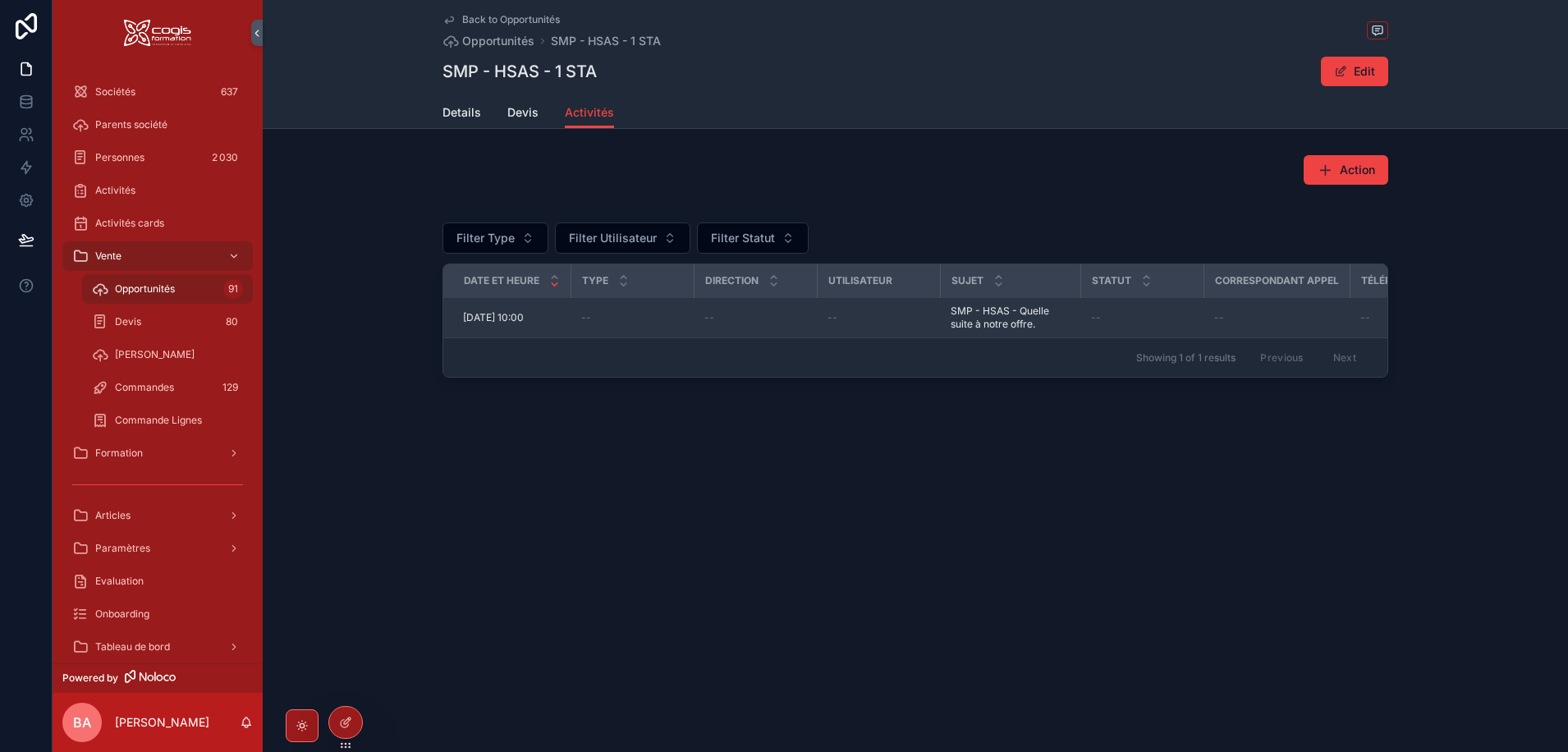
click at [506, 319] on span "11/09/2025 10:00" at bounding box center [493, 317] width 60 height 13
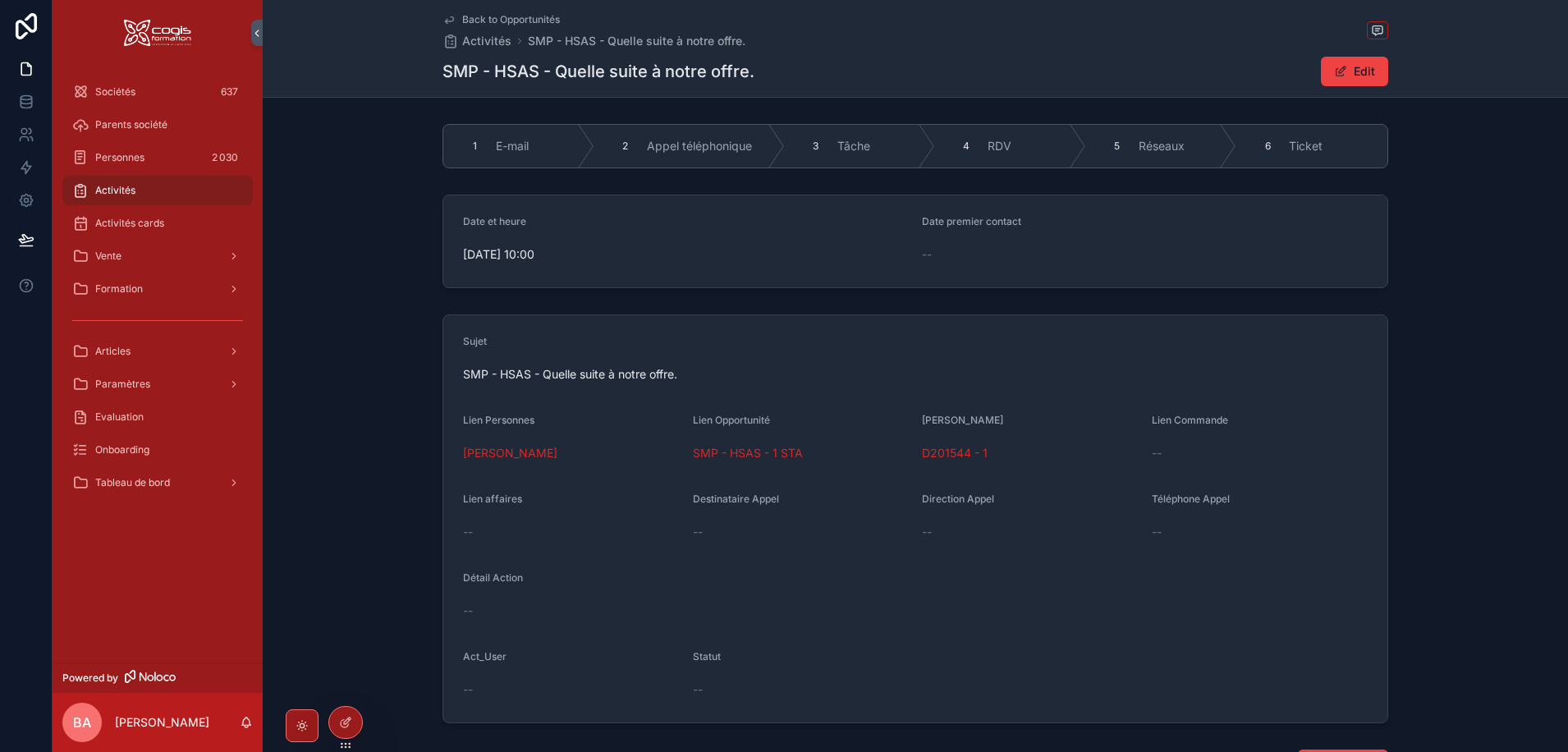
click at [476, 19] on span "Back to Opportunités" at bounding box center [511, 19] width 98 height 13
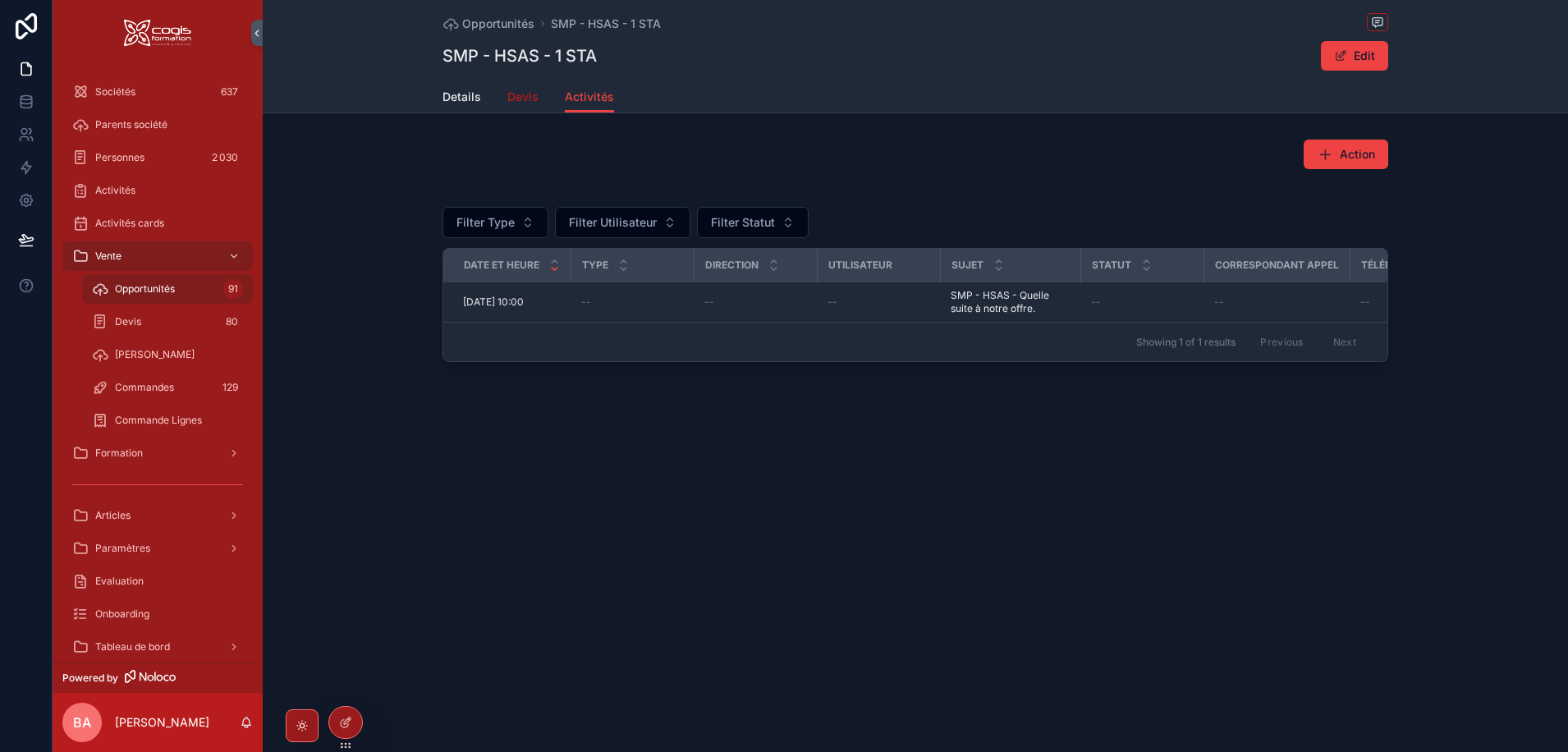
click at [515, 94] on span "Devis" at bounding box center [523, 96] width 31 height 16
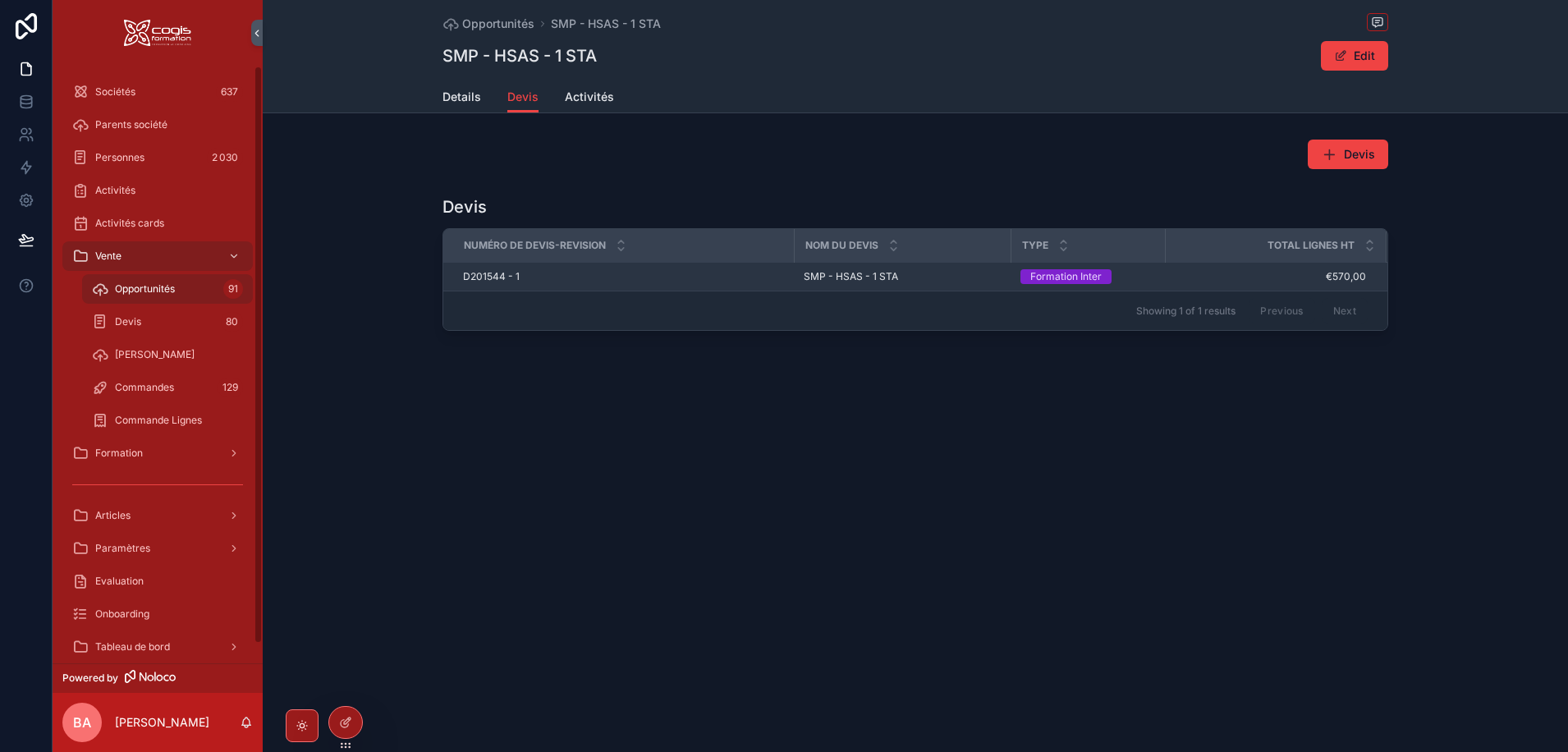
click at [478, 276] on span "D201544 - 1" at bounding box center [491, 276] width 57 height 13
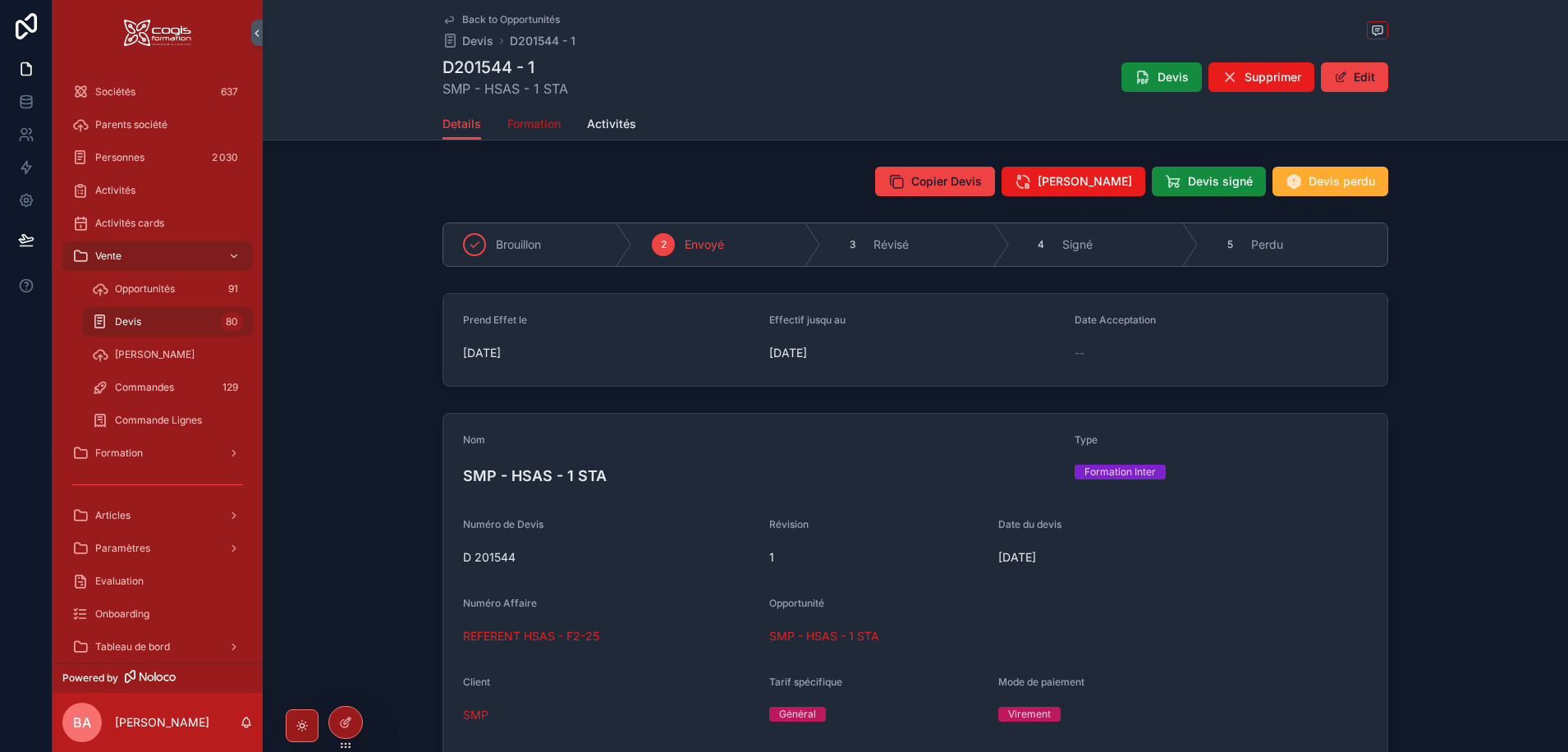
click at [523, 124] on span "Formation" at bounding box center [534, 123] width 54 height 16
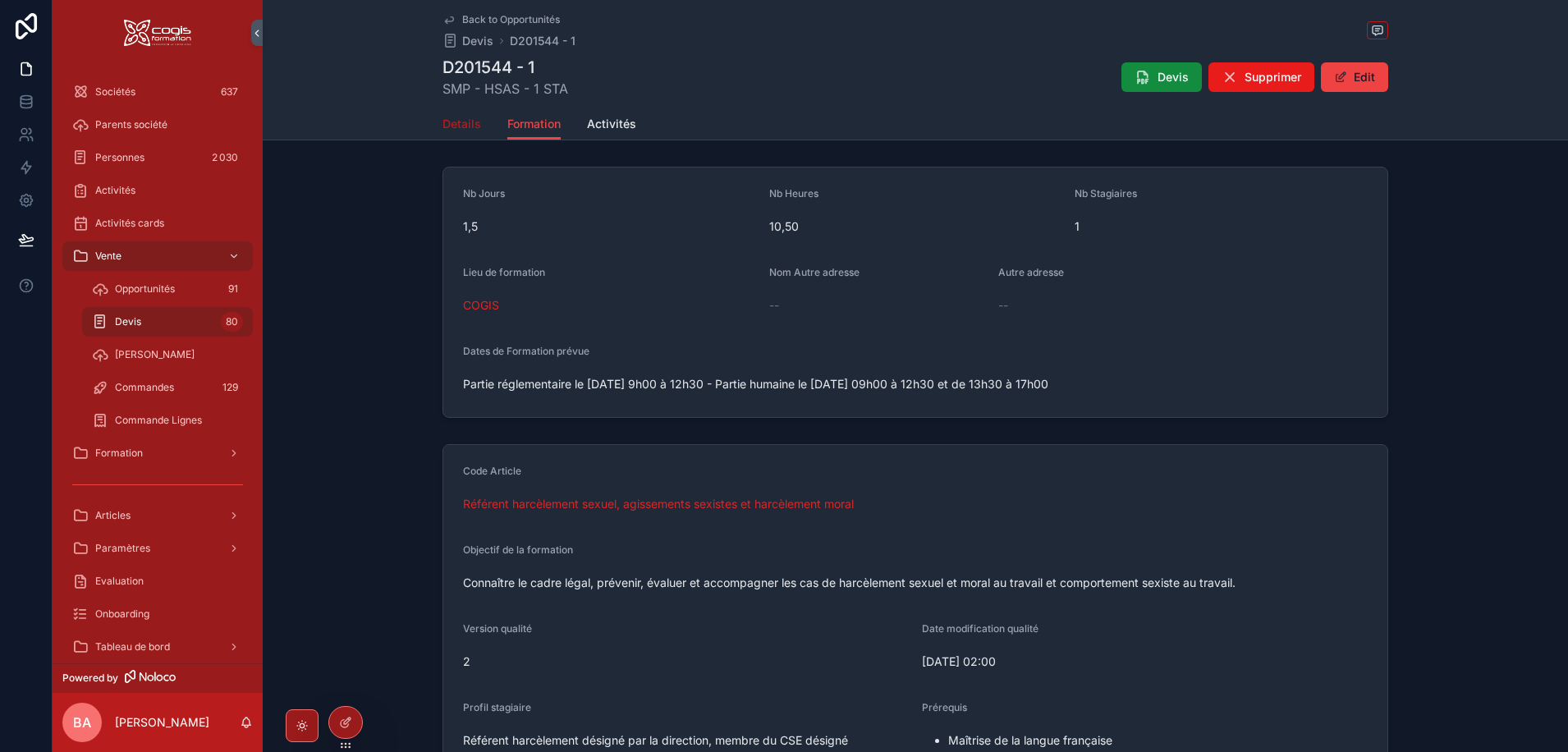
click at [455, 122] on span "Details" at bounding box center [461, 123] width 38 height 16
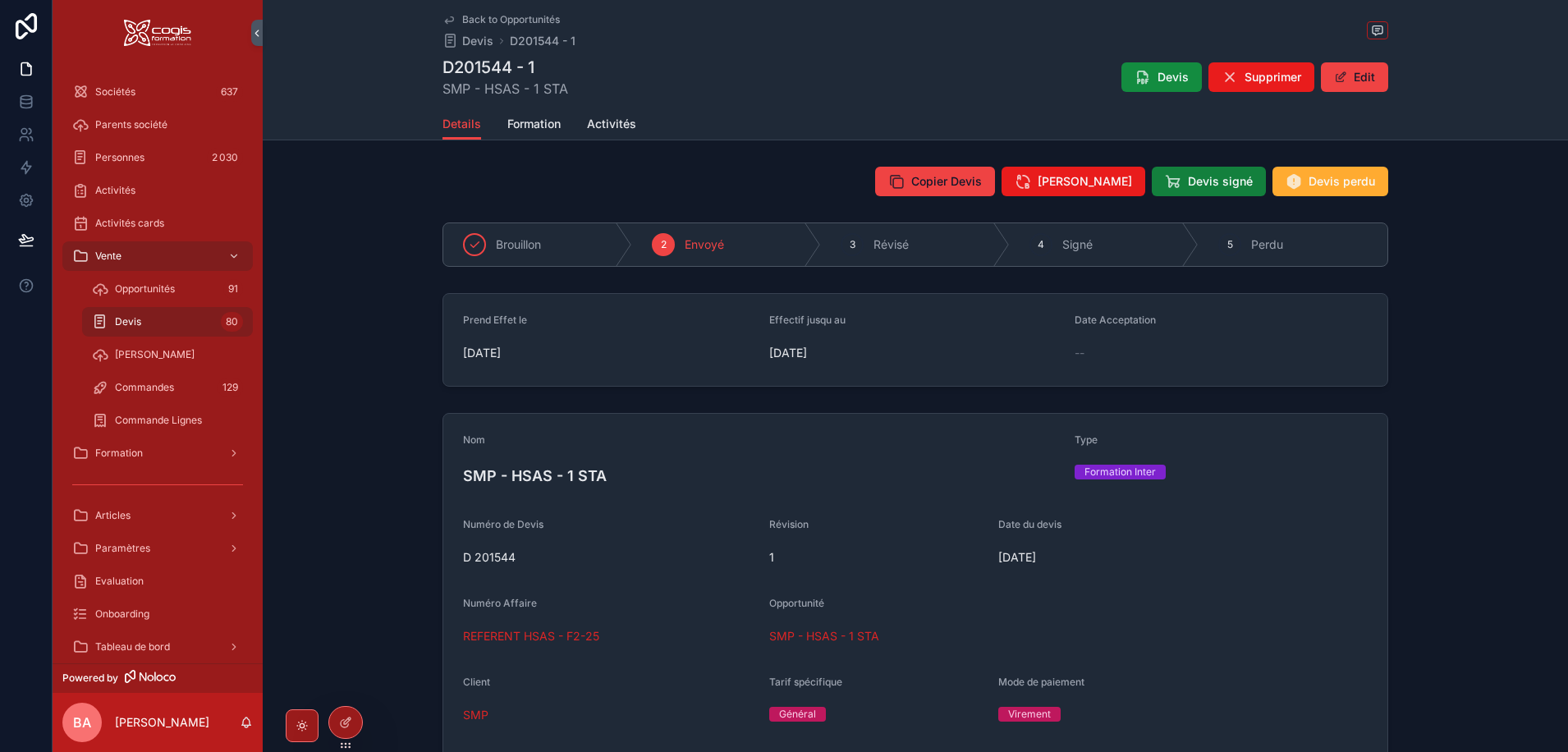
click at [1224, 178] on span "Devis signé" at bounding box center [1220, 181] width 65 height 16
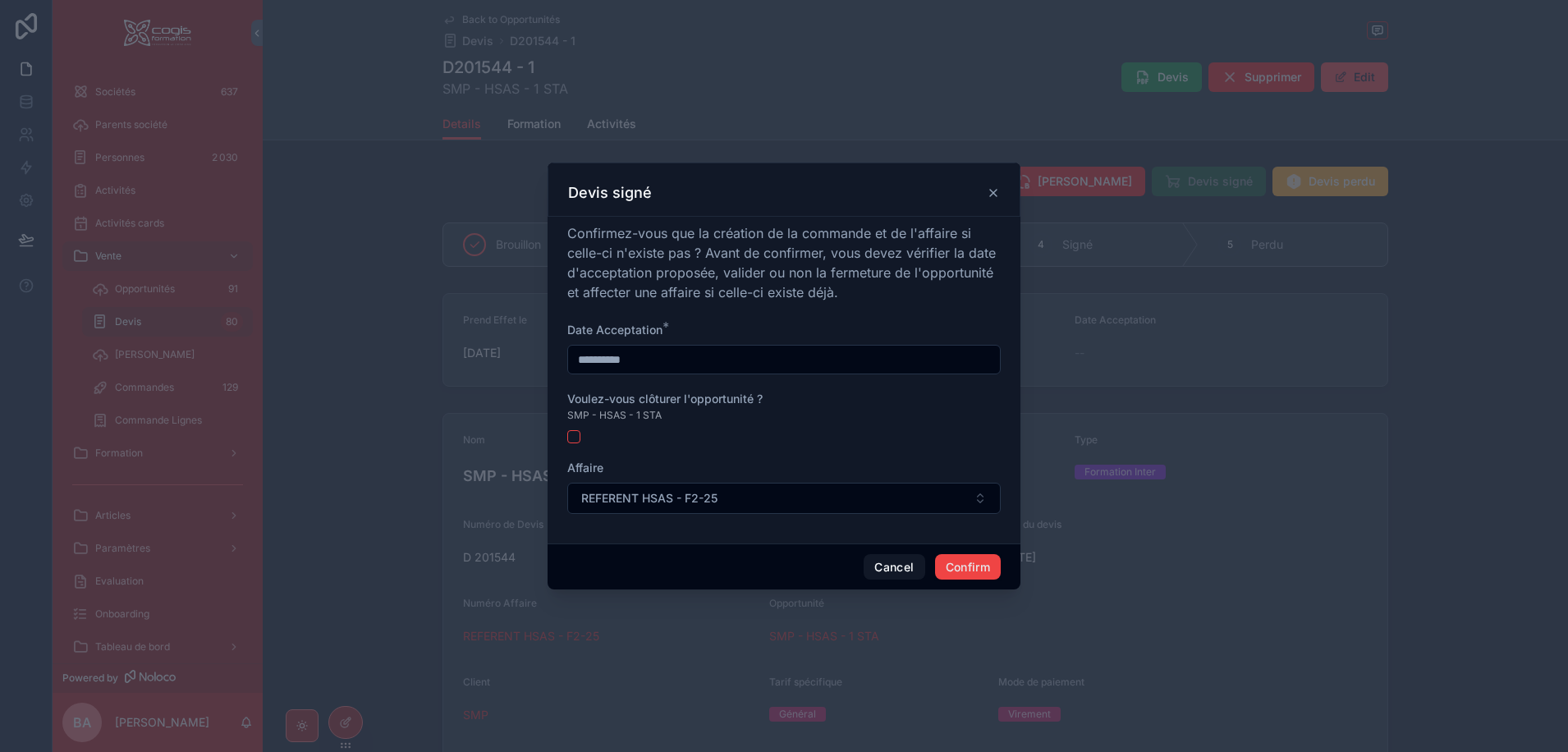
click at [669, 352] on input "**********" at bounding box center [783, 359] width 432 height 23
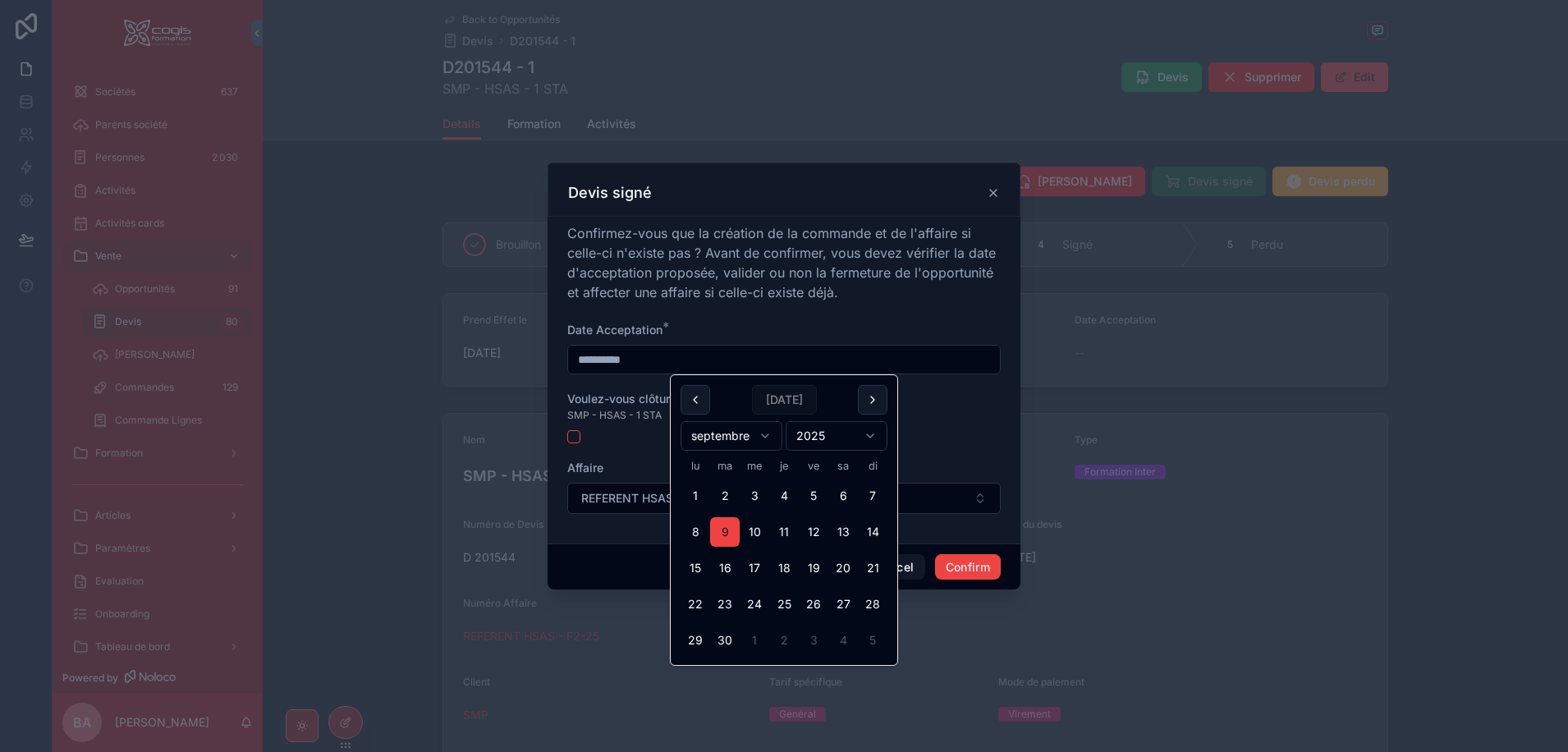
click at [589, 444] on form "**********" at bounding box center [783, 426] width 433 height 209
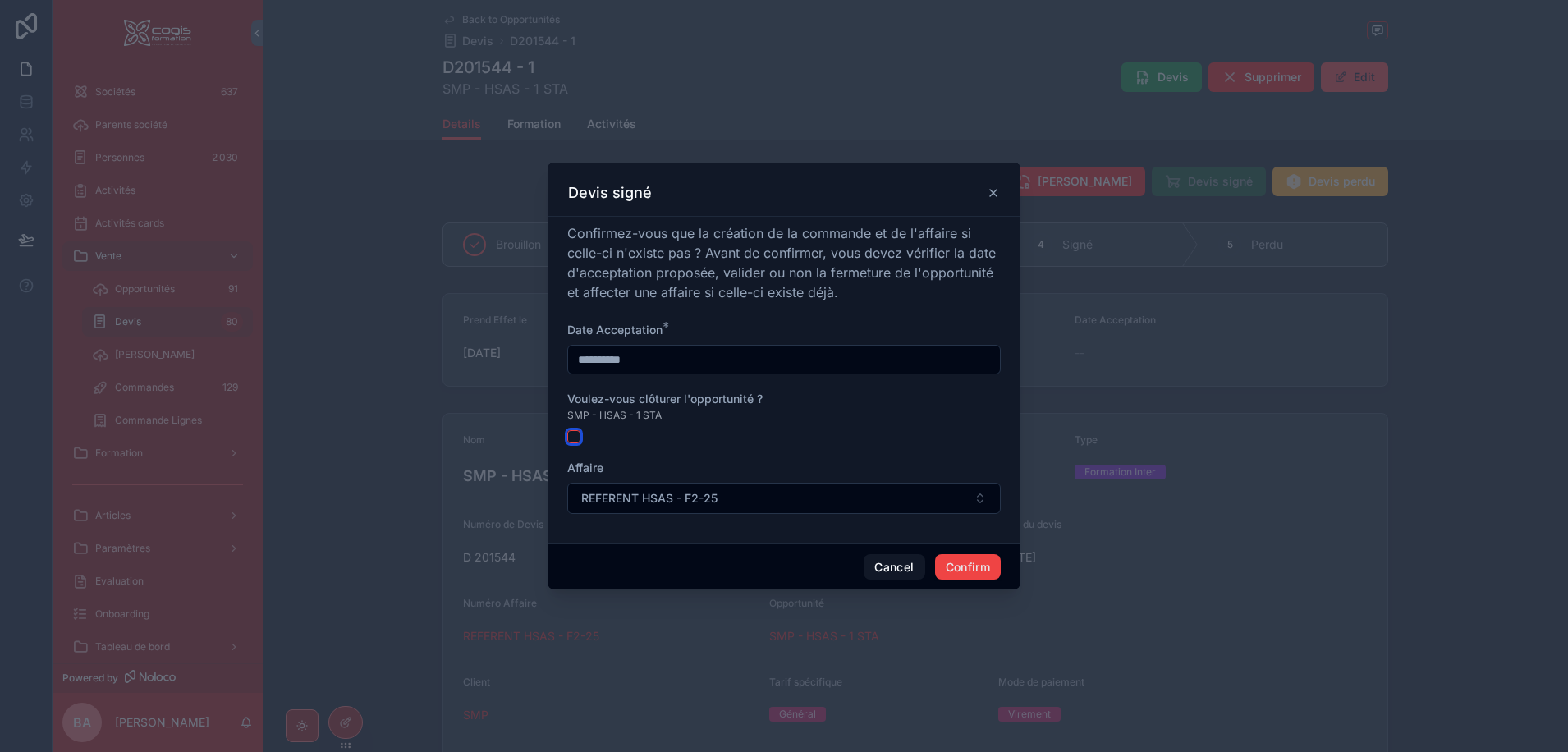
click at [569, 438] on button "button" at bounding box center [573, 436] width 13 height 13
click at [964, 567] on button "Confirm" at bounding box center [967, 567] width 66 height 26
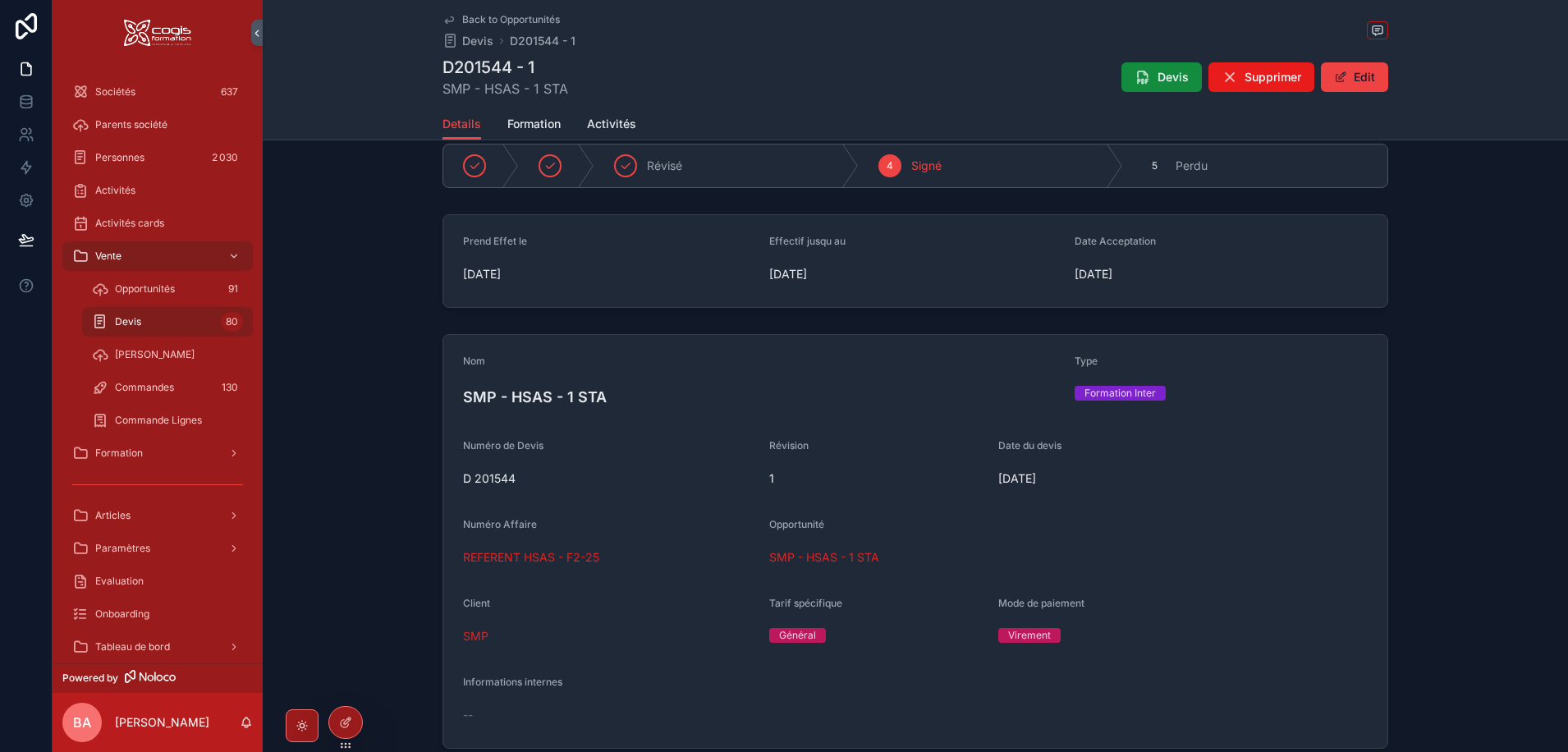
scroll to position [82, 0]
click at [504, 554] on span "REFERENT HSAS - F2-25" at bounding box center [531, 554] width 136 height 16
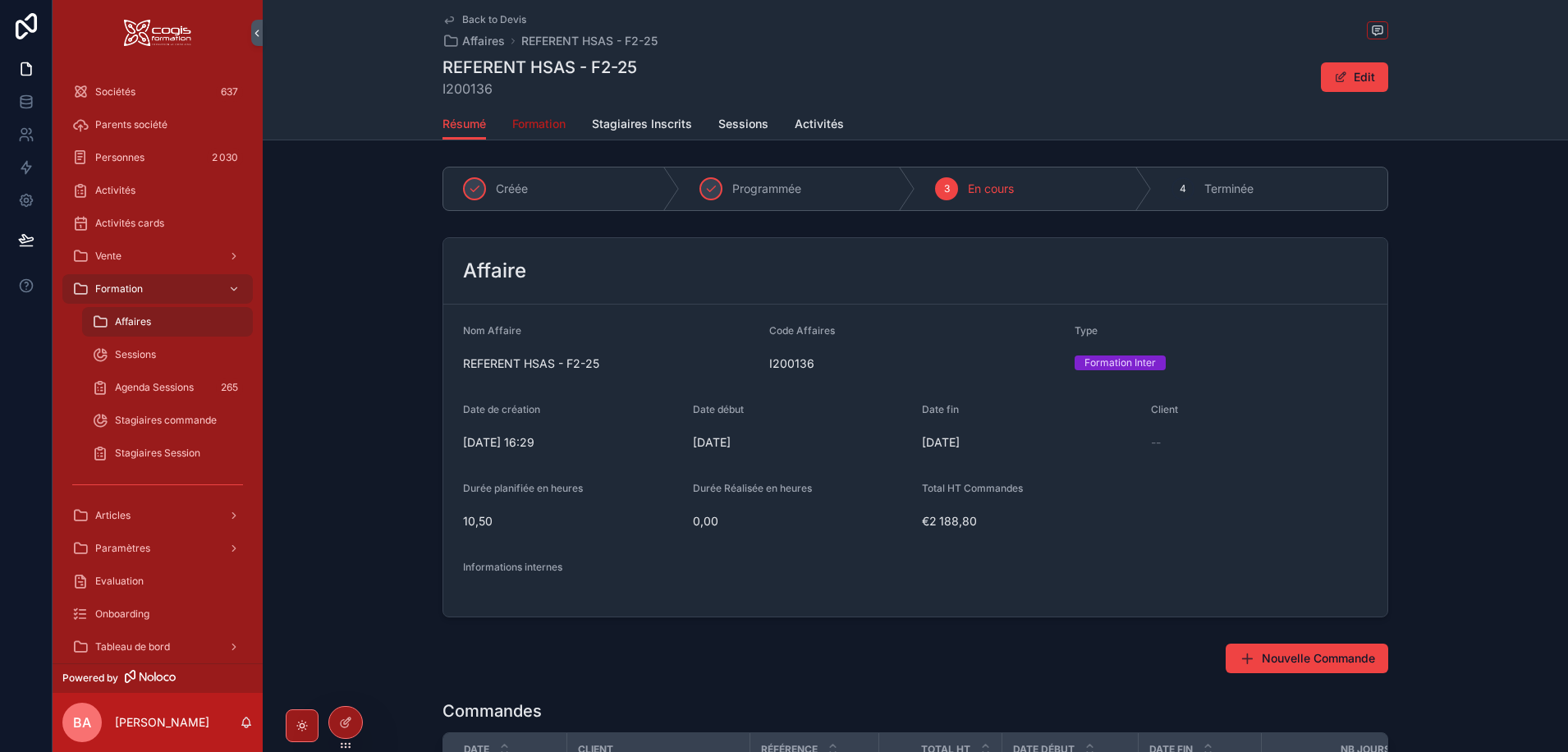
click at [542, 116] on span "Formation" at bounding box center [539, 123] width 54 height 16
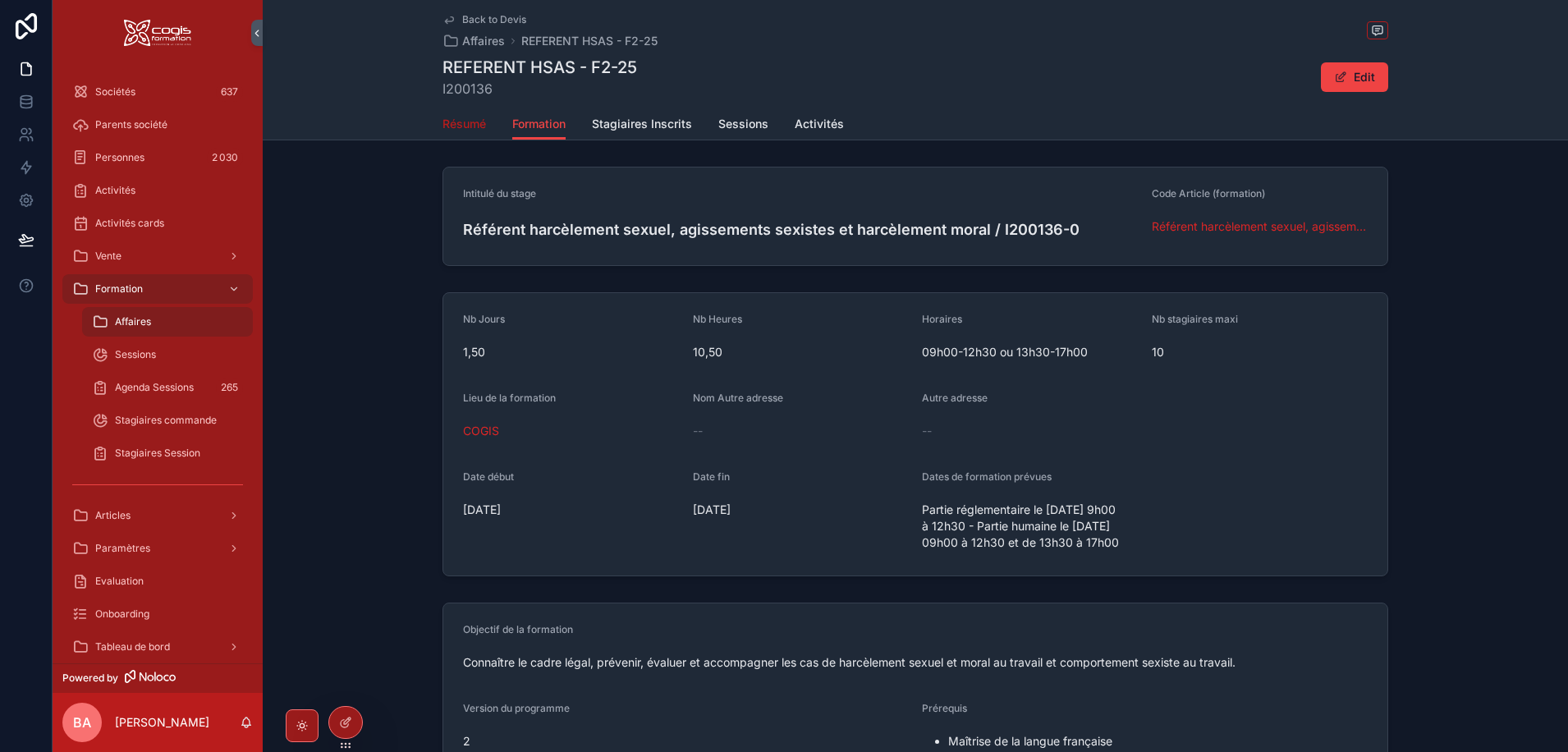
click at [475, 110] on link "Résumé" at bounding box center [464, 125] width 43 height 33
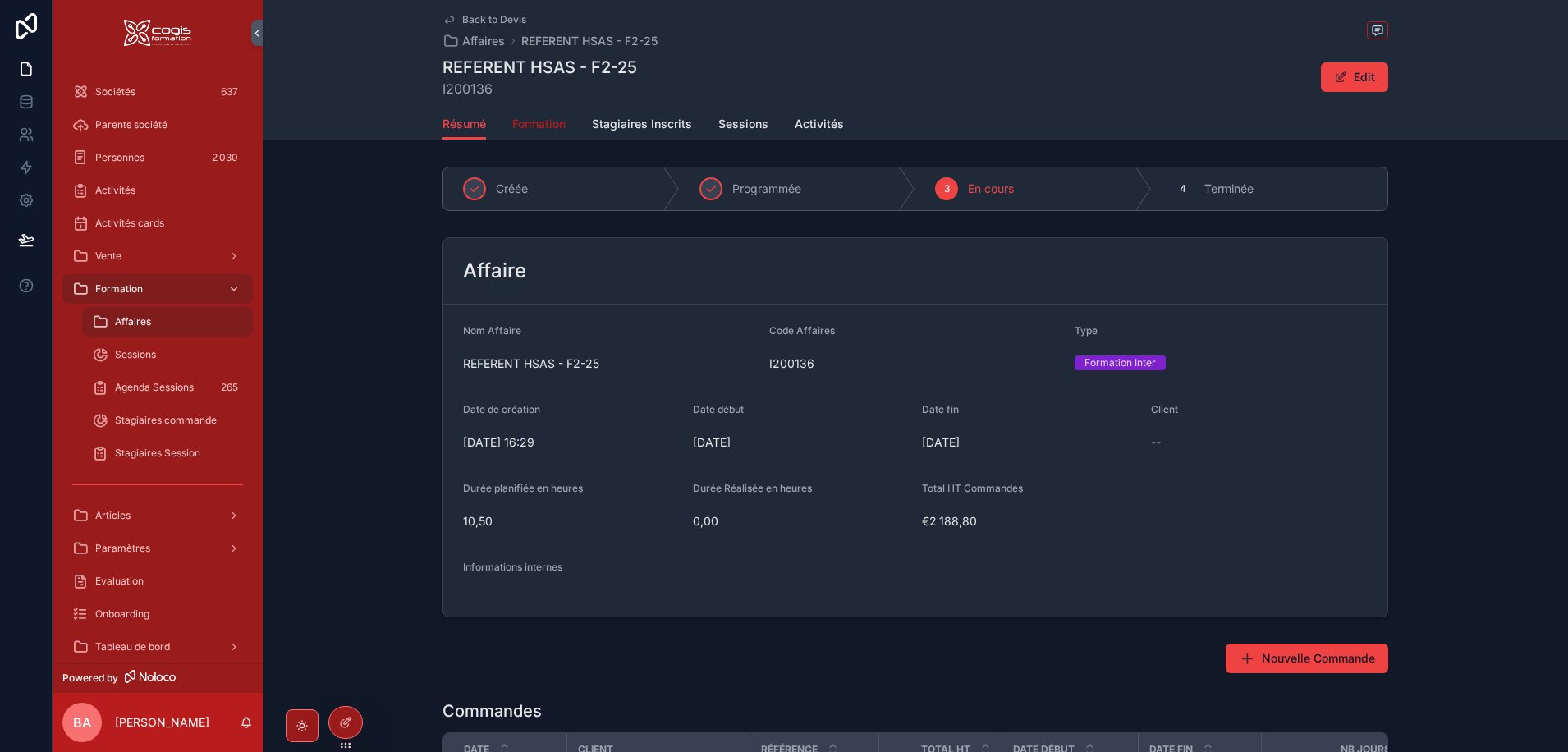
click at [540, 121] on span "Formation" at bounding box center [539, 123] width 54 height 16
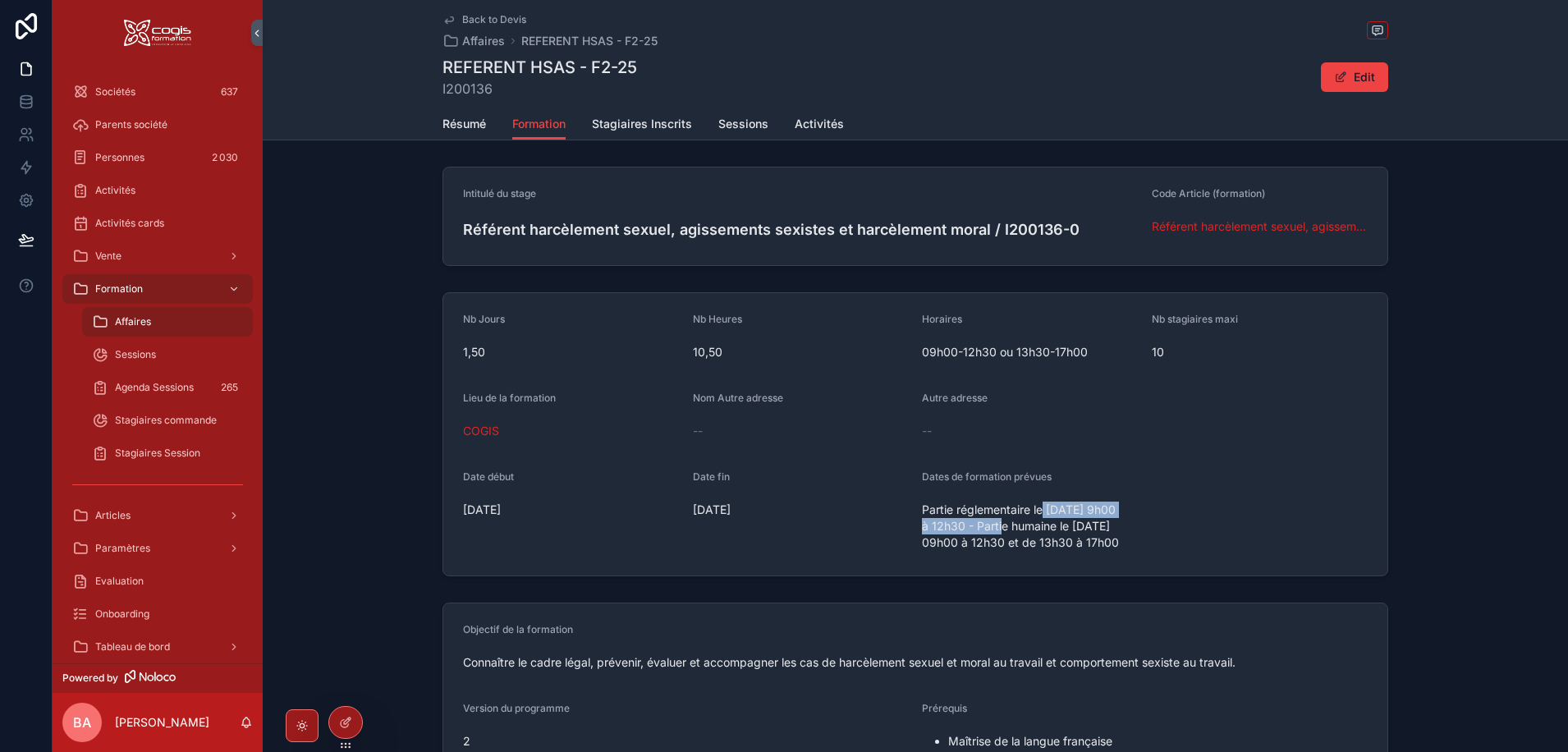
drag, startPoint x: 1010, startPoint y: 525, endPoint x: 1041, endPoint y: 508, distance: 35.4
click at [1041, 508] on span "Partie réglementaire le 08/10/2025 de 9h00 à 12h30 - Partie humaine le 20/10/20…" at bounding box center [1030, 526] width 217 height 49
copy span "08/10/2025 de 9h00 à 12h30"
click at [1076, 551] on span "Partie réglementaire le 08/10/2025 de 9h00 à 12h30 - Partie humaine le 20/10/20…" at bounding box center [1030, 526] width 217 height 49
drag, startPoint x: 1083, startPoint y: 560, endPoint x: 987, endPoint y: 544, distance: 97.3
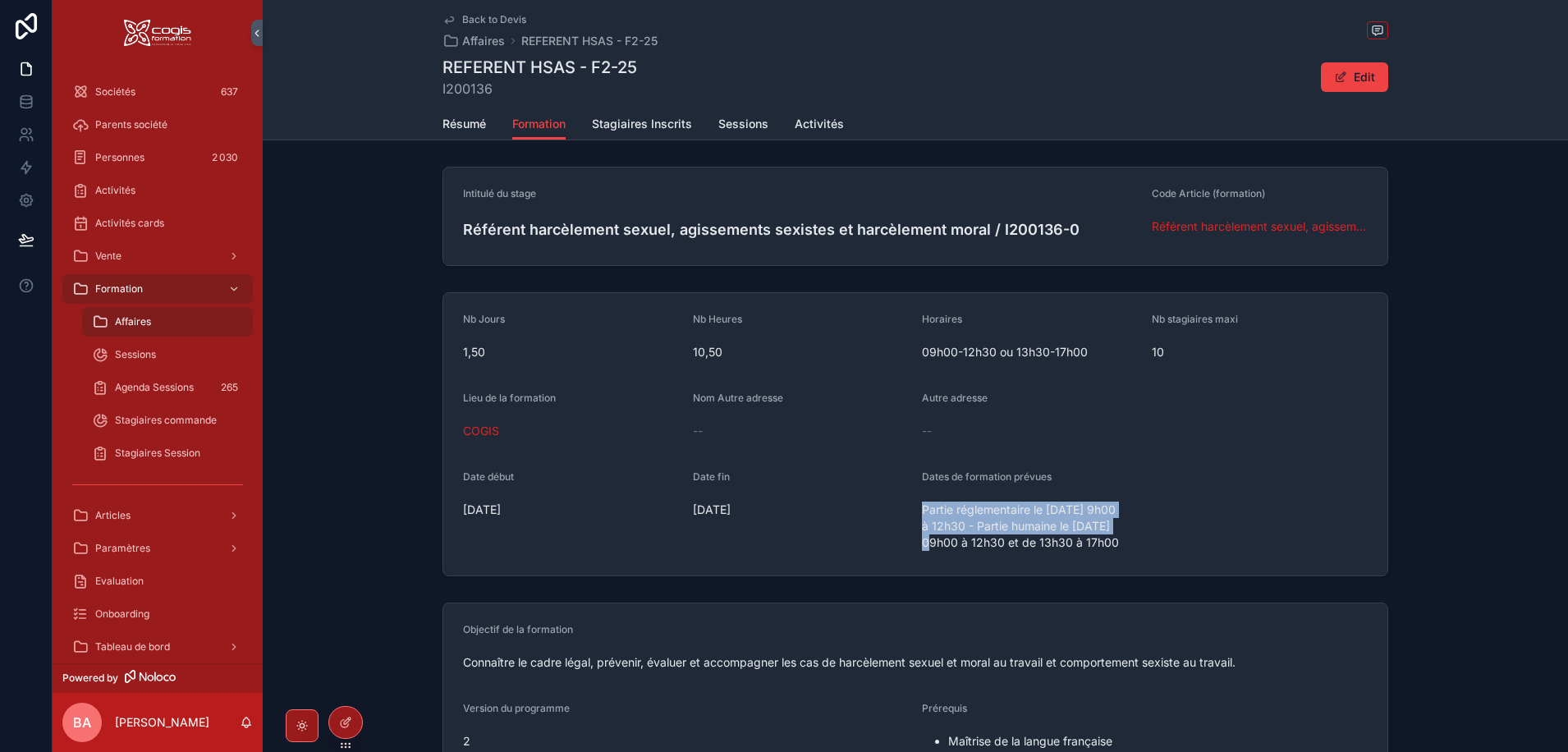
click at [983, 540] on span "Partie réglementaire le 08/10/2025 de 9h00 à 12h30 - Partie humaine le 20/10/20…" at bounding box center [1030, 526] width 217 height 49
drag, startPoint x: 983, startPoint y: 542, endPoint x: 1068, endPoint y: 558, distance: 86.5
click at [1071, 551] on span "Partie réglementaire le 08/10/2025 de 9h00 à 12h30 - Partie humaine le 20/10/20…" at bounding box center [1030, 526] width 217 height 49
drag, startPoint x: 1068, startPoint y: 555, endPoint x: 979, endPoint y: 543, distance: 89.8
click at [979, 543] on span "Partie réglementaire le 08/10/2025 de 9h00 à 12h30 - Partie humaine le 20/10/20…" at bounding box center [1030, 526] width 217 height 49
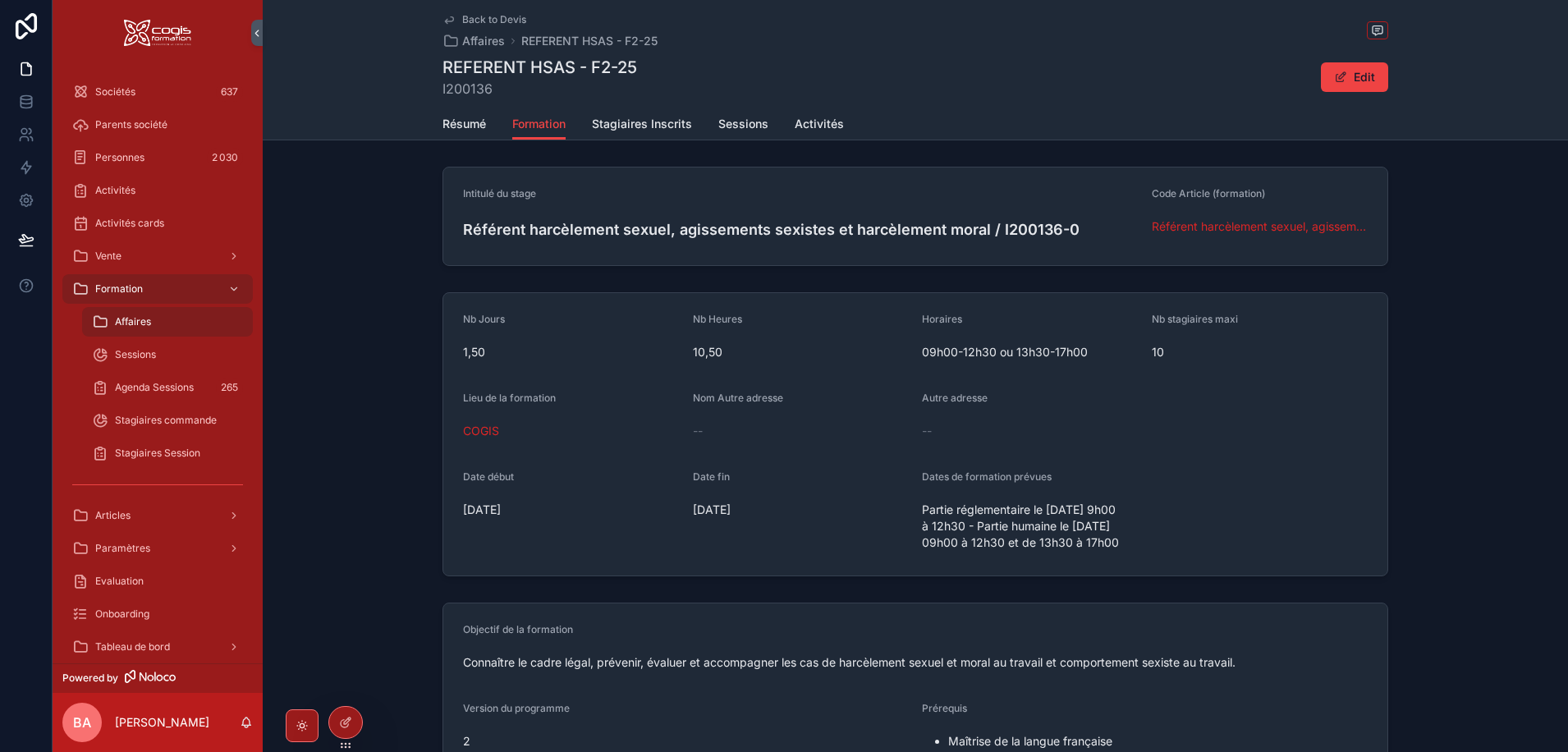
copy span "20/10/2025 de 09h00 à 12h30 et de 13h30 à 17h00"
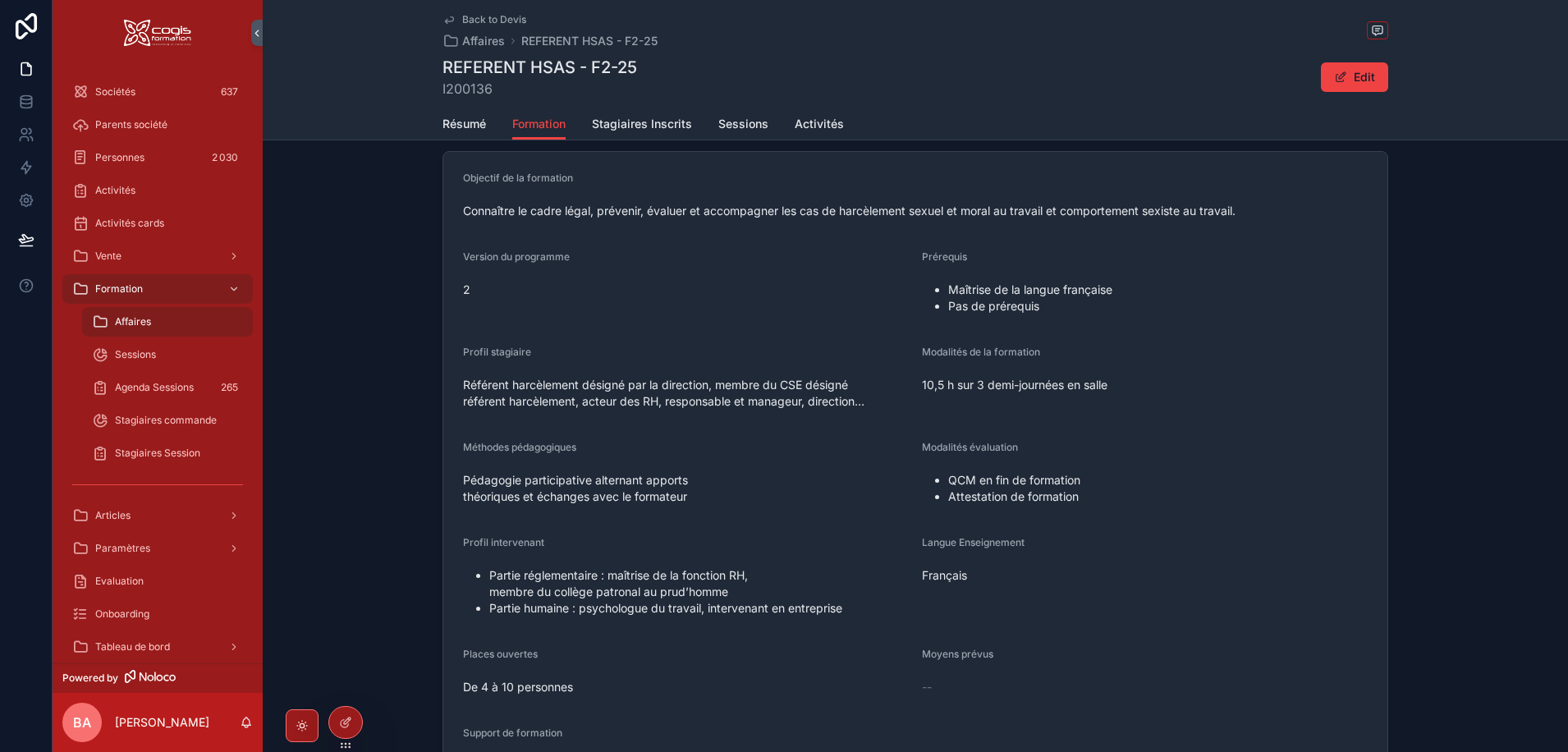
scroll to position [82, 0]
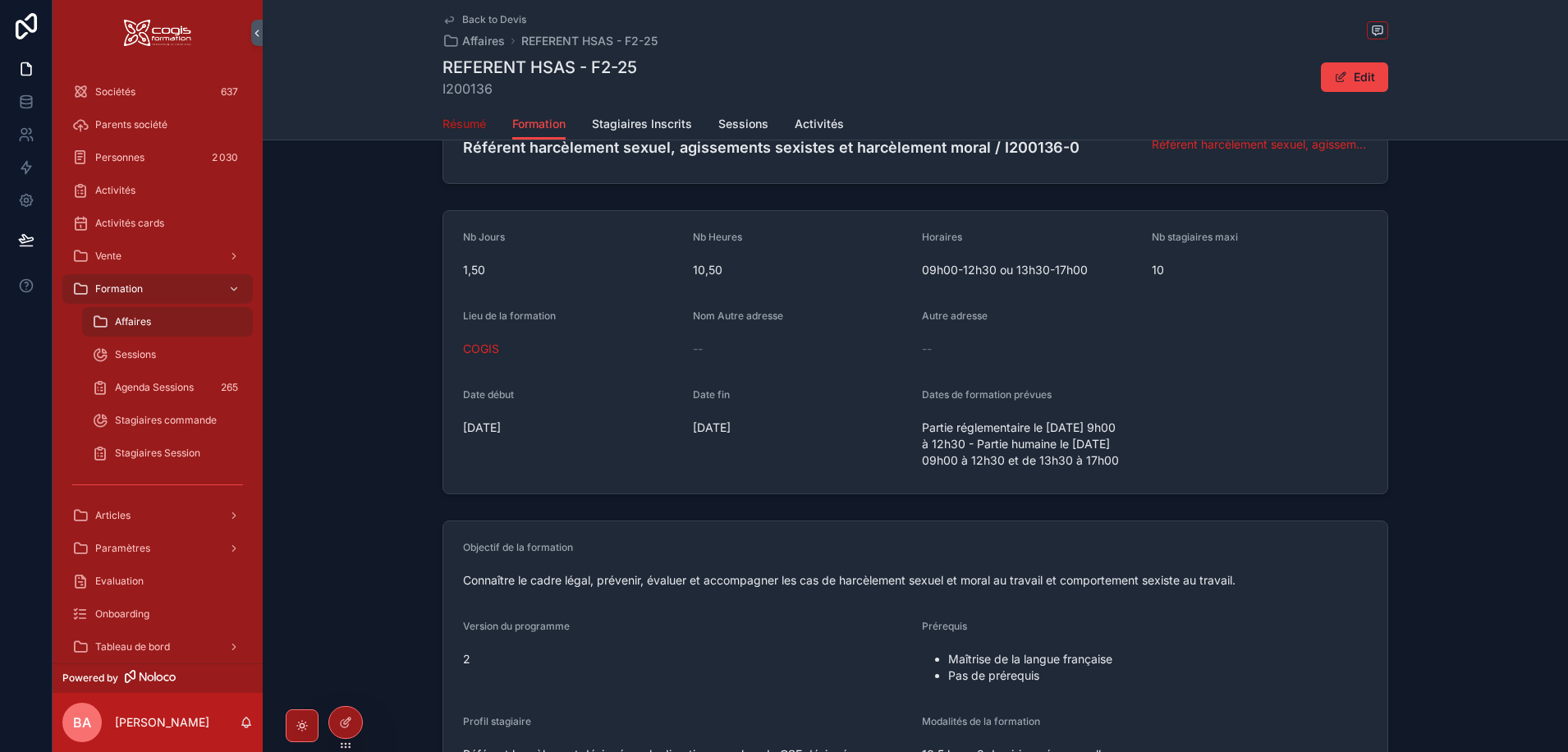
click at [449, 121] on span "Résumé" at bounding box center [464, 123] width 43 height 16
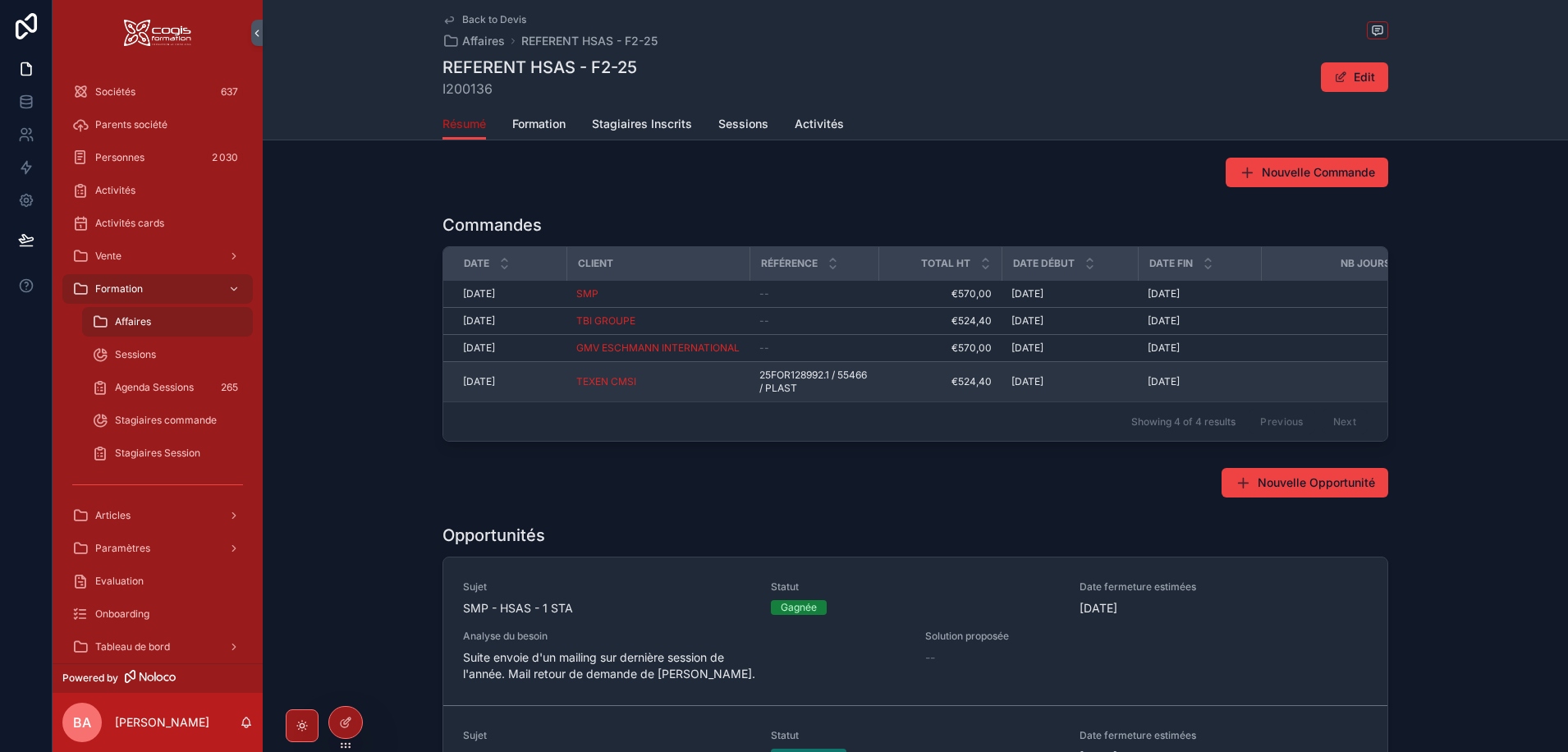
scroll to position [493, 0]
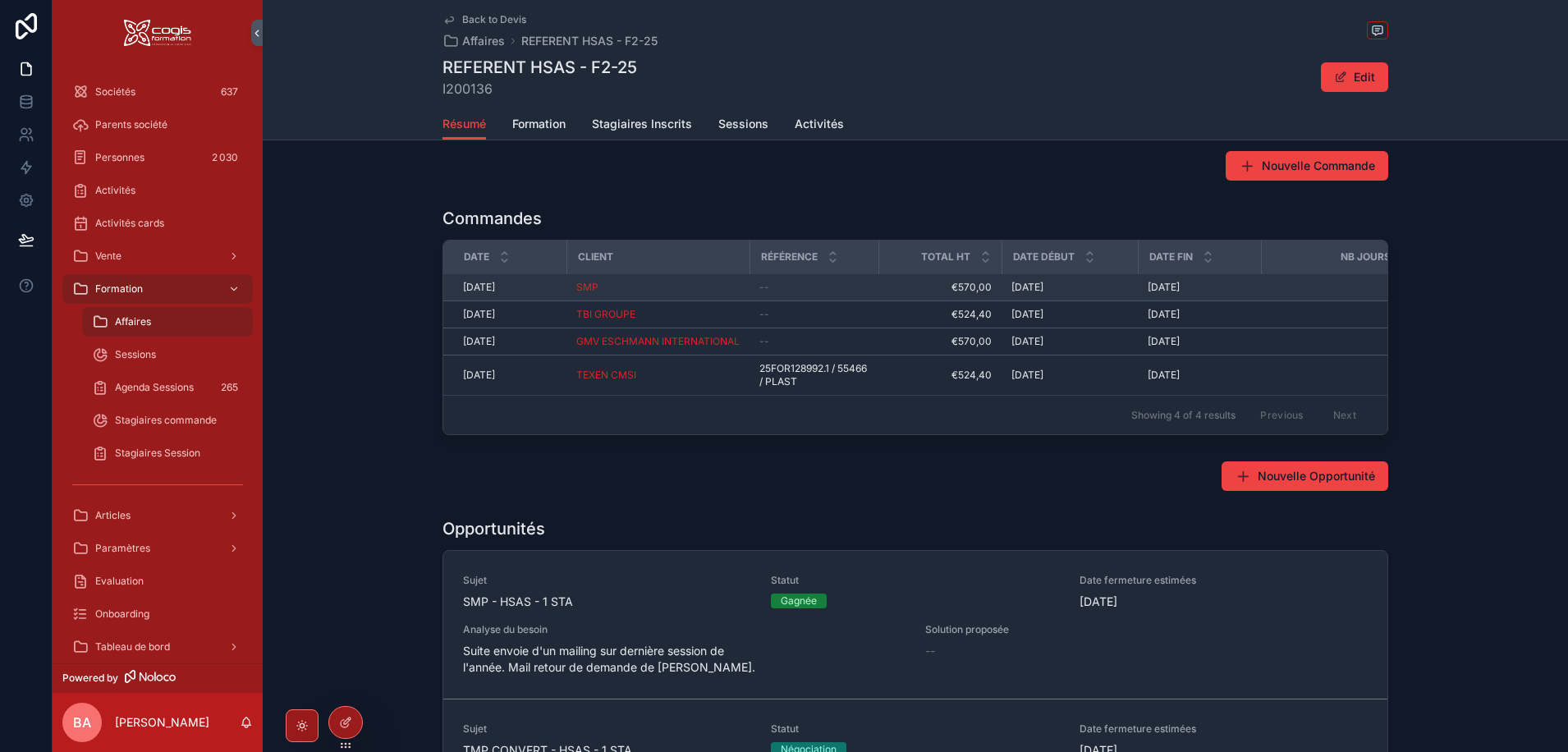
click at [463, 285] on span "09/09/2025" at bounding box center [479, 287] width 32 height 13
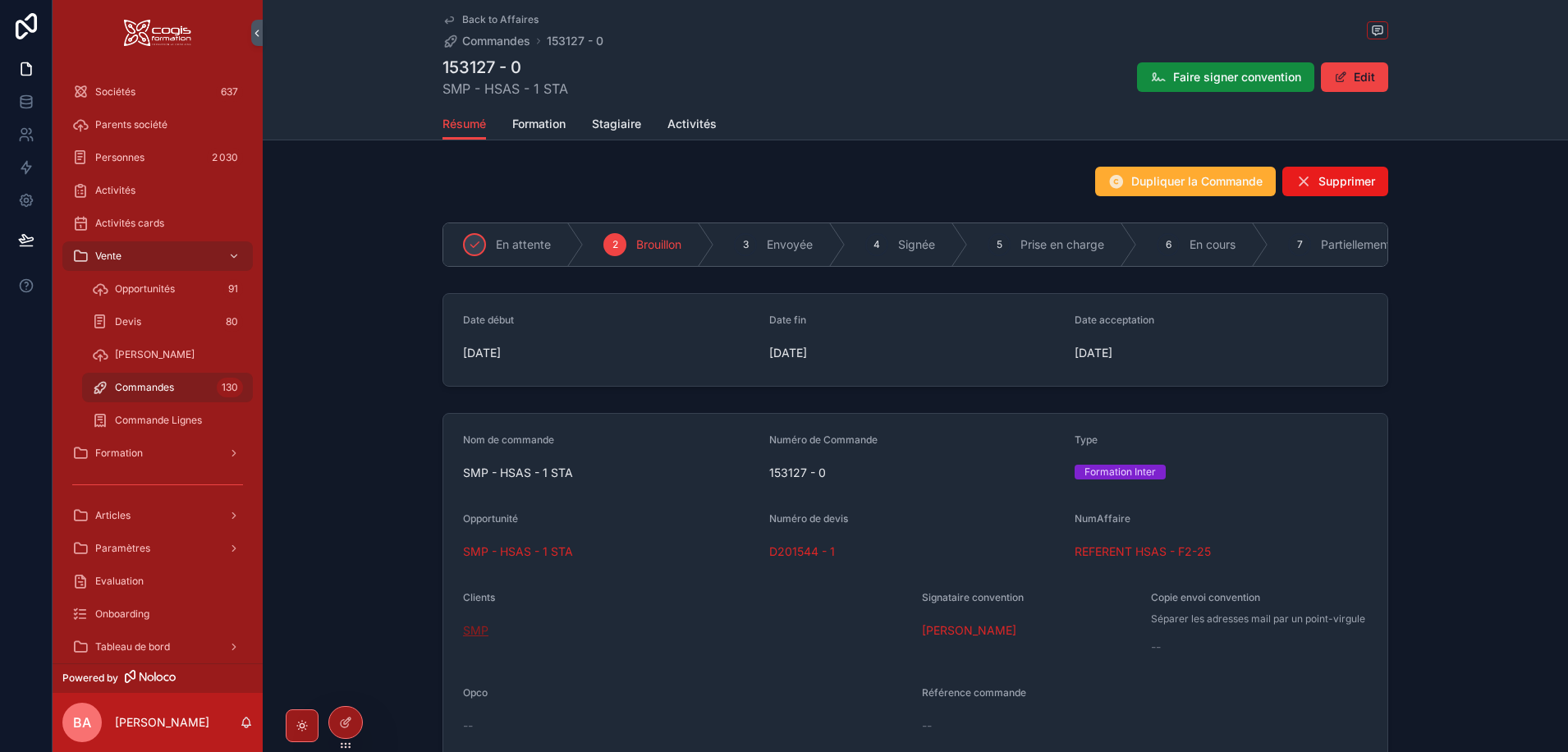
click at [474, 639] on span "SMP" at bounding box center [476, 630] width 26 height 16
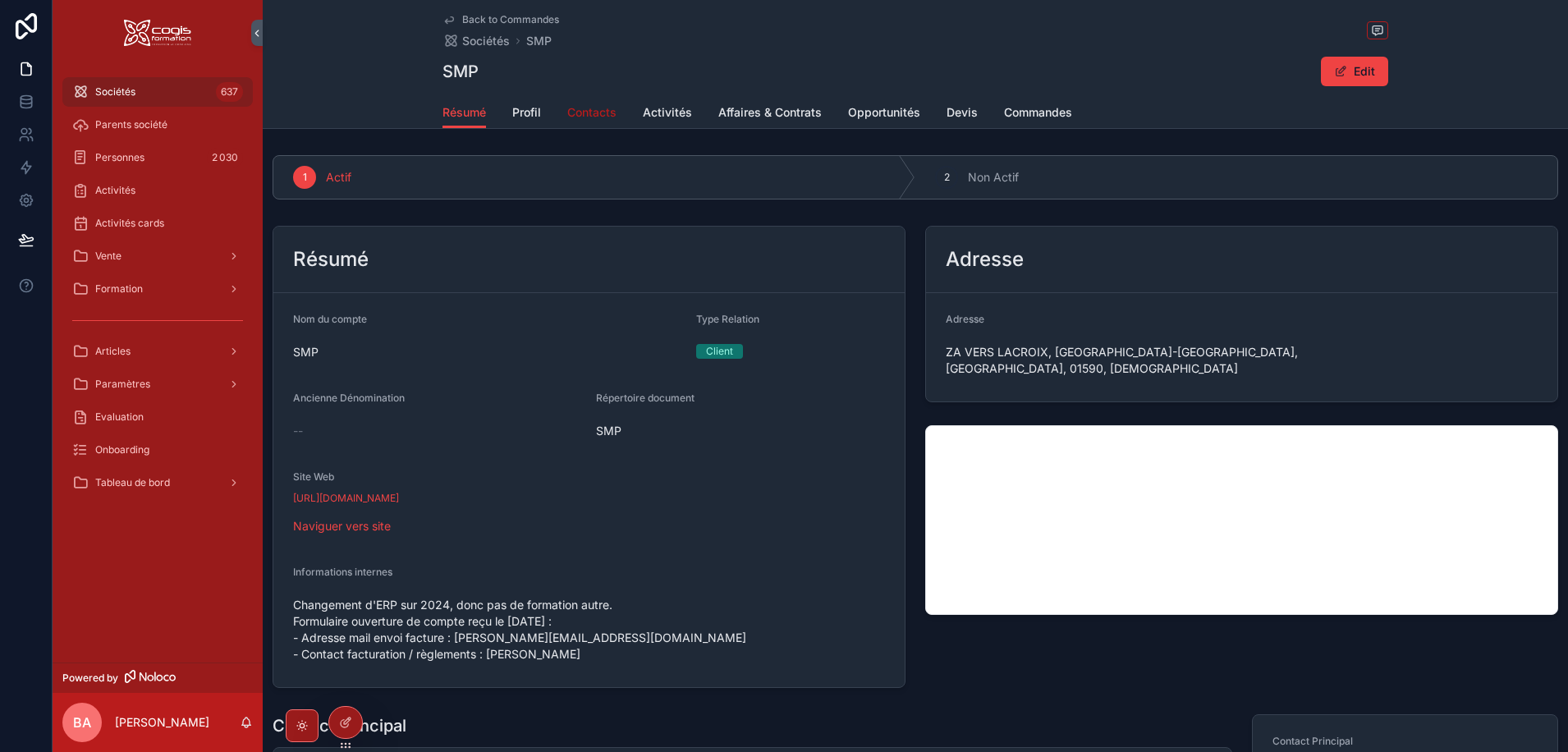
click at [581, 111] on span "Contacts" at bounding box center [592, 112] width 49 height 16
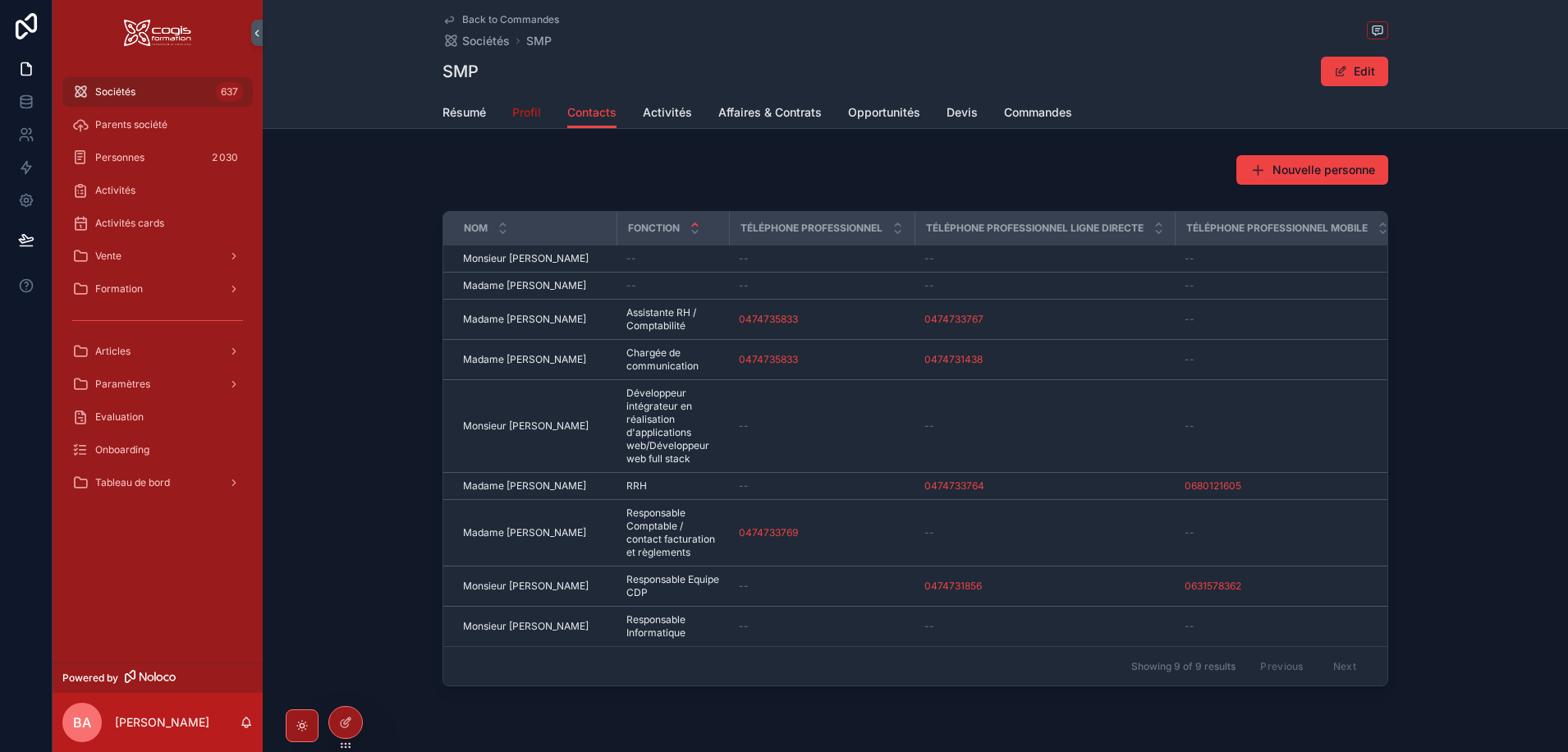
click at [523, 112] on span "Profil" at bounding box center [527, 112] width 29 height 16
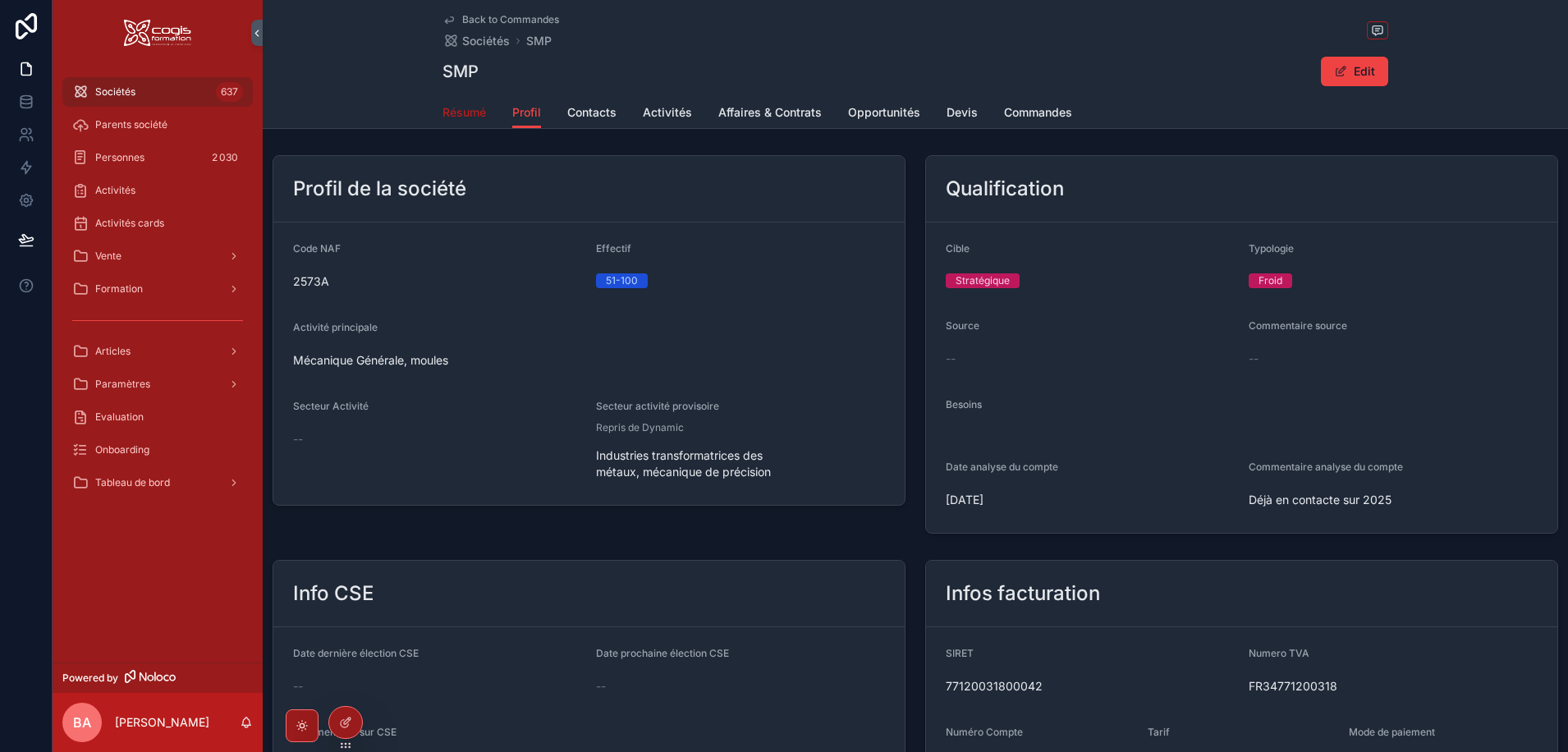
click at [469, 108] on span "Résumé" at bounding box center [464, 112] width 43 height 16
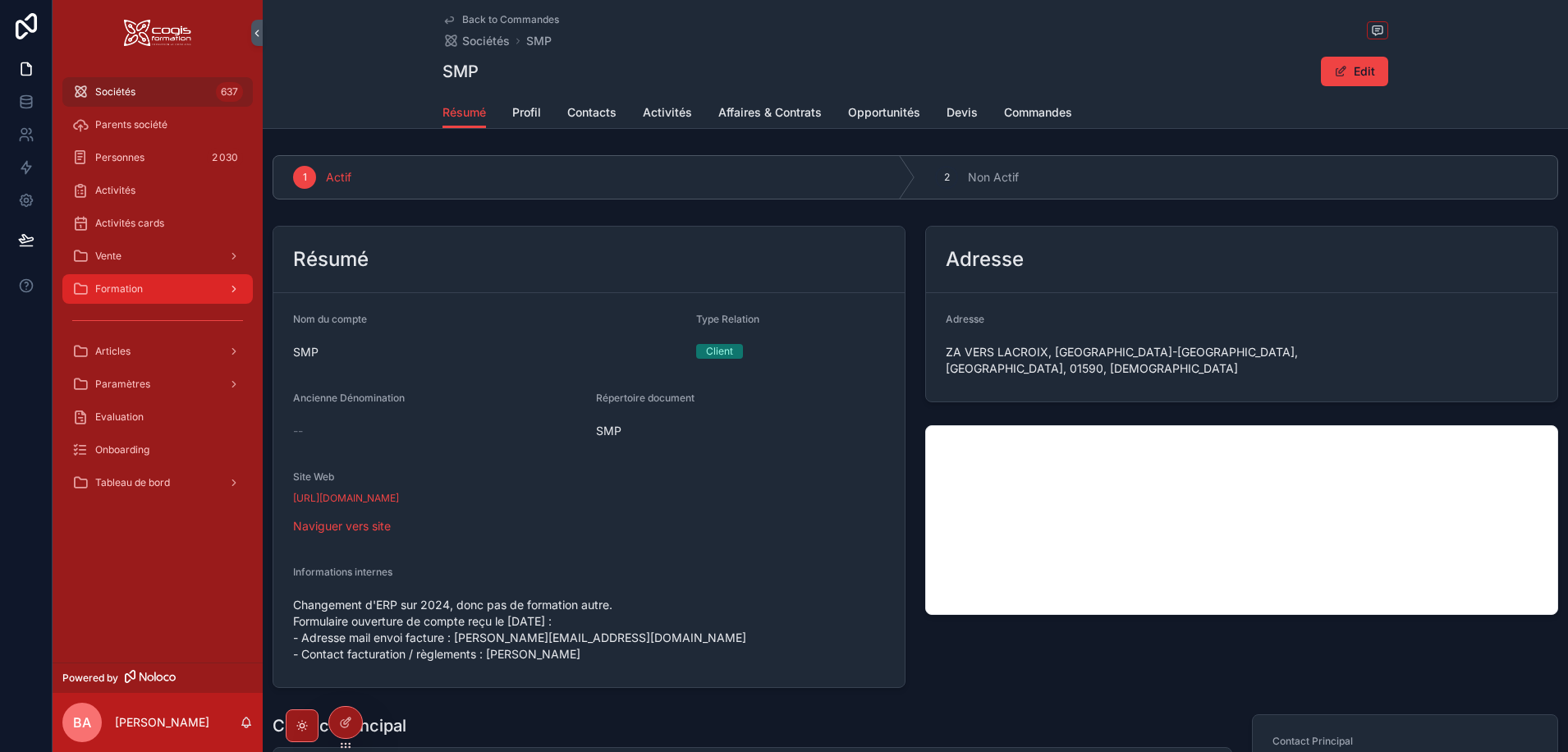
click at [122, 291] on span "Formation" at bounding box center [119, 289] width 48 height 13
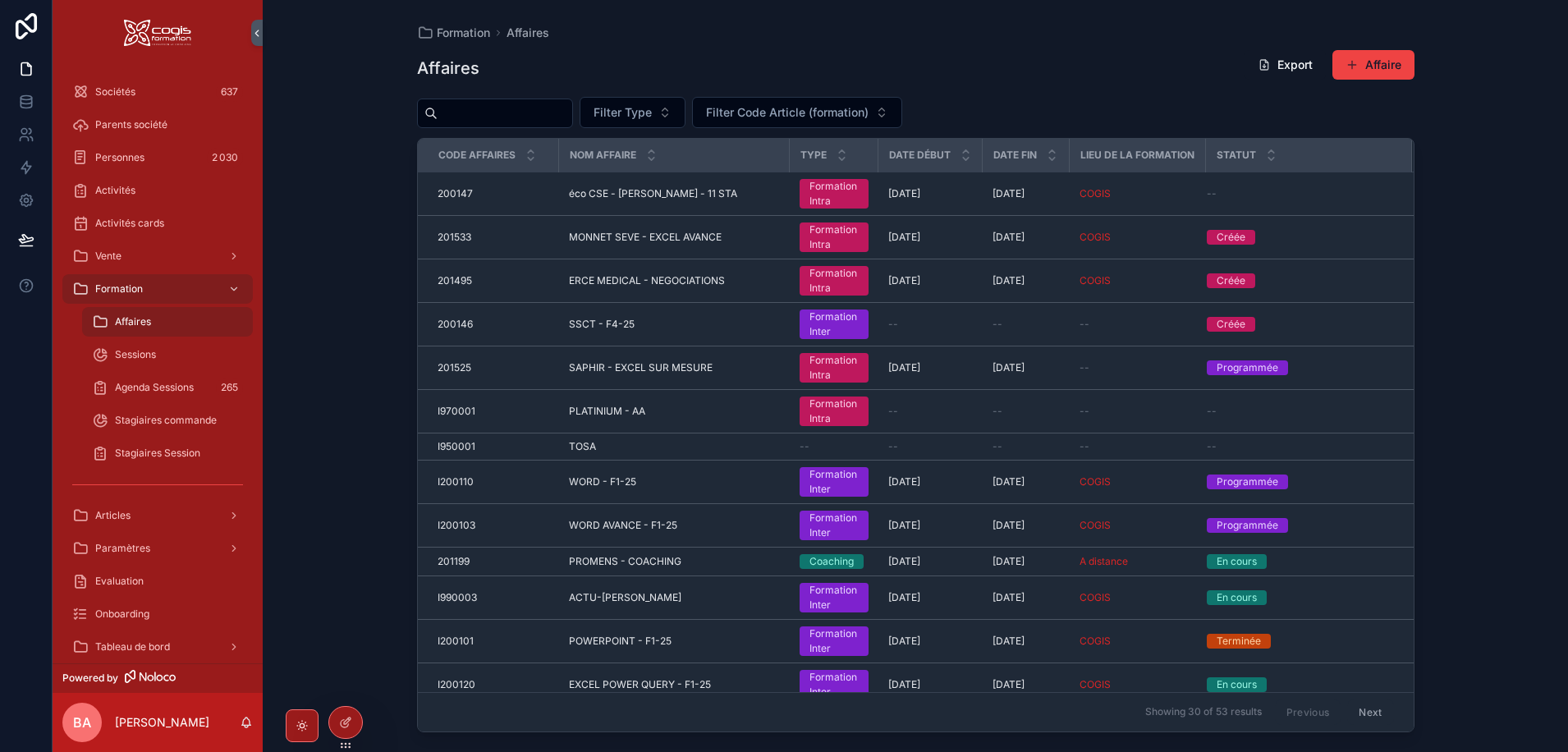
click at [133, 320] on span "Affaires" at bounding box center [133, 321] width 36 height 13
click at [500, 109] on input "scrollable content" at bounding box center [505, 113] width 134 height 23
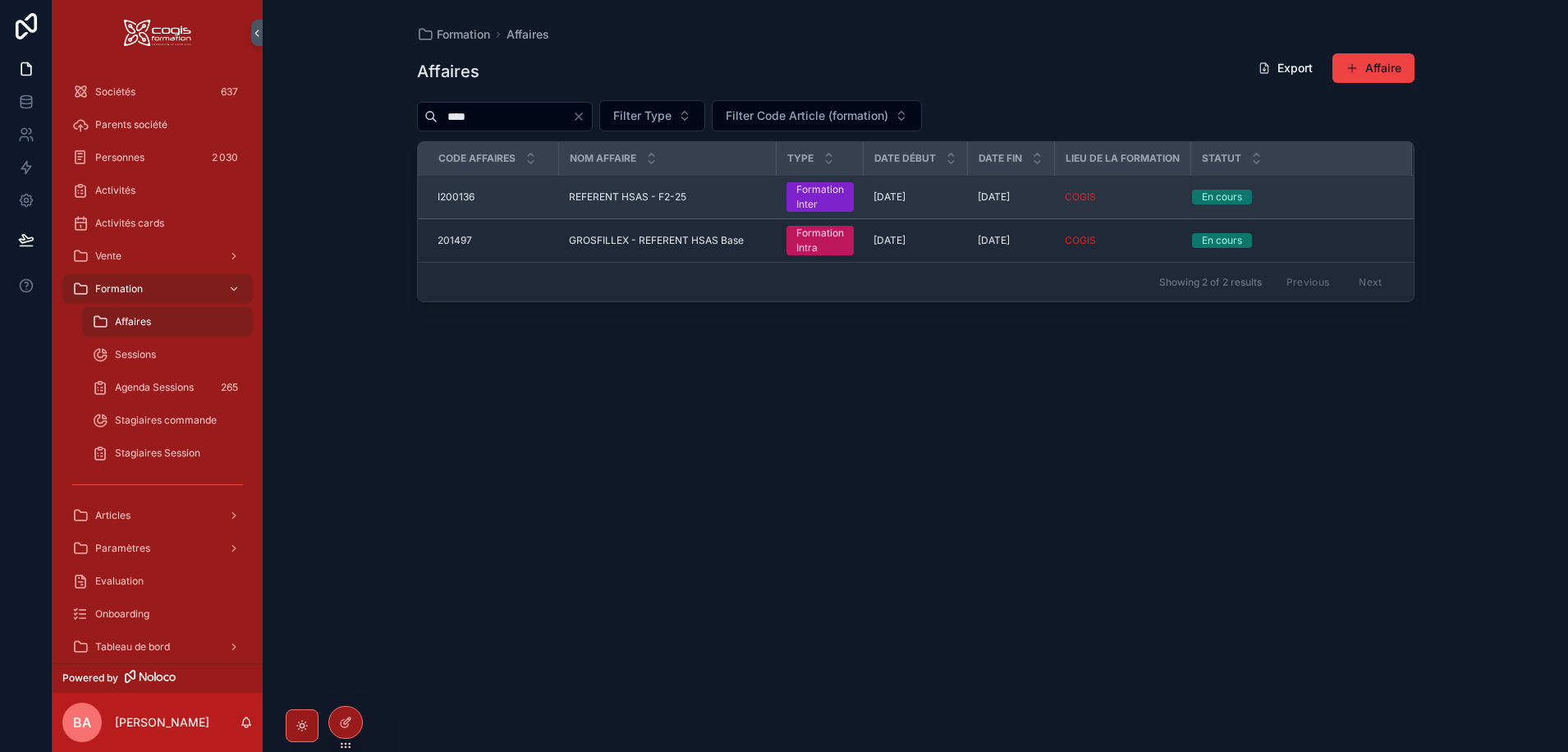
type input "****"
click at [649, 197] on span "REFERENT HSAS - F2-25" at bounding box center [627, 197] width 117 height 13
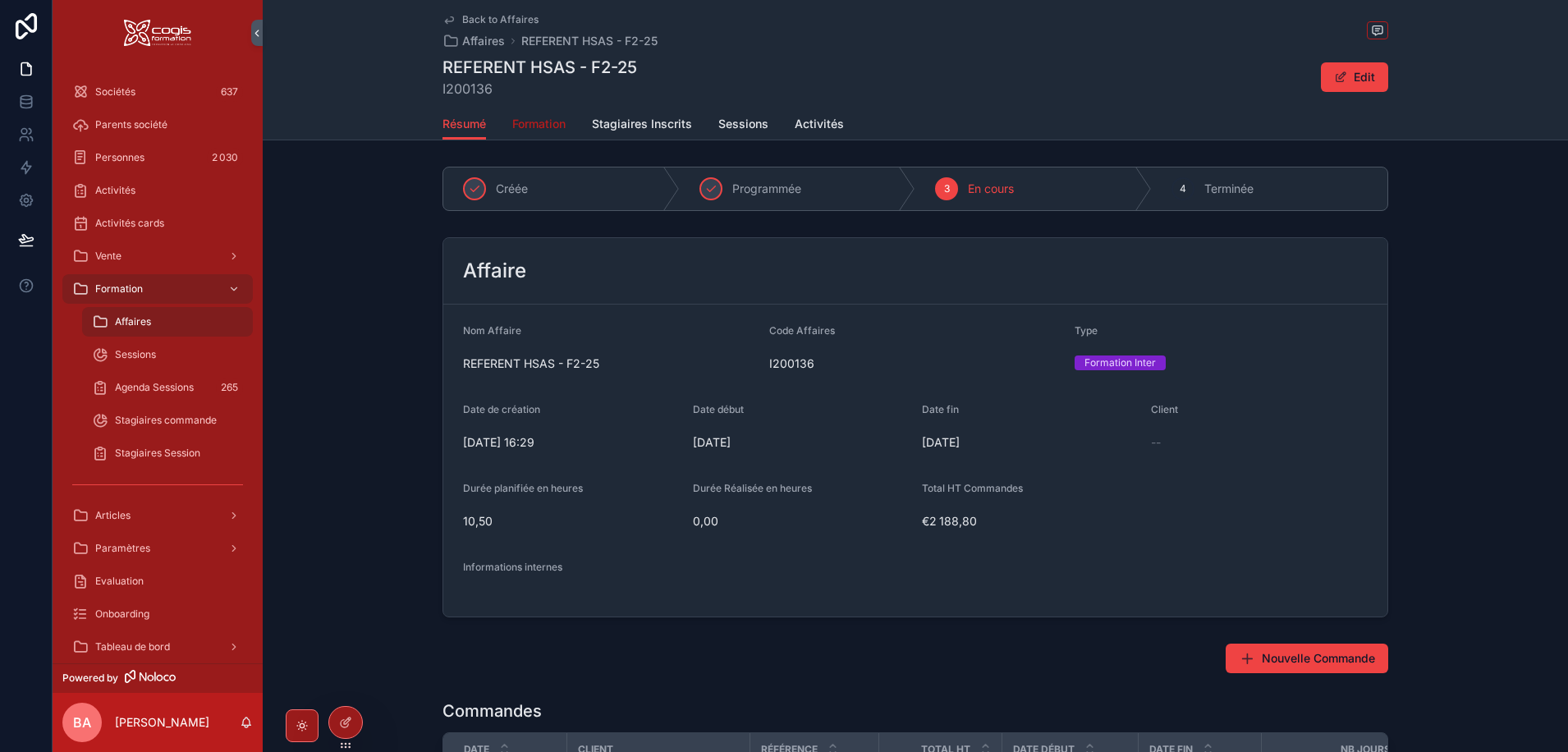
click at [532, 121] on span "Formation" at bounding box center [539, 123] width 54 height 16
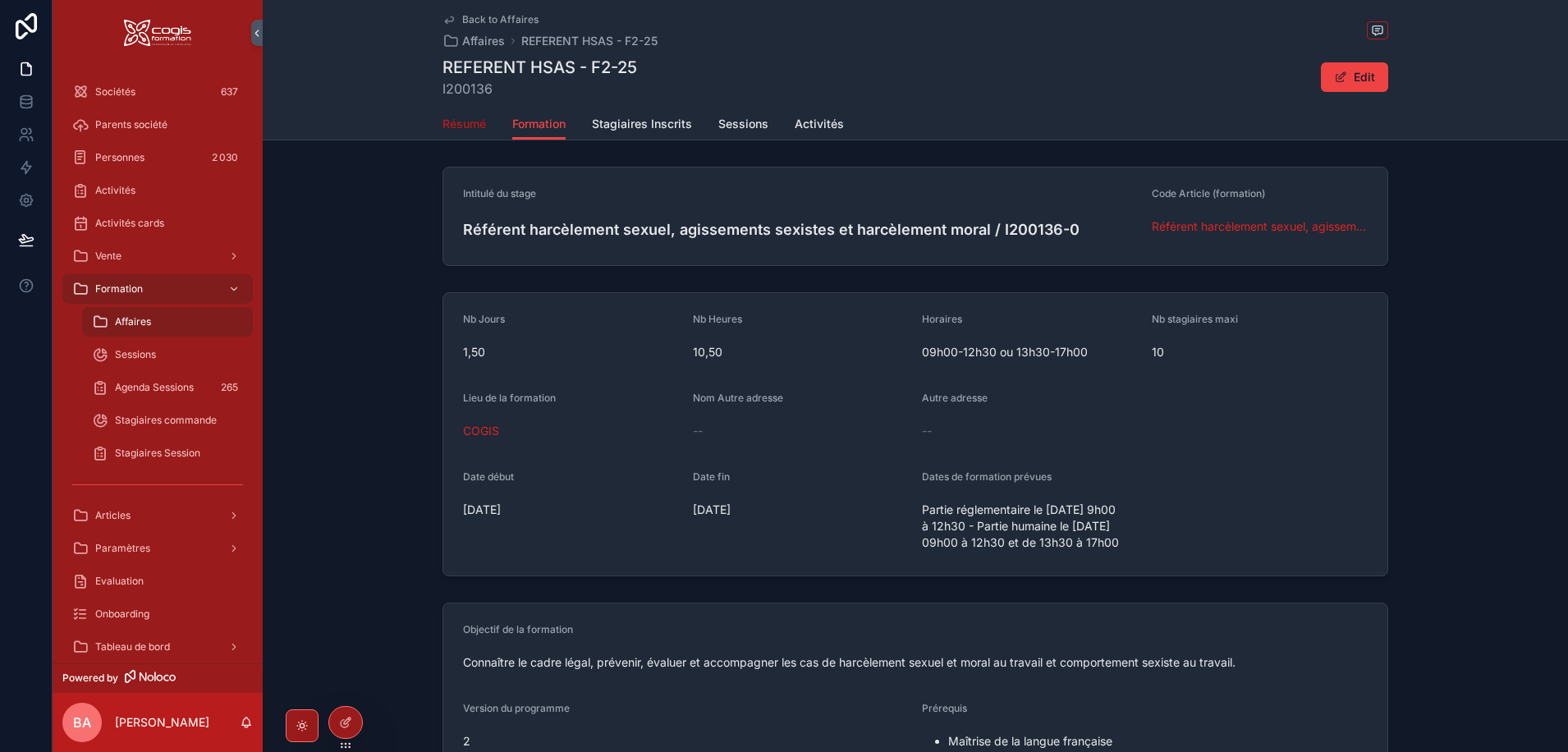
click at [457, 123] on span "Résumé" at bounding box center [464, 123] width 43 height 16
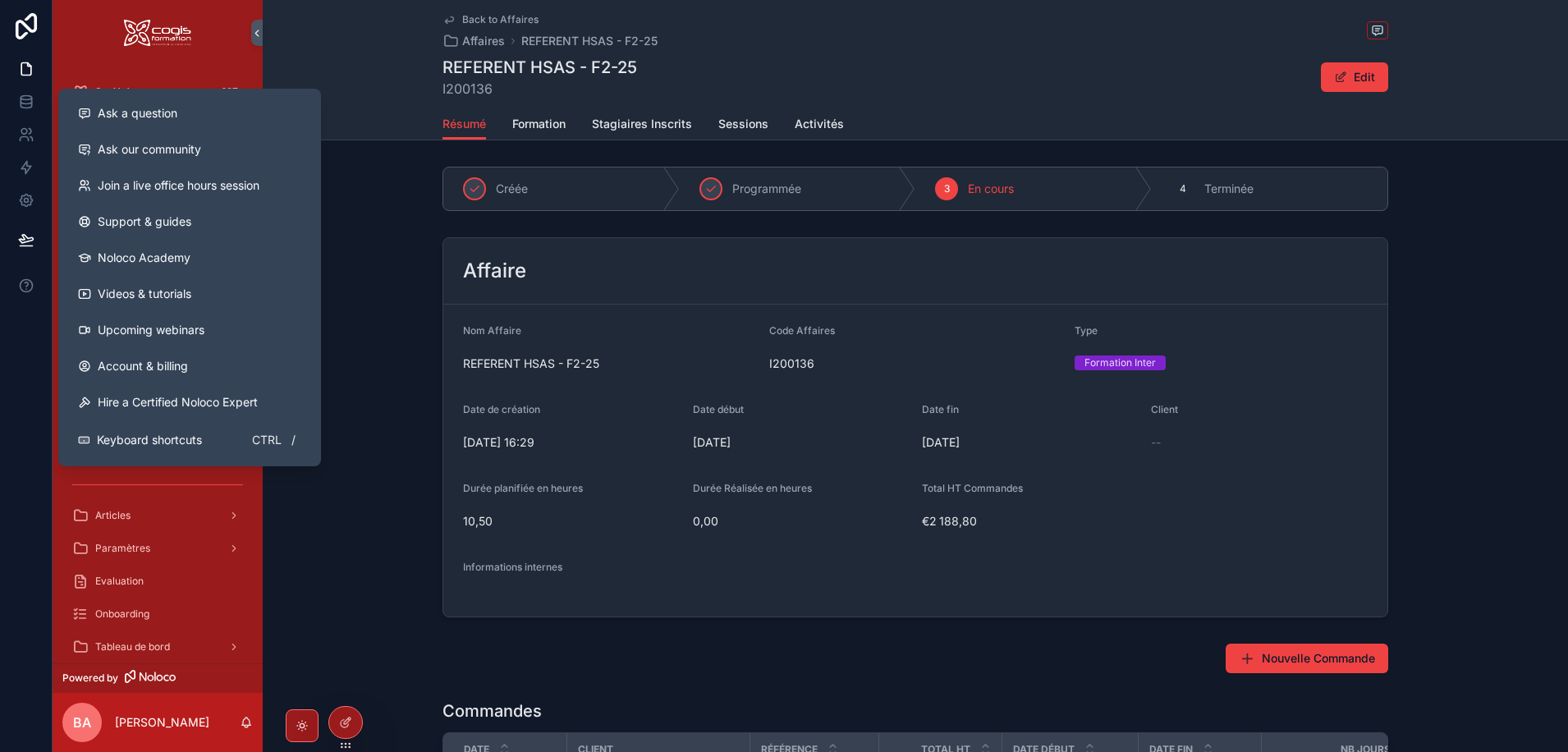
click at [365, 308] on div "Affaire Nom Affaire REFERENT HSAS - F2-25 Code Affaires I200136 Type Formation …" at bounding box center [915, 428] width 1305 height 393
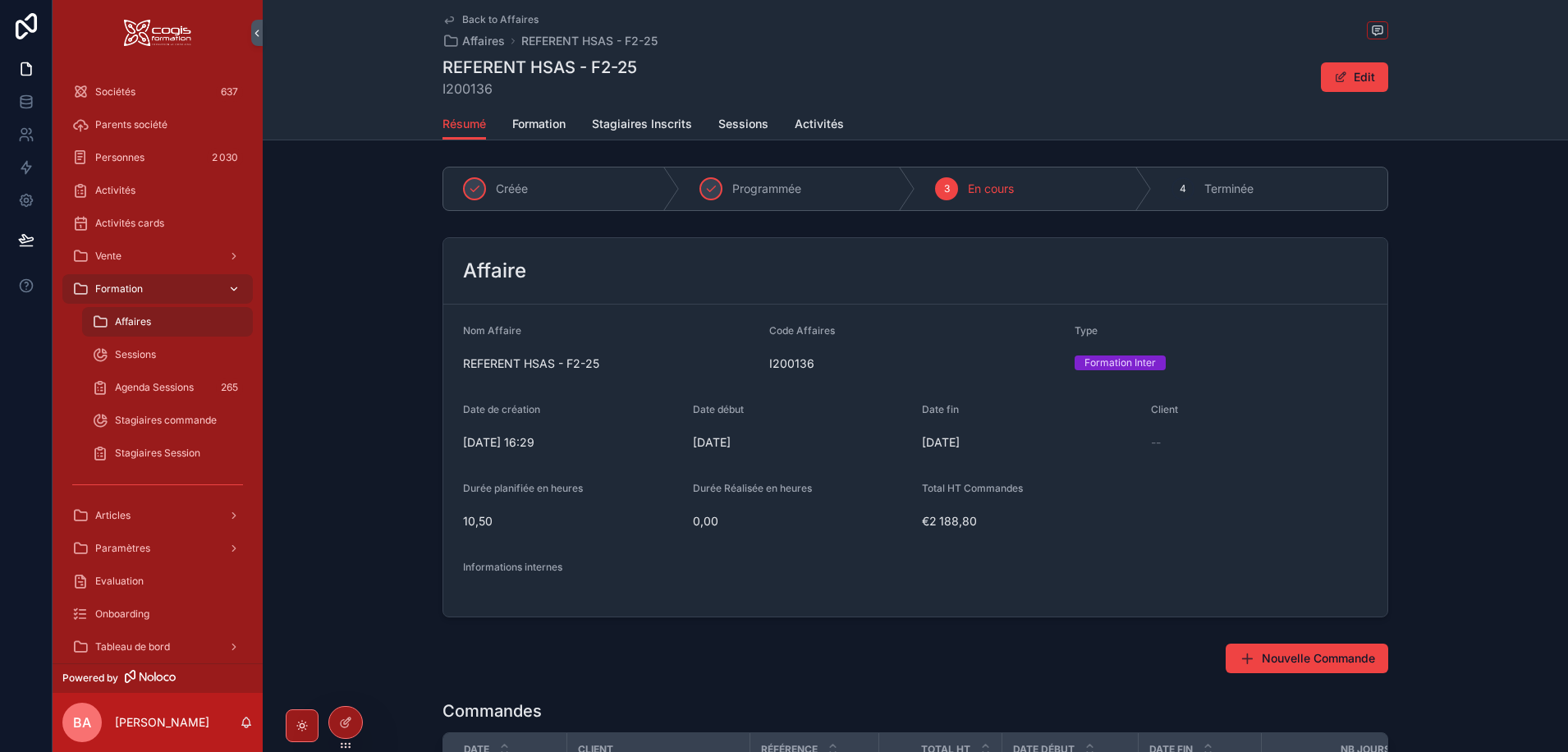
click at [235, 287] on icon "scrollable content" at bounding box center [233, 289] width 11 height 11
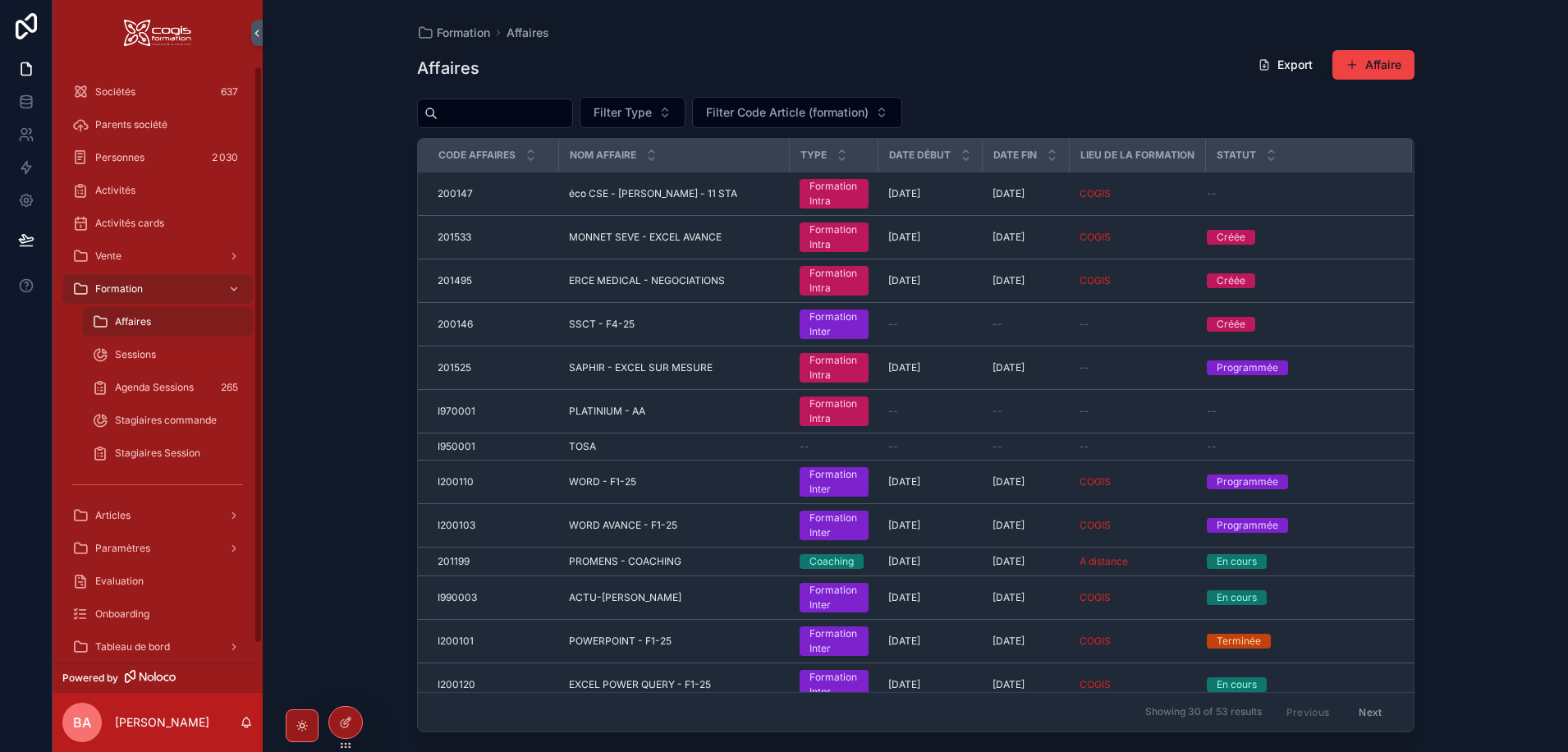
click at [489, 111] on input "scrollable content" at bounding box center [505, 113] width 134 height 23
click at [112, 263] on div "Vente" at bounding box center [157, 255] width 171 height 26
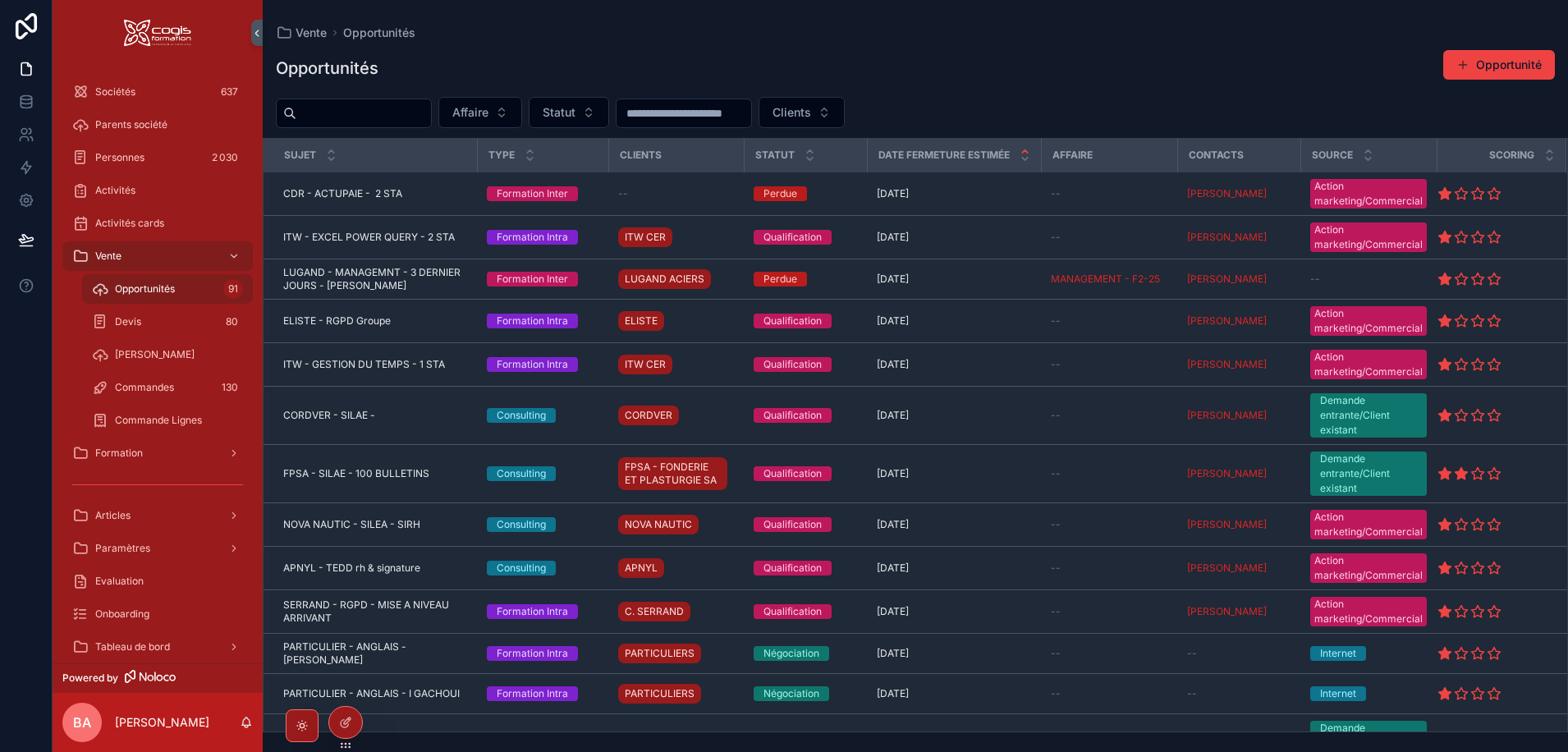
click at [135, 291] on span "Opportunités" at bounding box center [145, 289] width 60 height 13
click at [363, 118] on input "scrollable content" at bounding box center [363, 113] width 134 height 23
type input "***"
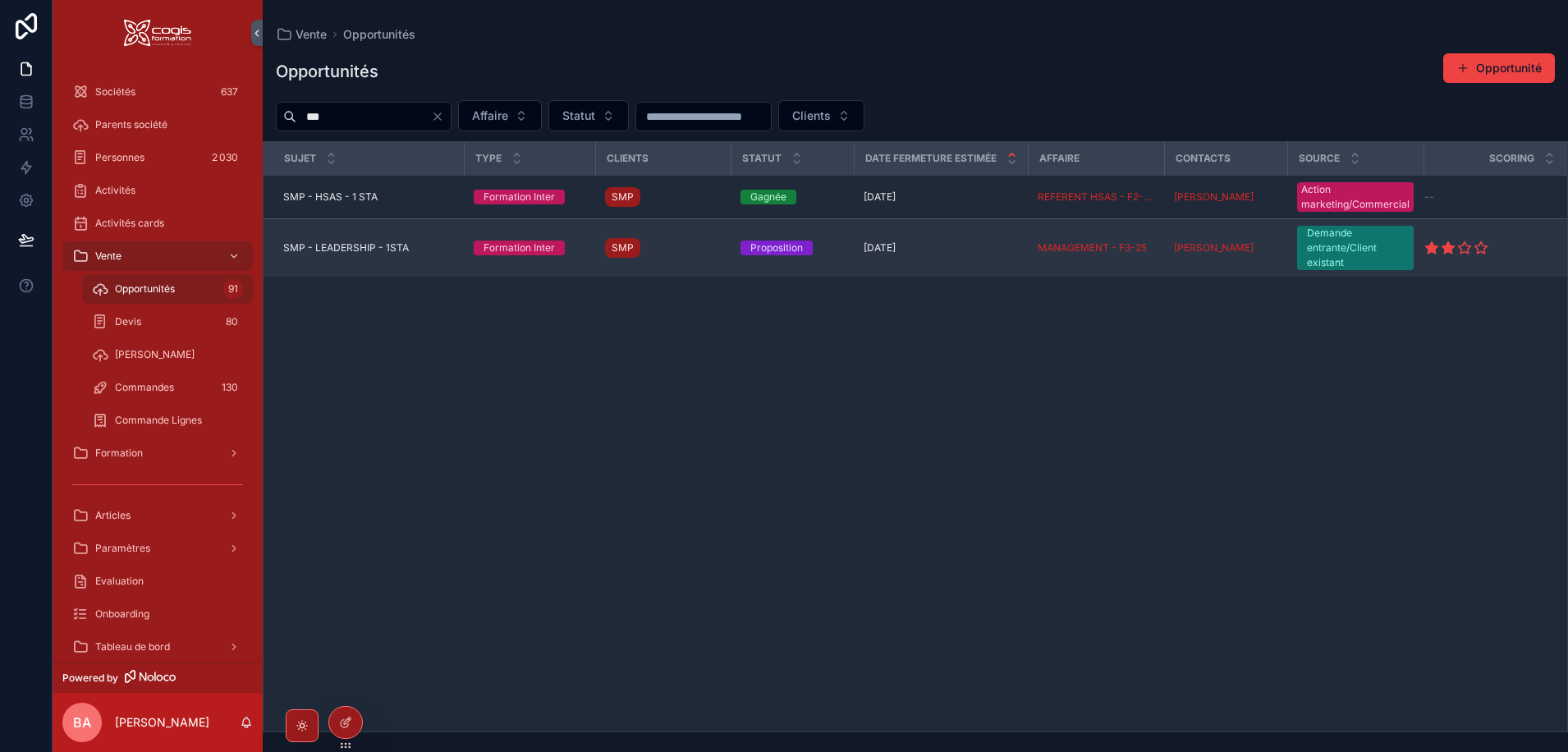
click at [352, 247] on span "SMP - LEADERSHIP - 1STA" at bounding box center [346, 247] width 126 height 13
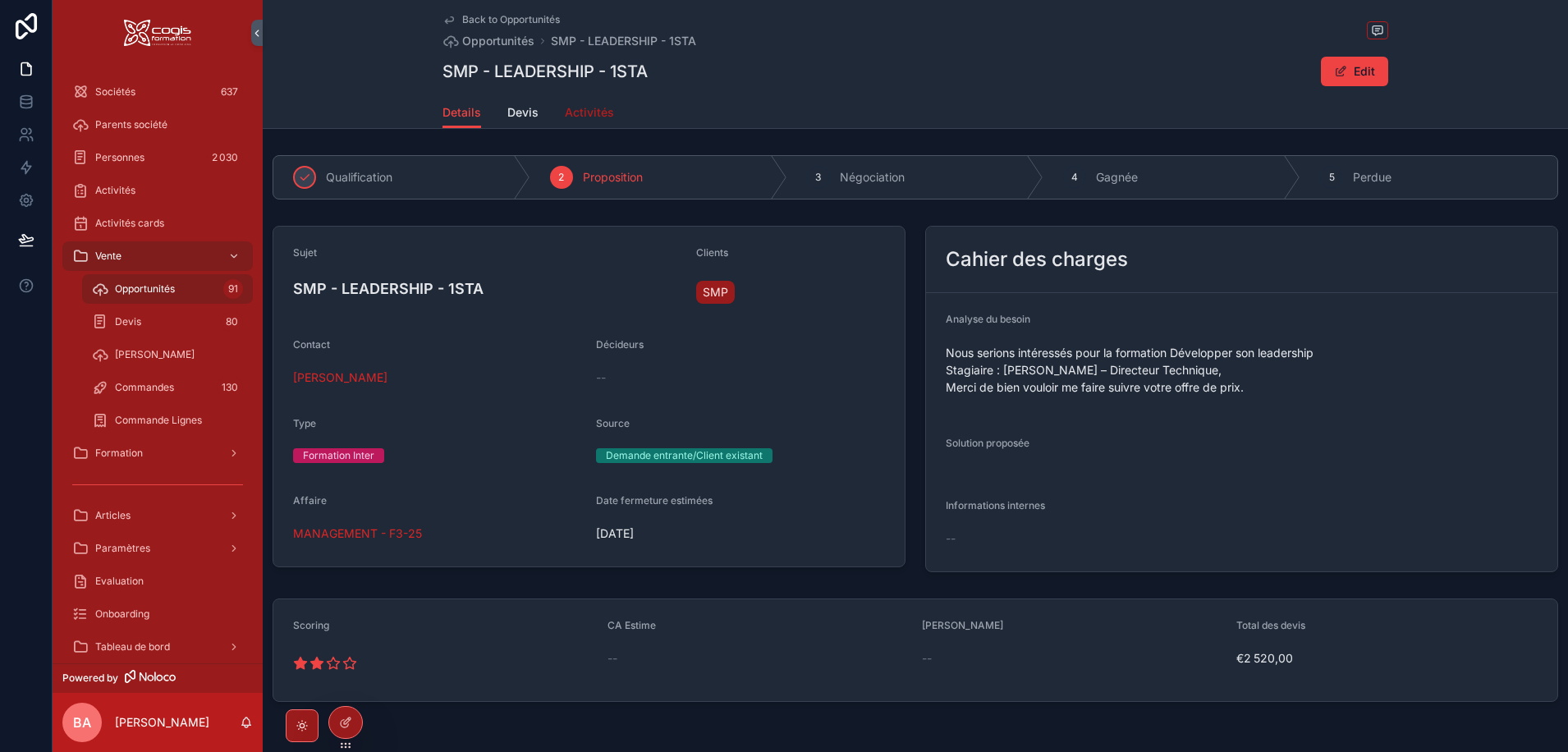
click at [582, 115] on span "Activités" at bounding box center [589, 112] width 49 height 16
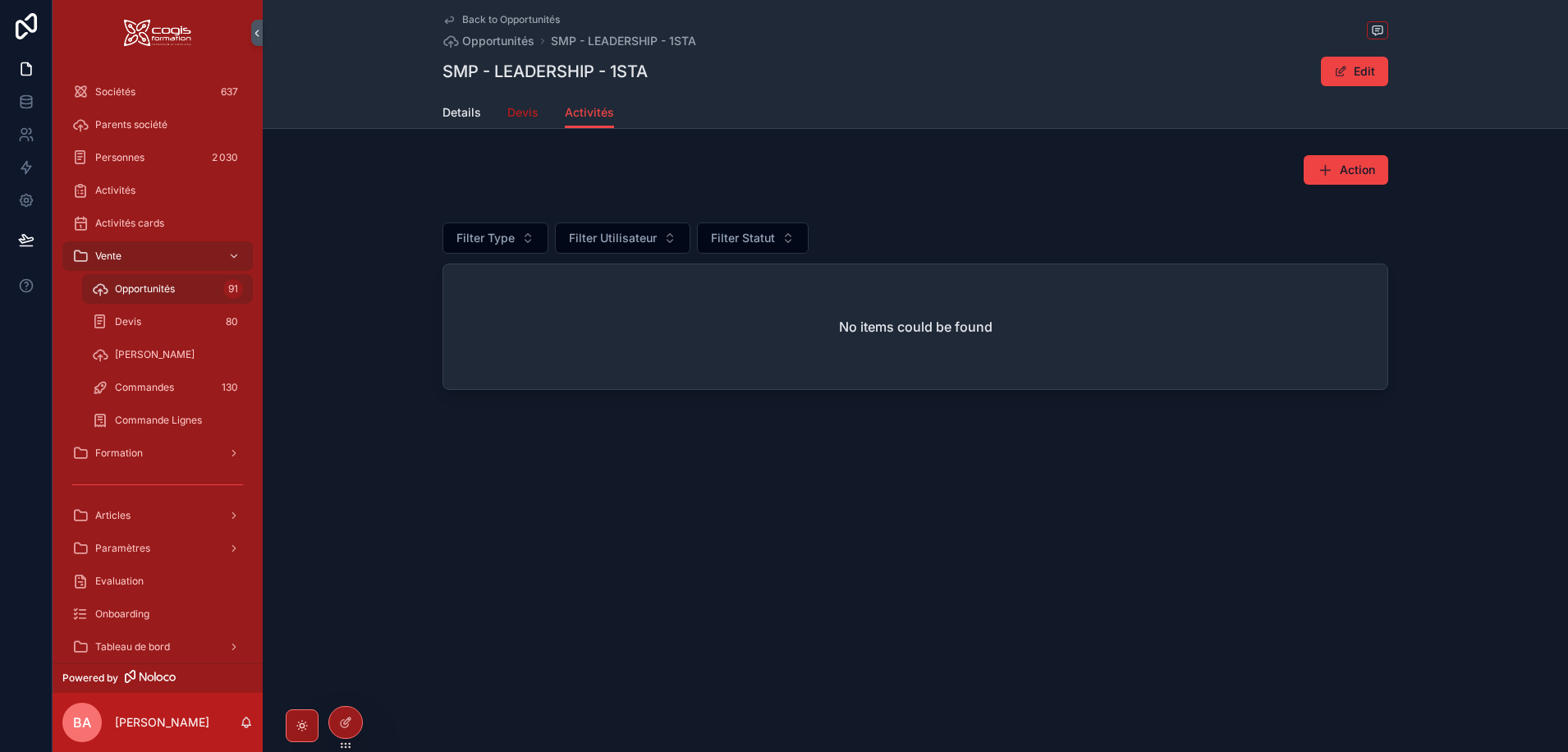
click at [518, 107] on span "Devis" at bounding box center [523, 112] width 31 height 16
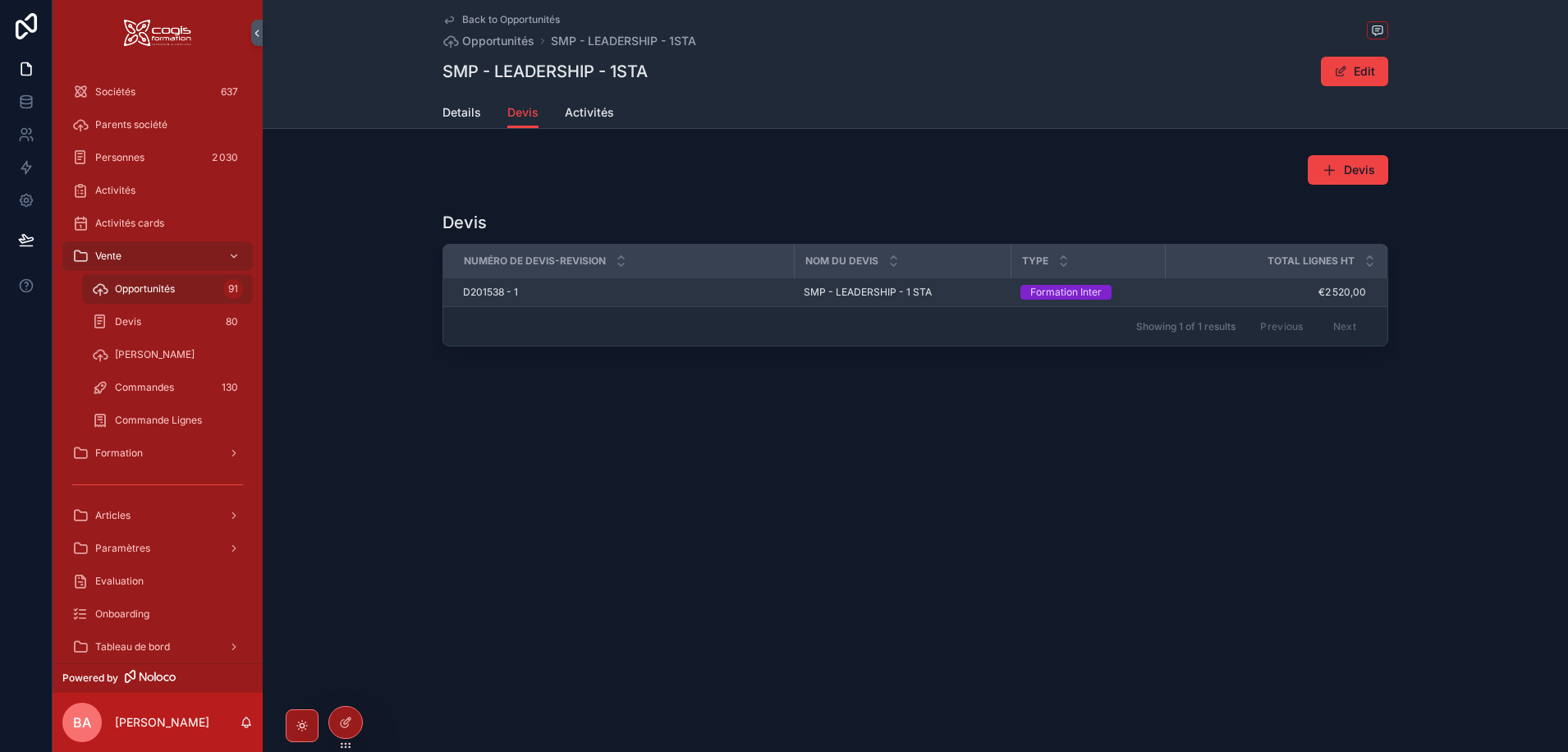
click at [477, 292] on span "D201538 - 1" at bounding box center [490, 292] width 55 height 13
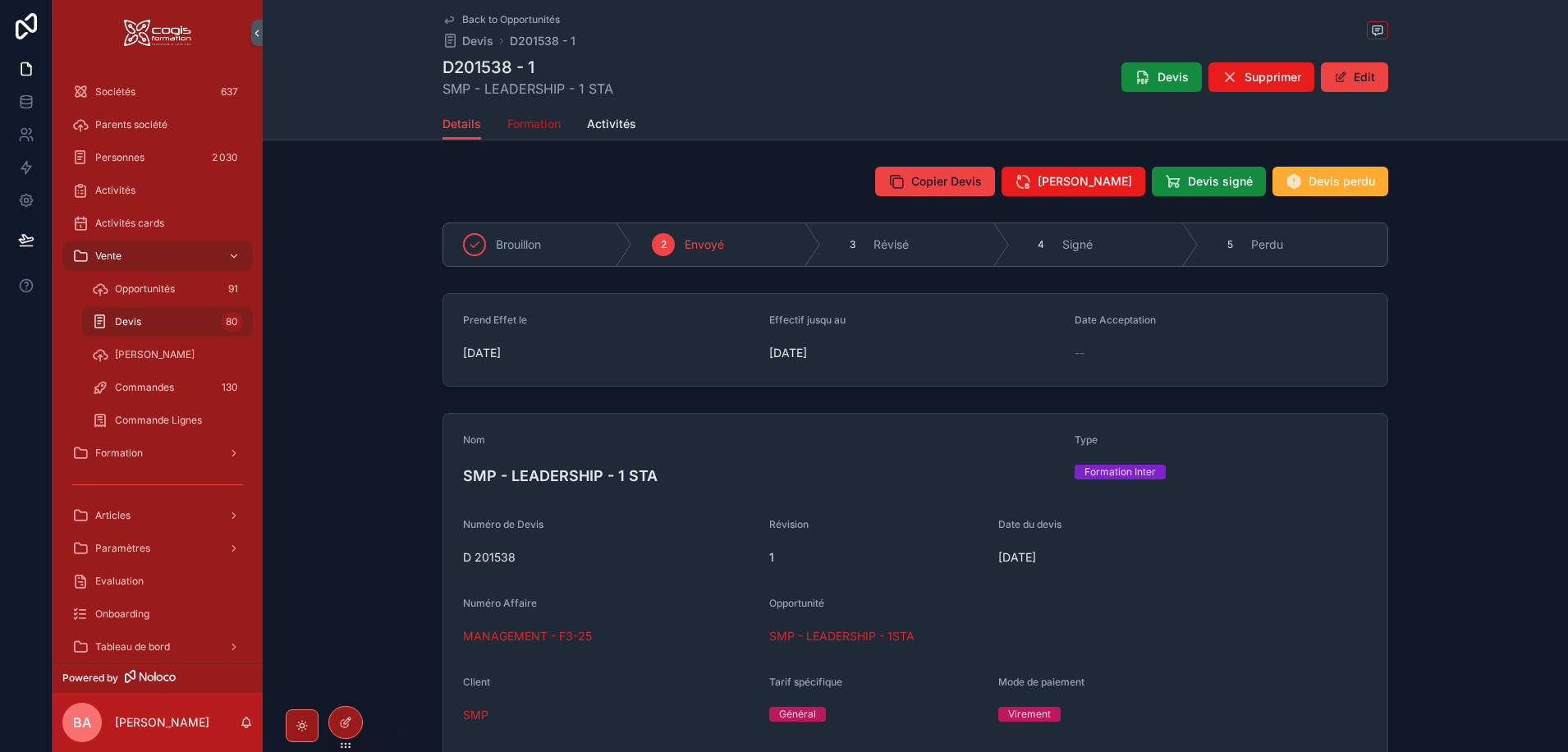
click at [523, 123] on span "Formation" at bounding box center [534, 123] width 54 height 16
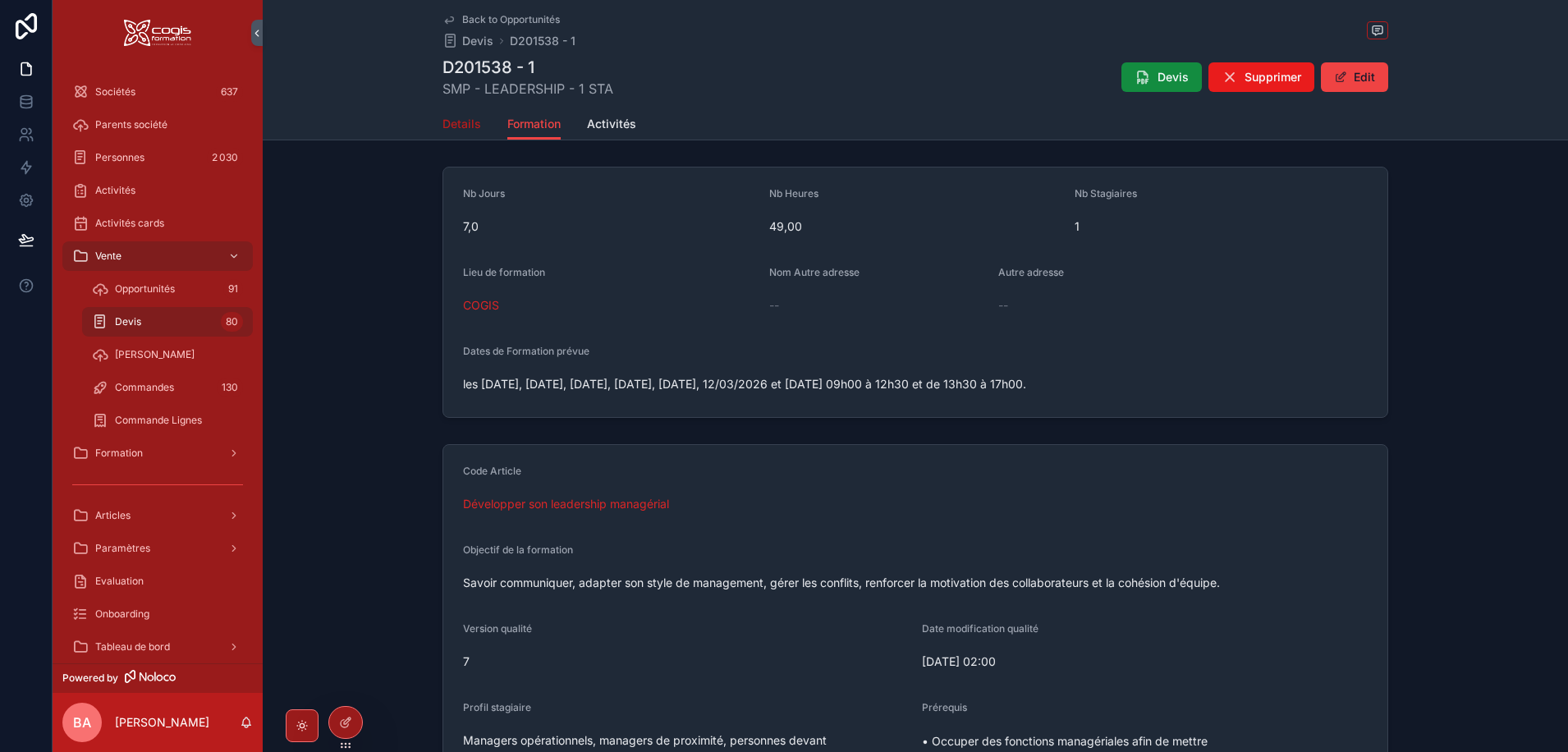
click at [454, 125] on span "Details" at bounding box center [461, 123] width 38 height 16
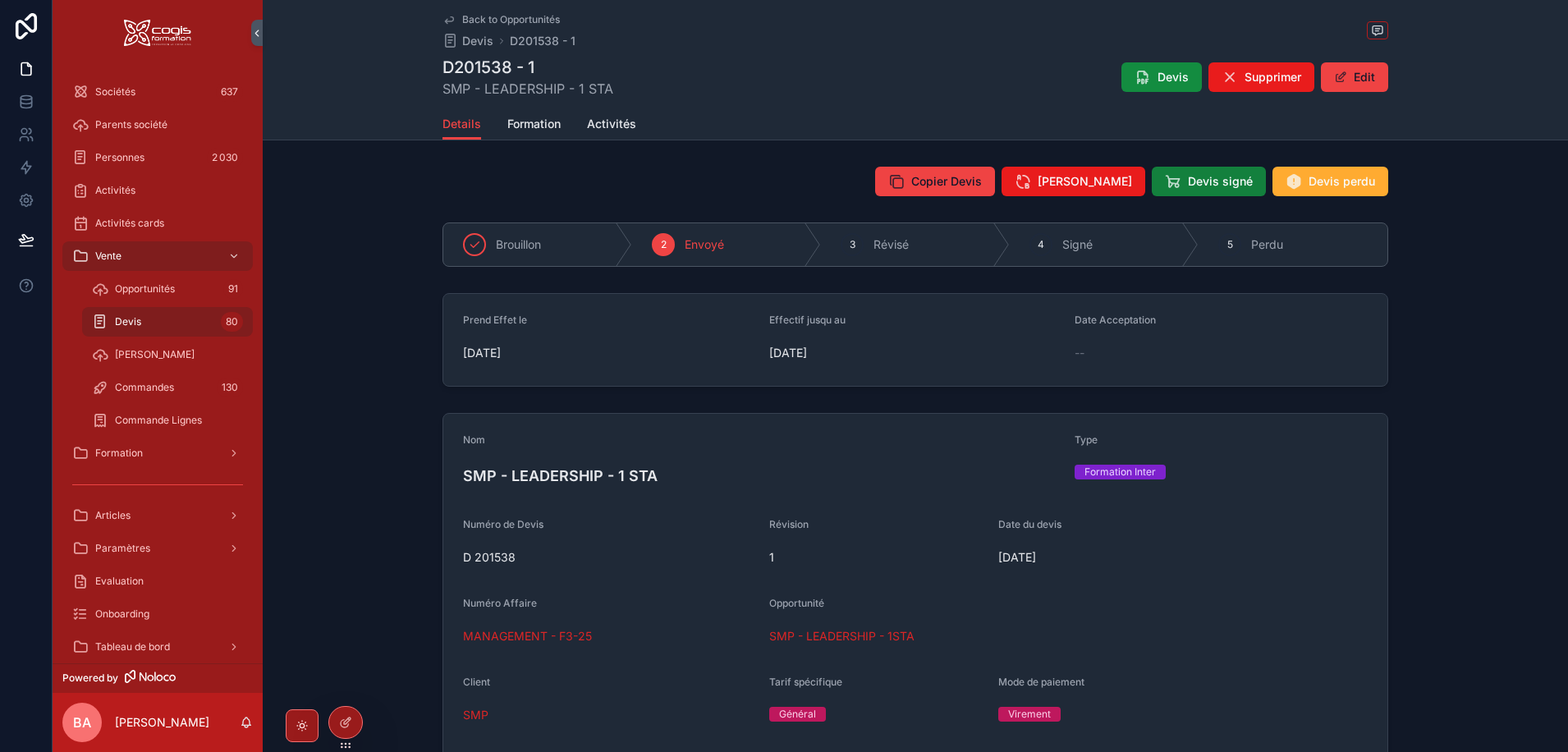
click at [1205, 182] on span "Devis signé" at bounding box center [1220, 181] width 65 height 16
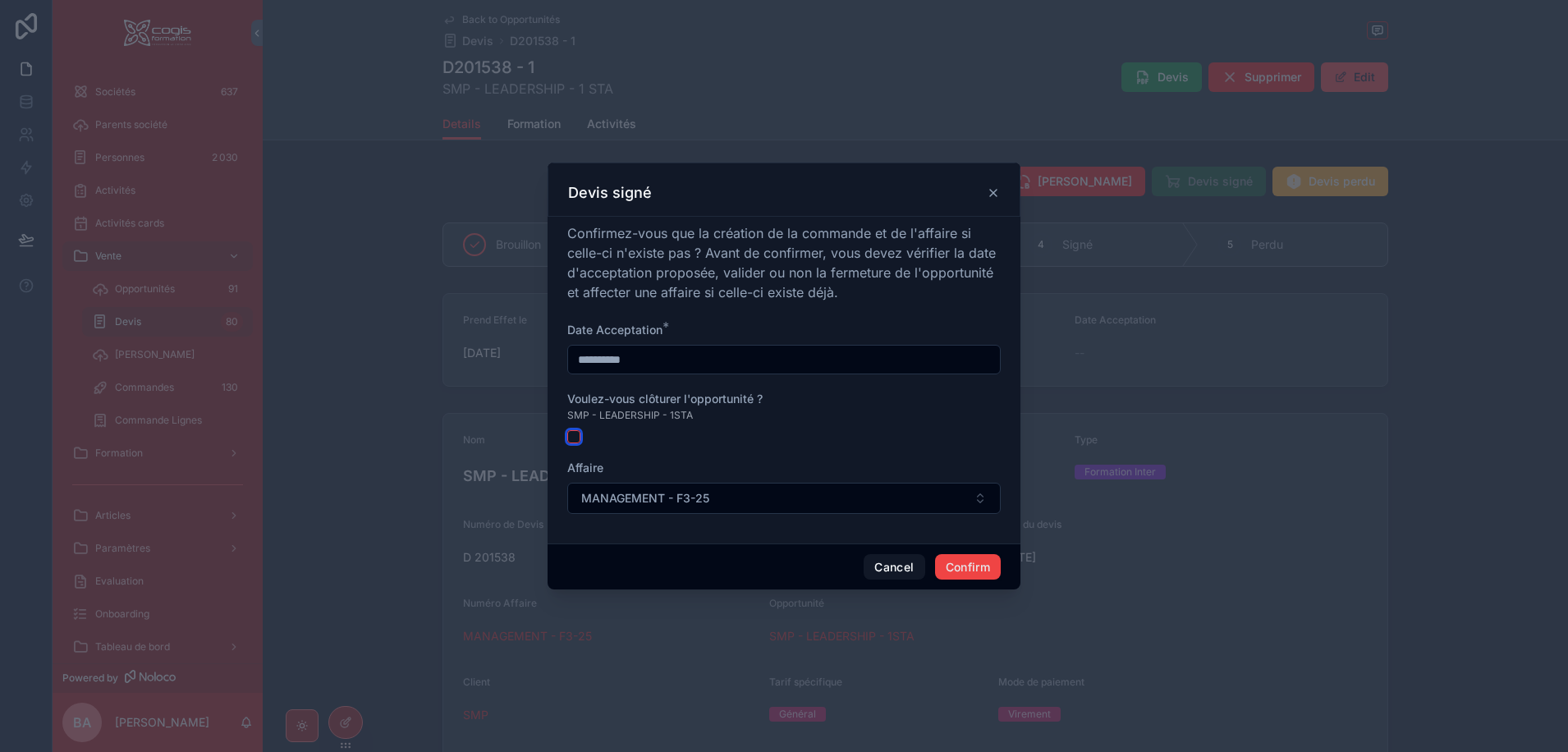
click at [571, 431] on button "button" at bounding box center [573, 436] width 13 height 13
click at [954, 563] on button "Confirm" at bounding box center [967, 567] width 66 height 26
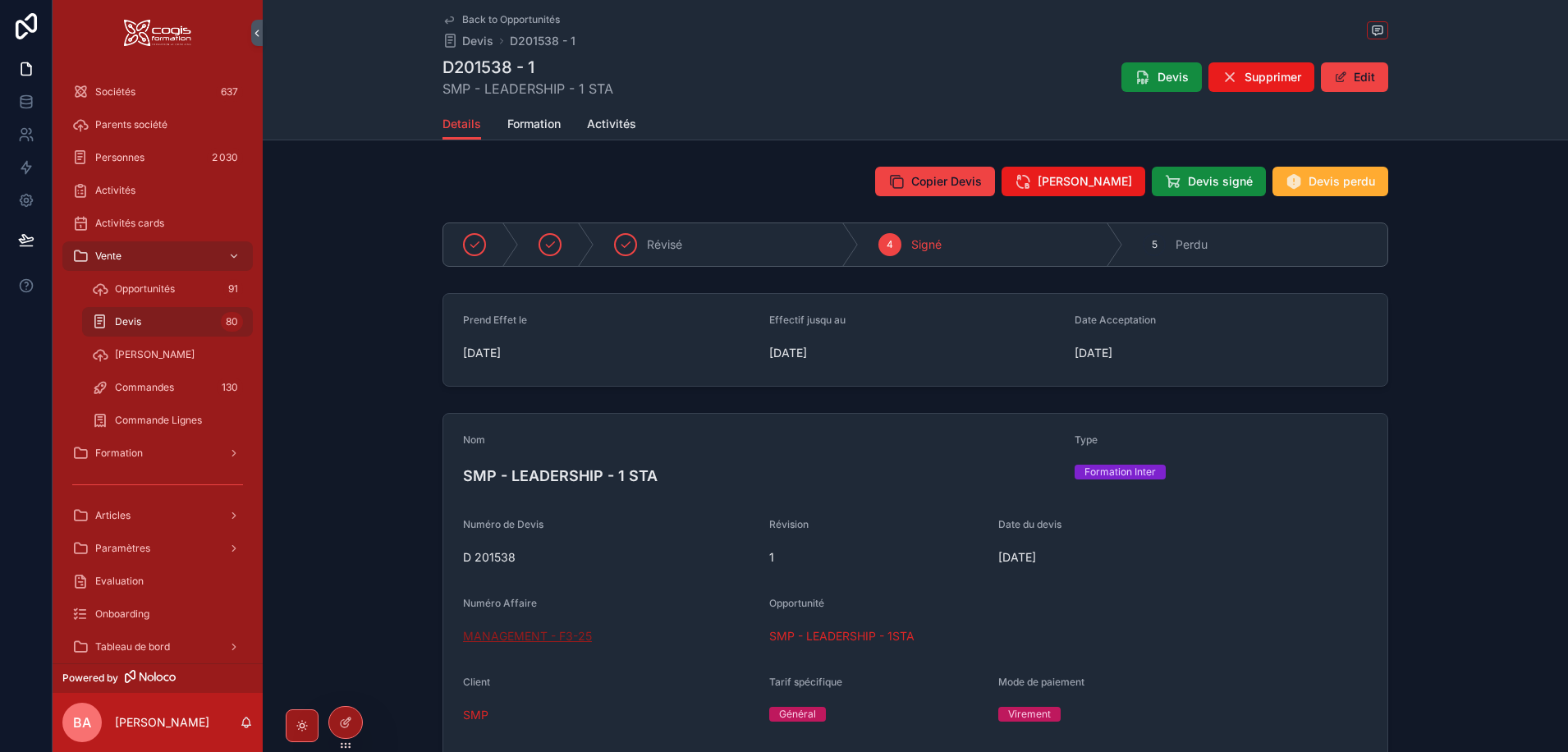
click at [513, 635] on span "MANAGEMENT - F3-25" at bounding box center [527, 636] width 129 height 16
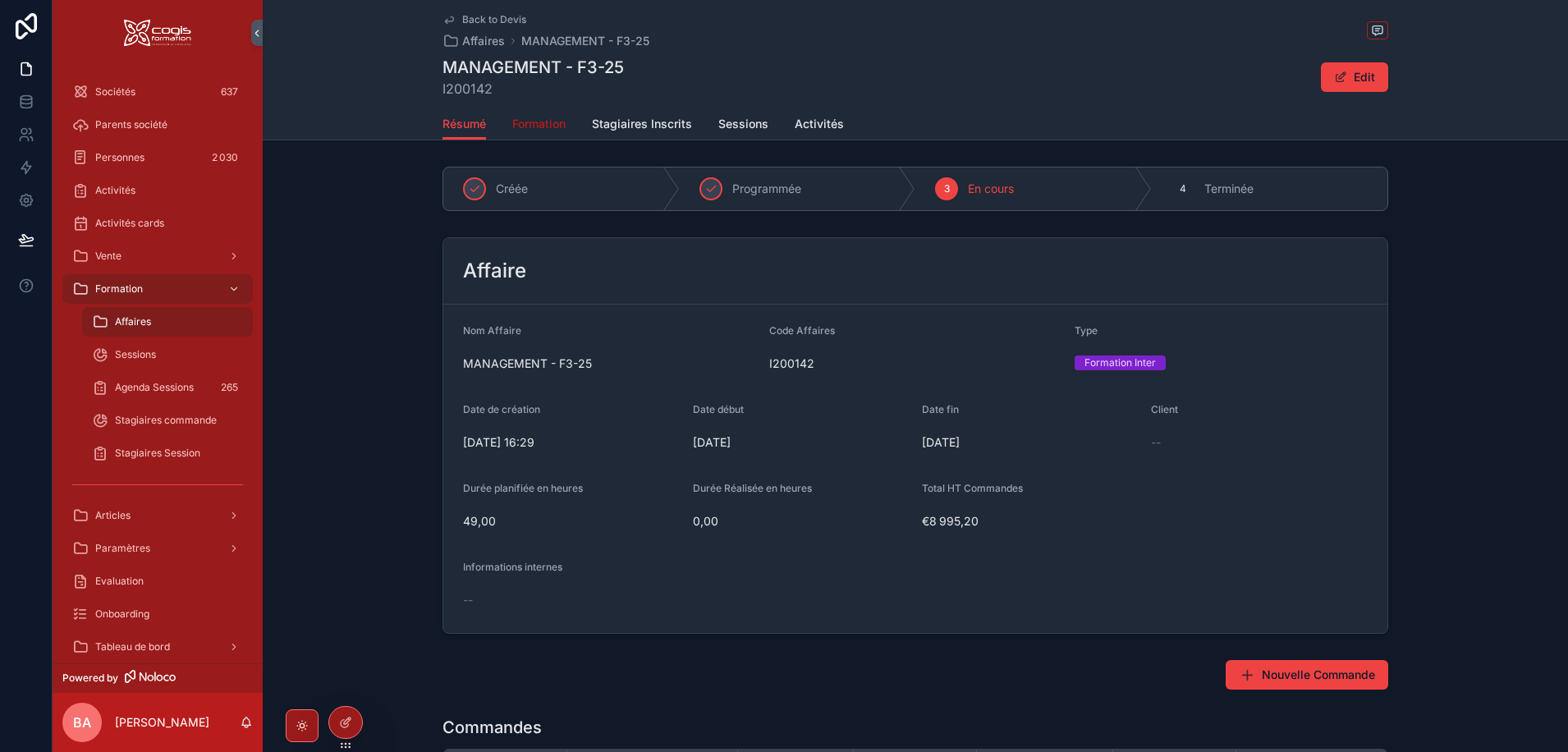
click at [537, 128] on span "Formation" at bounding box center [539, 123] width 54 height 16
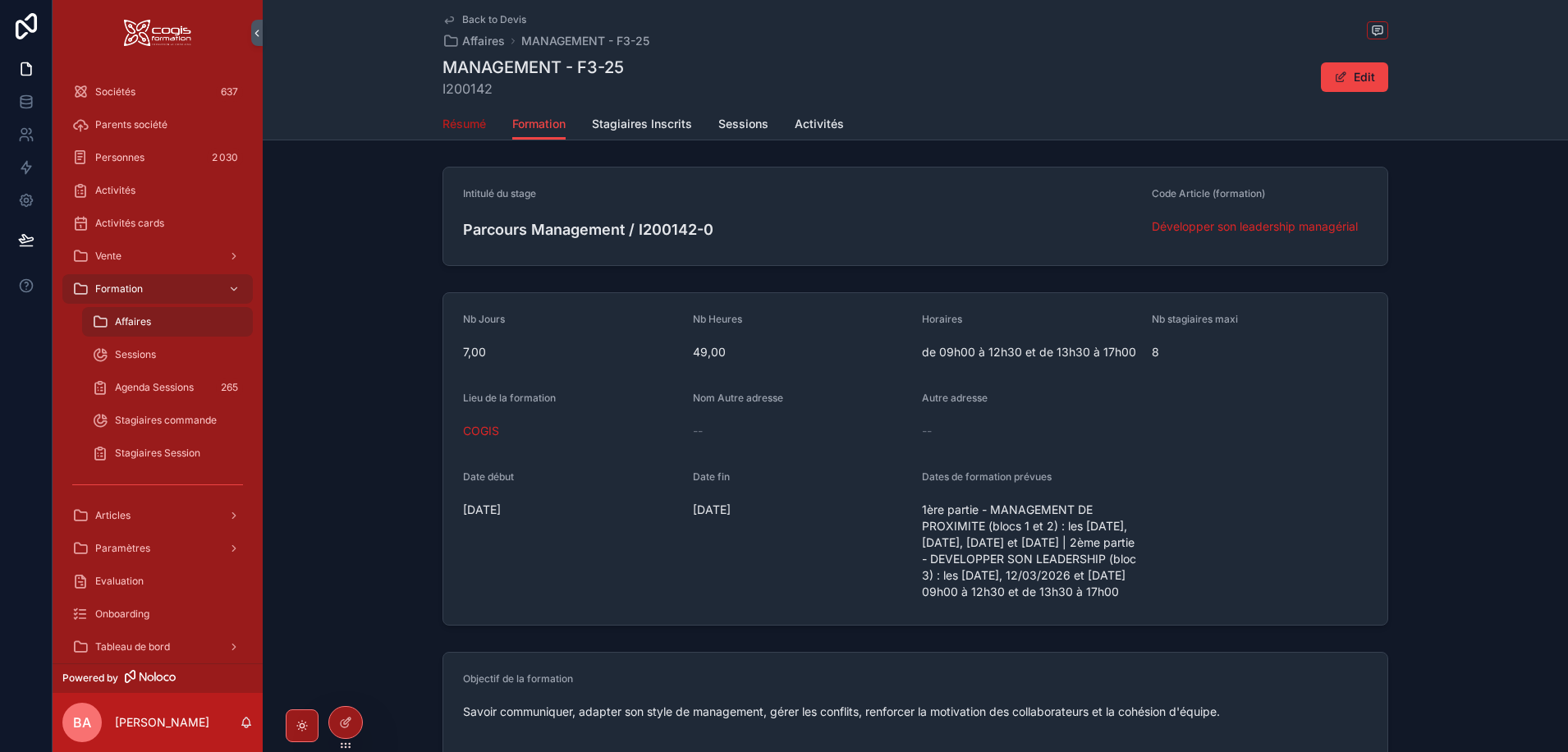
click at [461, 123] on span "Résumé" at bounding box center [464, 123] width 43 height 16
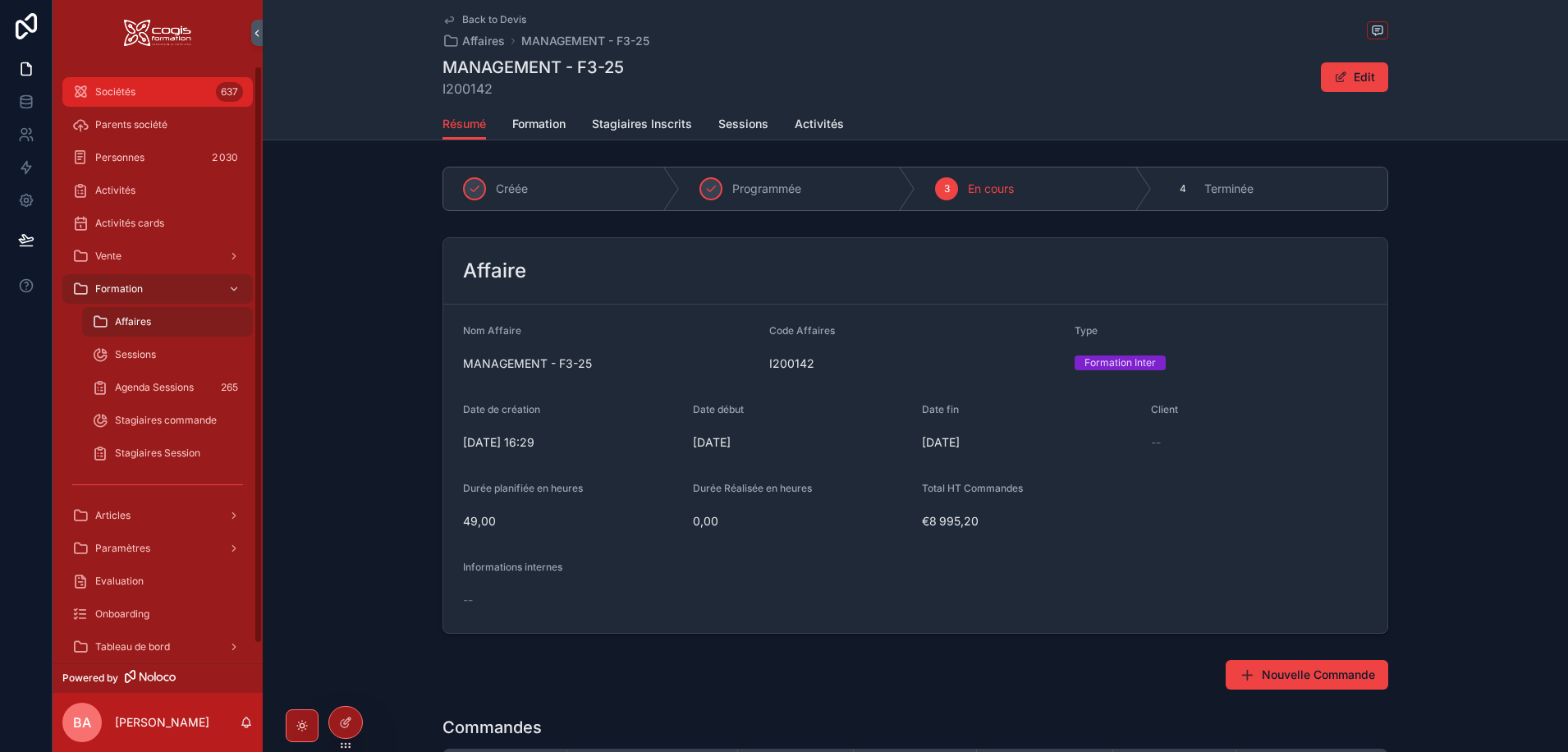
click at [151, 93] on div "Sociétés 637" at bounding box center [157, 92] width 171 height 26
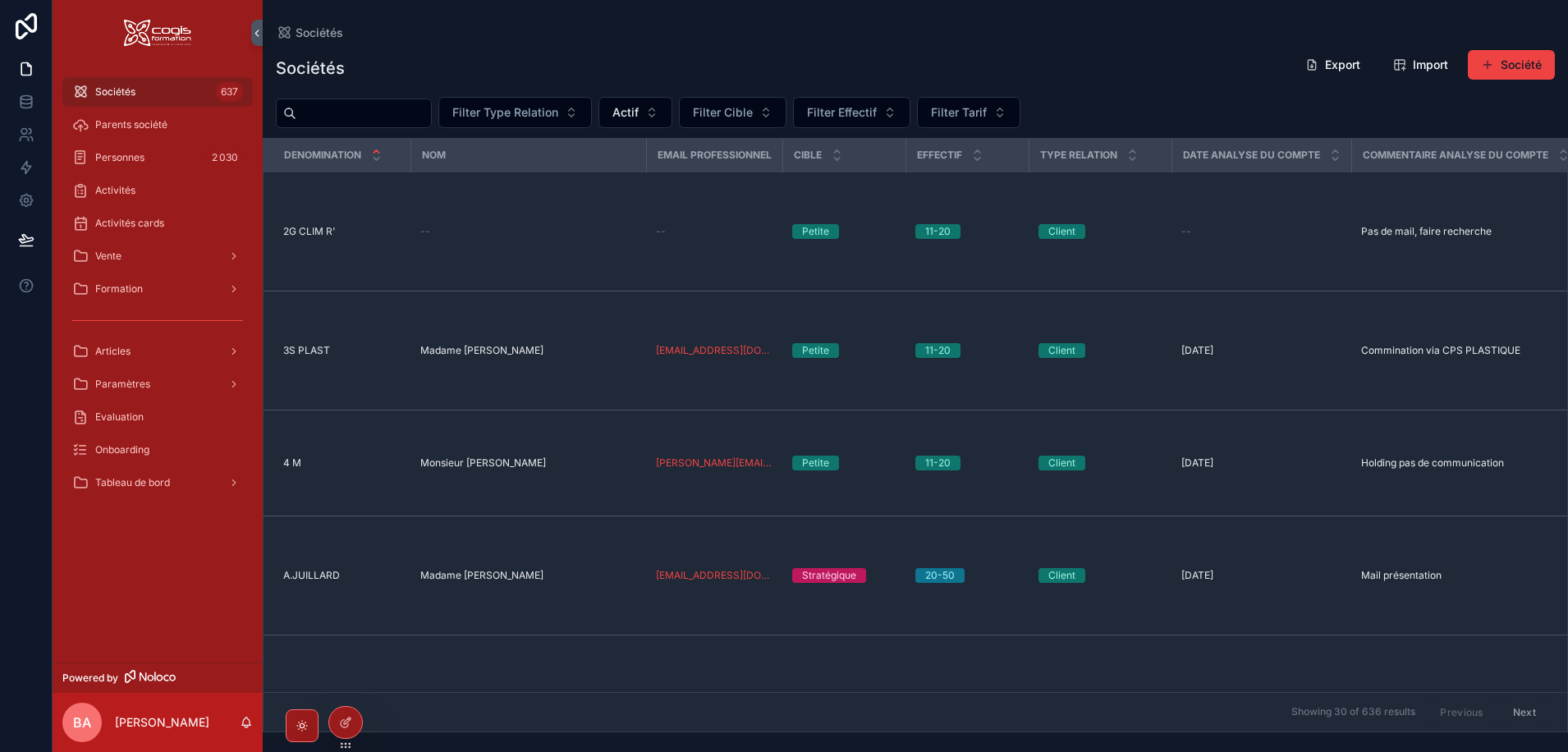
click at [420, 30] on div "Sociétés" at bounding box center [915, 32] width 1279 height 13
click at [463, 42] on div "Sociétés Export Import Société Filter Type Relation Actif Filter Cible Filter E…" at bounding box center [915, 386] width 1305 height 693
click at [344, 122] on input "scrollable content" at bounding box center [363, 113] width 134 height 23
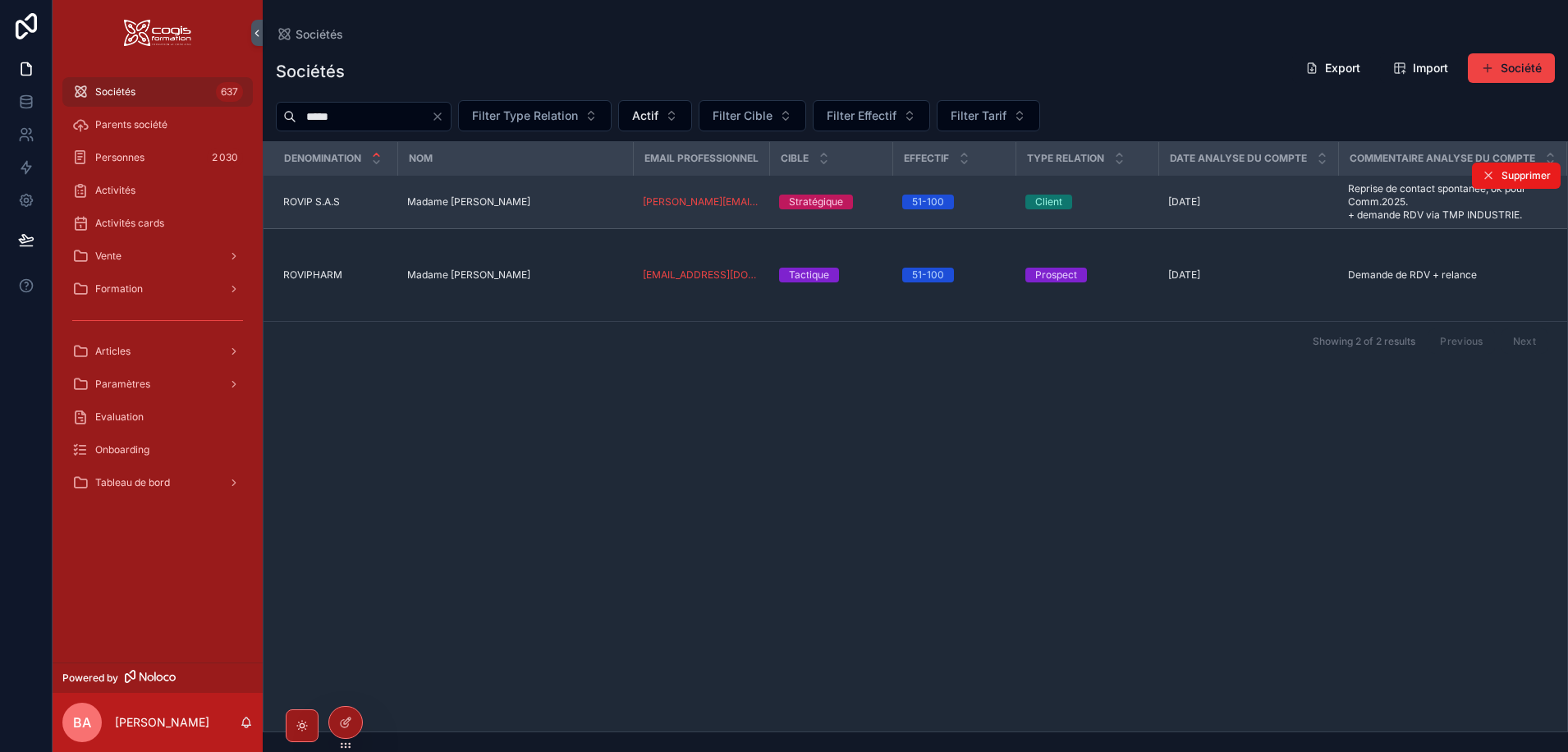
type input "*****"
click at [291, 209] on span "ROVIP S.A.S" at bounding box center [312, 201] width 57 height 13
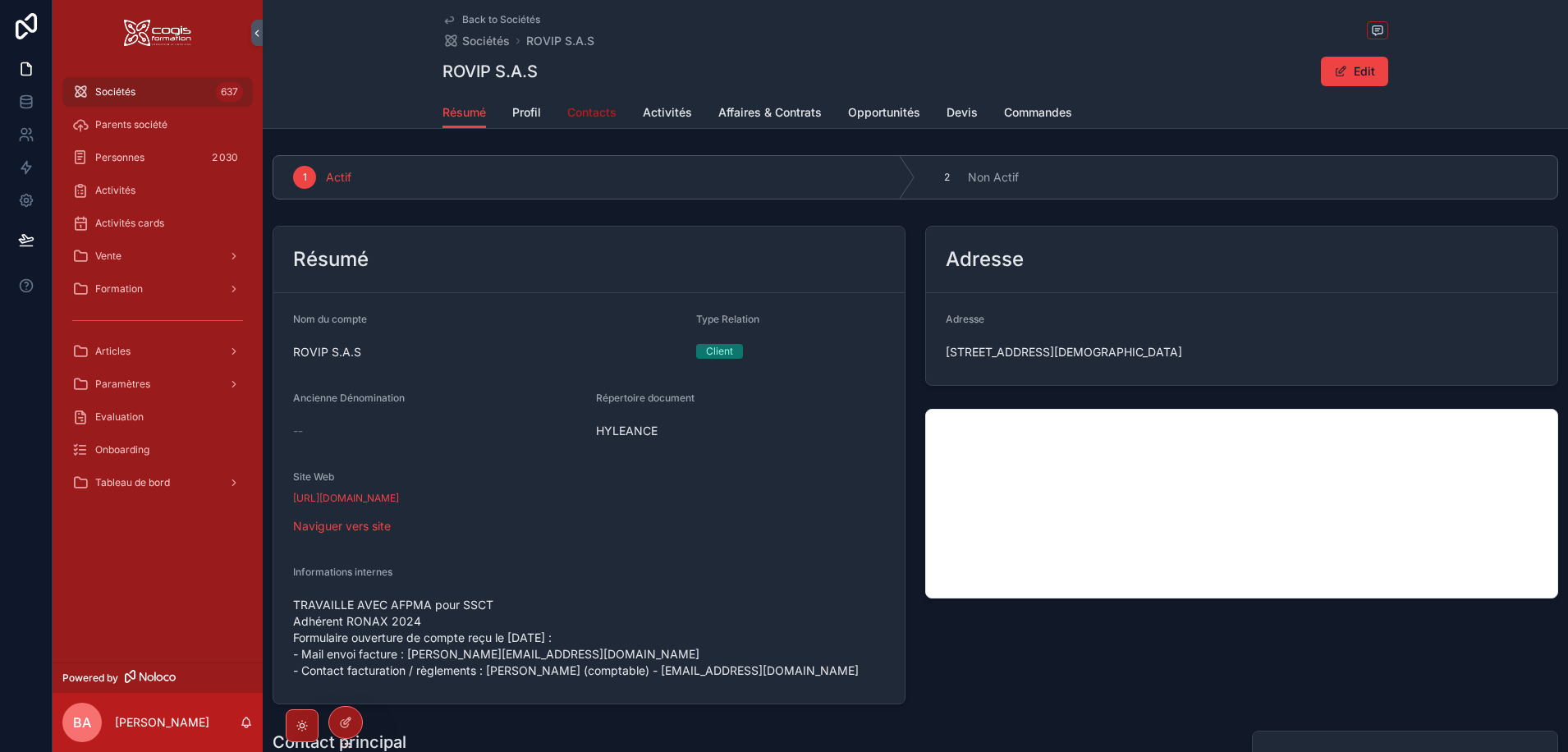
click at [579, 114] on span "Contacts" at bounding box center [592, 112] width 49 height 16
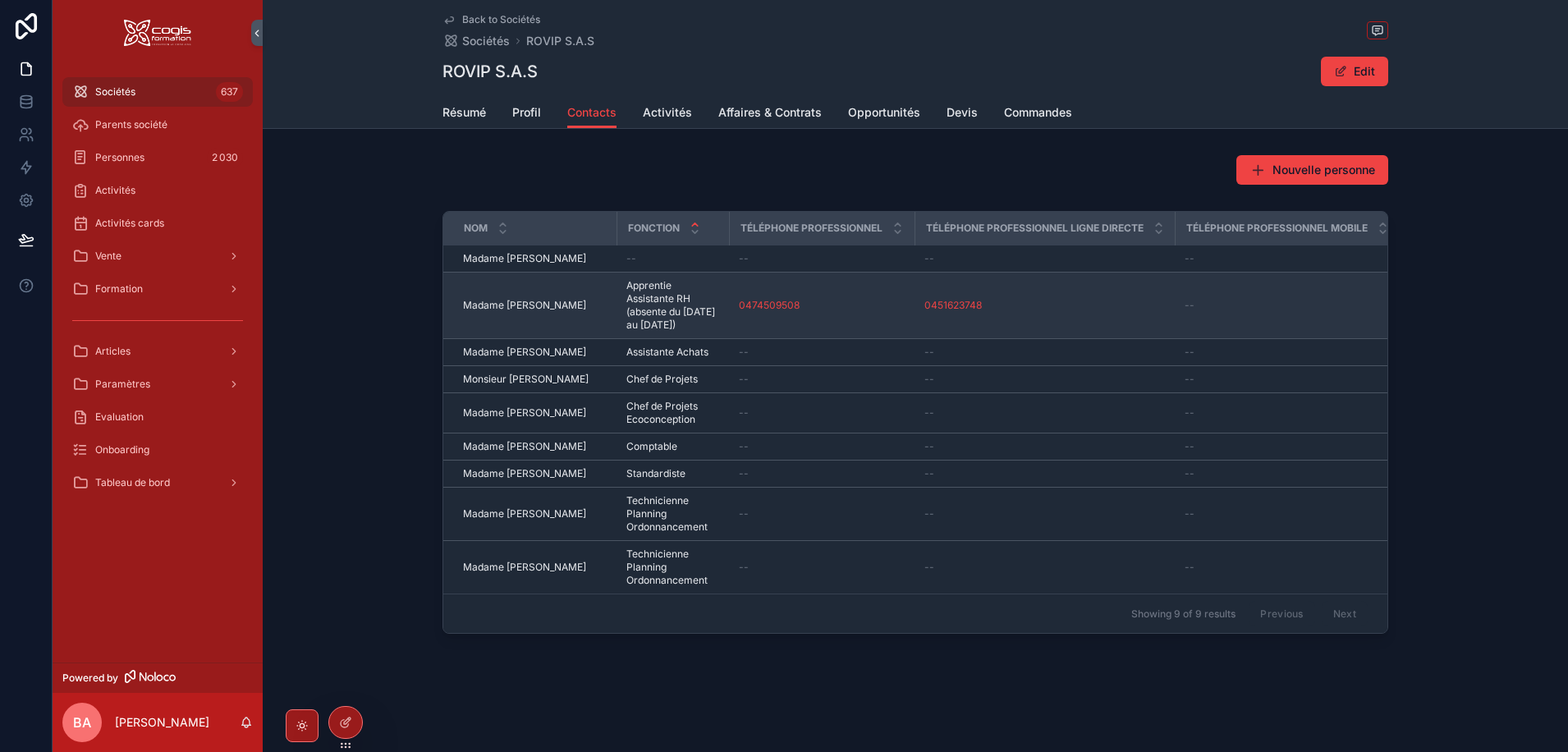
click at [509, 306] on span "Madame Erin BUFFAVAND" at bounding box center [524, 305] width 123 height 13
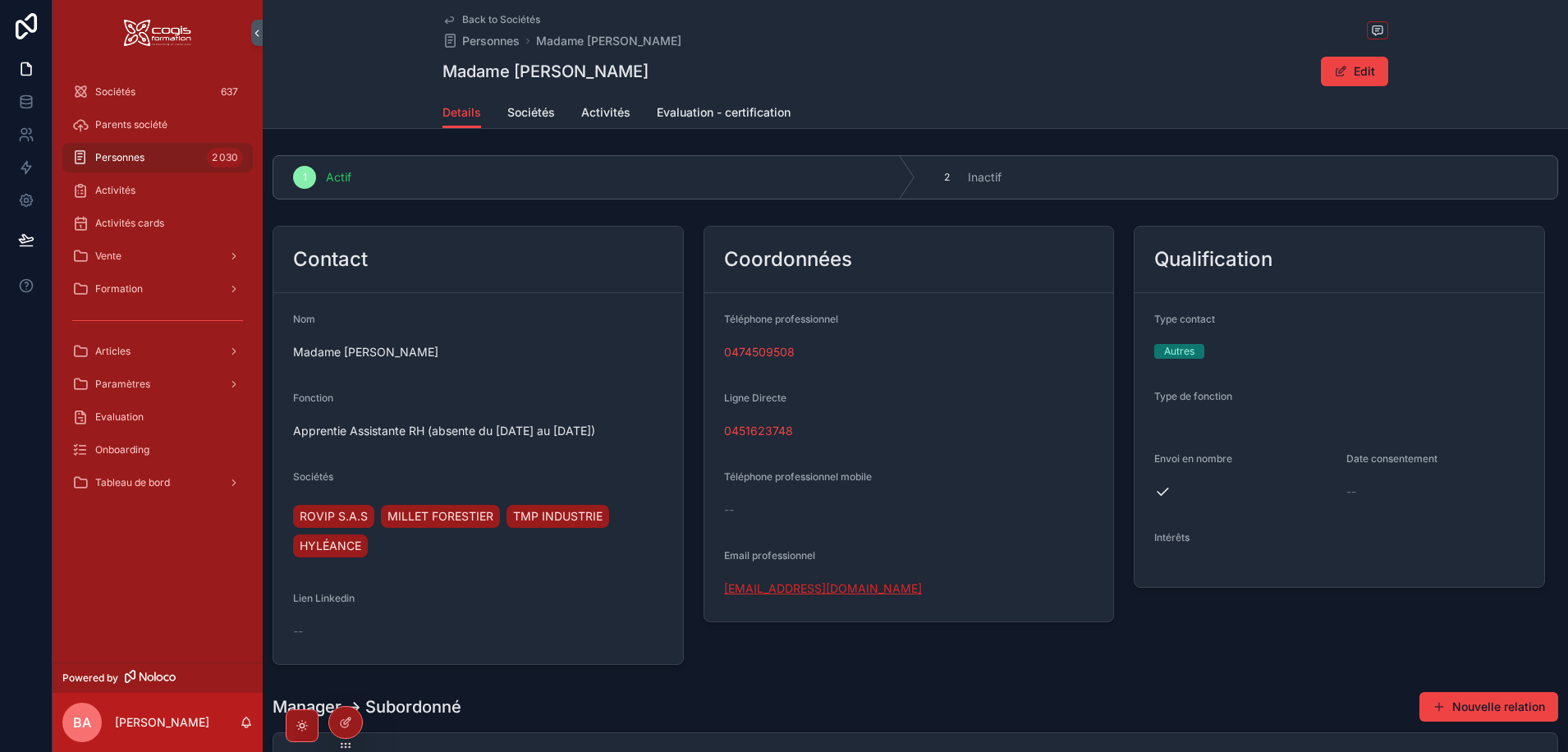
click at [810, 594] on link "[EMAIL_ADDRESS][DOMAIN_NAME]" at bounding box center [822, 588] width 197 height 16
click at [138, 257] on div "Vente" at bounding box center [157, 255] width 171 height 26
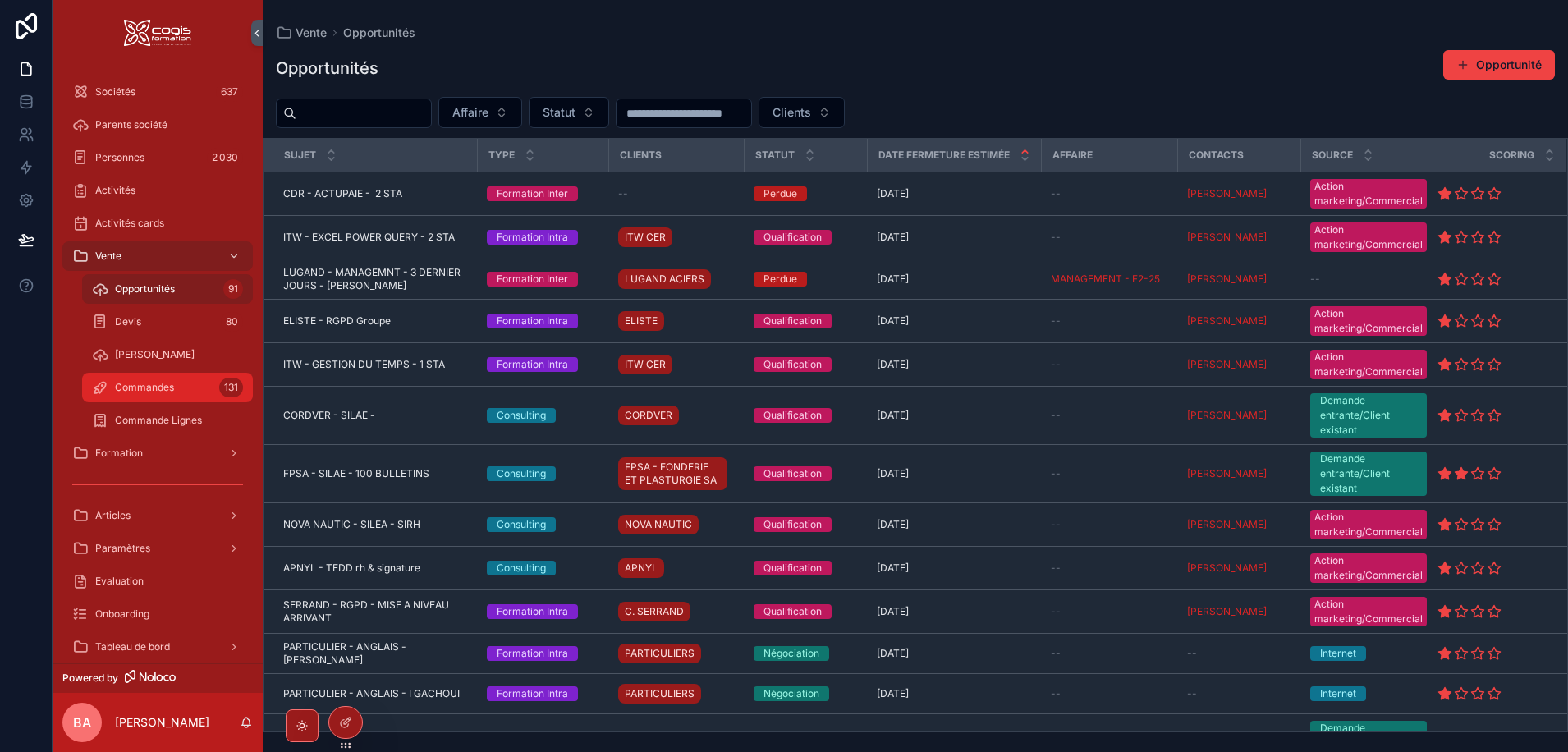
click at [123, 387] on span "Commandes" at bounding box center [144, 387] width 59 height 13
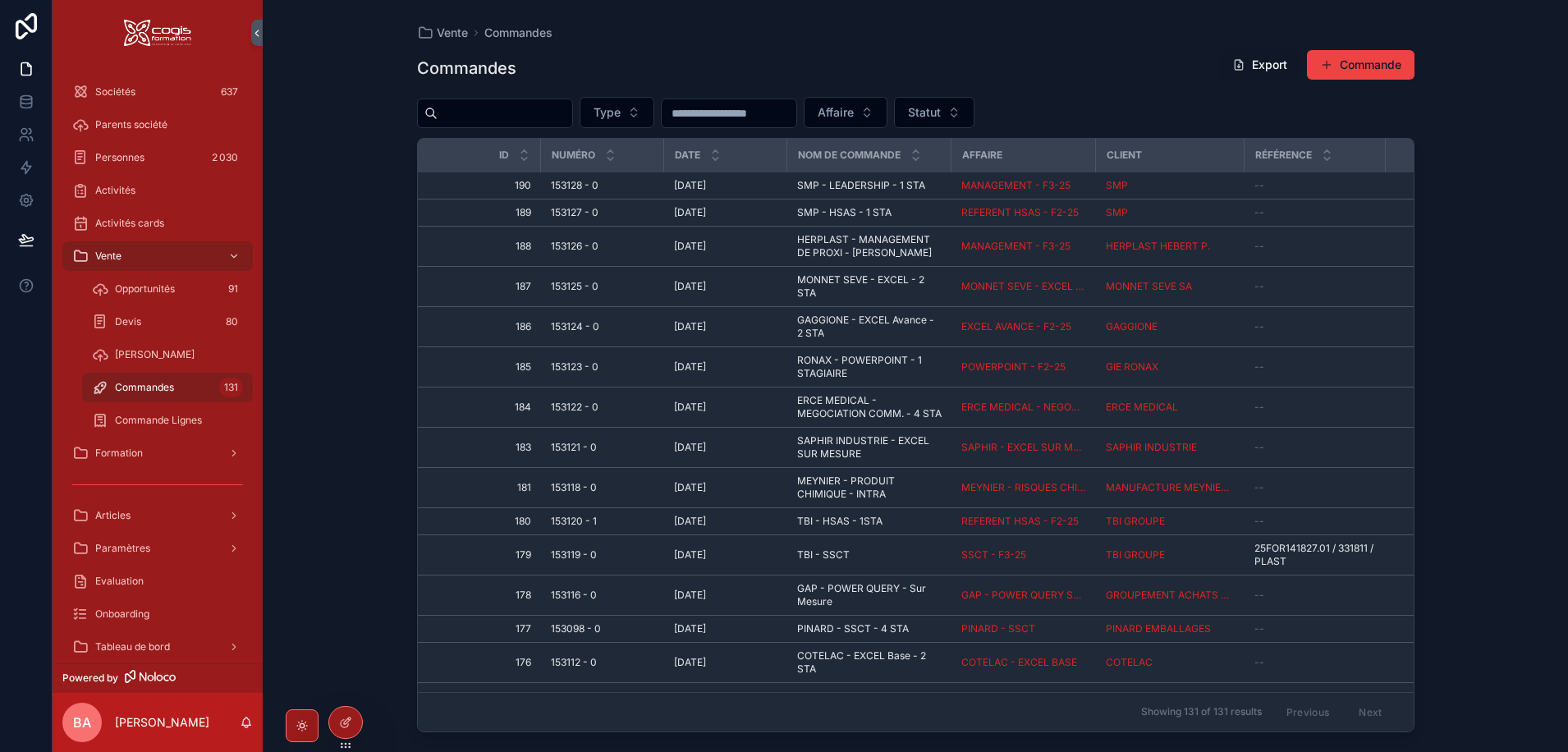
click at [1254, 66] on button "Export" at bounding box center [1259, 65] width 81 height 30
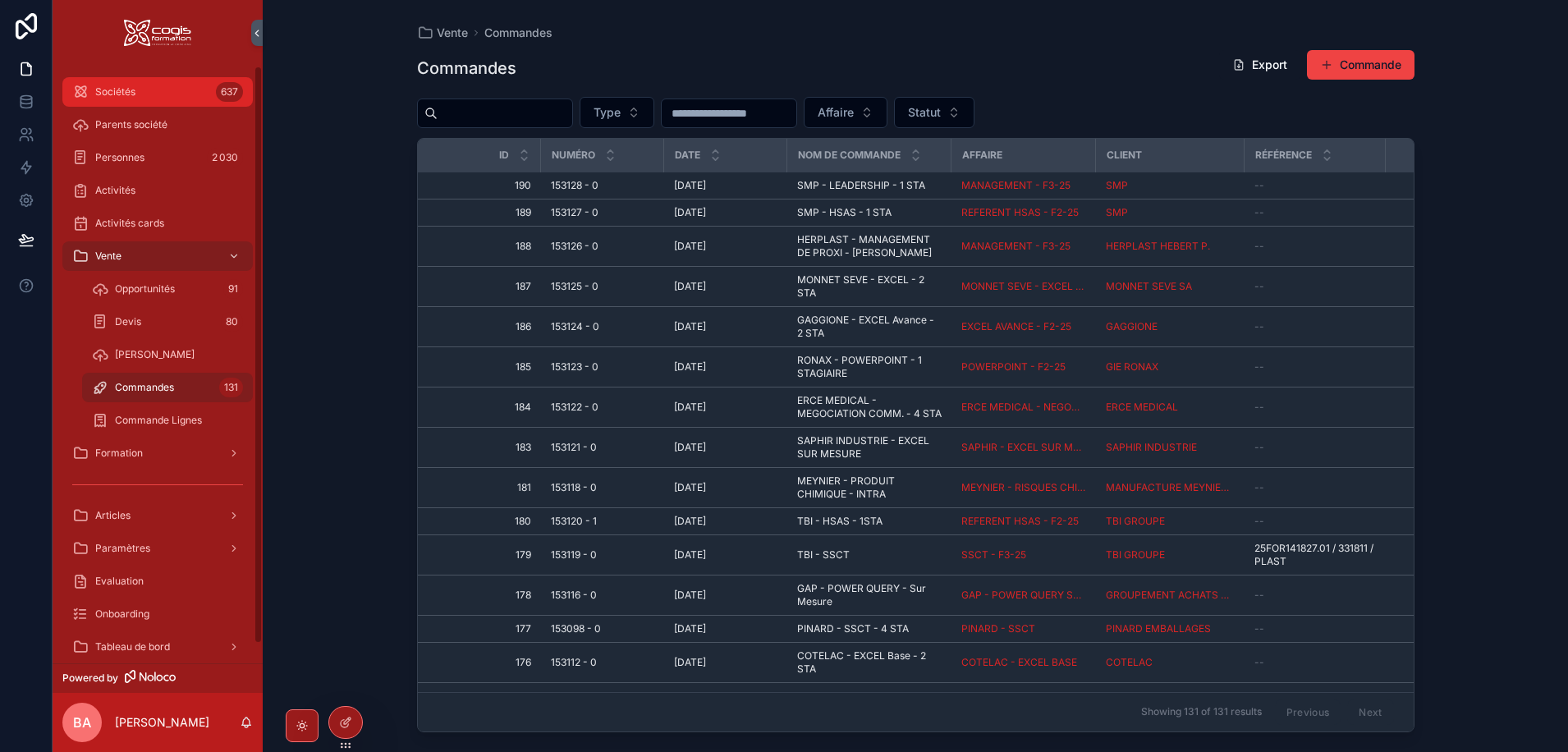
click at [145, 90] on div "Sociétés 637" at bounding box center [157, 92] width 171 height 26
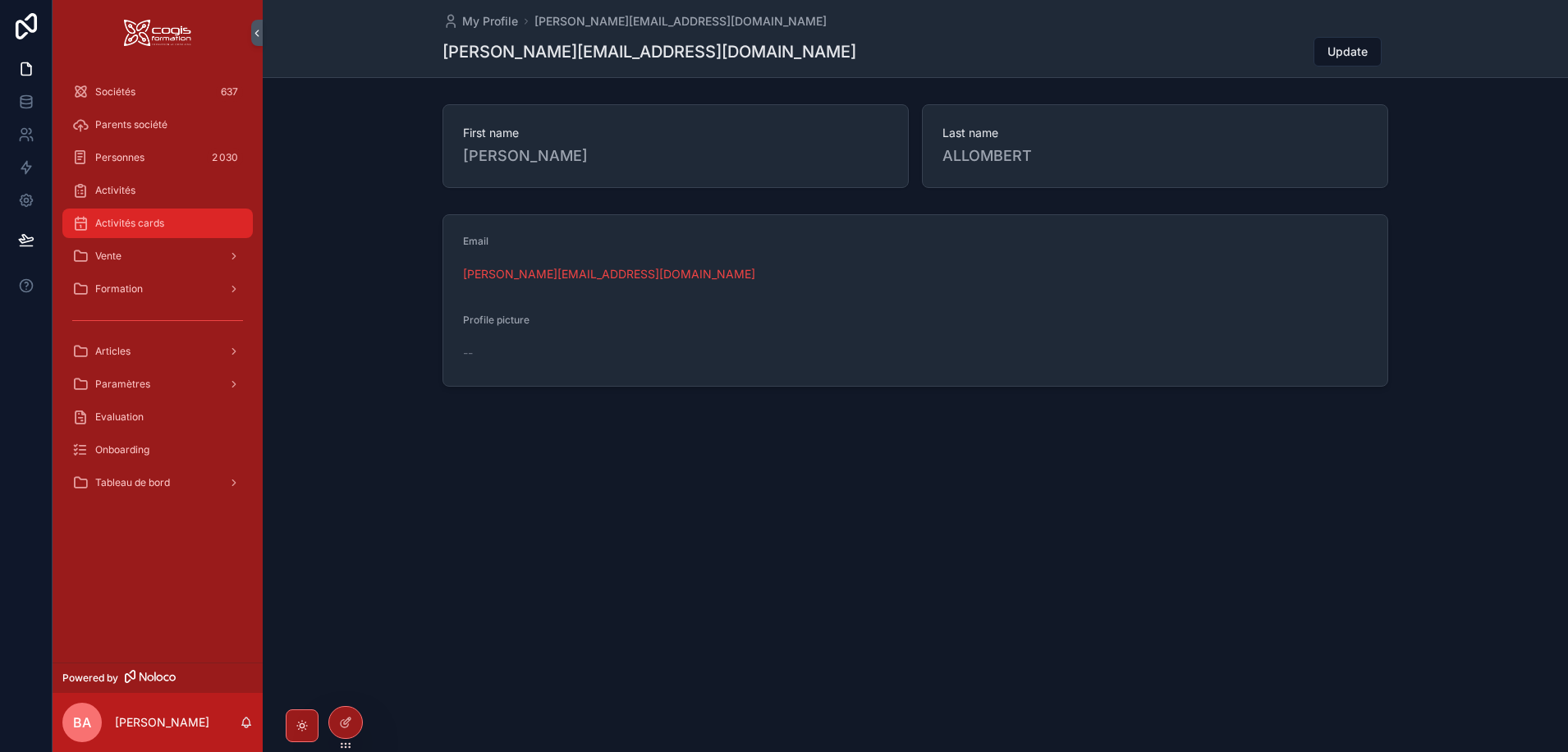
click at [137, 225] on span "Activités cards" at bounding box center [129, 223] width 69 height 13
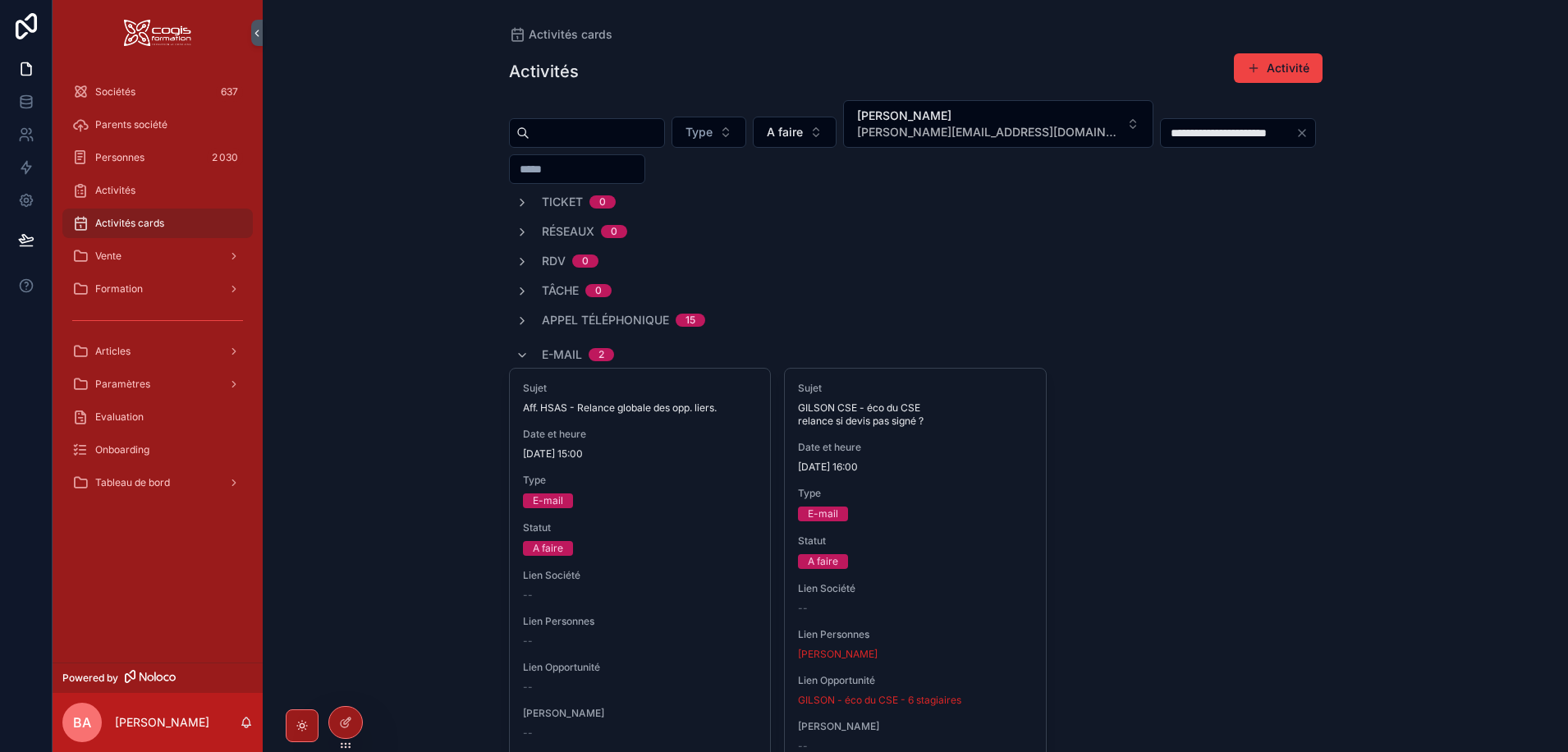
click at [617, 135] on input "scrollable content" at bounding box center [597, 133] width 134 height 23
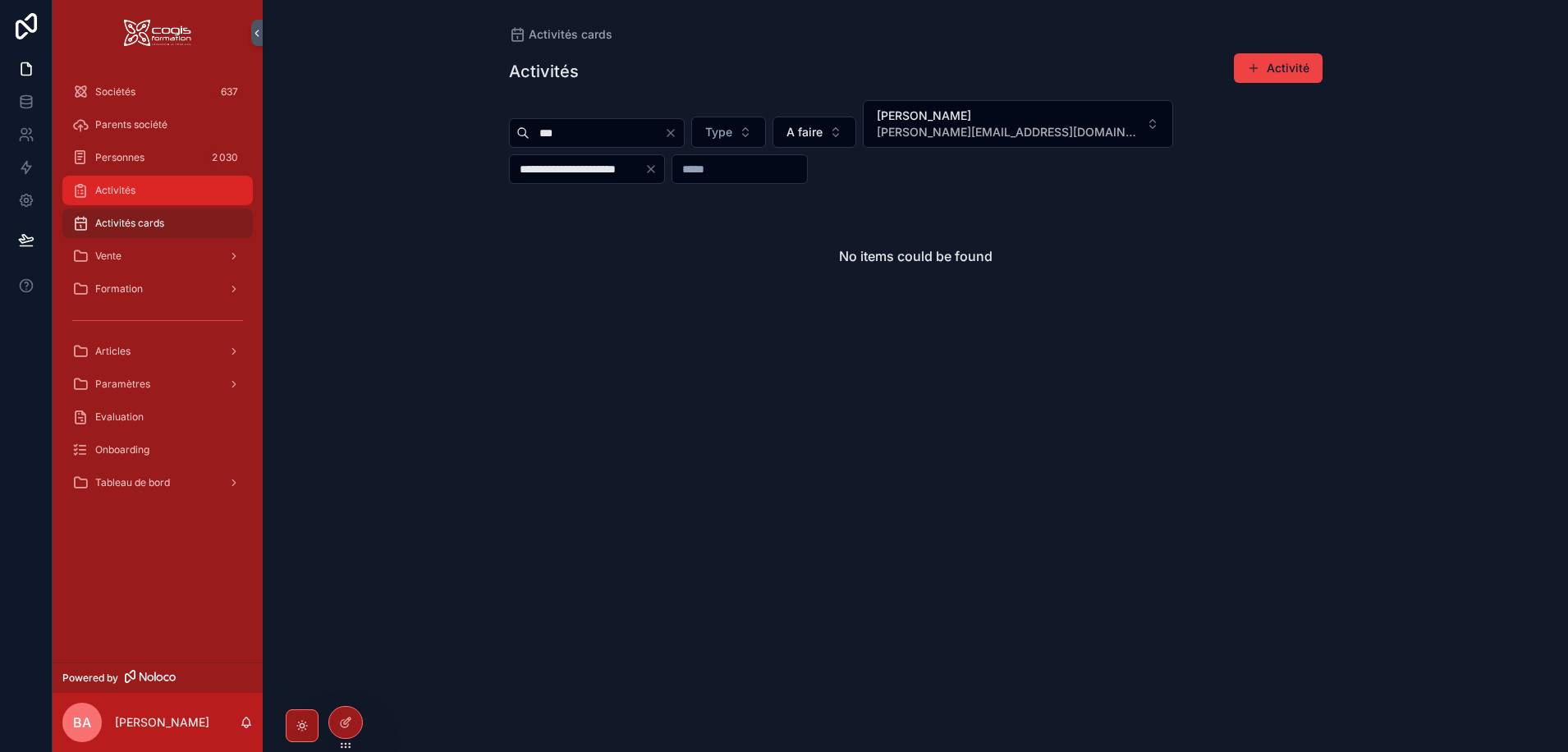
type input "***"
click at [152, 189] on div "Activités" at bounding box center [157, 190] width 171 height 26
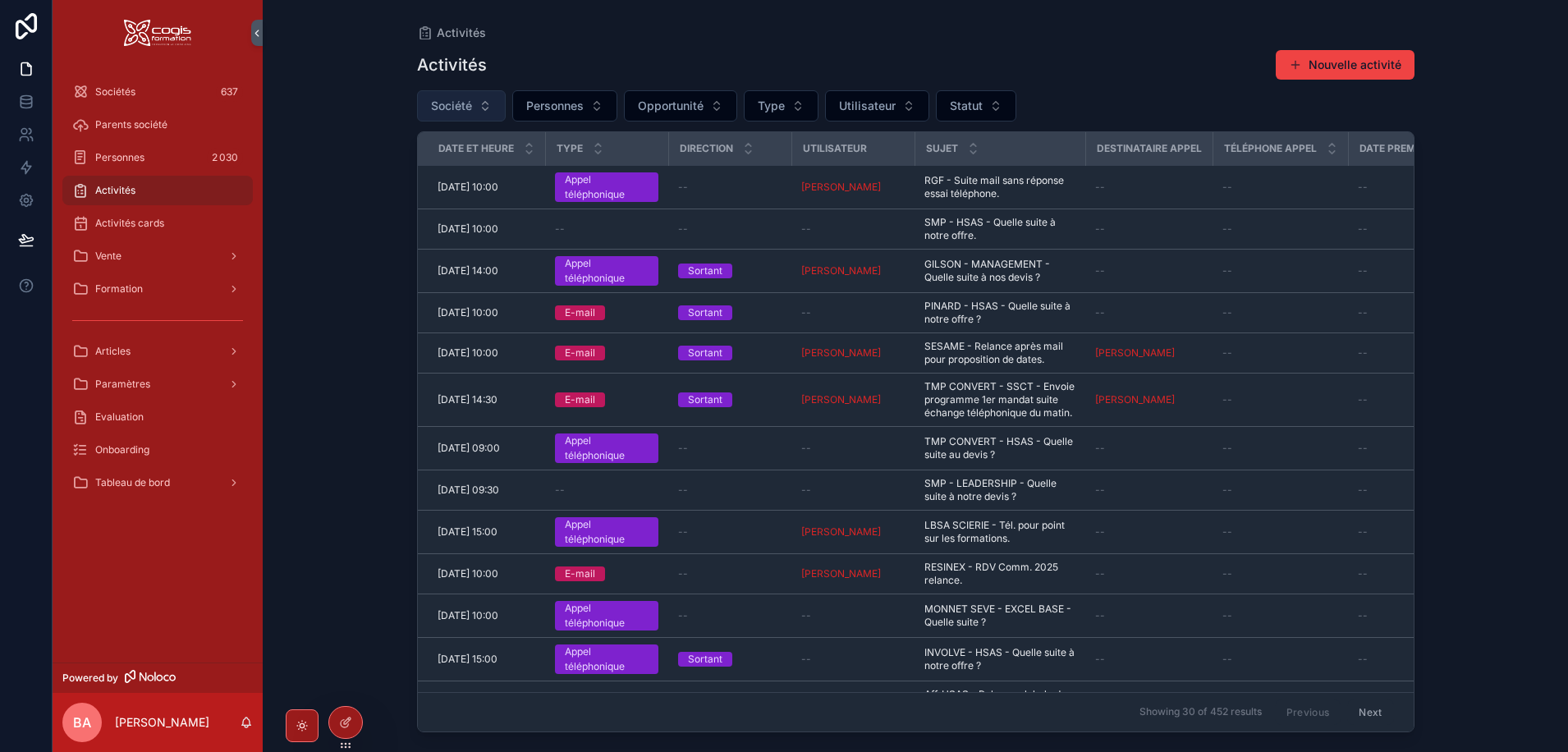
click at [467, 106] on span "Société" at bounding box center [451, 106] width 41 height 16
type input "***"
click at [623, 33] on div "Activités" at bounding box center [916, 32] width 998 height 13
click at [445, 100] on span "Société" at bounding box center [451, 106] width 41 height 16
click at [406, 168] on div "SMP" at bounding box center [461, 172] width 197 height 26
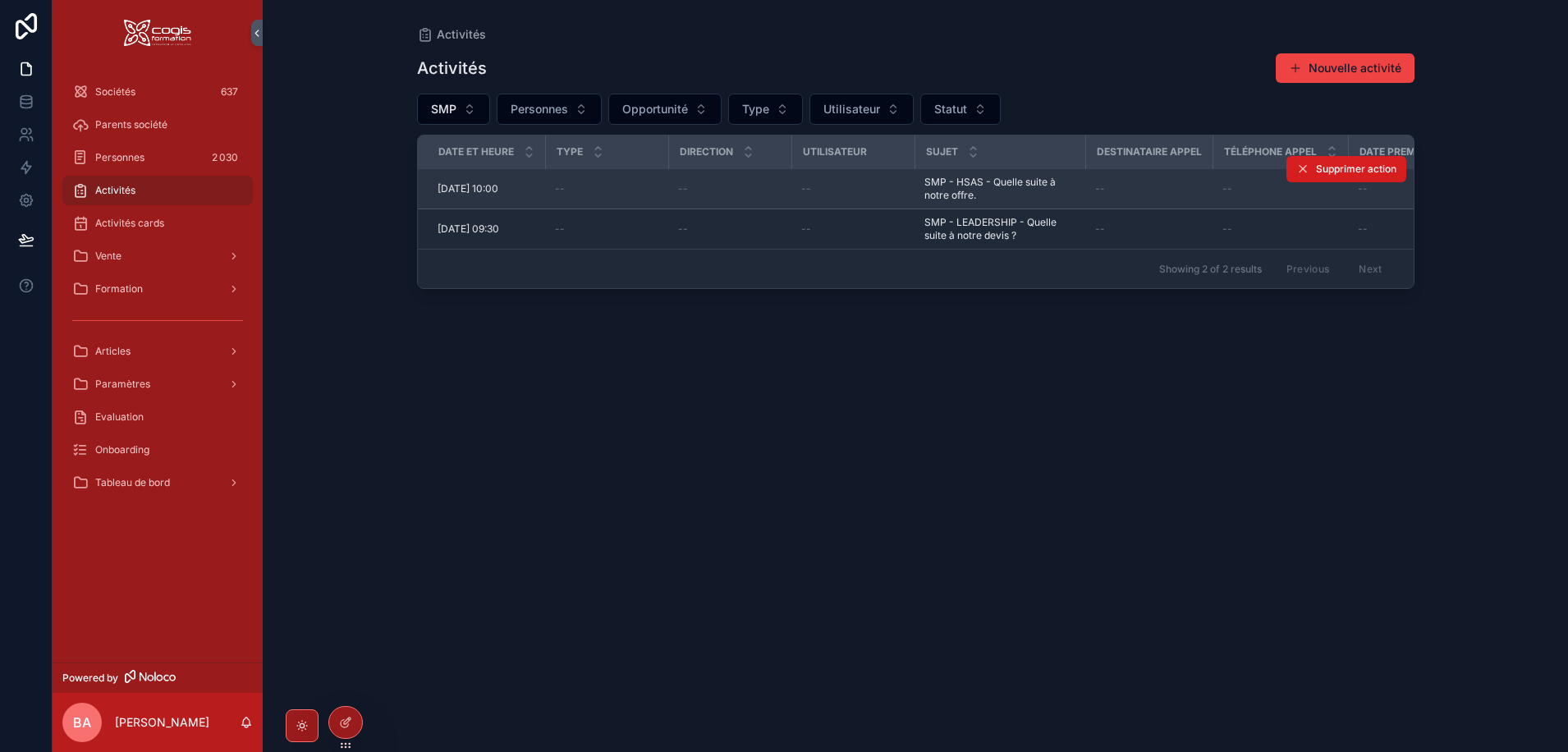
click at [1344, 169] on span "Supprimer action" at bounding box center [1357, 169] width 80 height 13
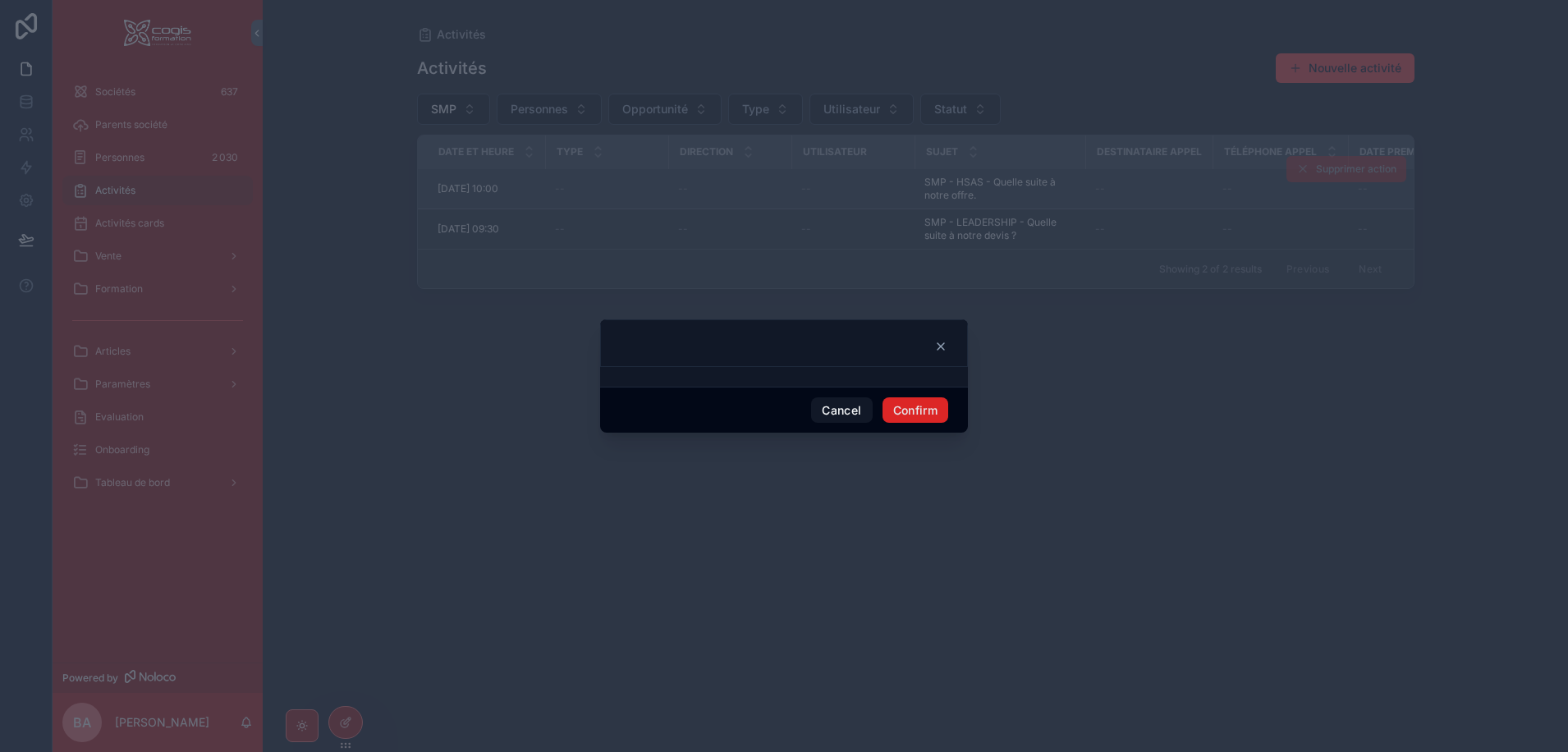
click at [918, 411] on button "Confirm" at bounding box center [915, 410] width 66 height 26
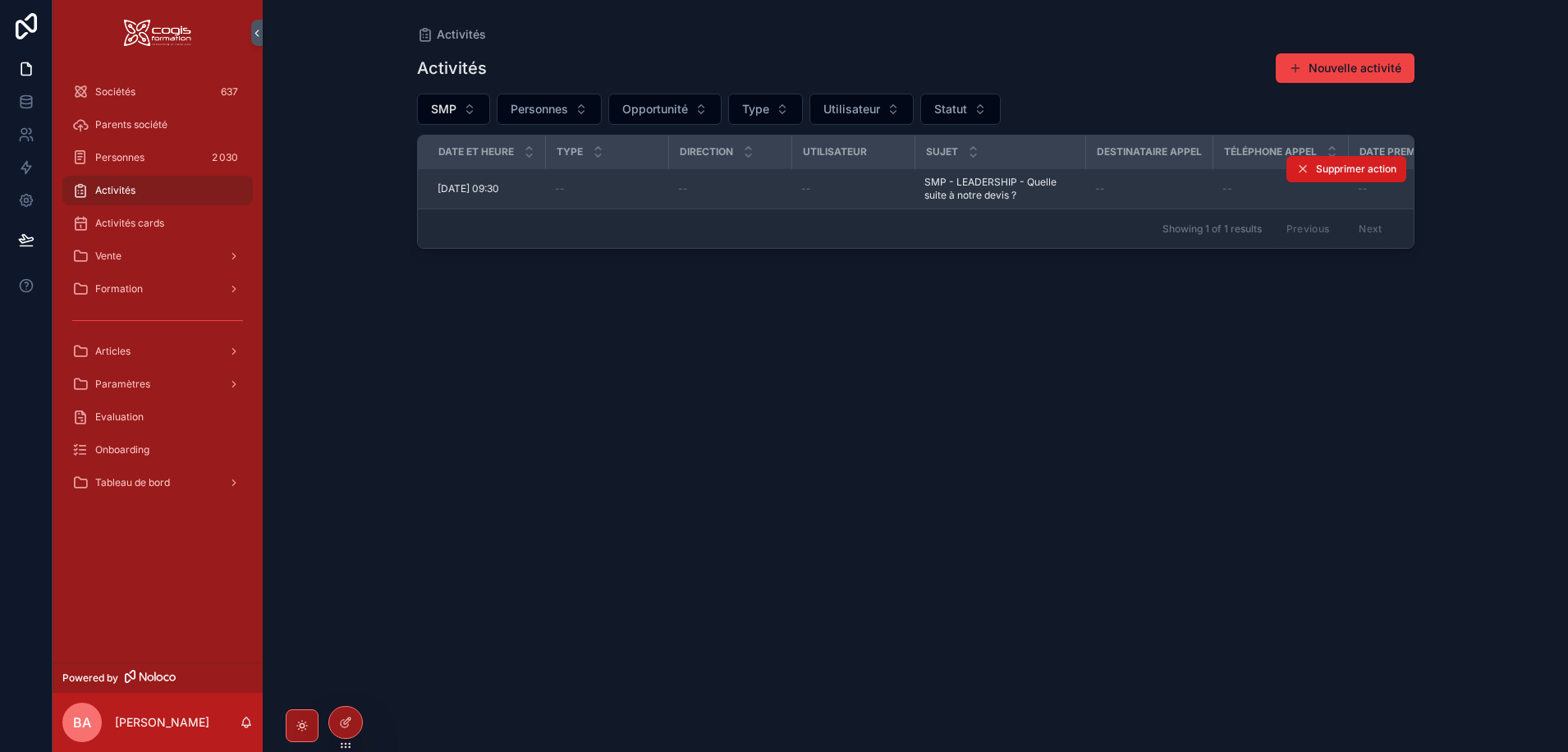
click at [1346, 171] on span "Supprimer action" at bounding box center [1357, 169] width 80 height 13
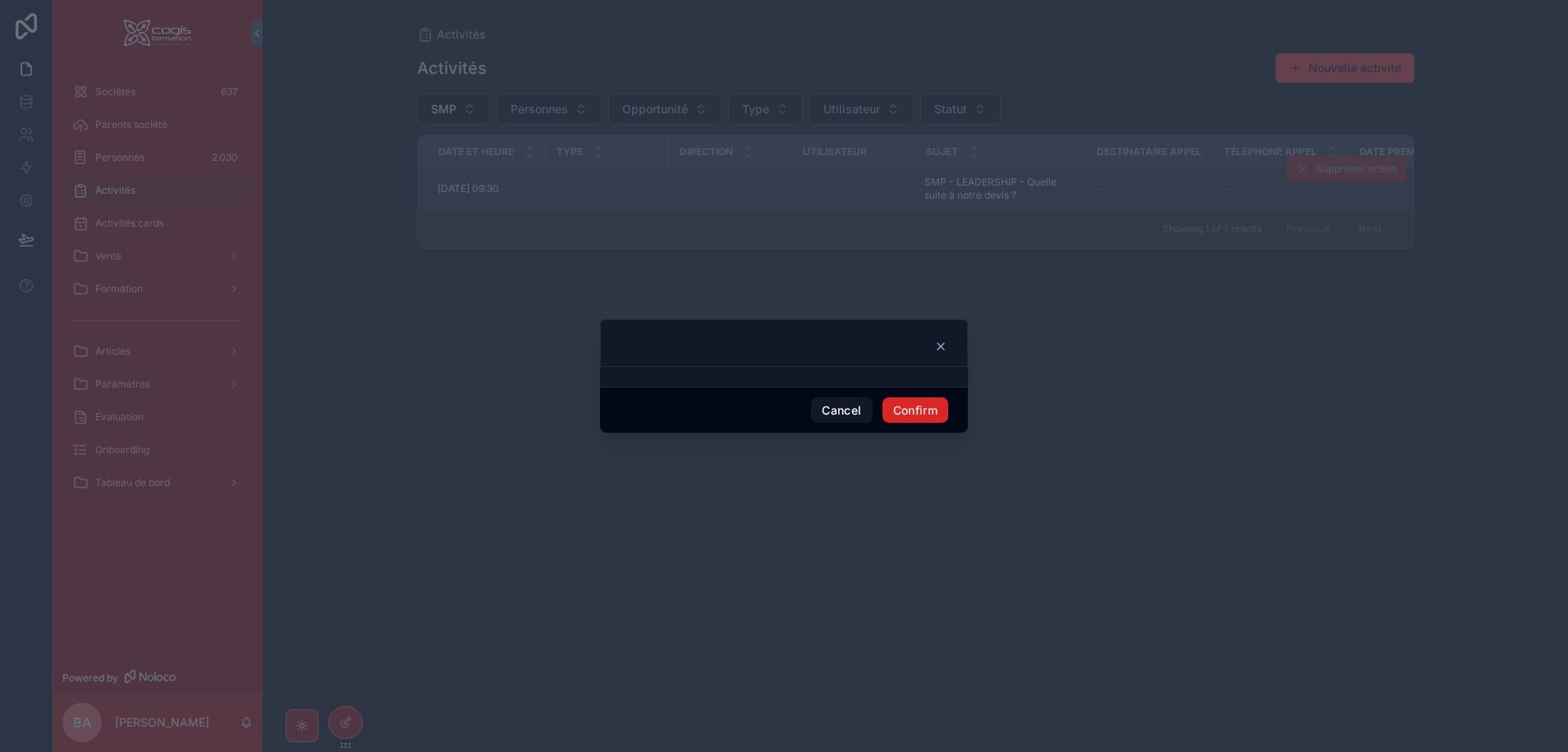
click at [930, 406] on button "Confirm" at bounding box center [915, 410] width 66 height 26
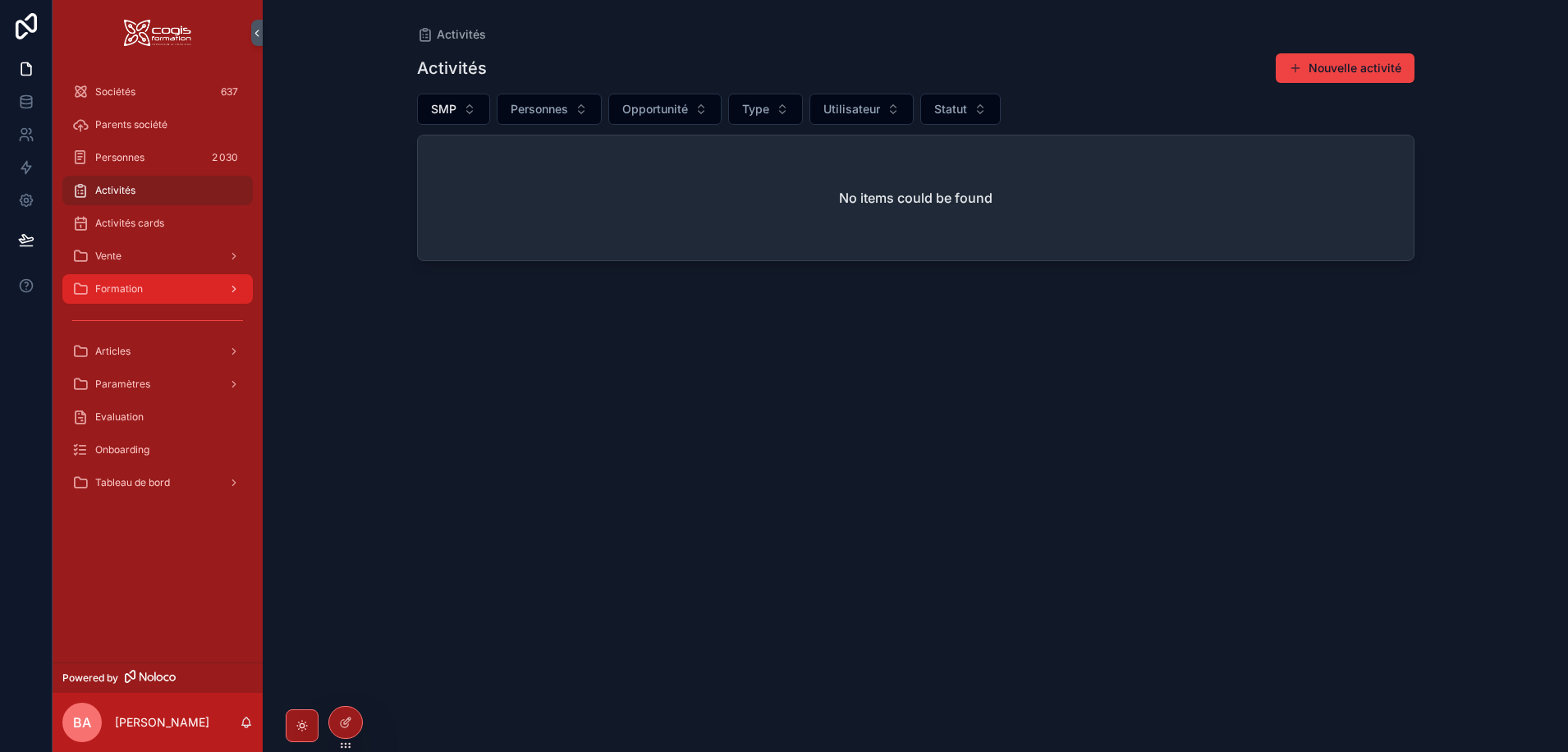
click at [121, 289] on span "Formation" at bounding box center [119, 289] width 48 height 13
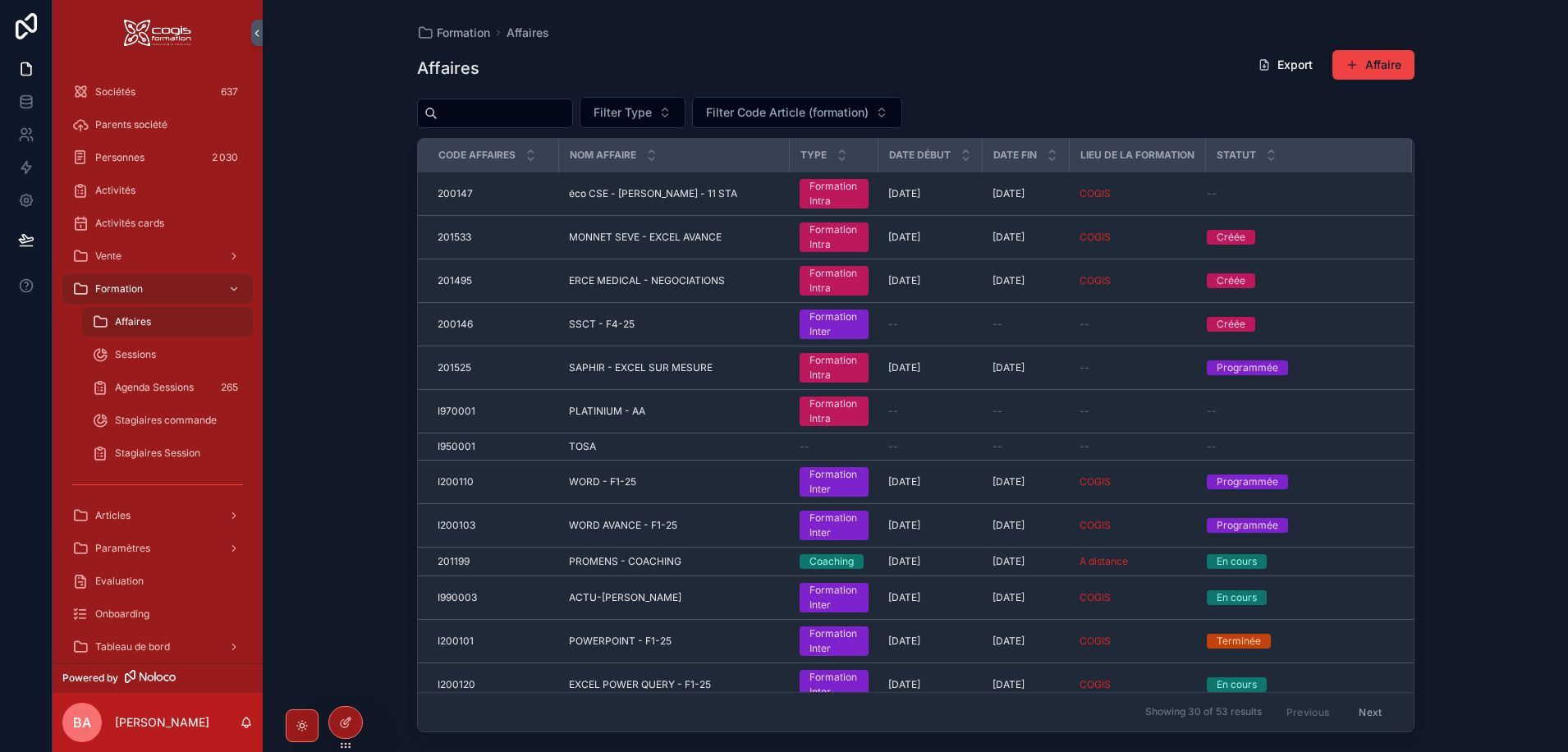
click at [495, 112] on input "scrollable content" at bounding box center [505, 113] width 134 height 23
type input "*******"
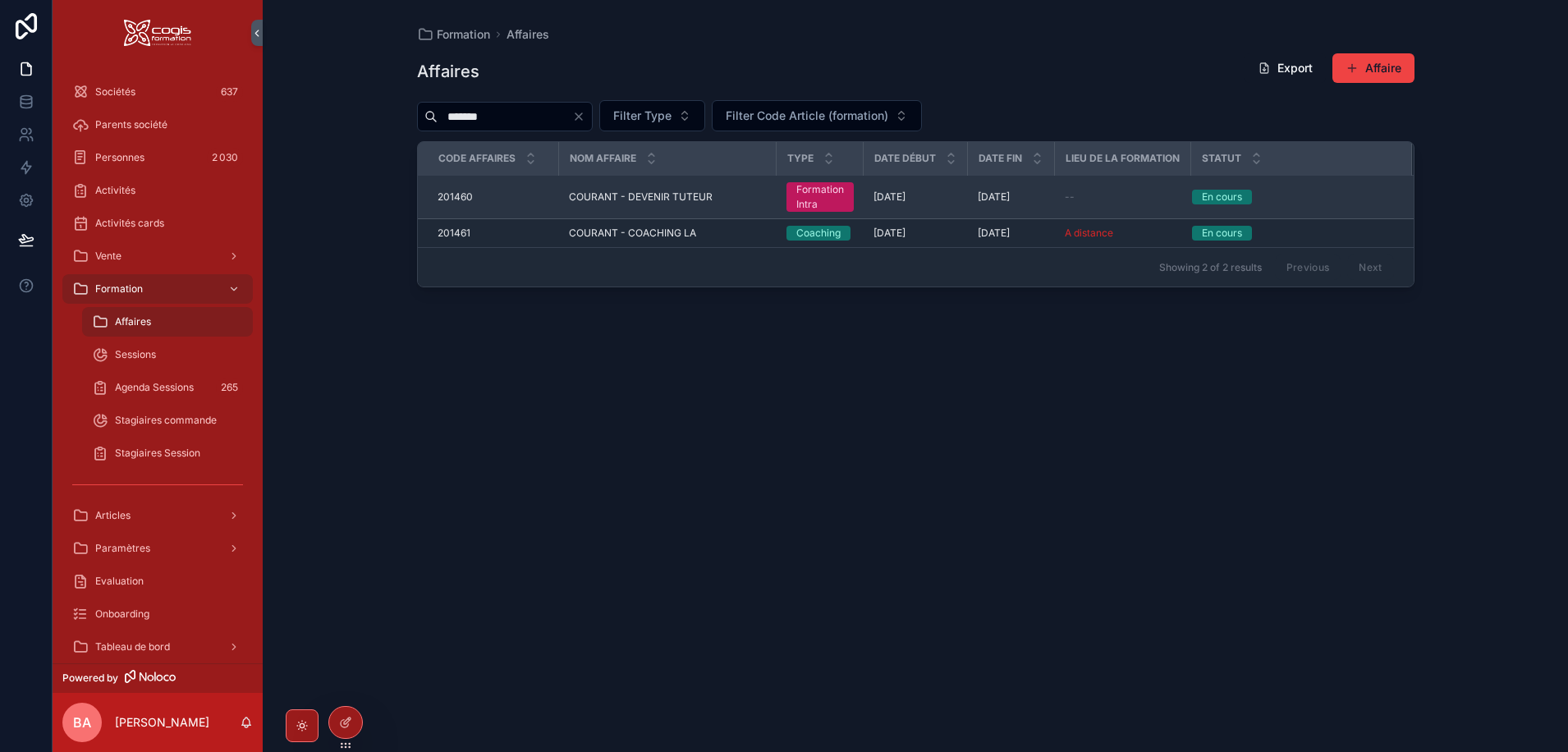
click at [639, 191] on span "COURANT - DEVENIR TUTEUR" at bounding box center [640, 197] width 144 height 13
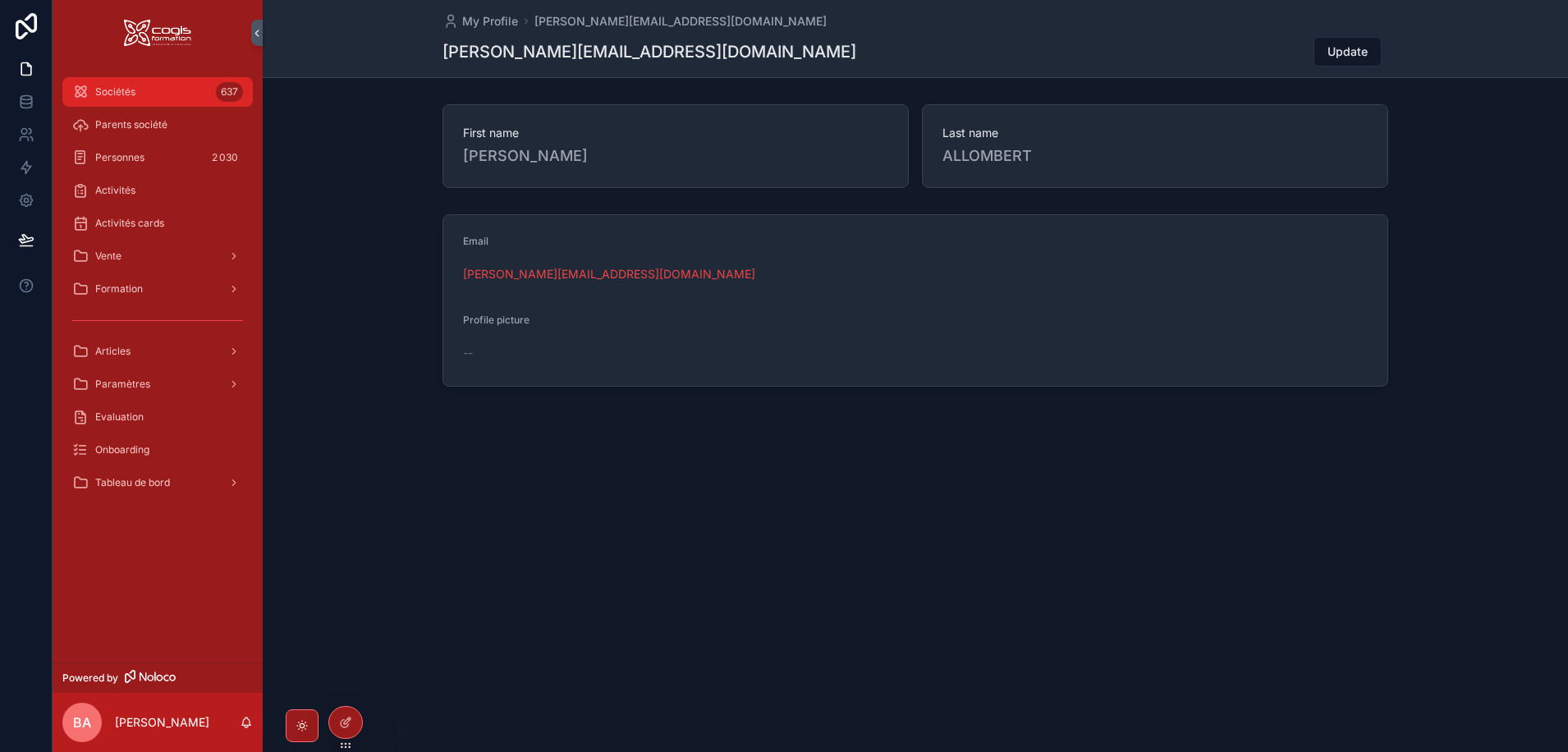
click at [155, 94] on div "Sociétés 637" at bounding box center [157, 92] width 171 height 26
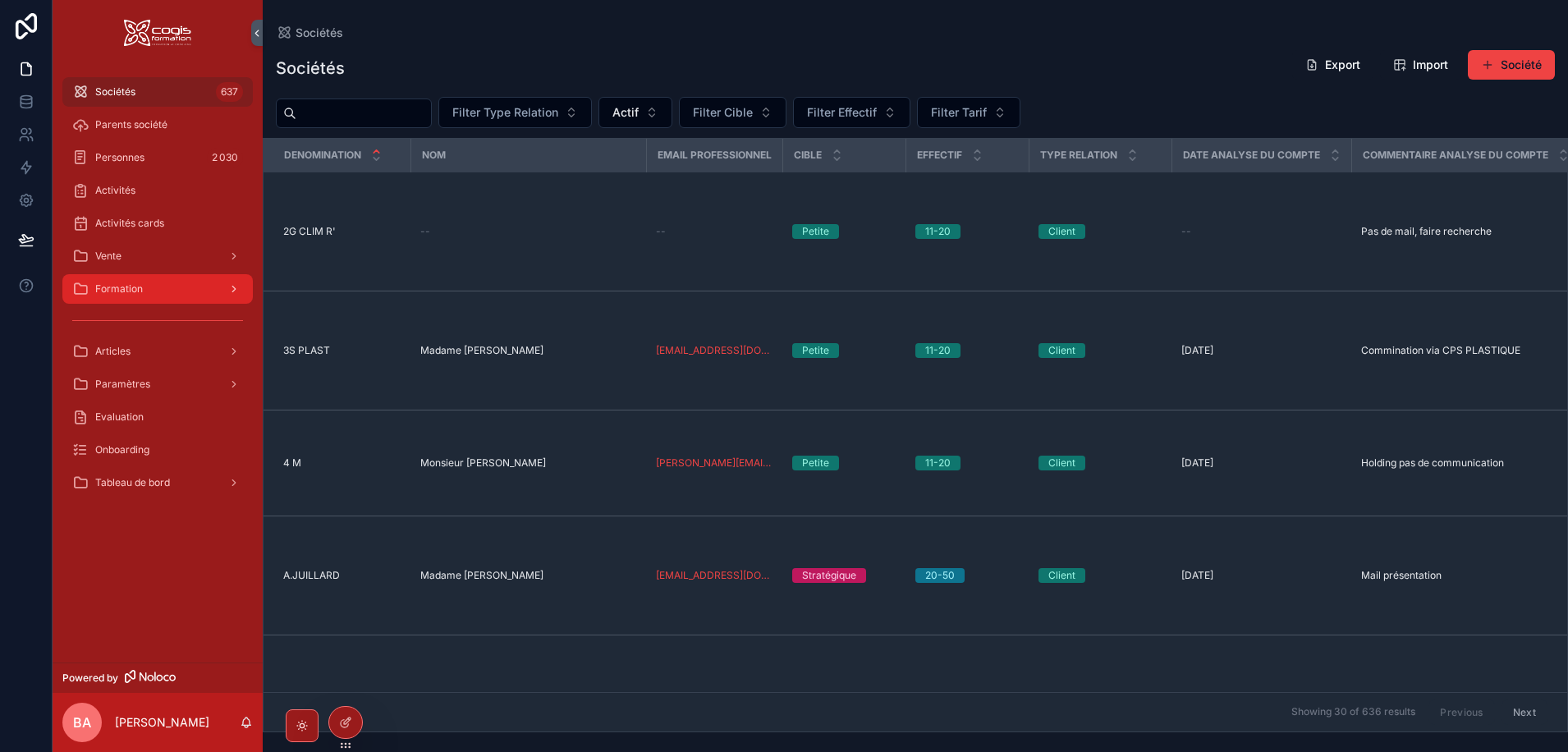
click at [123, 287] on span "Formation" at bounding box center [119, 289] width 48 height 13
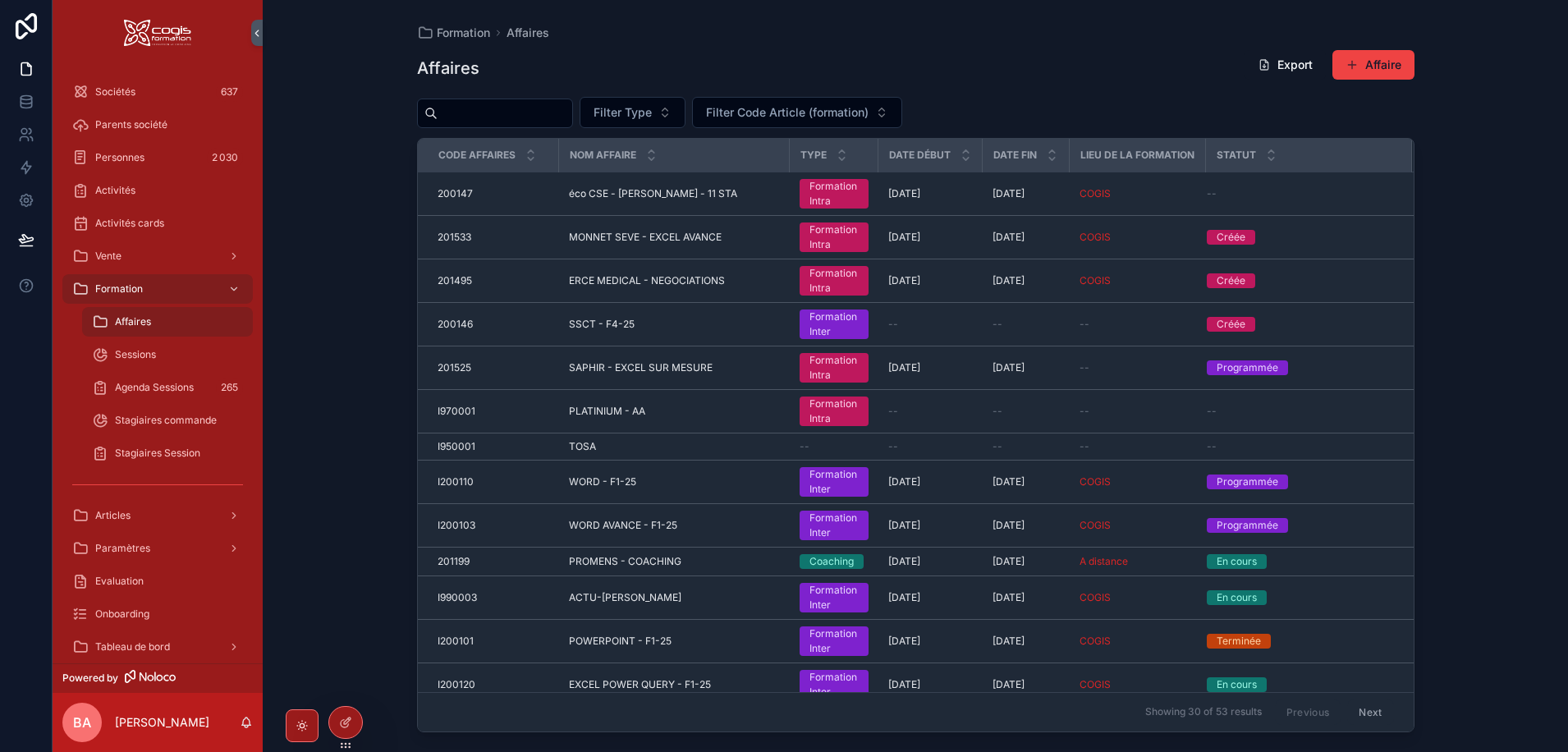
click at [138, 326] on span "Affaires" at bounding box center [133, 321] width 36 height 13
click at [470, 110] on input "scrollable content" at bounding box center [505, 113] width 134 height 23
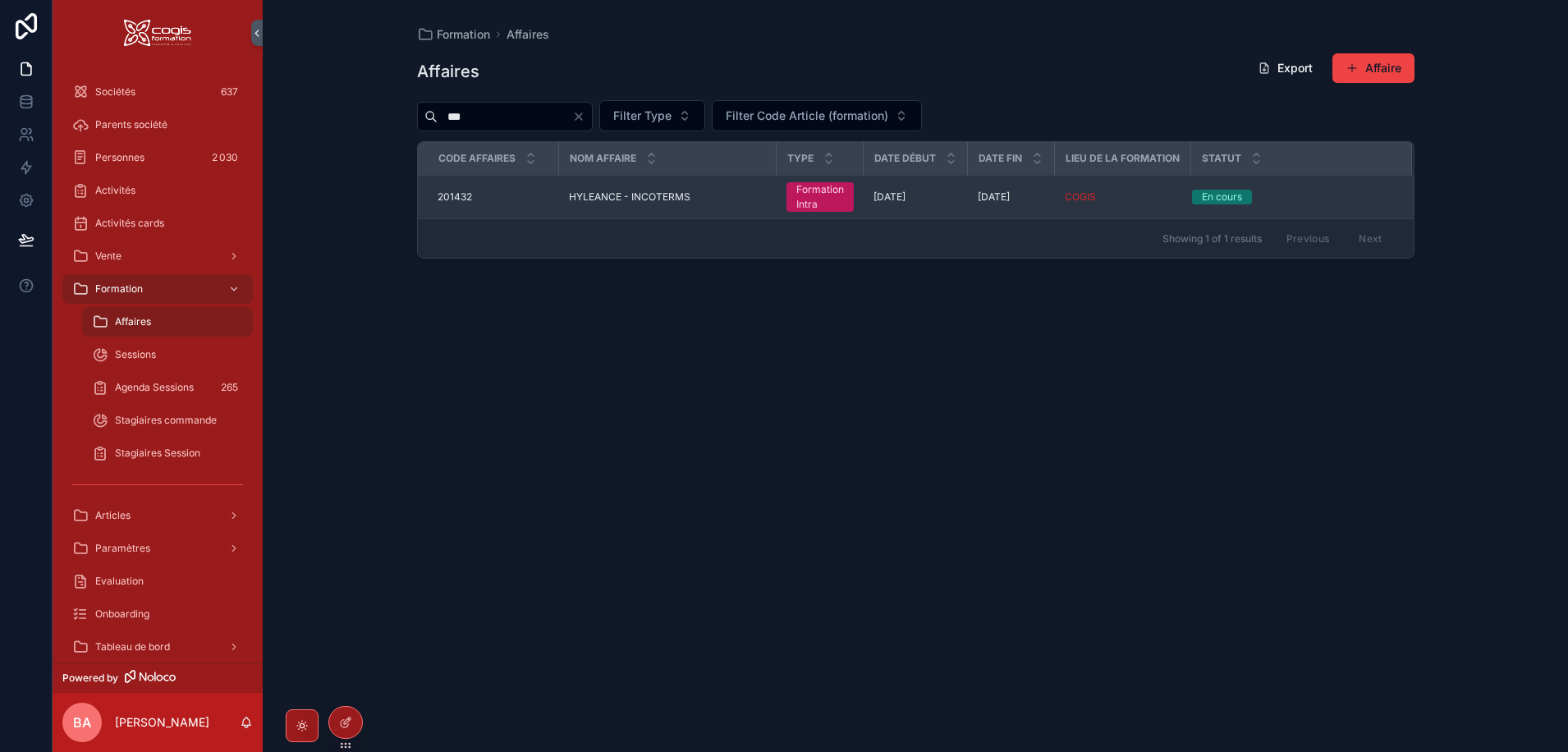
type input "***"
click at [655, 204] on td "HYLEANCE - INCOTERMS HYLEANCE - INCOTERMS" at bounding box center [668, 197] width 218 height 43
click at [448, 193] on span "201432" at bounding box center [455, 197] width 34 height 13
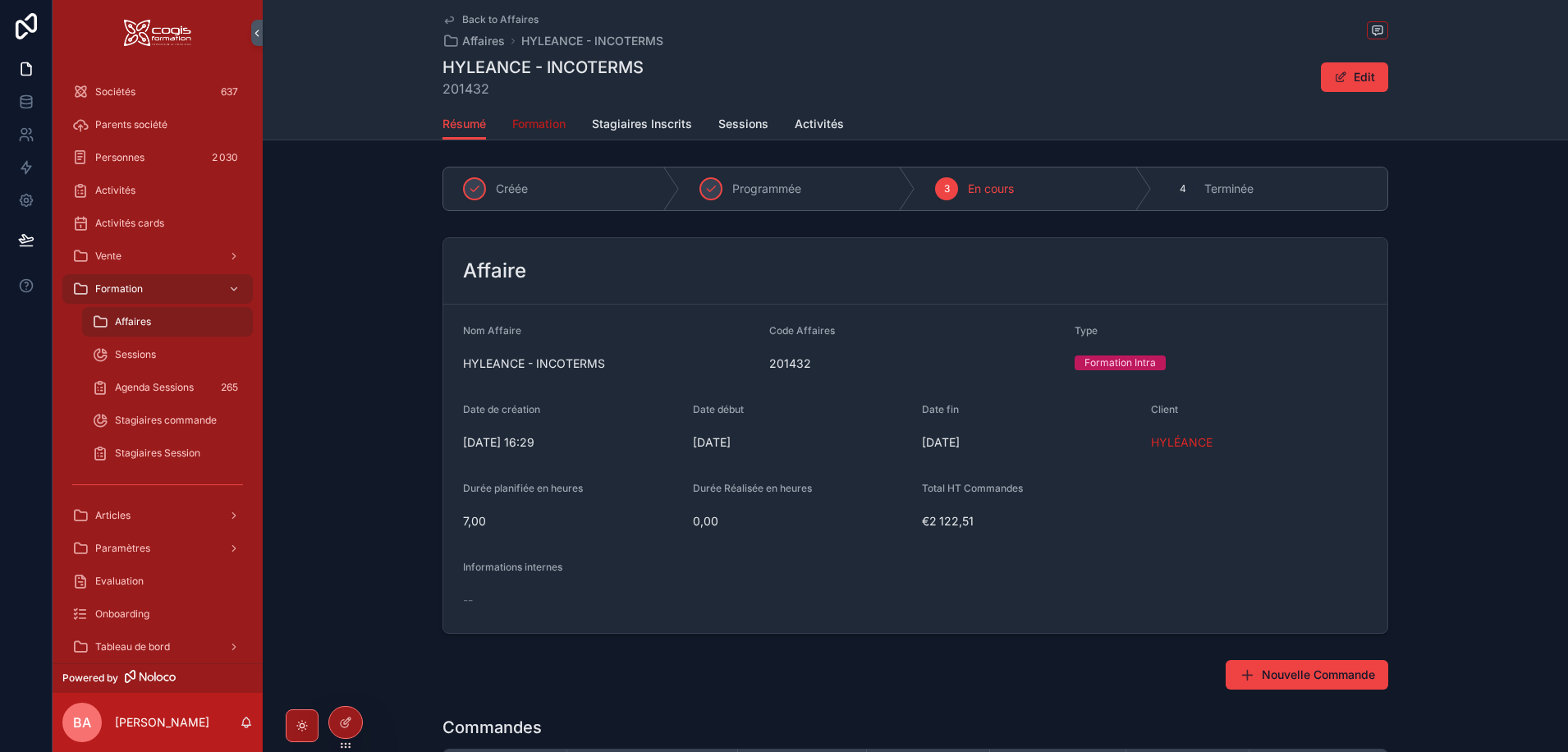
click at [545, 118] on span "Formation" at bounding box center [539, 123] width 54 height 16
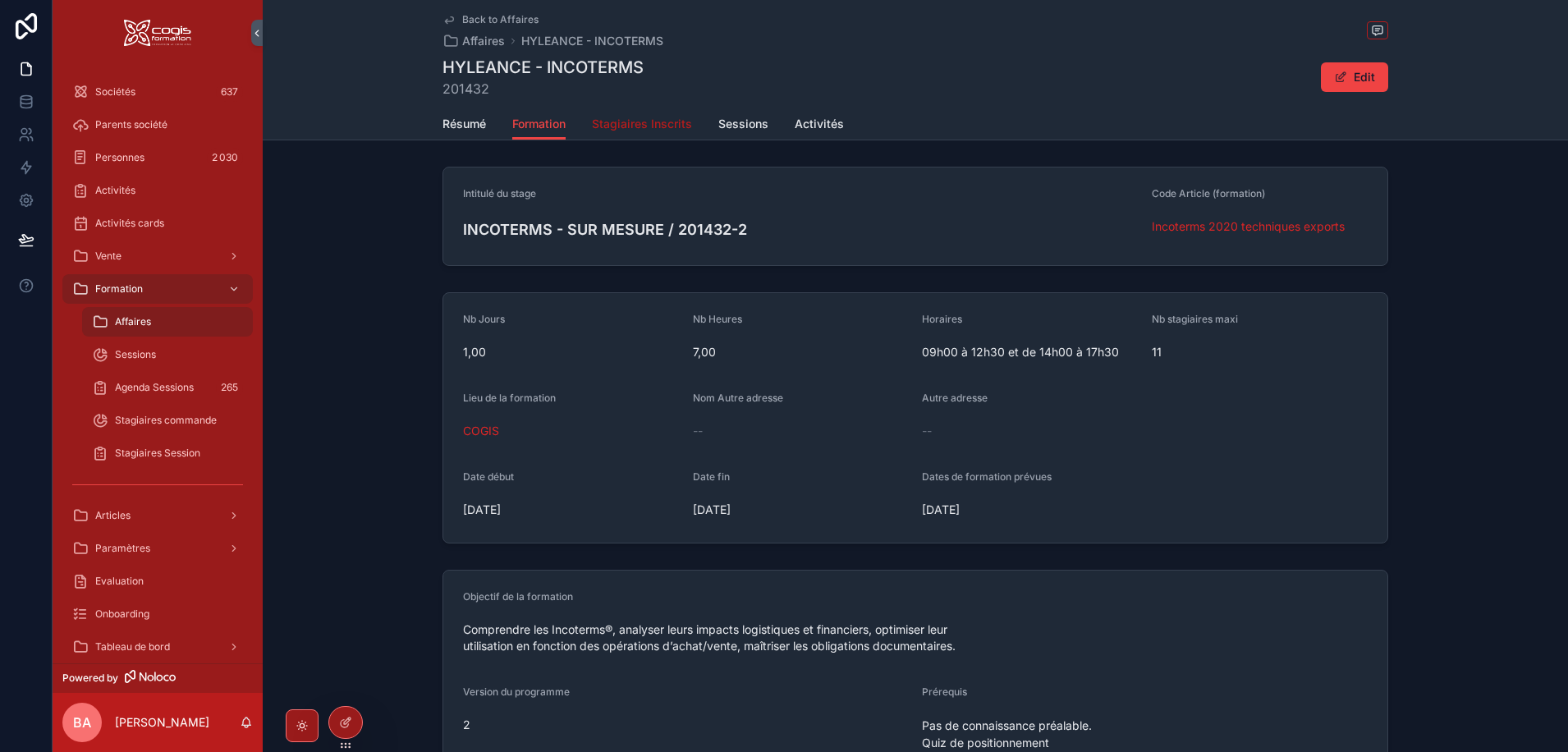
click at [638, 128] on span "Stagiaires Inscrits" at bounding box center [642, 123] width 100 height 16
